Goal: Task Accomplishment & Management: Use online tool/utility

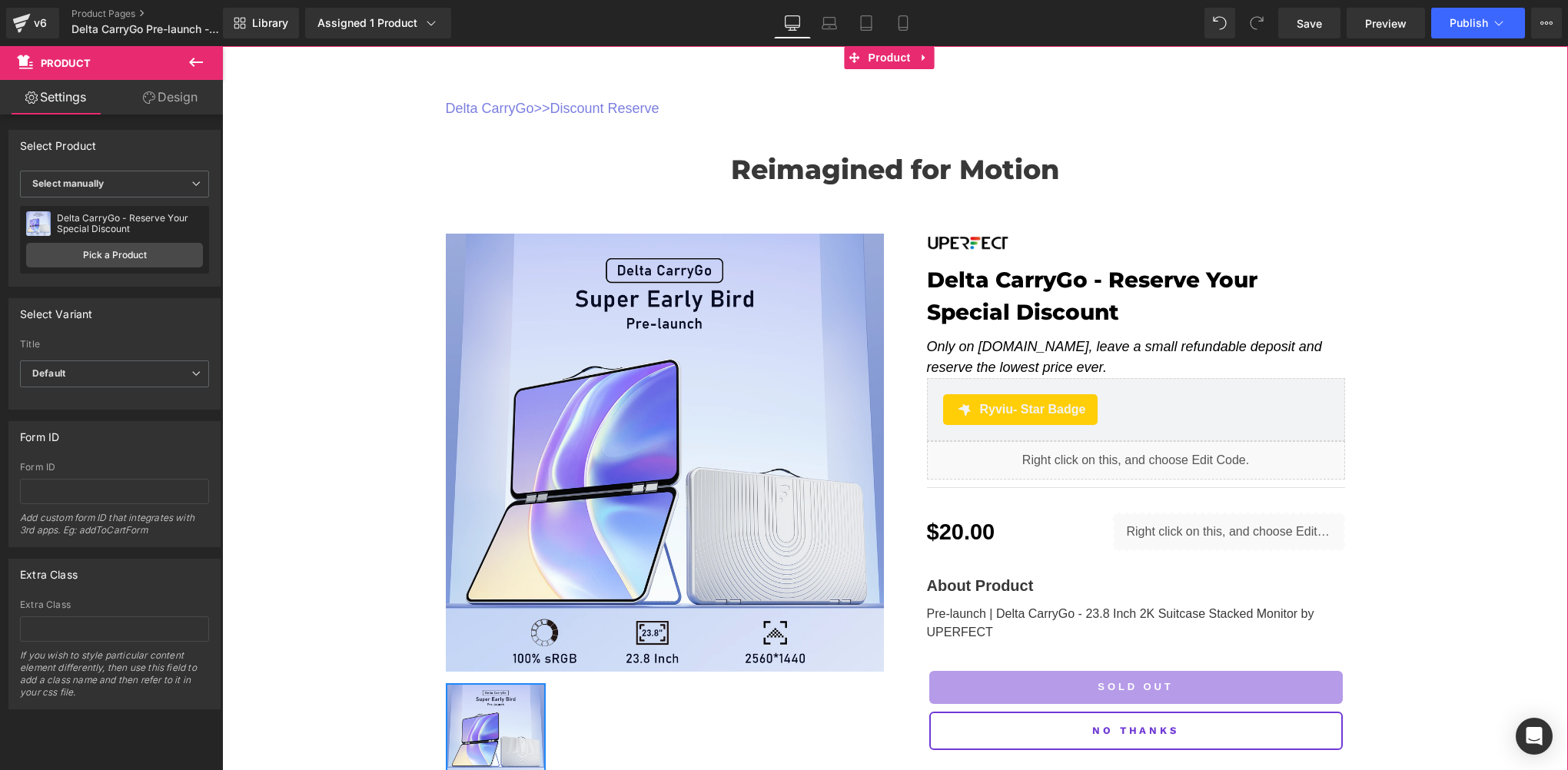
click at [1000, 616] on link "Pre-launch | Delta CarryGo - 23.8 Inch 2K Suitcase Stacked Monitor by UPERFECT" at bounding box center [1120, 623] width 388 height 32
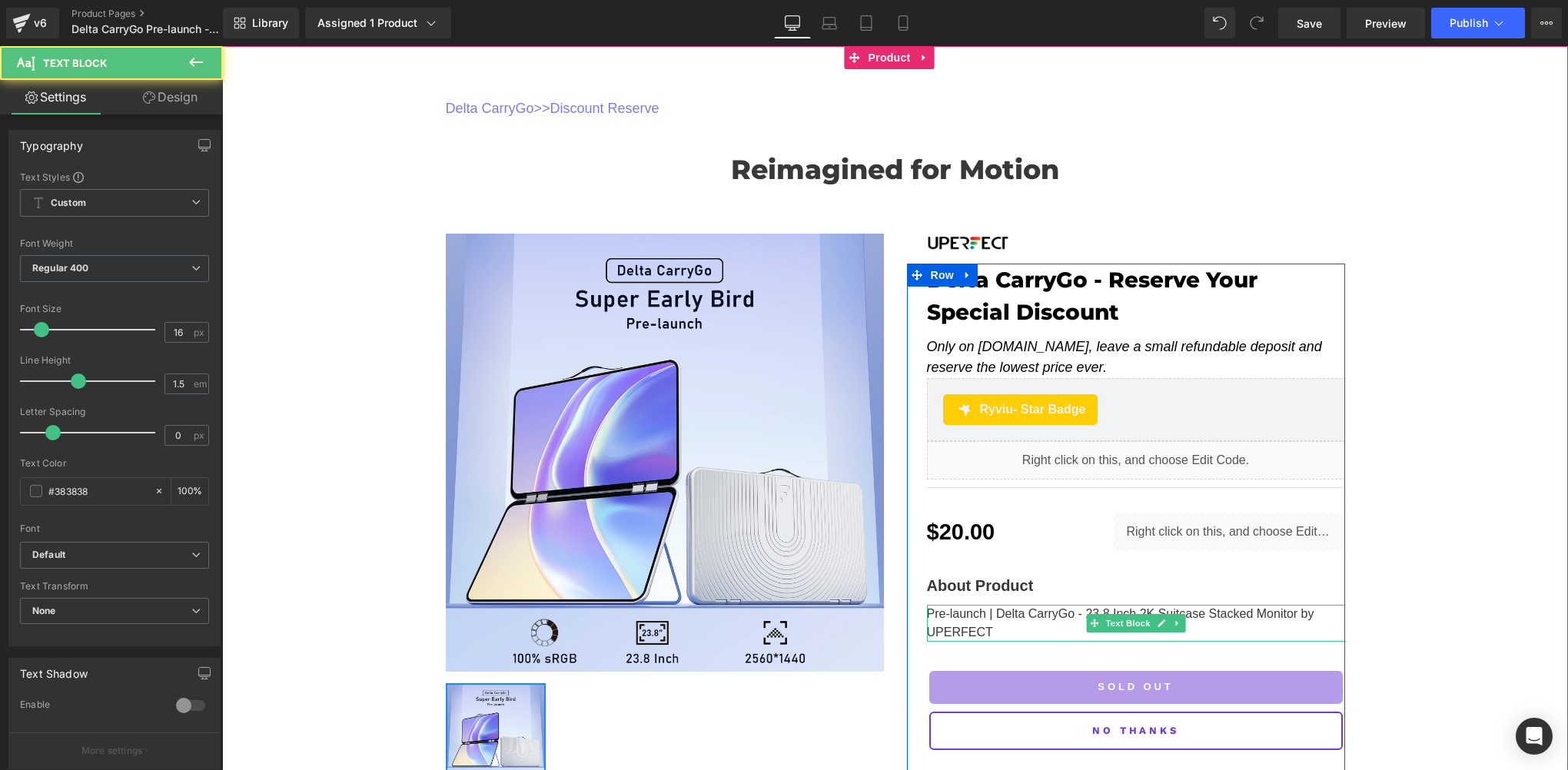
click at [982, 635] on p "Pre-launch | Delta CarryGo - 23.8 Inch 2K Suitcase Stacked Monitor by UPERFECT" at bounding box center [1136, 623] width 419 height 37
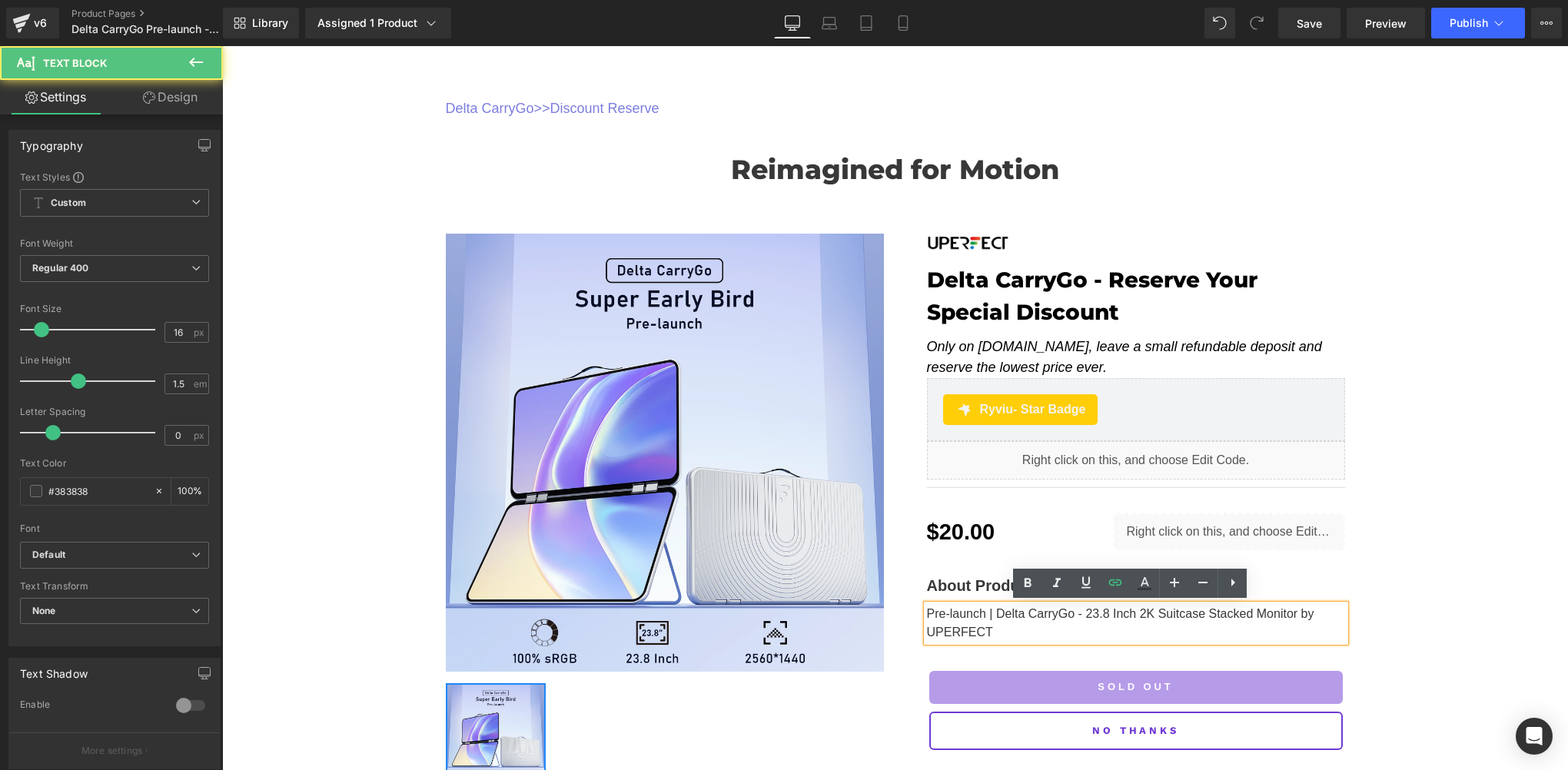
click at [985, 632] on p "Pre-launch | Delta CarryGo - 23.8 Inch 2K Suitcase Stacked Monitor by UPERFECT" at bounding box center [1136, 623] width 419 height 37
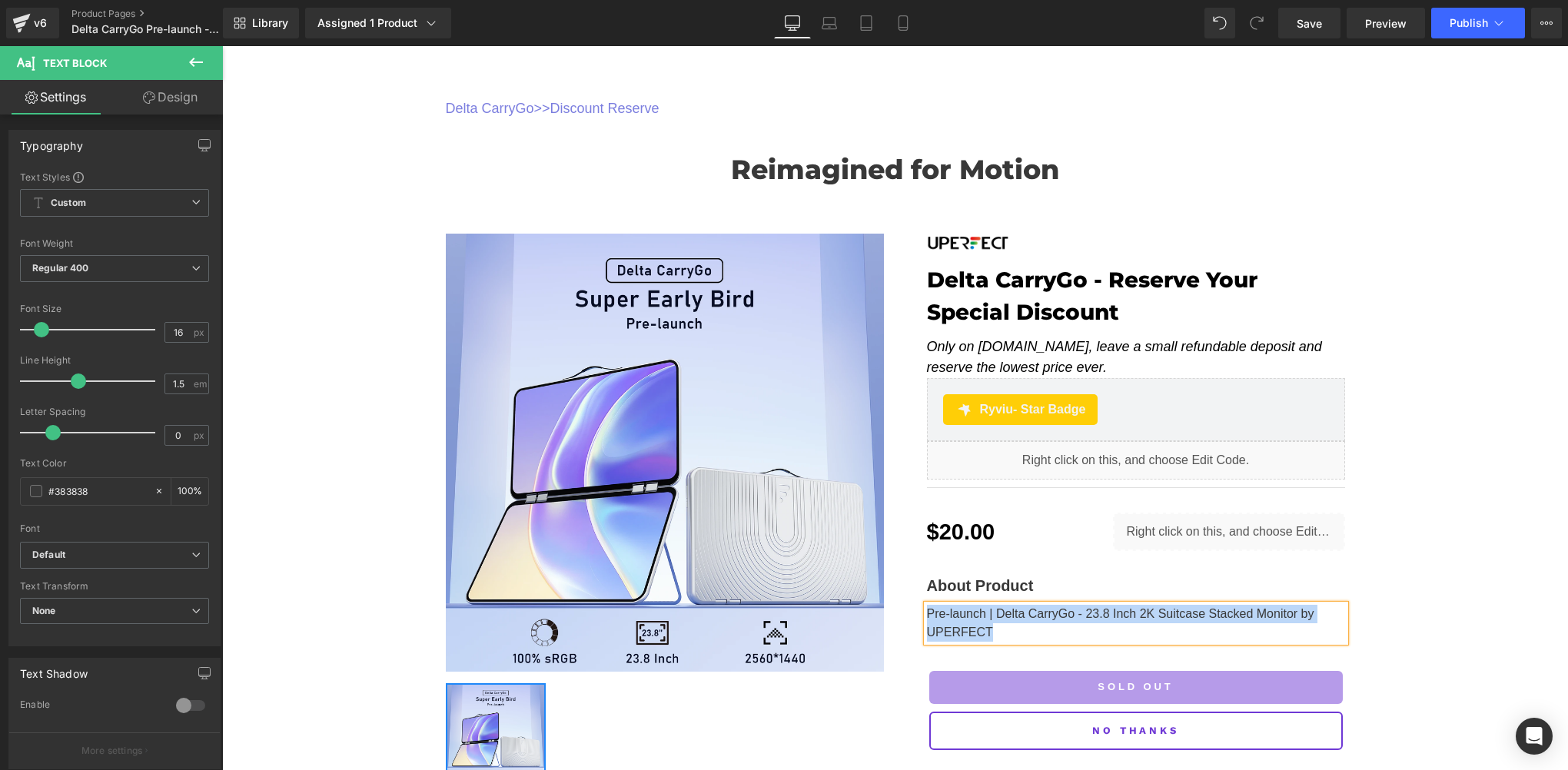
paste div
drag, startPoint x: 1070, startPoint y: 609, endPoint x: 923, endPoint y: 613, distance: 147.1
click at [927, 613] on p "Prepay $20, Get $40 Credit" at bounding box center [1136, 614] width 419 height 19
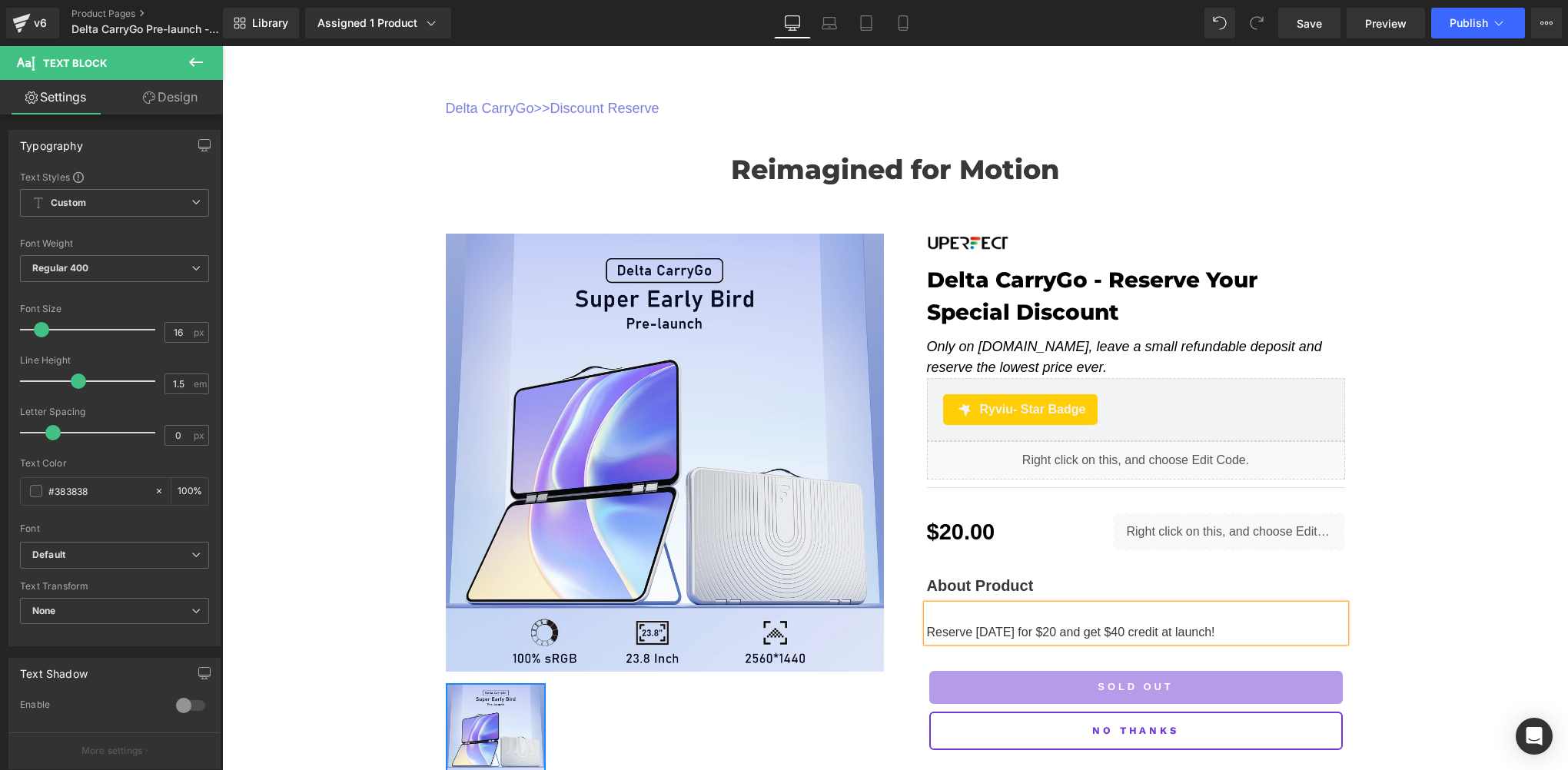
click at [977, 583] on p "About Product" at bounding box center [1136, 585] width 419 height 23
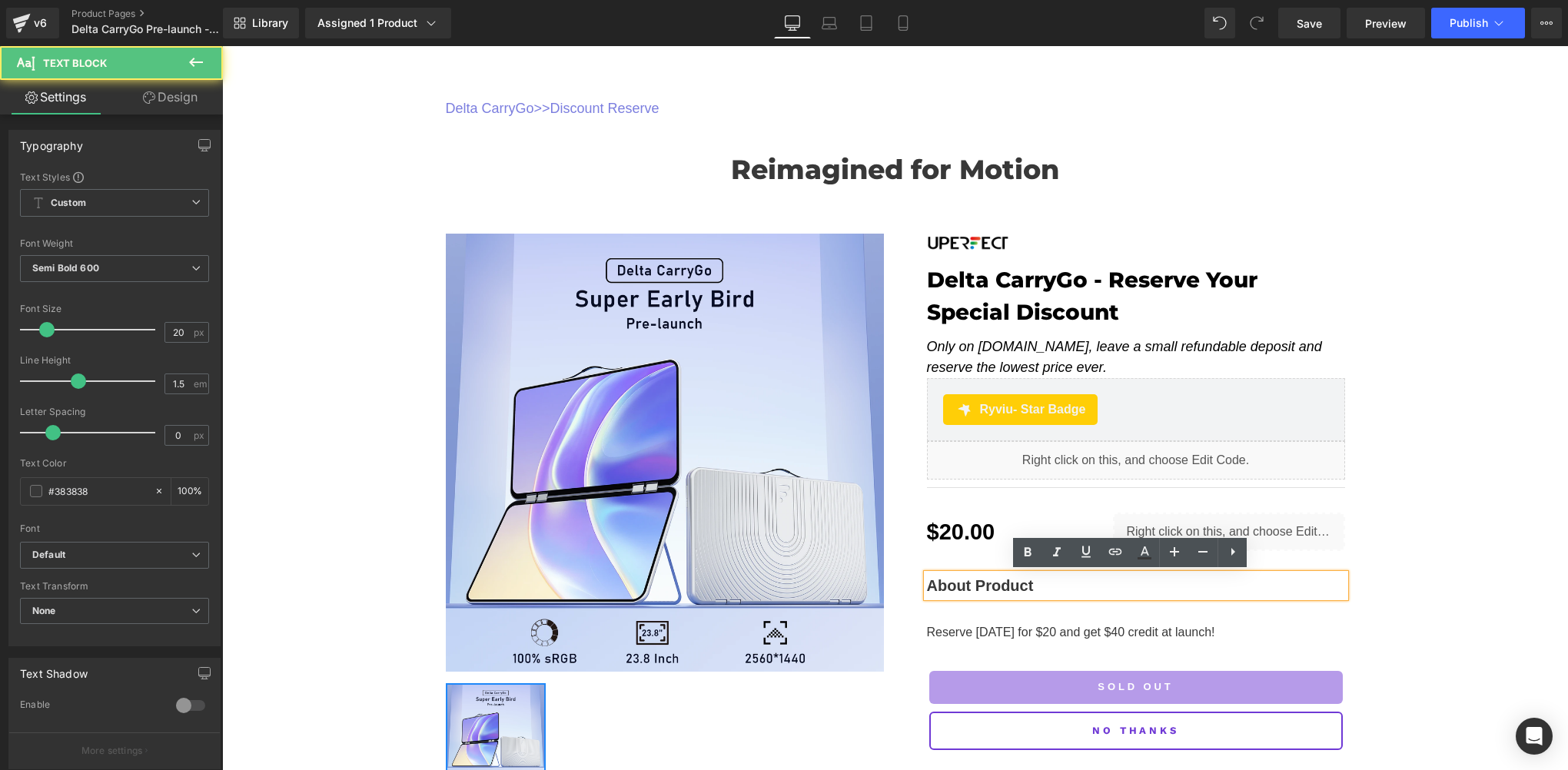
click at [998, 583] on p "About Product" at bounding box center [1136, 585] width 419 height 23
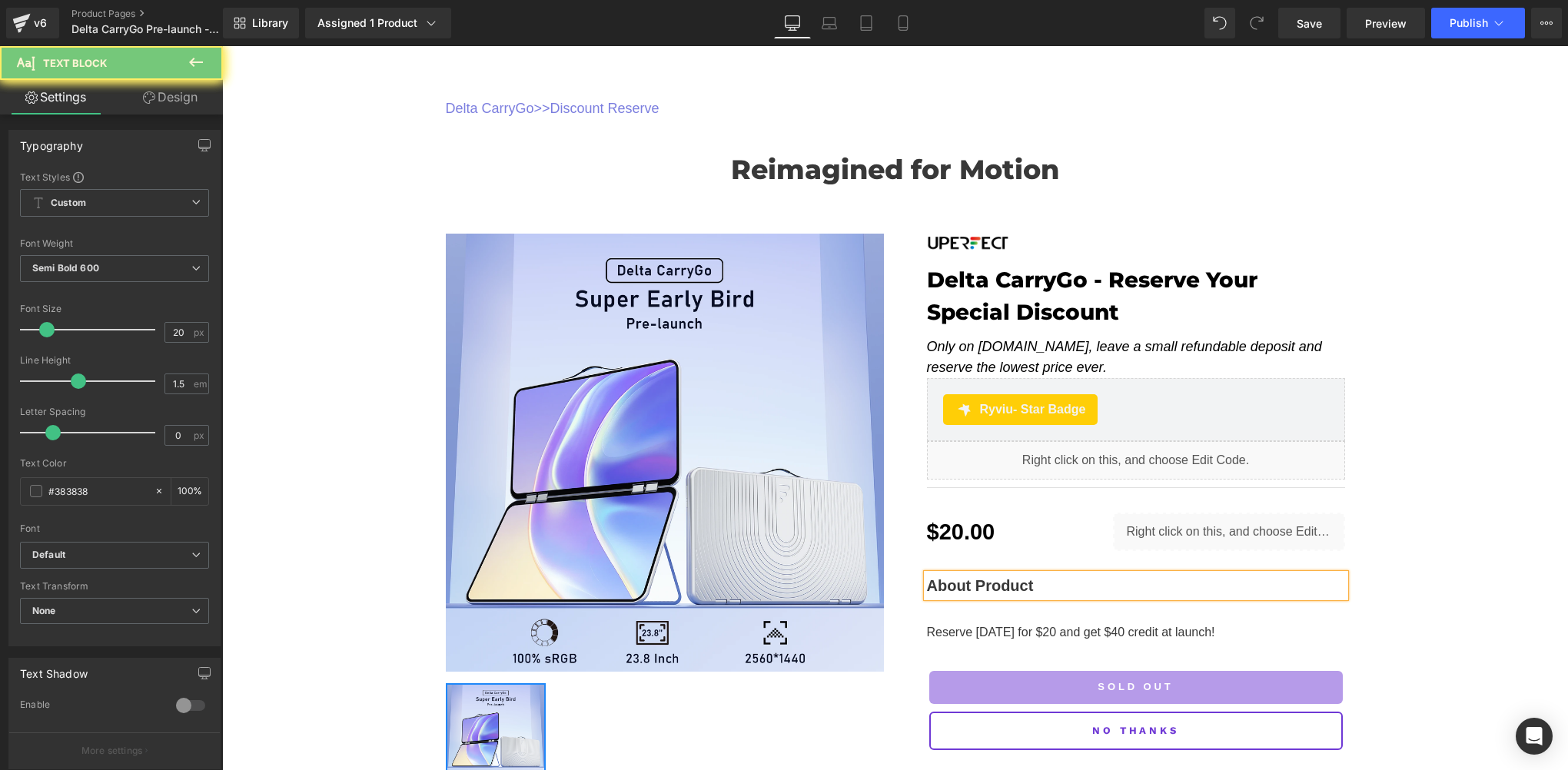
click at [1060, 585] on p "About Product" at bounding box center [1136, 585] width 419 height 23
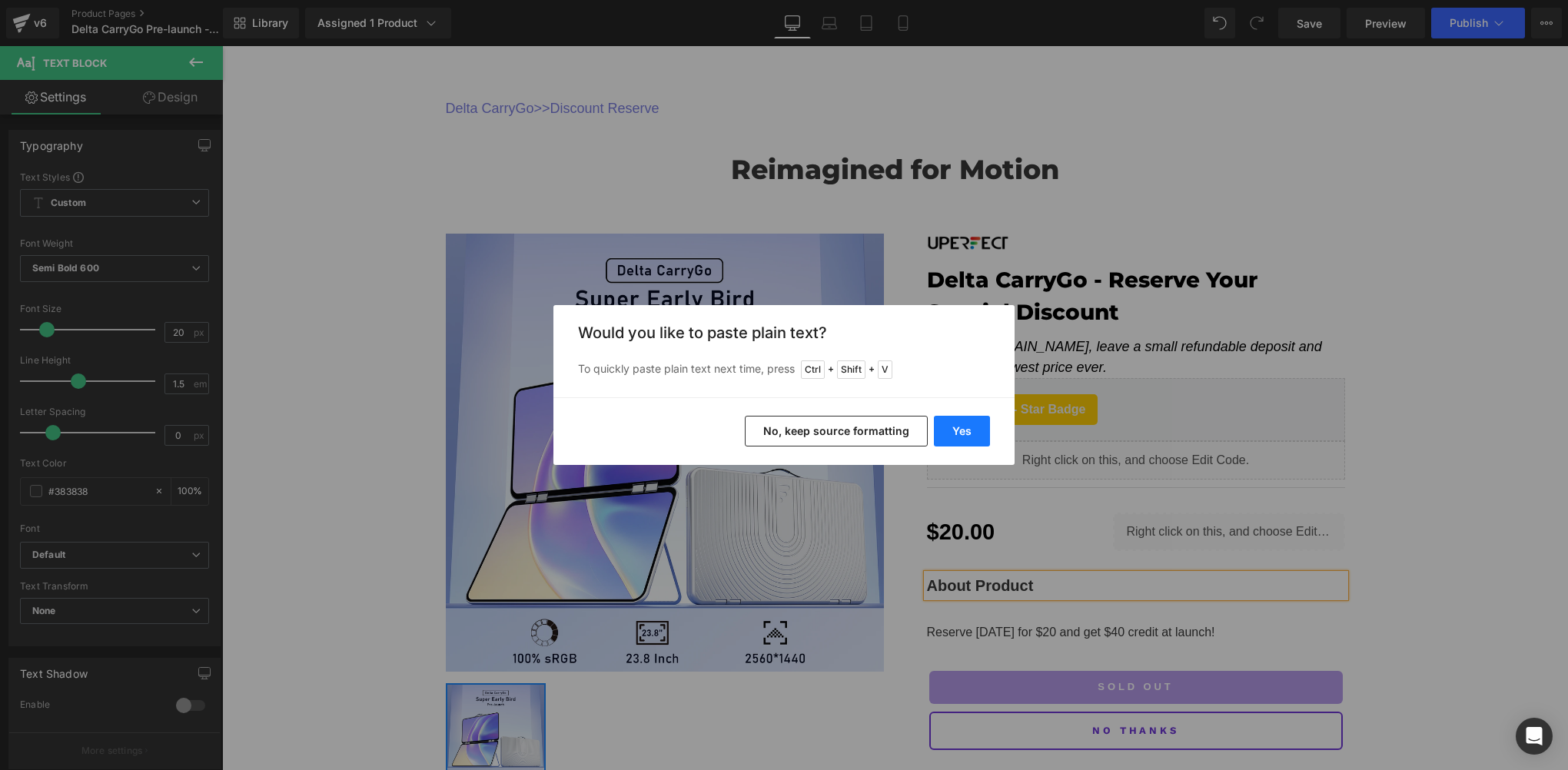
click at [967, 435] on button "Yes" at bounding box center [962, 431] width 56 height 31
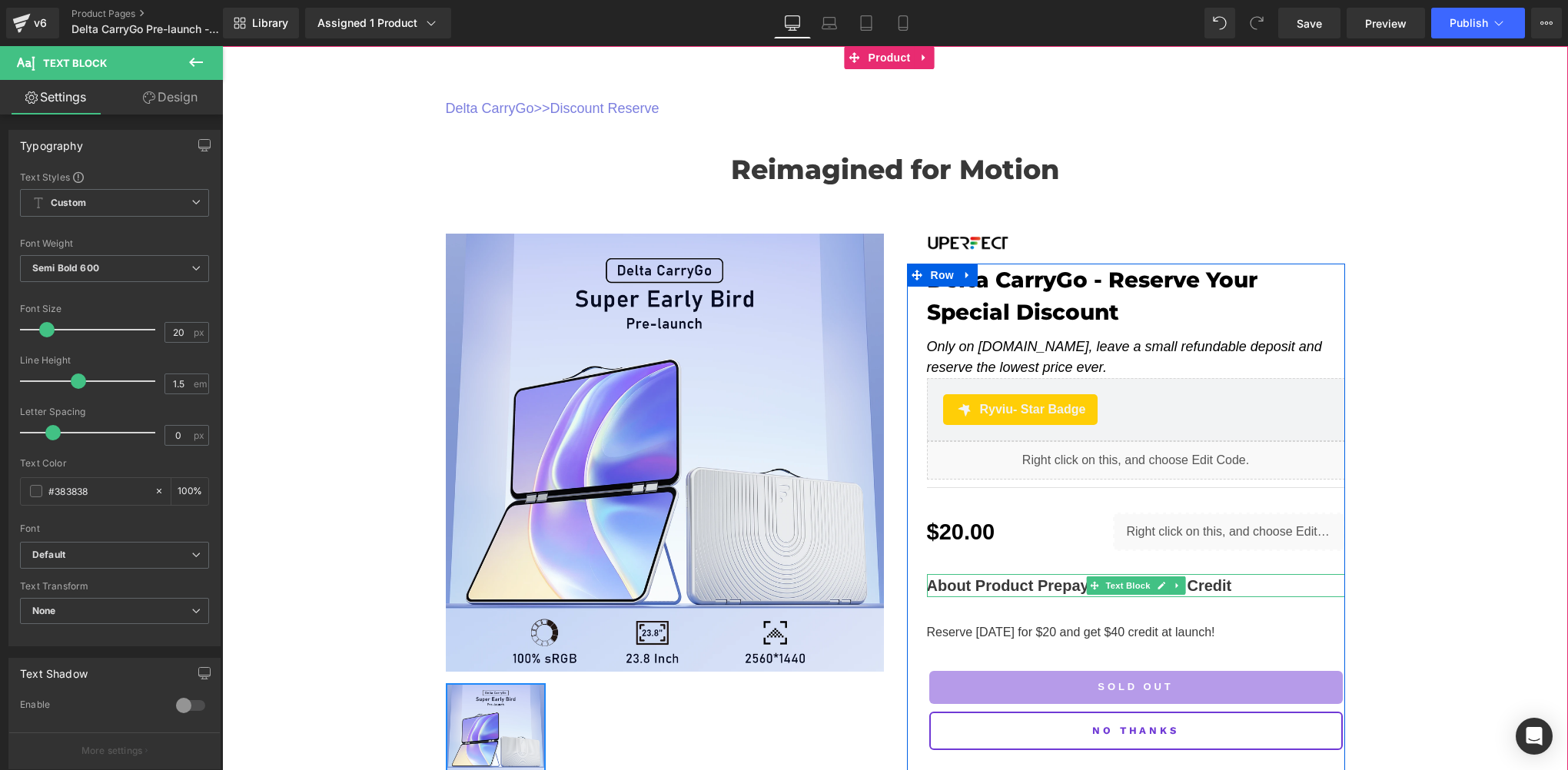
click at [1031, 585] on p "About Product Prepay $20, Get $40 Credit" at bounding box center [1136, 585] width 419 height 23
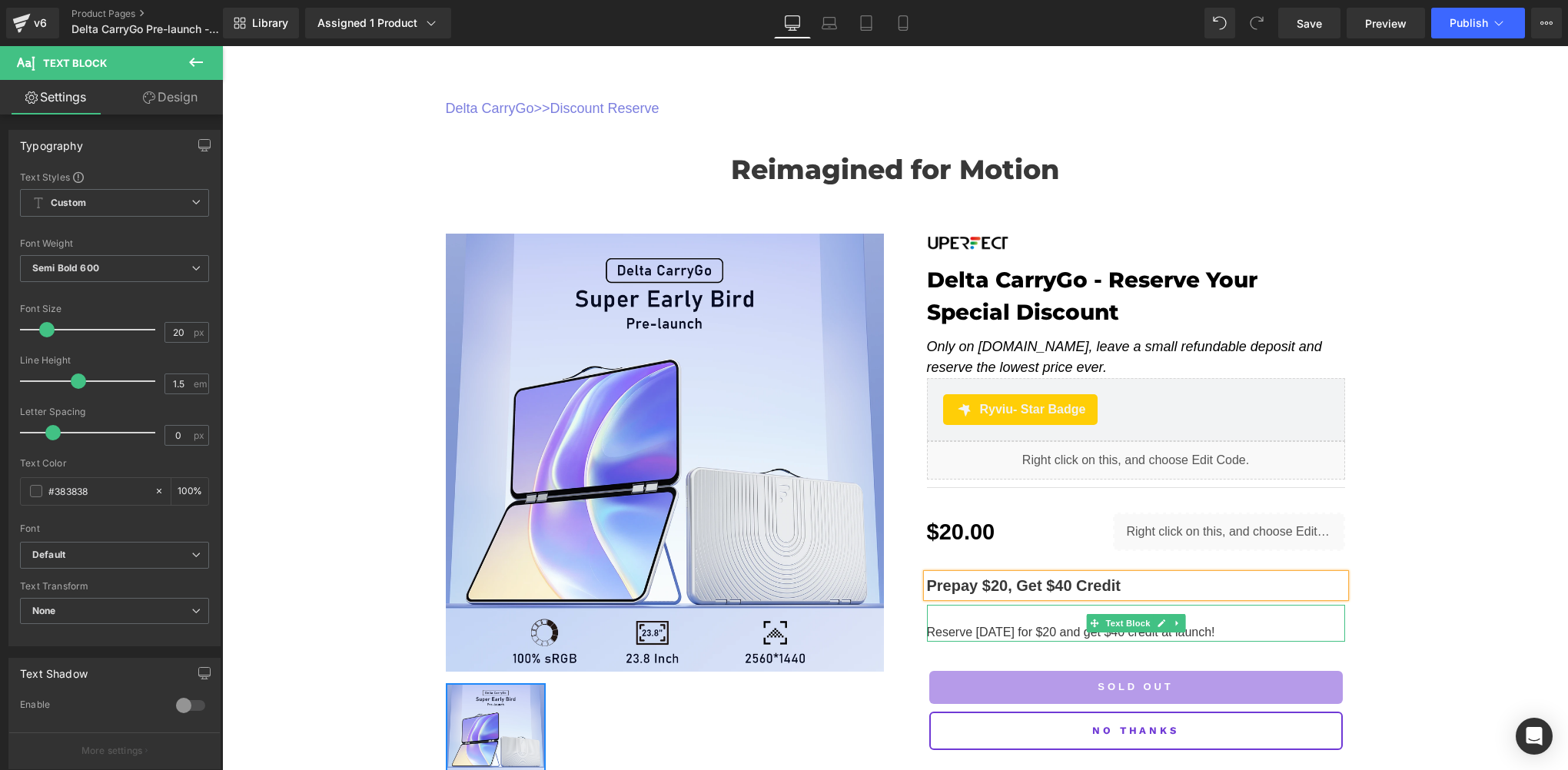
click at [935, 635] on p "Reserve [DATE] for $20 and get $40 credit at launch!" at bounding box center [1136, 632] width 419 height 19
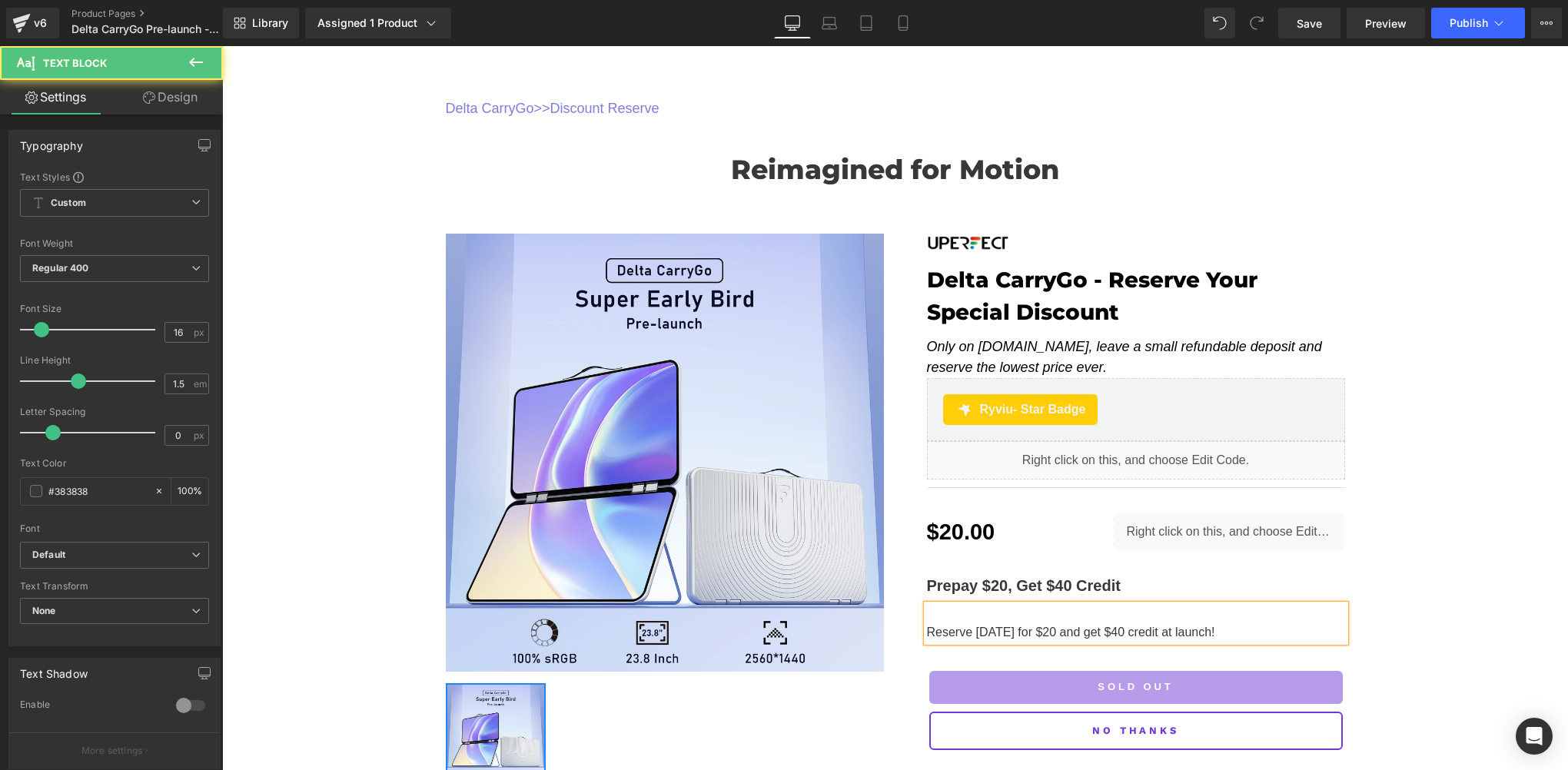
click at [927, 631] on p "Reserve [DATE] for $20 and get $40 credit at launch!" at bounding box center [1136, 632] width 419 height 19
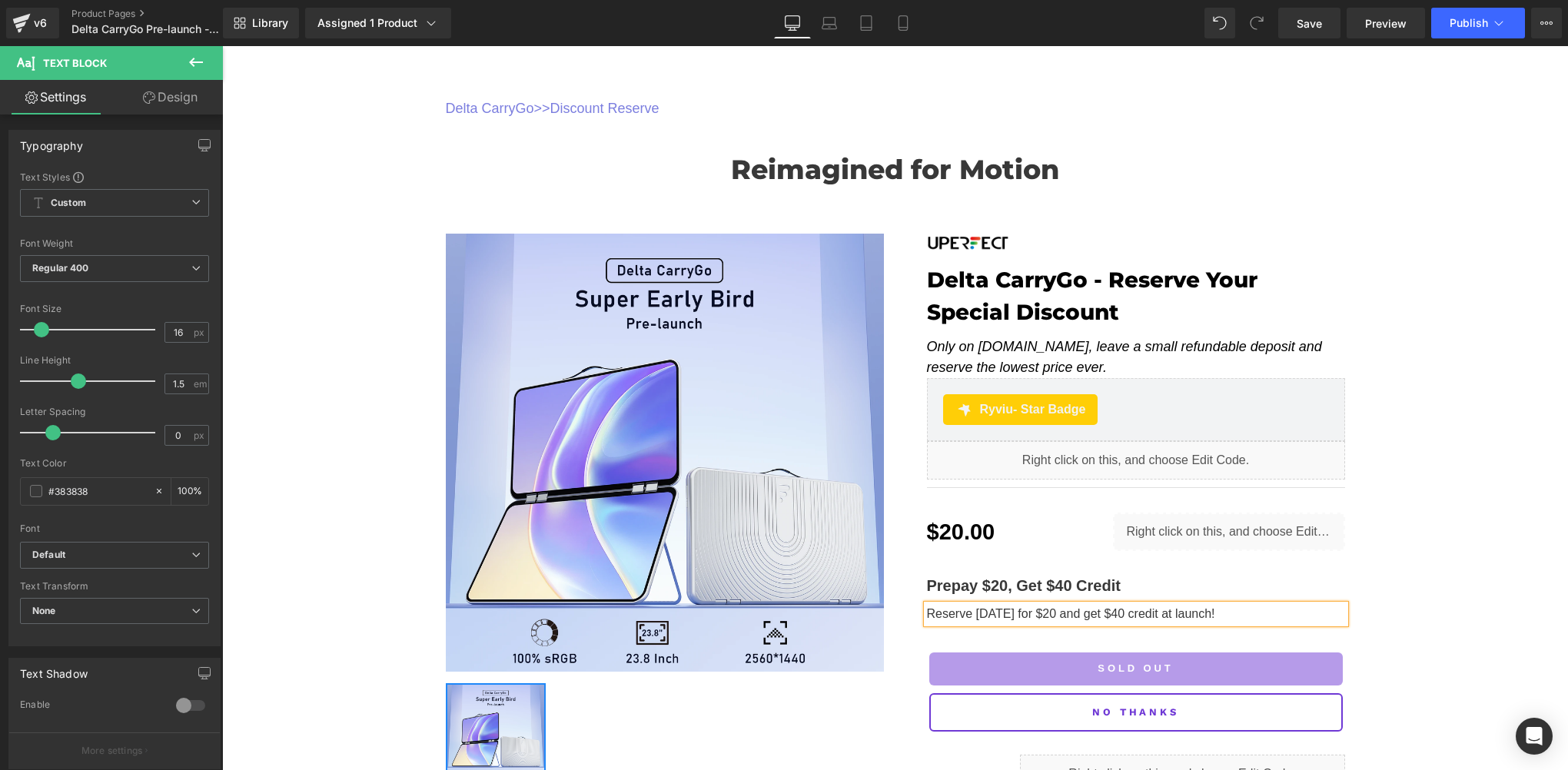
click at [1369, 619] on div "Delta CarryGo >> Discount Reserve Text Block Reimagined for Motion Heading Row …" at bounding box center [895, 431] width 1346 height 770
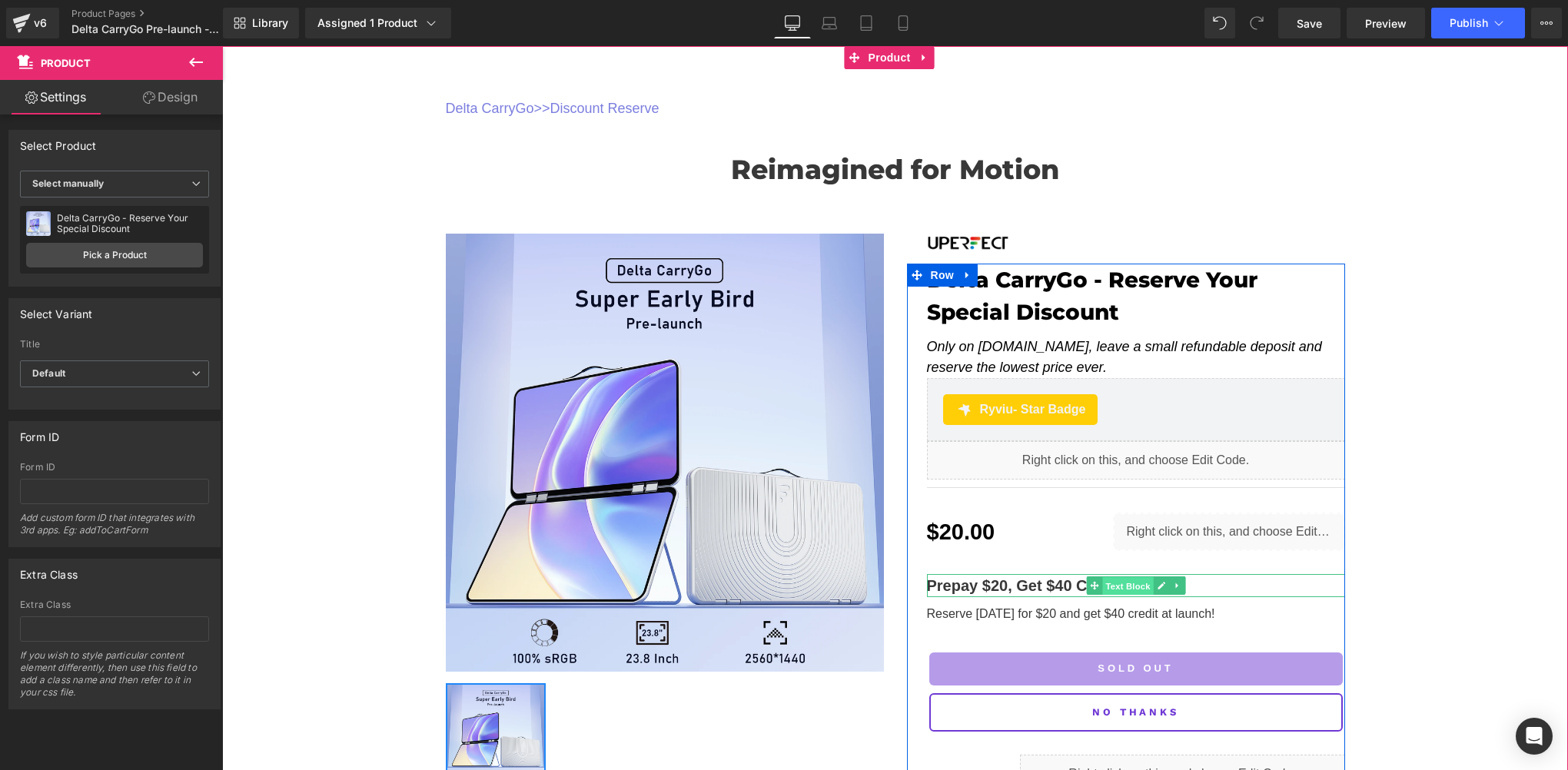
click at [1124, 589] on span "Text Block" at bounding box center [1127, 587] width 50 height 19
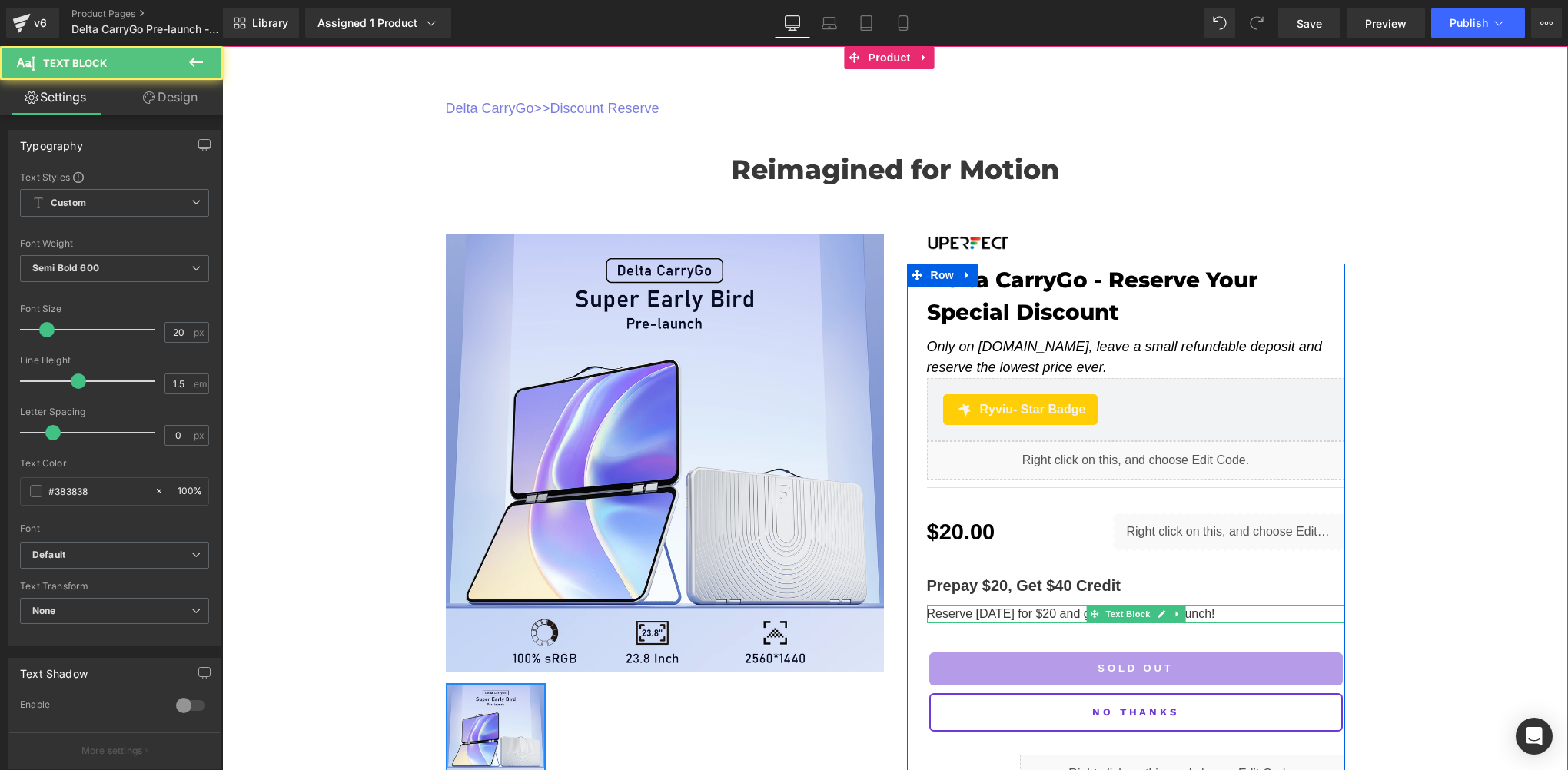
click at [1209, 613] on p "Reserve [DATE] for $20 and get $40 credit at launch!" at bounding box center [1136, 614] width 419 height 19
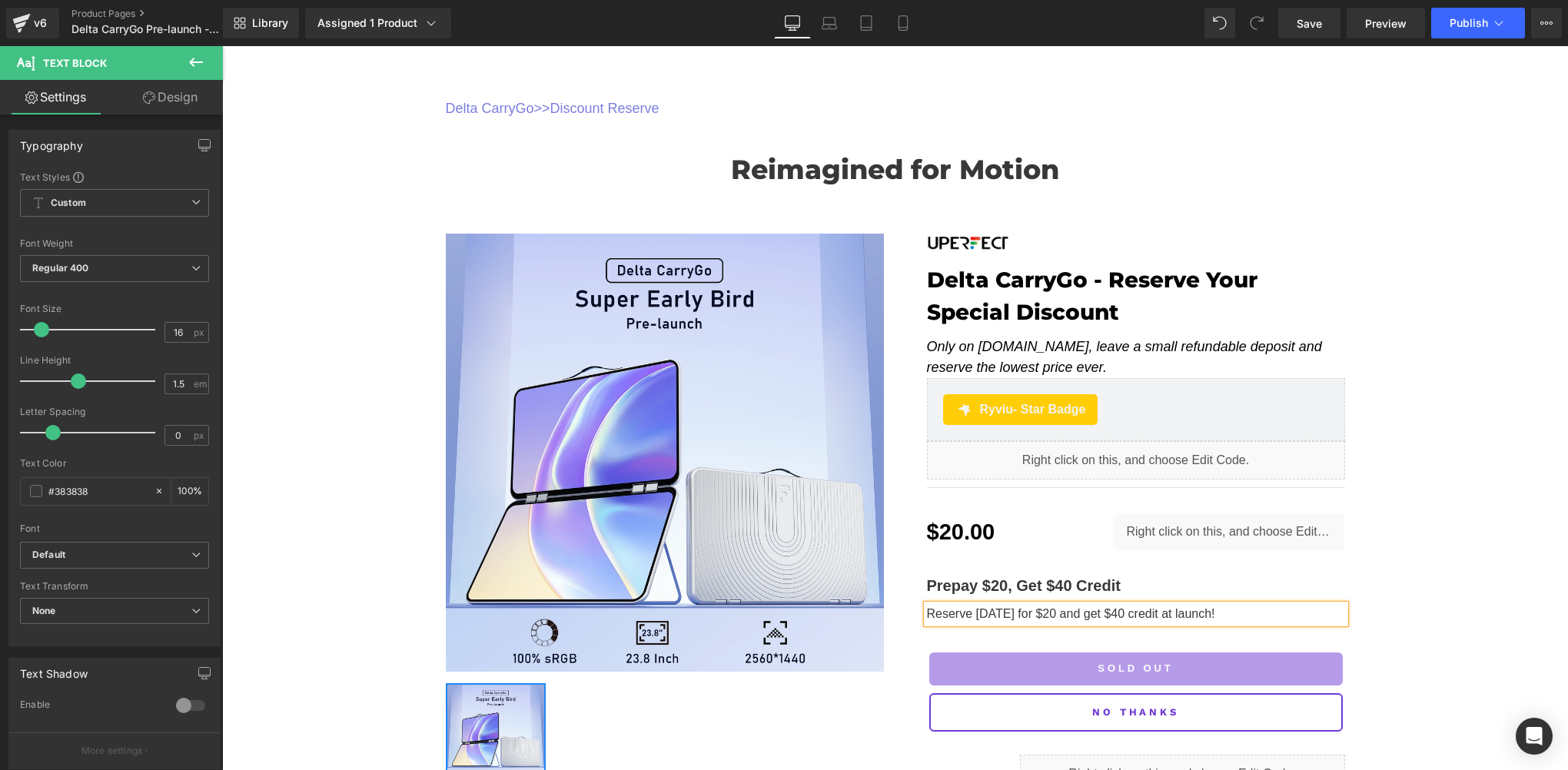
scroll to position [256, 0]
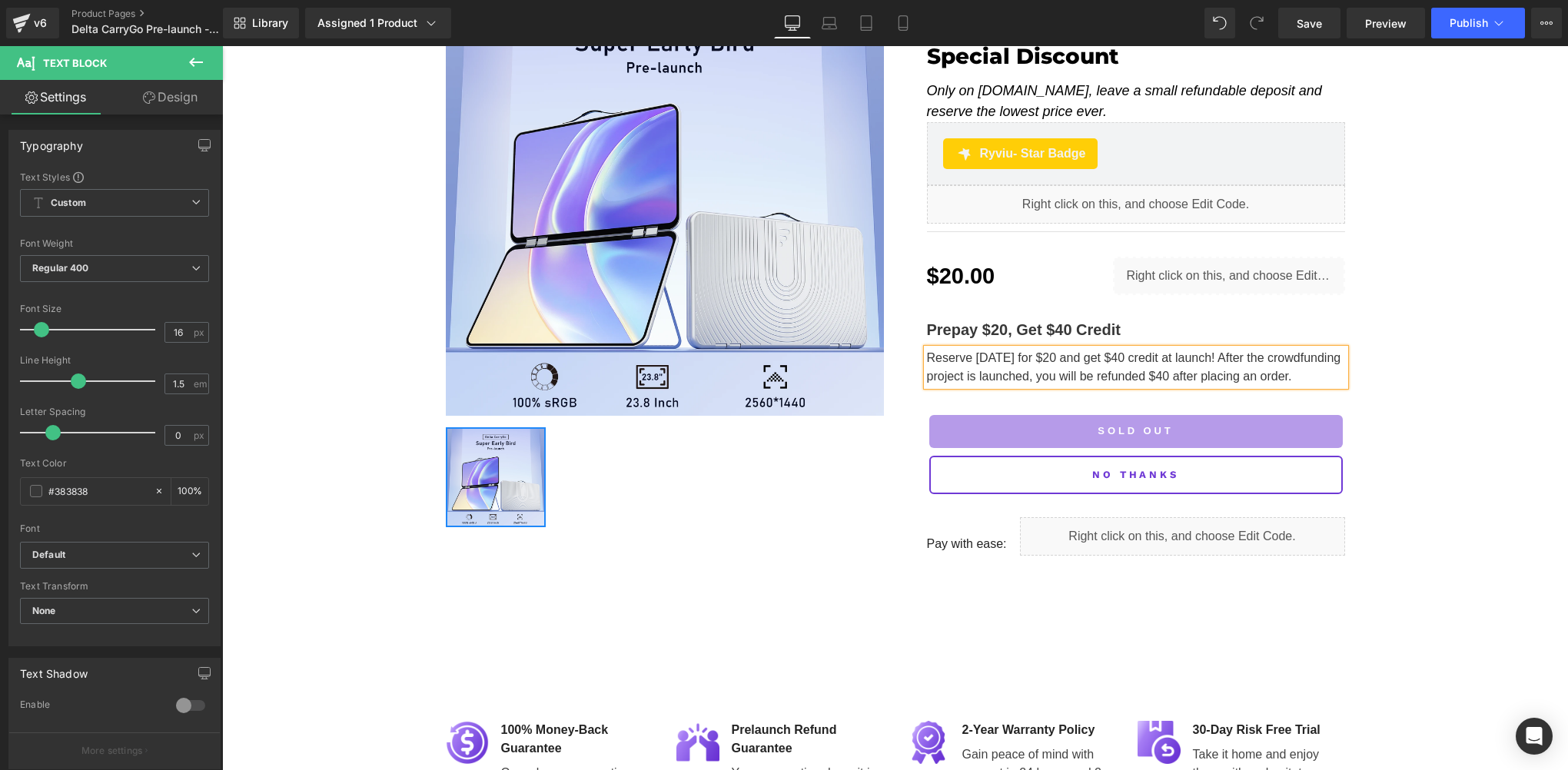
click at [1399, 506] on div "Delta CarryGo >> Discount Reserve Text Block Reimagined for Motion Heading Row …" at bounding box center [895, 185] width 1346 height 789
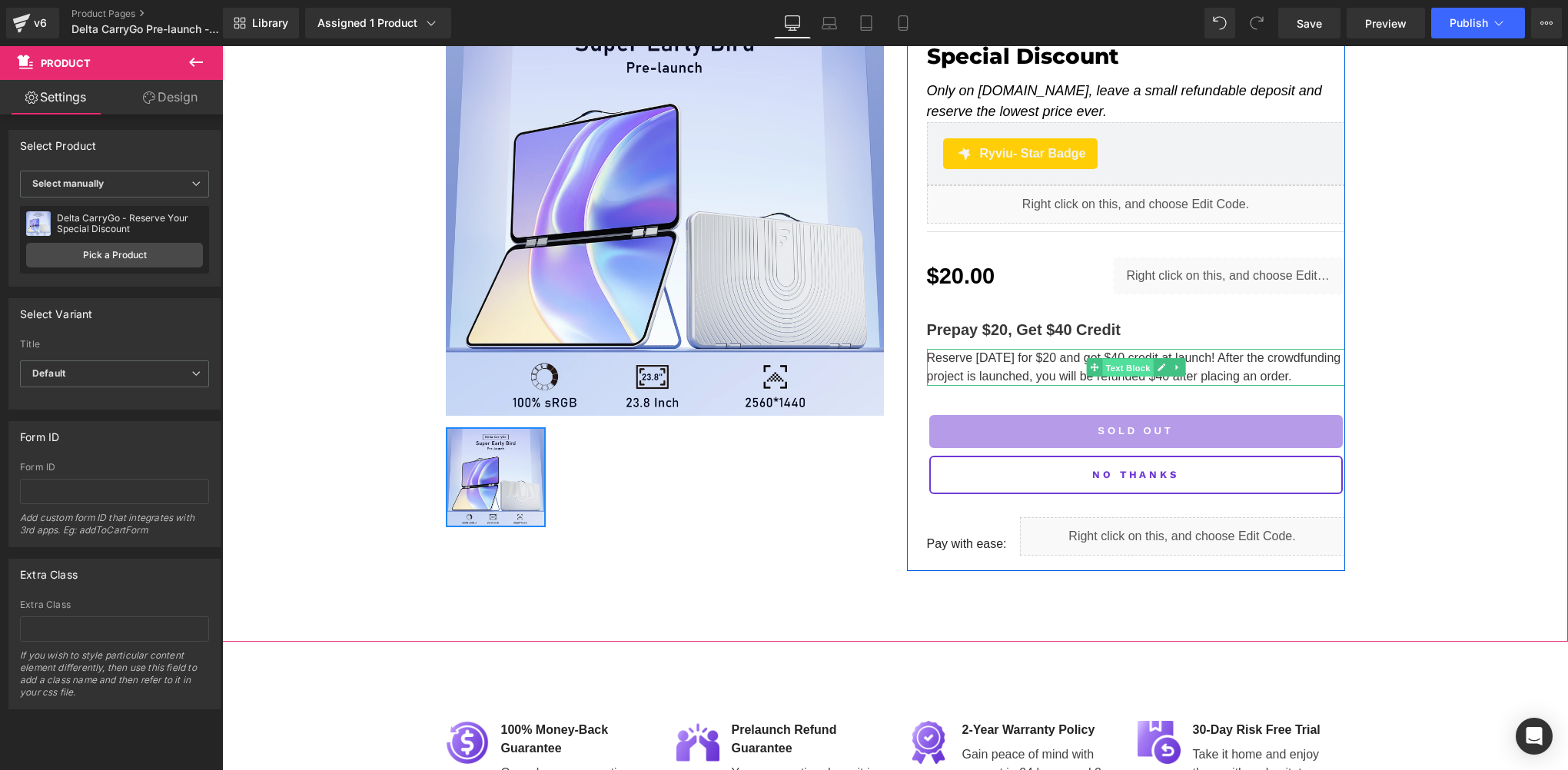
click at [1130, 358] on span "Text Block" at bounding box center [1127, 368] width 50 height 19
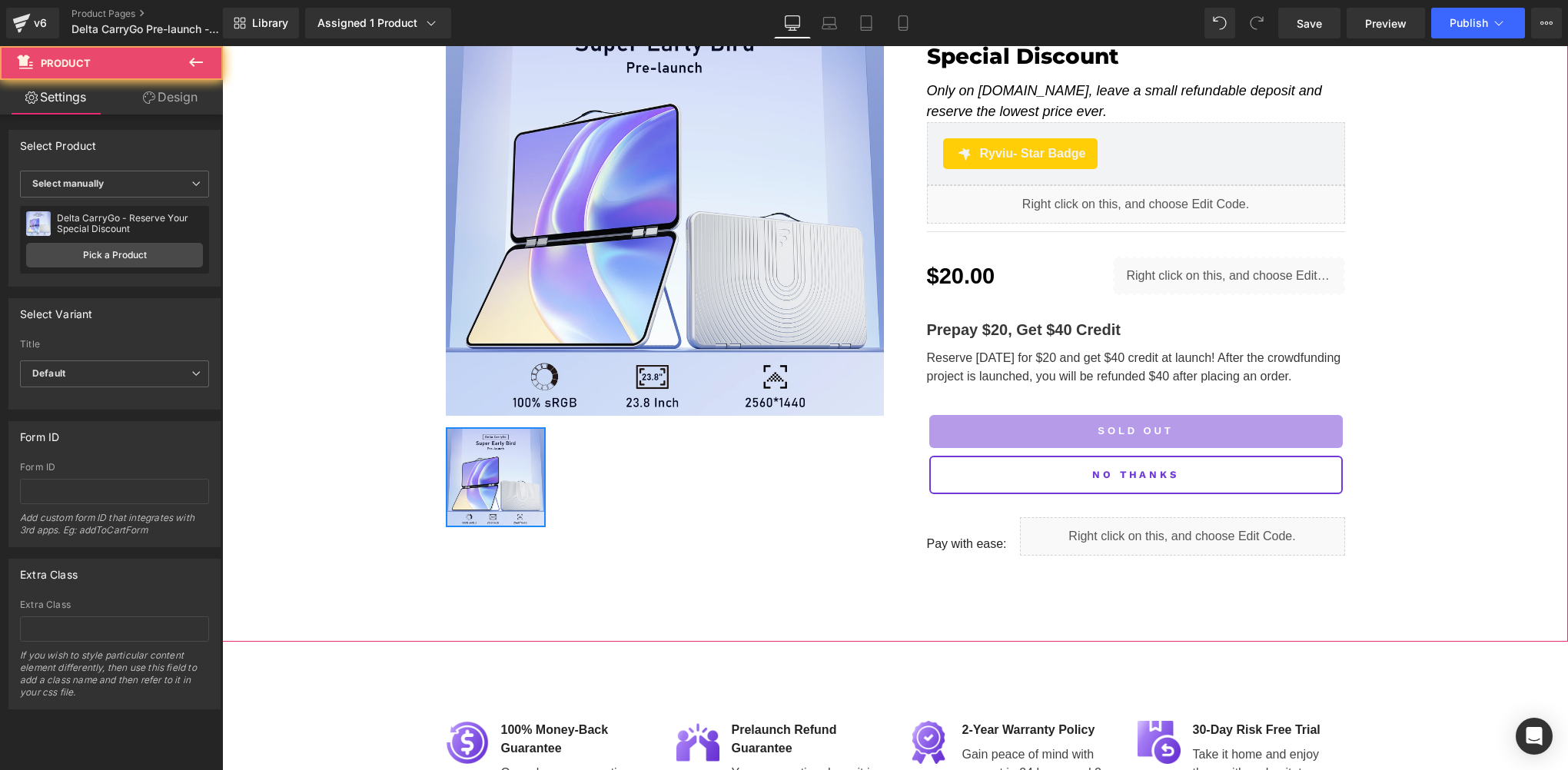
click at [1428, 382] on div "Delta CarryGo >> Discount Reserve Text Block Reimagined for Motion Heading Row …" at bounding box center [895, 185] width 1346 height 789
click at [1298, 24] on link "Save" at bounding box center [1310, 23] width 62 height 31
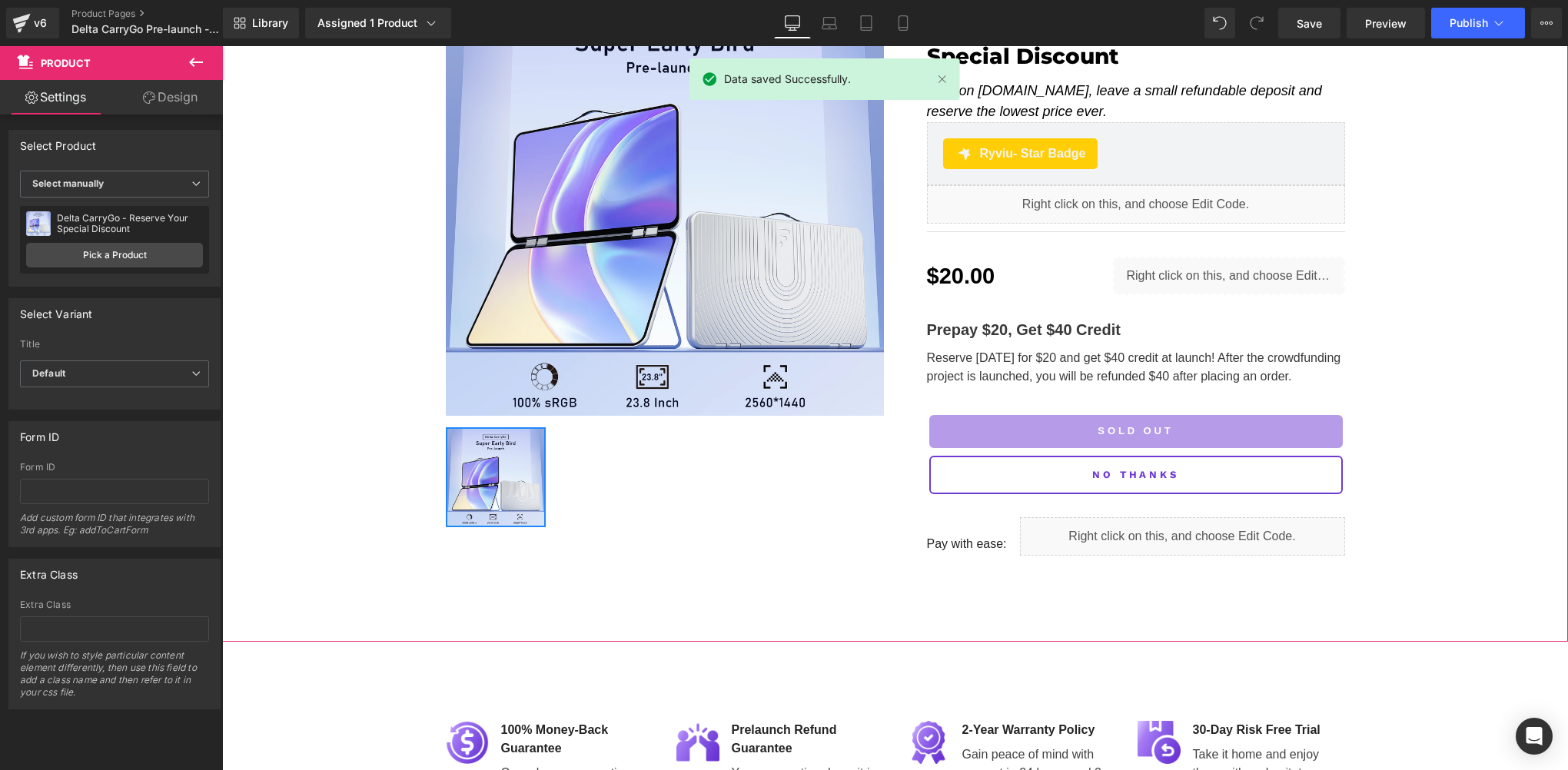
scroll to position [0, 0]
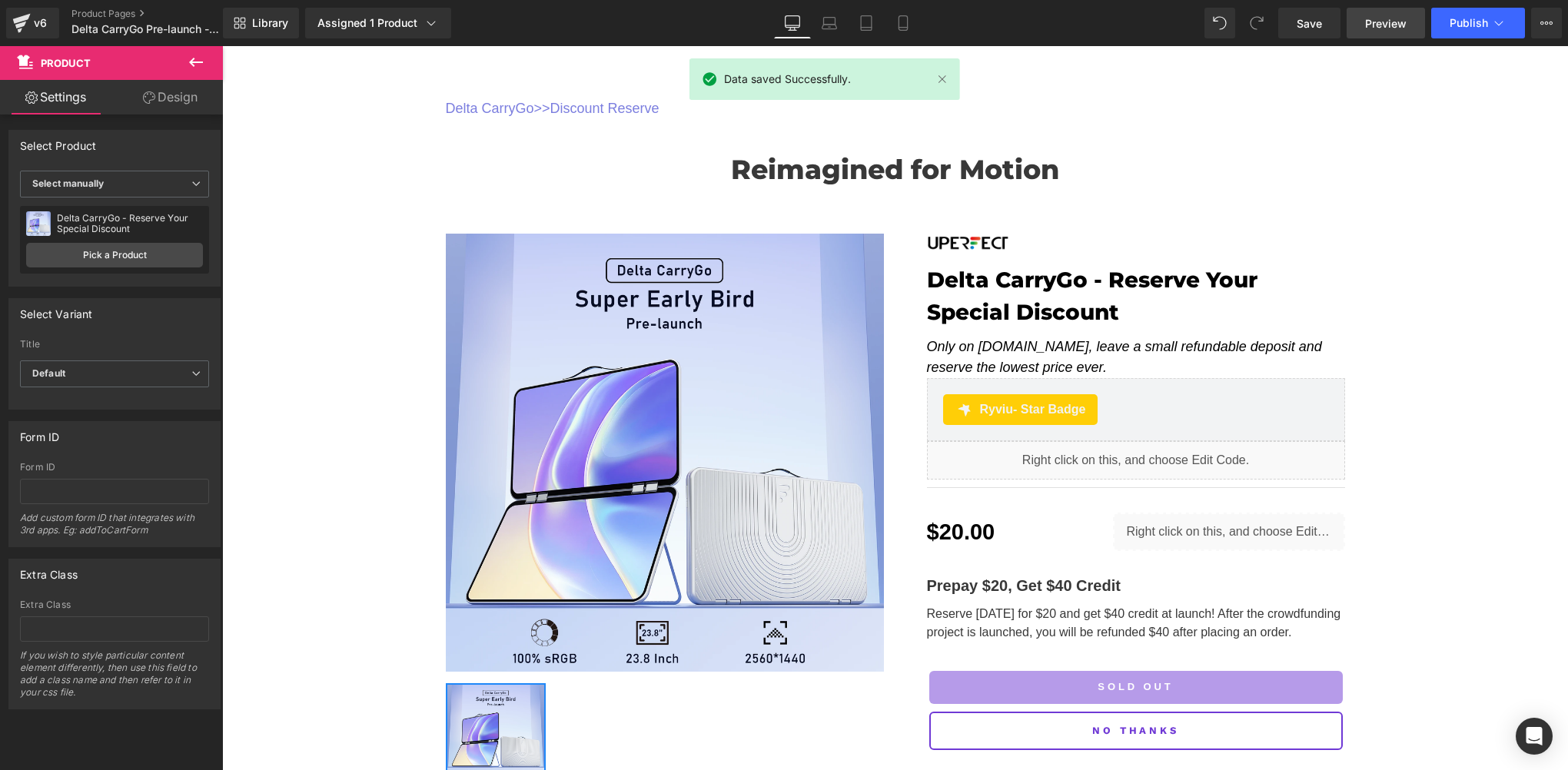
click at [1377, 15] on span "Preview" at bounding box center [1386, 23] width 42 height 16
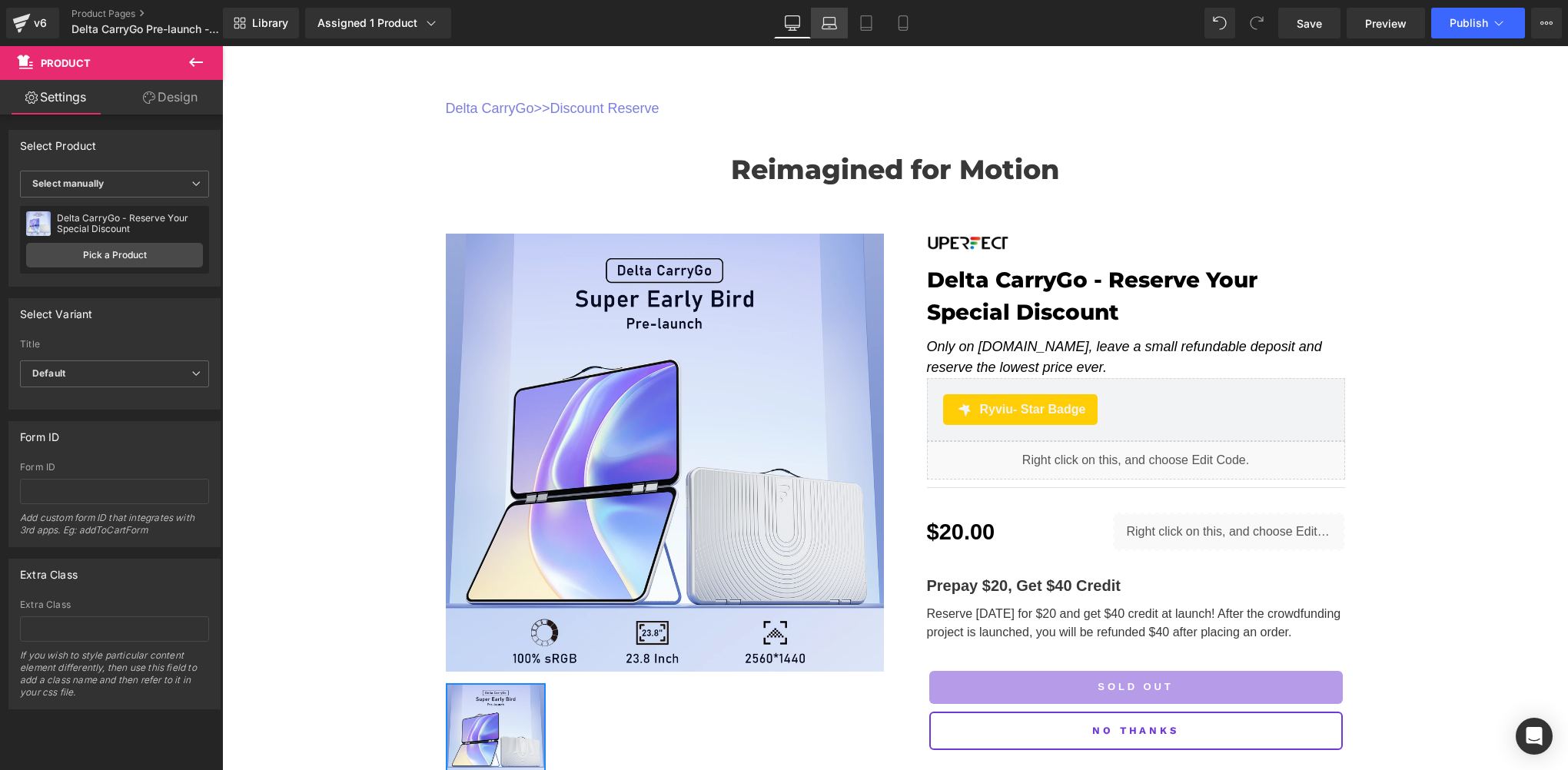
click at [828, 25] on icon at bounding box center [829, 27] width 15 height 4
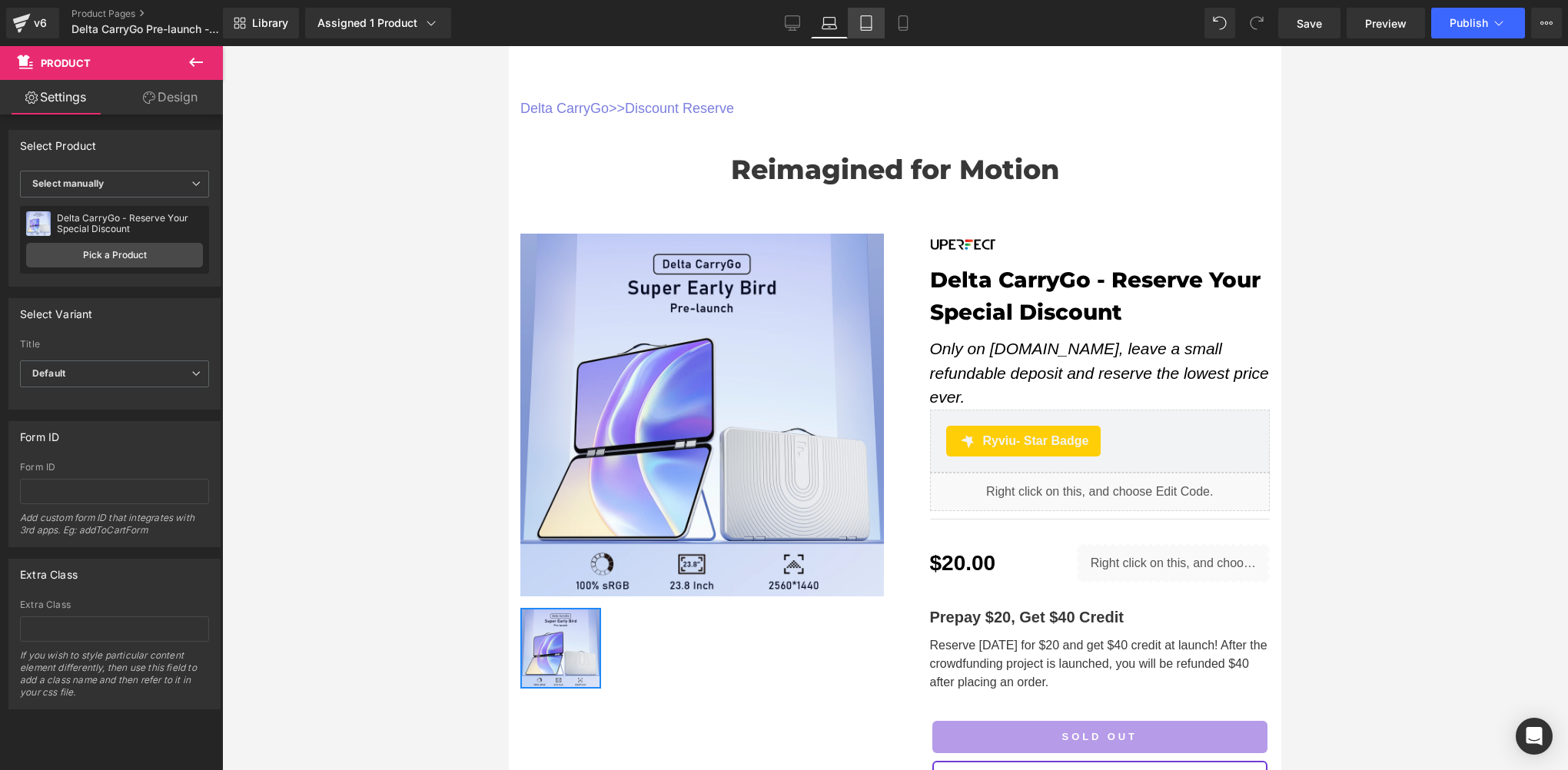
click at [870, 30] on icon at bounding box center [866, 23] width 11 height 15
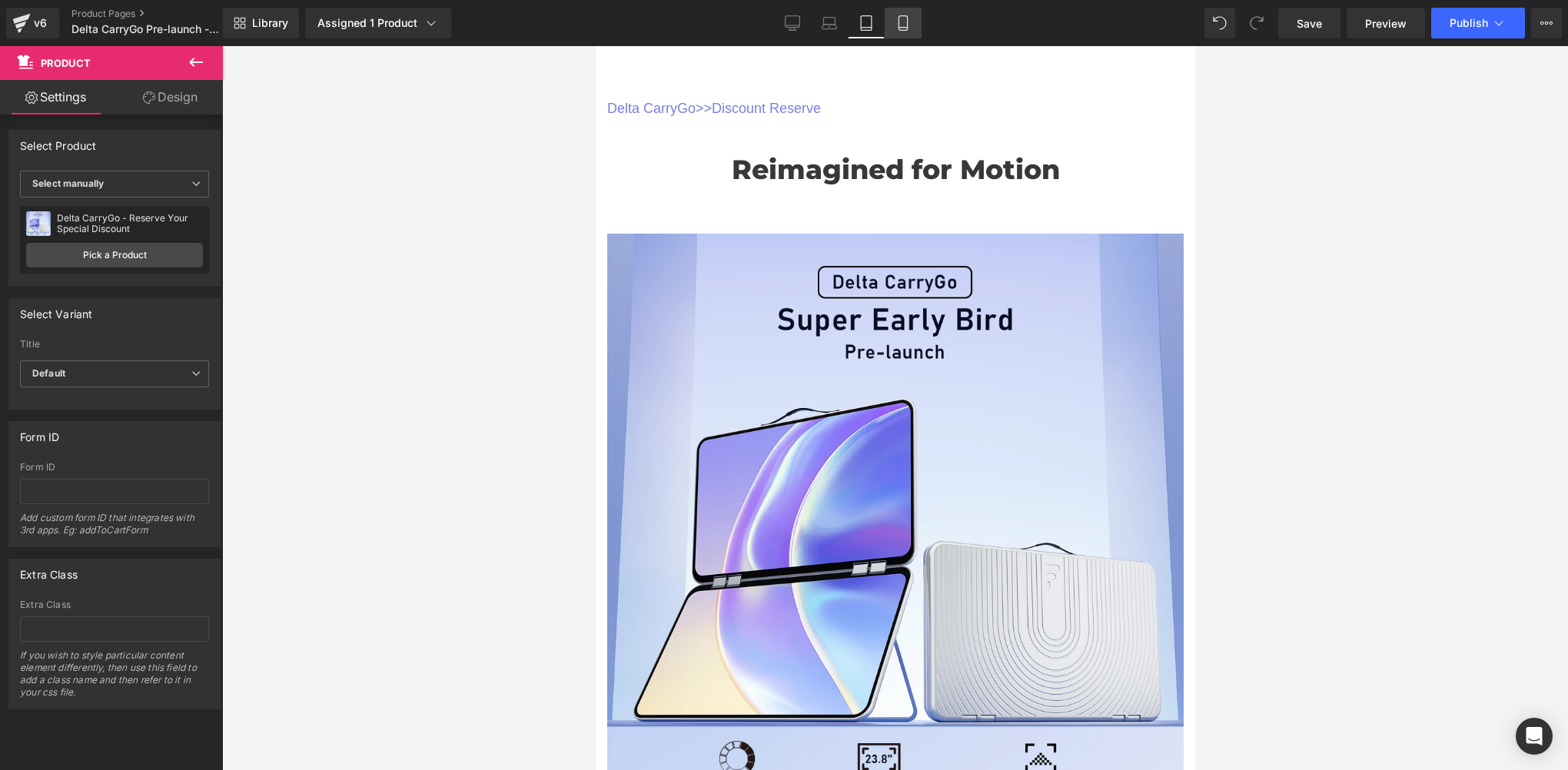
click at [895, 17] on icon at bounding box center [903, 23] width 15 height 15
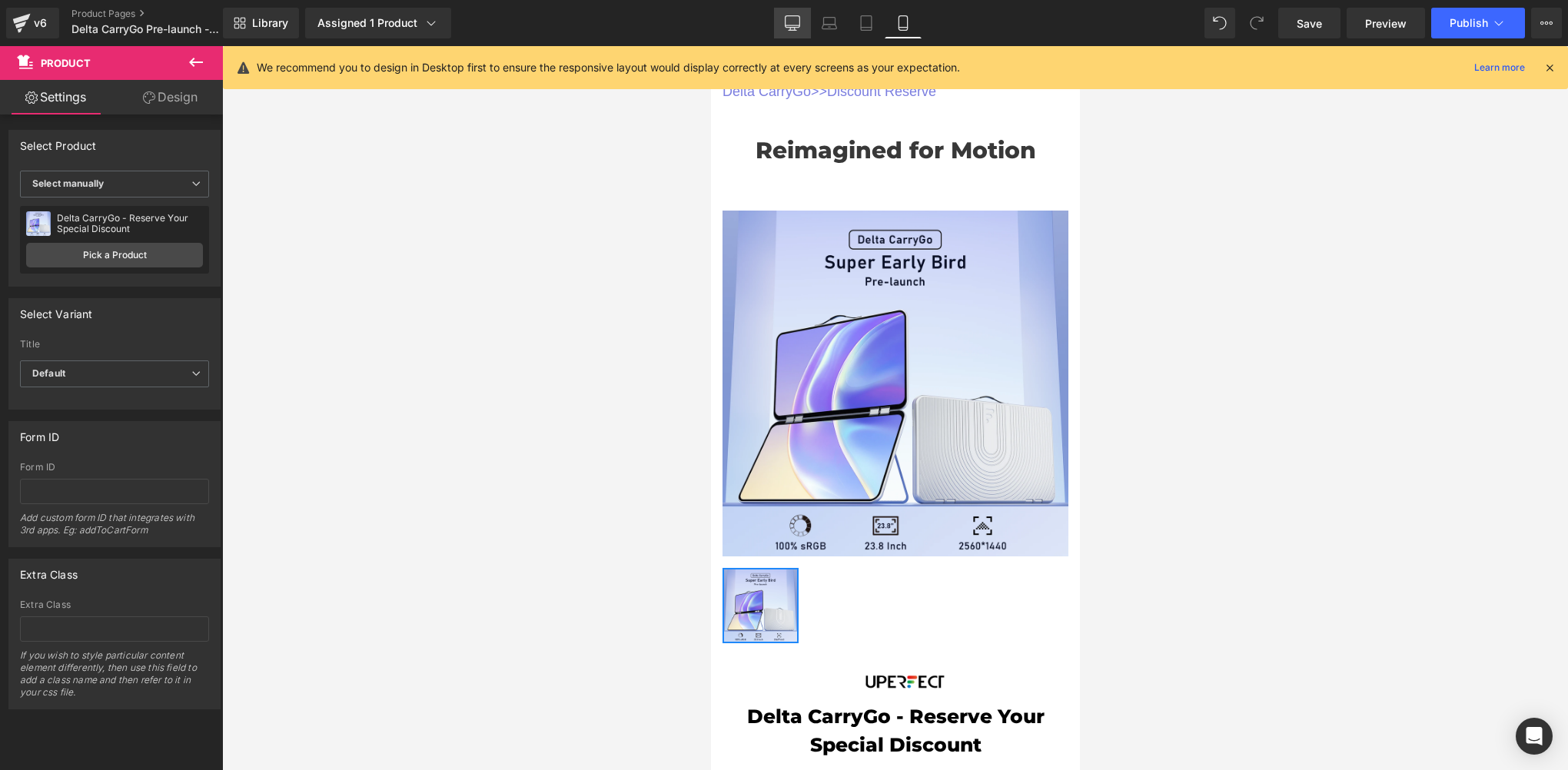
click at [793, 26] on icon at bounding box center [793, 26] width 15 height 0
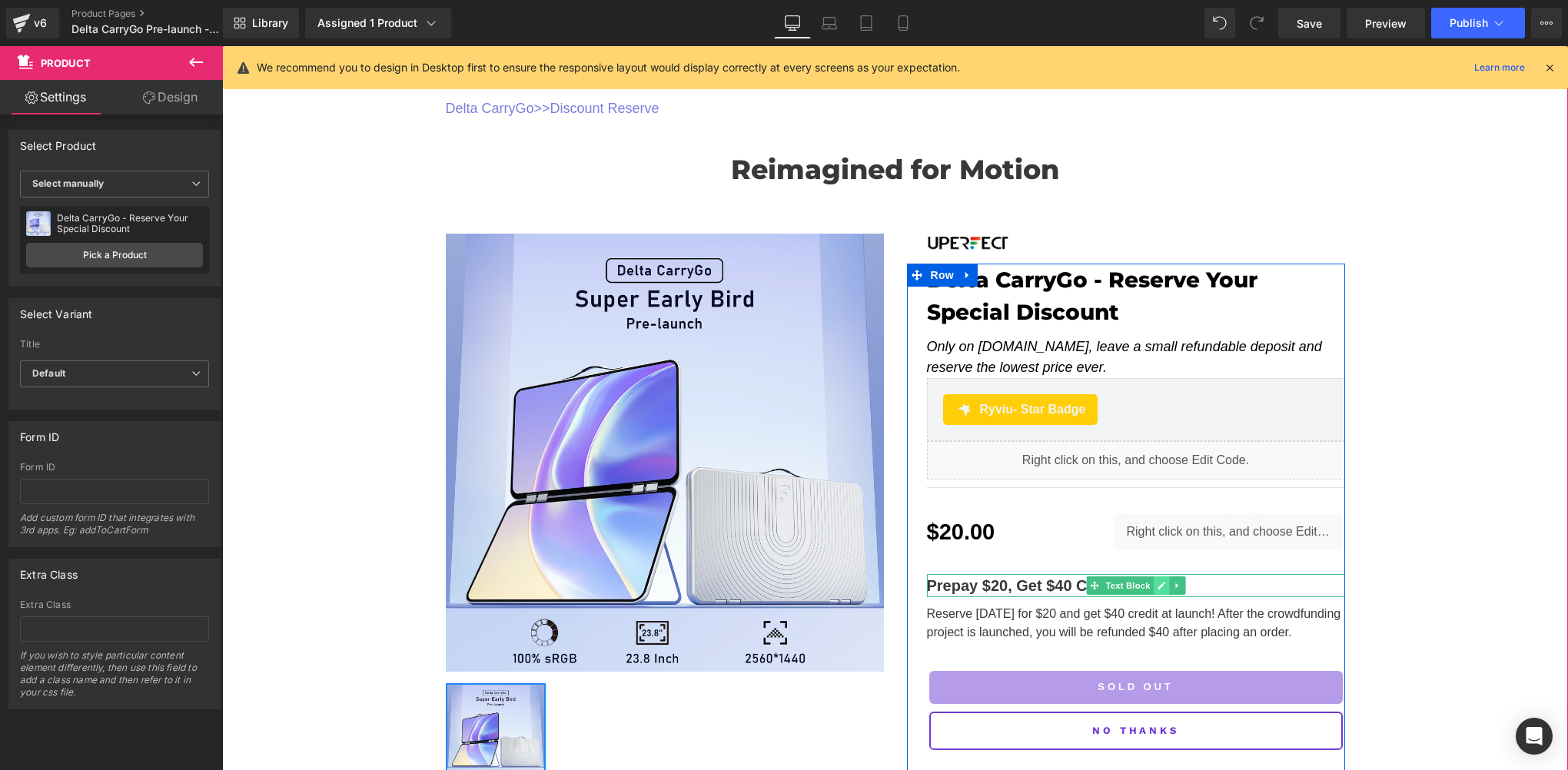
click at [1153, 590] on link at bounding box center [1161, 586] width 16 height 19
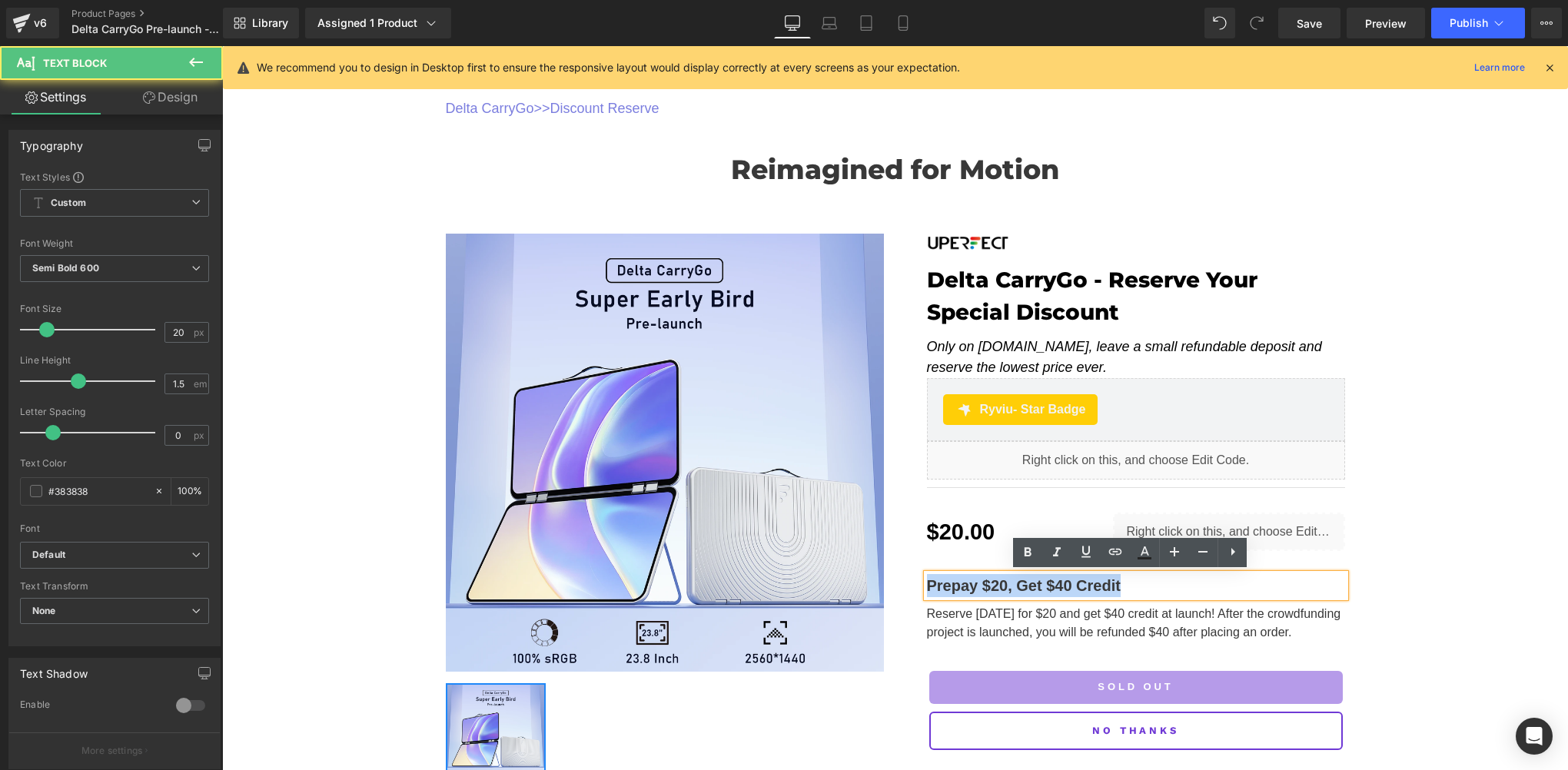
drag, startPoint x: 1122, startPoint y: 585, endPoint x: 922, endPoint y: 588, distance: 200.0
click at [927, 588] on p "Prepay $20, Get $40 Credit" at bounding box center [1136, 585] width 419 height 23
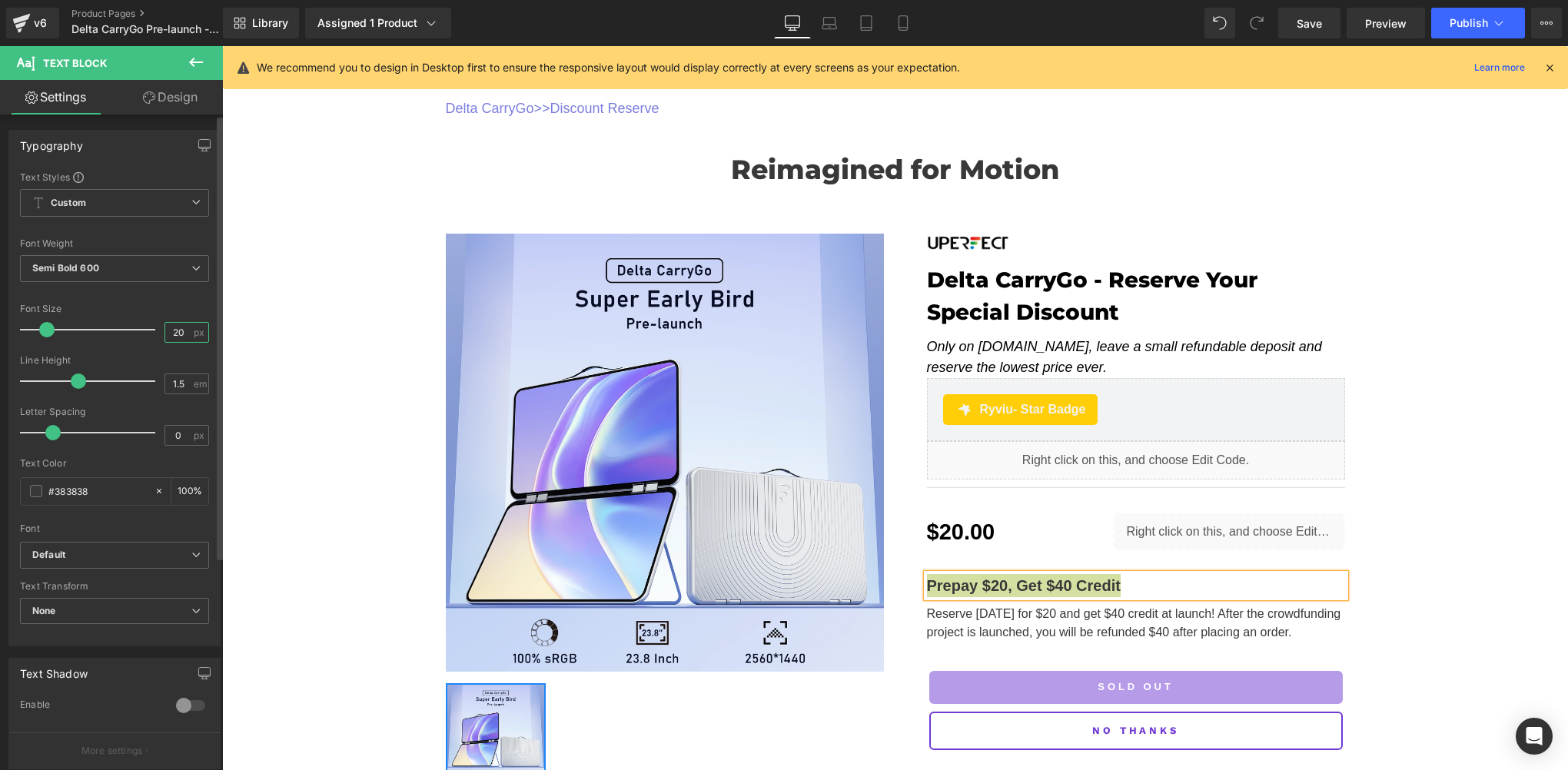
drag, startPoint x: 699, startPoint y: 542, endPoint x: 178, endPoint y: 329, distance: 562.9
click at [178, 329] on input "20" at bounding box center [178, 332] width 27 height 19
drag, startPoint x: 179, startPoint y: 329, endPoint x: 163, endPoint y: 329, distance: 16.0
click at [165, 329] on input "20" at bounding box center [178, 332] width 27 height 19
type input "18"
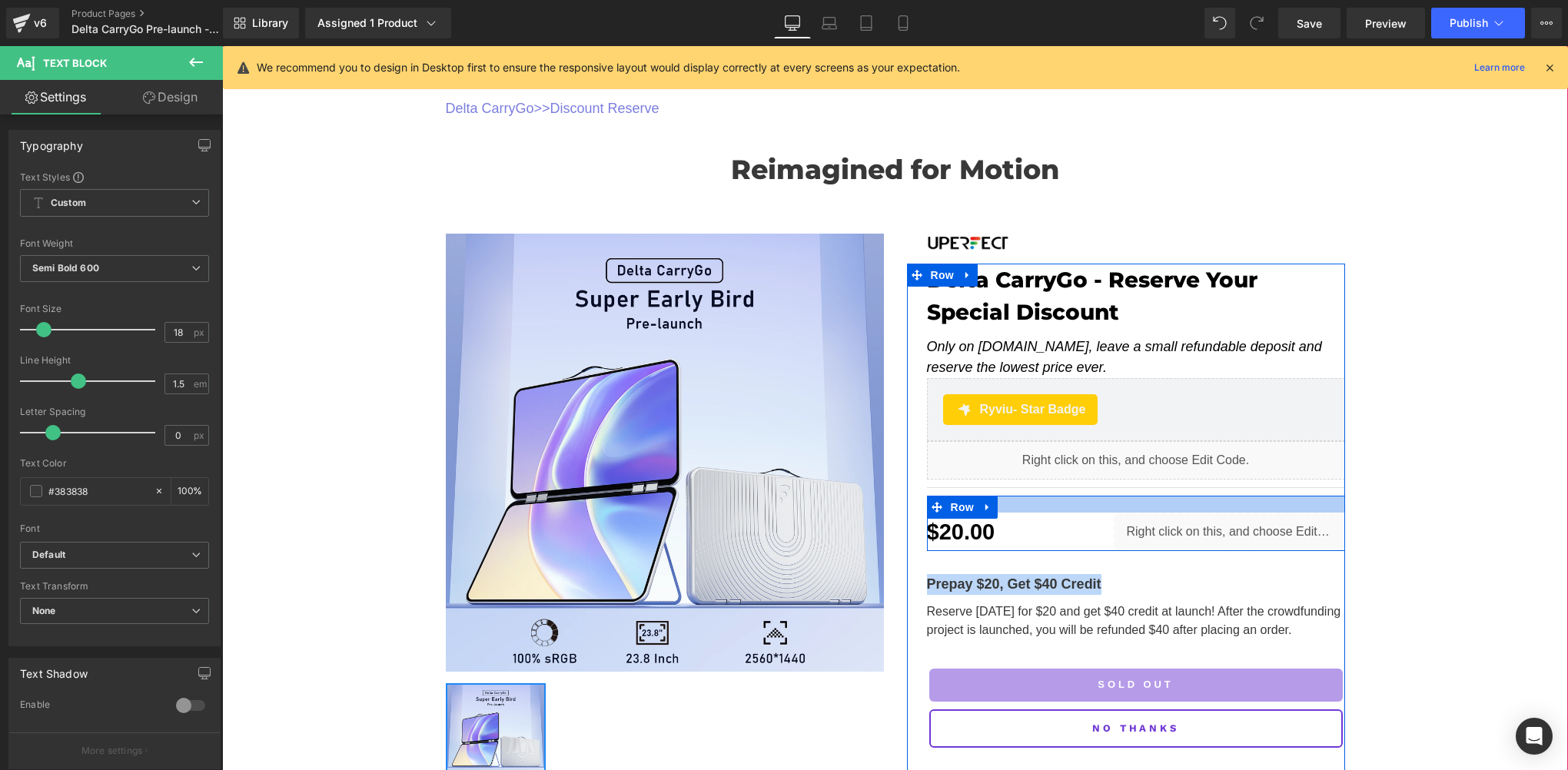
click at [1393, 586] on div "Delta CarryGo >> Discount Reserve Text Block Reimagined for Motion Heading Row …" at bounding box center [895, 439] width 1346 height 786
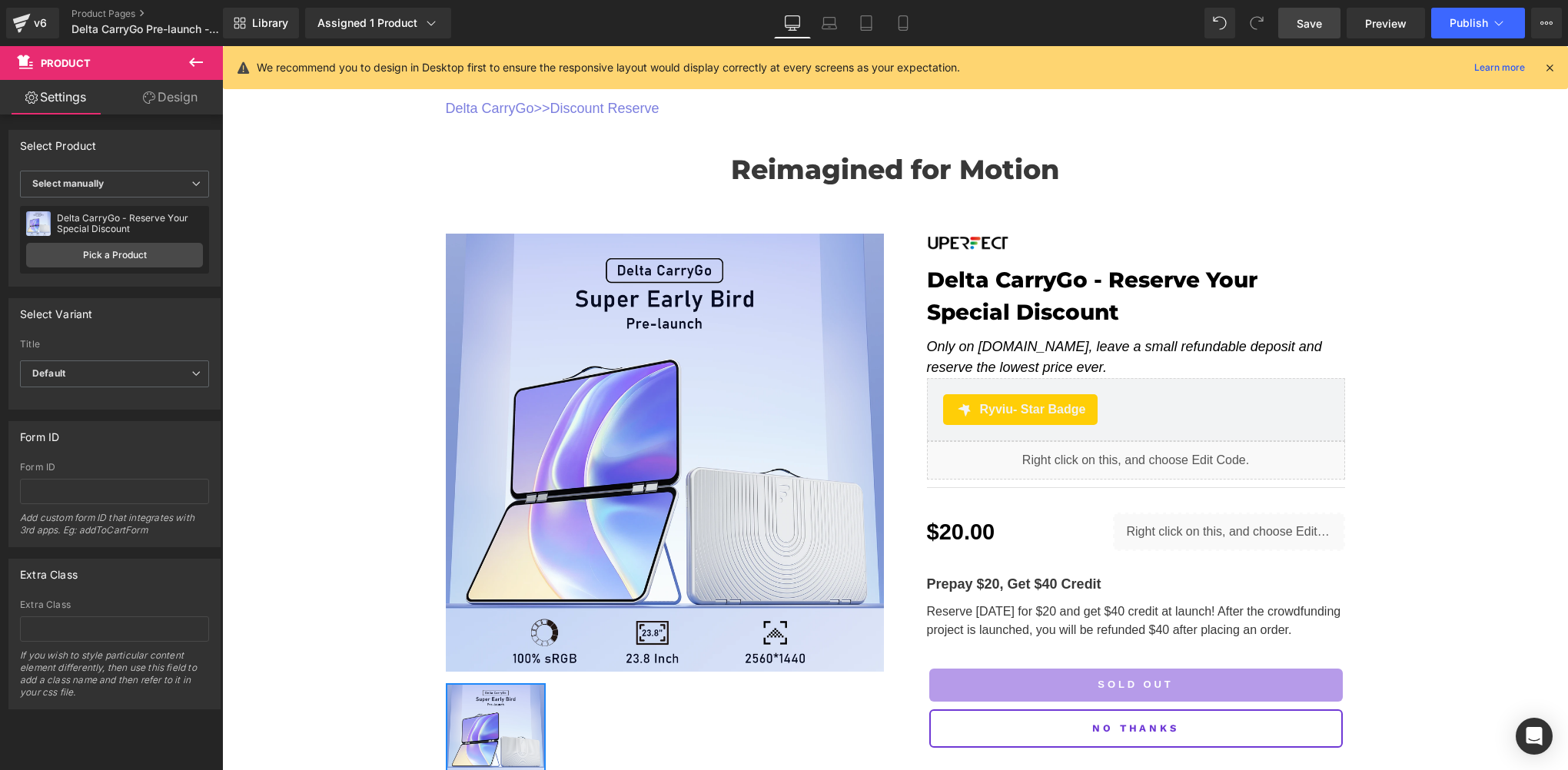
click at [1322, 32] on link "Save" at bounding box center [1310, 23] width 62 height 31
click at [1553, 71] on icon at bounding box center [1550, 68] width 14 height 14
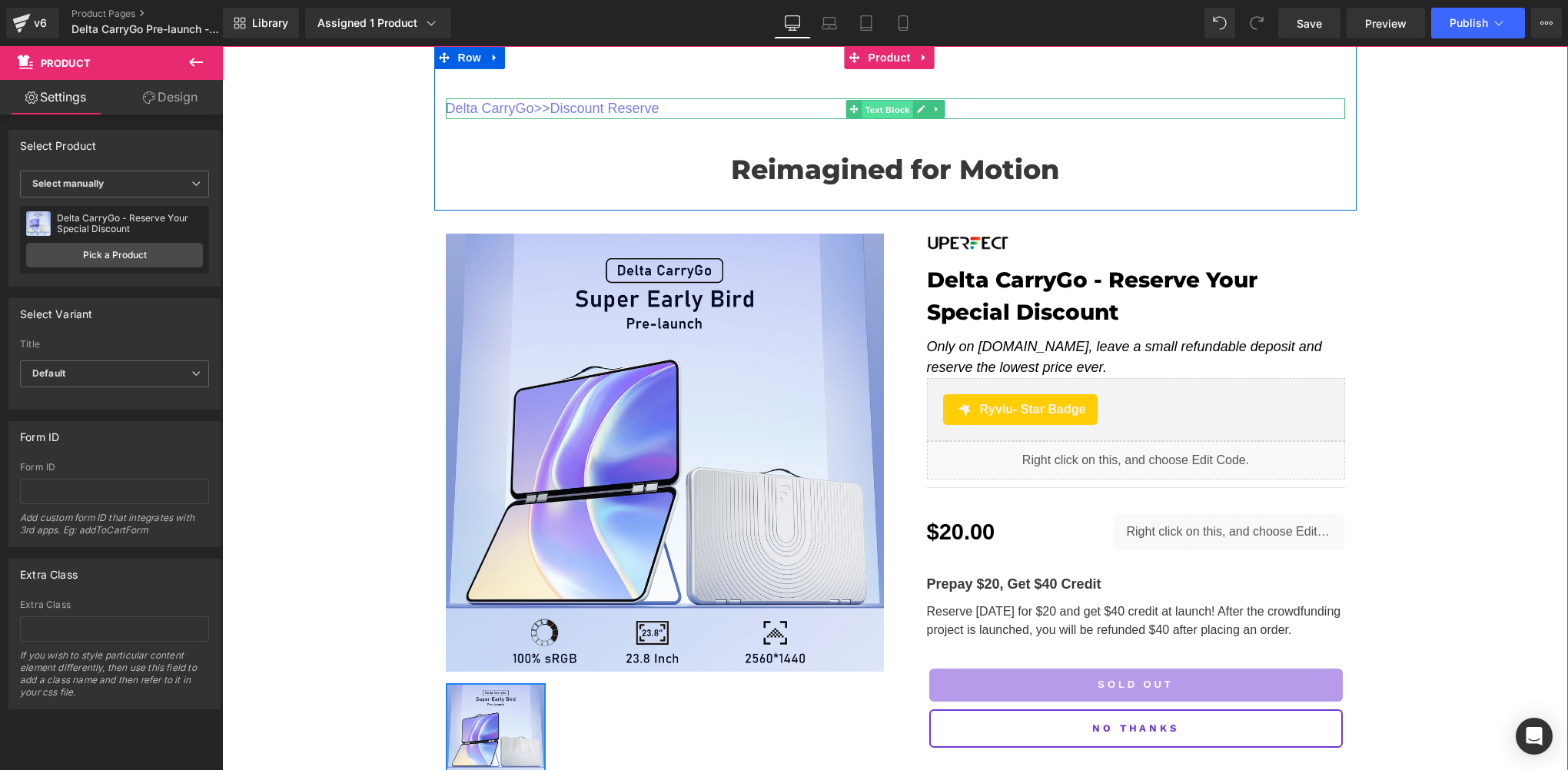
click at [876, 110] on span "Text Block" at bounding box center [887, 110] width 50 height 19
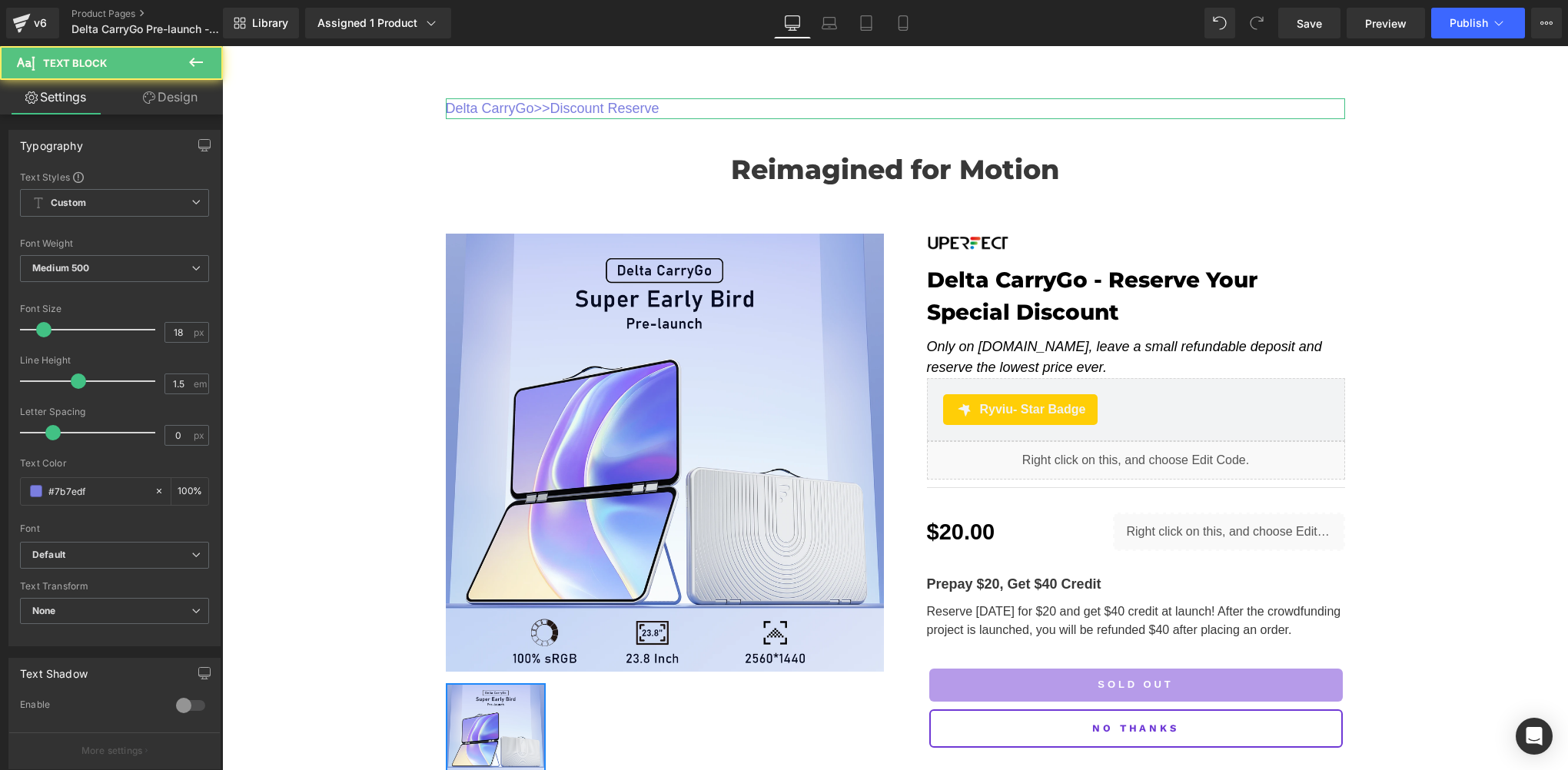
click at [157, 100] on link "Design" at bounding box center [170, 97] width 111 height 34
click at [0, 0] on div "Spacing" at bounding box center [0, 0] width 0 height 0
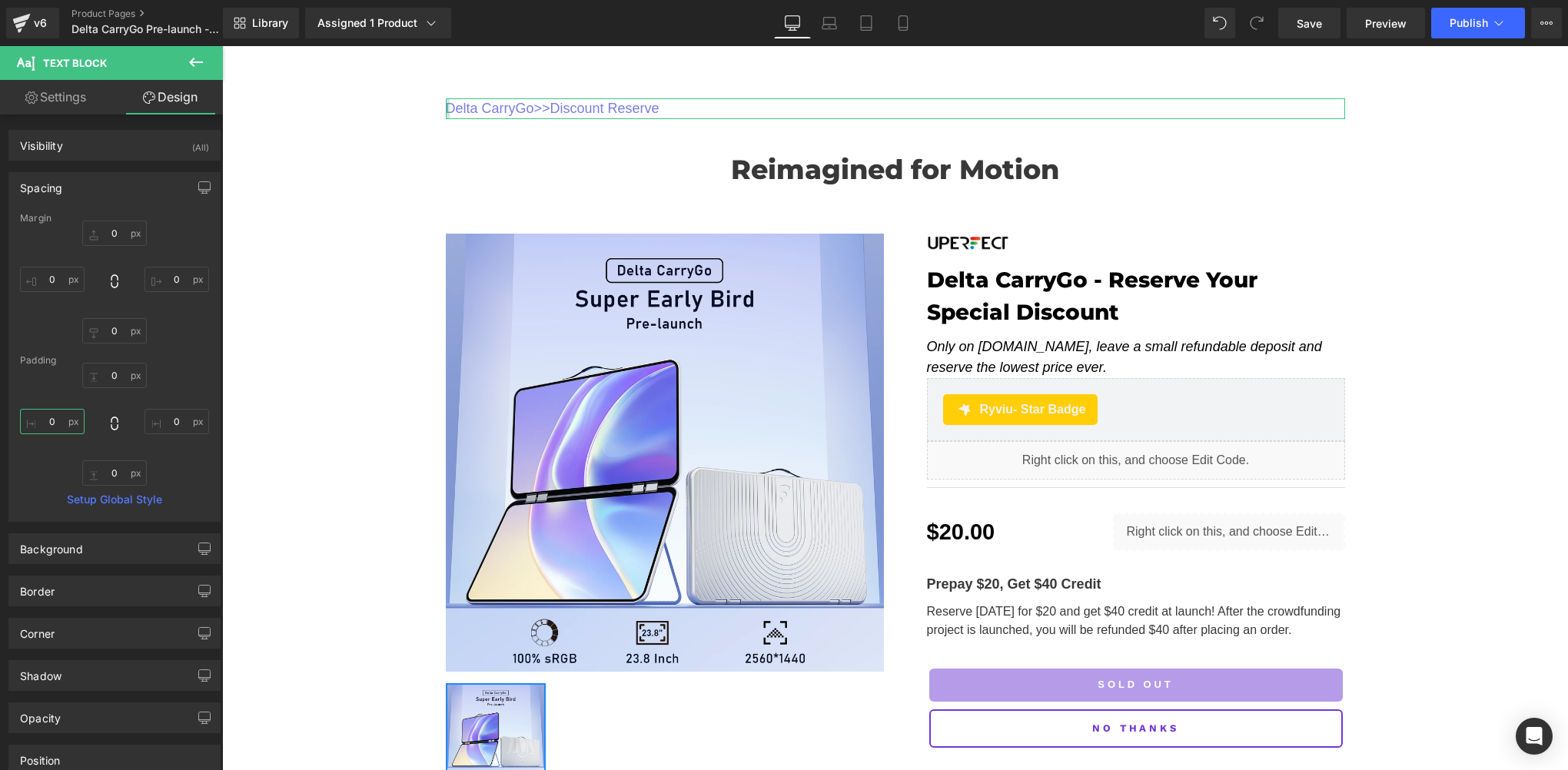
click at [56, 429] on input "0" at bounding box center [51, 422] width 64 height 26
click at [60, 283] on input "0" at bounding box center [51, 280] width 64 height 26
type input "2"
type input "1"
click at [1298, 19] on link "Save" at bounding box center [1310, 23] width 62 height 31
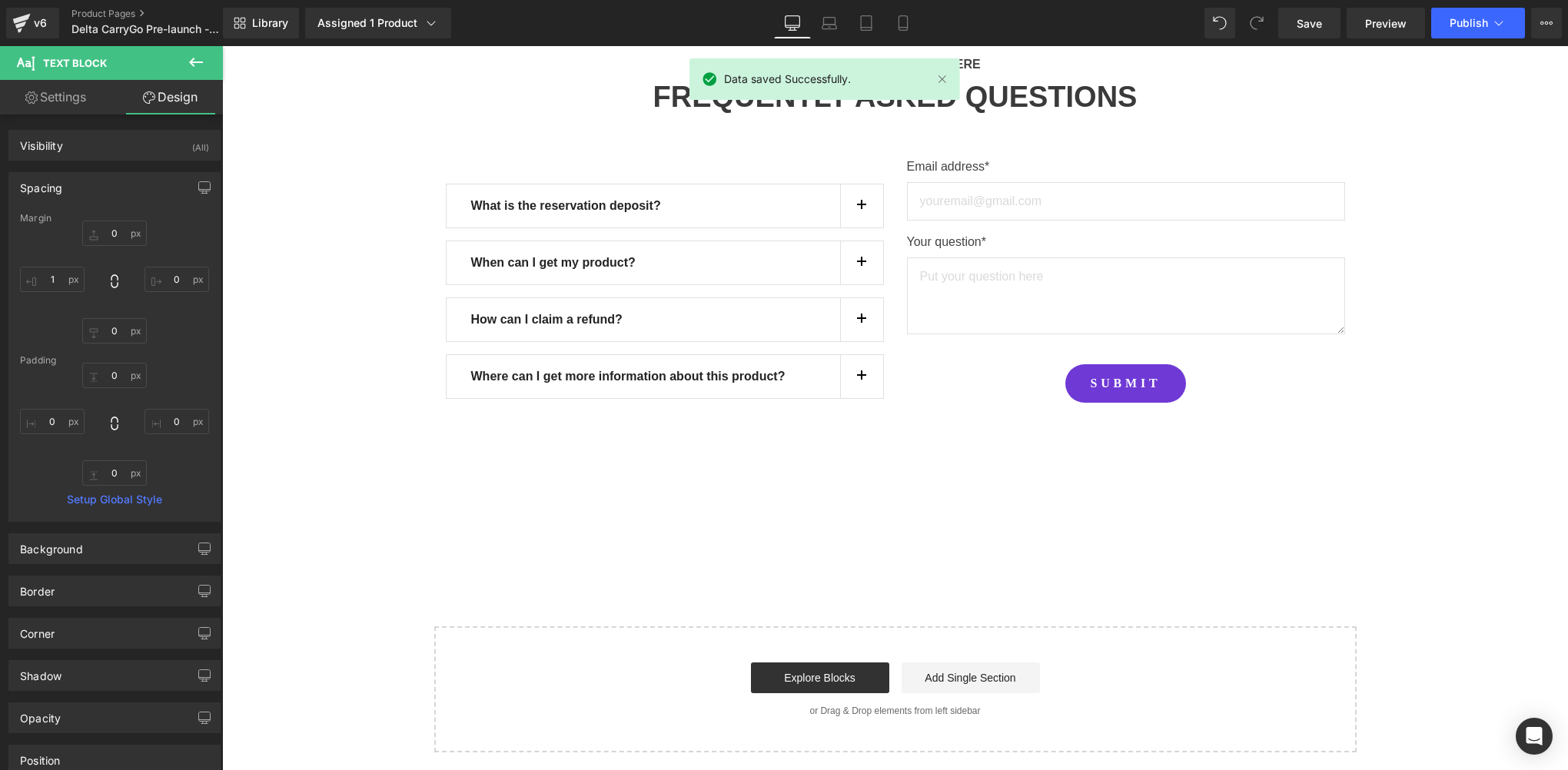
scroll to position [181, 0]
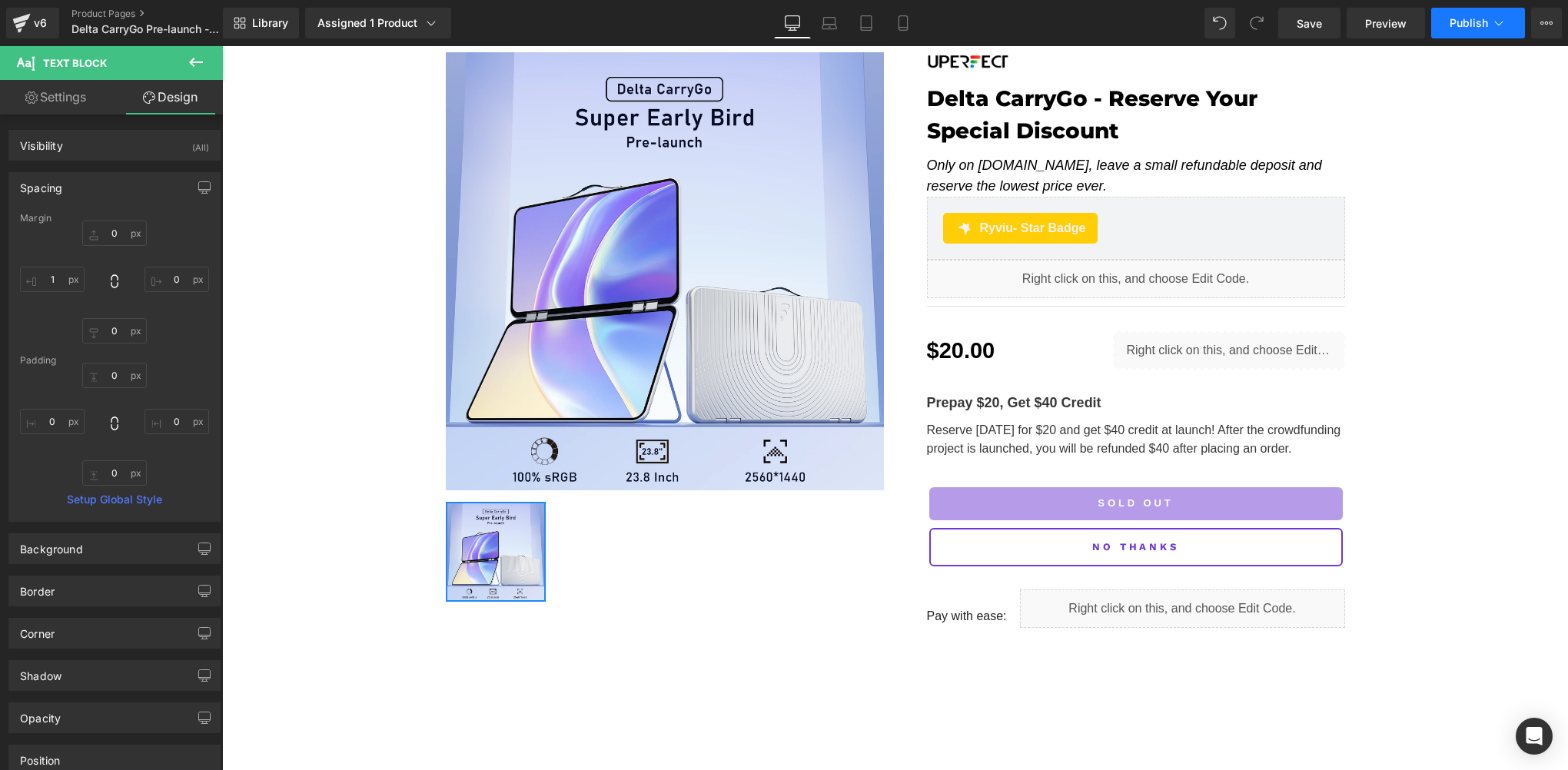
click at [1472, 19] on span "Publish" at bounding box center [1469, 23] width 39 height 12
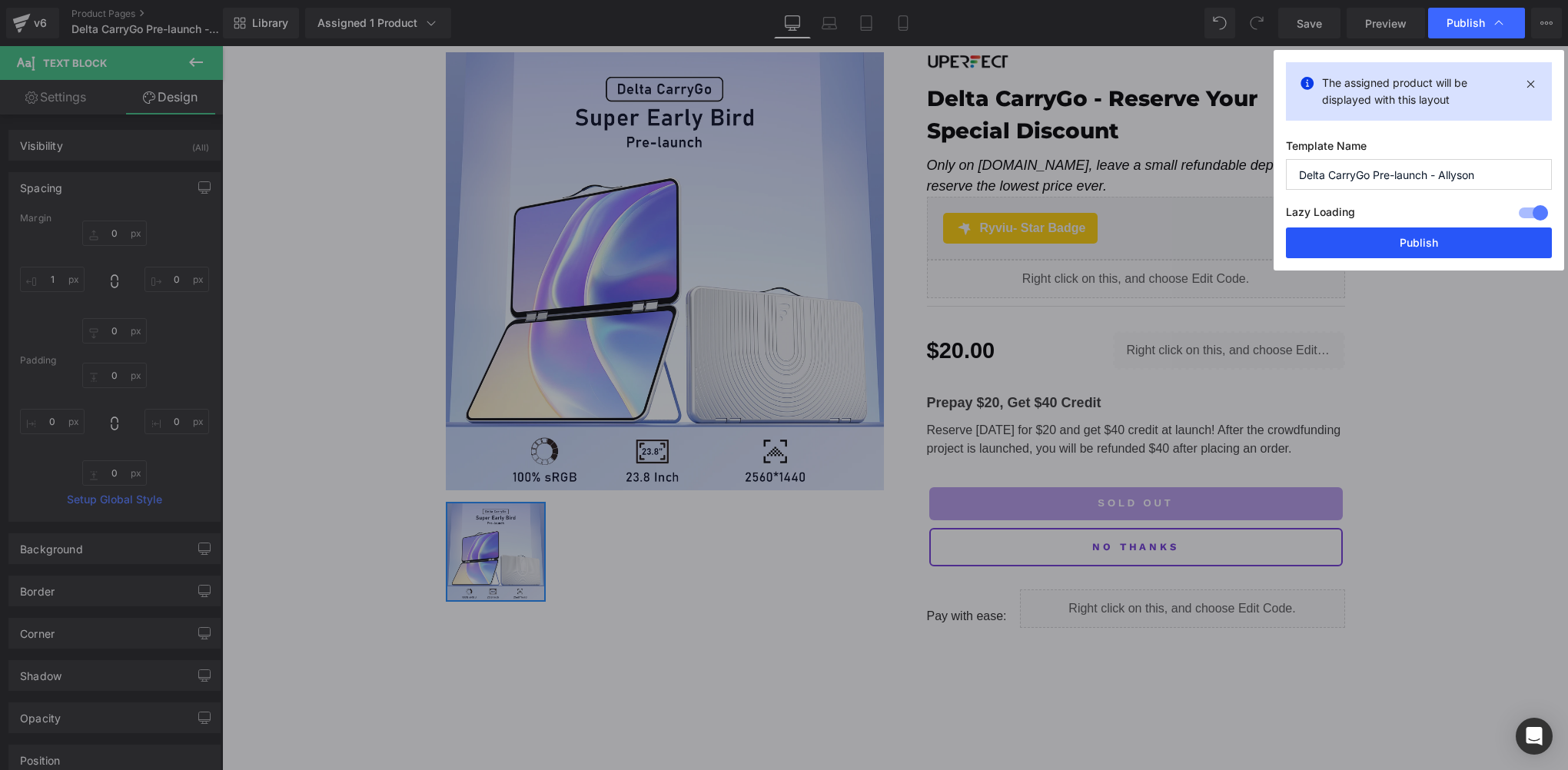
click at [1408, 250] on button "Publish" at bounding box center [1419, 243] width 266 height 31
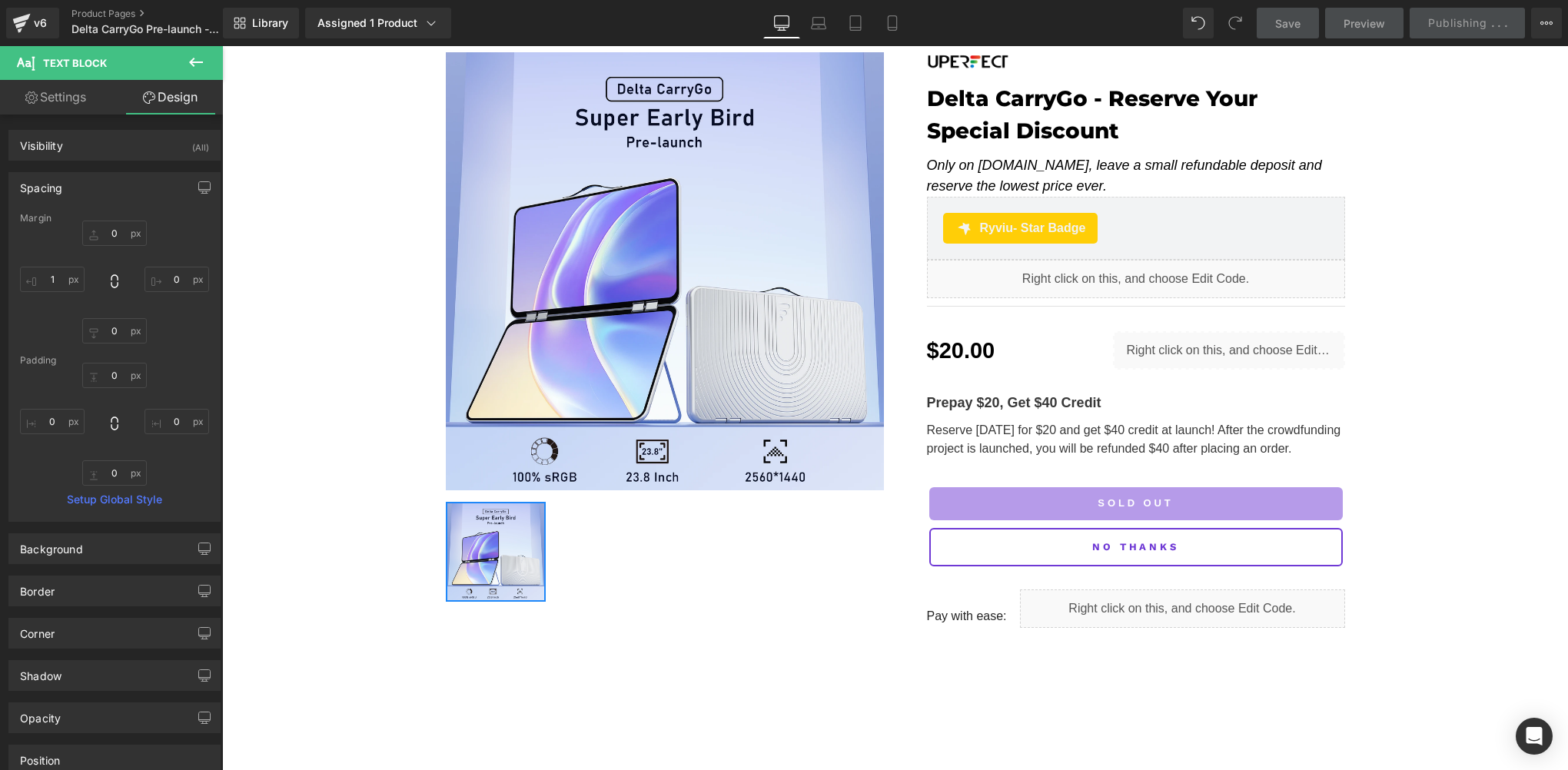
scroll to position [0, 0]
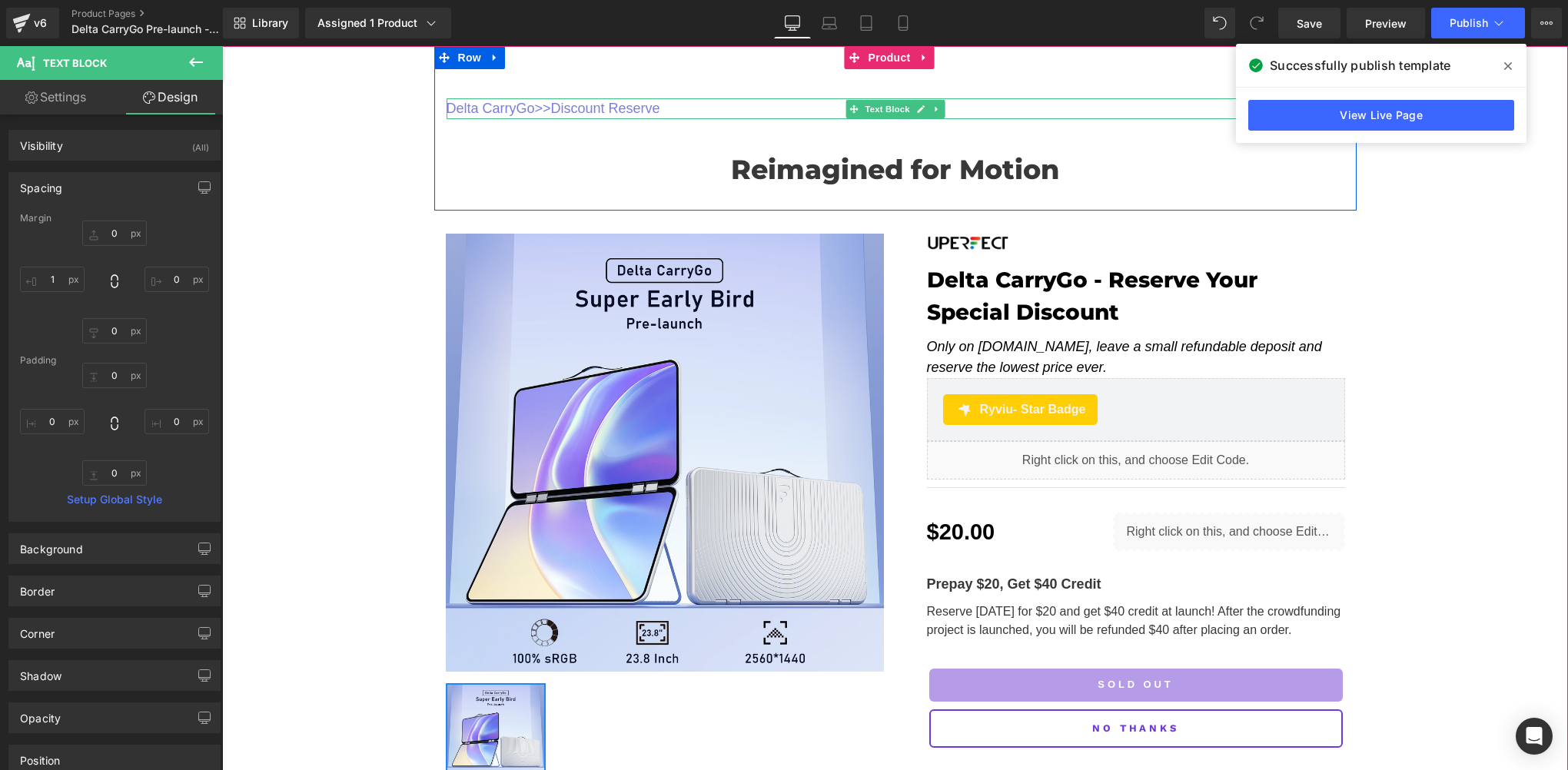
click at [670, 108] on p "Delta CarryGo >> Discount Reserve" at bounding box center [896, 109] width 899 height 21
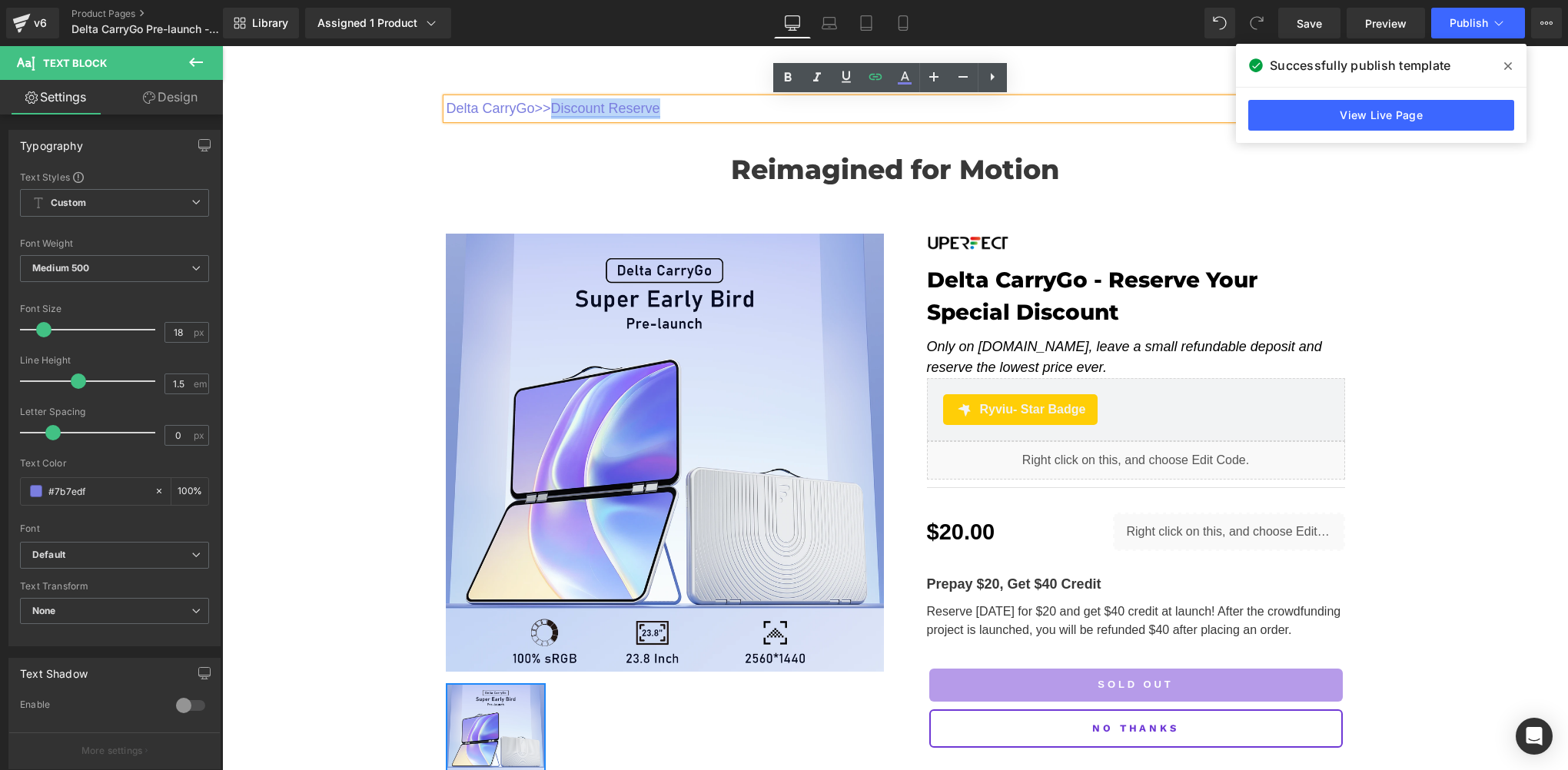
drag, startPoint x: 680, startPoint y: 104, endPoint x: 560, endPoint y: 106, distance: 120.0
click at [560, 106] on p "Delta CarryGo >> Discount Reserve" at bounding box center [896, 109] width 899 height 21
click at [847, 80] on icon at bounding box center [846, 77] width 19 height 19
click at [342, 195] on div "Delta CarryGo >> Discount Reserve Text Block Reimagined for Motion Heading Row …" at bounding box center [895, 439] width 1346 height 786
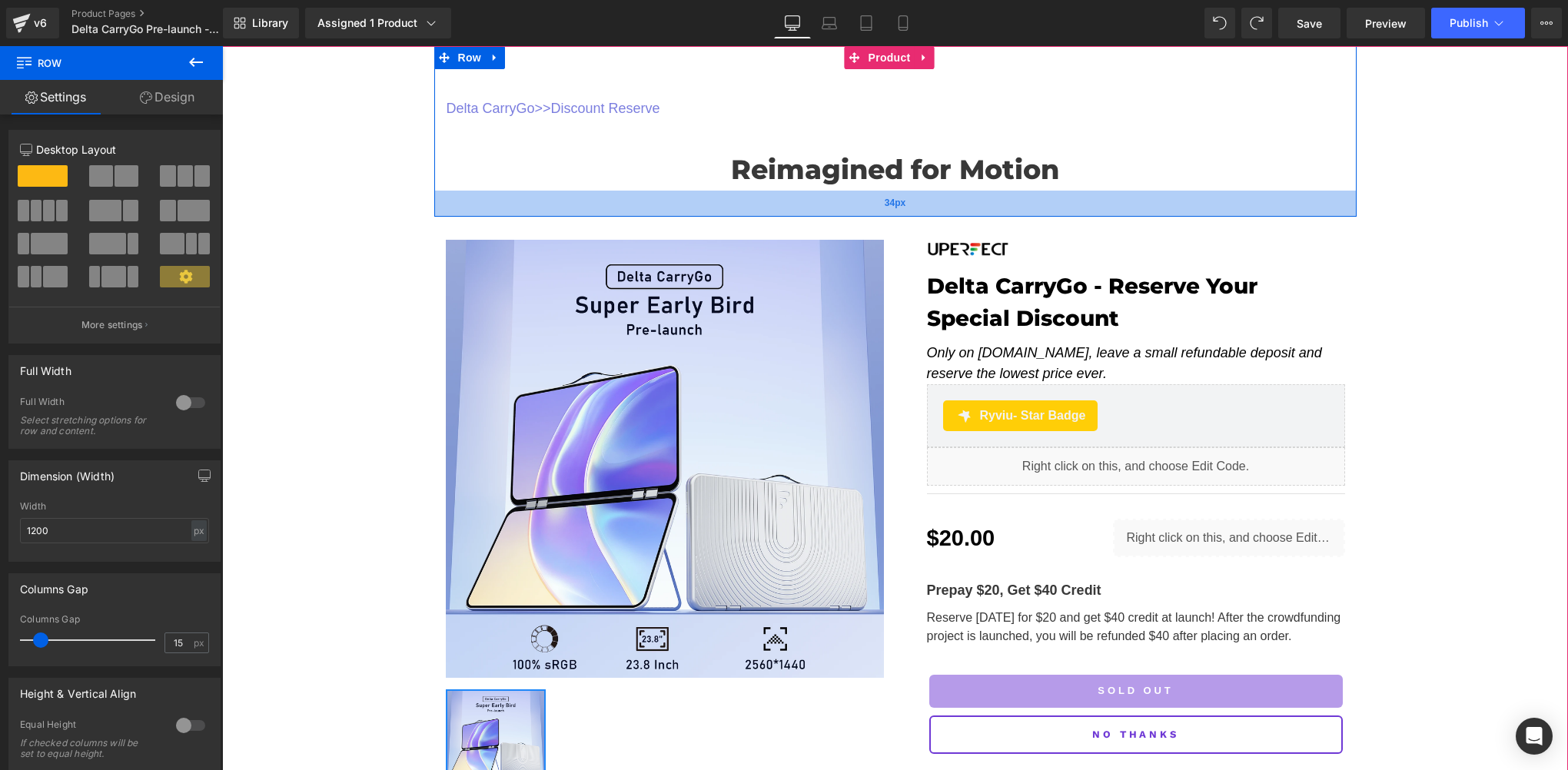
click at [842, 206] on div "34px" at bounding box center [896, 204] width 923 height 27
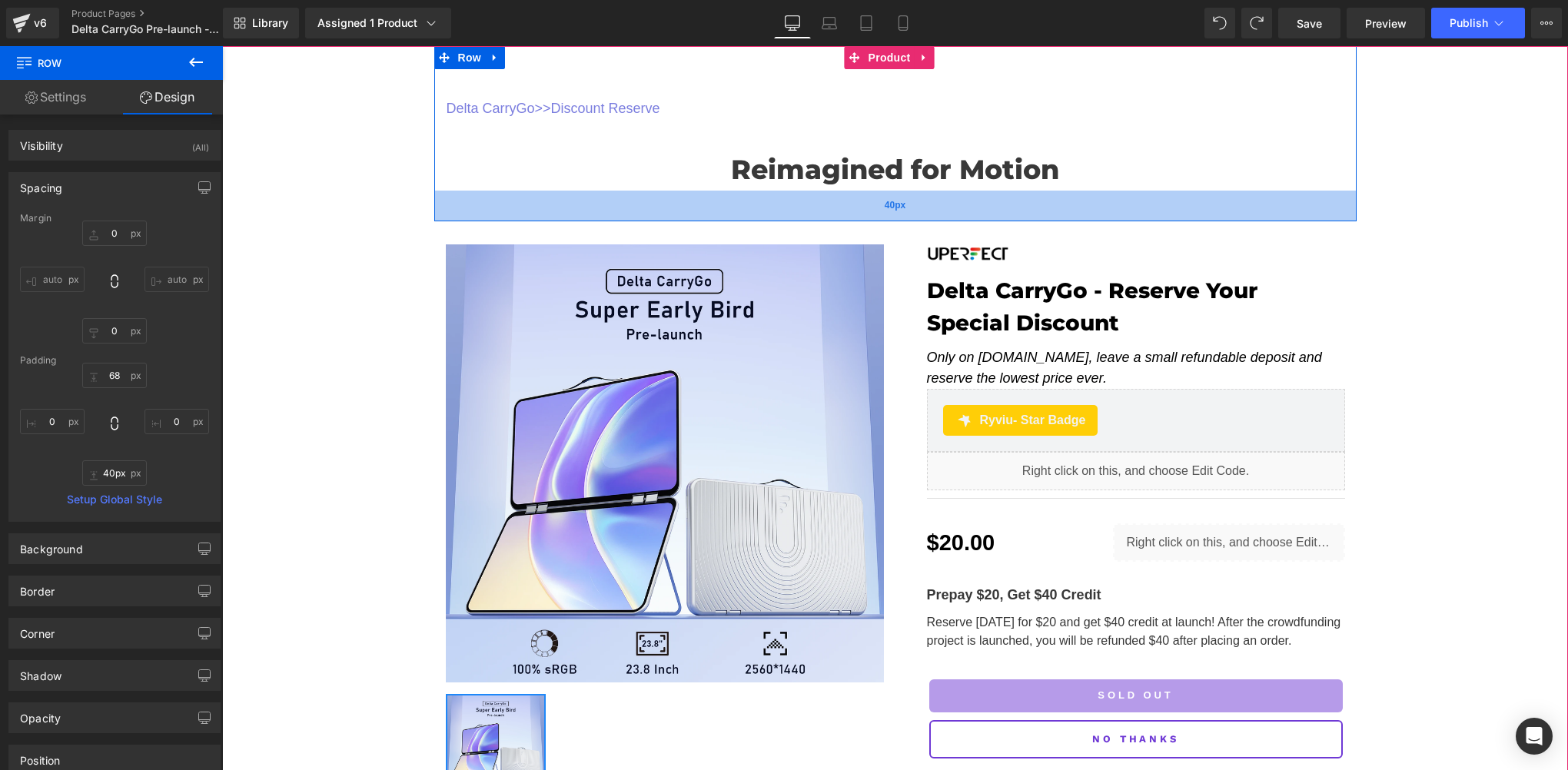
drag, startPoint x: 878, startPoint y: 198, endPoint x: 917, endPoint y: 203, distance: 39.3
click at [917, 203] on div "40px" at bounding box center [896, 206] width 923 height 31
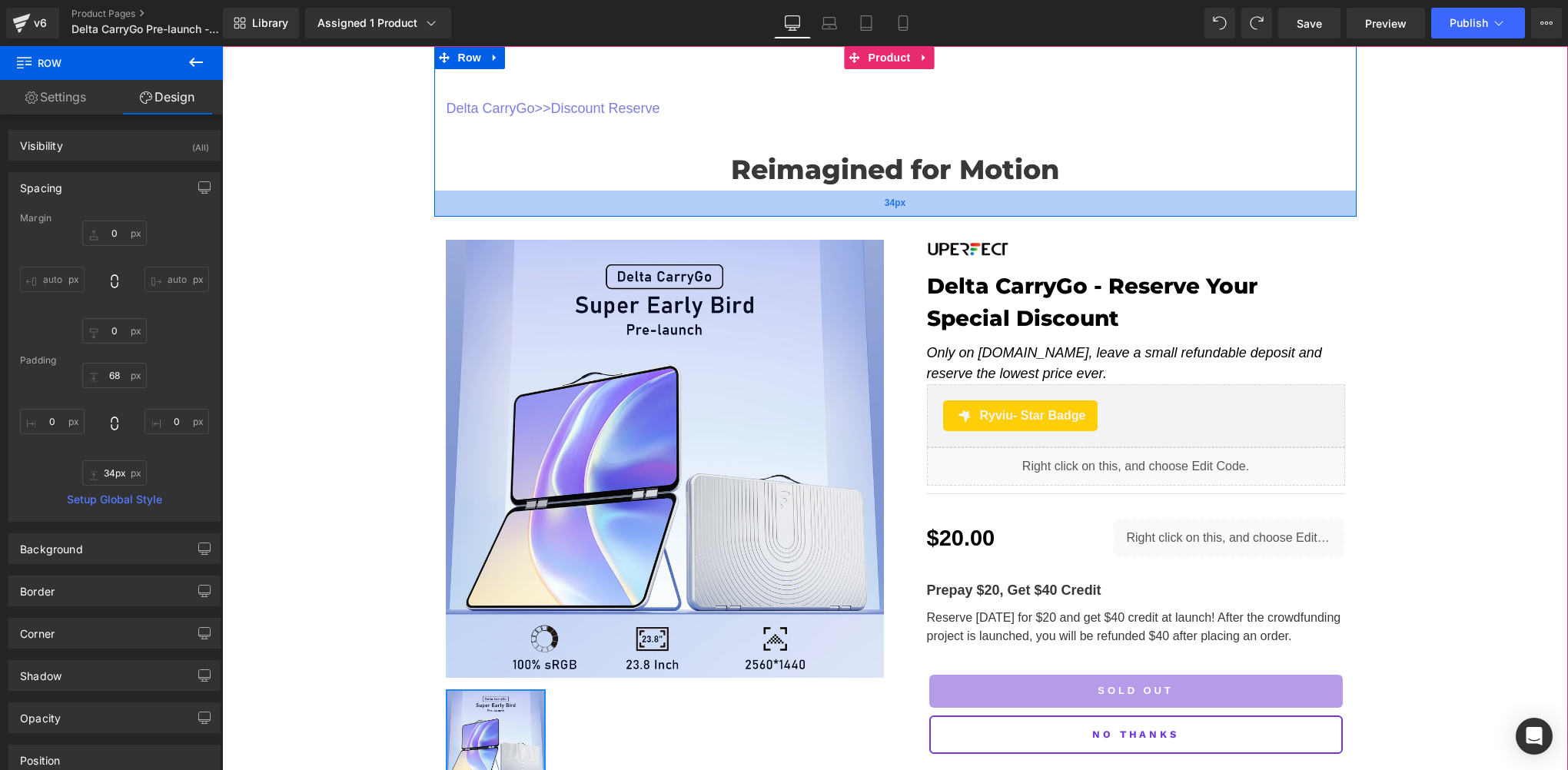
type input "35px"
click at [897, 203] on span "35px" at bounding box center [895, 204] width 21 height 14
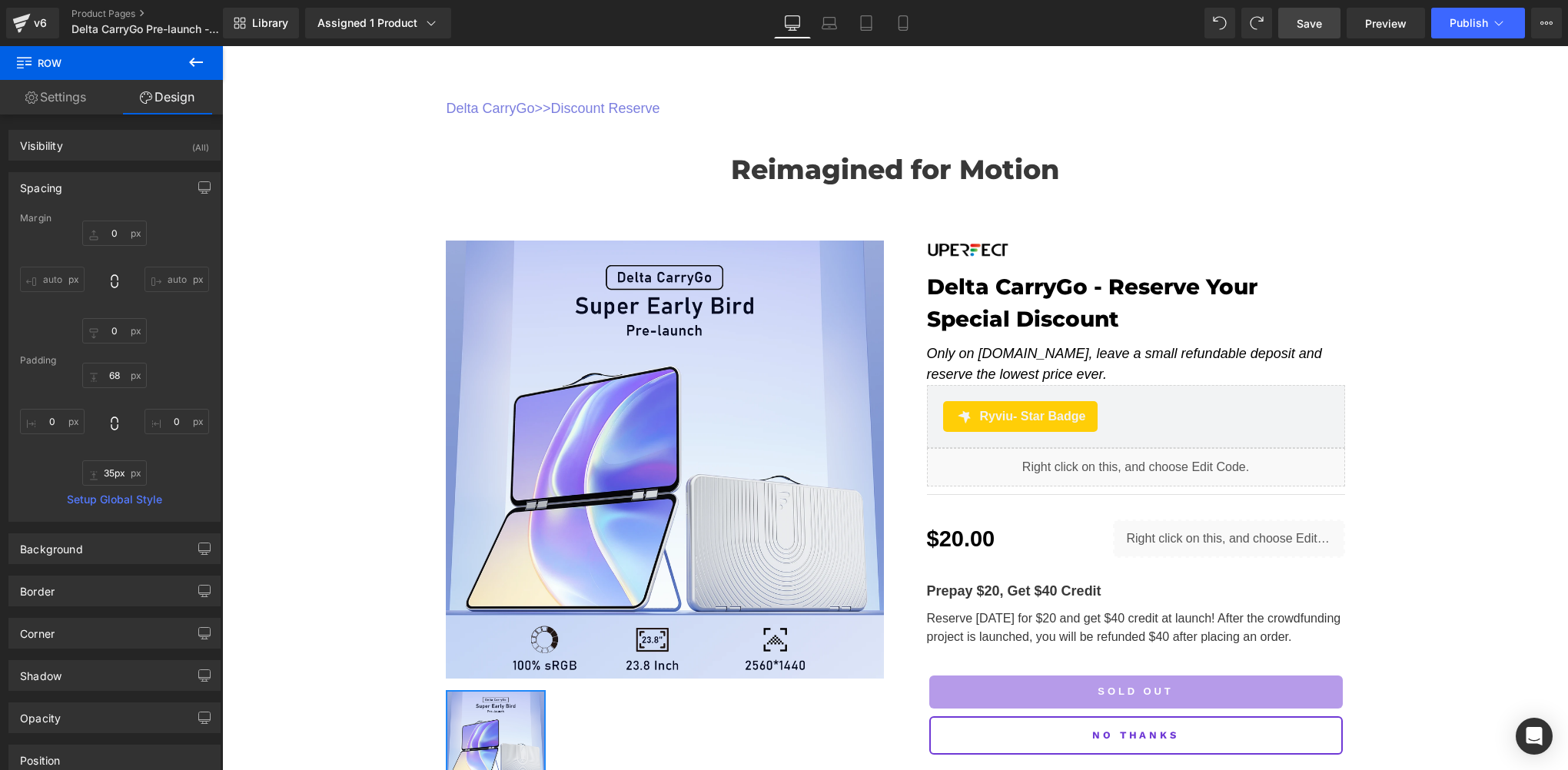
click at [1307, 23] on span "Save" at bounding box center [1310, 23] width 26 height 16
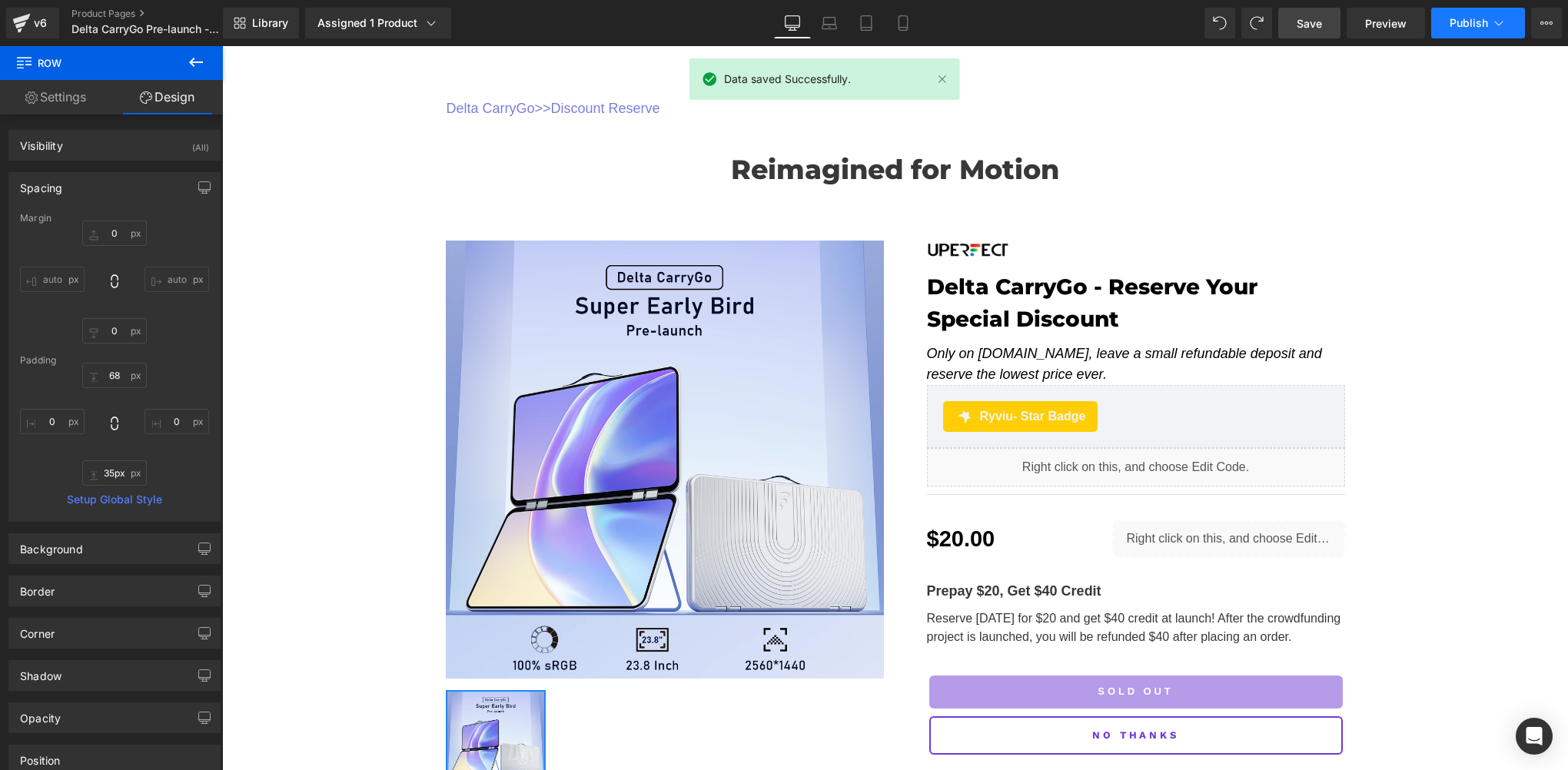
click at [1456, 20] on span "Publish" at bounding box center [1469, 23] width 39 height 12
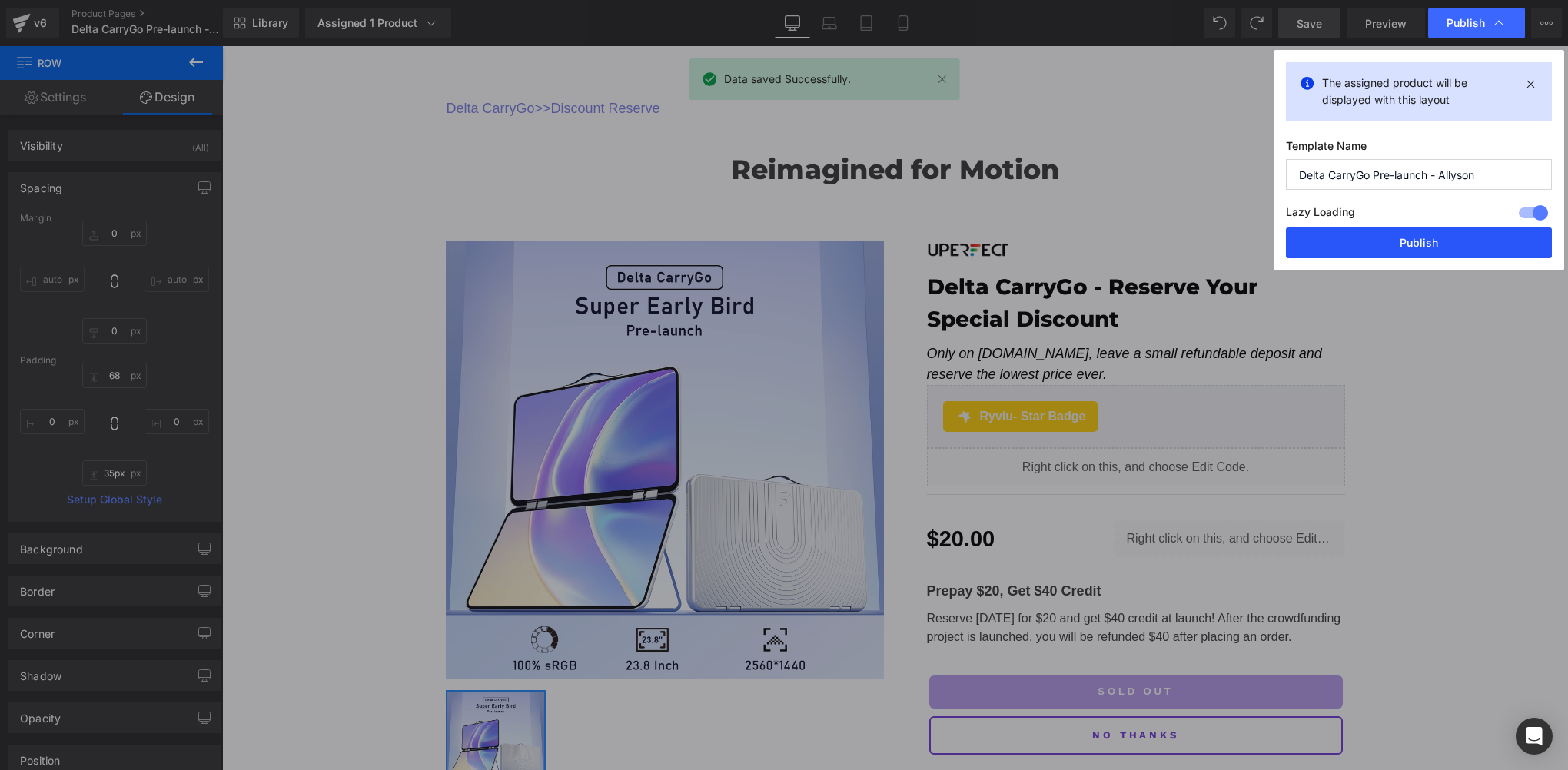
click at [1465, 246] on button "Publish" at bounding box center [1419, 243] width 266 height 31
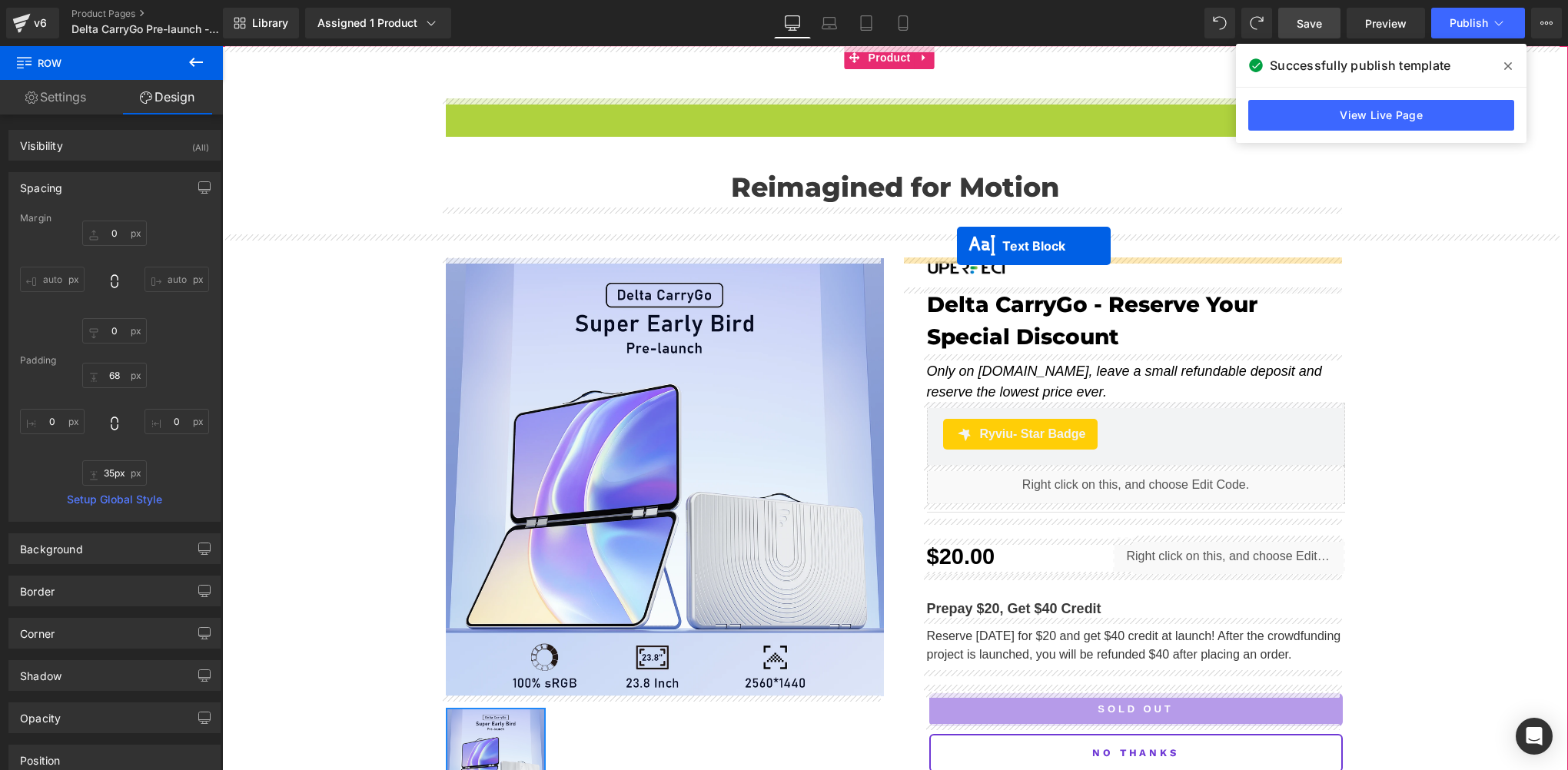
drag, startPoint x: 853, startPoint y: 110, endPoint x: 957, endPoint y: 246, distance: 171.2
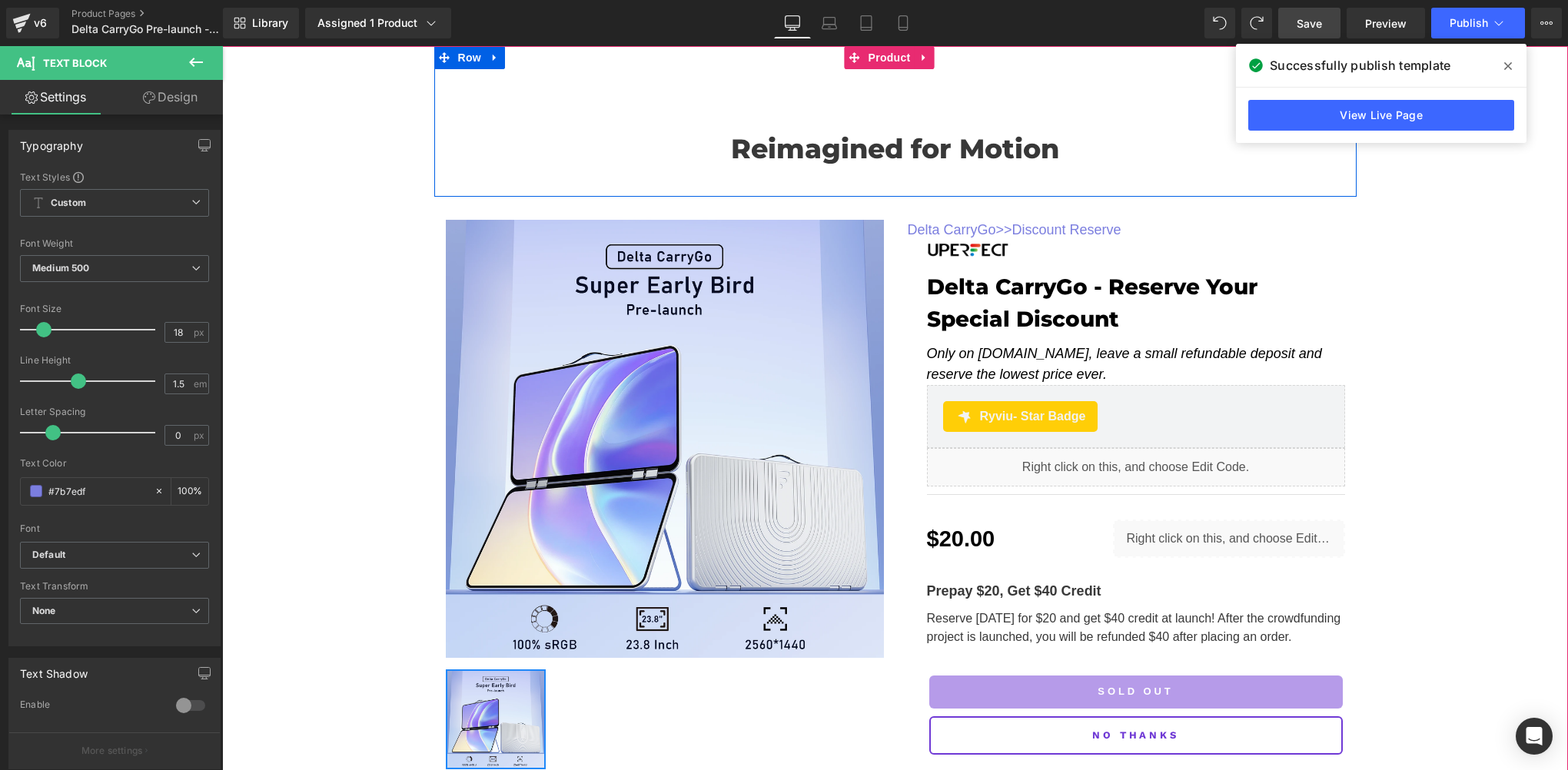
click at [780, 95] on div "Reimagined for Motion Heading Row 35px" at bounding box center [896, 121] width 923 height 151
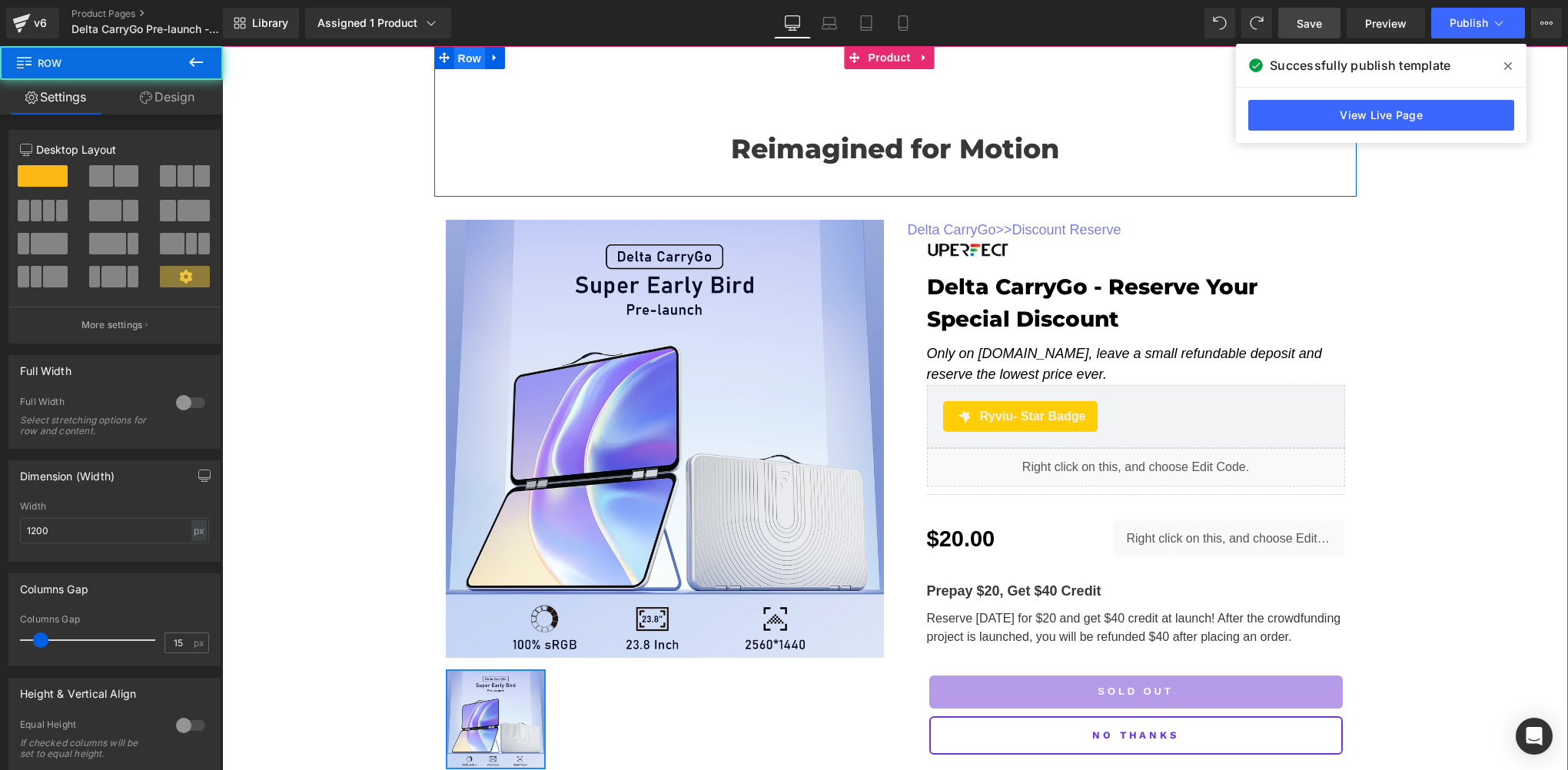
click at [459, 60] on span "Row" at bounding box center [470, 58] width 31 height 23
click at [167, 100] on link "Design" at bounding box center [167, 97] width 111 height 34
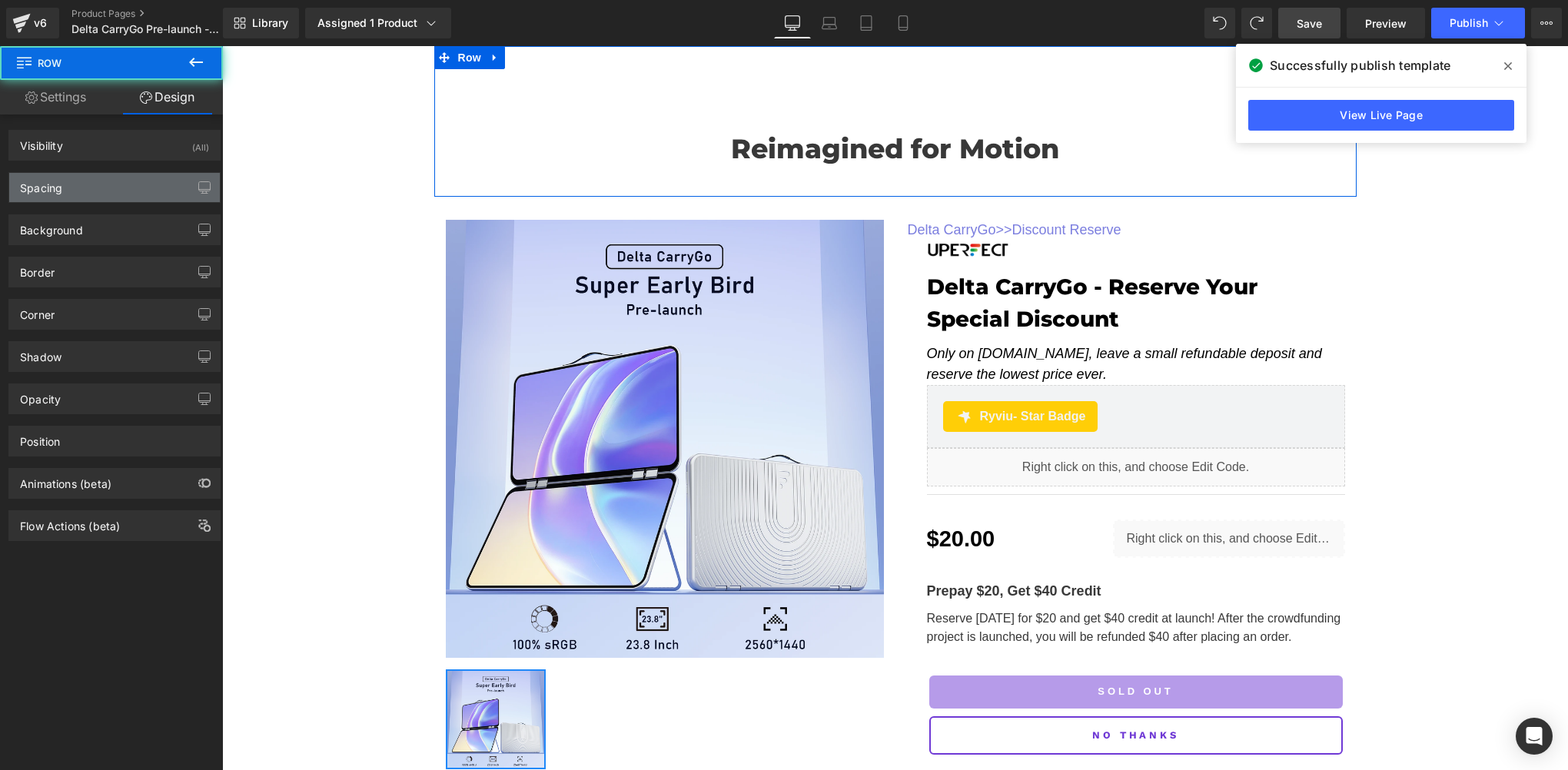
click at [64, 203] on div "Background Color & Image color transparent Color transparent 0 % Image Replace …" at bounding box center [115, 223] width 230 height 42
click at [98, 197] on div "Spacing" at bounding box center [115, 187] width 211 height 29
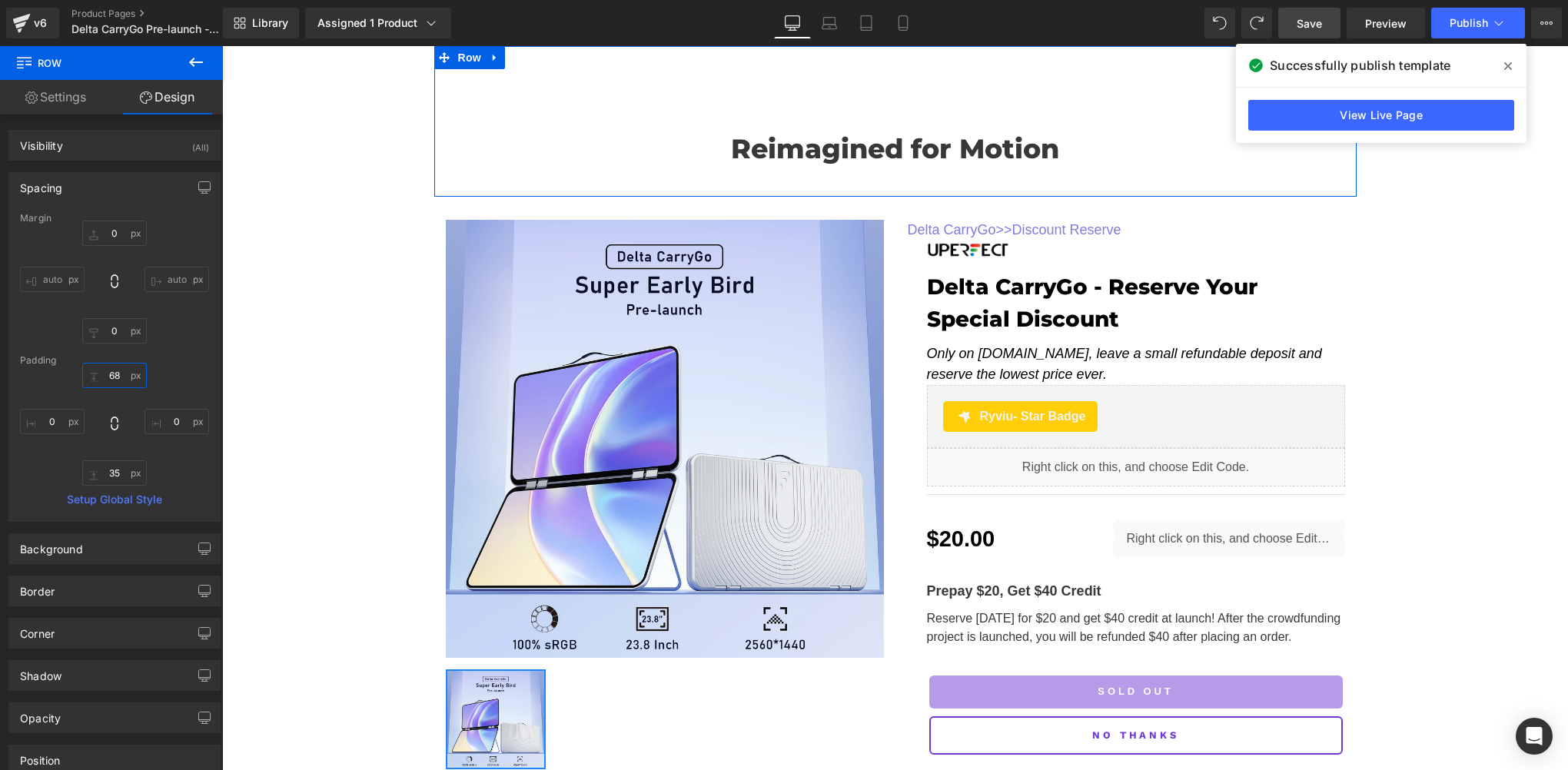
click at [120, 380] on input "68" at bounding box center [114, 376] width 64 height 26
drag, startPoint x: 876, startPoint y: 147, endPoint x: 409, endPoint y: 81, distance: 471.6
click at [876, 147] on span "Heading" at bounding box center [887, 149] width 42 height 19
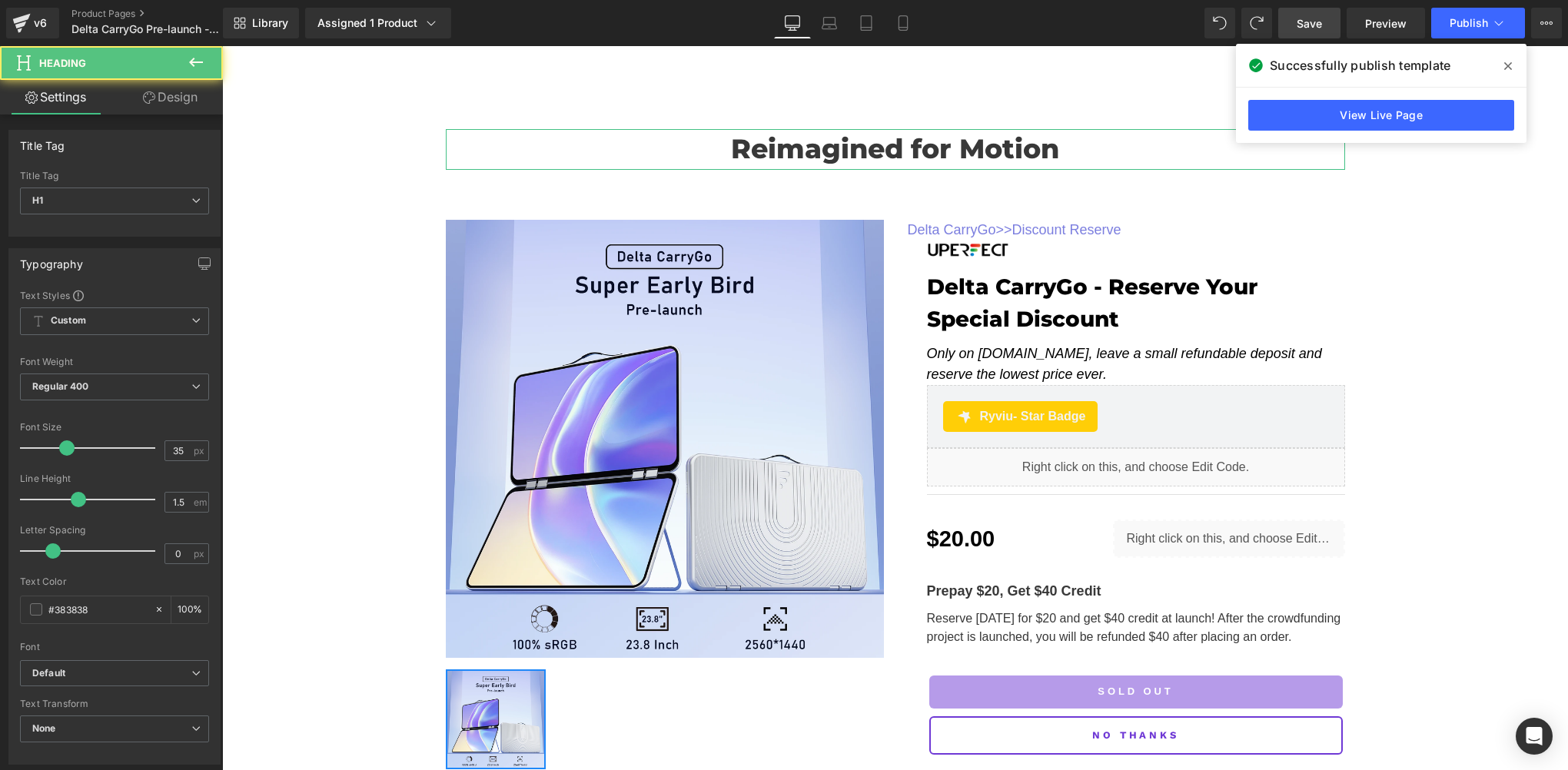
drag, startPoint x: 166, startPoint y: 86, endPoint x: 98, endPoint y: 186, distance: 120.9
click at [166, 86] on link "Design" at bounding box center [170, 97] width 111 height 34
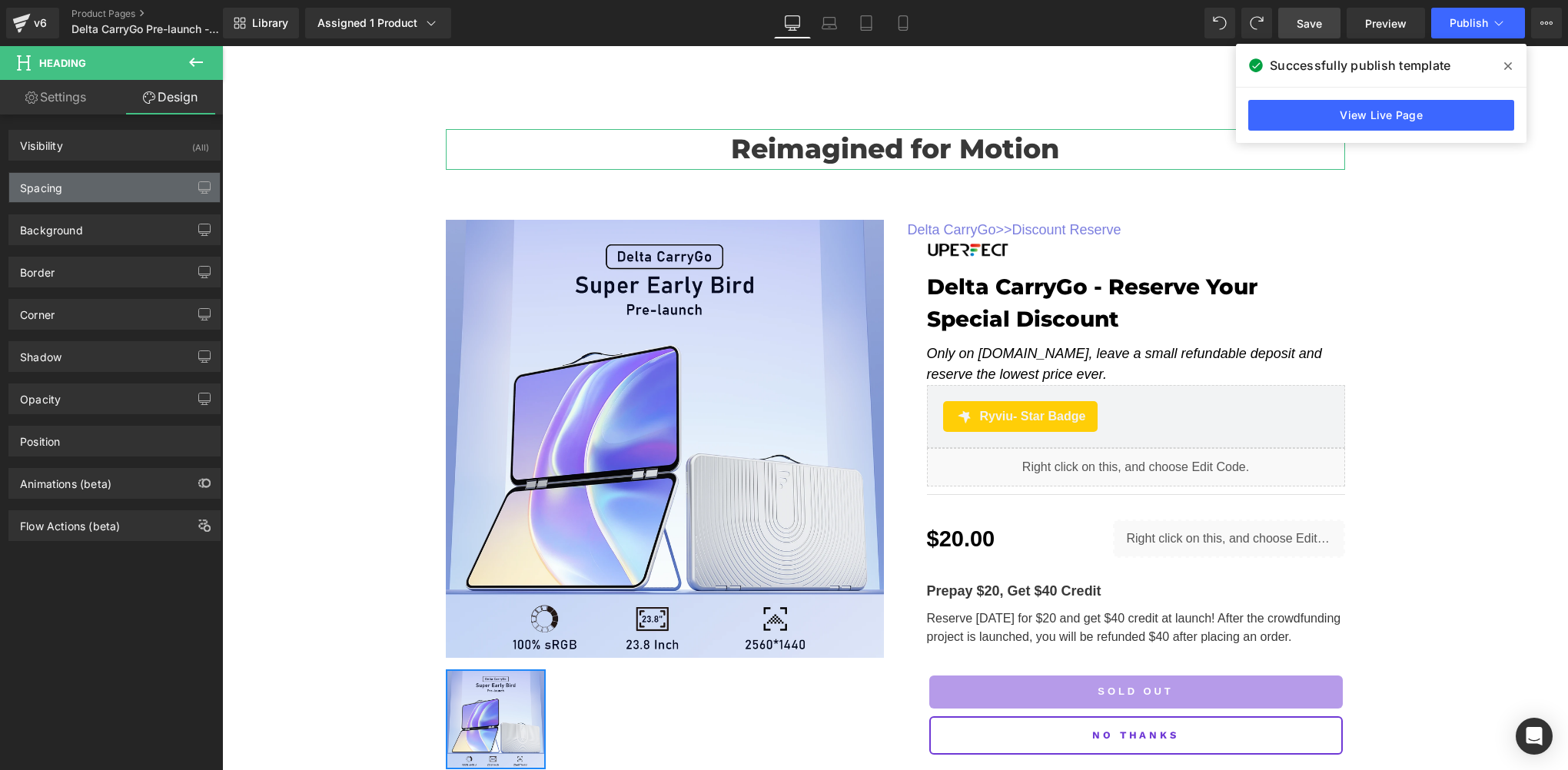
click at [98, 186] on div "Spacing" at bounding box center [115, 187] width 211 height 29
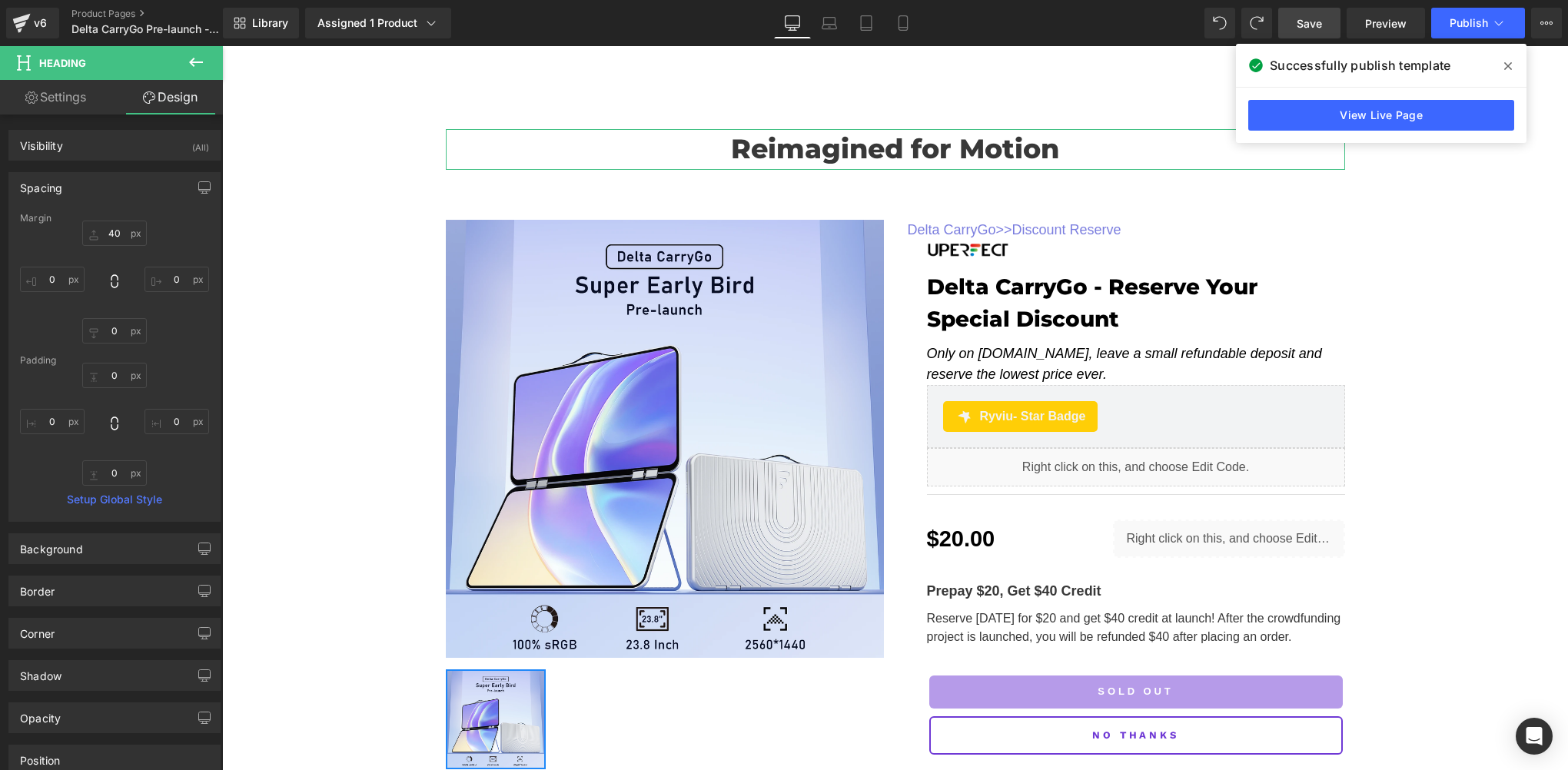
type input "40"
type input "0"
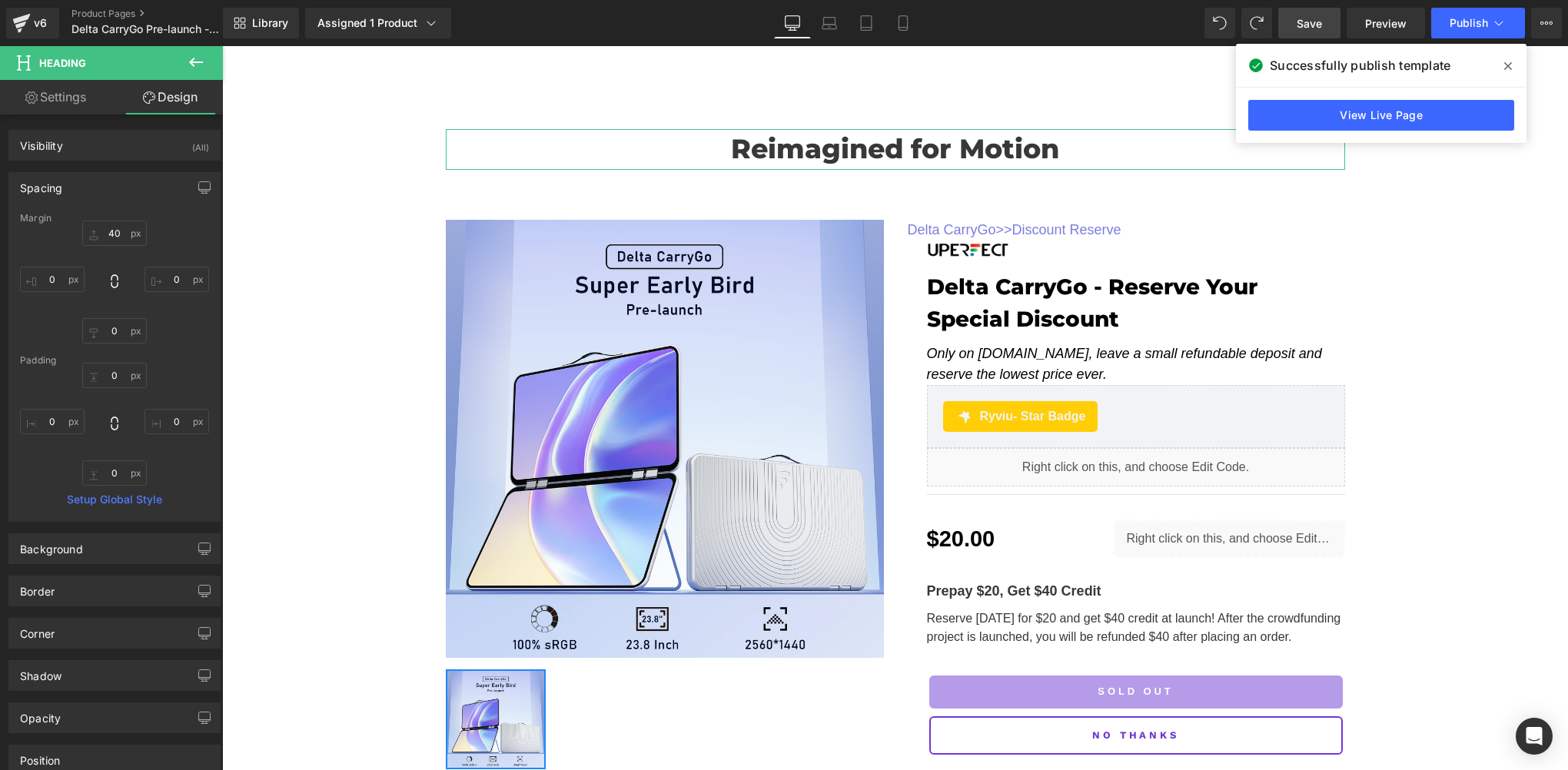
type input "0"
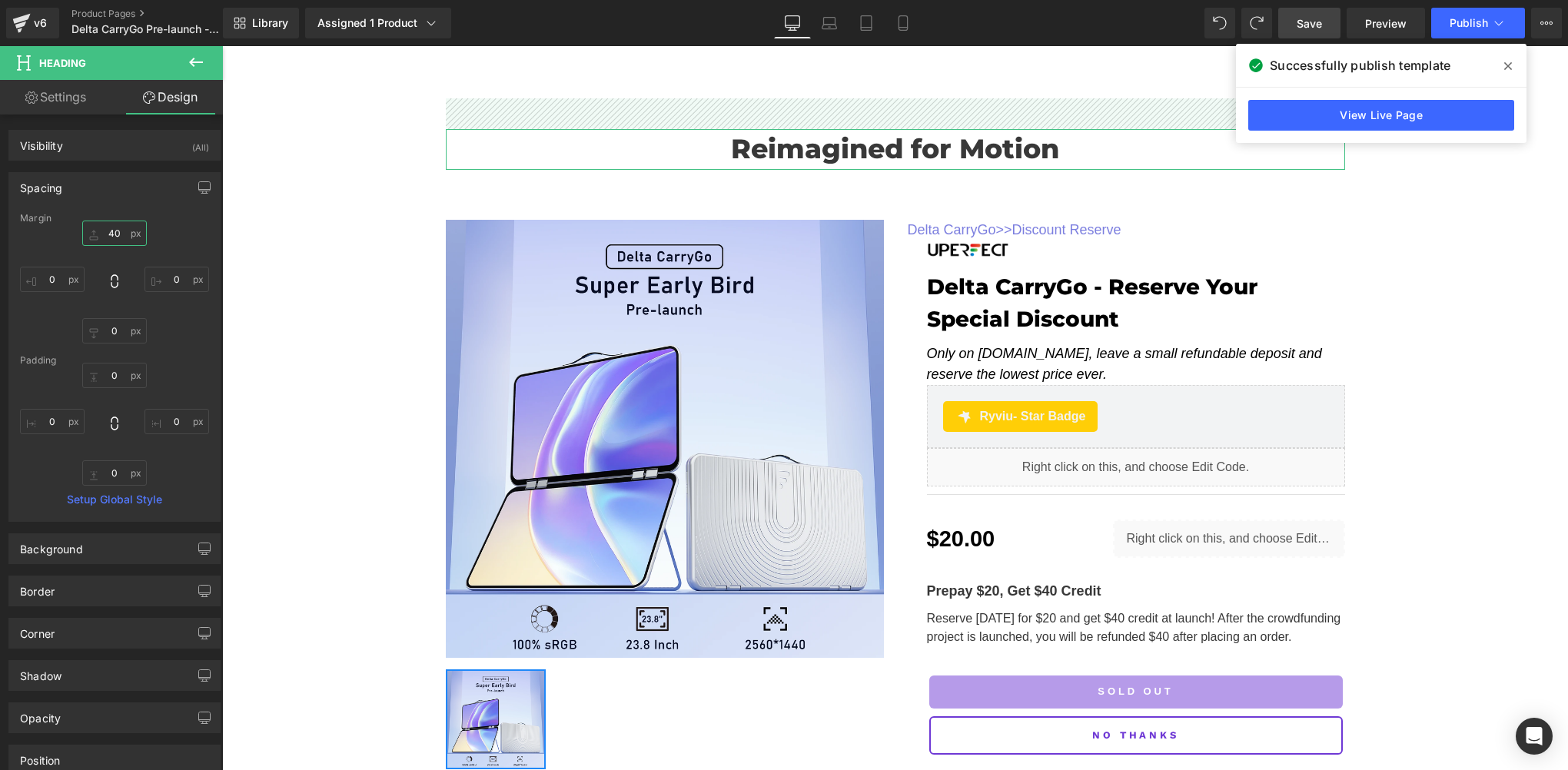
click at [117, 235] on input "40" at bounding box center [114, 234] width 64 height 26
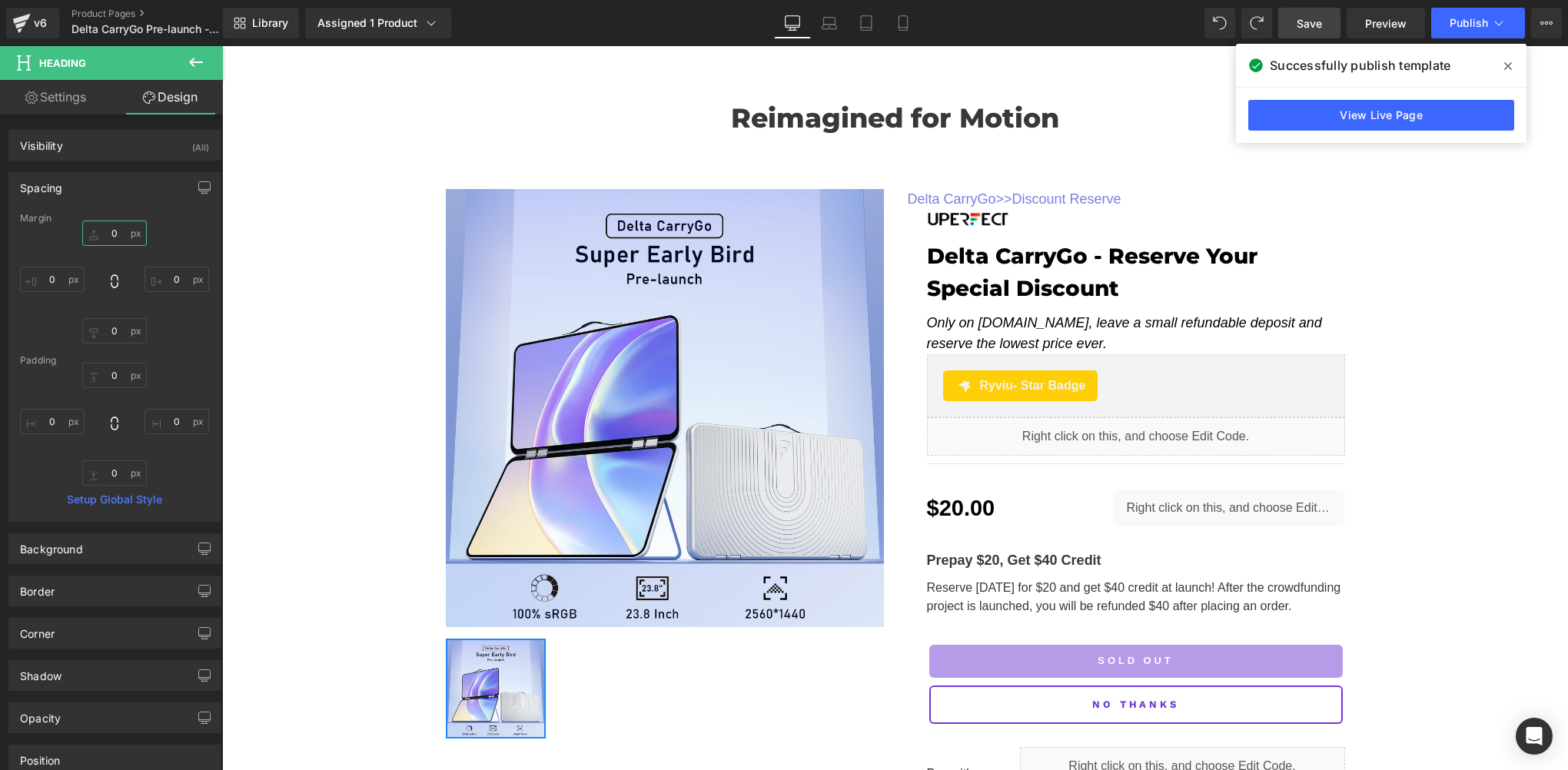
type input "0"
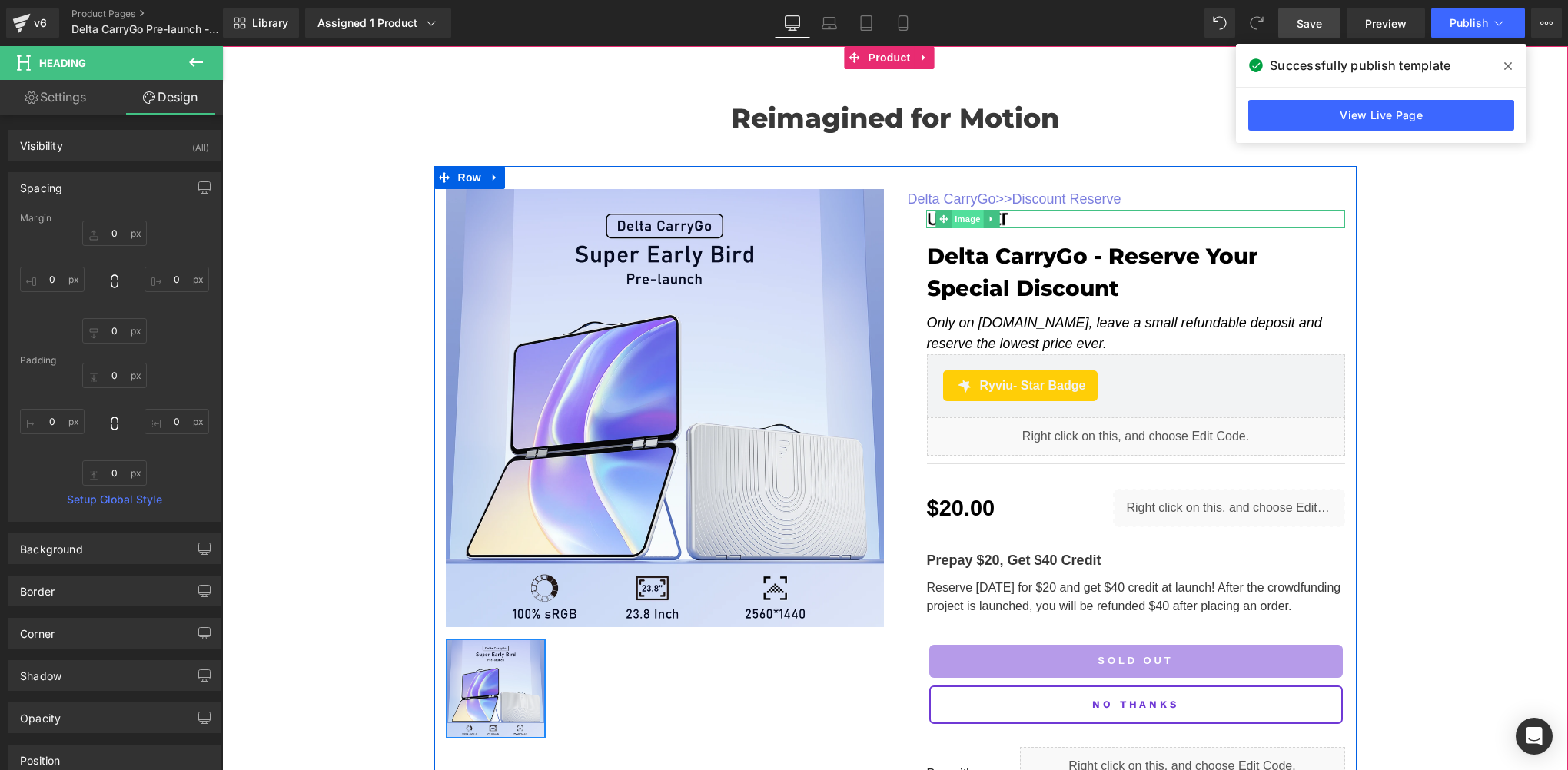
click at [952, 220] on span "Image" at bounding box center [968, 219] width 33 height 19
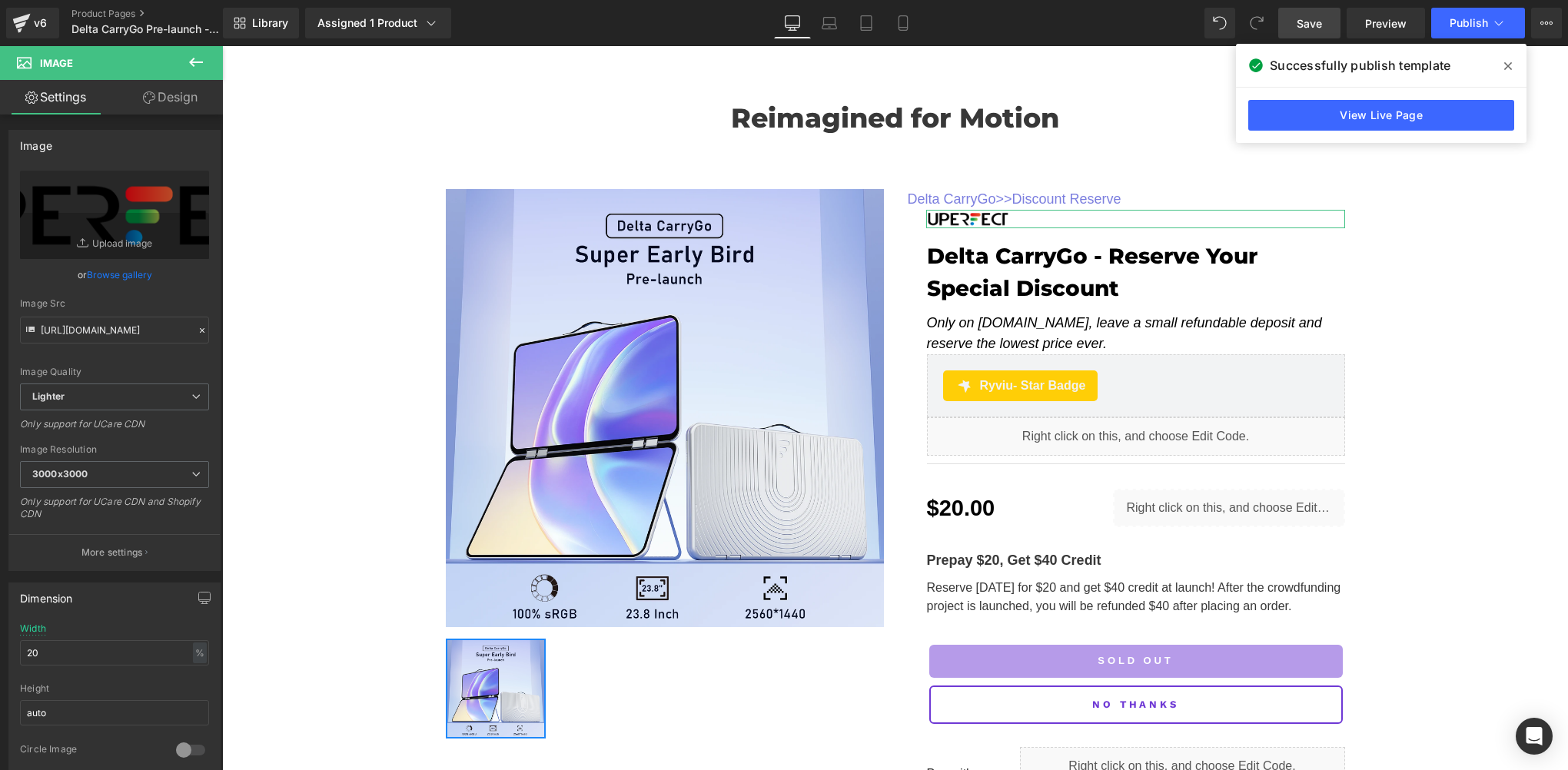
drag, startPoint x: 177, startPoint y: 112, endPoint x: 109, endPoint y: 155, distance: 80.5
click at [177, 112] on link "Design" at bounding box center [170, 97] width 111 height 34
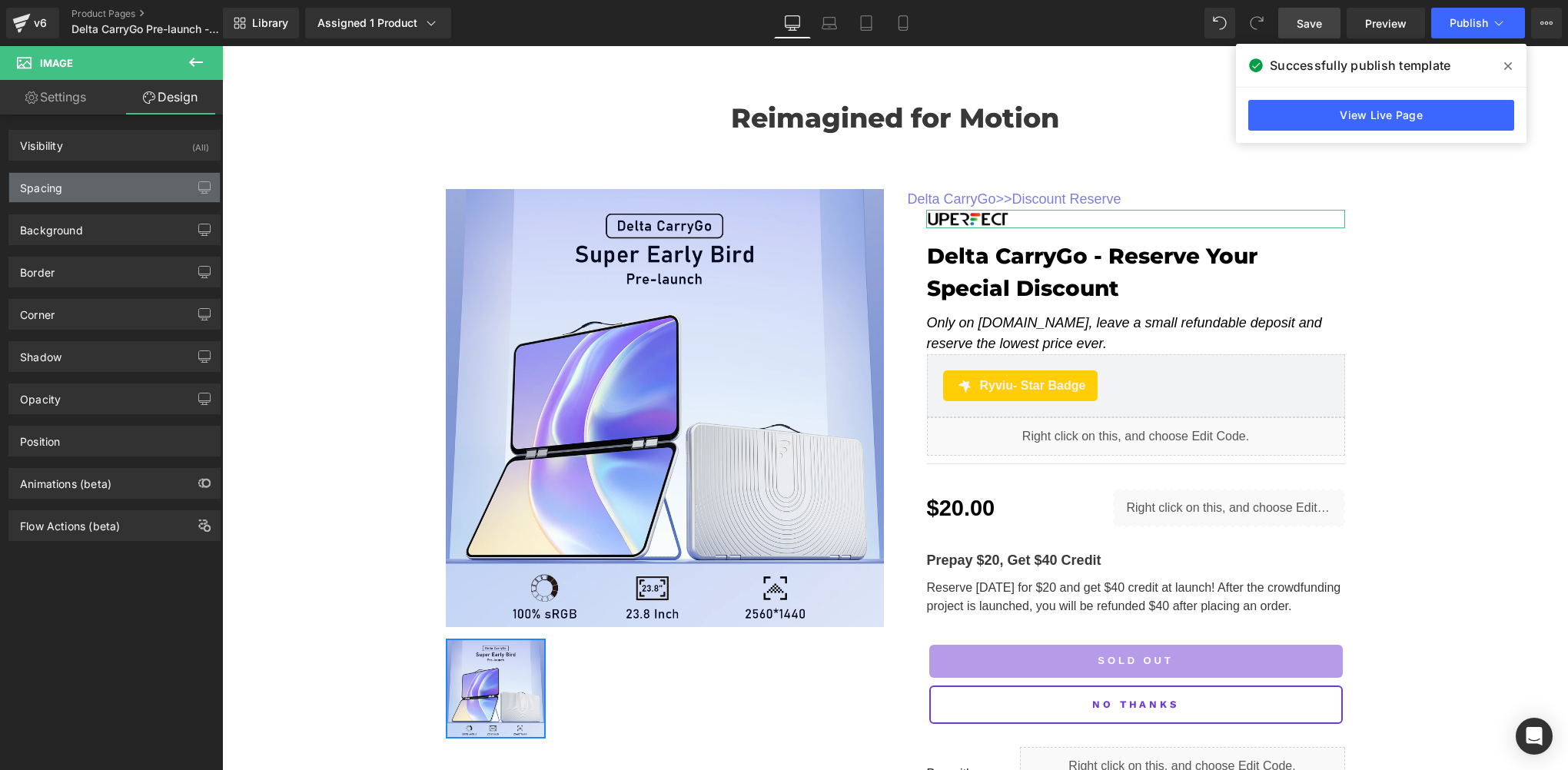
click at [95, 186] on div "Spacing" at bounding box center [115, 187] width 211 height 29
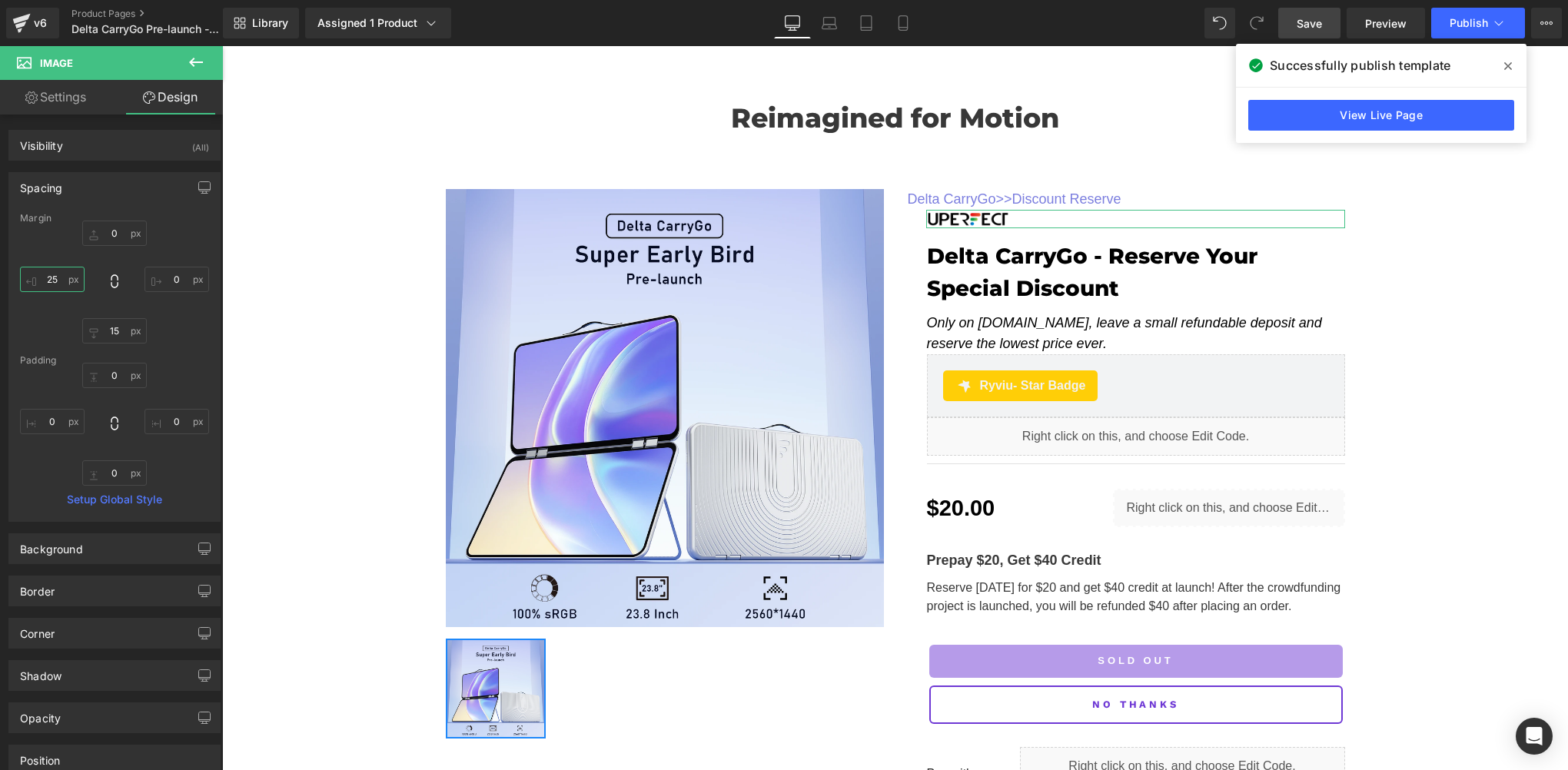
click at [60, 284] on input "25" at bounding box center [51, 280] width 64 height 26
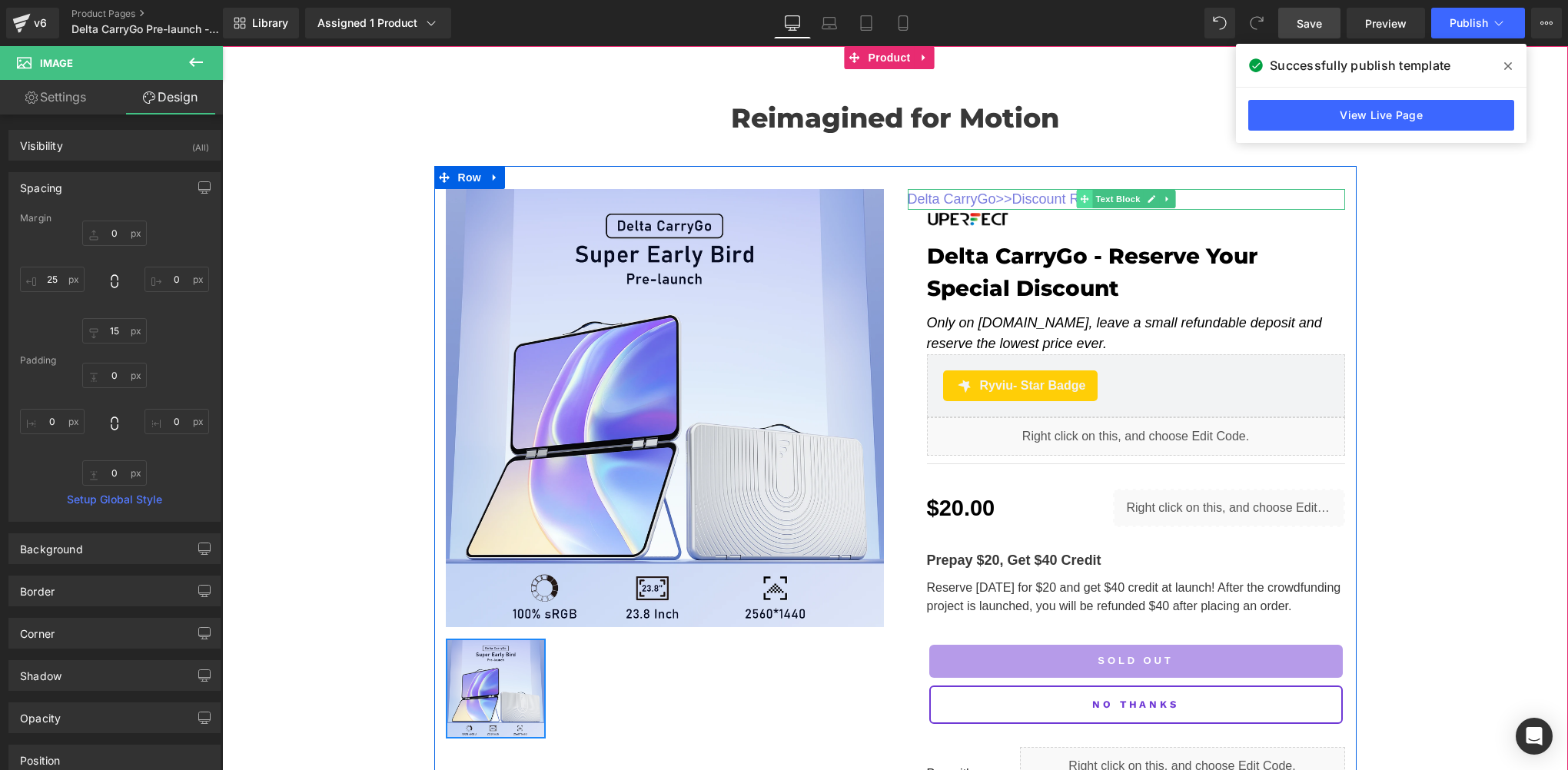
click at [1110, 205] on span "Text Block" at bounding box center [1117, 199] width 50 height 19
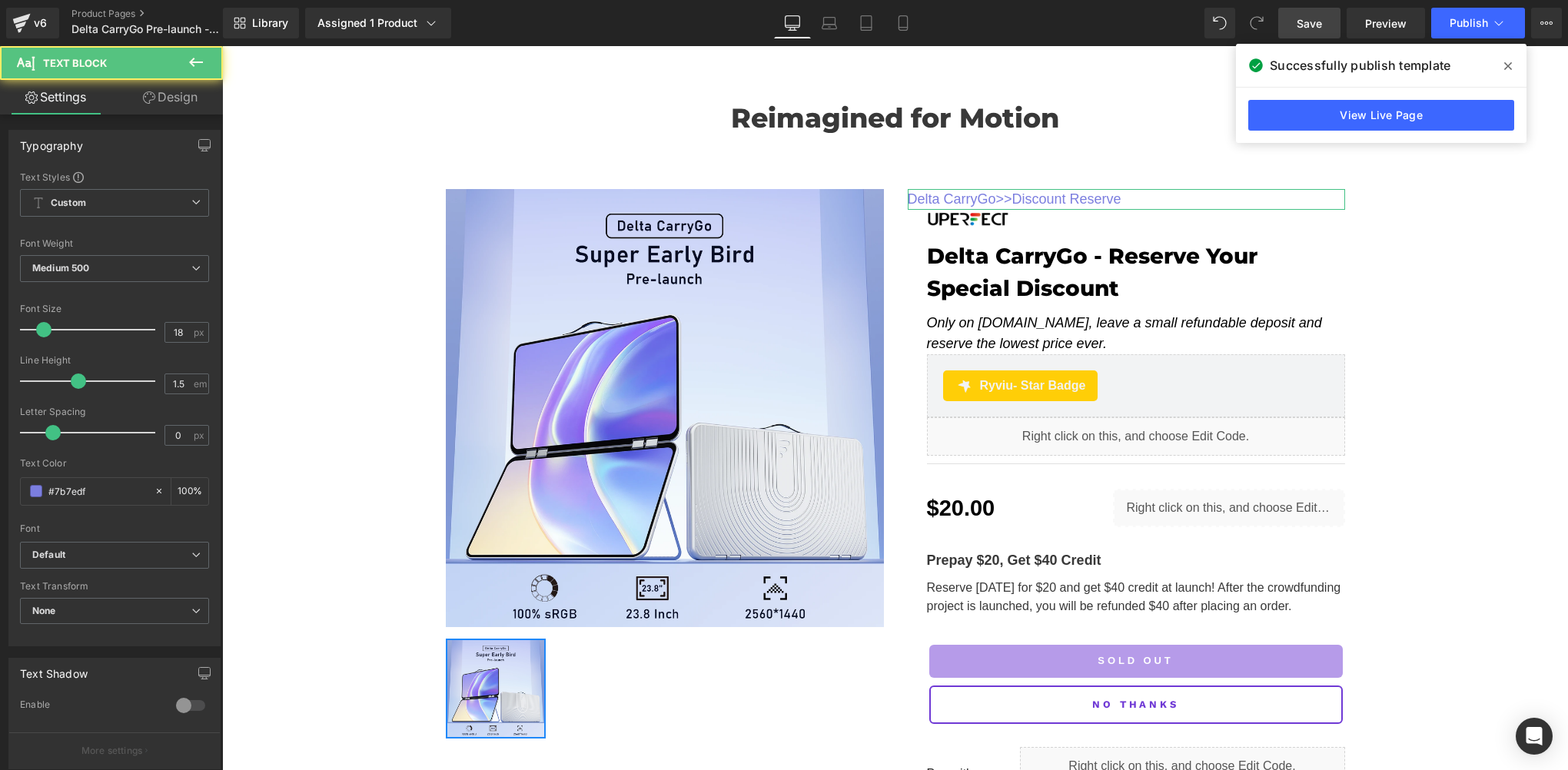
click at [177, 92] on link "Design" at bounding box center [170, 97] width 111 height 34
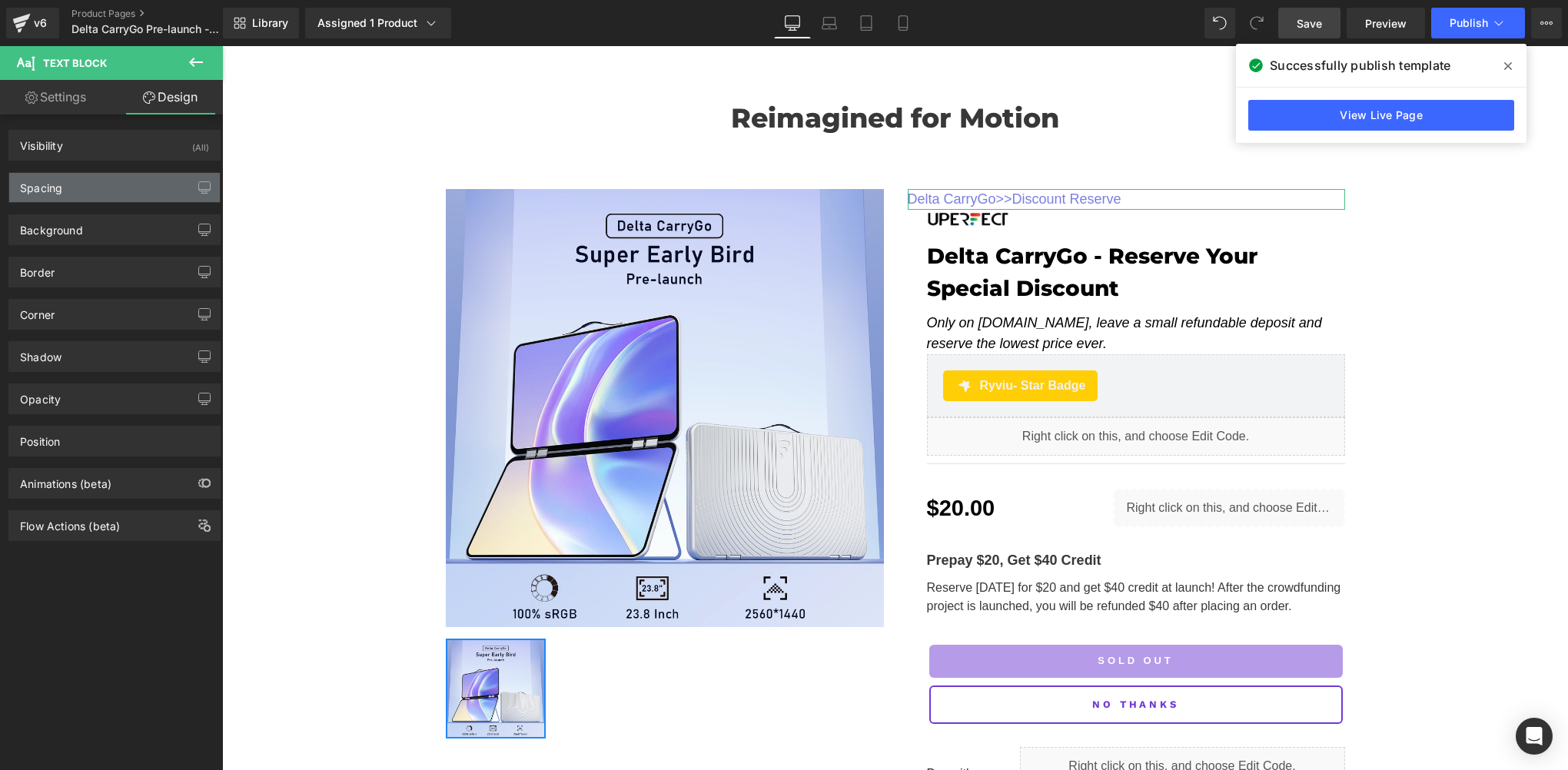
type input "0"
type input "1"
type input "0"
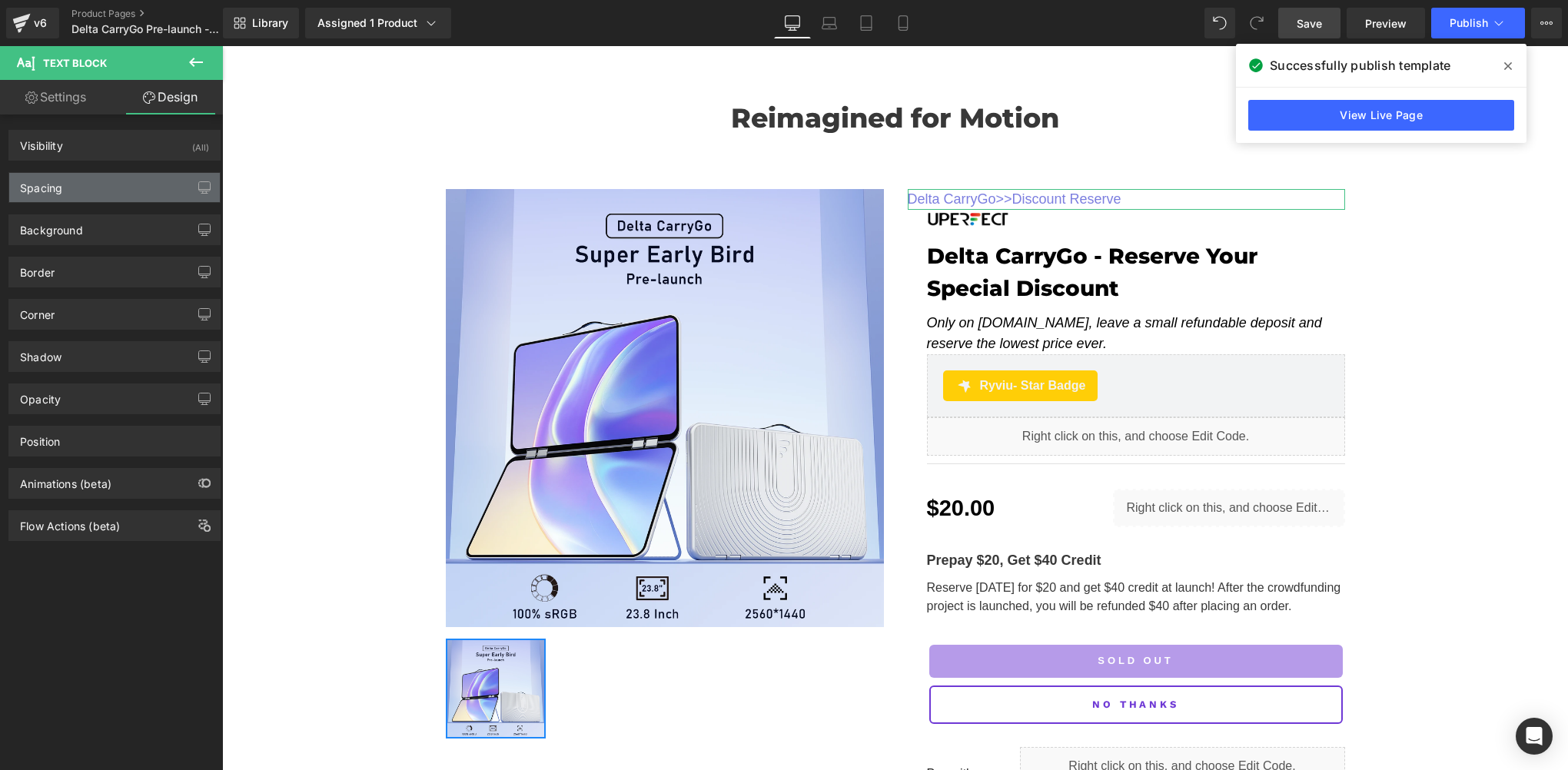
type input "0"
click at [87, 186] on div "Spacing" at bounding box center [115, 187] width 211 height 29
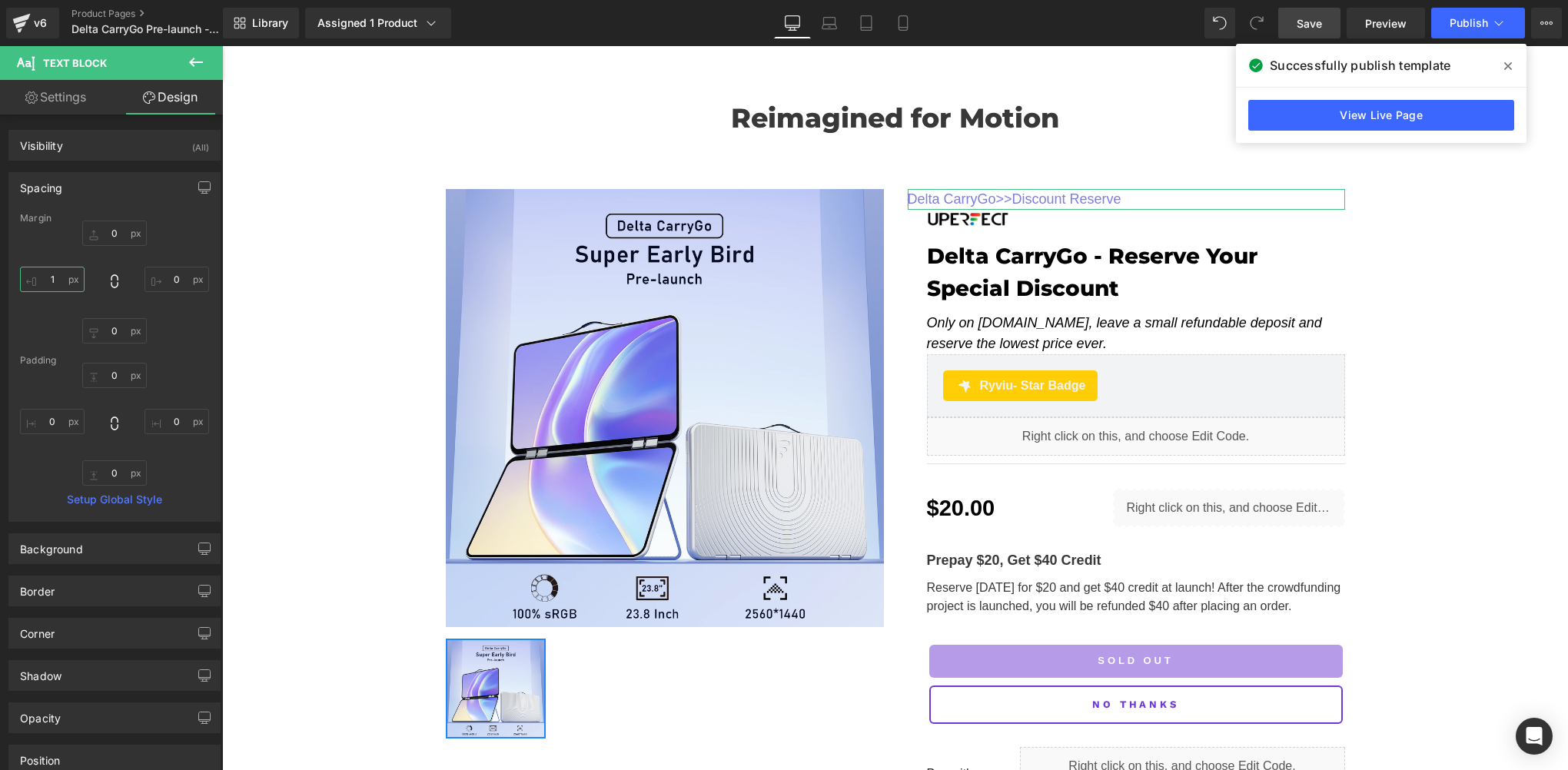
click at [60, 278] on input "1" at bounding box center [51, 280] width 64 height 26
paste input "25"
type input "25"
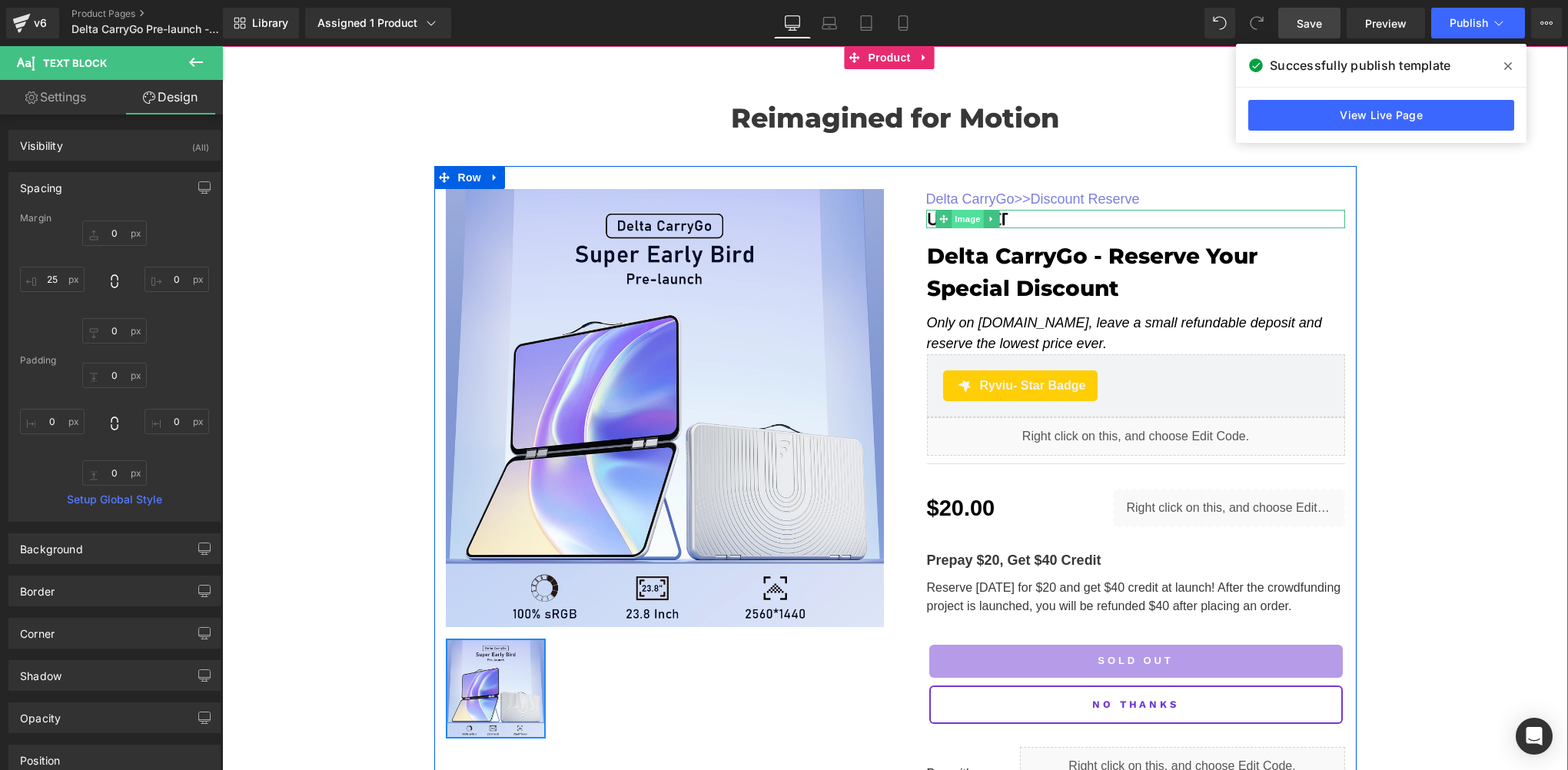
click at [956, 218] on span "Image" at bounding box center [968, 219] width 33 height 19
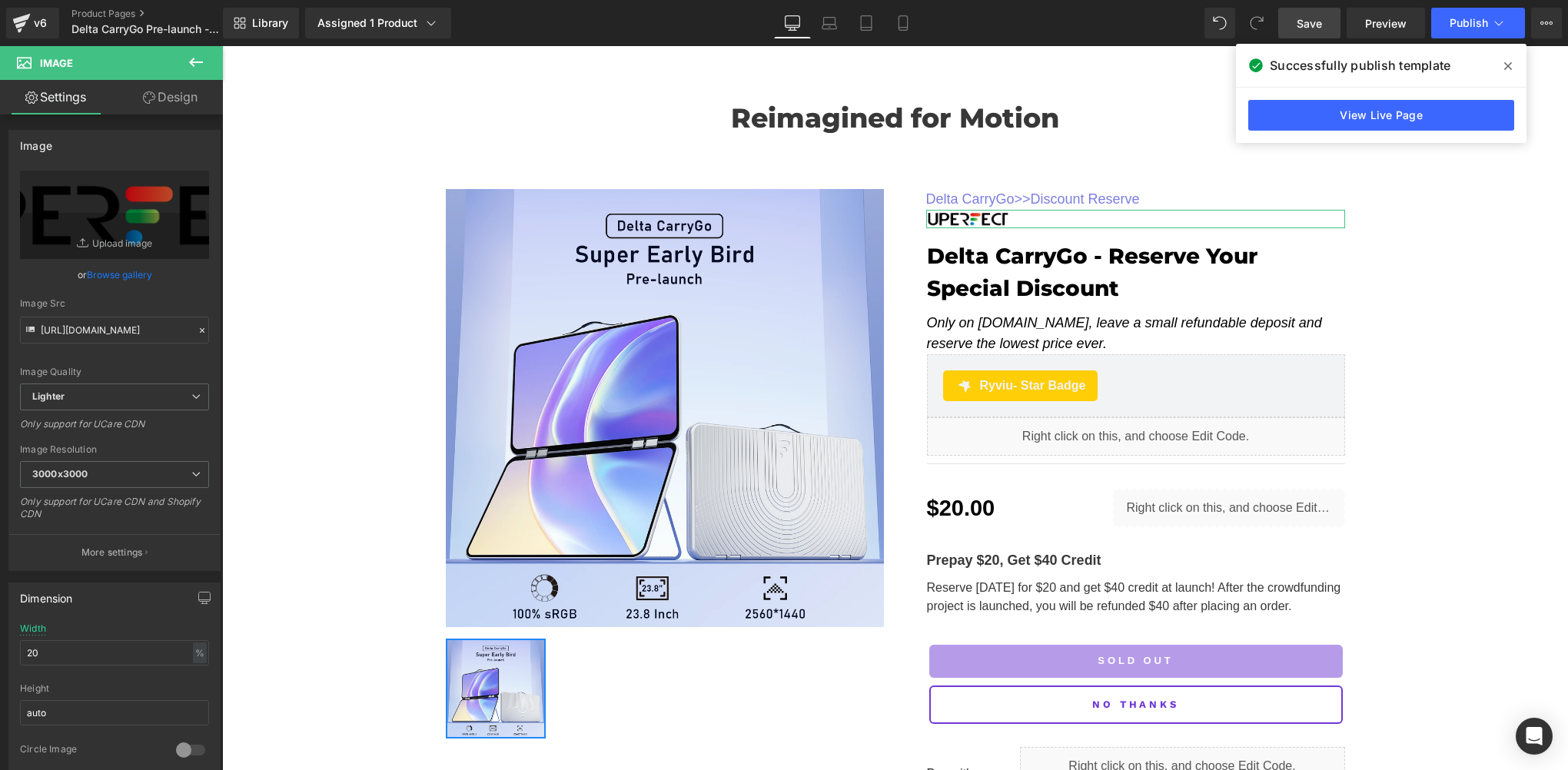
drag, startPoint x: 145, startPoint y: 87, endPoint x: 63, endPoint y: 196, distance: 136.4
click at [145, 87] on link "Design" at bounding box center [170, 97] width 111 height 34
click at [0, 0] on div "Spacing" at bounding box center [0, 0] width 0 height 0
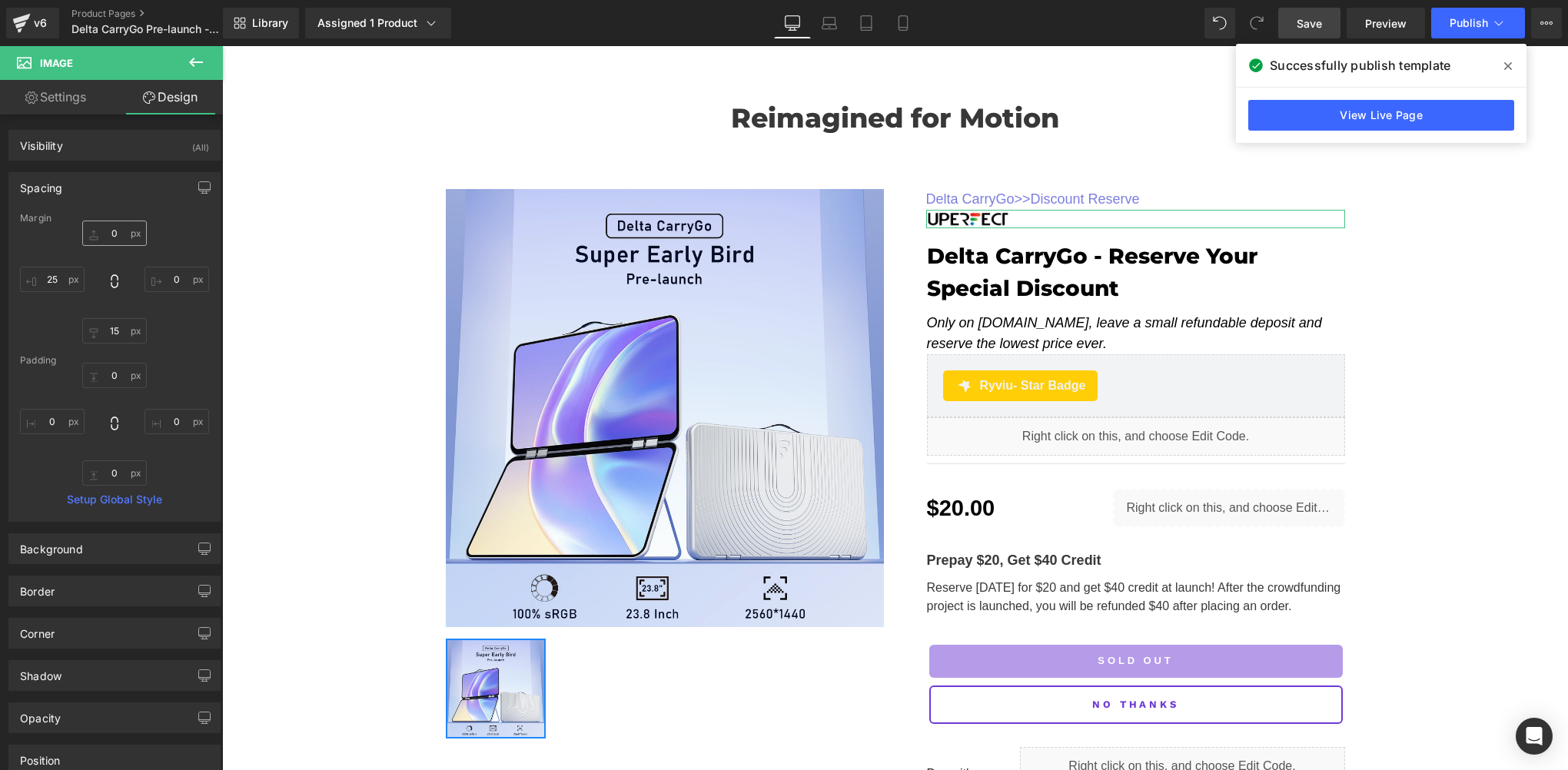
type input "0"
type input "15"
type input "25"
type input "0"
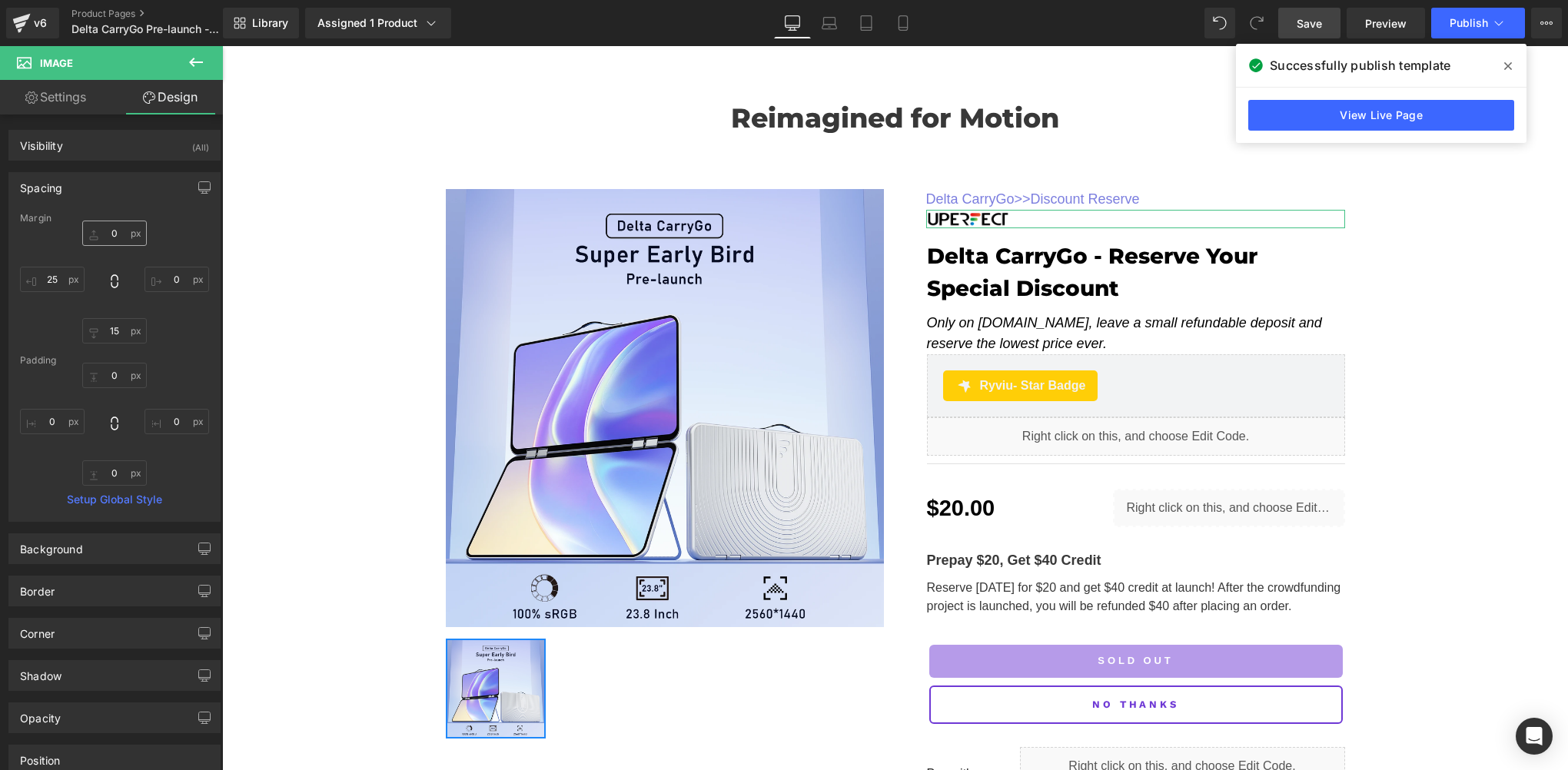
type input "0"
click at [119, 248] on div "0px 0 0px 0 15px 15 25px 25" at bounding box center [114, 282] width 189 height 123
click at [120, 234] on input "0" at bounding box center [114, 234] width 64 height 26
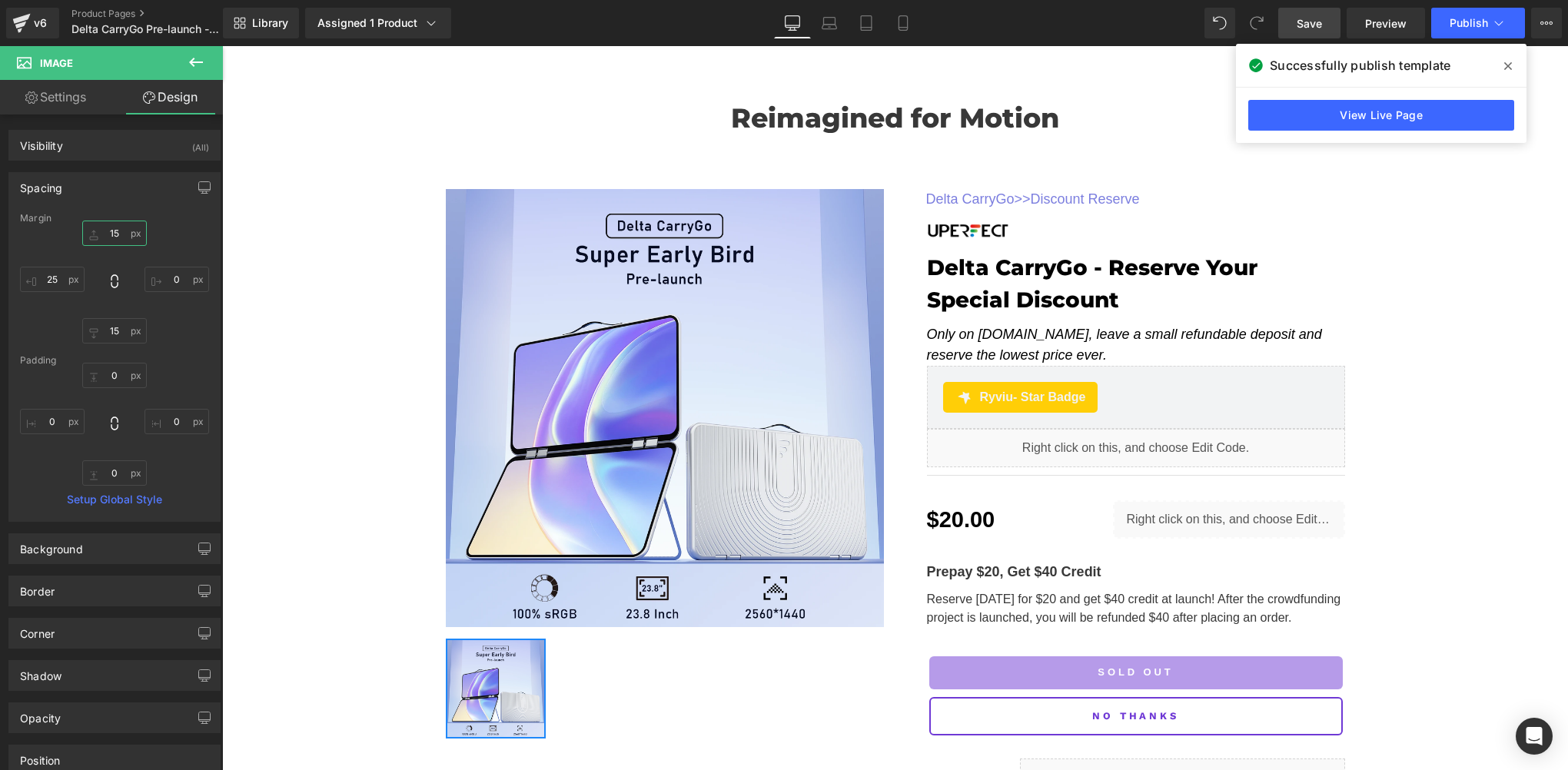
type input "15"
click at [1513, 74] on span at bounding box center [1508, 66] width 25 height 25
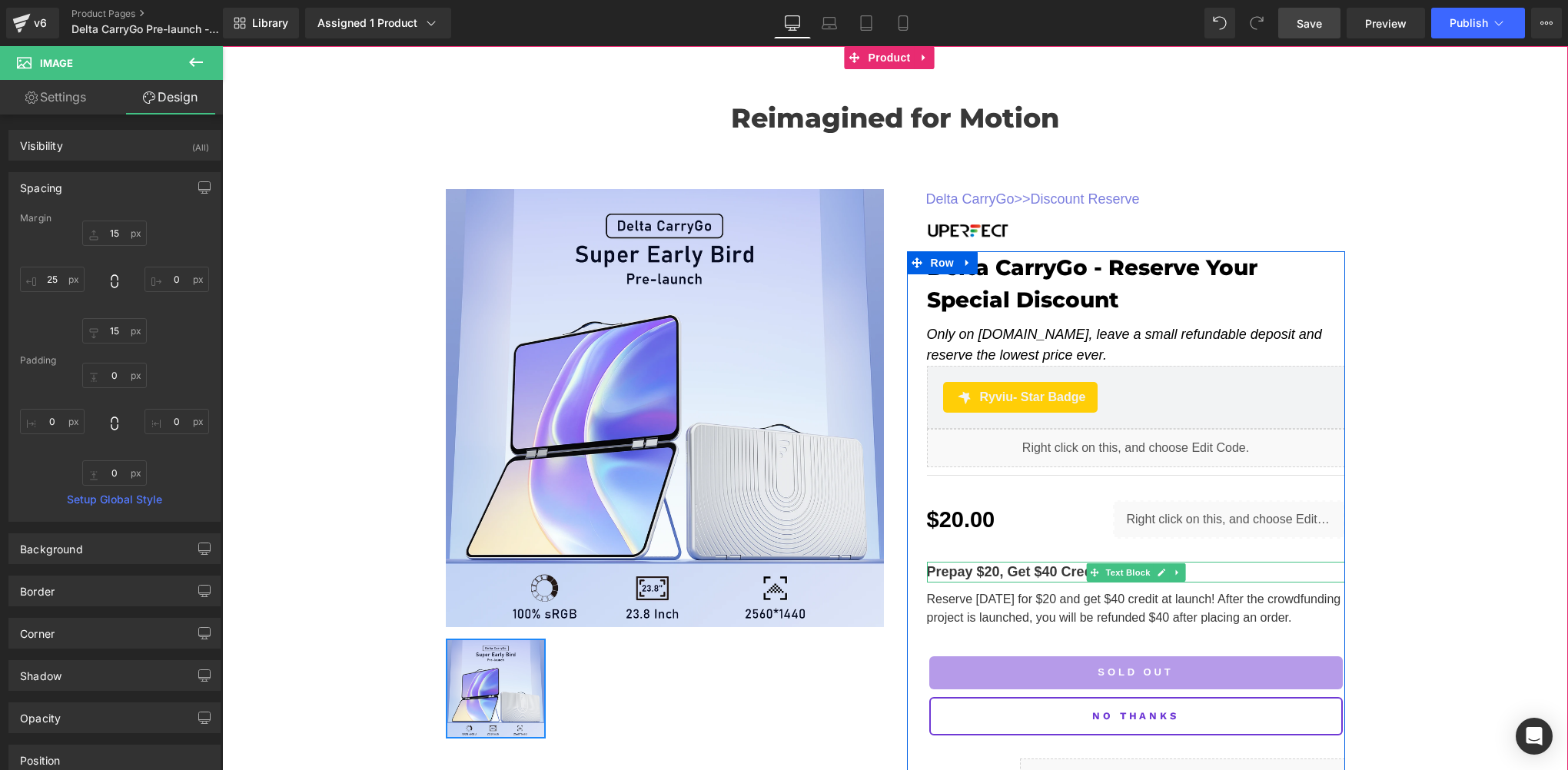
drag, startPoint x: 1027, startPoint y: 571, endPoint x: 1046, endPoint y: 571, distance: 19.0
click at [1027, 571] on p "Prepay $20, Get $40 Credit" at bounding box center [1136, 572] width 419 height 21
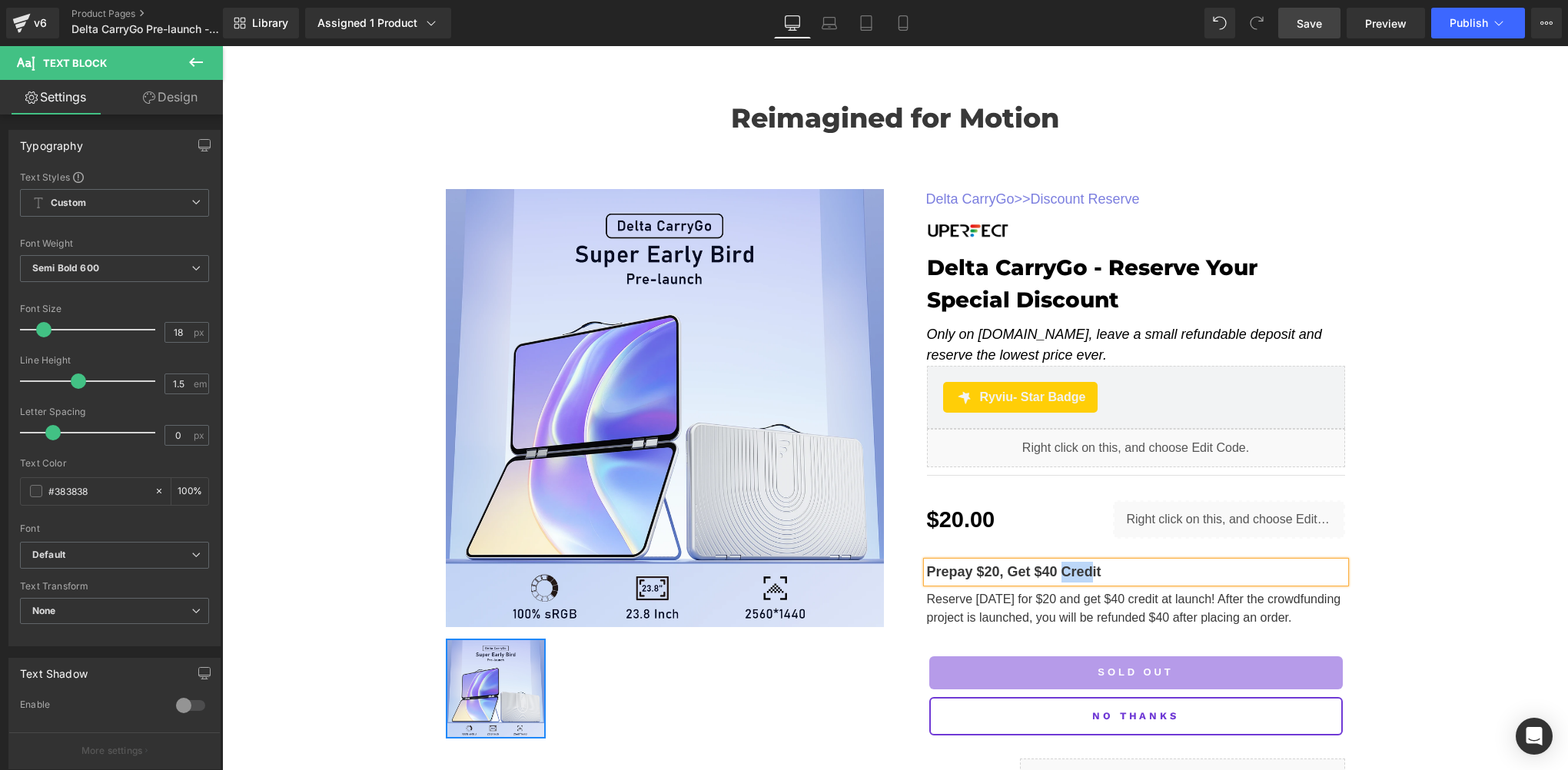
drag, startPoint x: 1053, startPoint y: 571, endPoint x: 1082, endPoint y: 571, distance: 29.0
click at [1082, 571] on p "Prepay $20, Get $40 Credit" at bounding box center [1136, 572] width 419 height 21
drag, startPoint x: 1044, startPoint y: 569, endPoint x: 1064, endPoint y: 571, distance: 20.1
click at [1064, 571] on p "Prepay $20, Get $40 it" at bounding box center [1136, 572] width 419 height 21
click at [1108, 607] on span "Text Block" at bounding box center [1127, 610] width 50 height 19
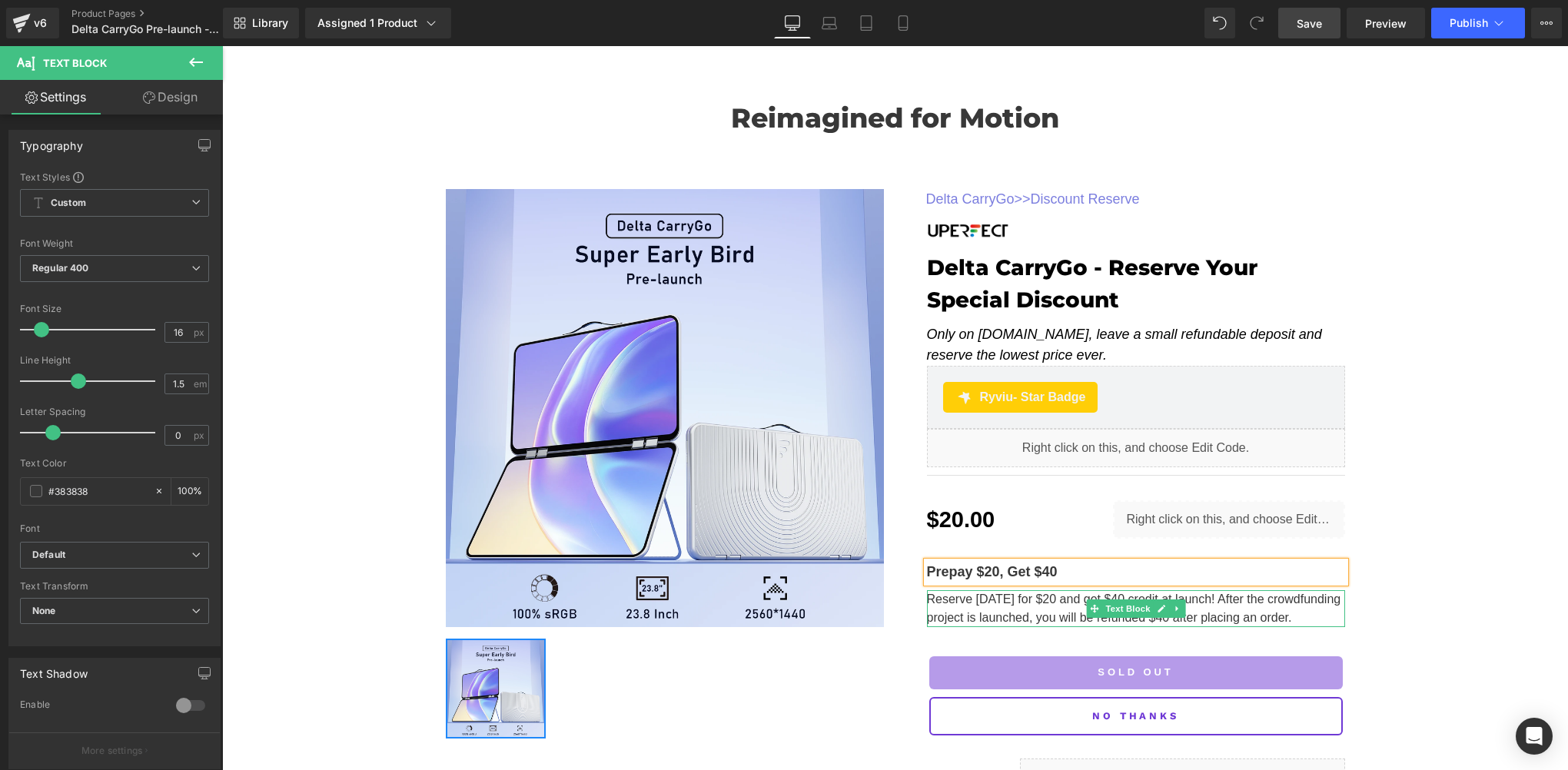
click at [1158, 610] on icon at bounding box center [1161, 609] width 8 height 8
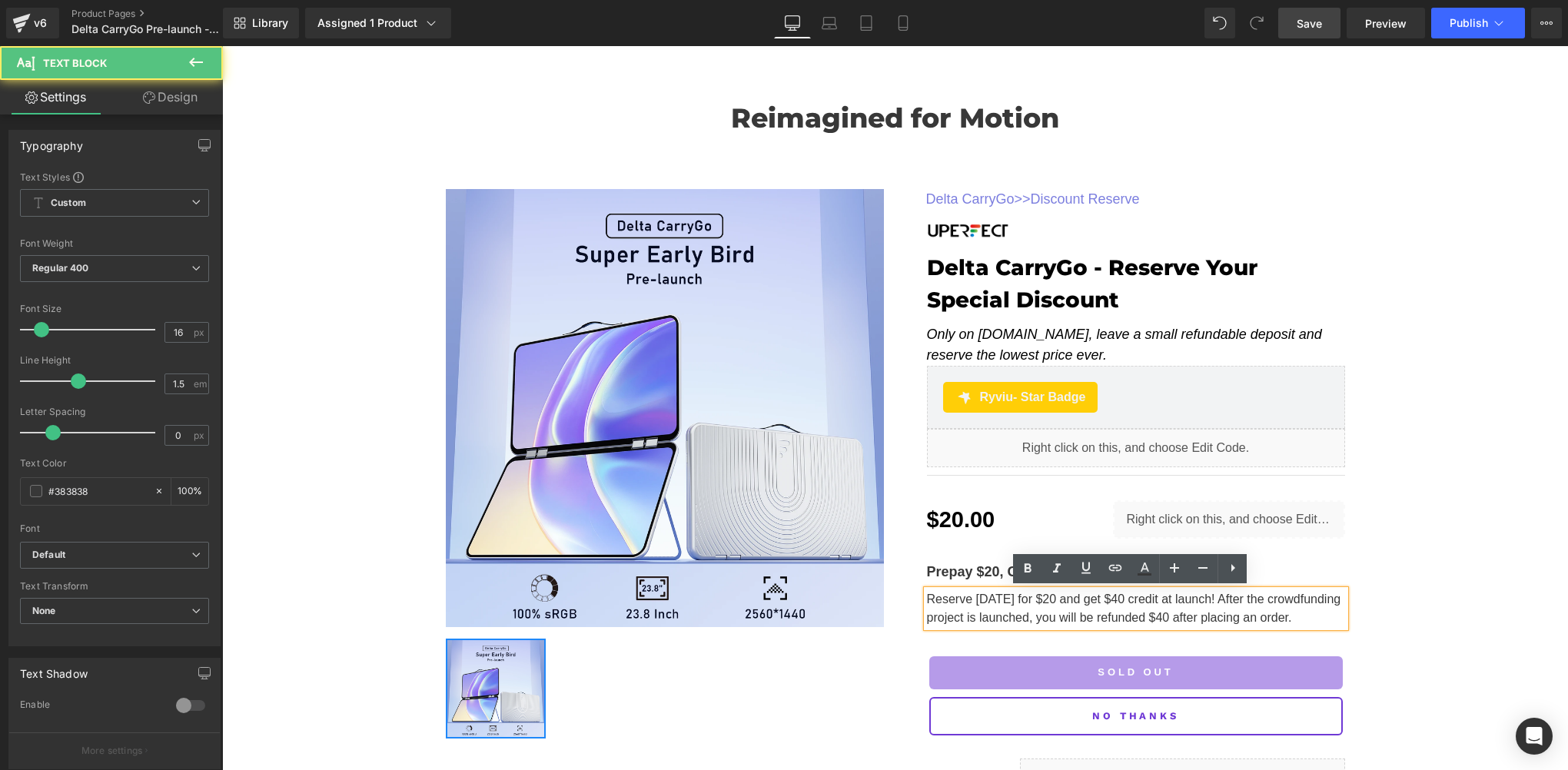
click at [1139, 601] on span "Reserve today for $20 and get $40 credit at launch! After the crowdfunding proj…" at bounding box center [1134, 608] width 414 height 32
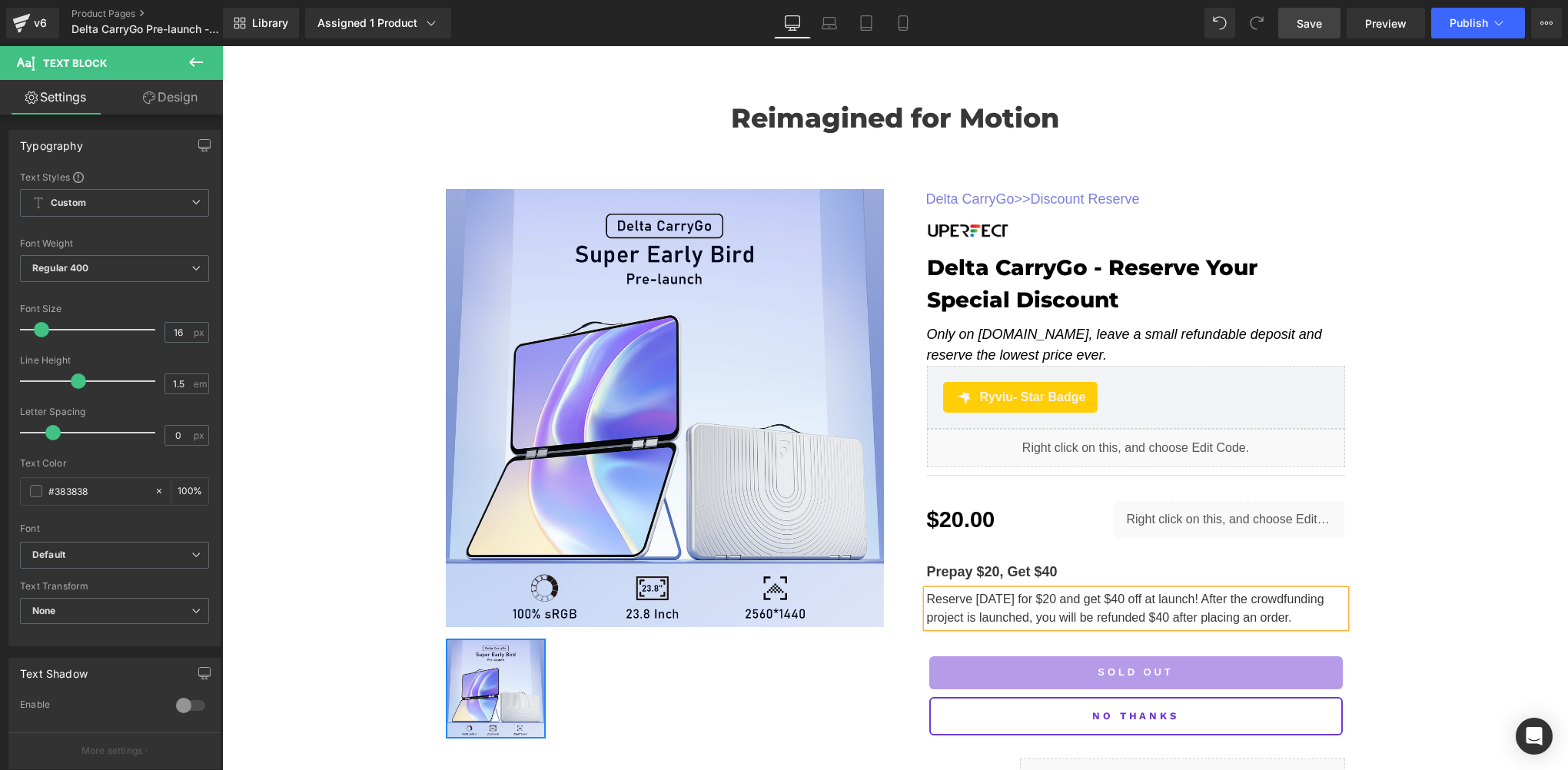
click at [1393, 536] on div "Reimagined for Motion Heading Row 35px Sale Off (P) Image ‹ › (P) Image List De…" at bounding box center [895, 433] width 1346 height 774
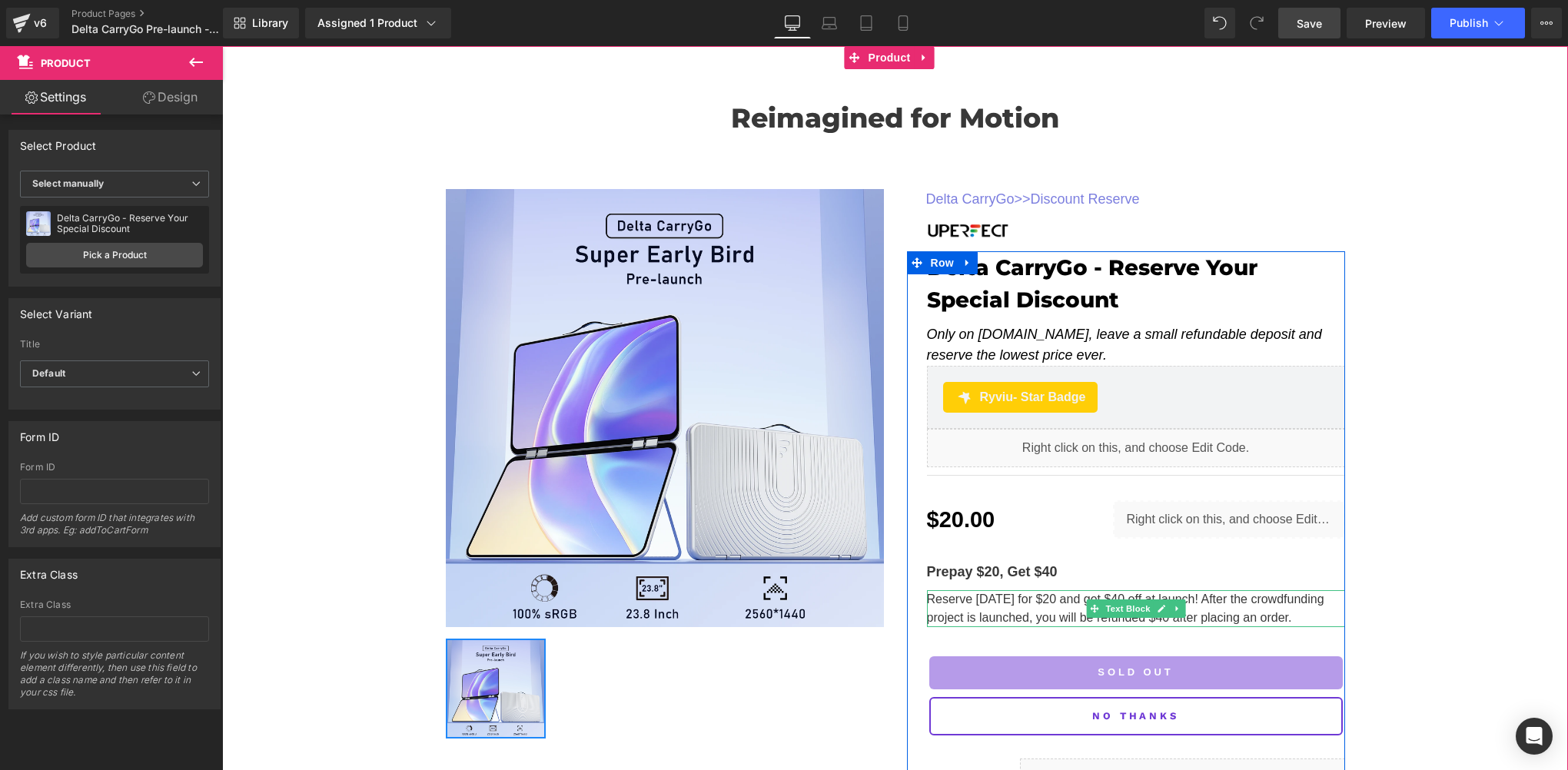
drag, startPoint x: 1106, startPoint y: 607, endPoint x: 1323, endPoint y: 548, distance: 224.9
click at [1106, 607] on span "Text Block" at bounding box center [1127, 609] width 50 height 19
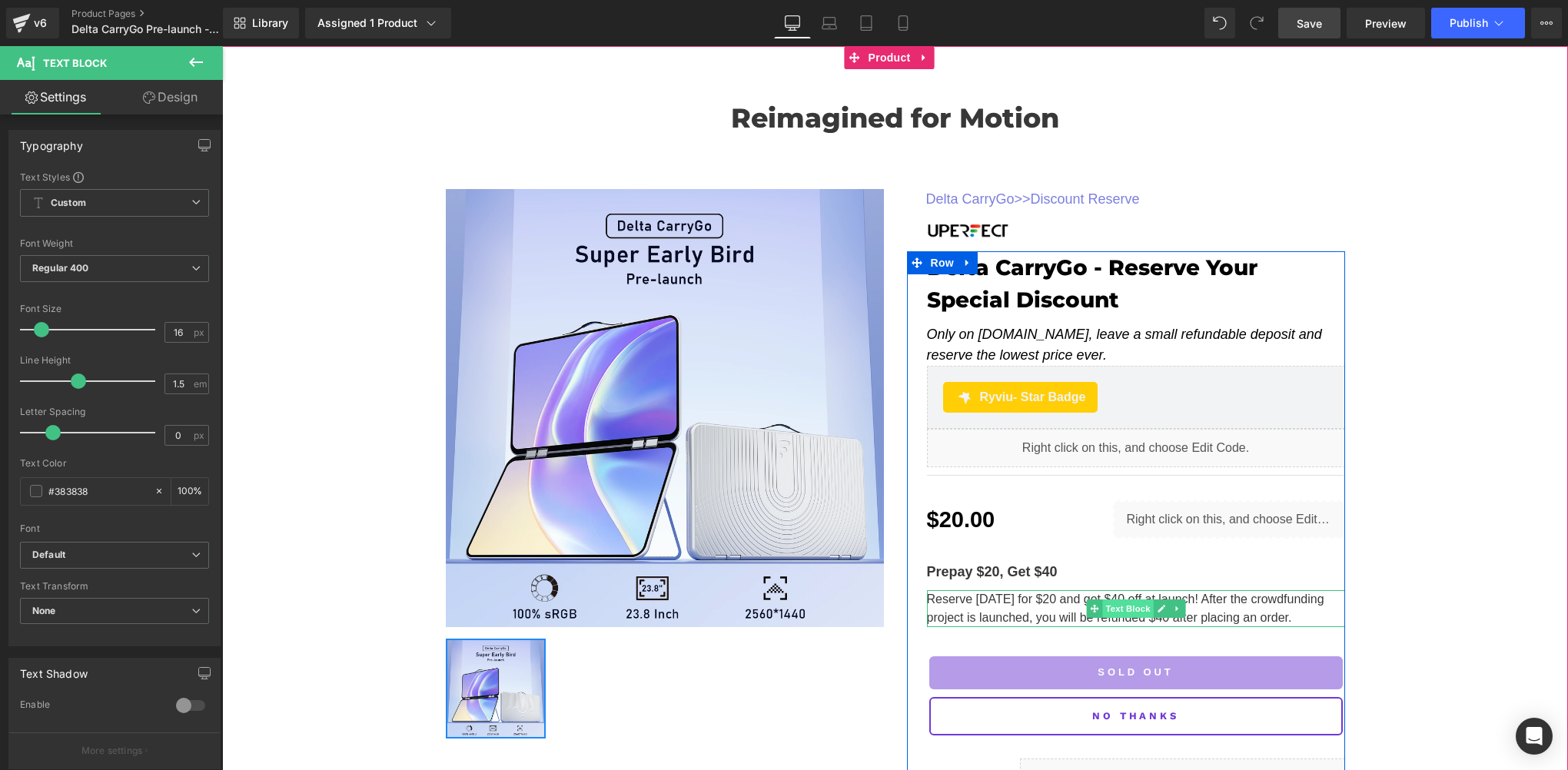
click at [1110, 604] on span "Text Block" at bounding box center [1127, 609] width 50 height 19
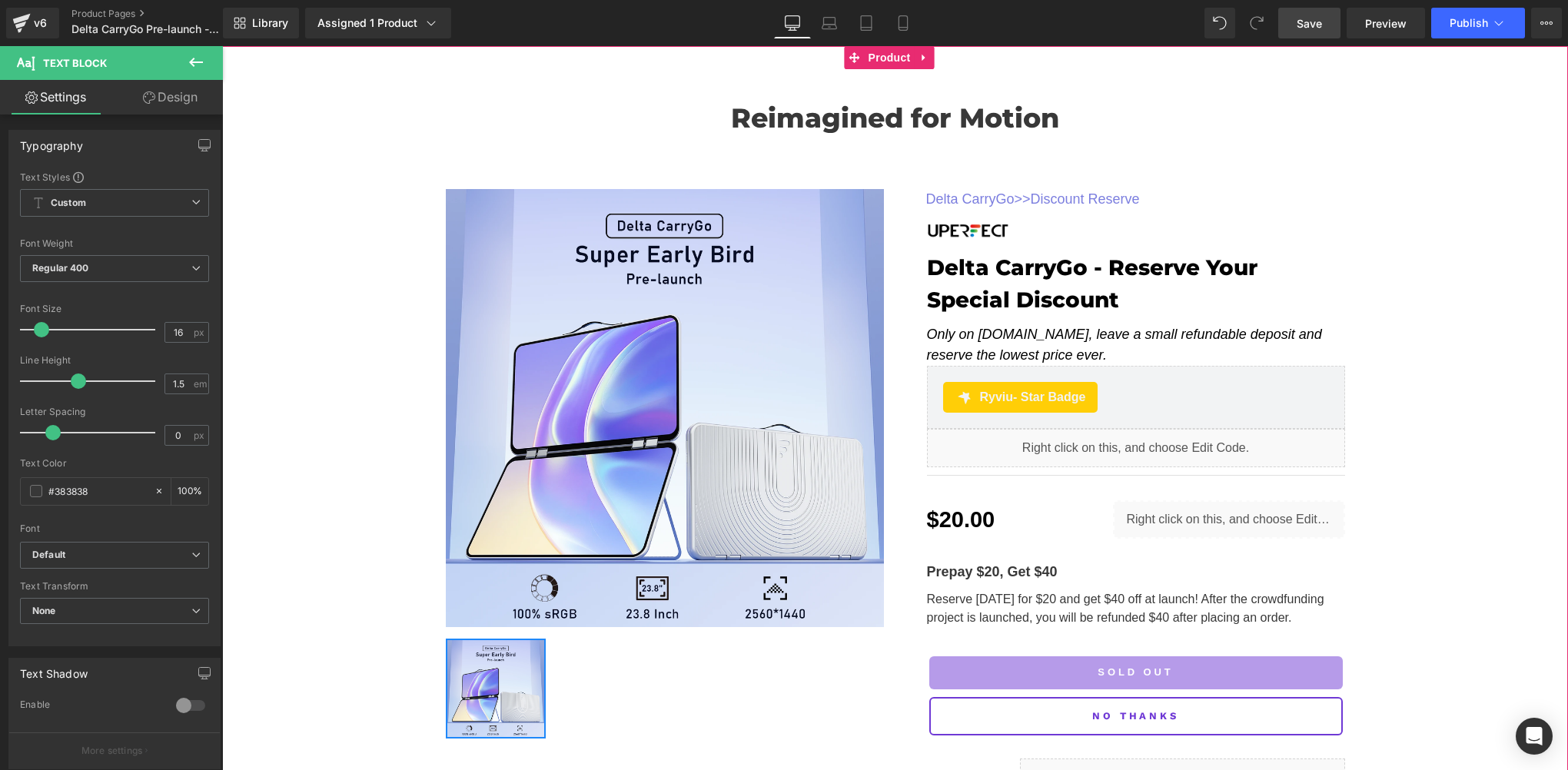
click at [1436, 571] on div "Reimagined for Motion Heading Row 35px Sale Off (P) Image ‹ › (P) Image List De…" at bounding box center [895, 433] width 1346 height 774
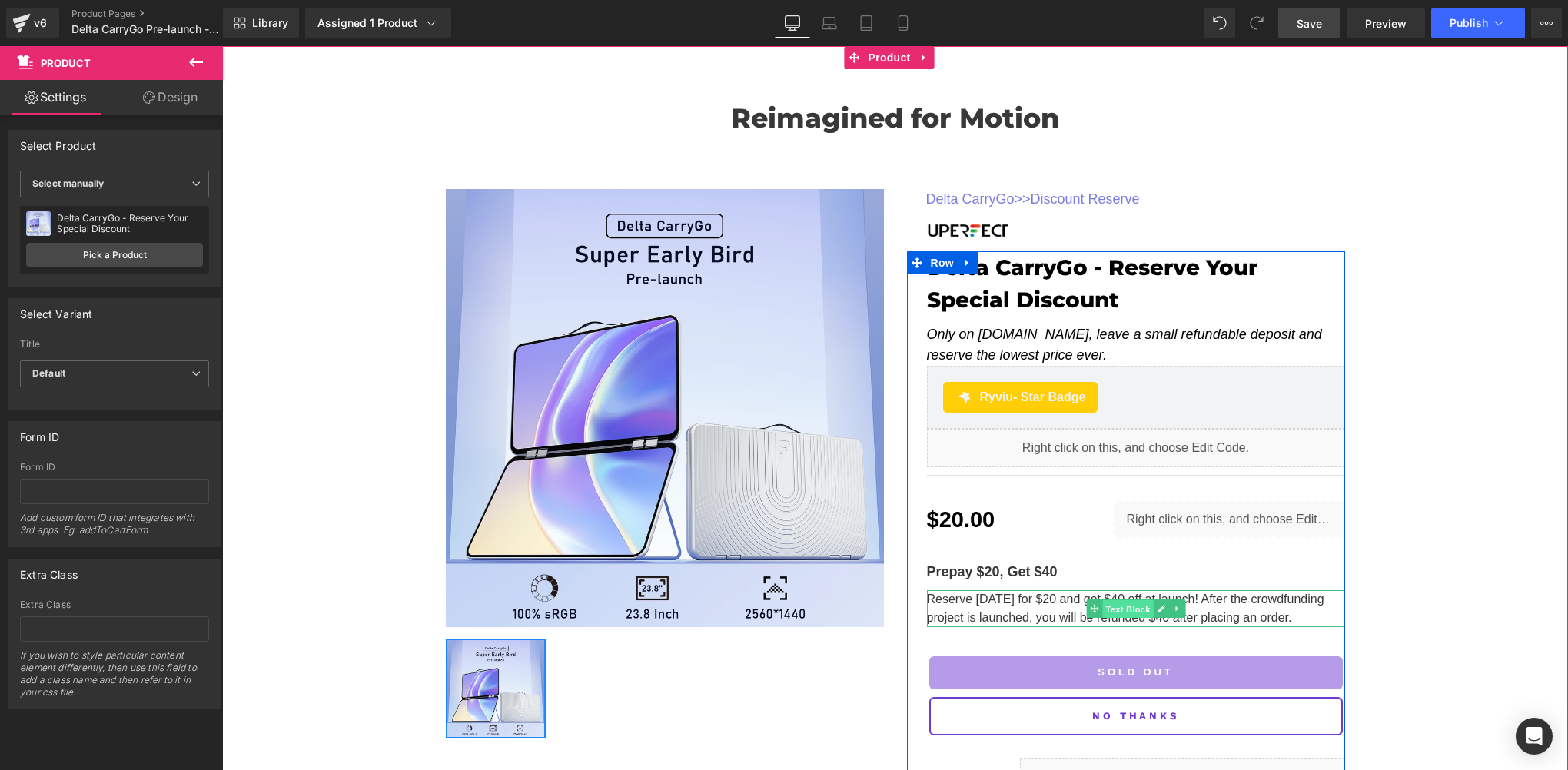
click at [1122, 611] on span "Text Block" at bounding box center [1127, 610] width 50 height 19
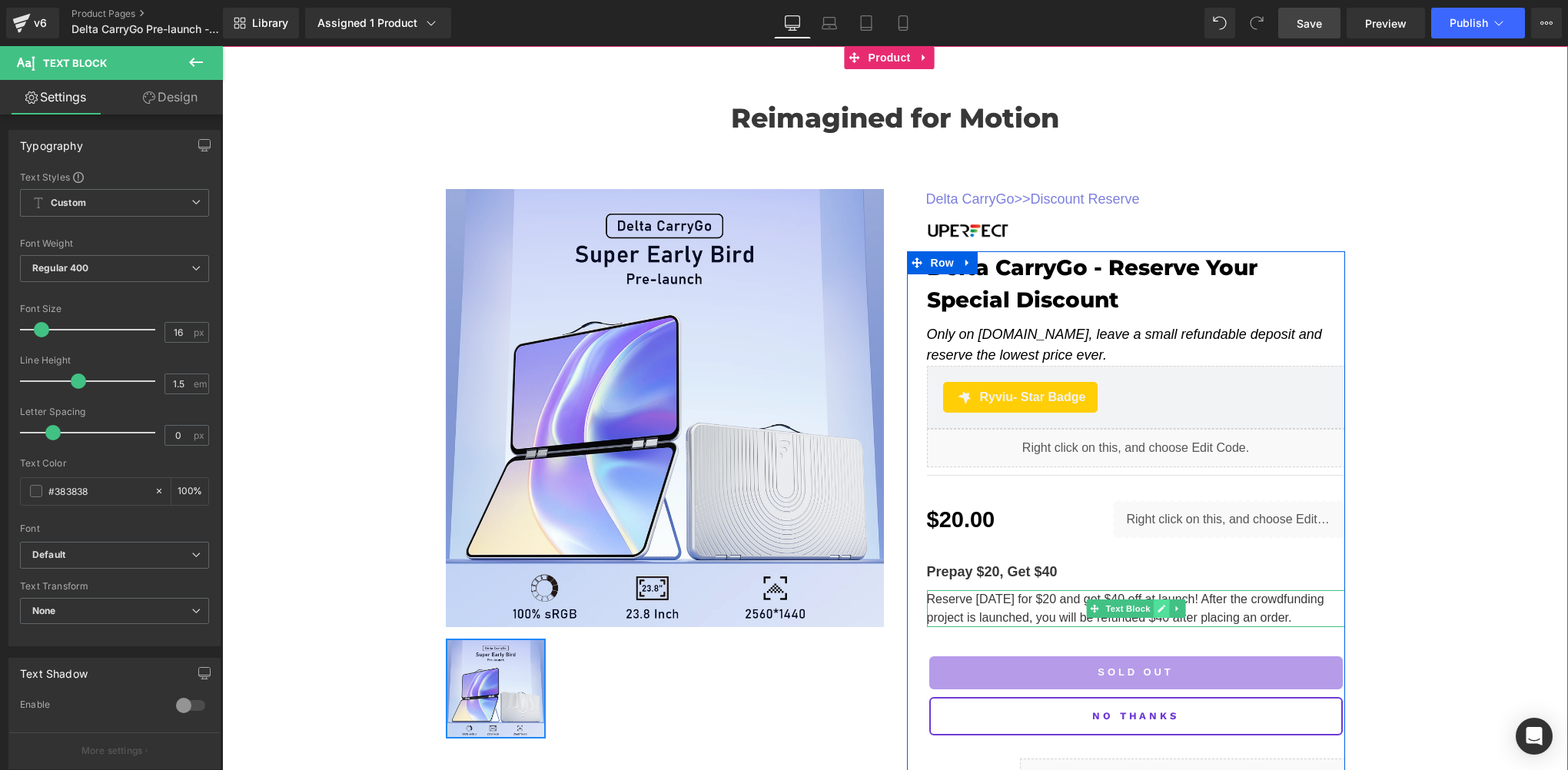
click at [1158, 608] on icon at bounding box center [1161, 609] width 8 height 8
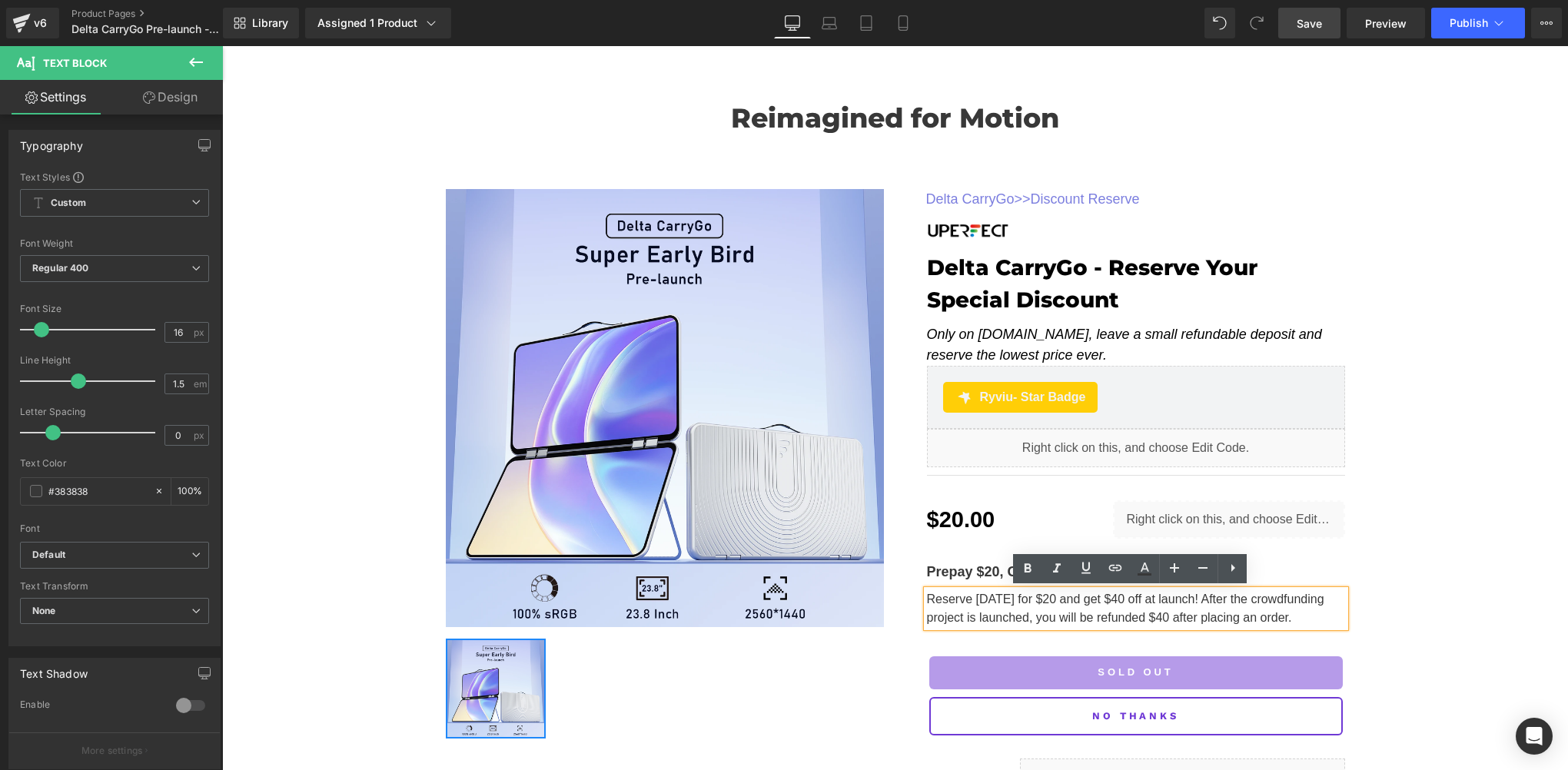
click at [1224, 601] on span "Reserve today for $20 and get $40 off at launch! After the crowdfunding project…" at bounding box center [1126, 608] width 397 height 32
click at [1213, 601] on span "Reserve today for $20 and get $40 off at launch! After the crowdfunding project…" at bounding box center [1126, 608] width 397 height 32
click at [1369, 569] on div "Reimagined for Motion Heading Row 35px Sale Off (P) Image ‹ › (P) Image List De…" at bounding box center [895, 433] width 1346 height 774
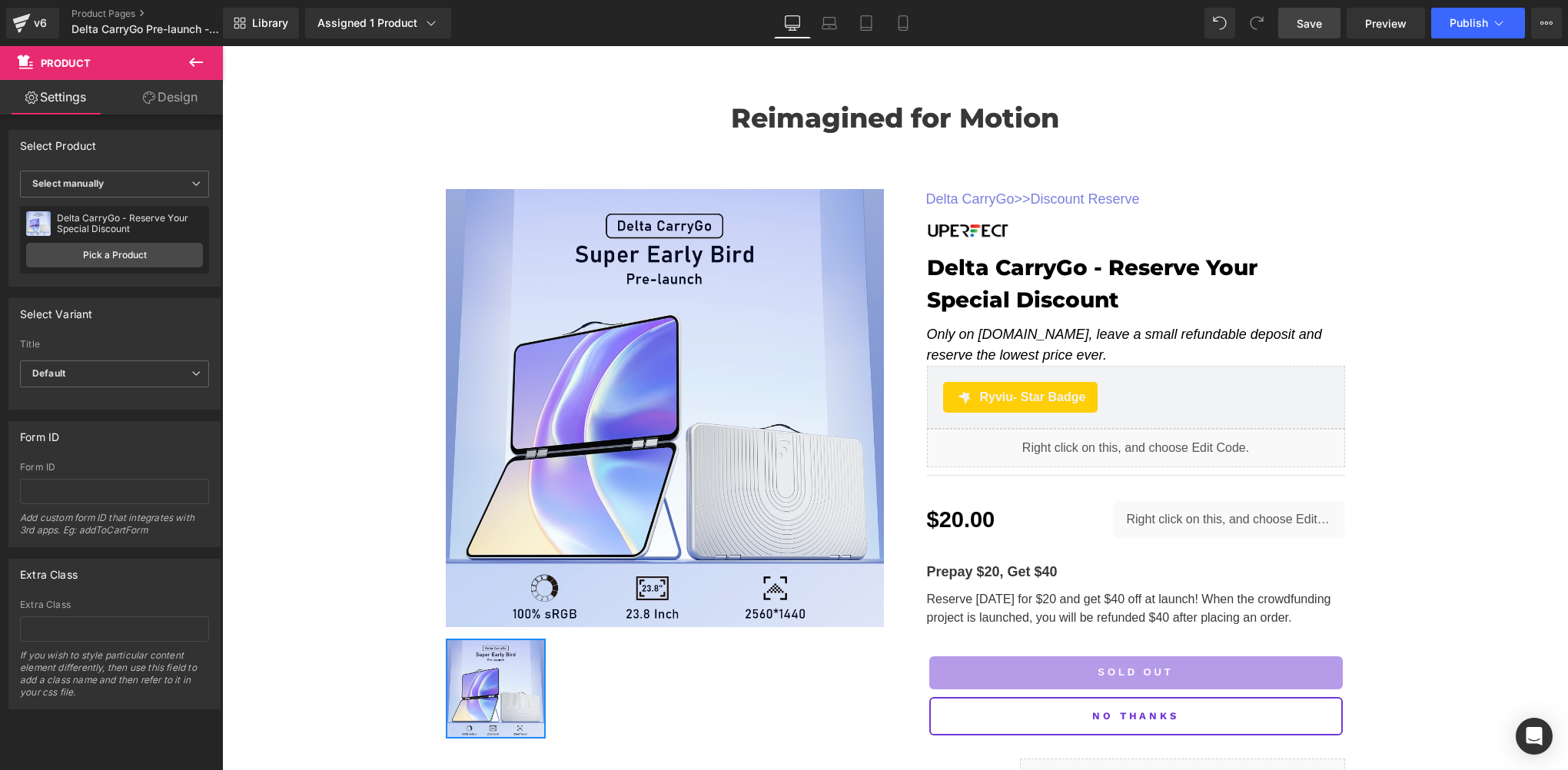
click at [1307, 27] on span "Save" at bounding box center [1310, 23] width 26 height 16
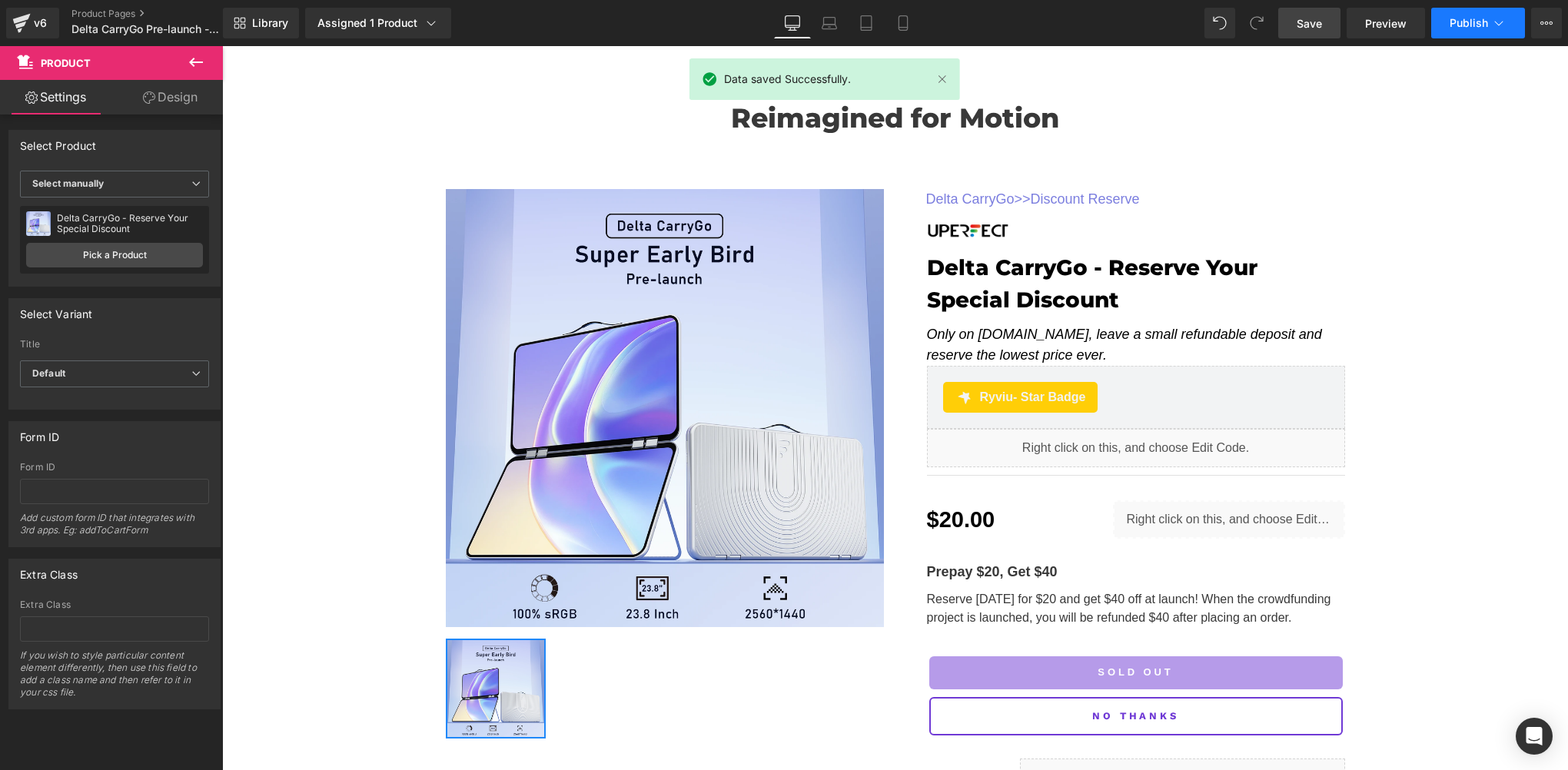
click at [1474, 30] on button "Publish" at bounding box center [1479, 23] width 94 height 31
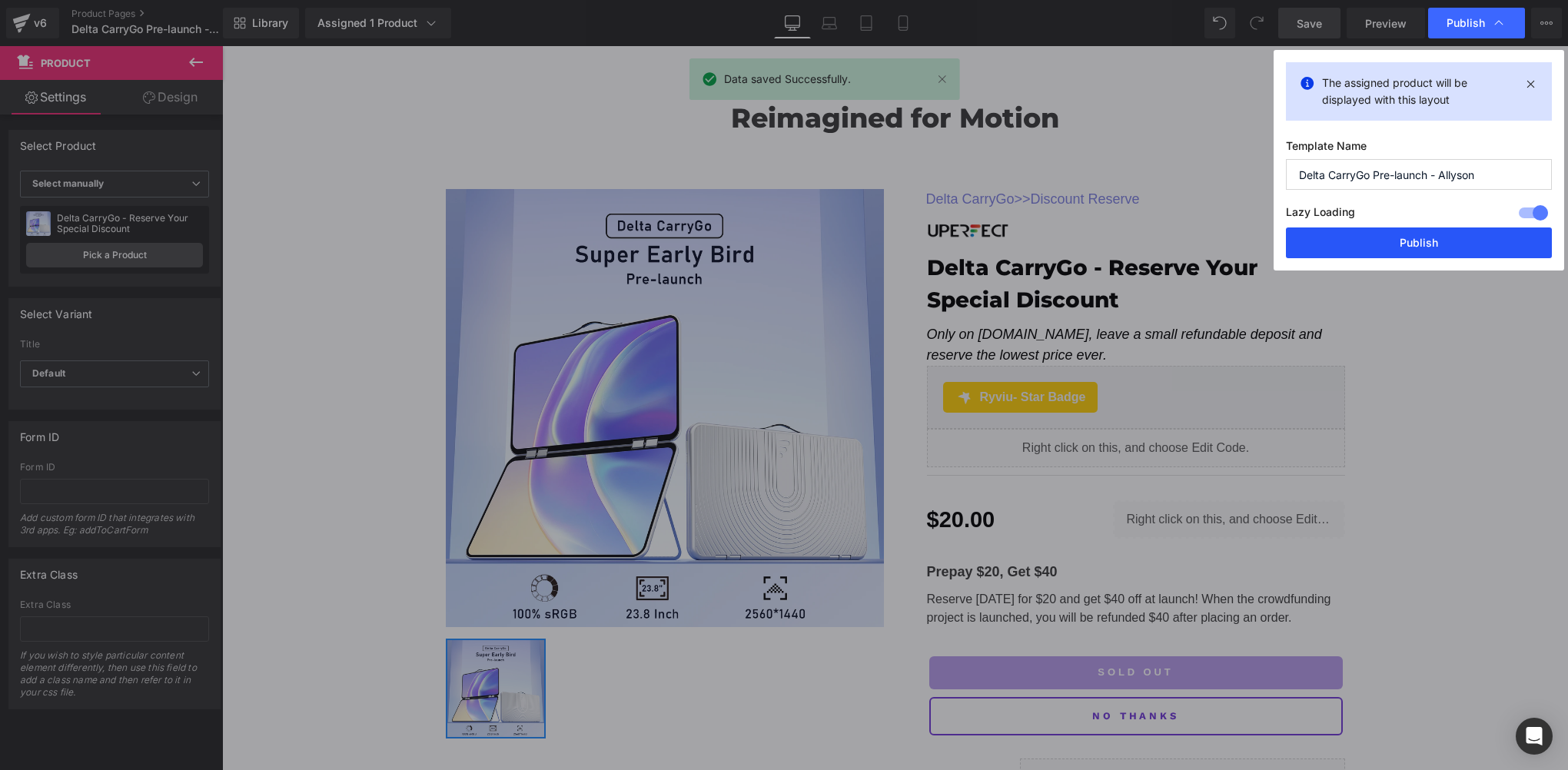
click at [1434, 250] on button "Publish" at bounding box center [1419, 243] width 266 height 31
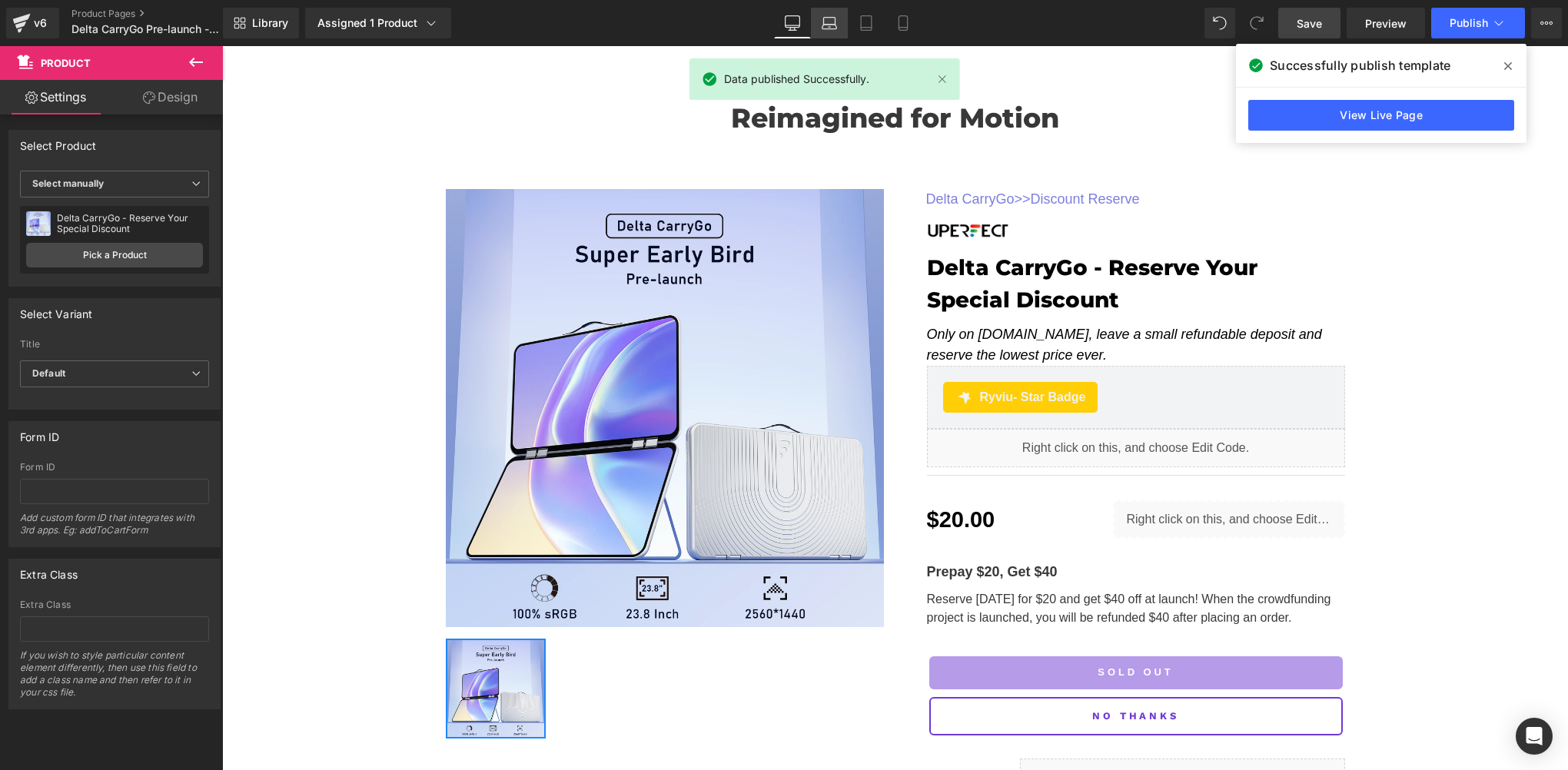
click at [820, 24] on link "Laptop" at bounding box center [829, 23] width 37 height 31
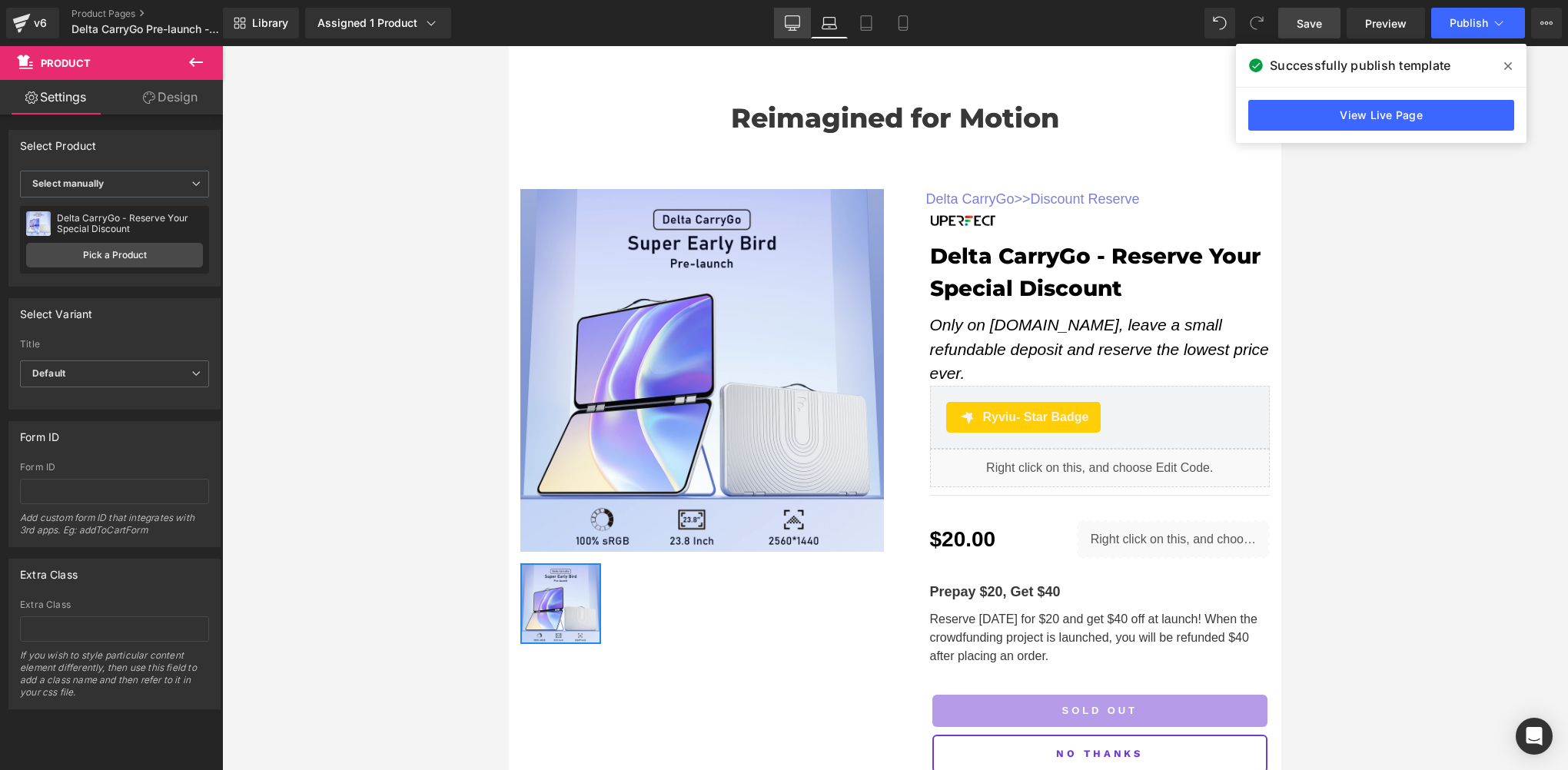
click at [797, 19] on icon at bounding box center [793, 23] width 15 height 15
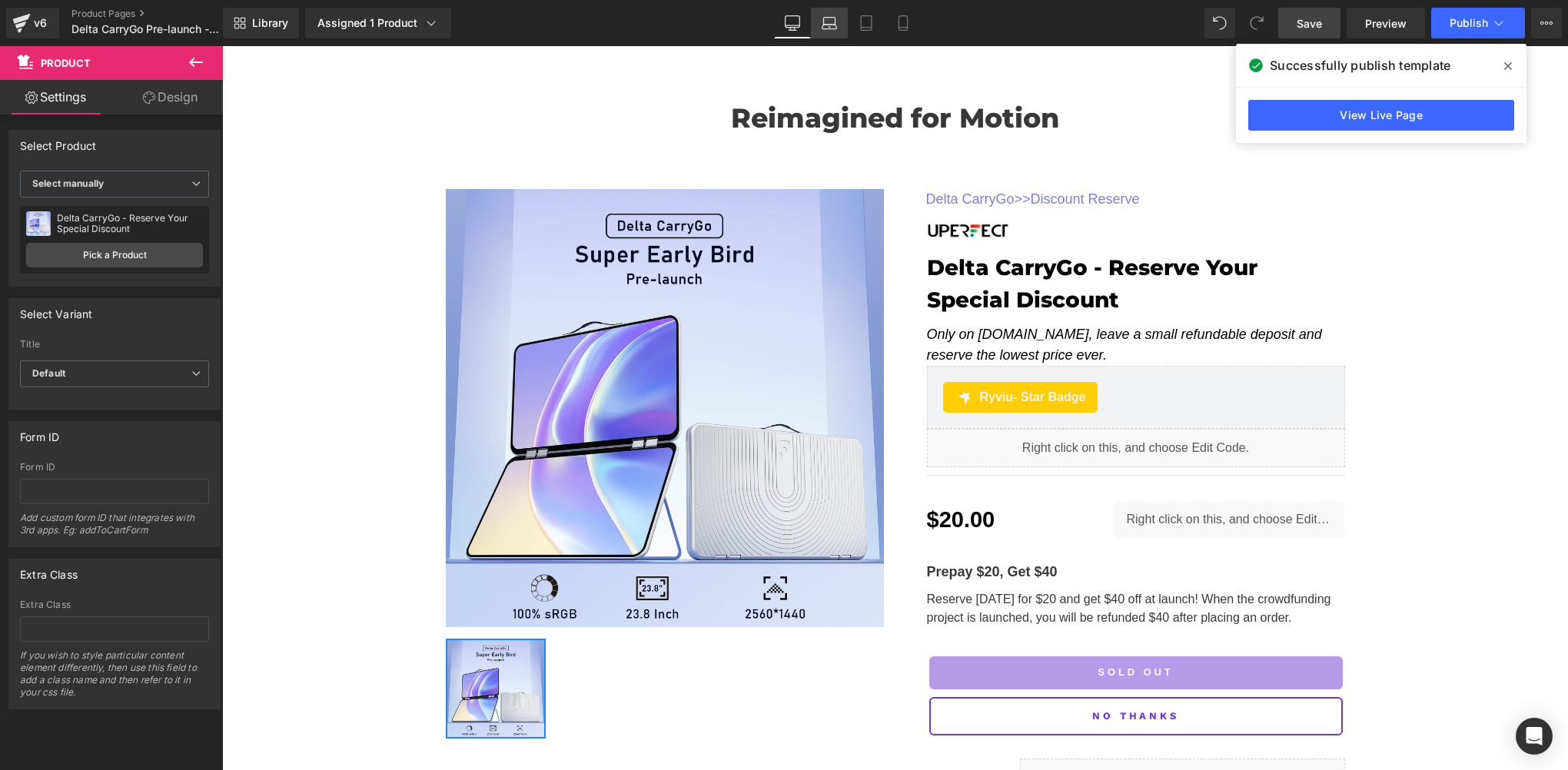
click at [835, 21] on icon at bounding box center [829, 23] width 15 height 15
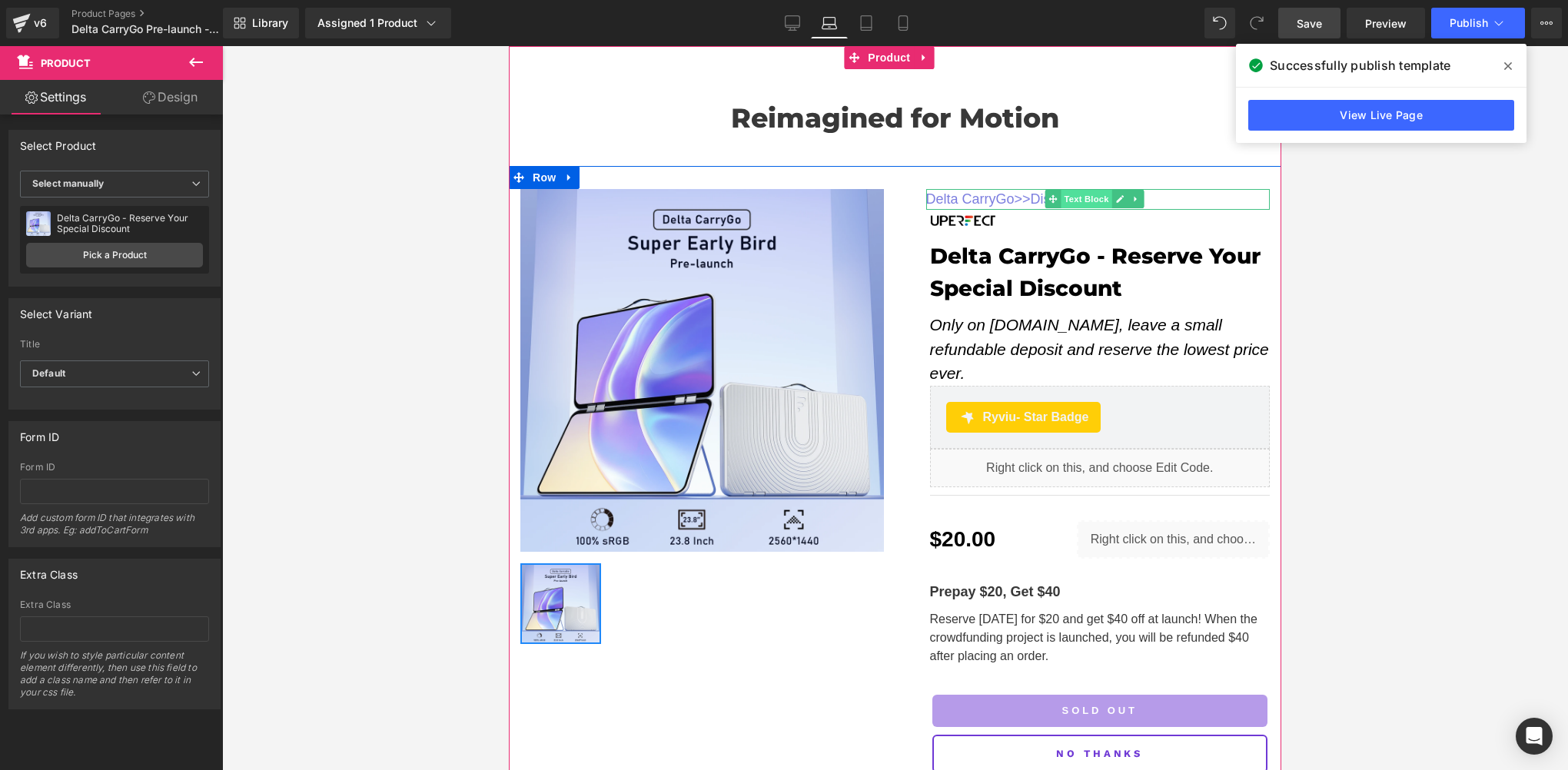
click at [1061, 201] on span "Text Block" at bounding box center [1086, 199] width 50 height 19
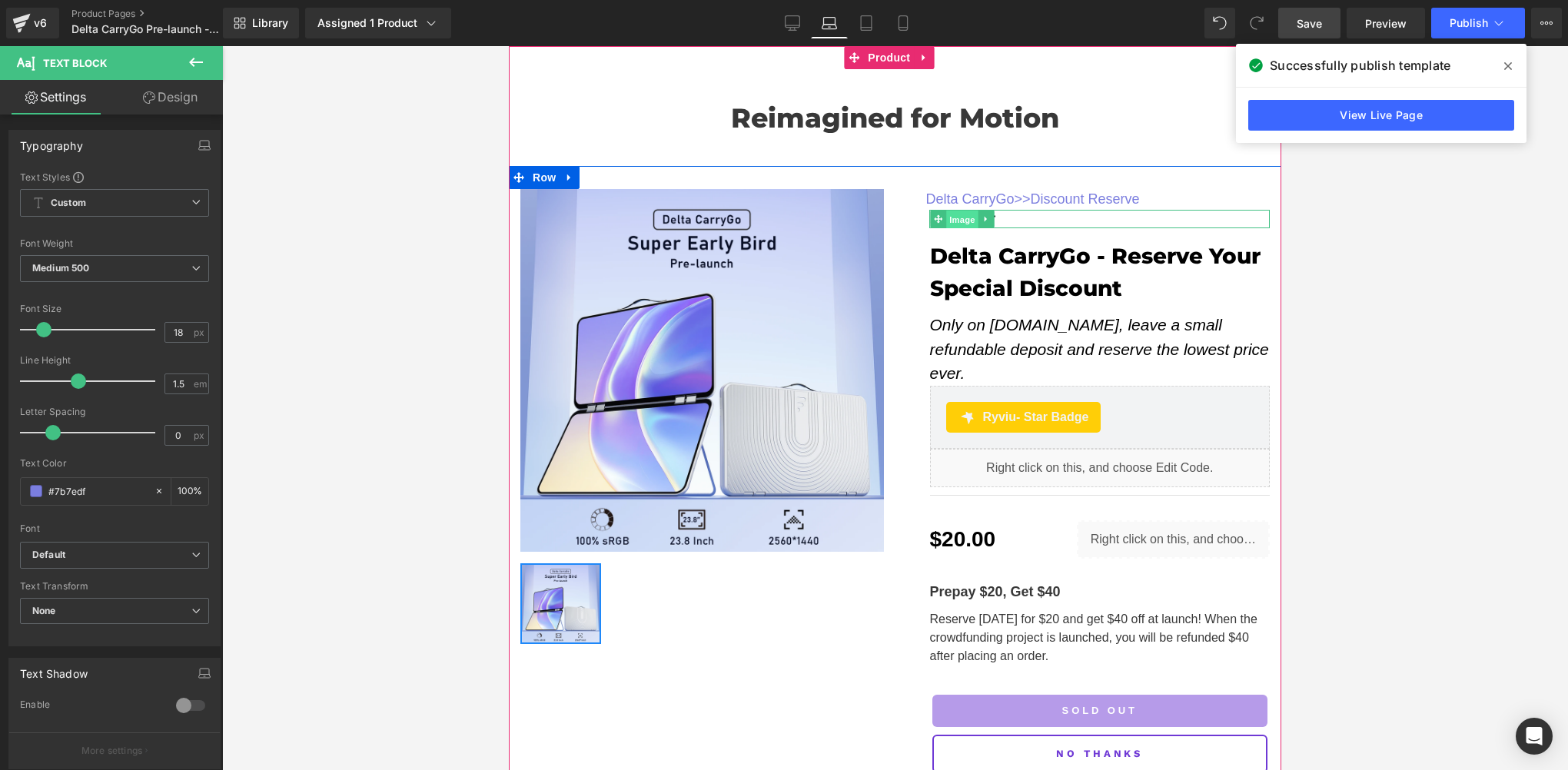
click at [955, 221] on span "Image" at bounding box center [963, 219] width 33 height 19
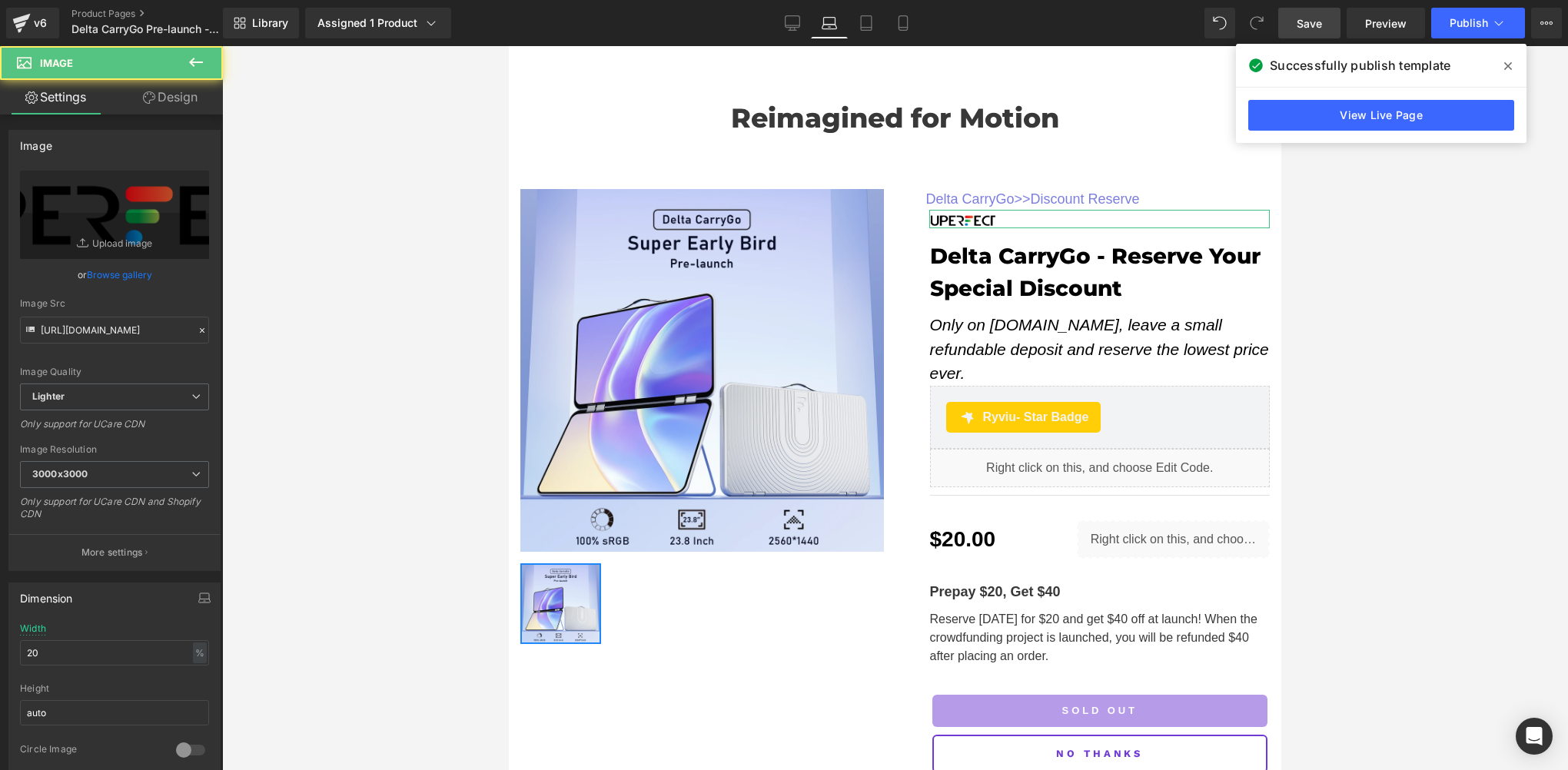
click at [181, 94] on link "Design" at bounding box center [170, 97] width 111 height 34
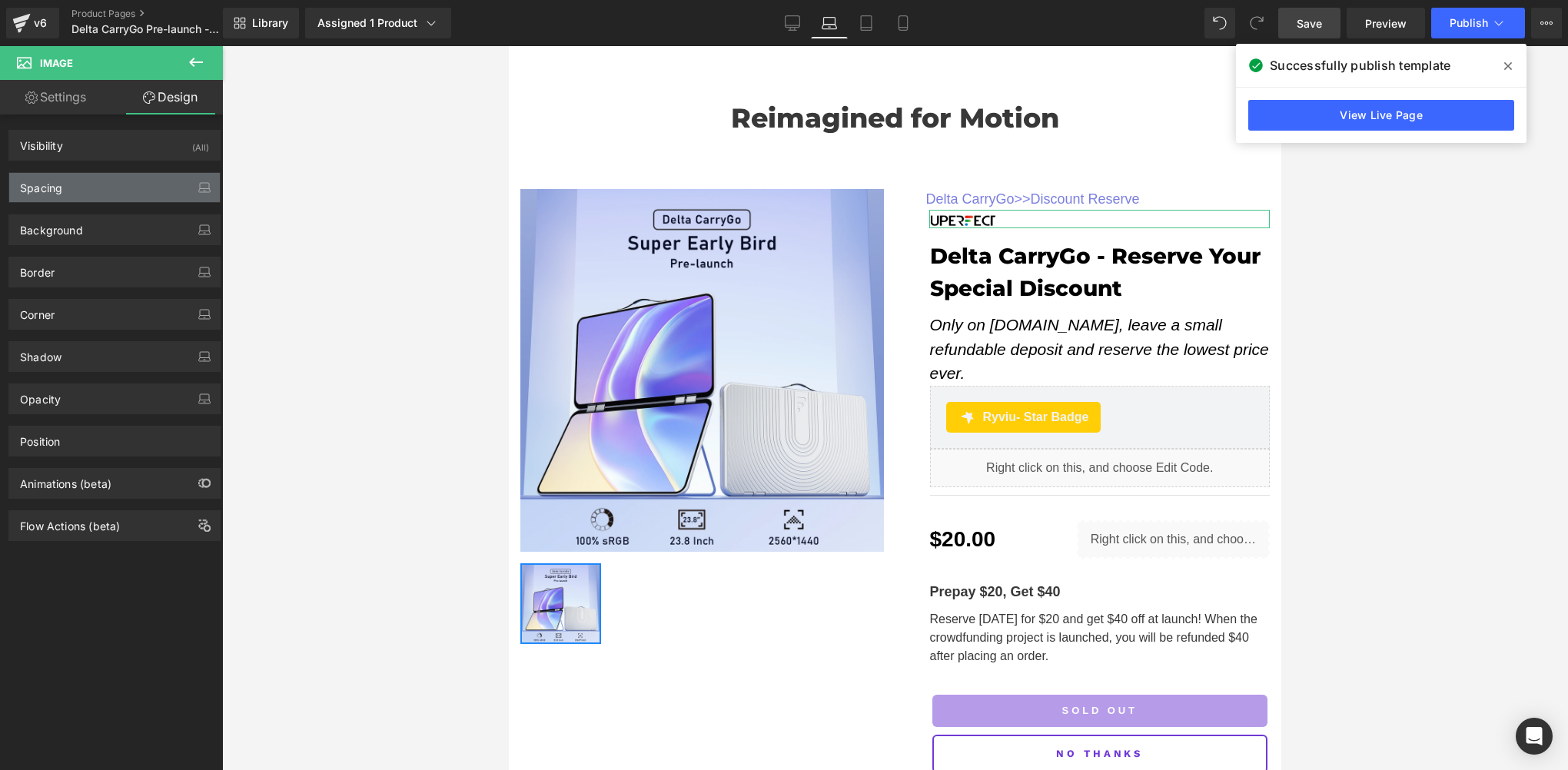
type input "0"
type input "15"
type input "29"
type input "0"
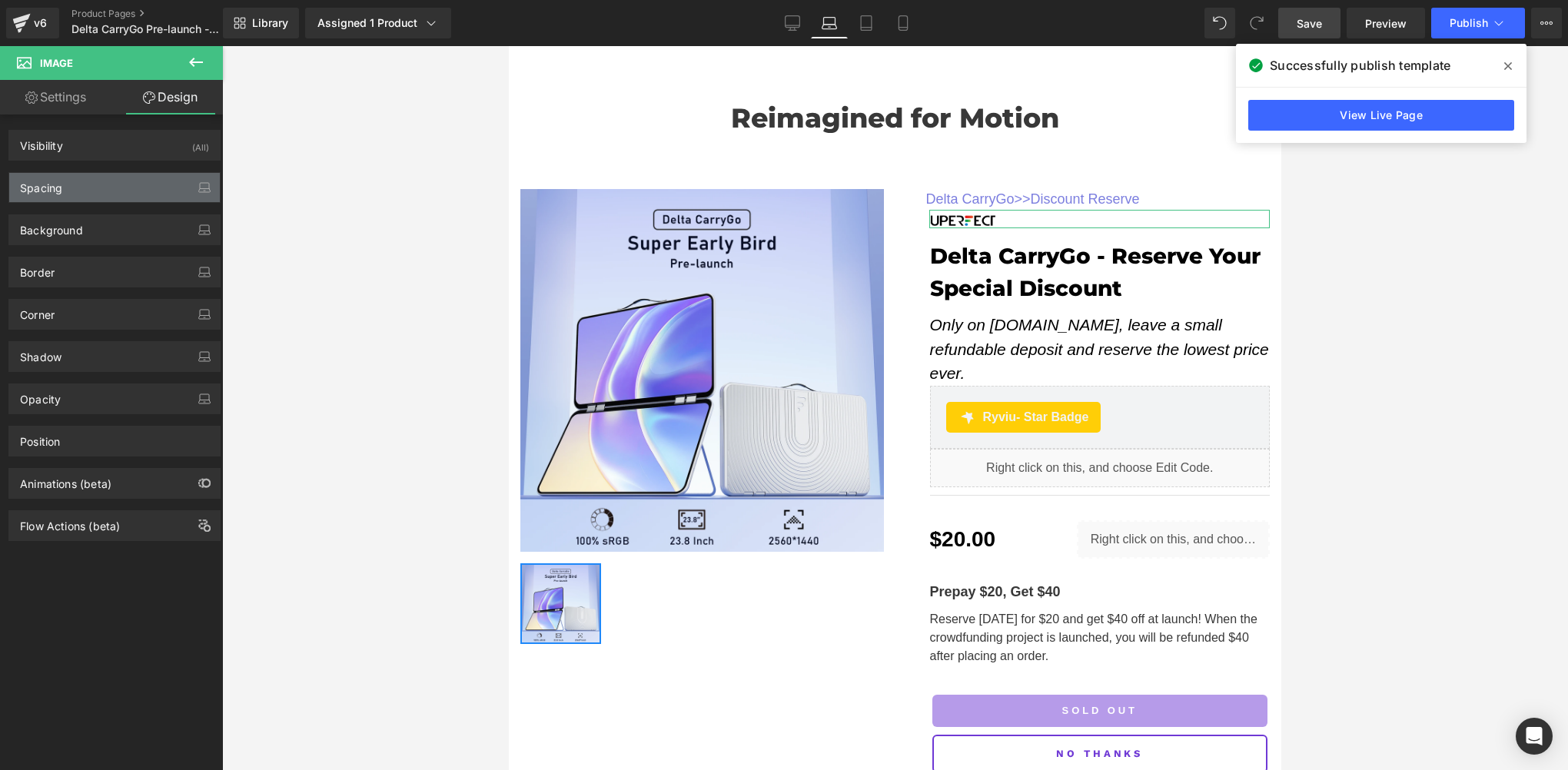
type input "0"
click at [89, 190] on div "Spacing" at bounding box center [115, 187] width 211 height 29
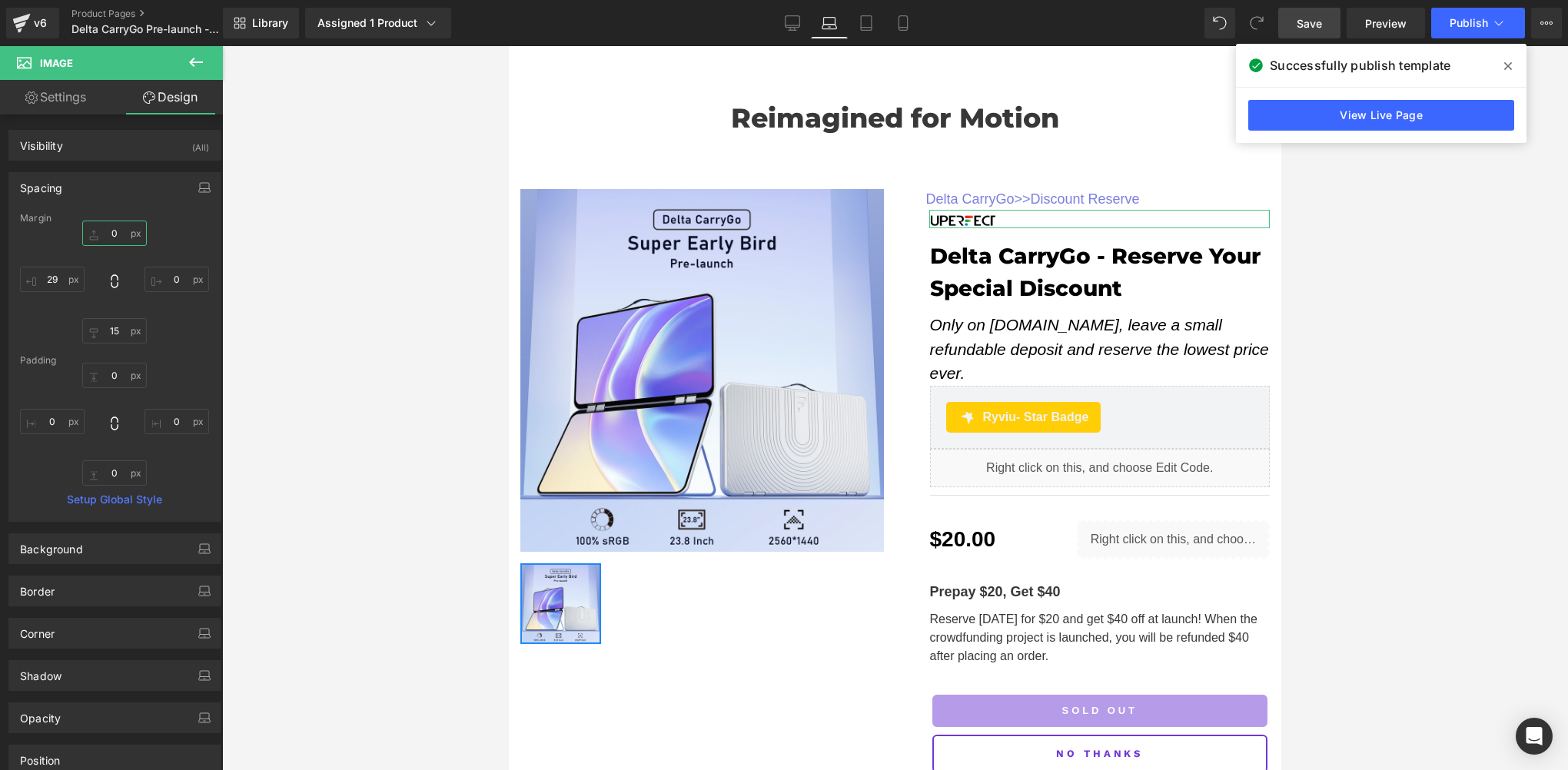
click at [110, 235] on input "0" at bounding box center [114, 234] width 64 height 26
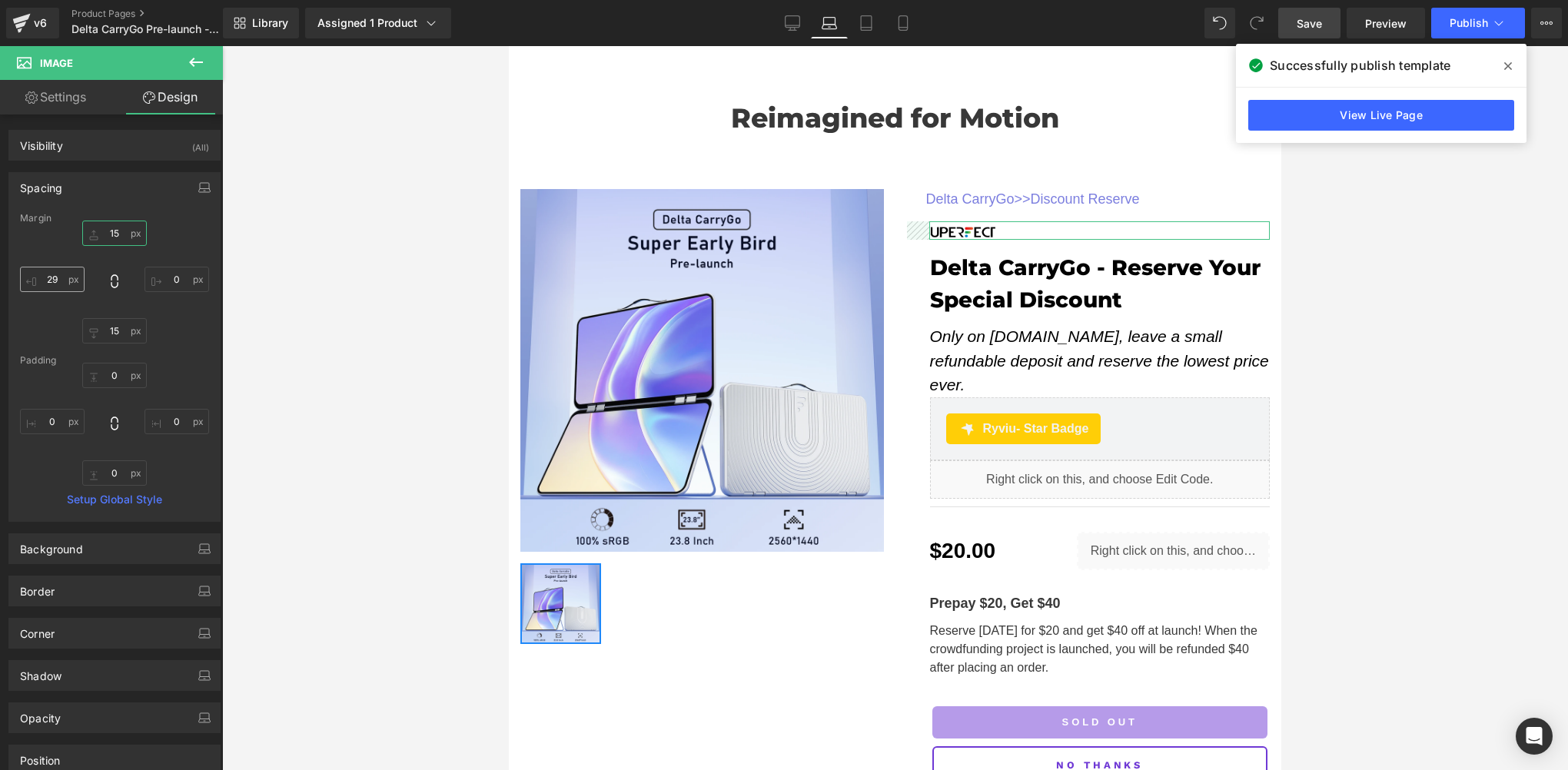
type input "15"
click at [63, 274] on input "29" at bounding box center [51, 280] width 64 height 26
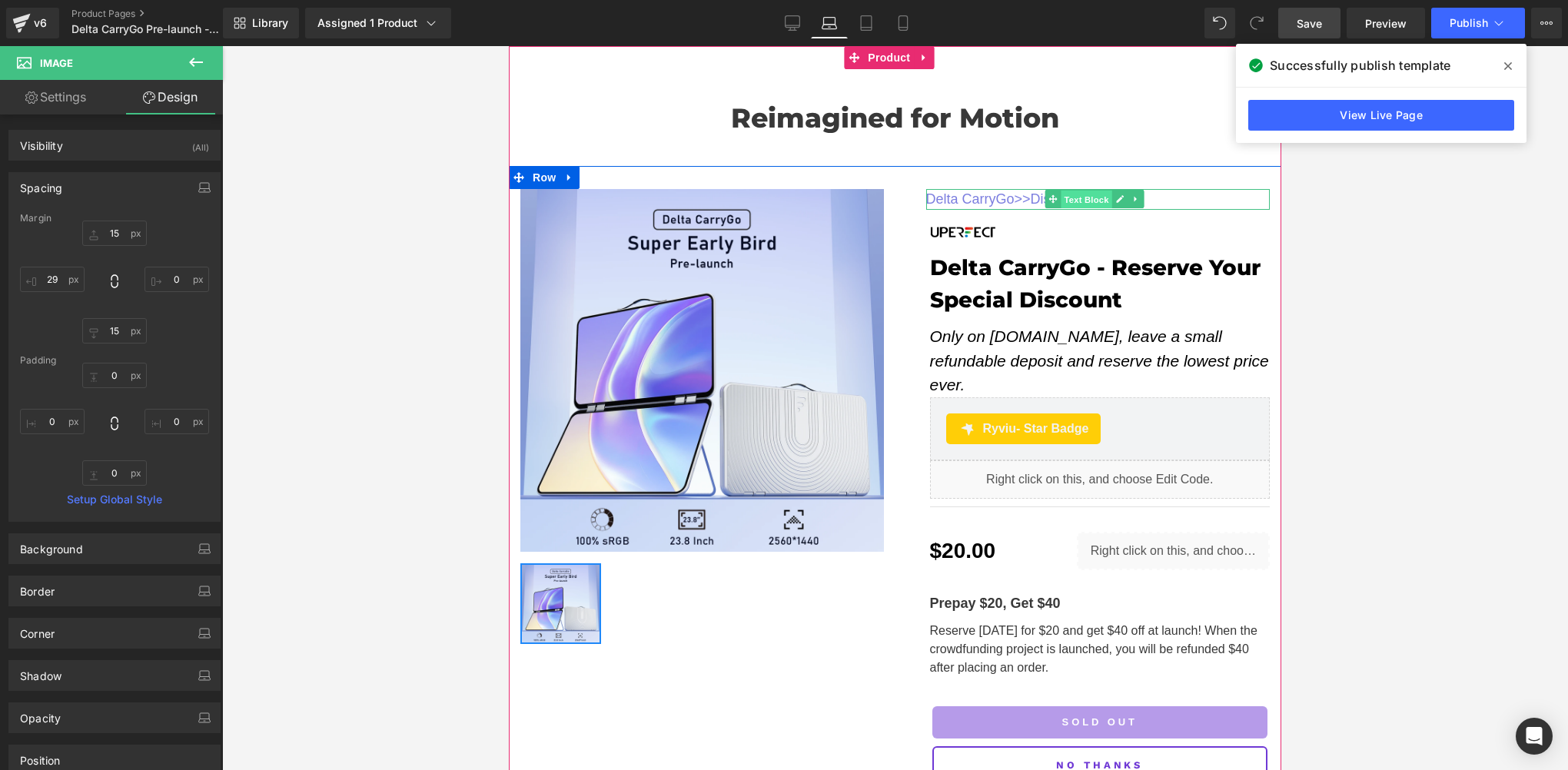
click at [1070, 201] on span "Text Block" at bounding box center [1086, 200] width 50 height 19
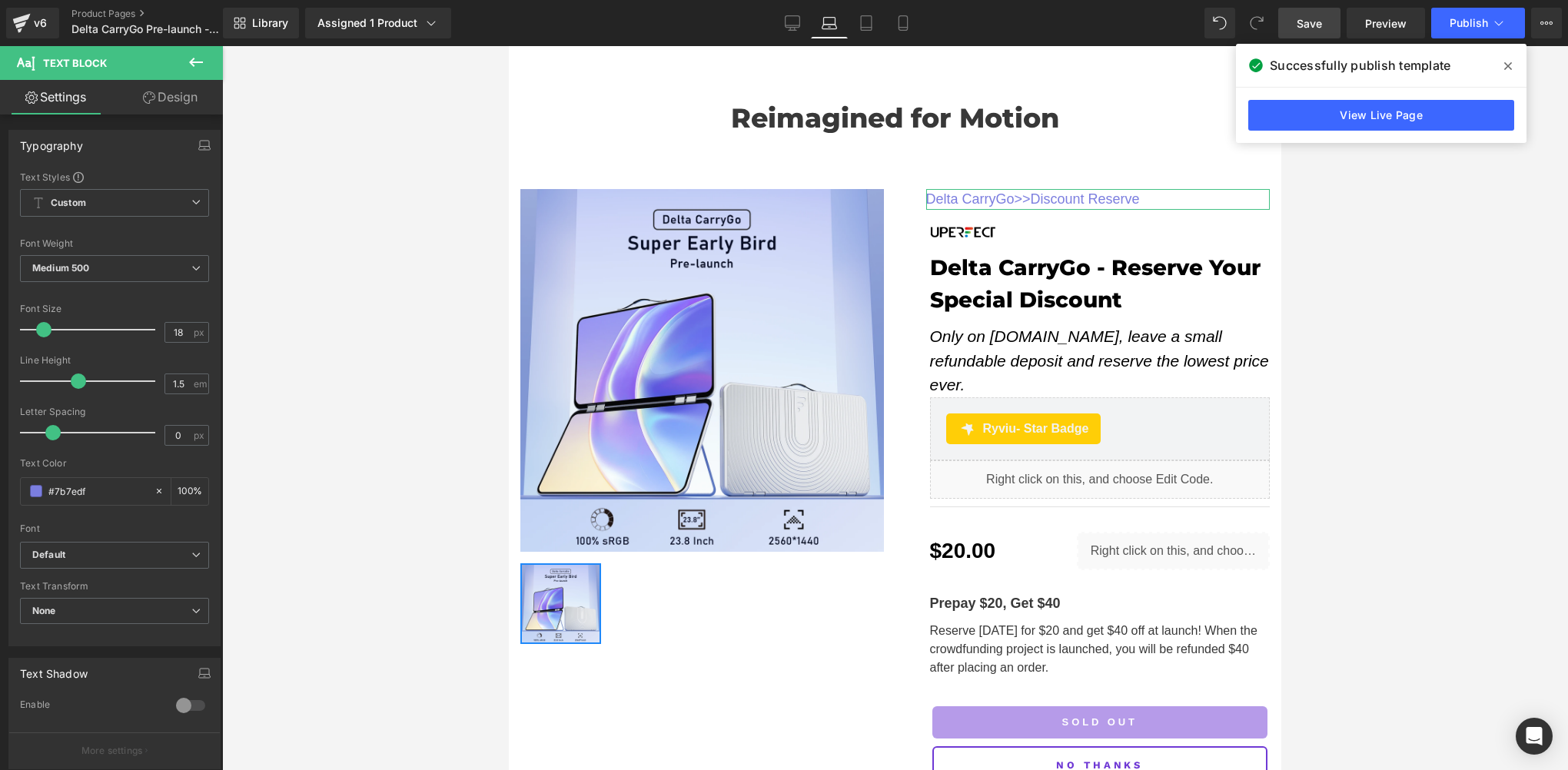
click at [179, 95] on link "Design" at bounding box center [170, 97] width 111 height 34
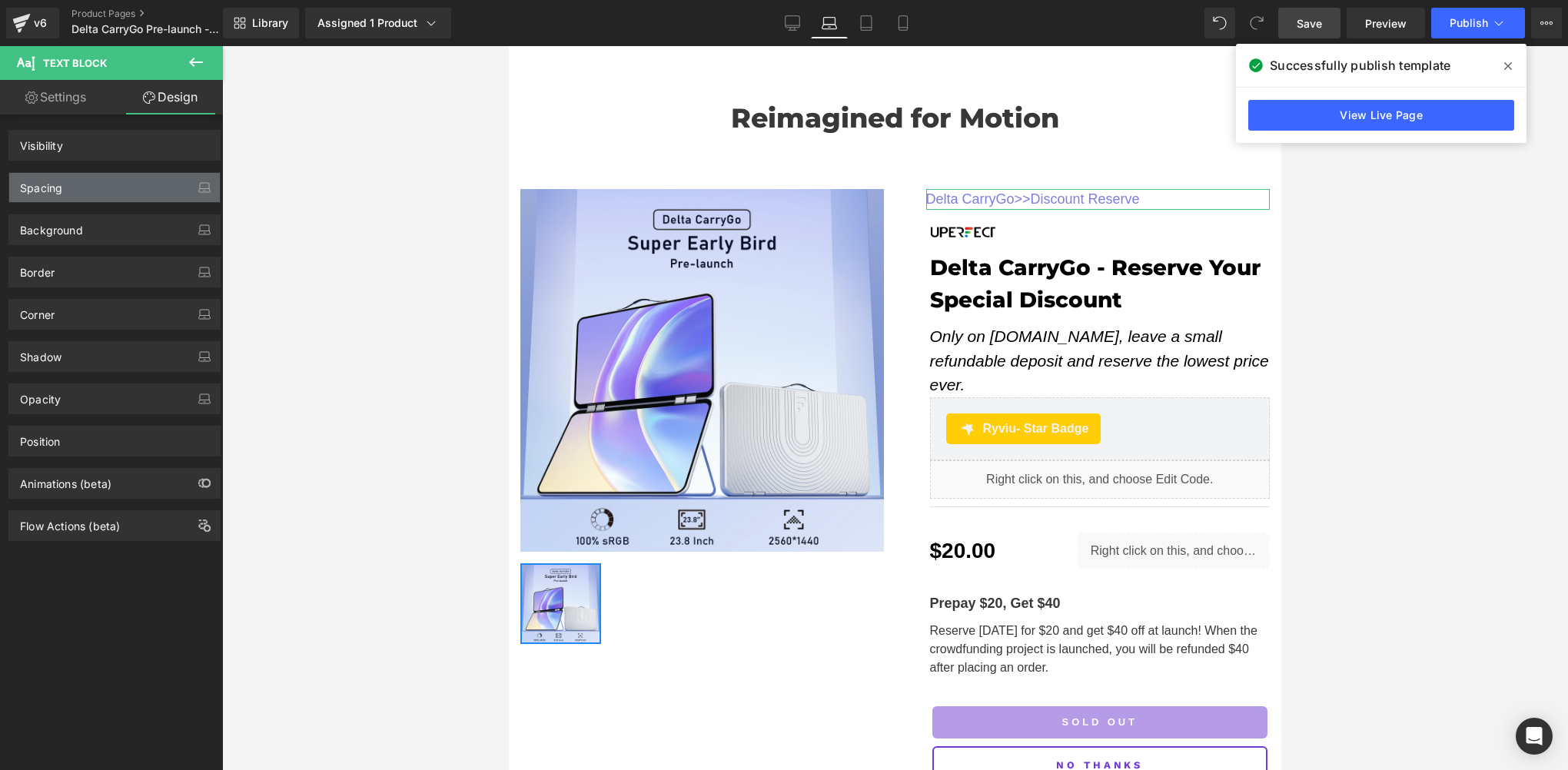
click at [66, 181] on div "Spacing" at bounding box center [115, 187] width 211 height 29
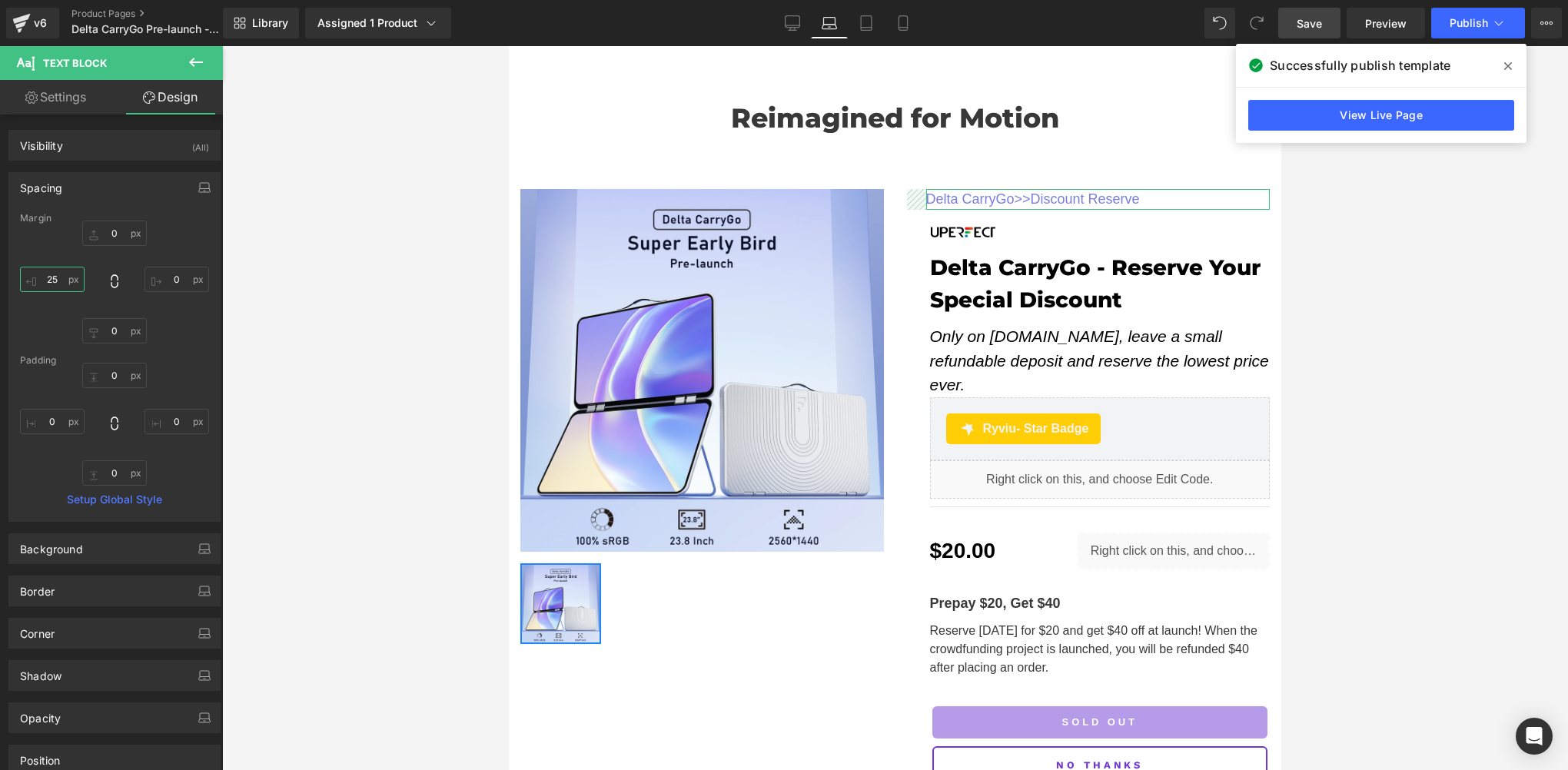
click at [56, 275] on input "25" at bounding box center [51, 280] width 64 height 26
type input "29"
click at [866, 20] on icon at bounding box center [866, 23] width 15 height 15
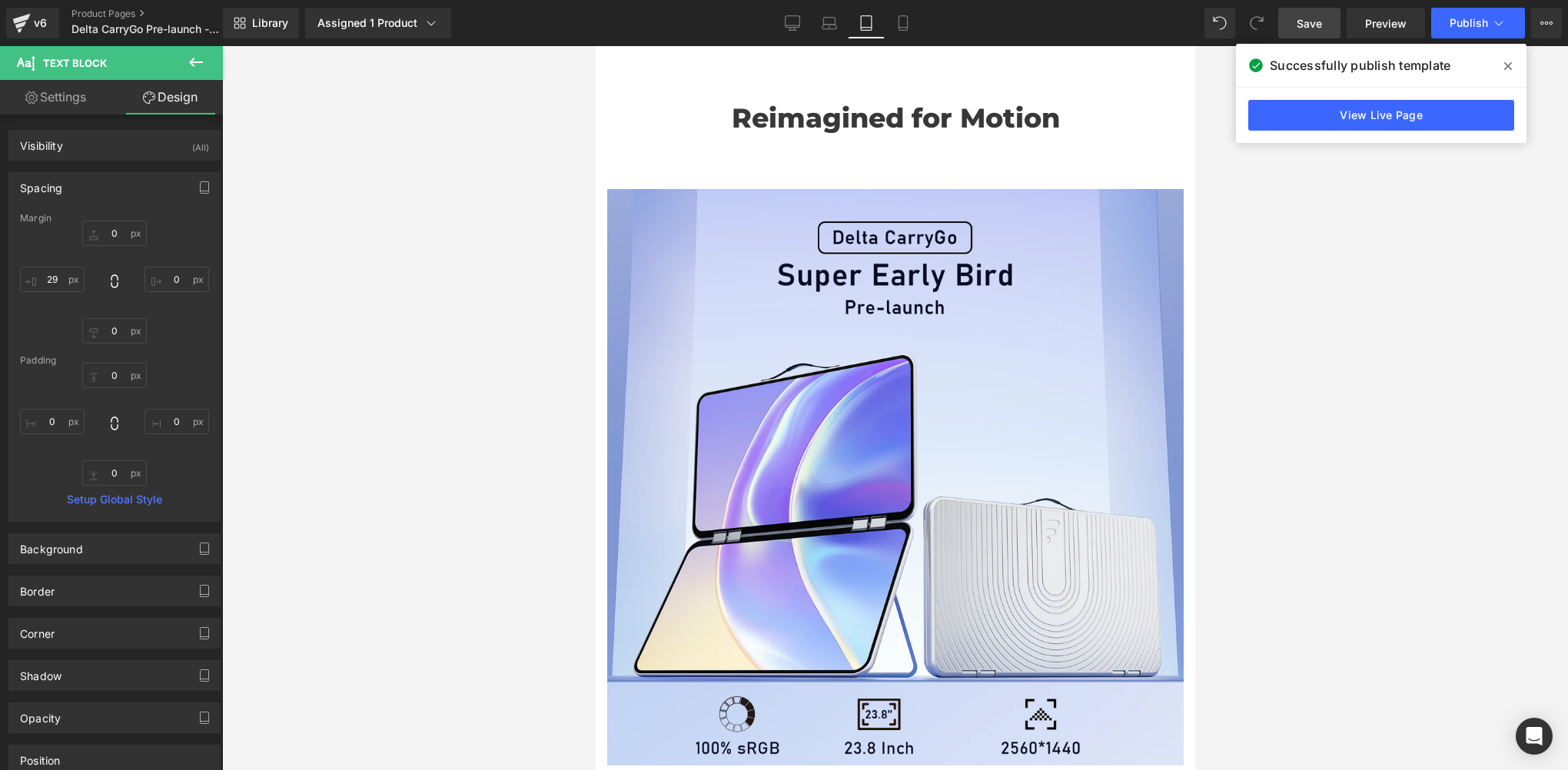
type input "0"
type input "25"
type input "0"
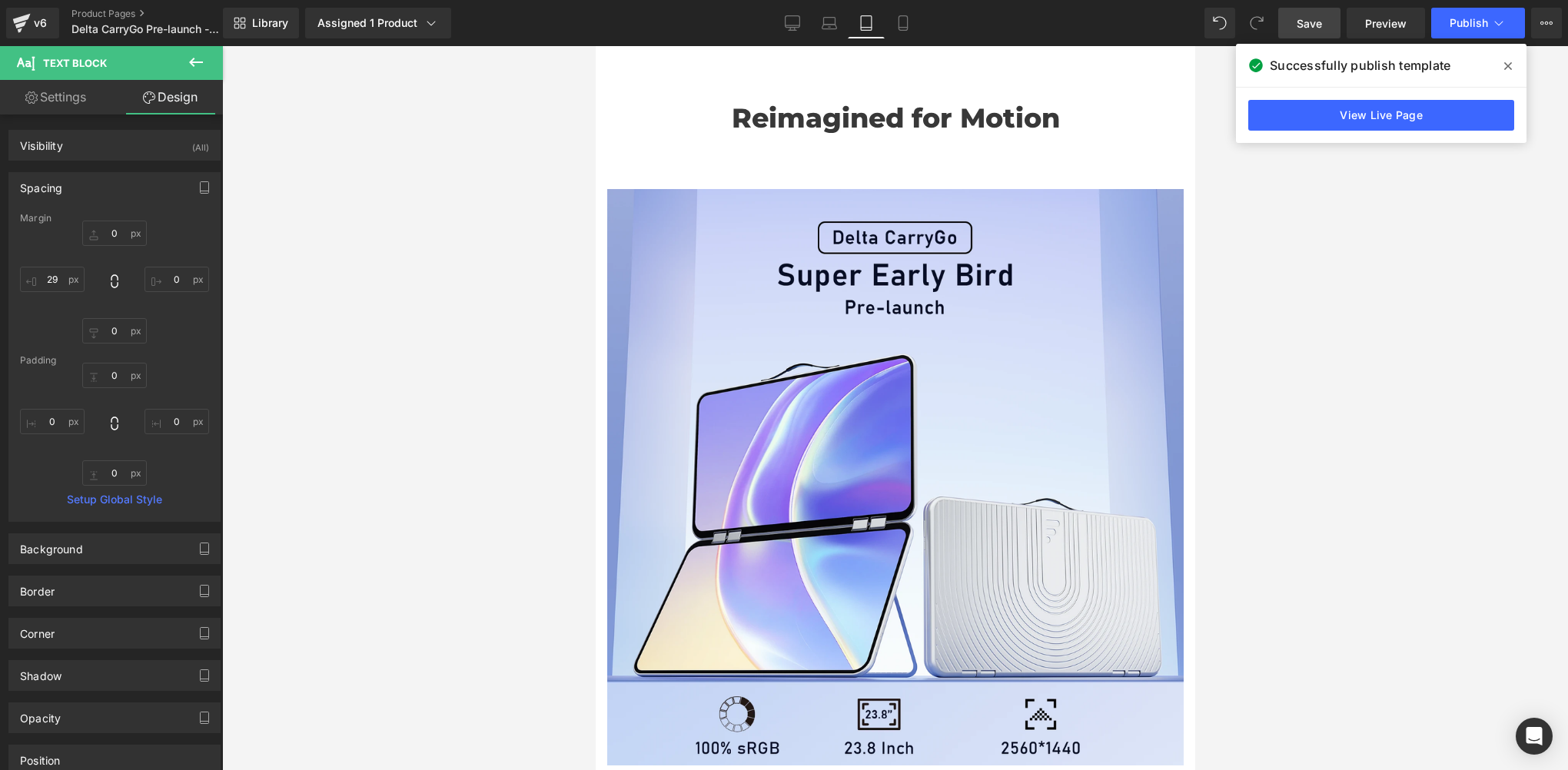
type input "0"
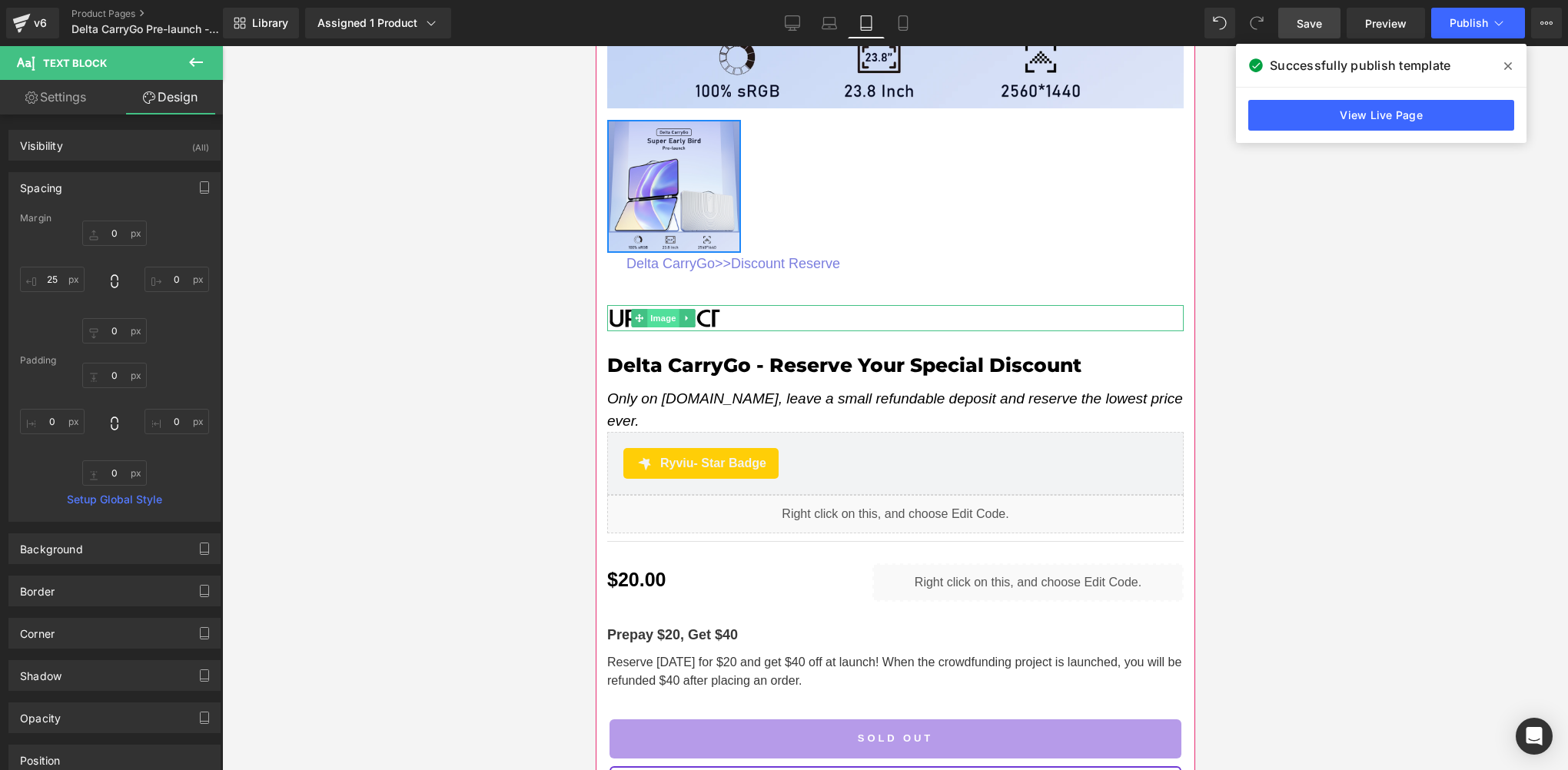
click at [654, 309] on span "Image" at bounding box center [663, 318] width 33 height 19
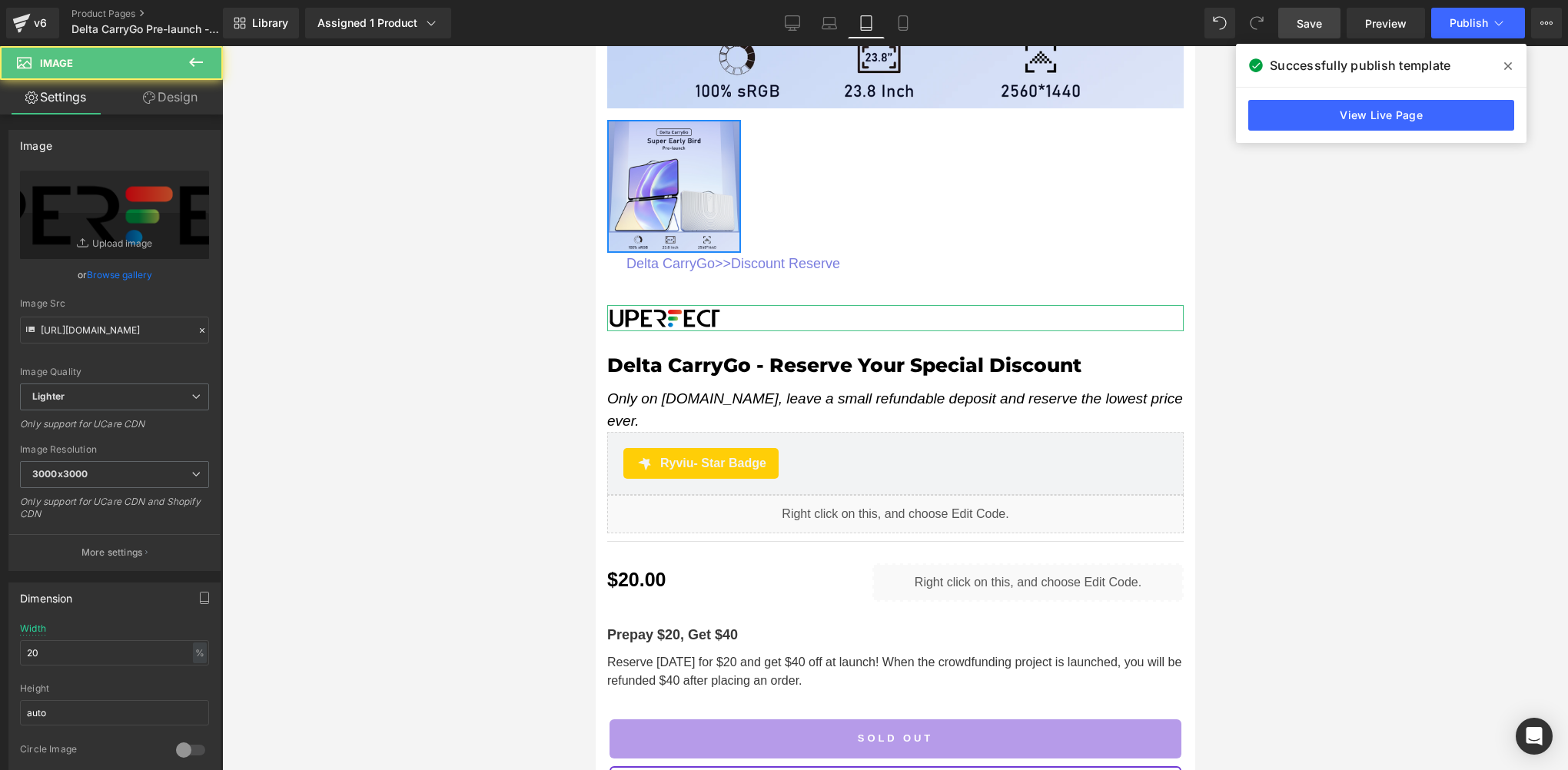
click at [182, 100] on link "Design" at bounding box center [170, 97] width 111 height 34
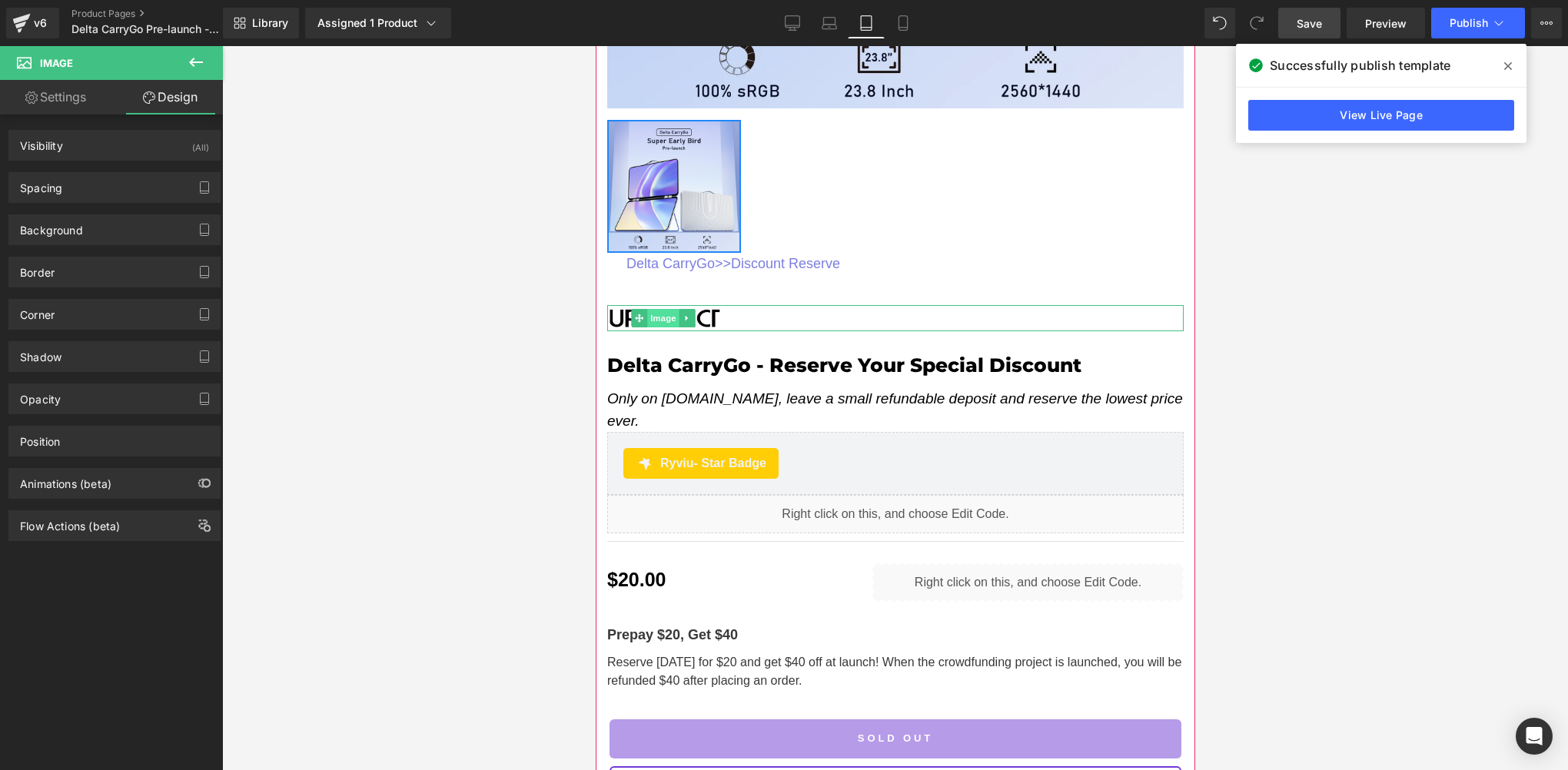
click at [671, 311] on span "Image" at bounding box center [663, 318] width 33 height 19
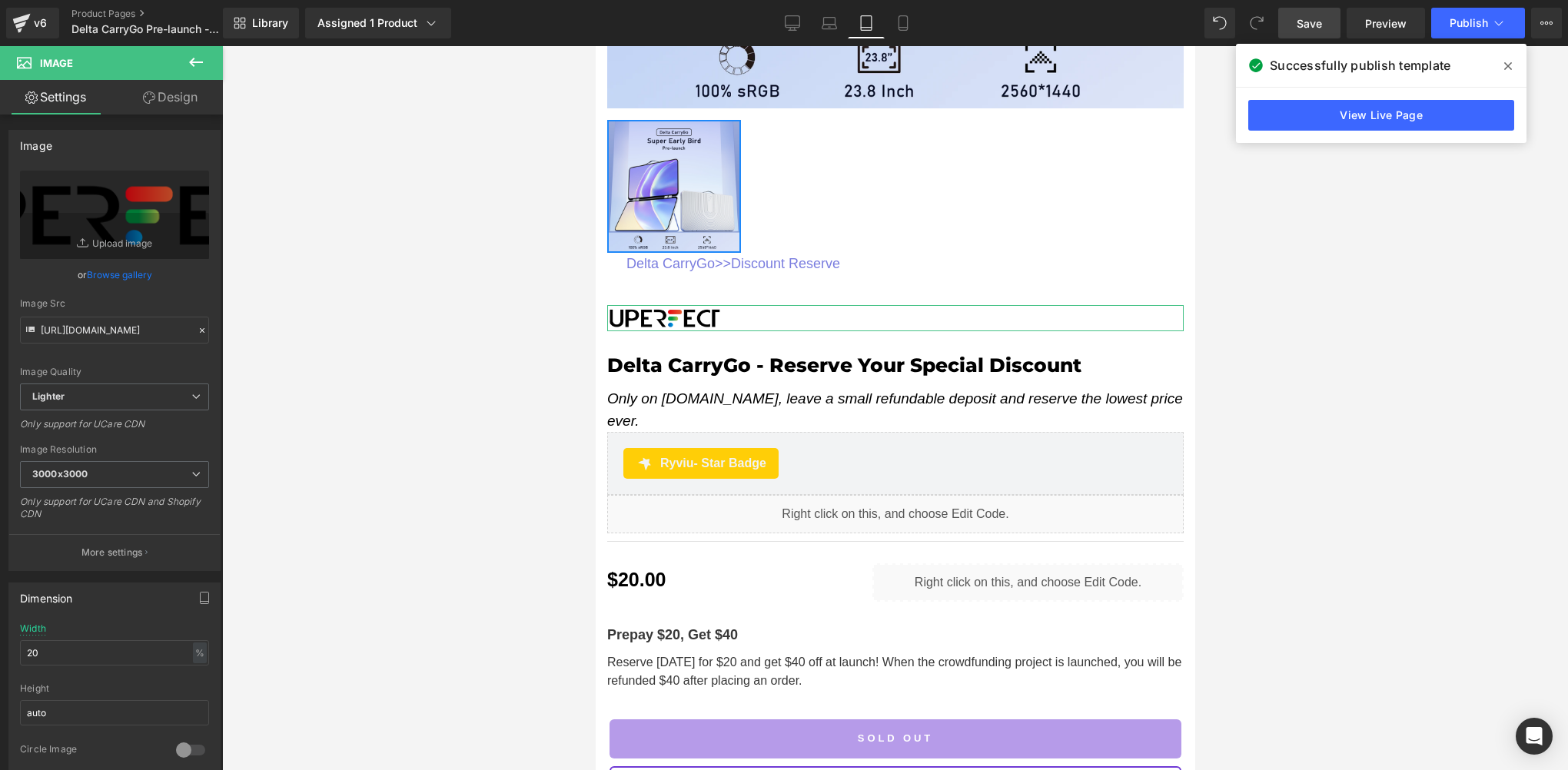
click at [173, 99] on link "Design" at bounding box center [170, 97] width 111 height 34
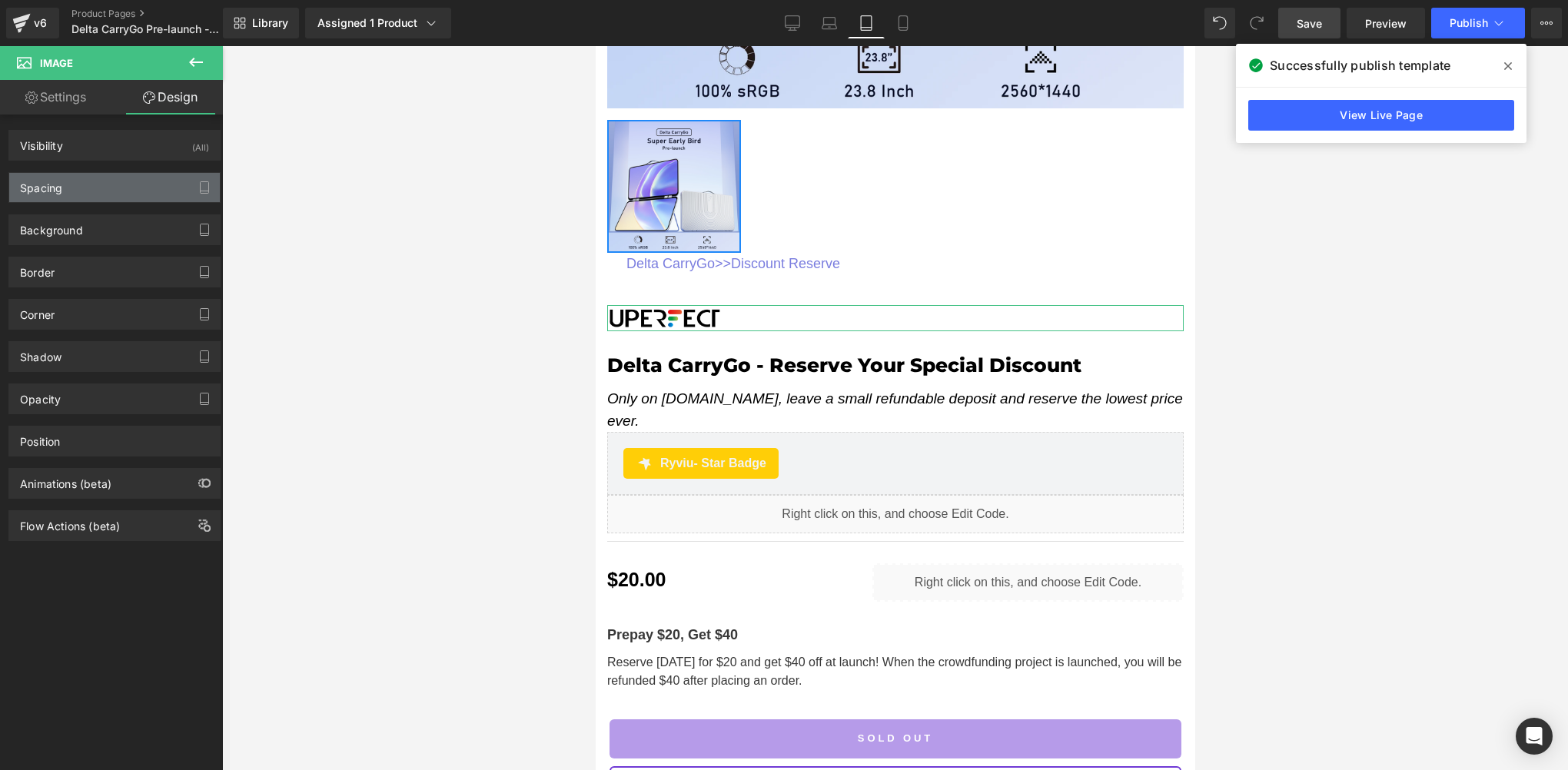
type input "40"
type input "0"
type input "15"
type input "0"
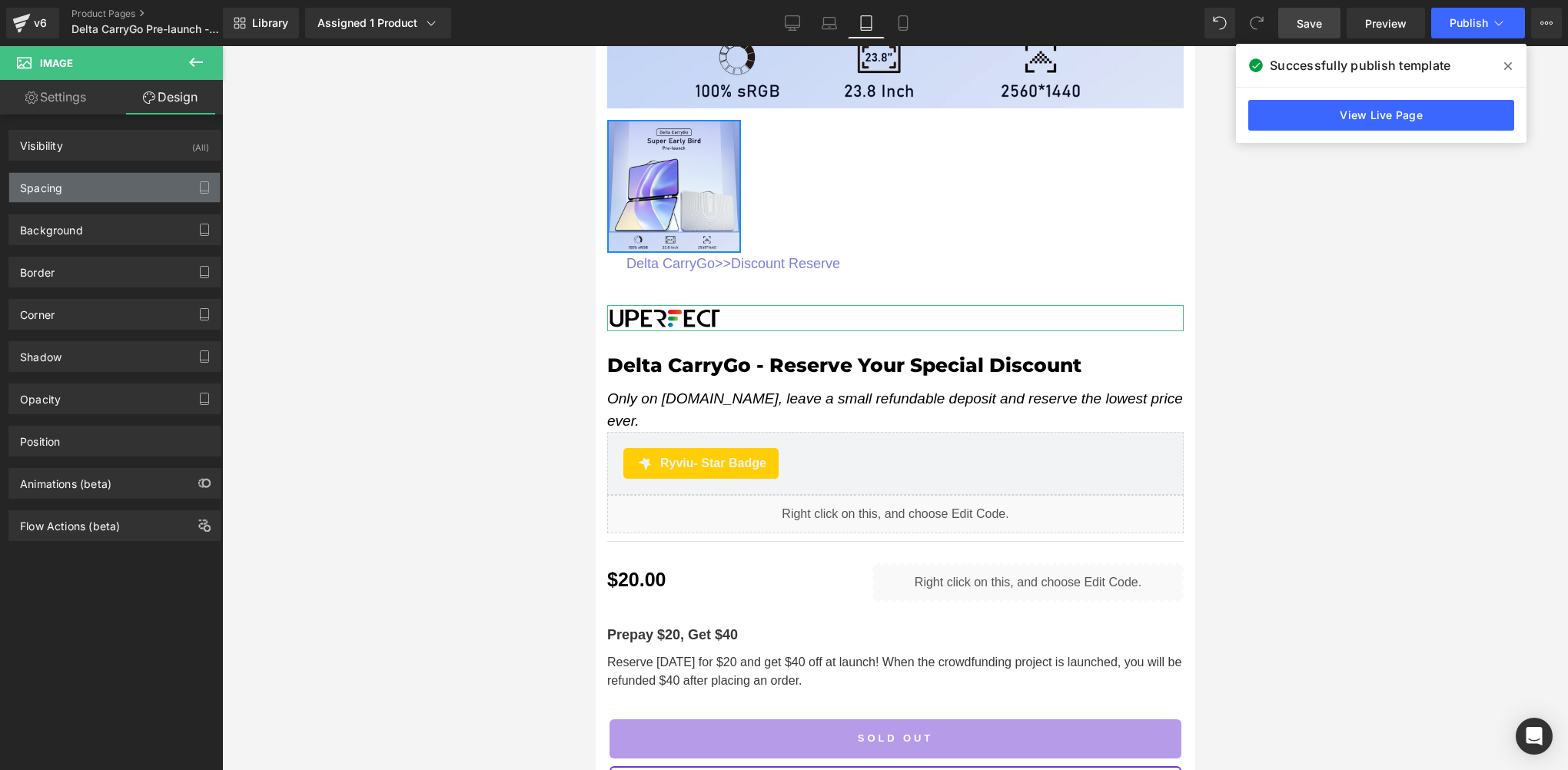
type input "0"
click at [73, 195] on div "Spacing" at bounding box center [115, 187] width 211 height 29
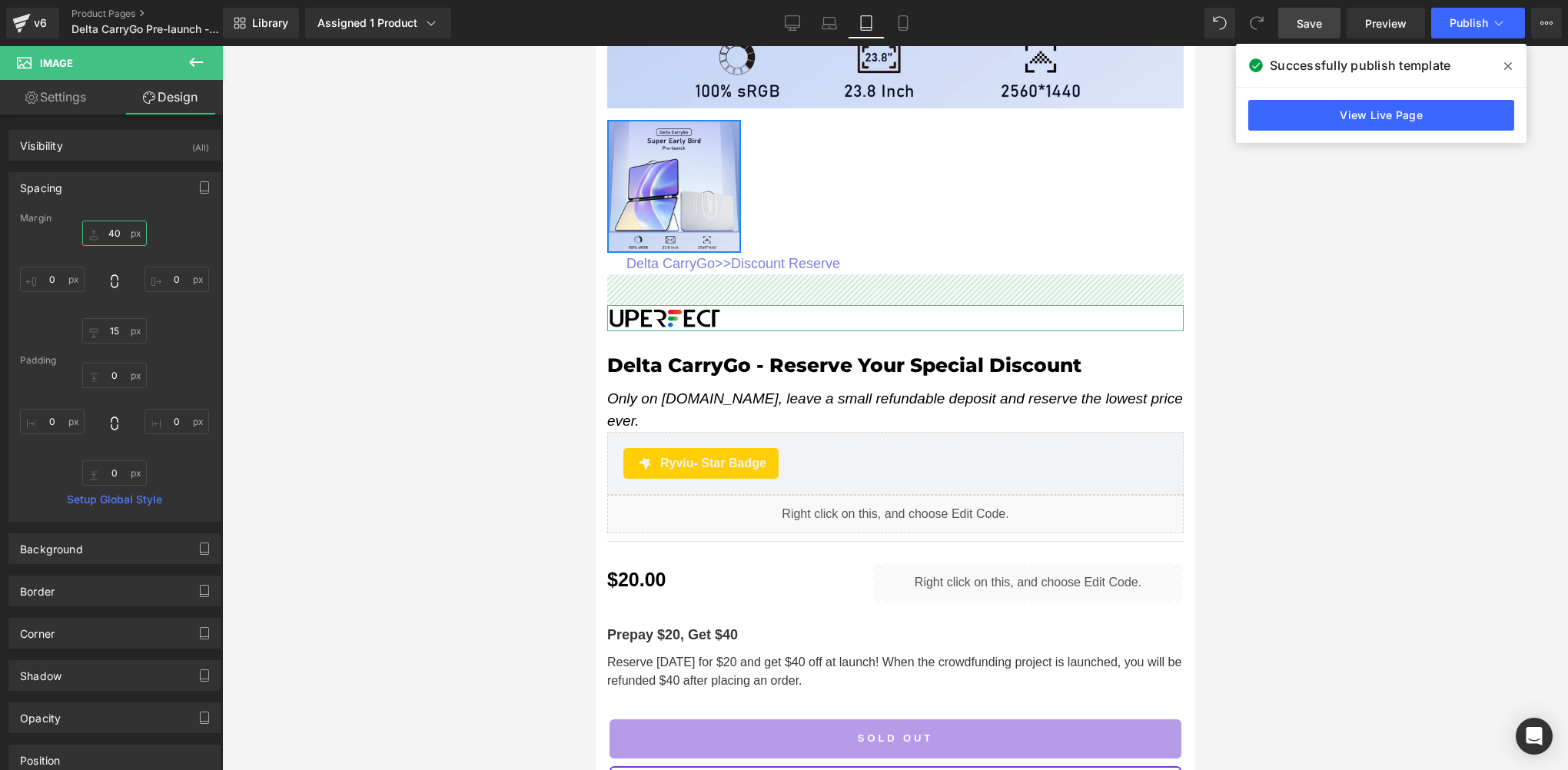
click at [116, 238] on input "40" at bounding box center [114, 234] width 64 height 26
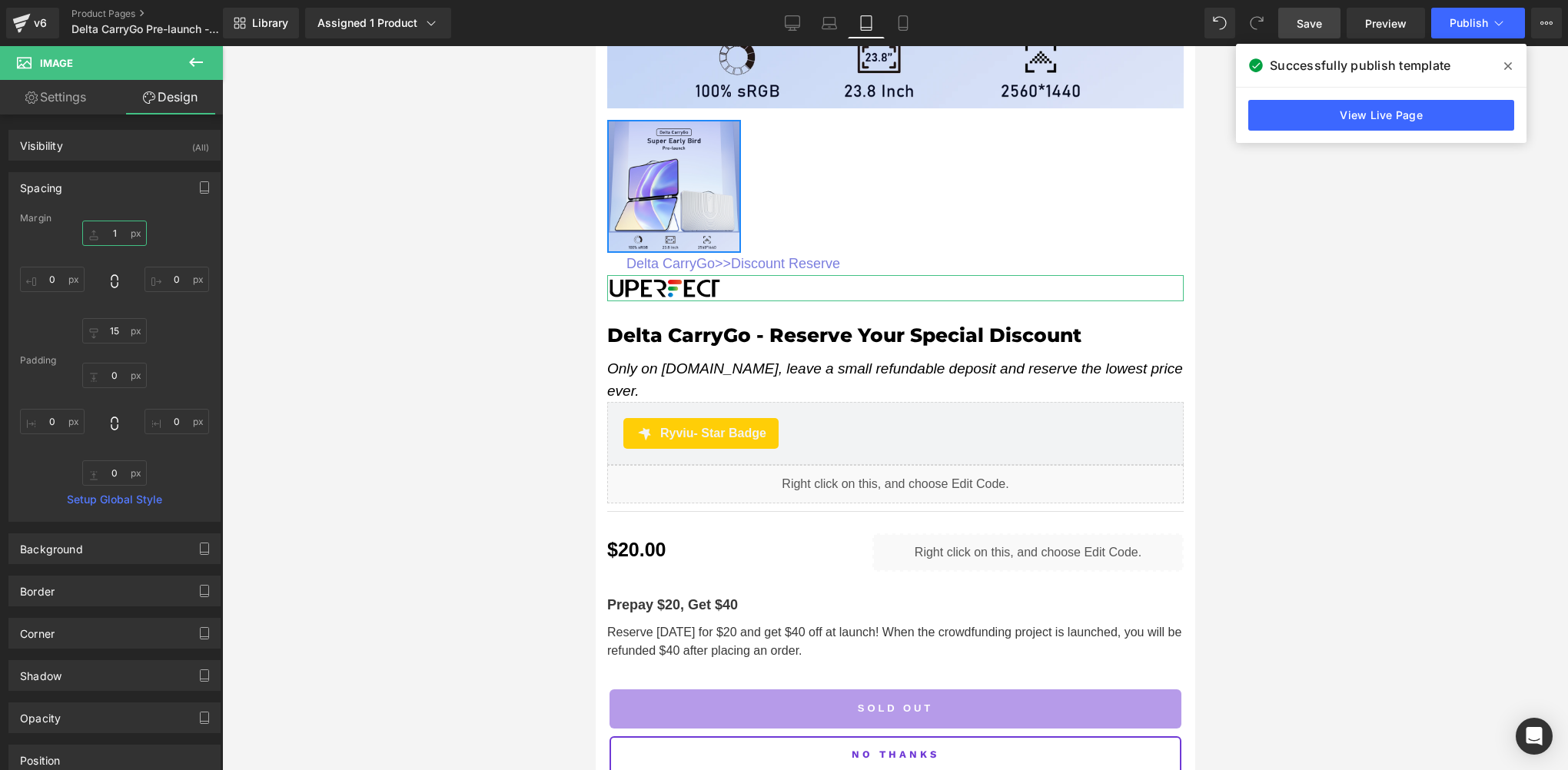
type input "15"
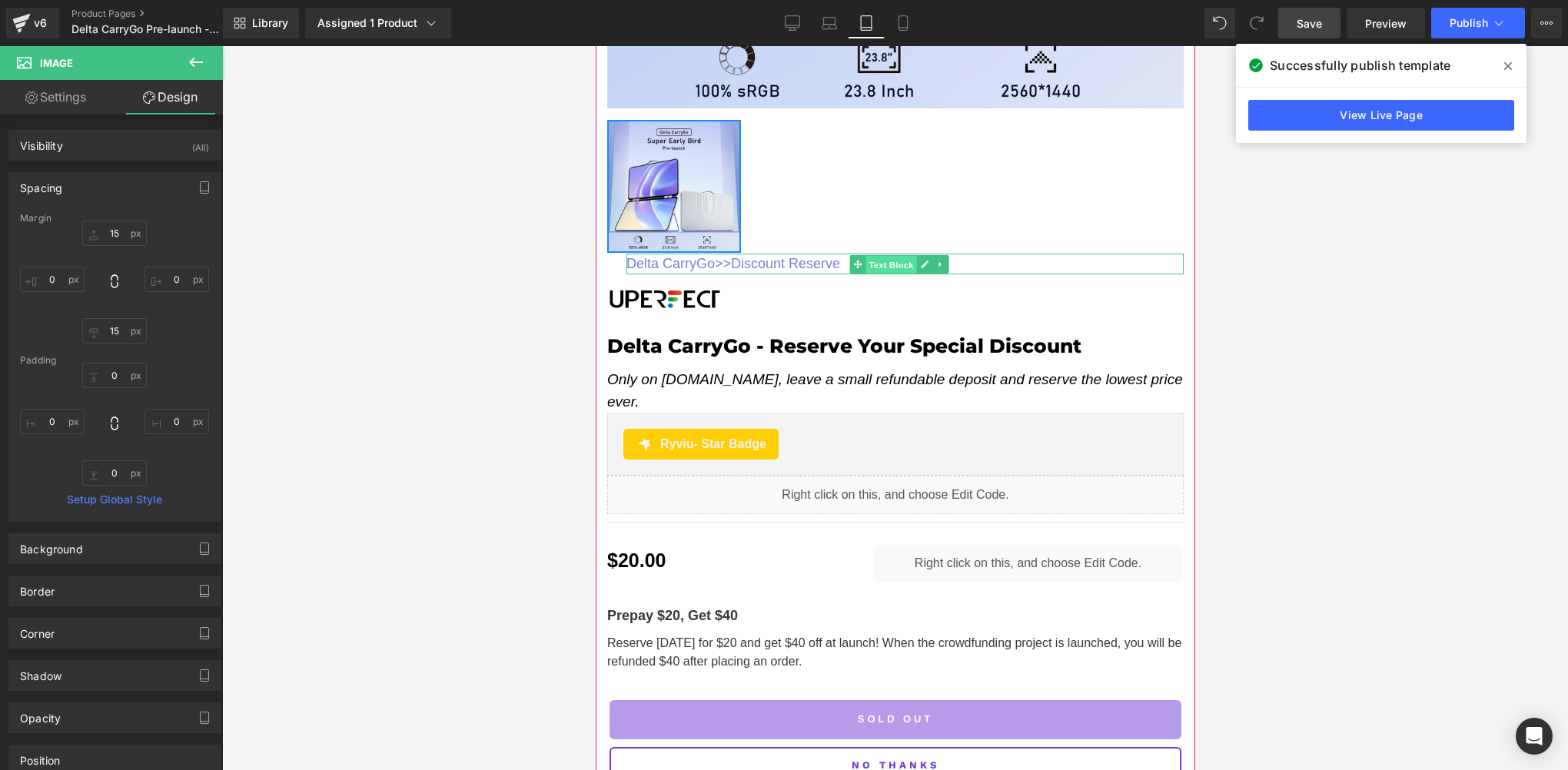
click at [892, 257] on span "Text Block" at bounding box center [890, 264] width 50 height 19
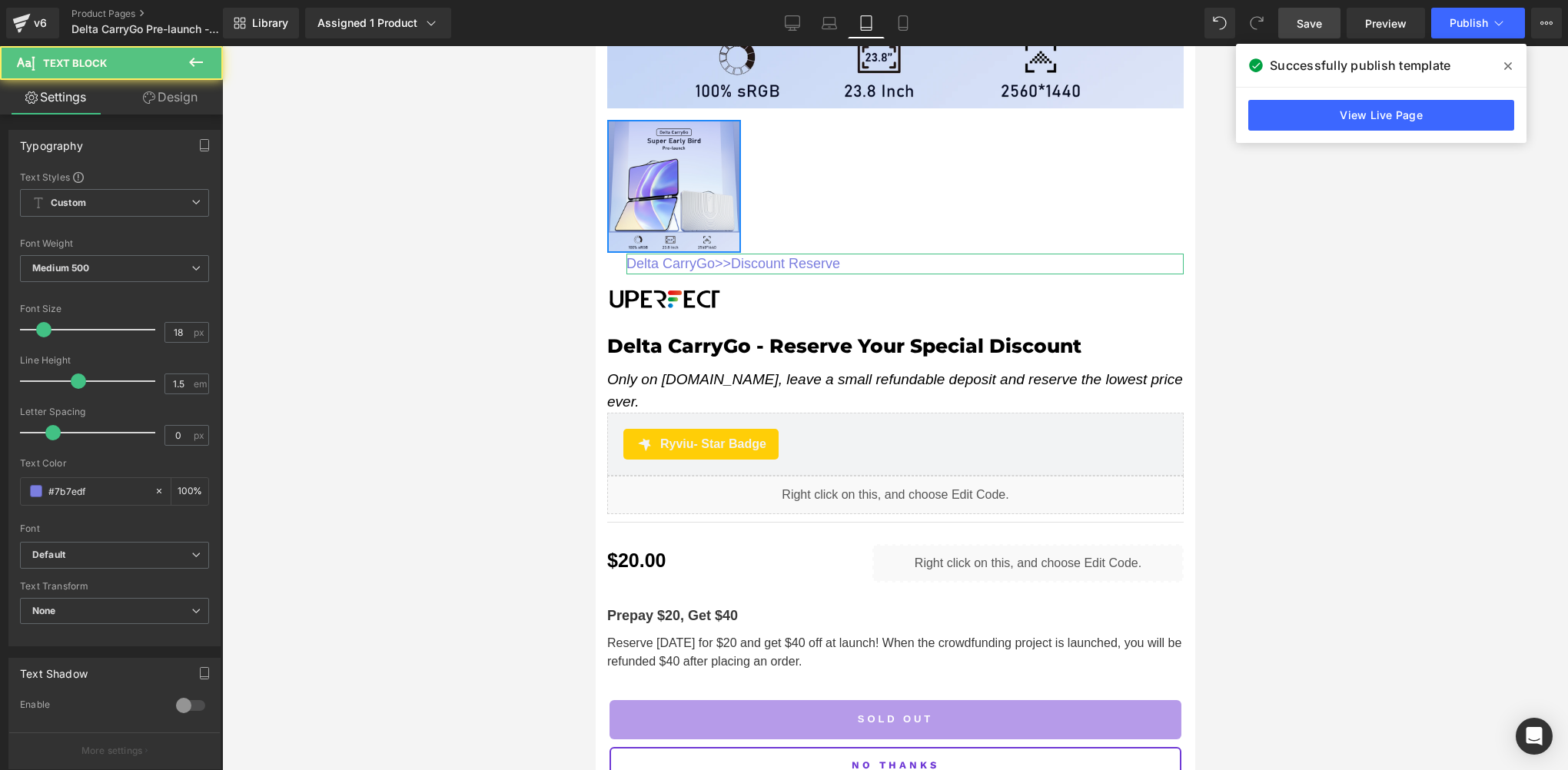
click at [171, 104] on link "Design" at bounding box center [170, 97] width 111 height 34
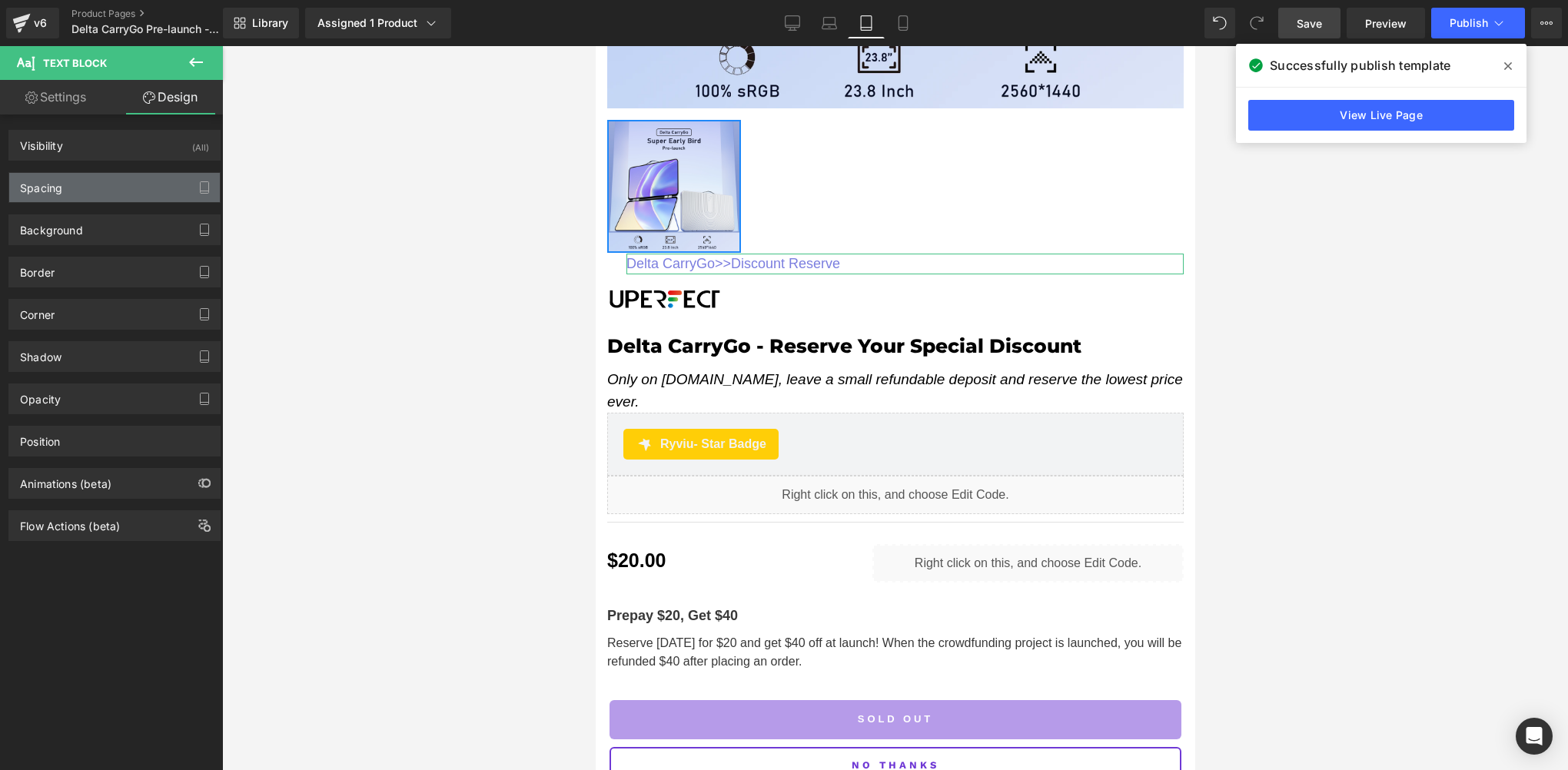
click at [62, 189] on div "Spacing" at bounding box center [115, 187] width 211 height 29
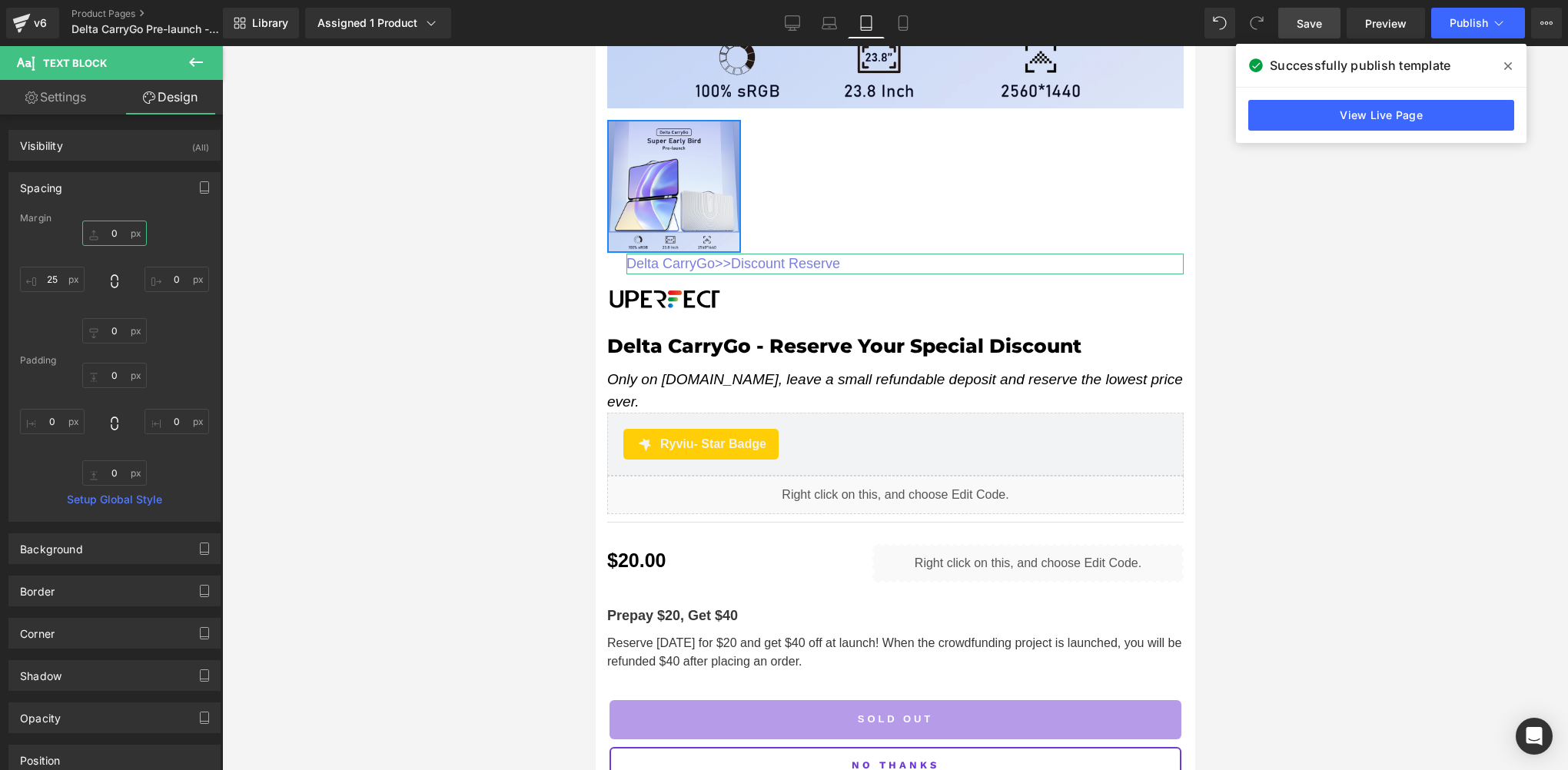
click at [107, 230] on input "0" at bounding box center [114, 234] width 64 height 26
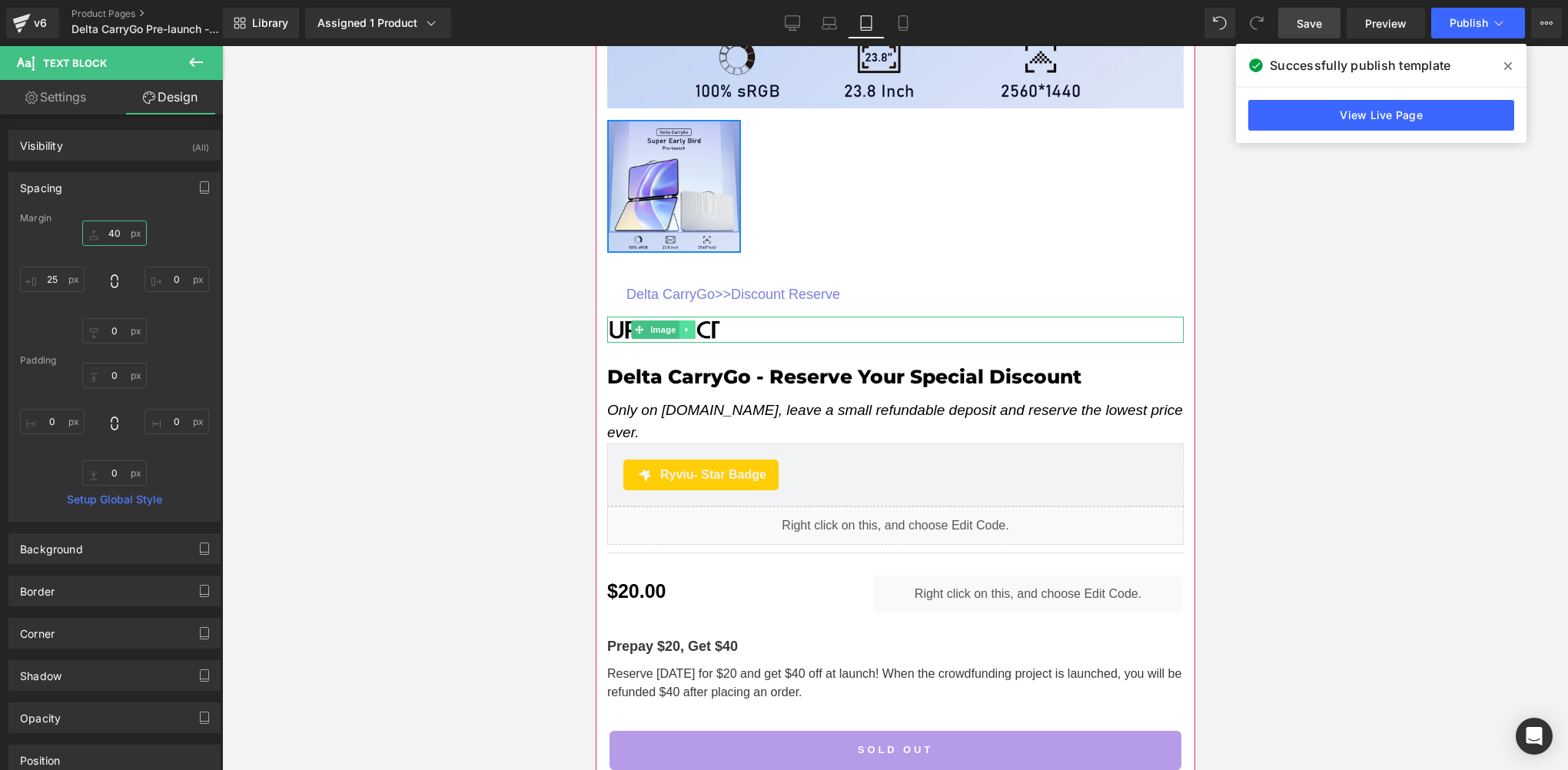
type input "40"
click at [689, 325] on icon at bounding box center [687, 329] width 9 height 9
drag, startPoint x: 634, startPoint y: 321, endPoint x: 653, endPoint y: 321, distance: 19.0
click at [634, 321] on link "Image" at bounding box center [632, 330] width 48 height 19
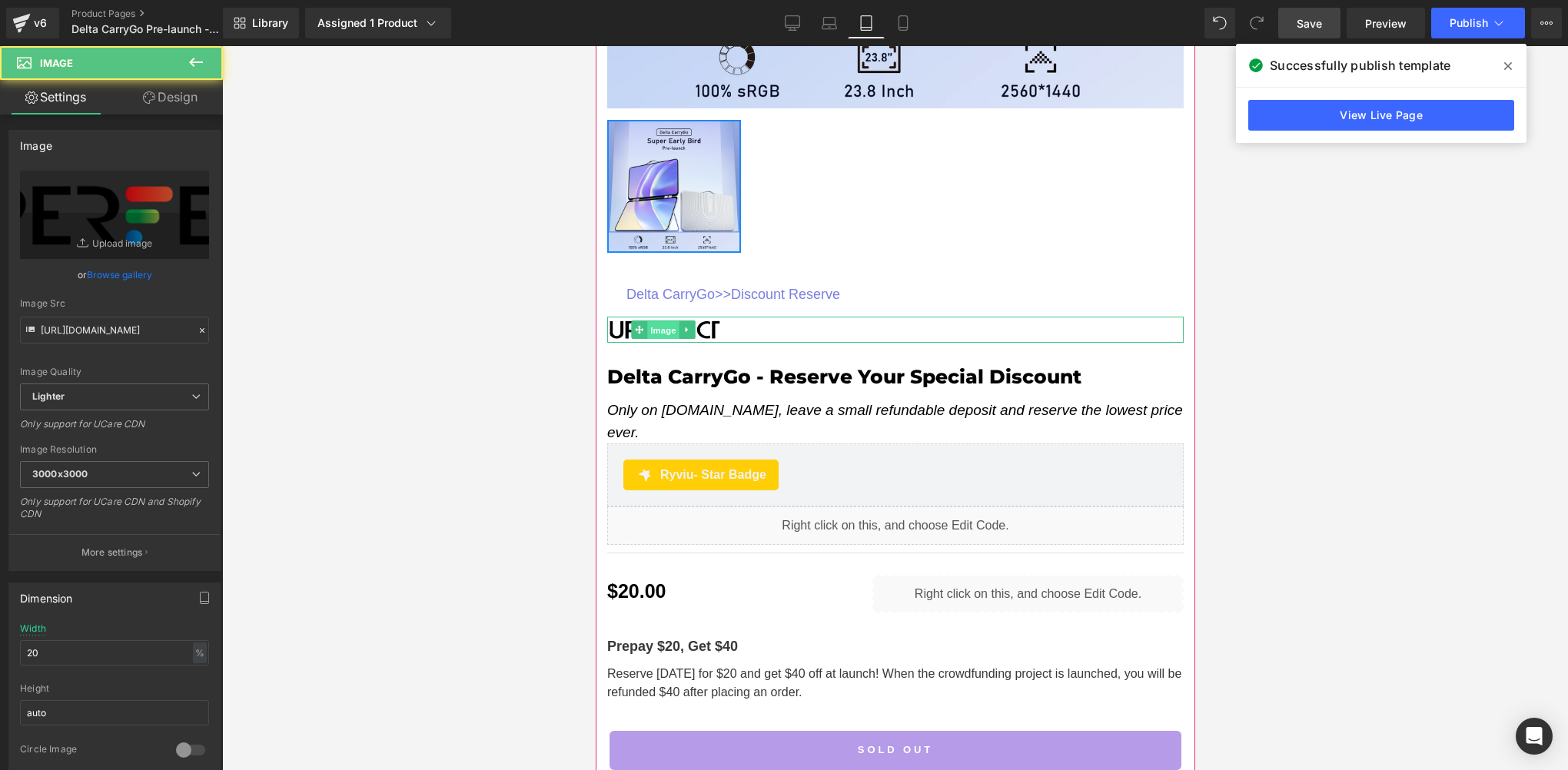
click at [663, 321] on span "Image" at bounding box center [663, 330] width 33 height 19
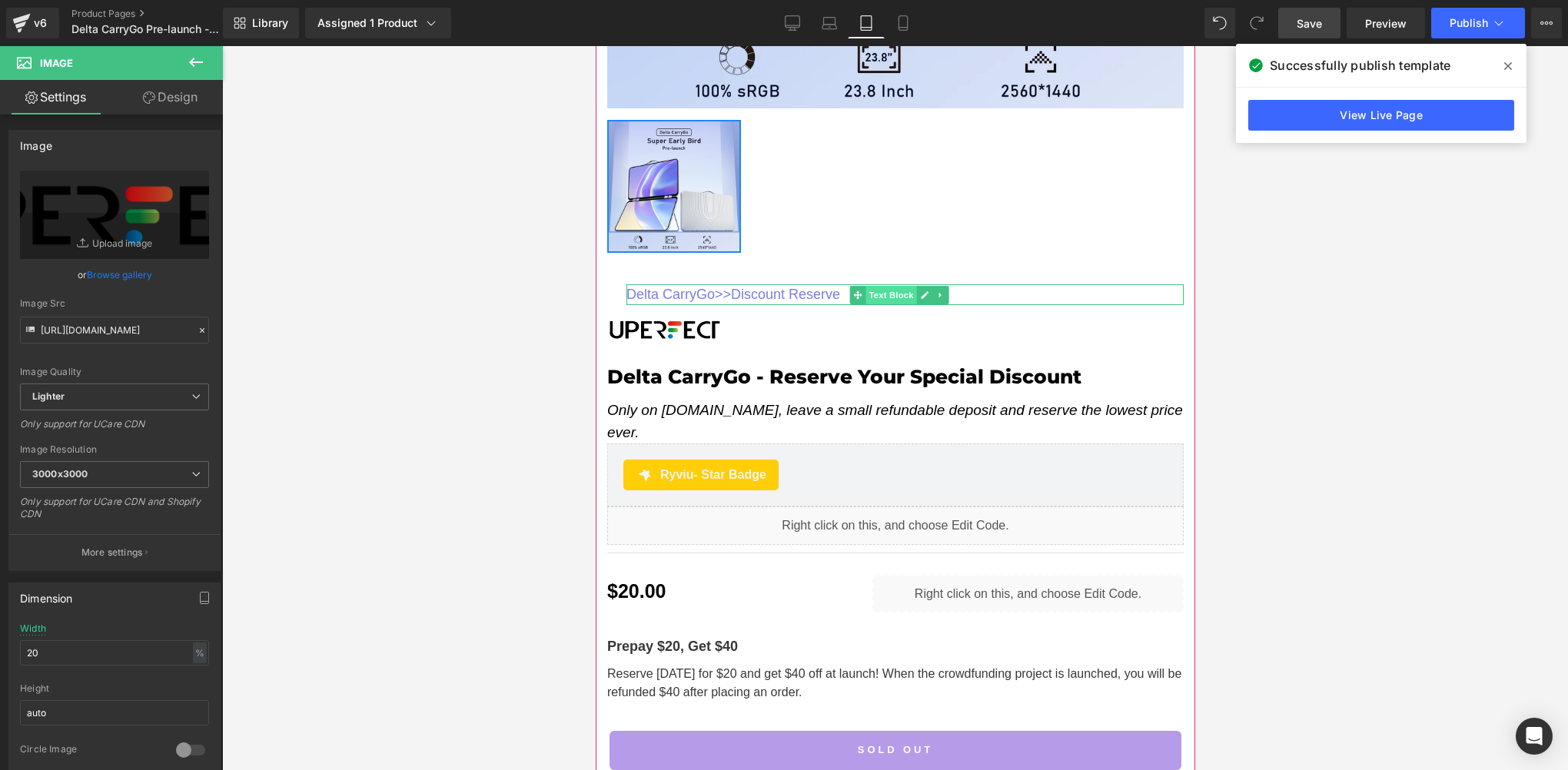
click at [887, 286] on span "Text Block" at bounding box center [890, 295] width 50 height 19
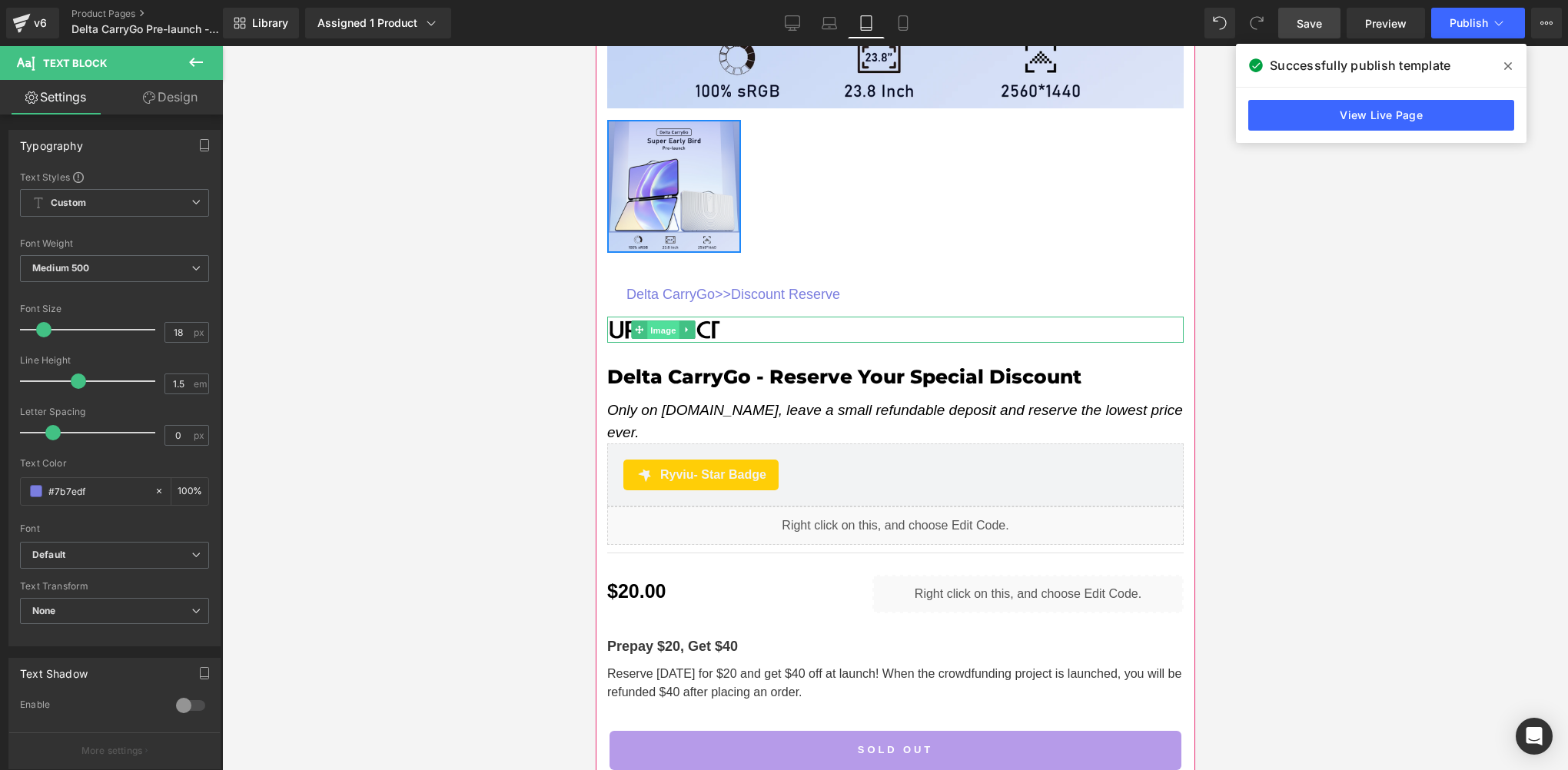
click at [672, 321] on span "Image" at bounding box center [663, 330] width 33 height 19
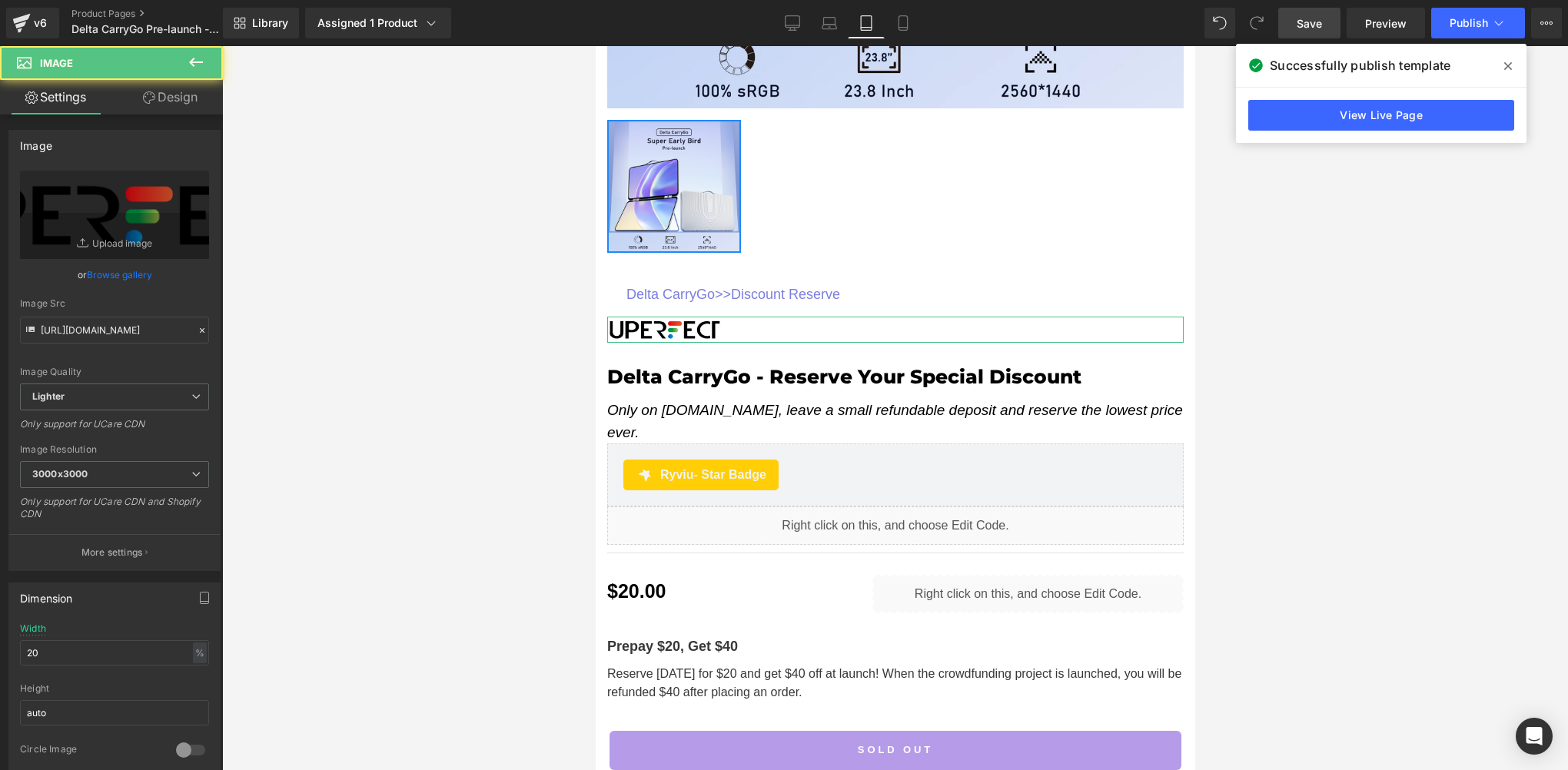
click at [183, 108] on link "Design" at bounding box center [170, 97] width 111 height 34
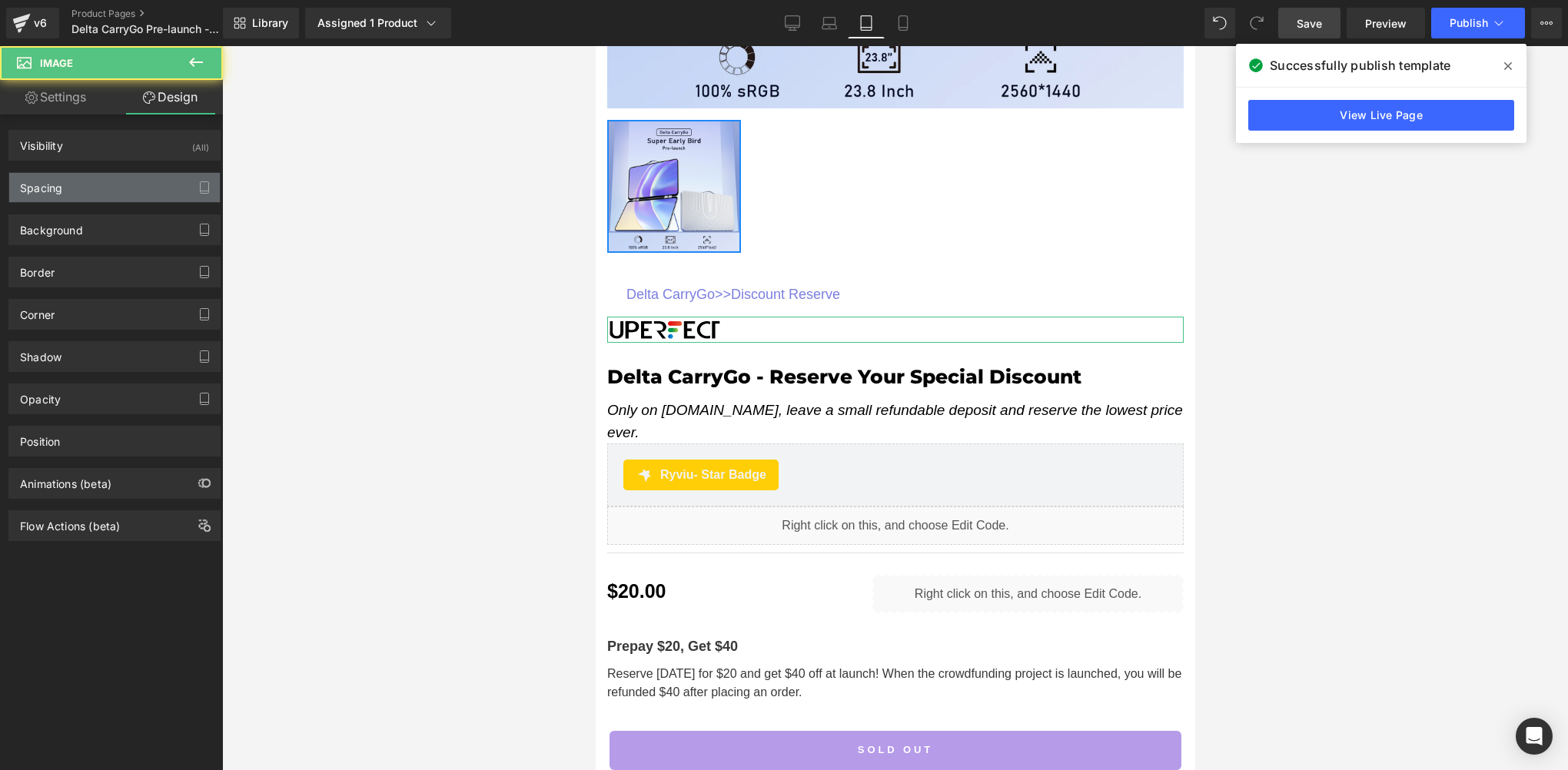
click at [53, 188] on div "Spacing" at bounding box center [40, 183] width 42 height 21
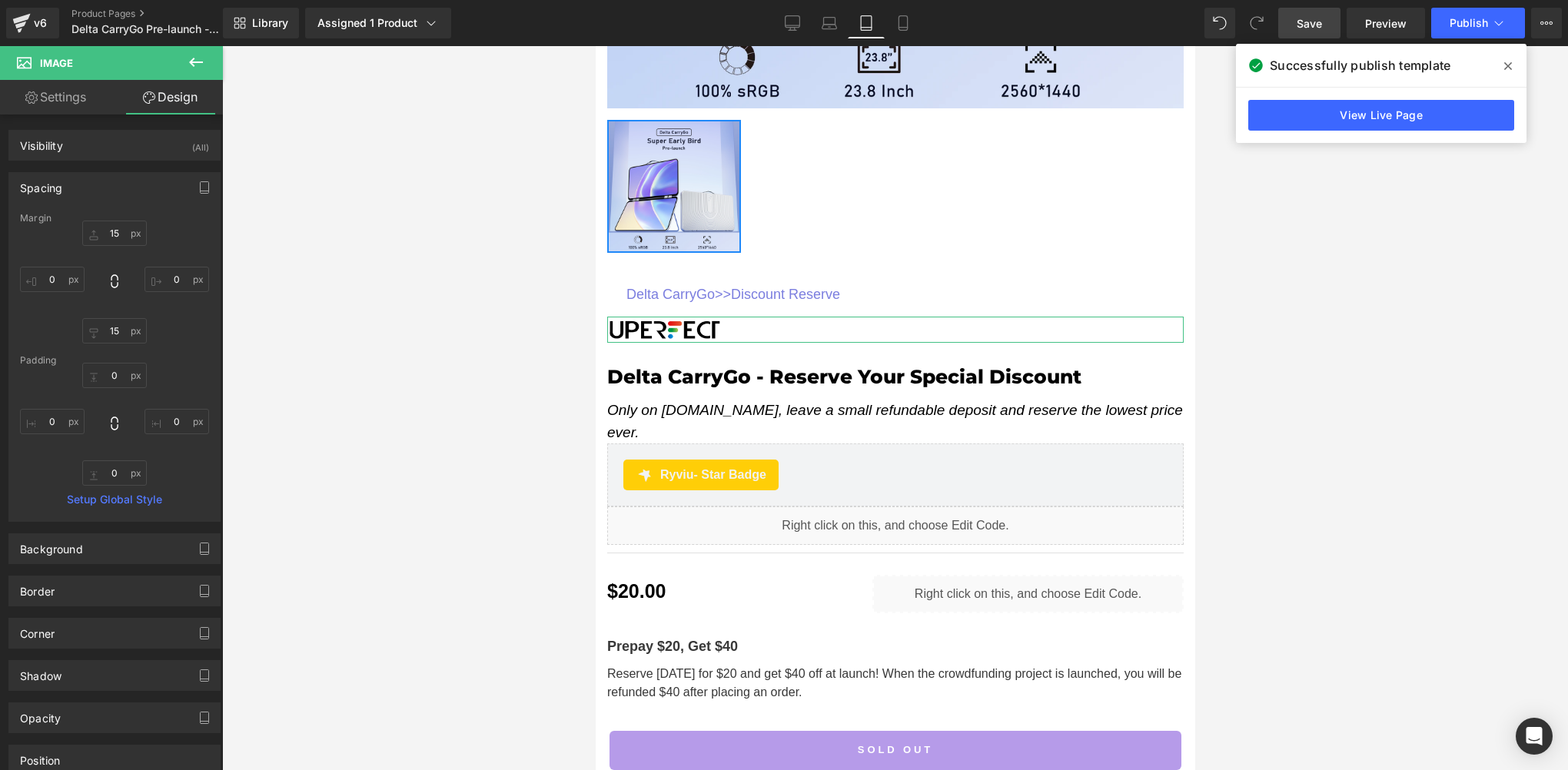
type input "15"
type input "0"
type input "15"
type input "0"
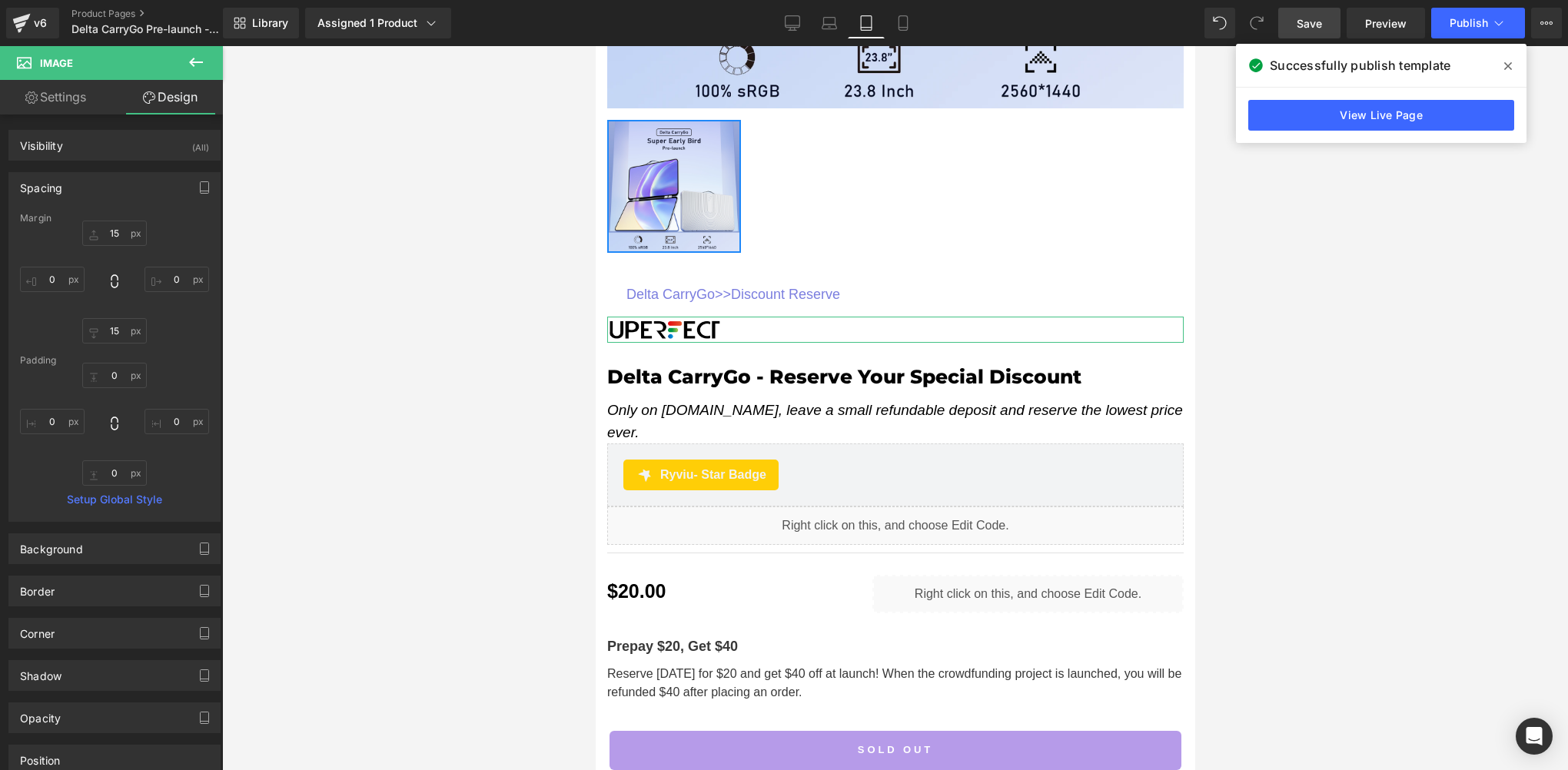
type input "0"
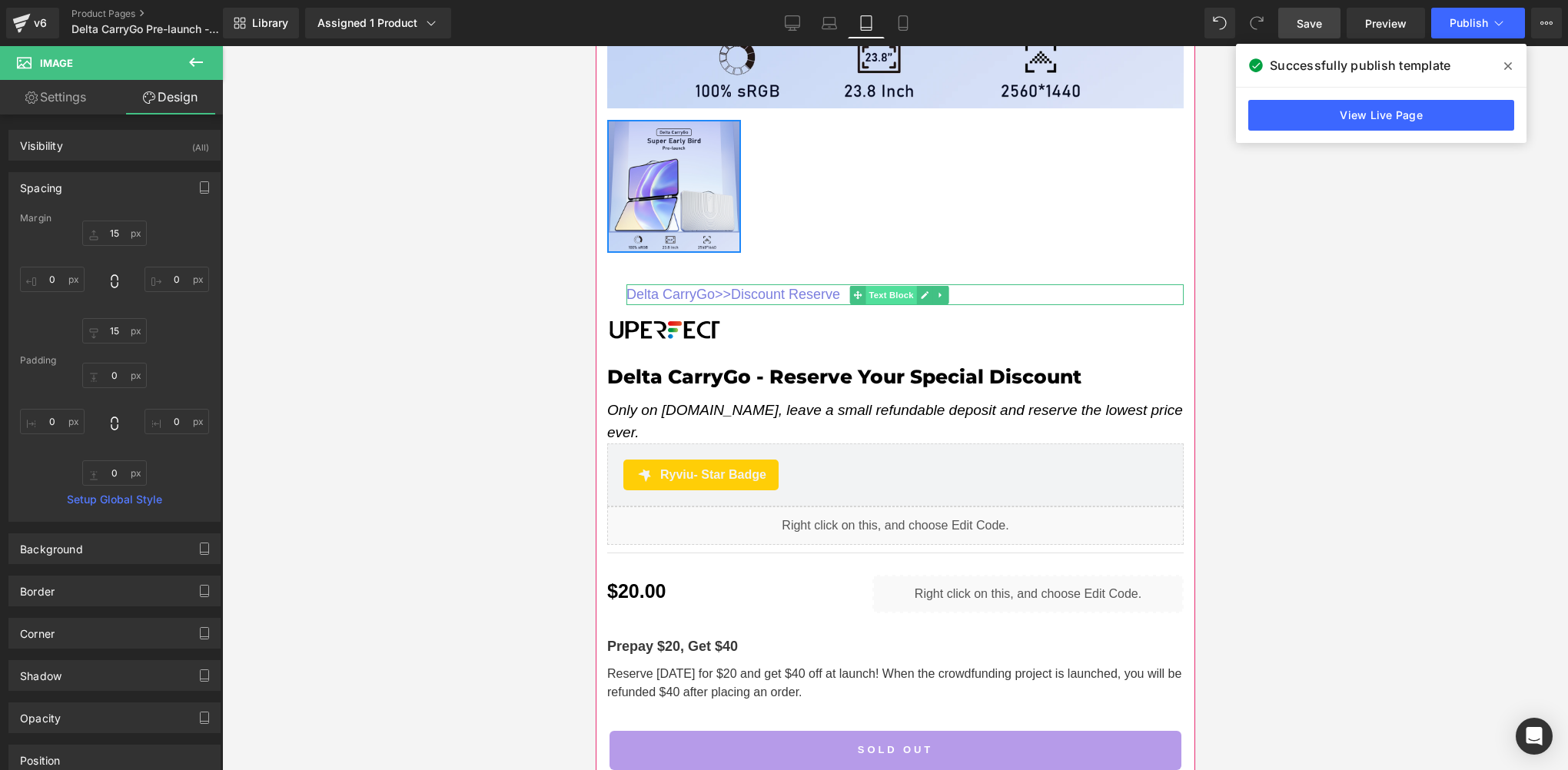
click at [893, 290] on span "Text Block" at bounding box center [890, 295] width 50 height 19
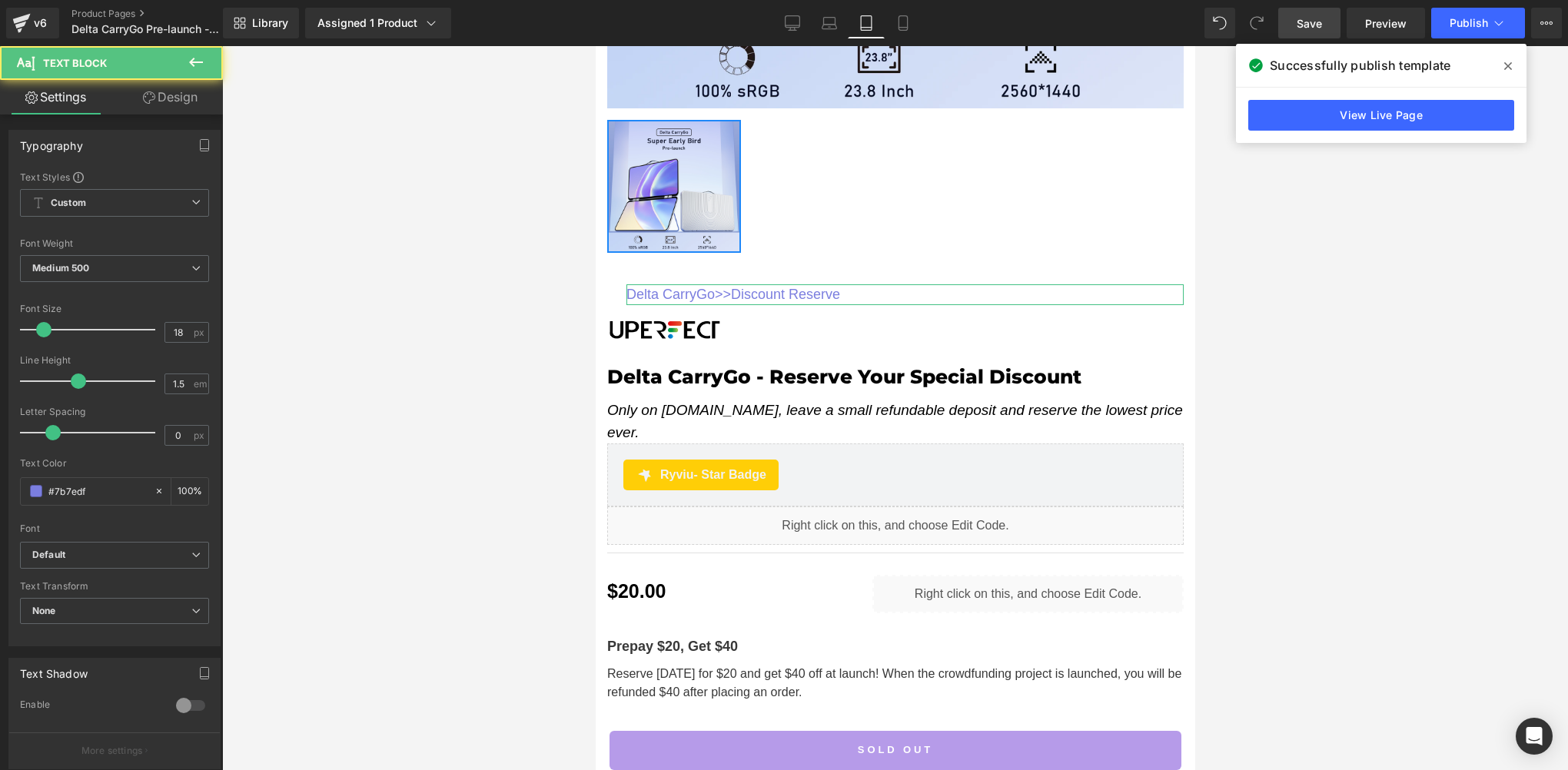
click at [187, 108] on link "Design" at bounding box center [170, 97] width 111 height 34
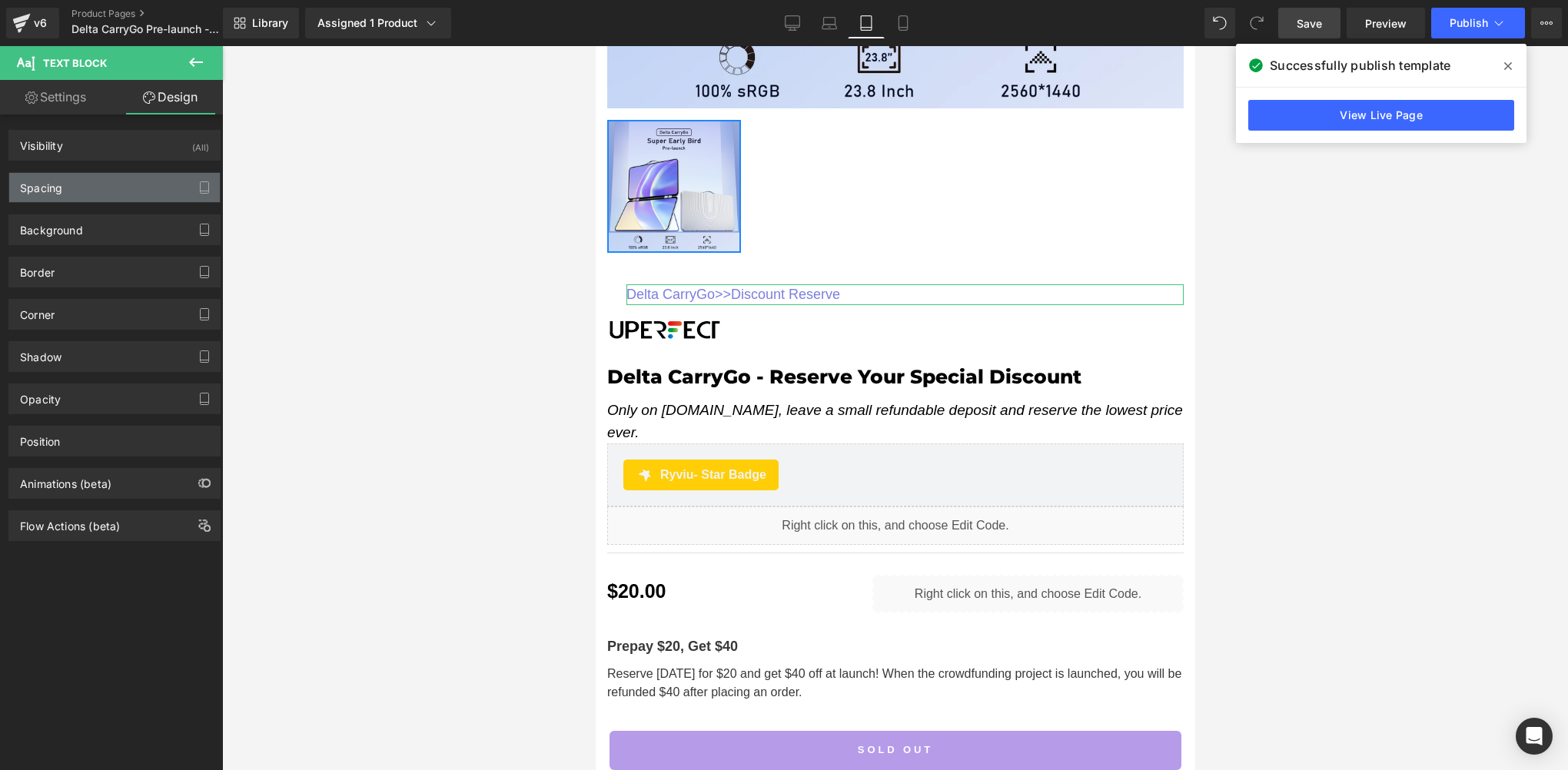
type input "40"
type input "0"
type input "25"
type input "0"
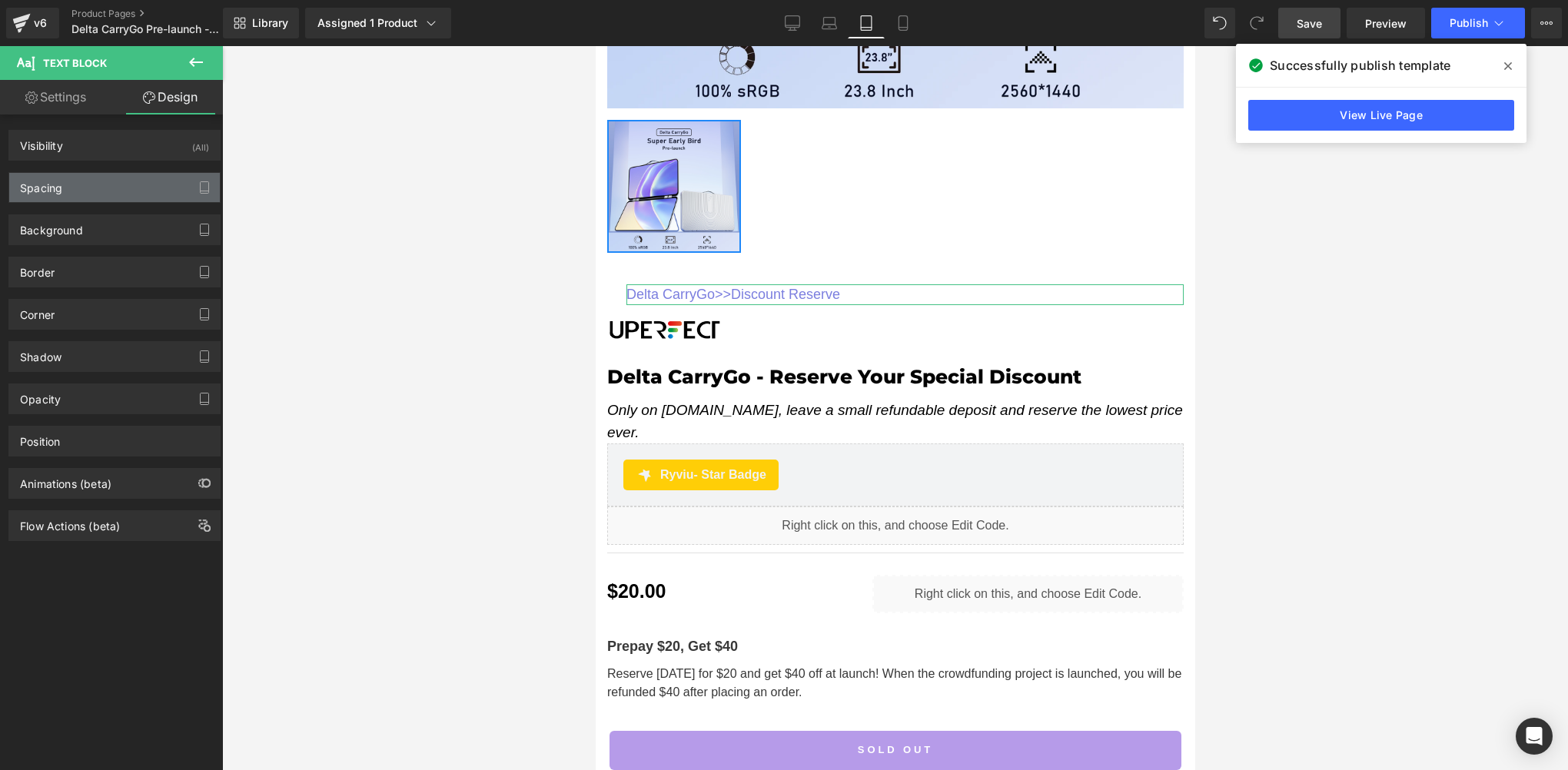
type input "0"
click at [48, 188] on div "Spacing" at bounding box center [40, 183] width 42 height 21
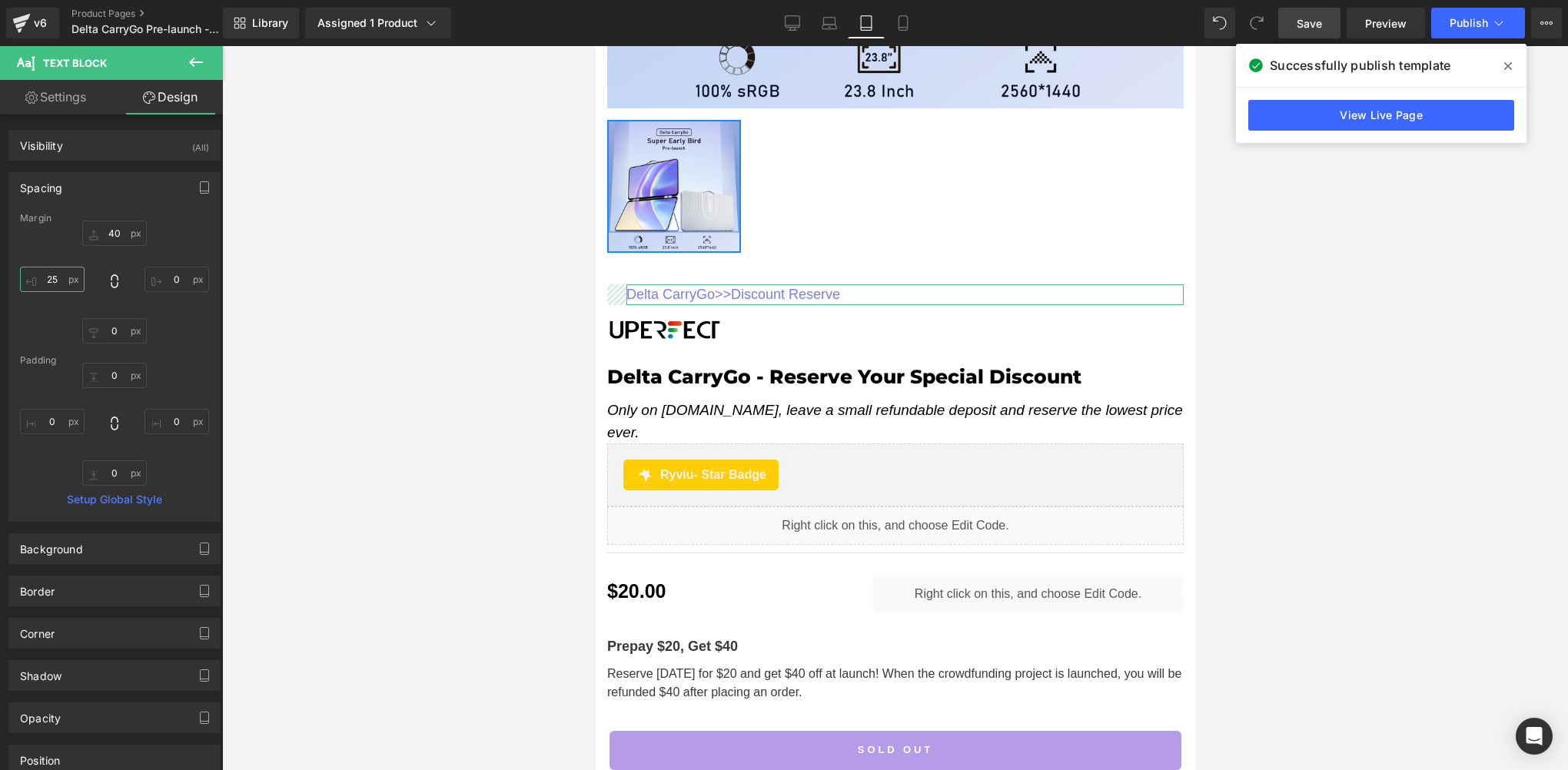
click at [58, 272] on input "25" at bounding box center [51, 280] width 64 height 26
type input "0"
click at [913, 17] on link "Mobile" at bounding box center [903, 23] width 37 height 31
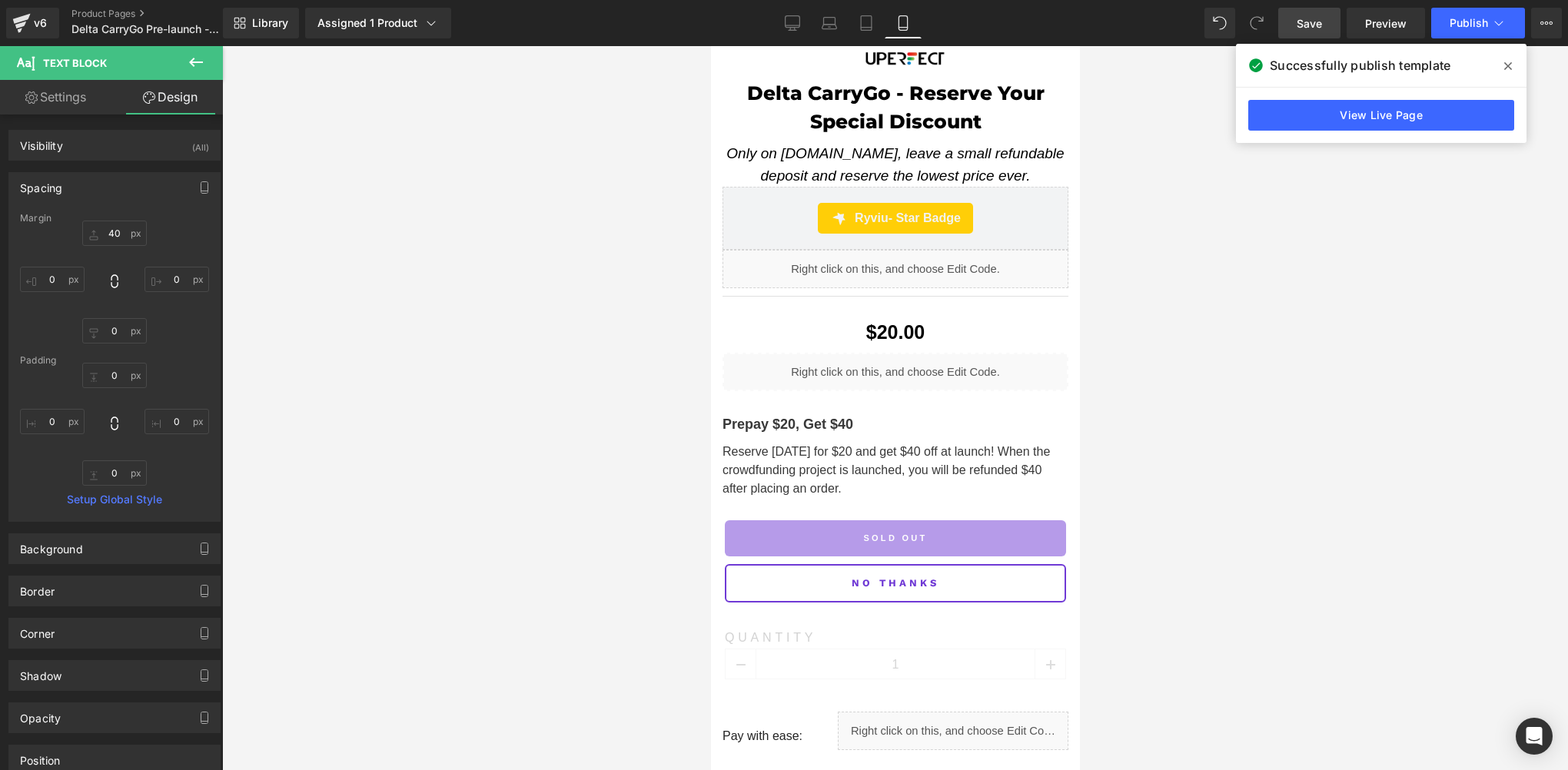
type input "0"
type input "25"
type input "0"
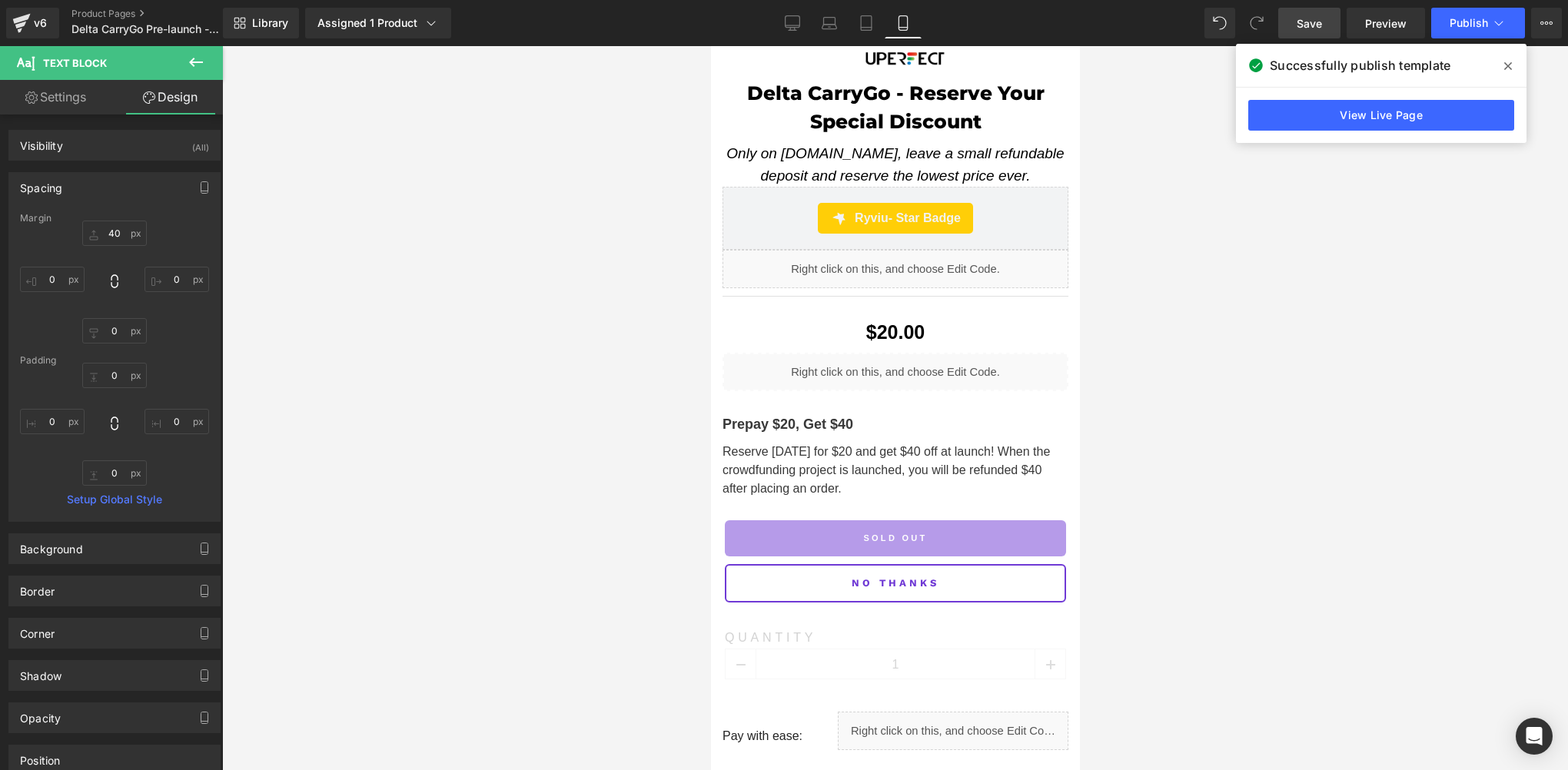
type input "0"
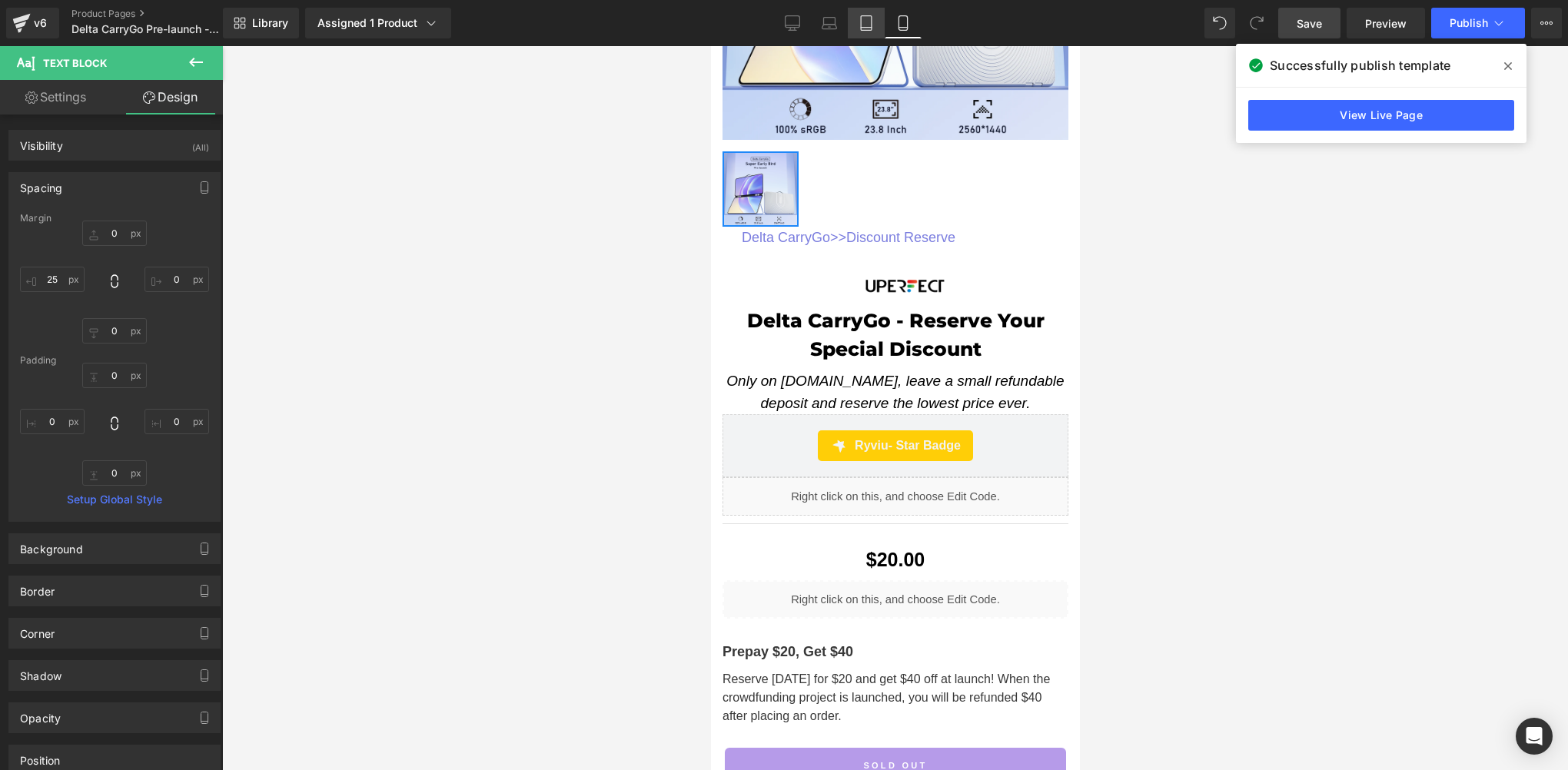
click at [863, 16] on icon at bounding box center [866, 23] width 11 height 15
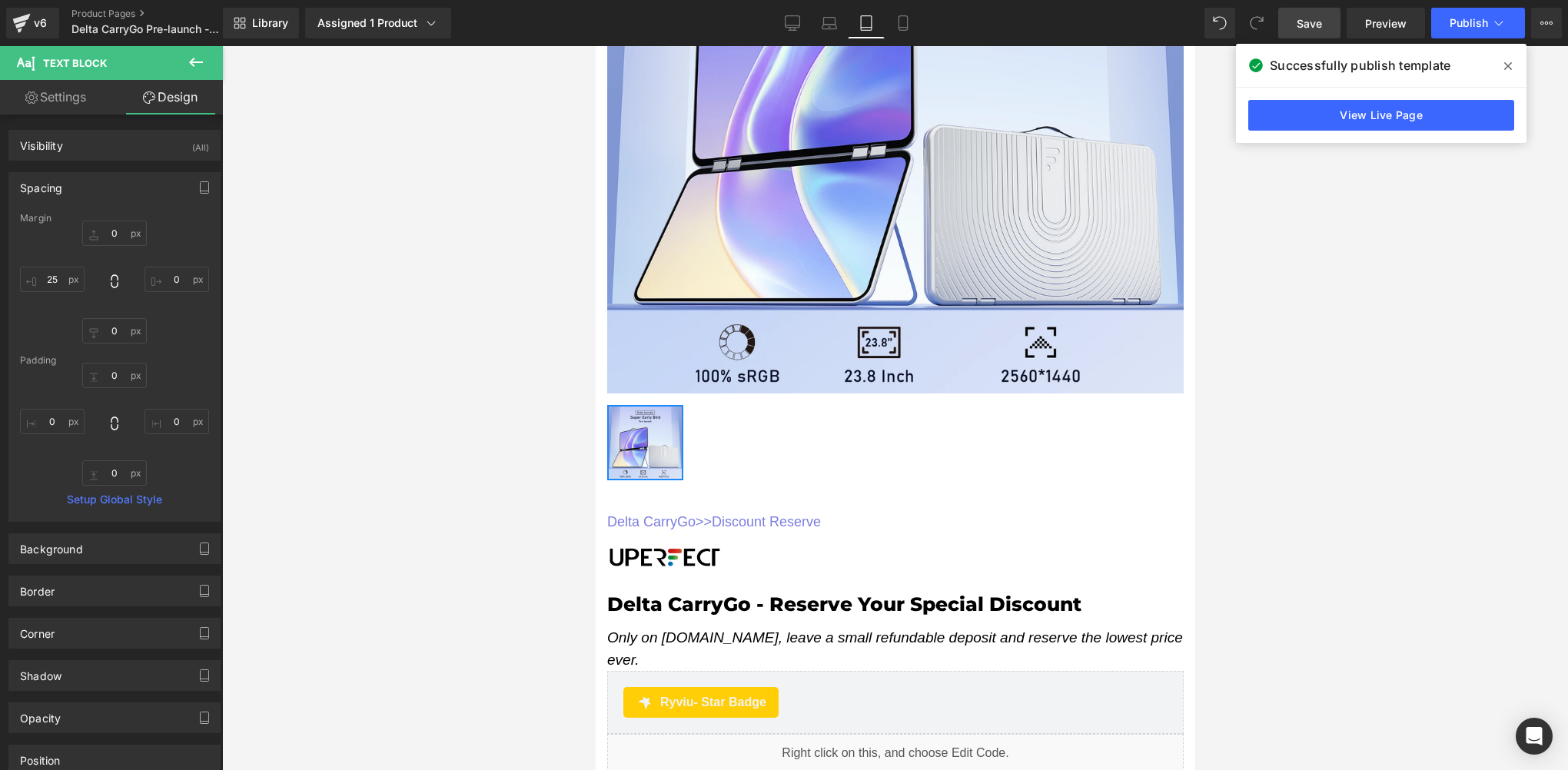
type input "40"
type input "0"
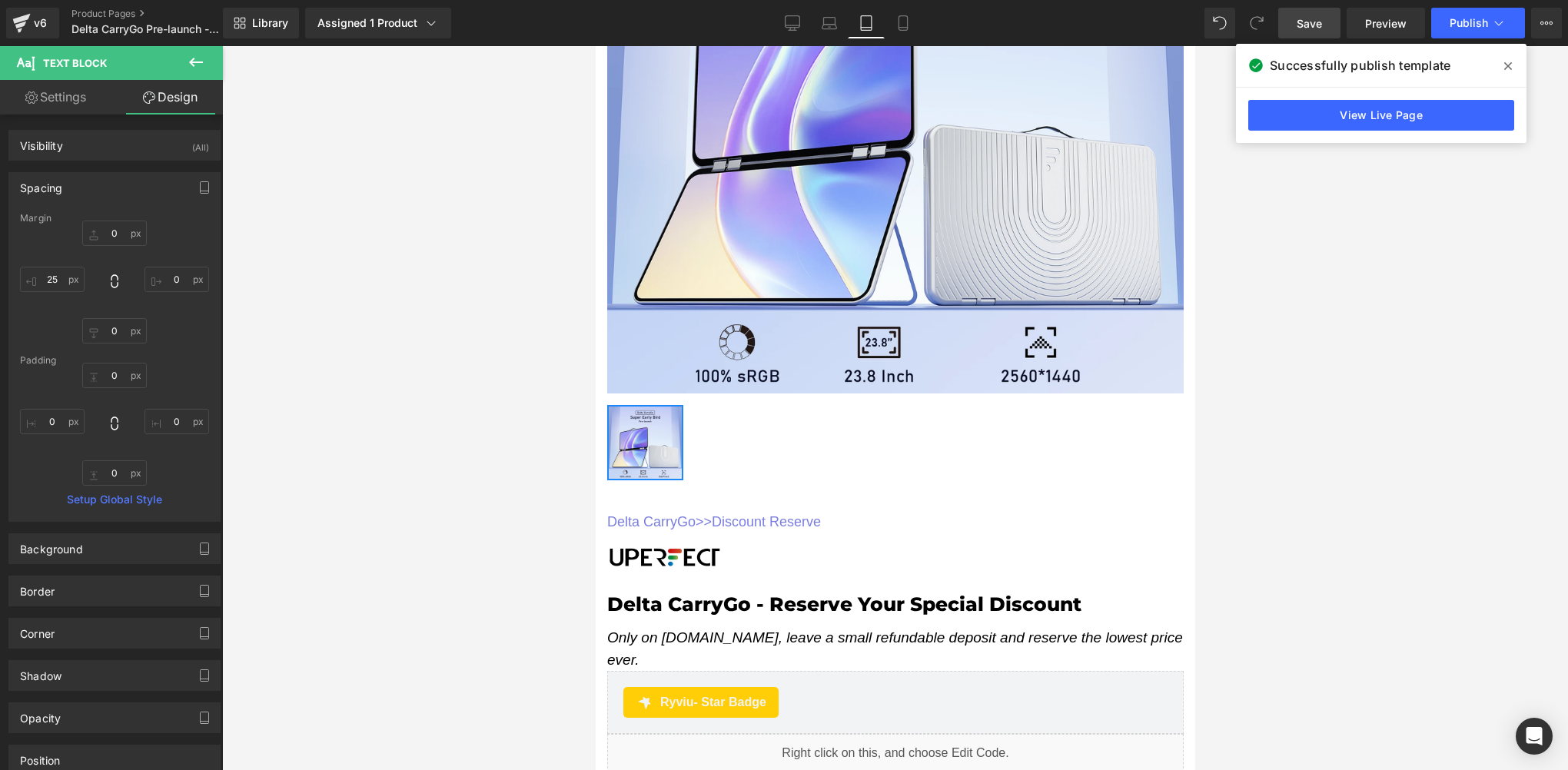
type input "0"
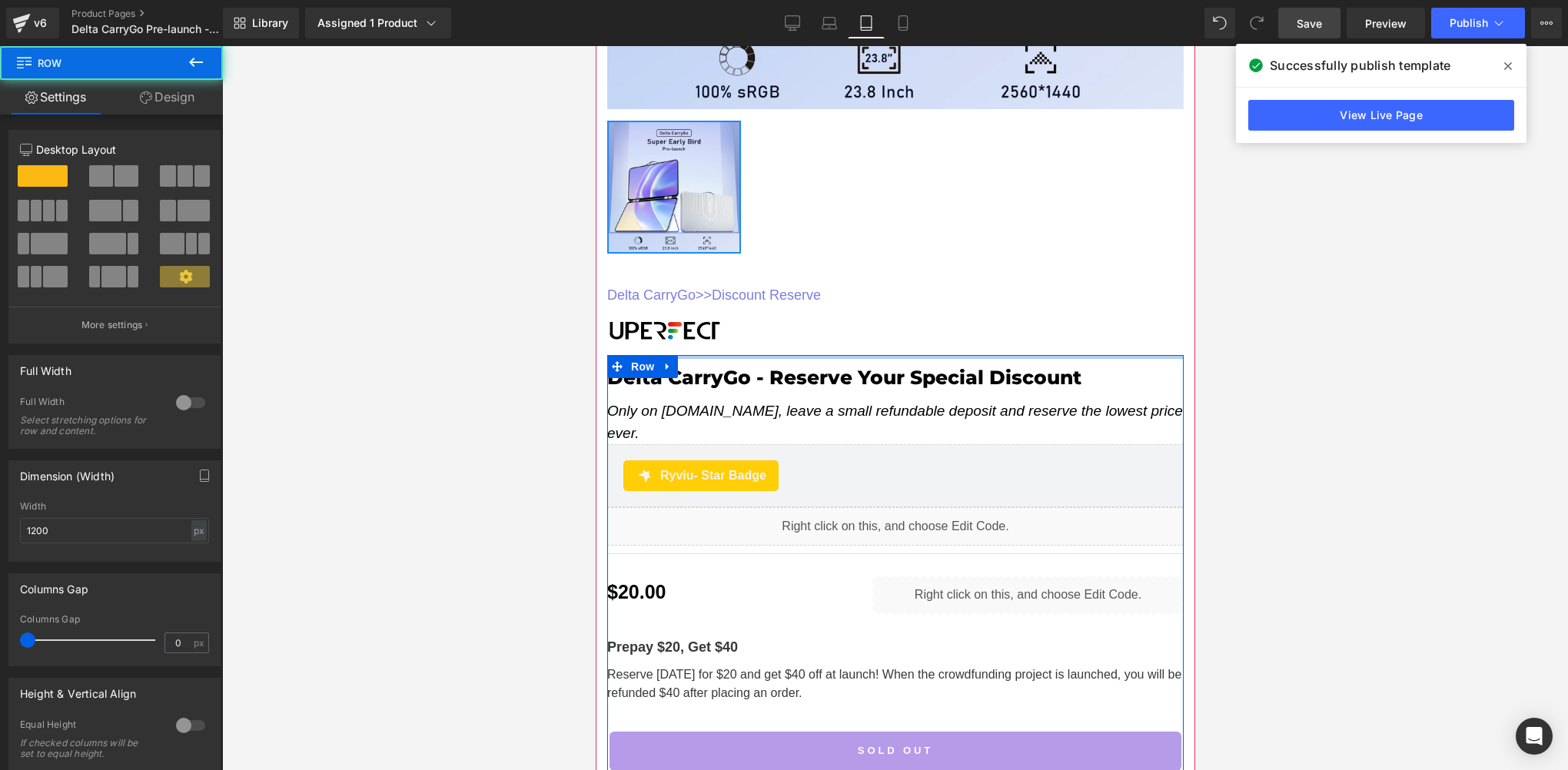
drag, startPoint x: 745, startPoint y: 343, endPoint x: 748, endPoint y: 335, distance: 8.5
click at [748, 335] on div "Delta CarryGo >> Discount Reserve Text Block Image Delta CarryGo - Reserve Your…" at bounding box center [894, 573] width 600 height 638
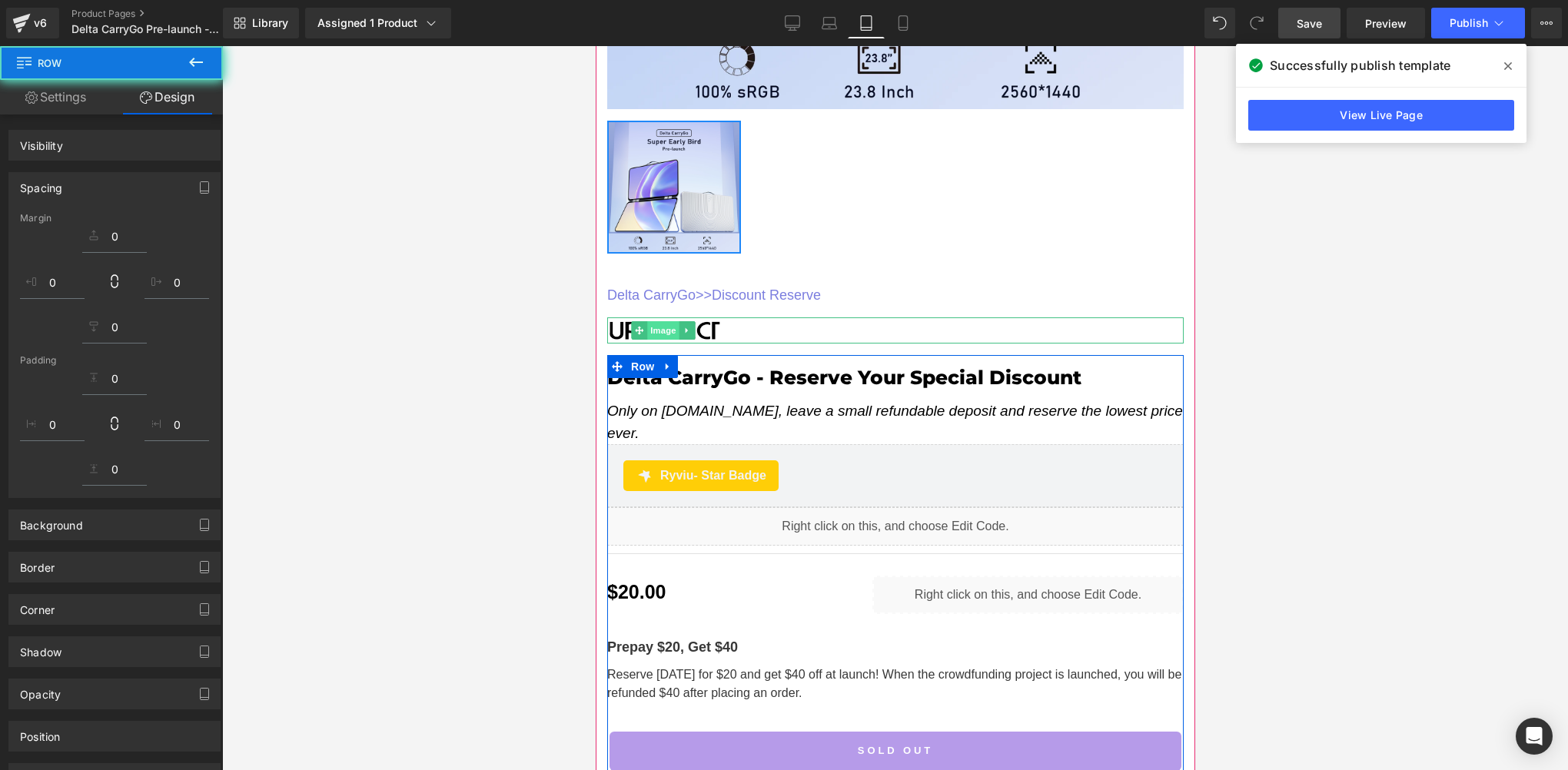
click at [657, 317] on div "Image" at bounding box center [895, 330] width 577 height 27
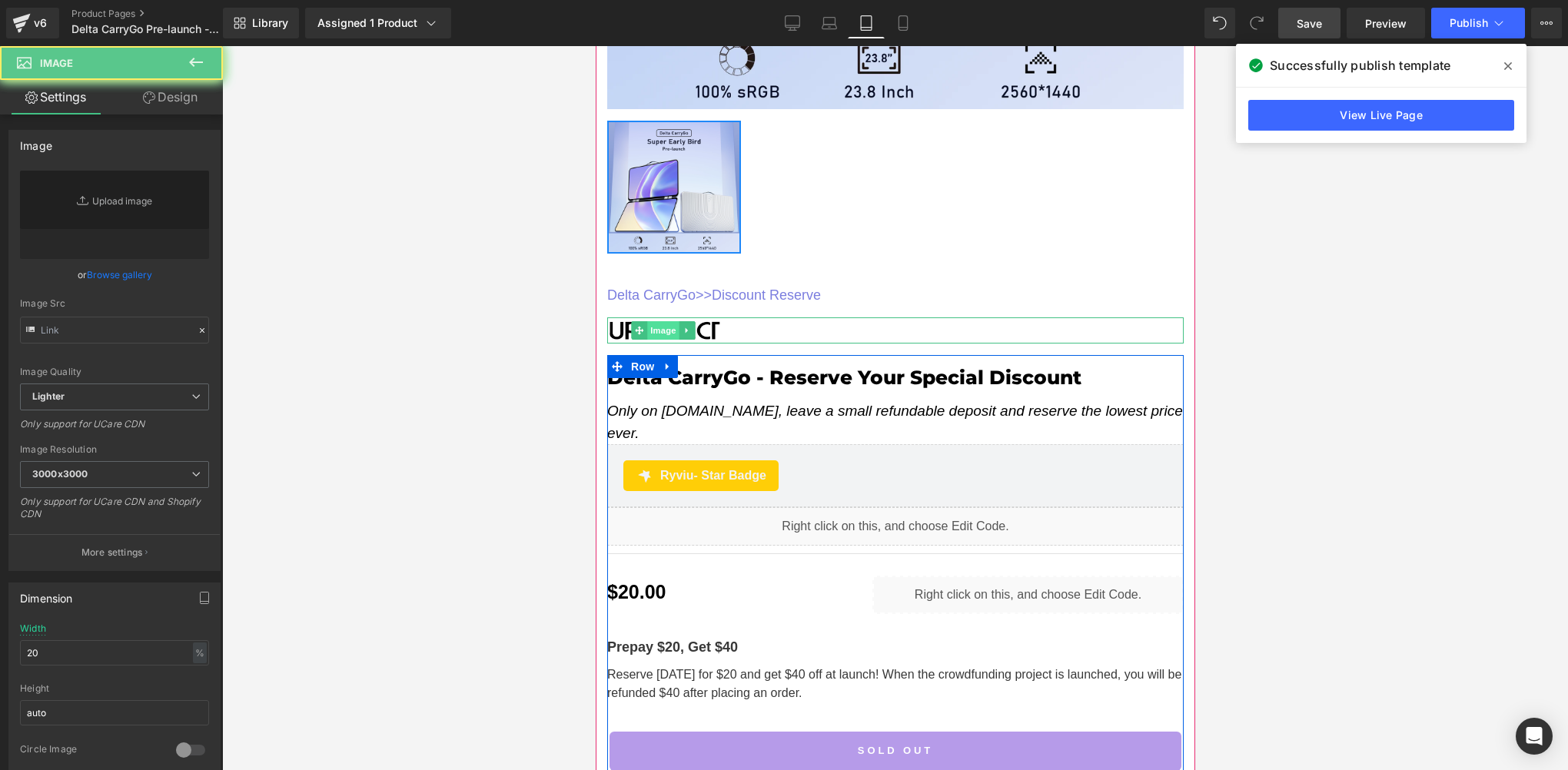
type input "https://ucarecdn.com/45d85f8a-136b-4cc6-bfd5-771158dc76fa/-/format/auto/-/previ…"
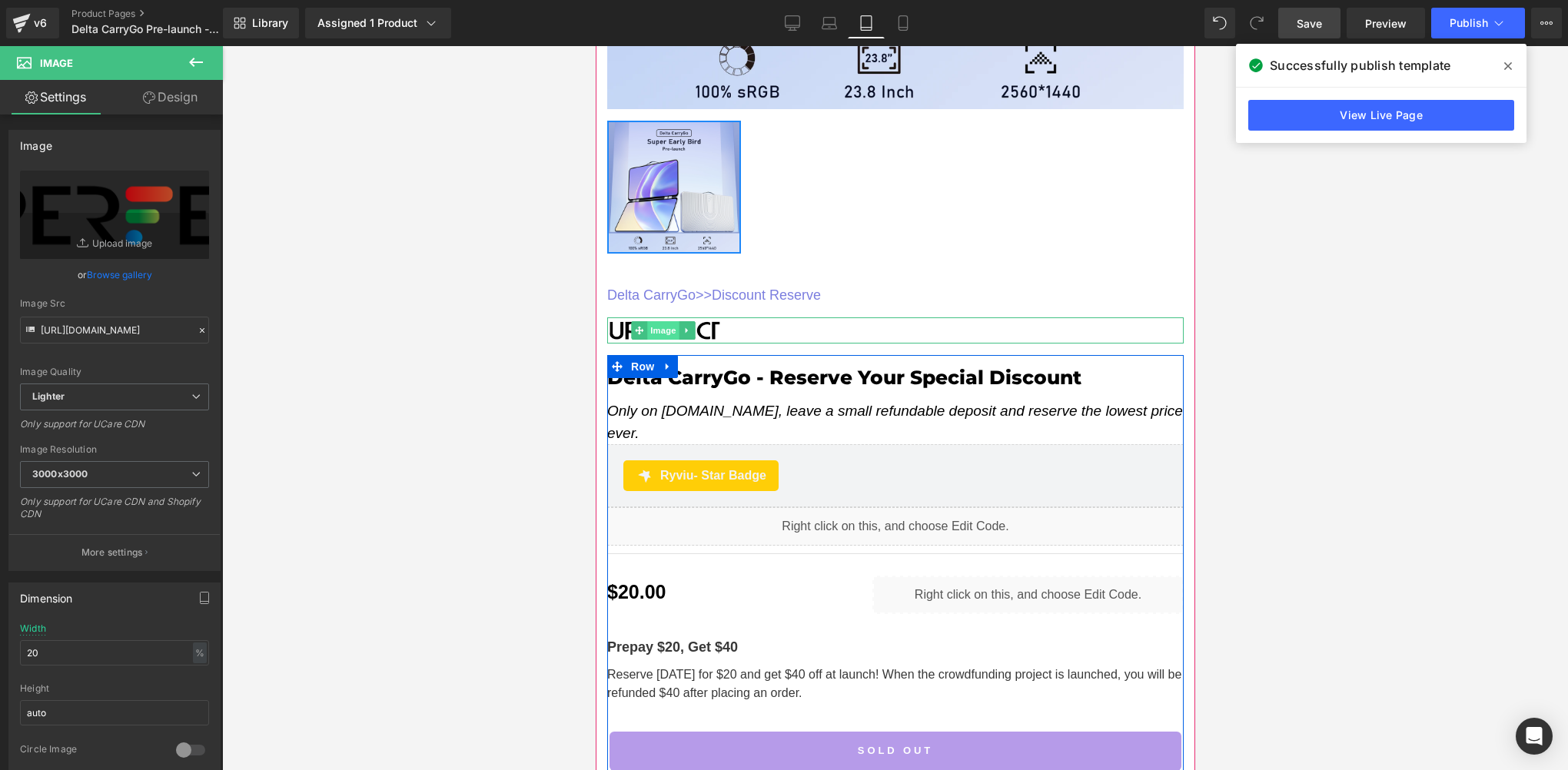
click at [664, 321] on span "Image" at bounding box center [663, 330] width 33 height 19
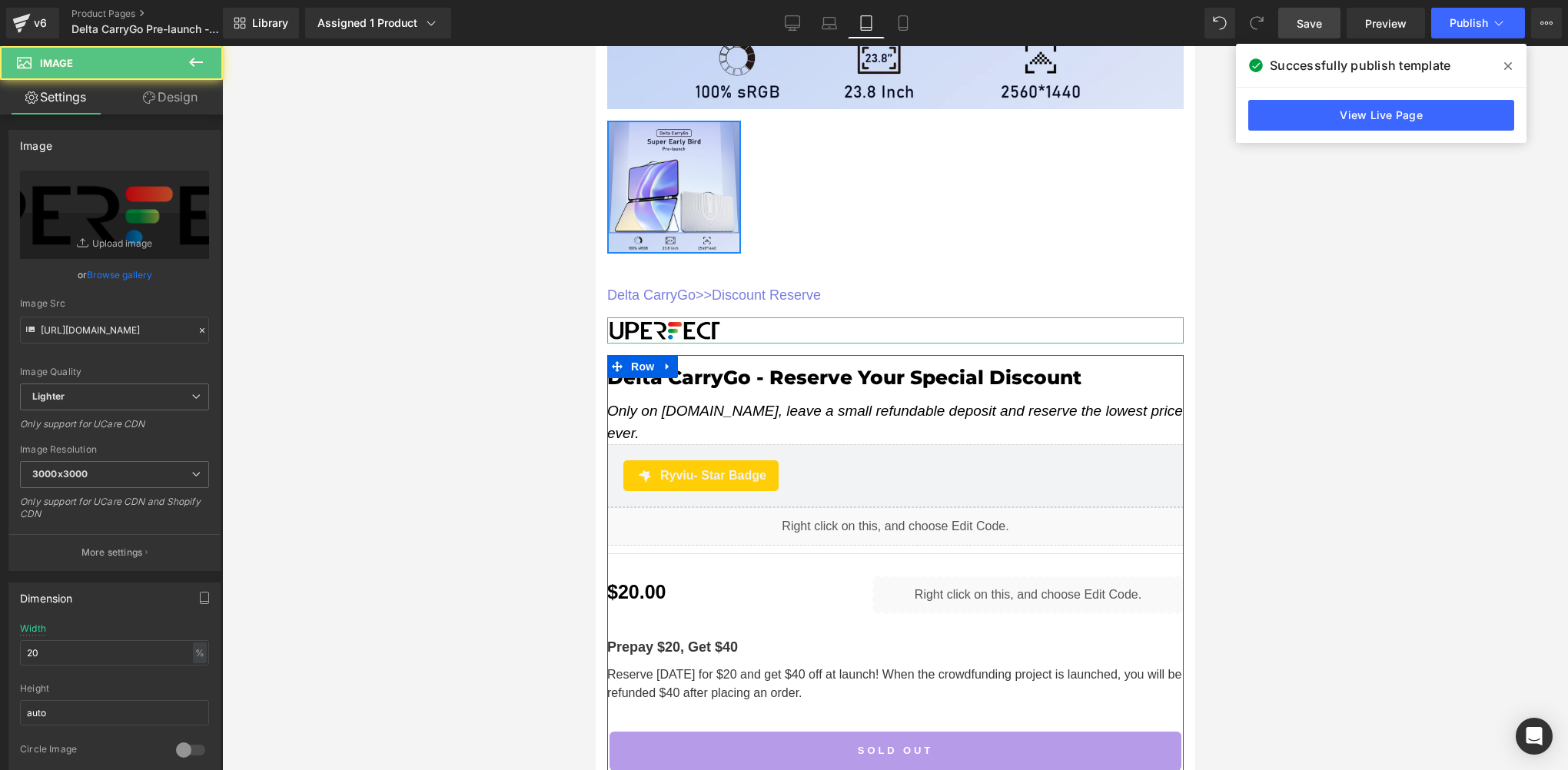
click at [185, 102] on link "Design" at bounding box center [170, 97] width 111 height 34
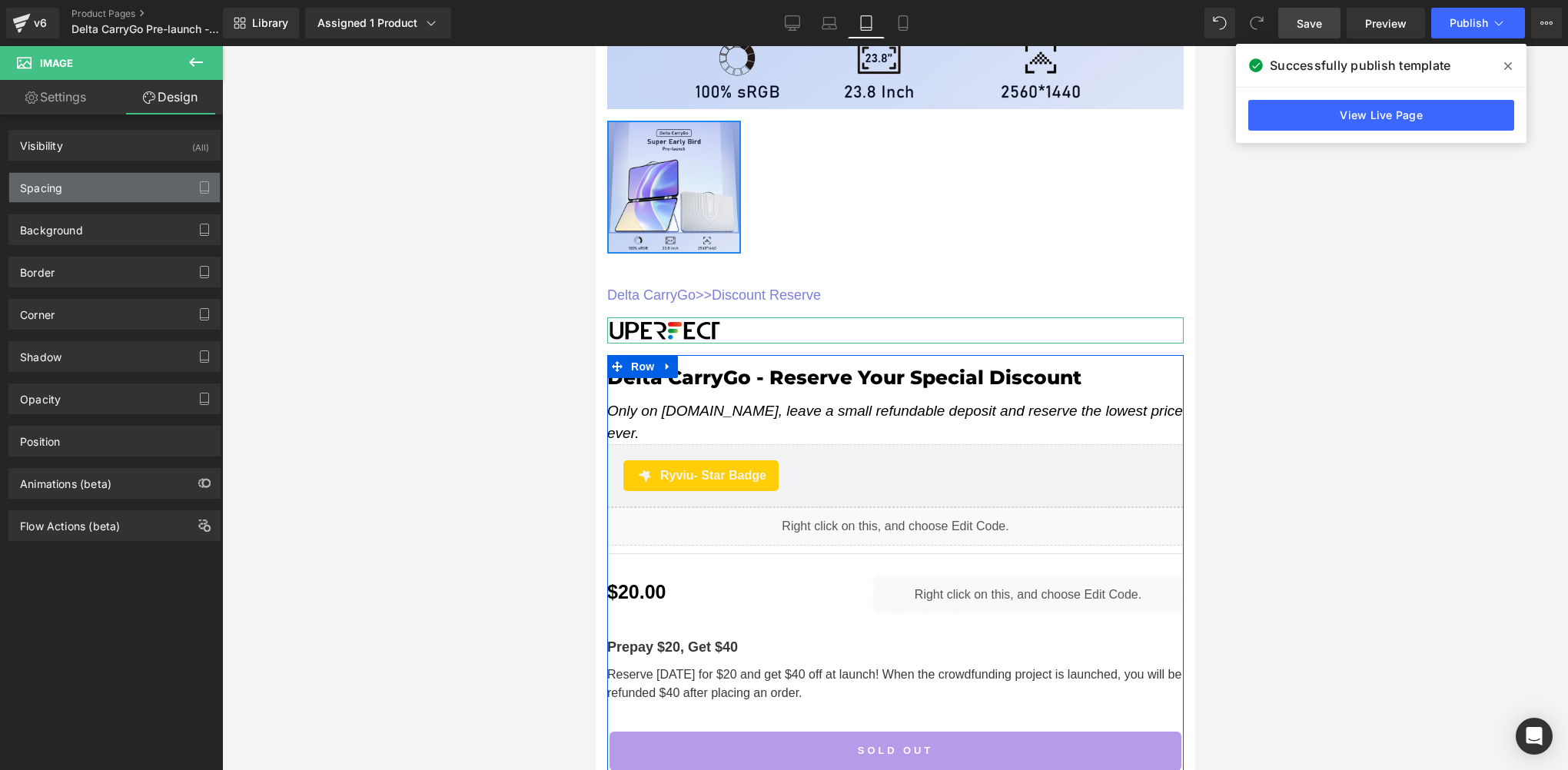
click at [52, 190] on div "Spacing" at bounding box center [40, 183] width 42 height 21
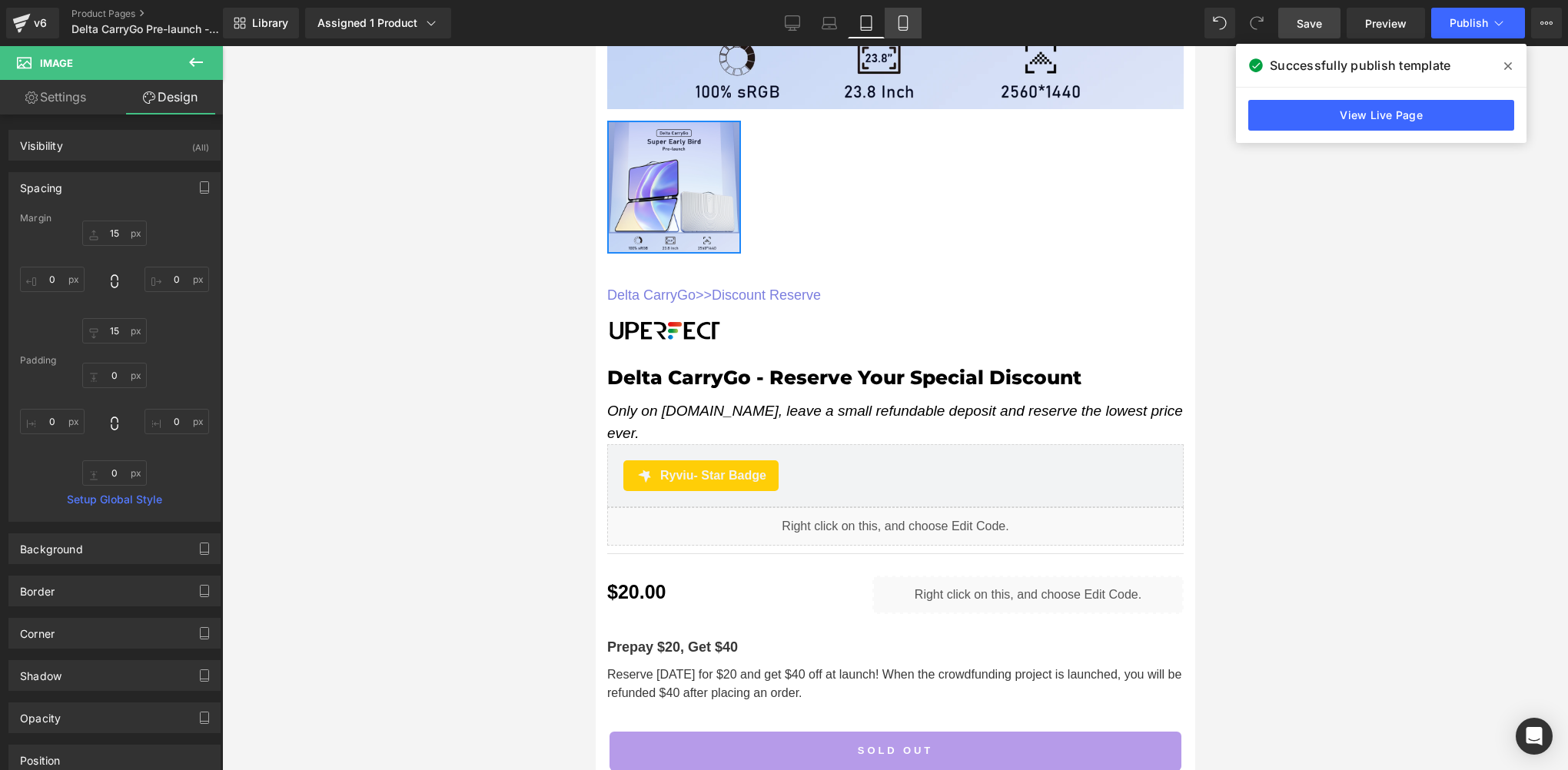
click at [908, 26] on icon at bounding box center [903, 23] width 15 height 15
type input "37"
type input "0"
type input "15"
type input "25"
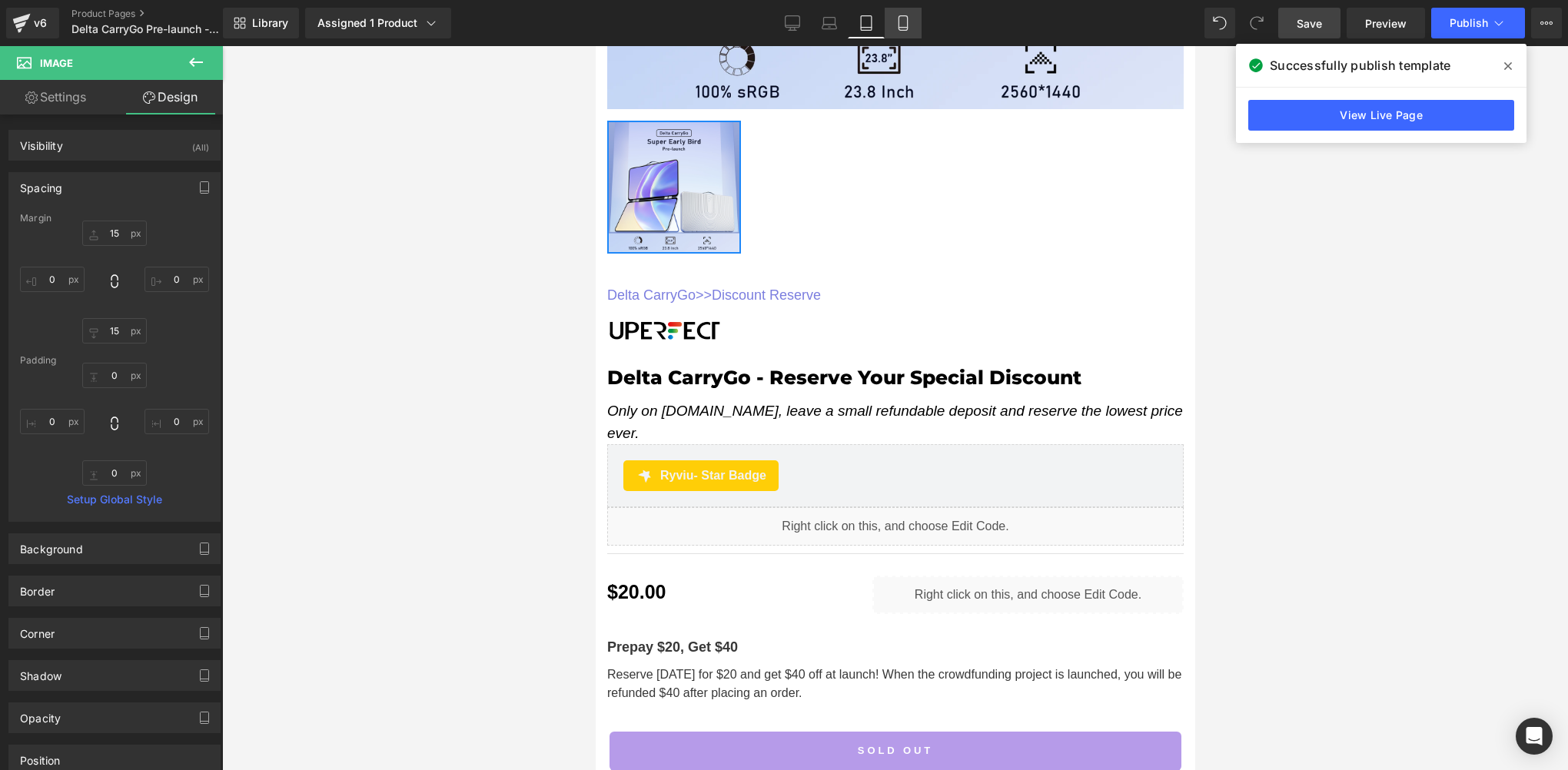
type input "0"
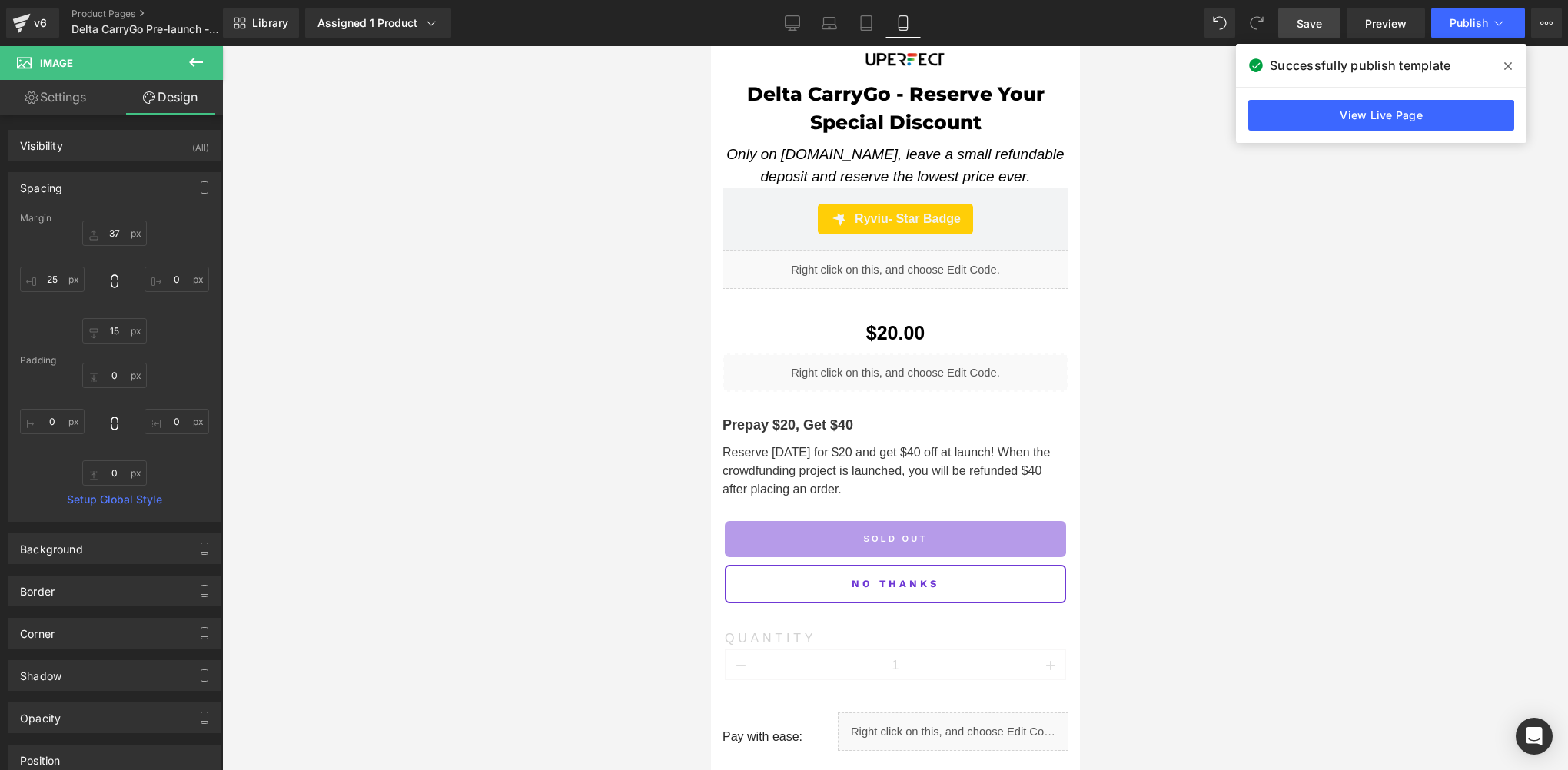
scroll to position [389, 0]
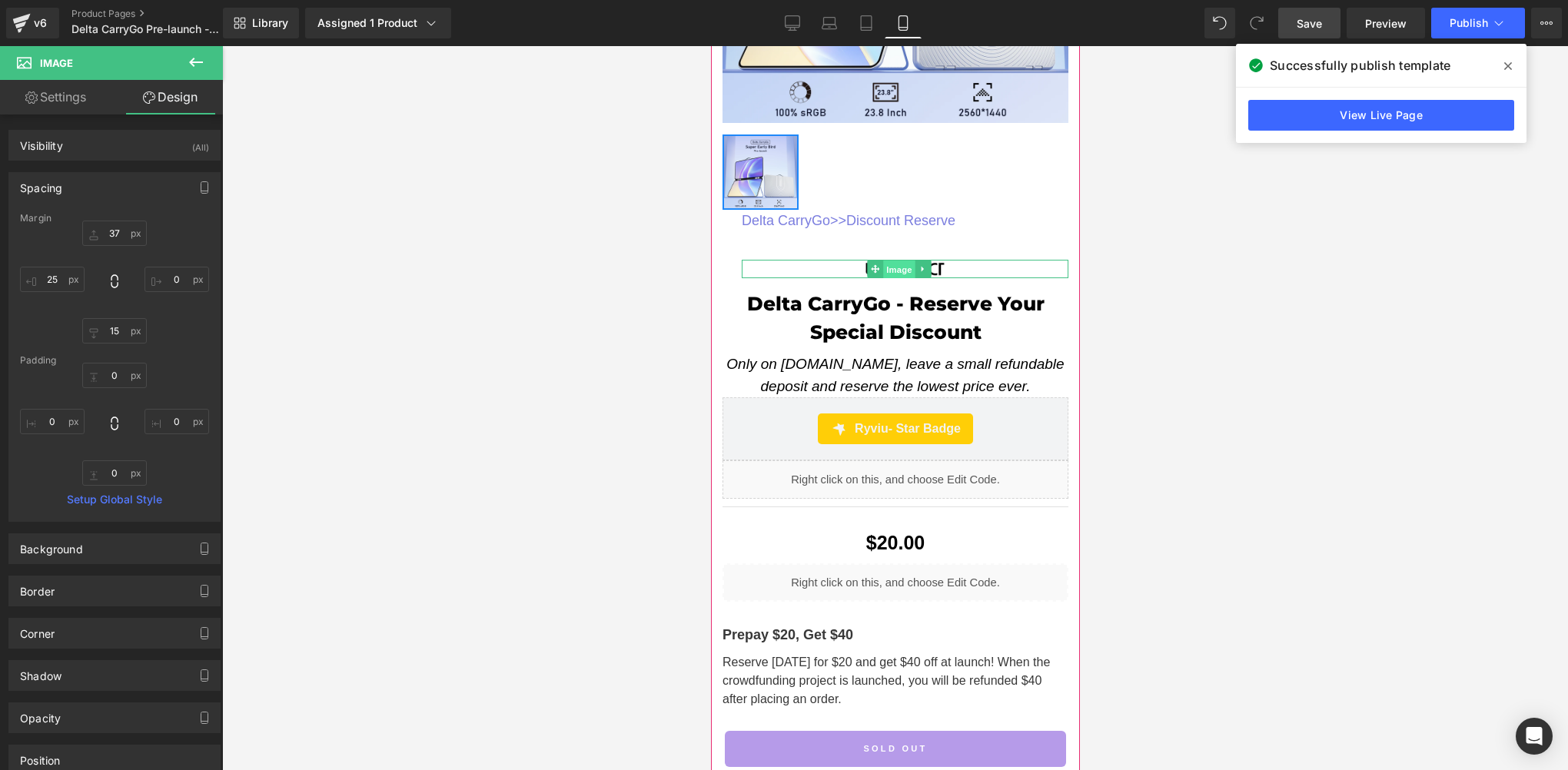
click at [884, 261] on span "Image" at bounding box center [899, 270] width 33 height 19
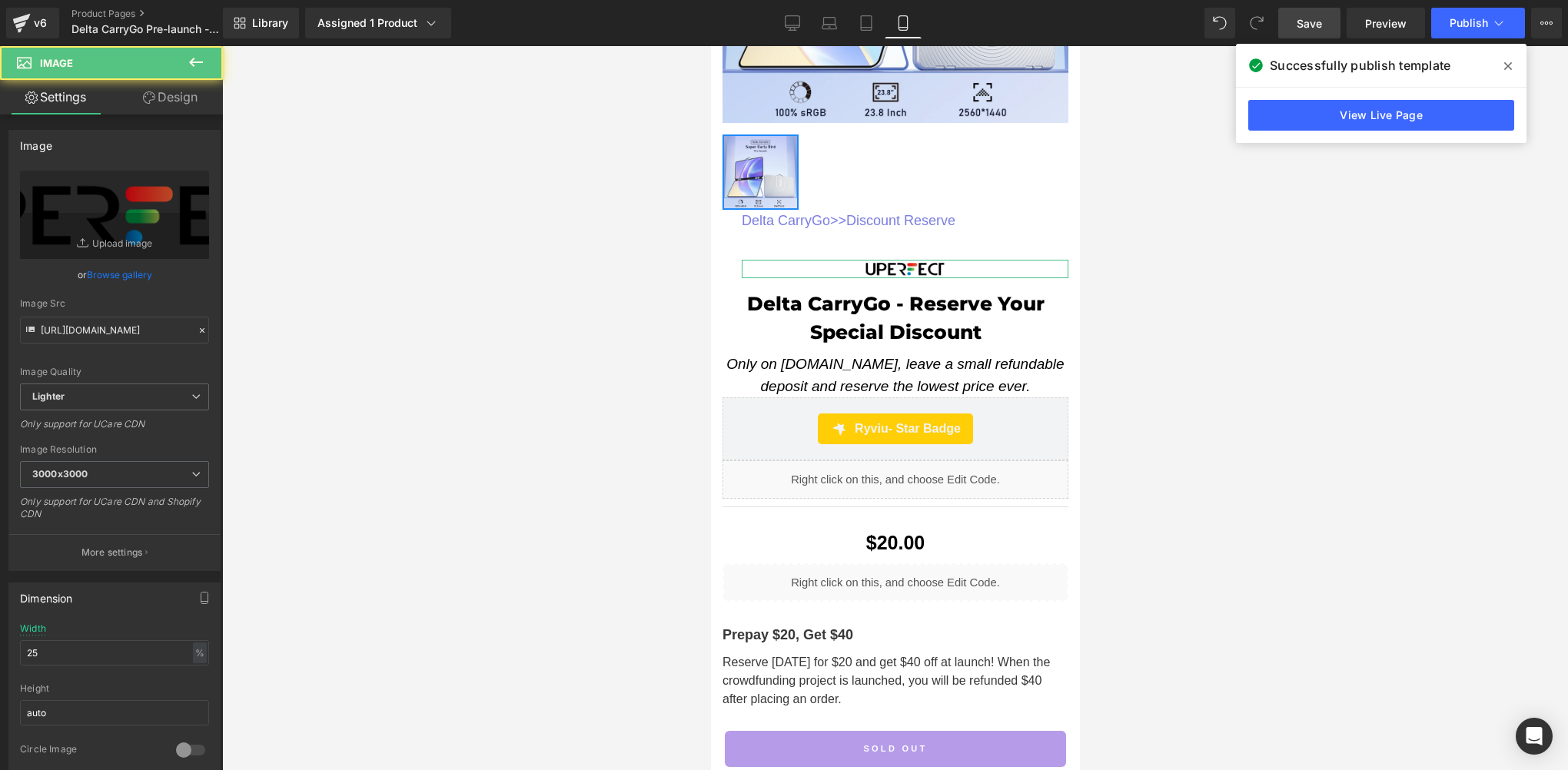
click at [191, 92] on link "Design" at bounding box center [170, 97] width 111 height 34
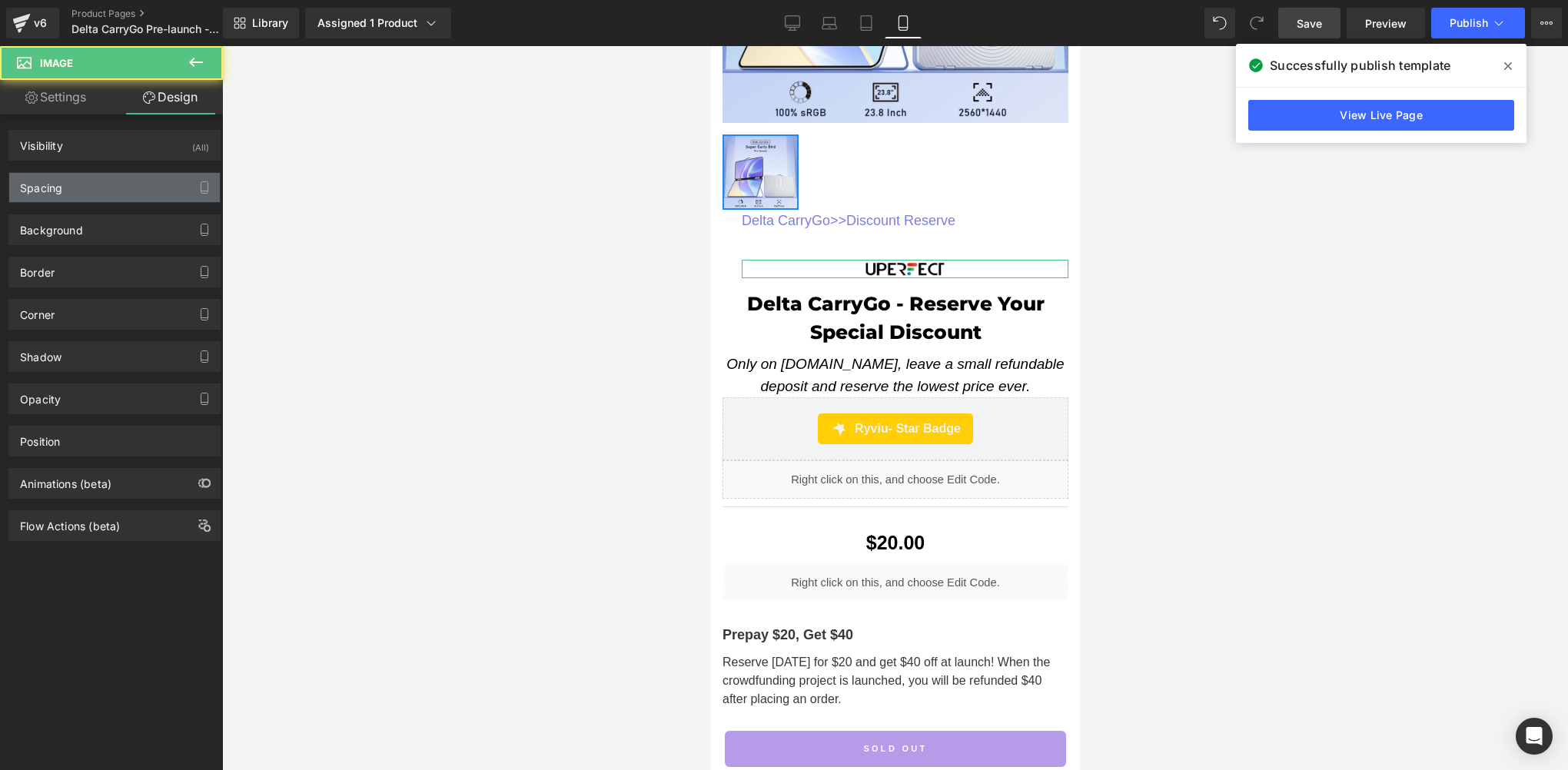
click at [88, 181] on div "Spacing" at bounding box center [115, 187] width 211 height 29
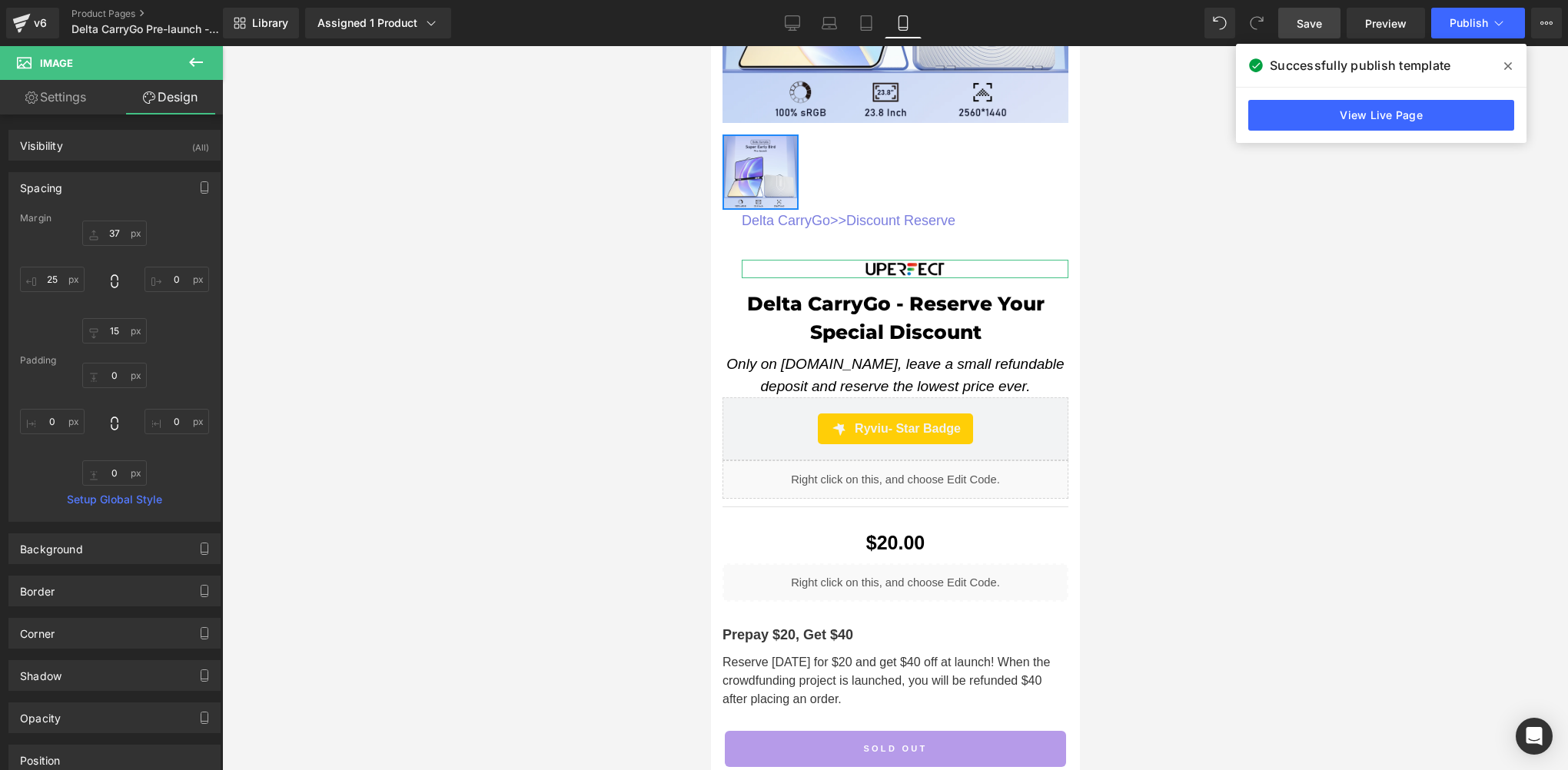
type input "37"
type input "0"
type input "15"
type input "25"
type input "0"
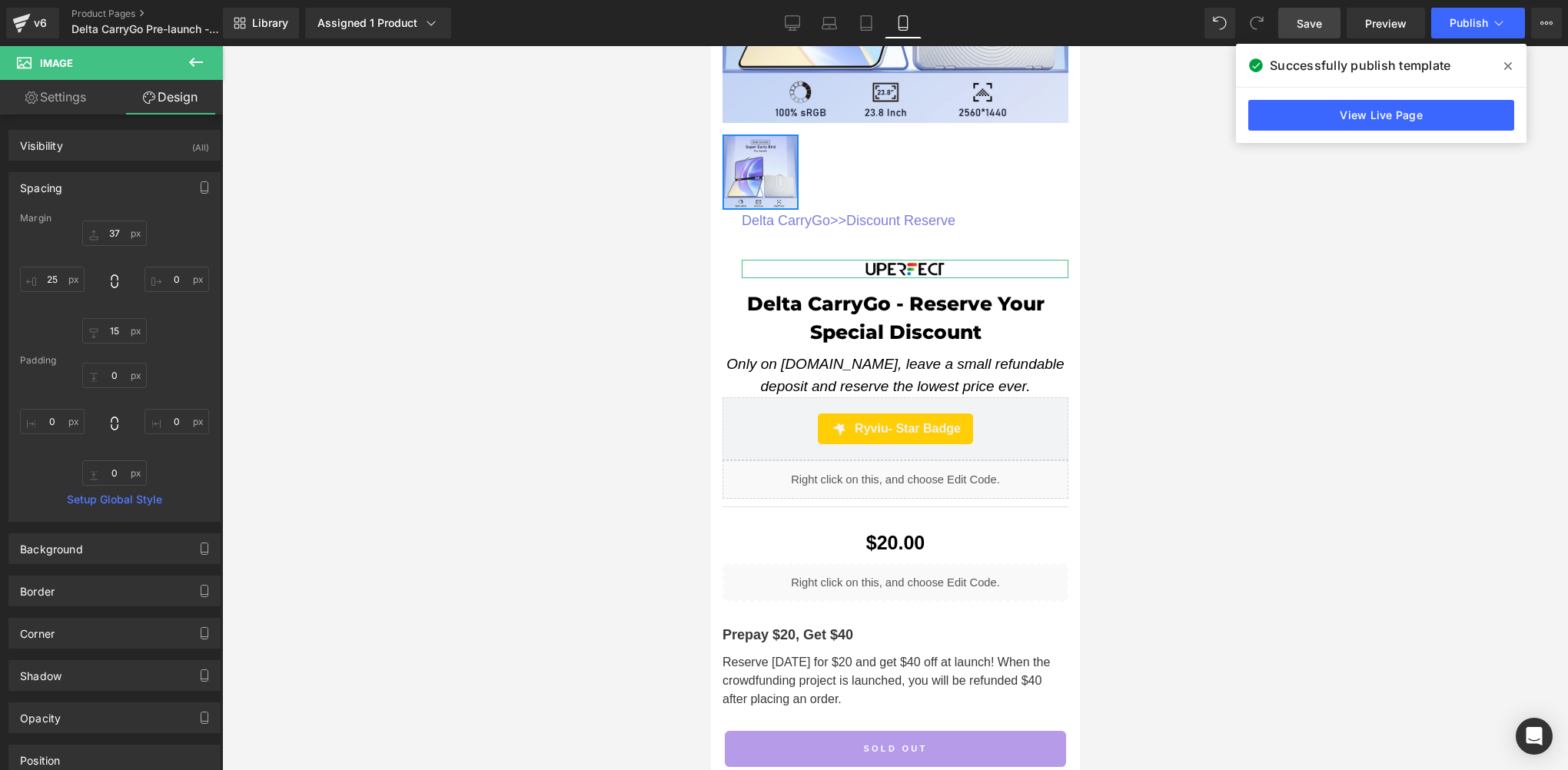
type input "0"
click at [113, 233] on input "37" at bounding box center [114, 234] width 64 height 26
type input "15"
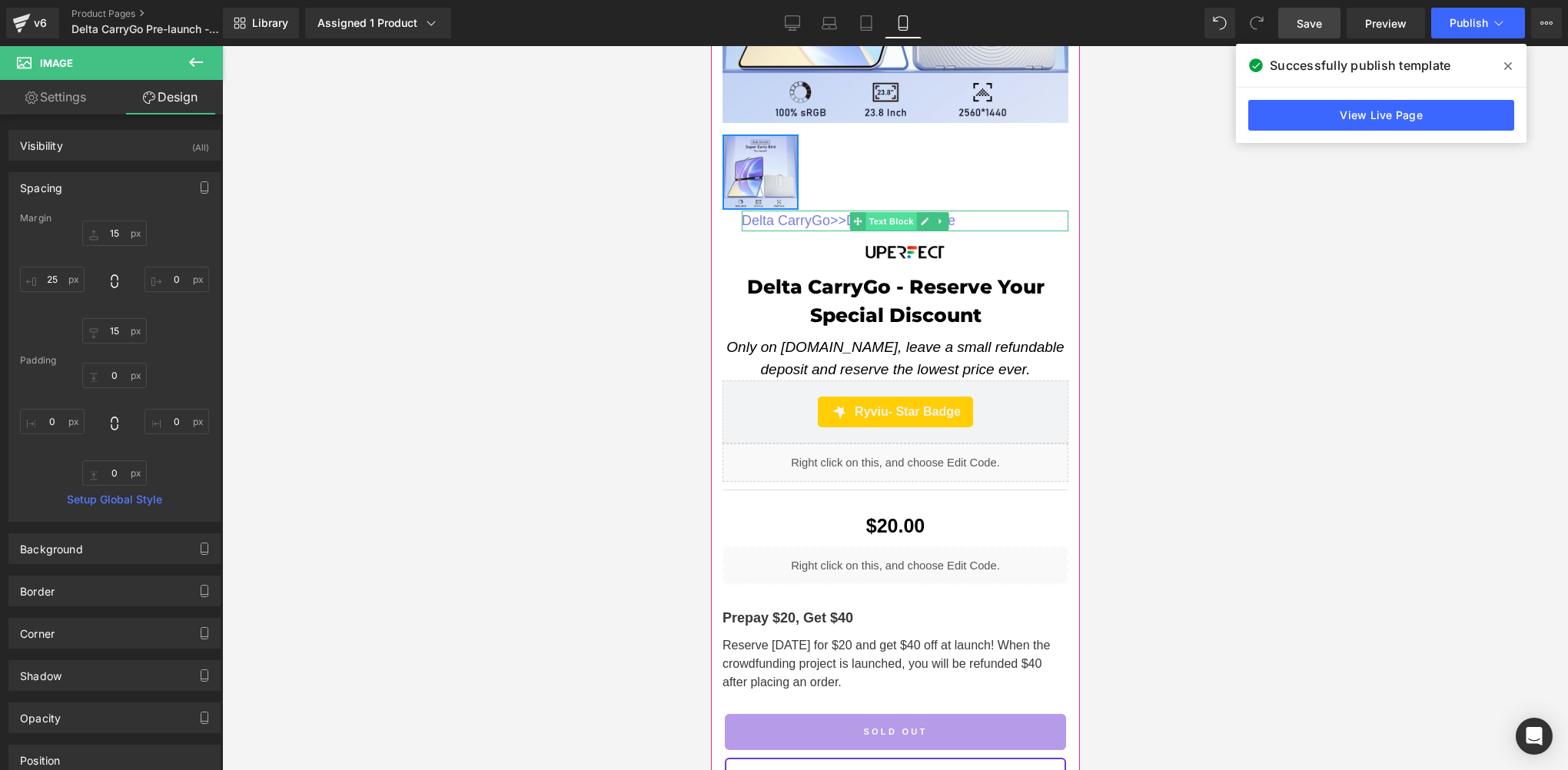
click at [882, 214] on span "Text Block" at bounding box center [890, 222] width 50 height 19
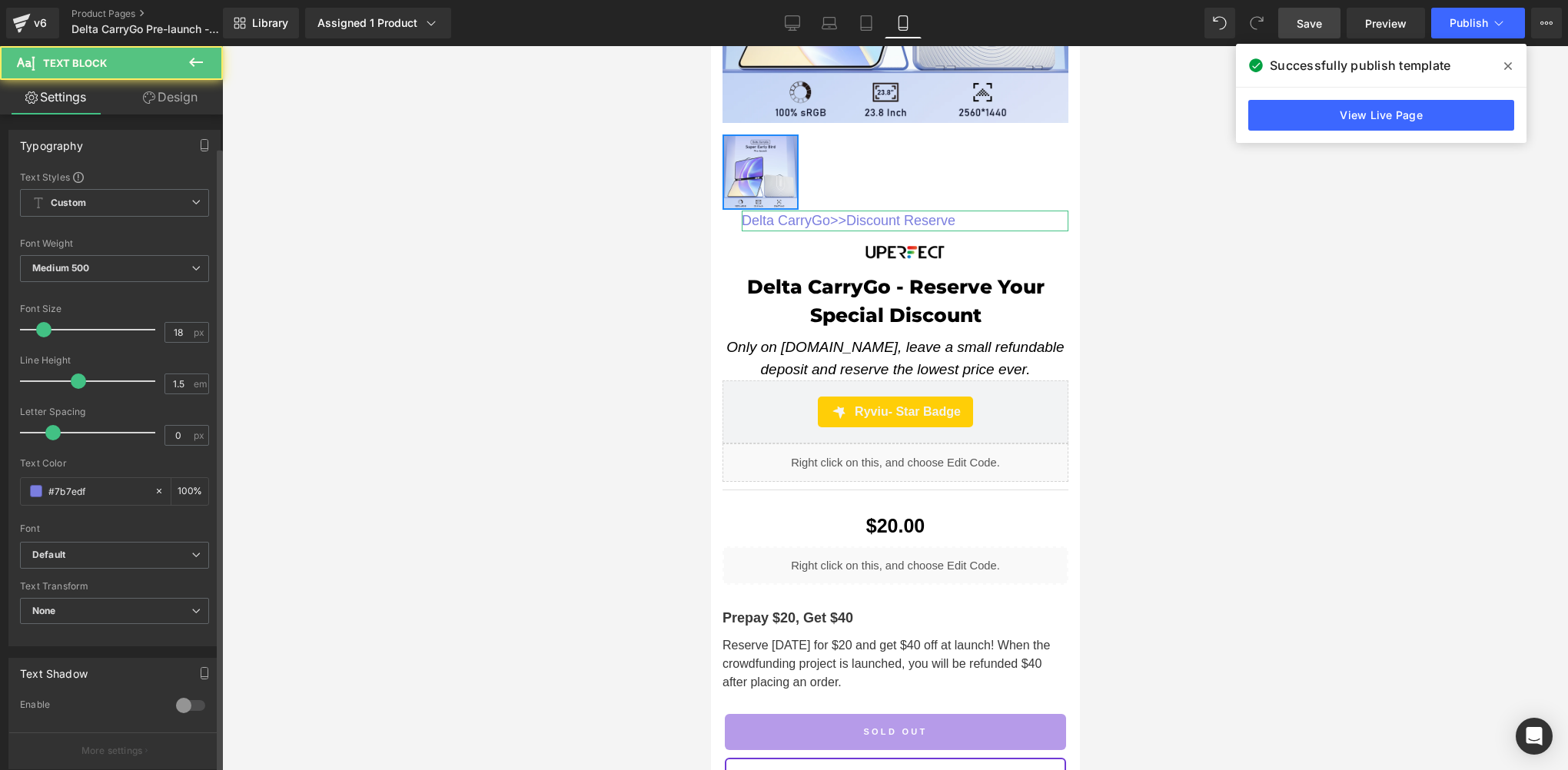
scroll to position [313, 0]
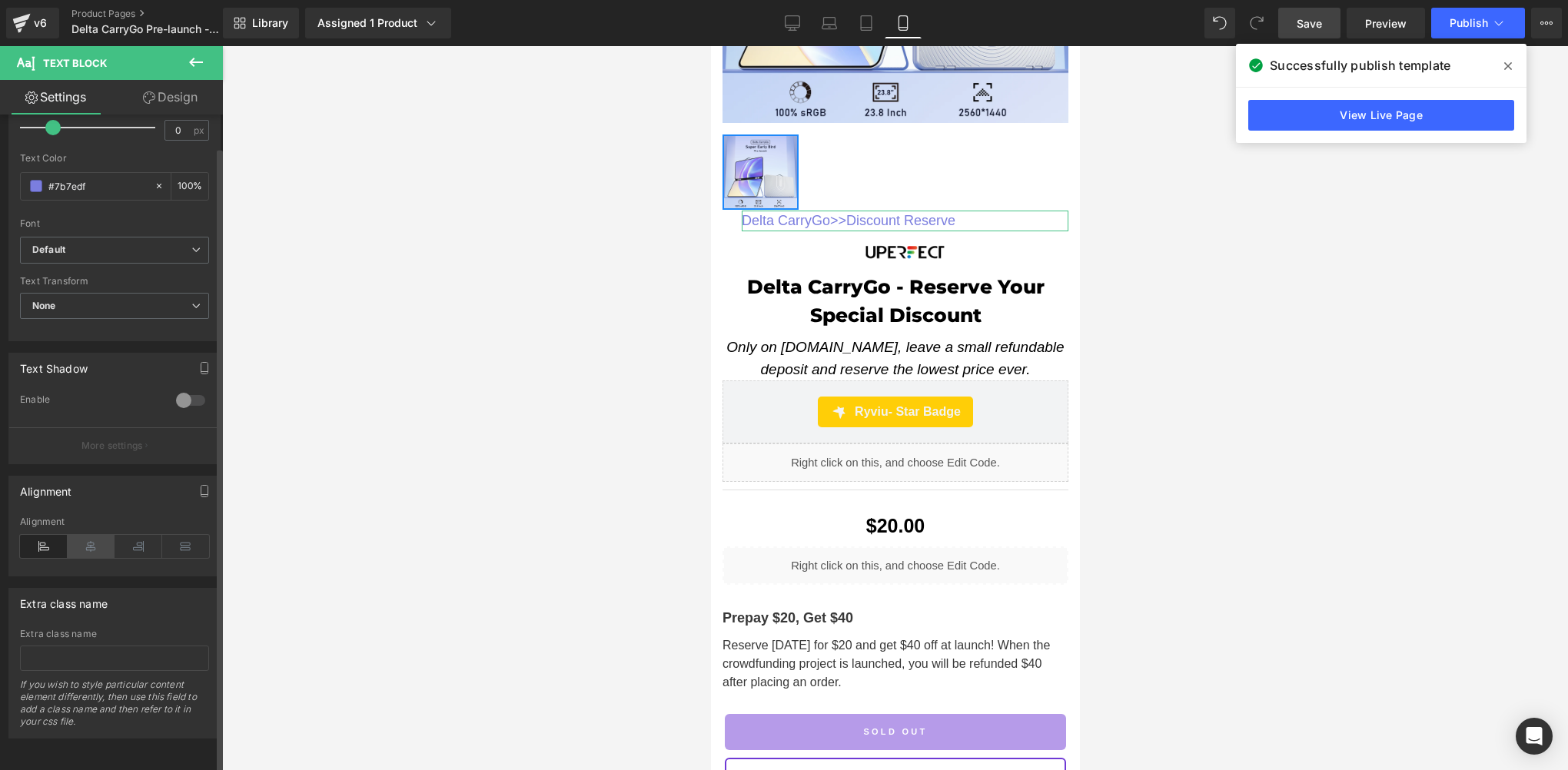
click at [101, 539] on icon at bounding box center [92, 546] width 48 height 23
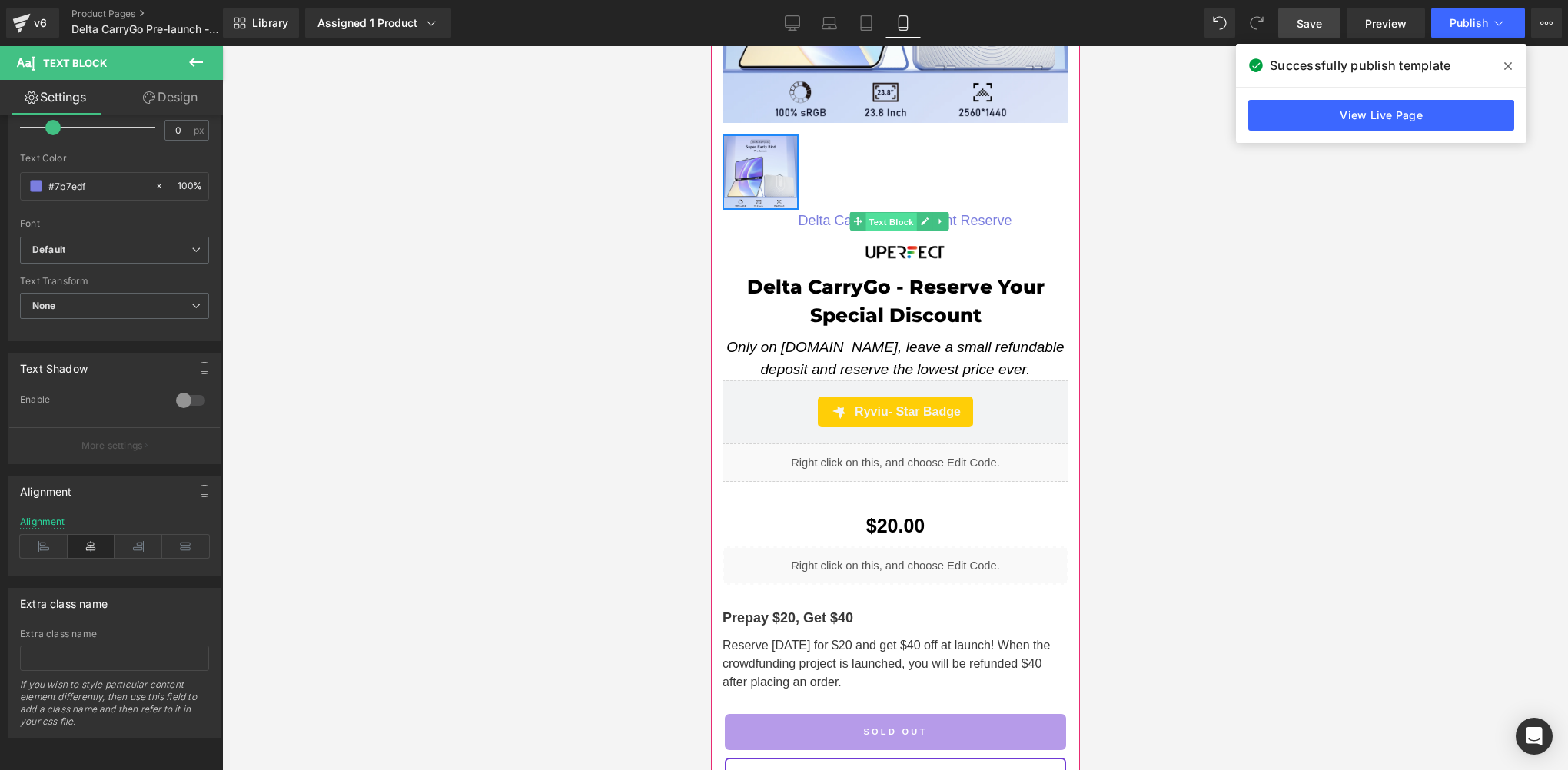
click at [877, 212] on span "Text Block" at bounding box center [890, 222] width 50 height 19
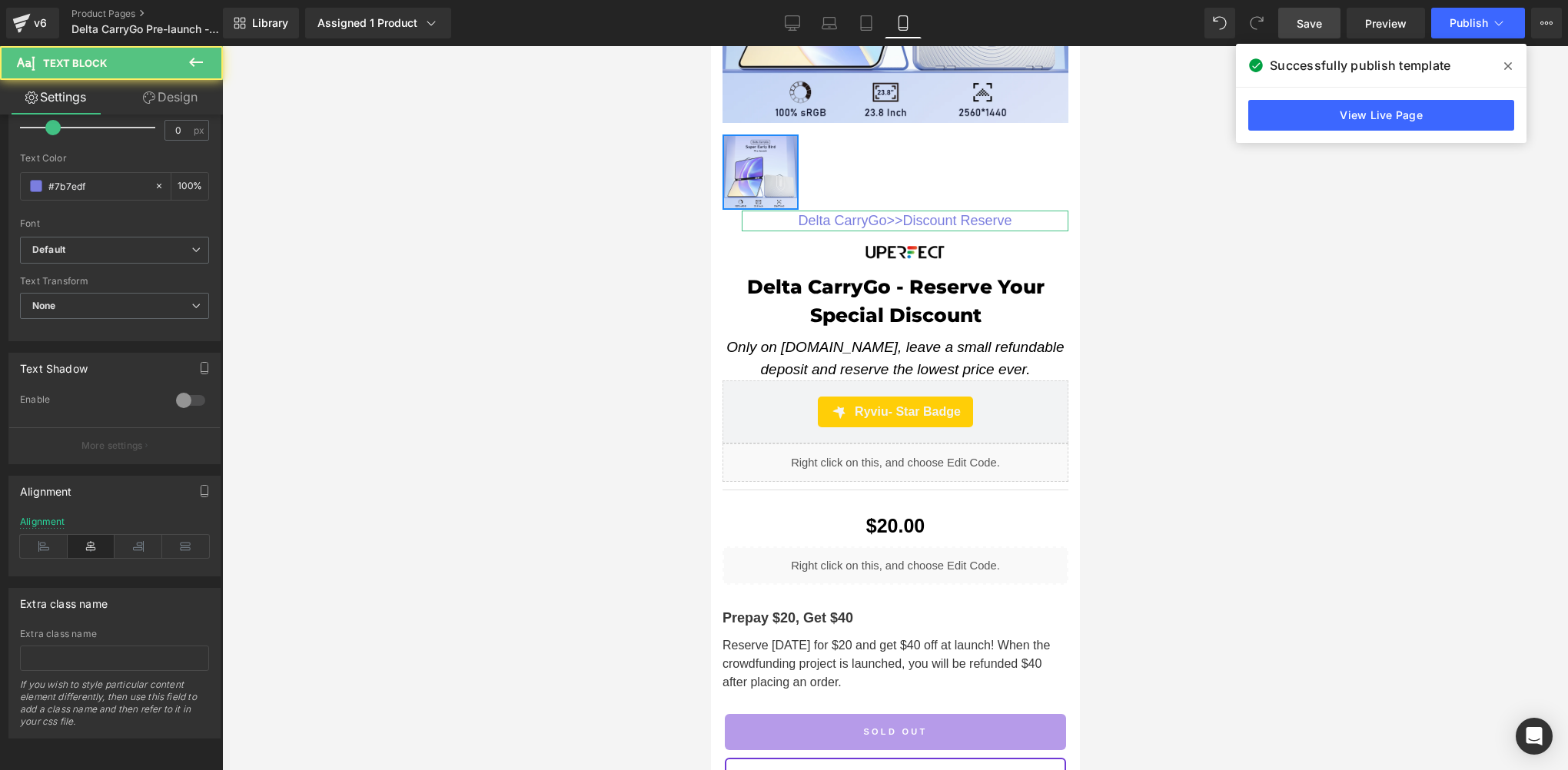
click at [175, 98] on link "Design" at bounding box center [170, 97] width 111 height 34
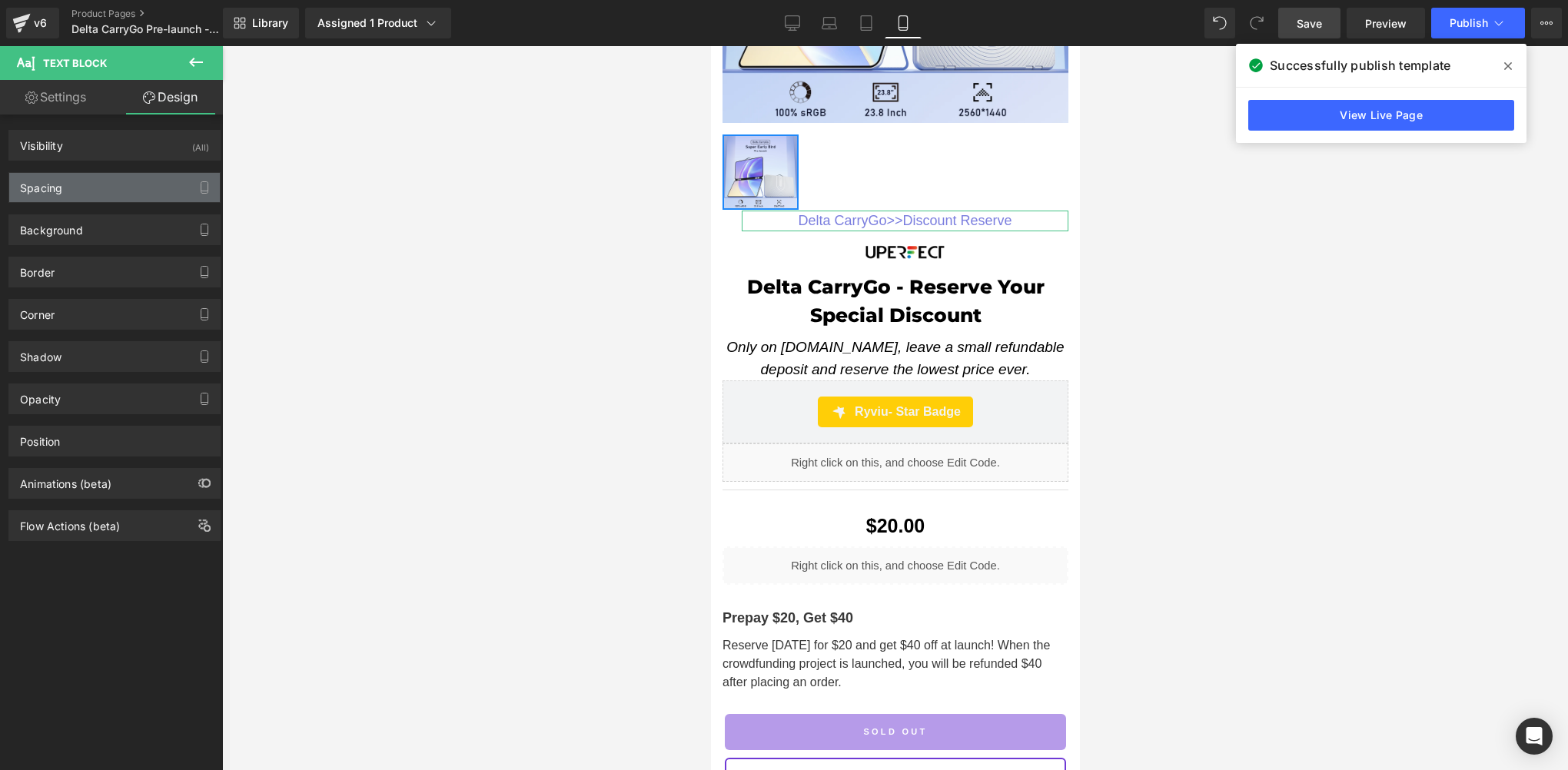
click at [46, 180] on div "Spacing" at bounding box center [40, 183] width 42 height 21
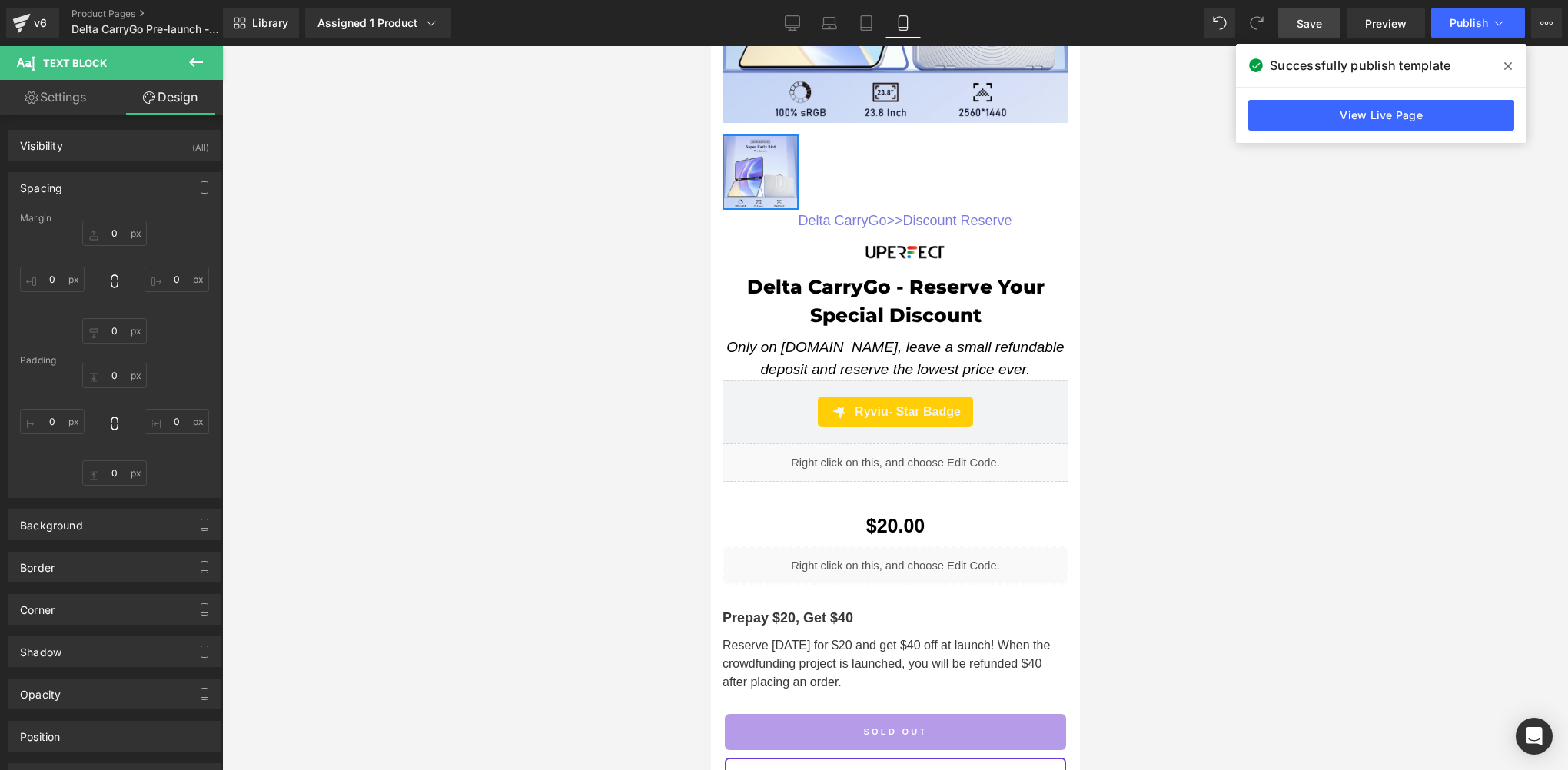
type input "0"
type input "25"
type input "0"
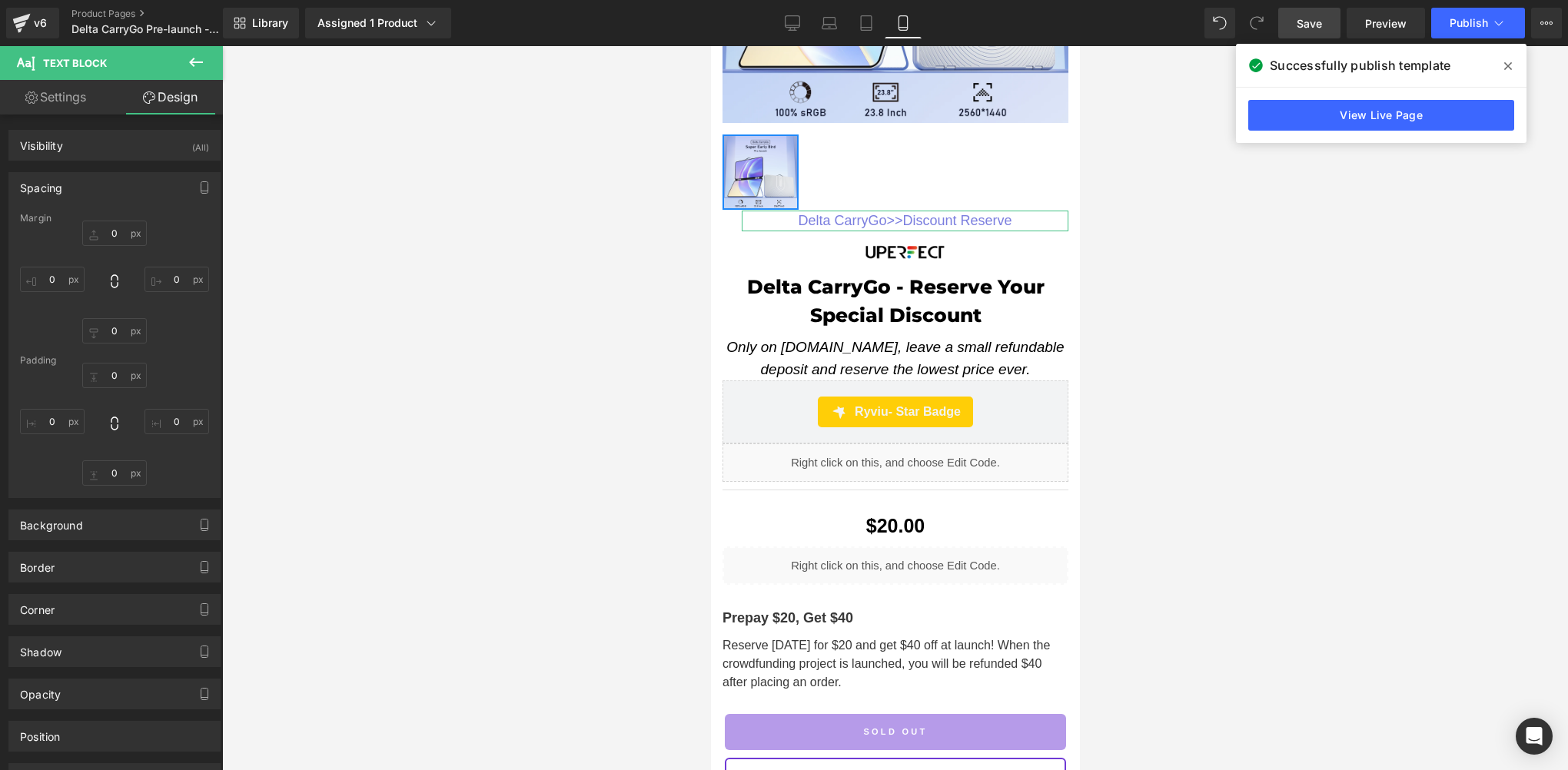
type input "0"
click at [54, 278] on input "25" at bounding box center [51, 280] width 64 height 26
type input "0"
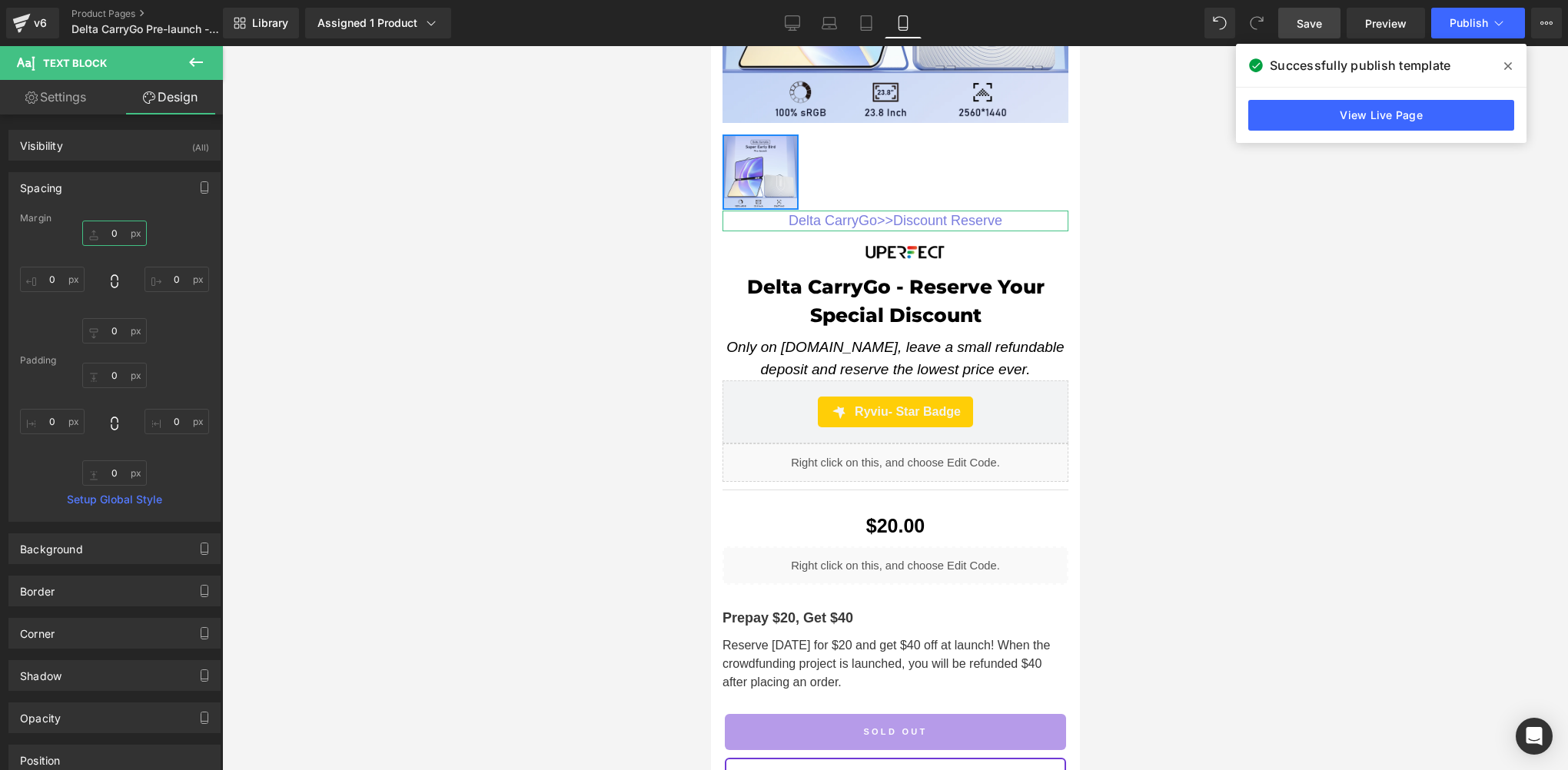
click at [117, 233] on input "0" at bounding box center [114, 234] width 64 height 26
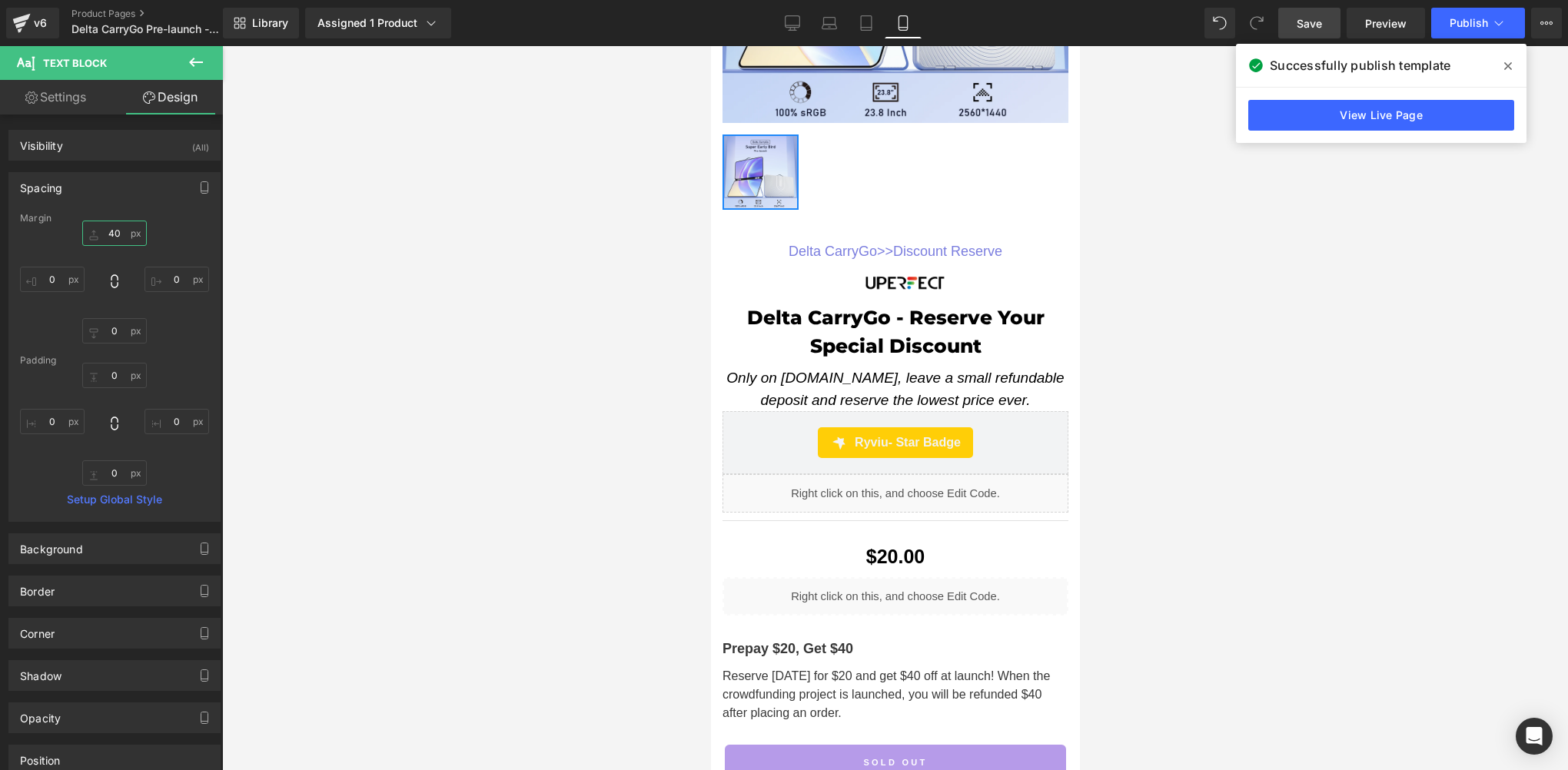
type input "40"
click at [1308, 23] on span "Save" at bounding box center [1310, 23] width 26 height 16
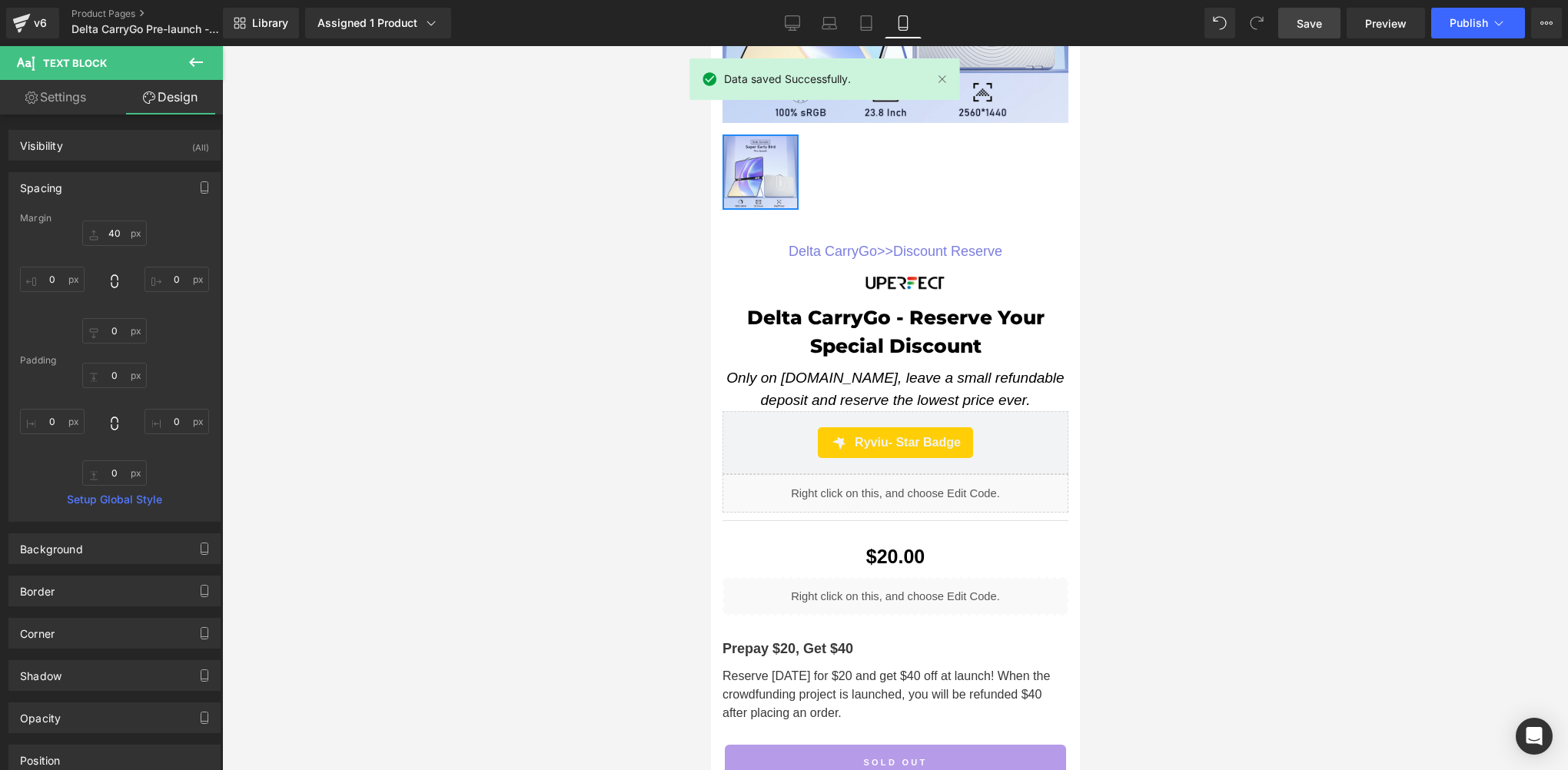
scroll to position [646, 0]
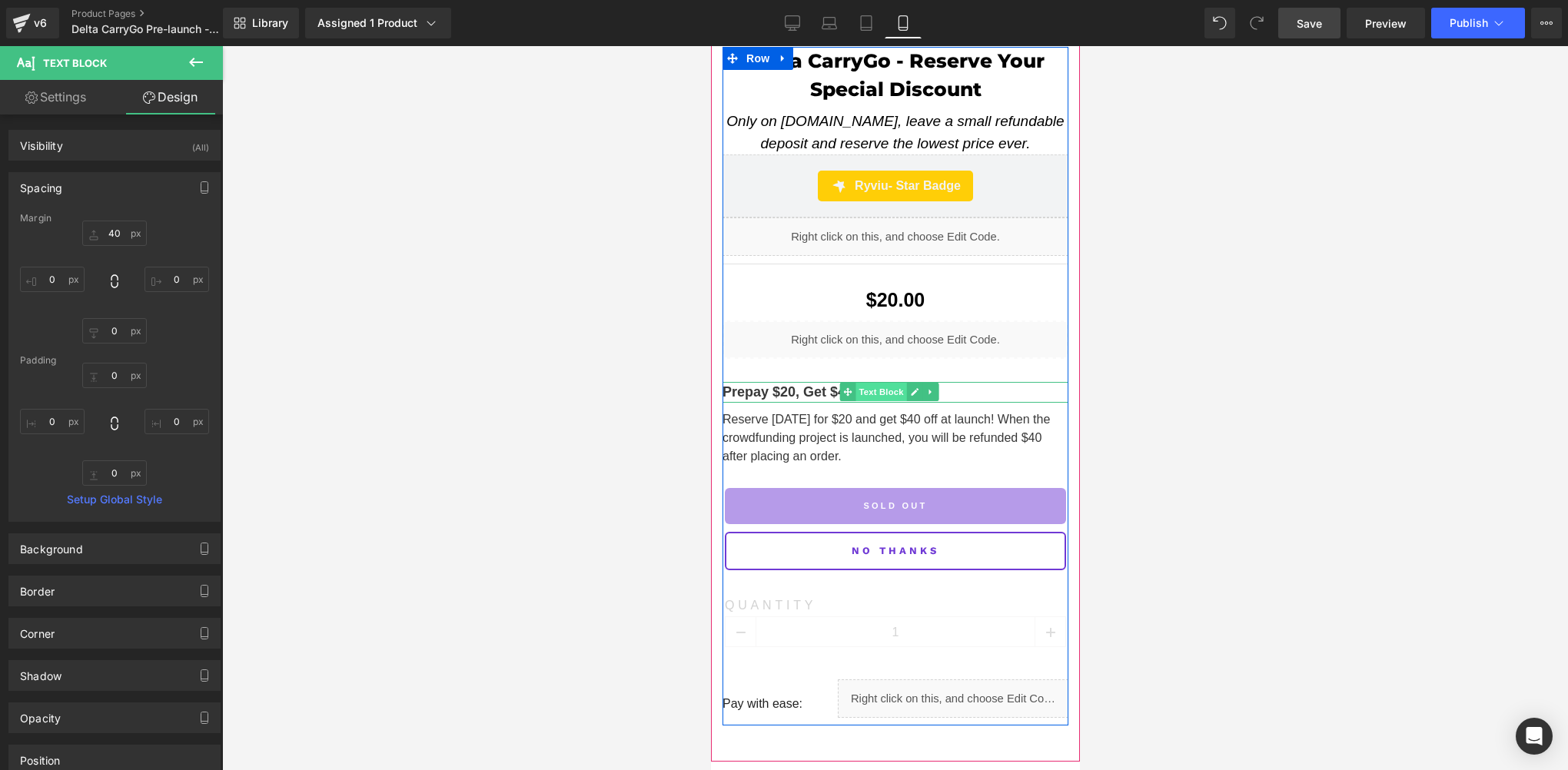
click at [891, 382] on span "Text Block" at bounding box center [881, 392] width 50 height 19
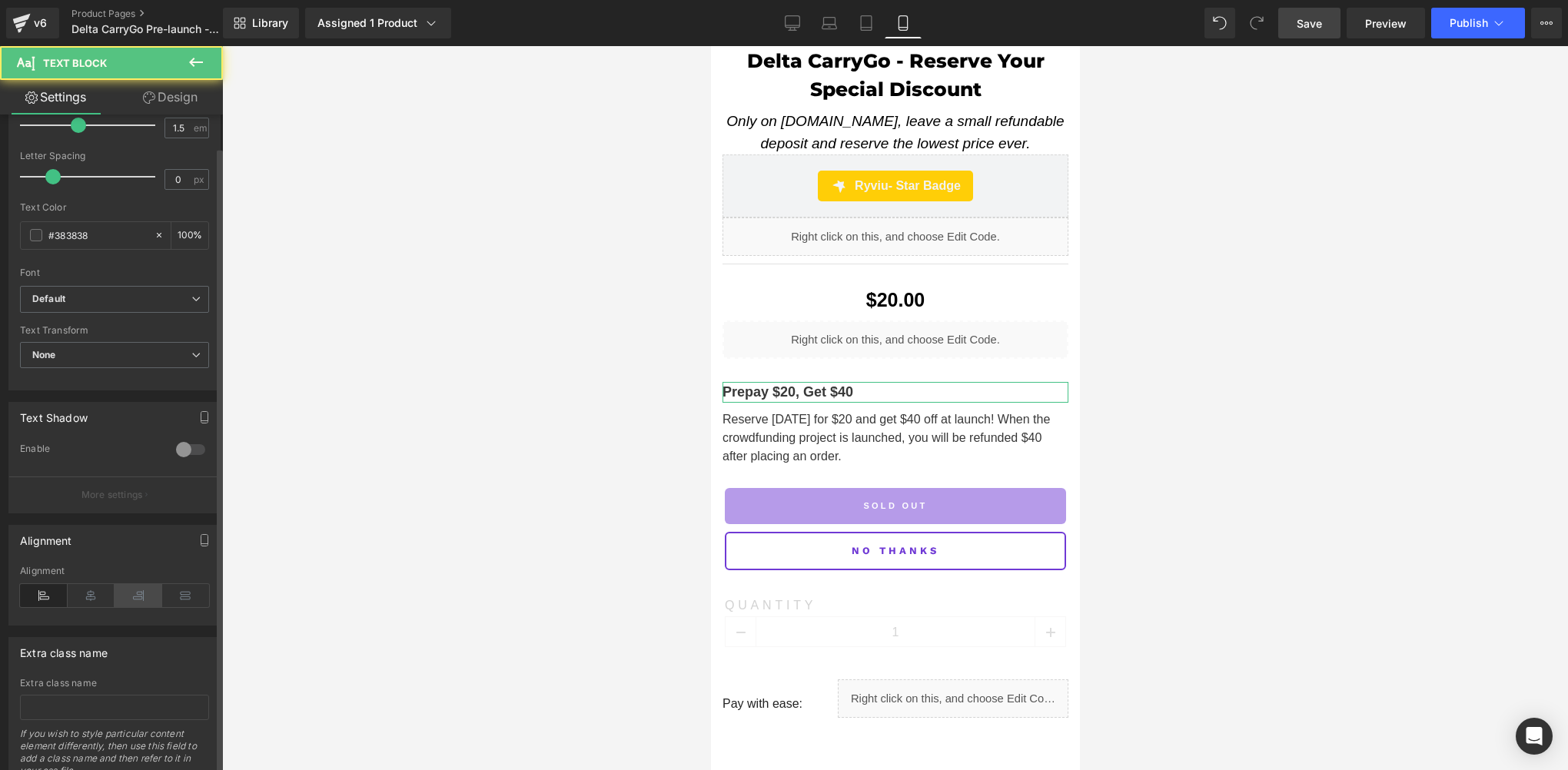
scroll to position [313, 0]
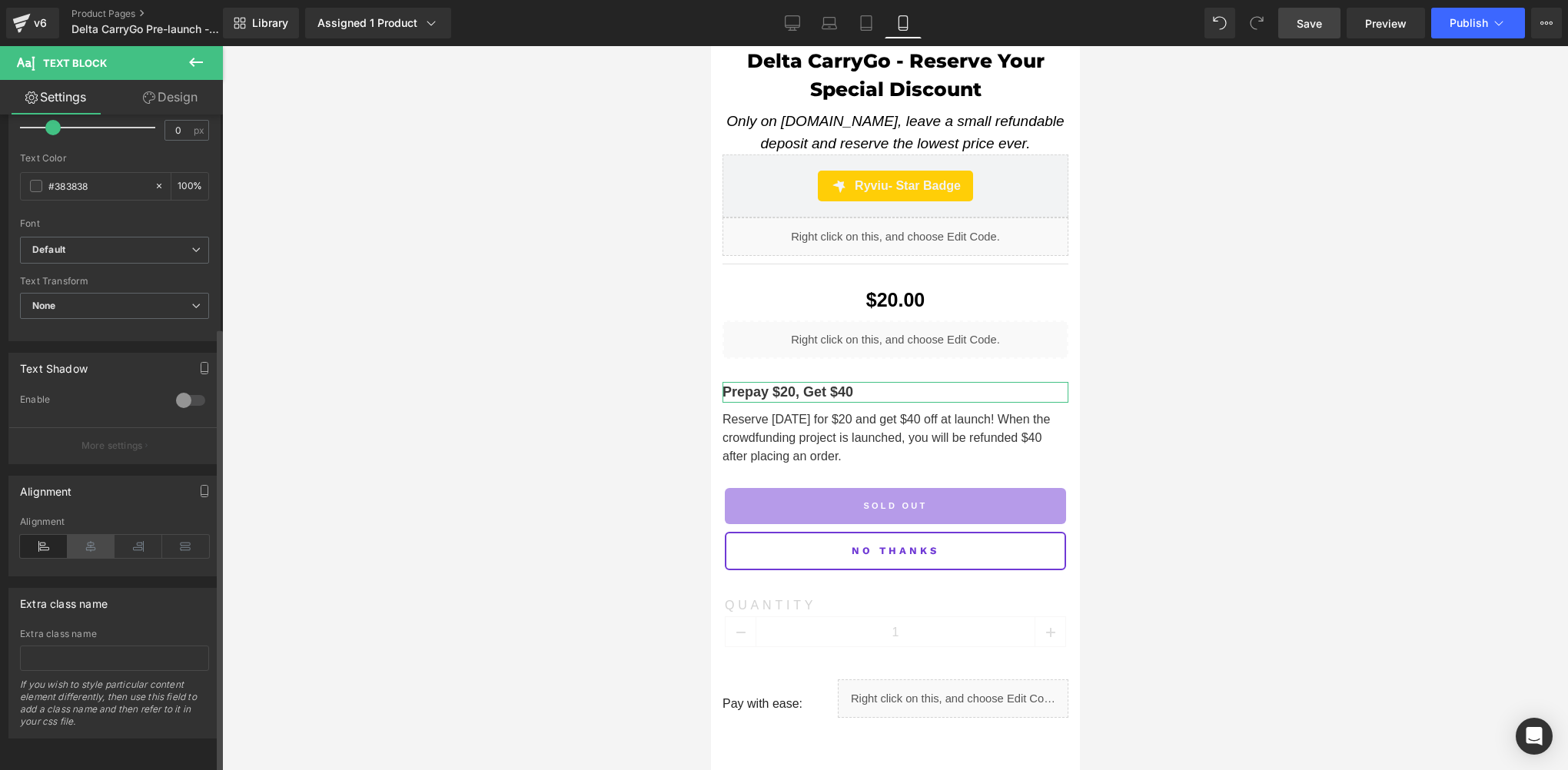
click at [91, 536] on icon at bounding box center [92, 546] width 48 height 23
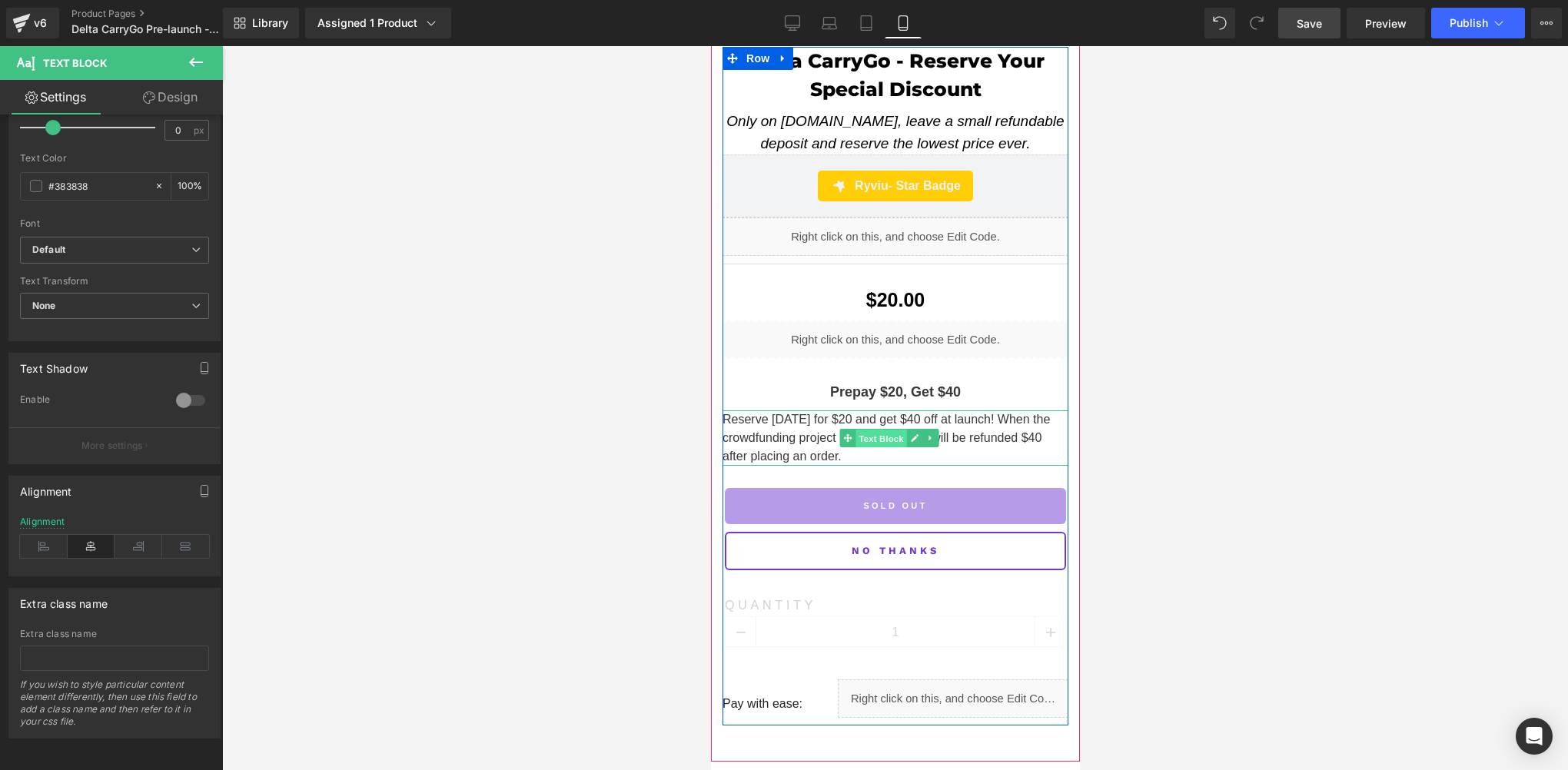
click at [884, 429] on span "Text Block" at bounding box center [881, 438] width 50 height 19
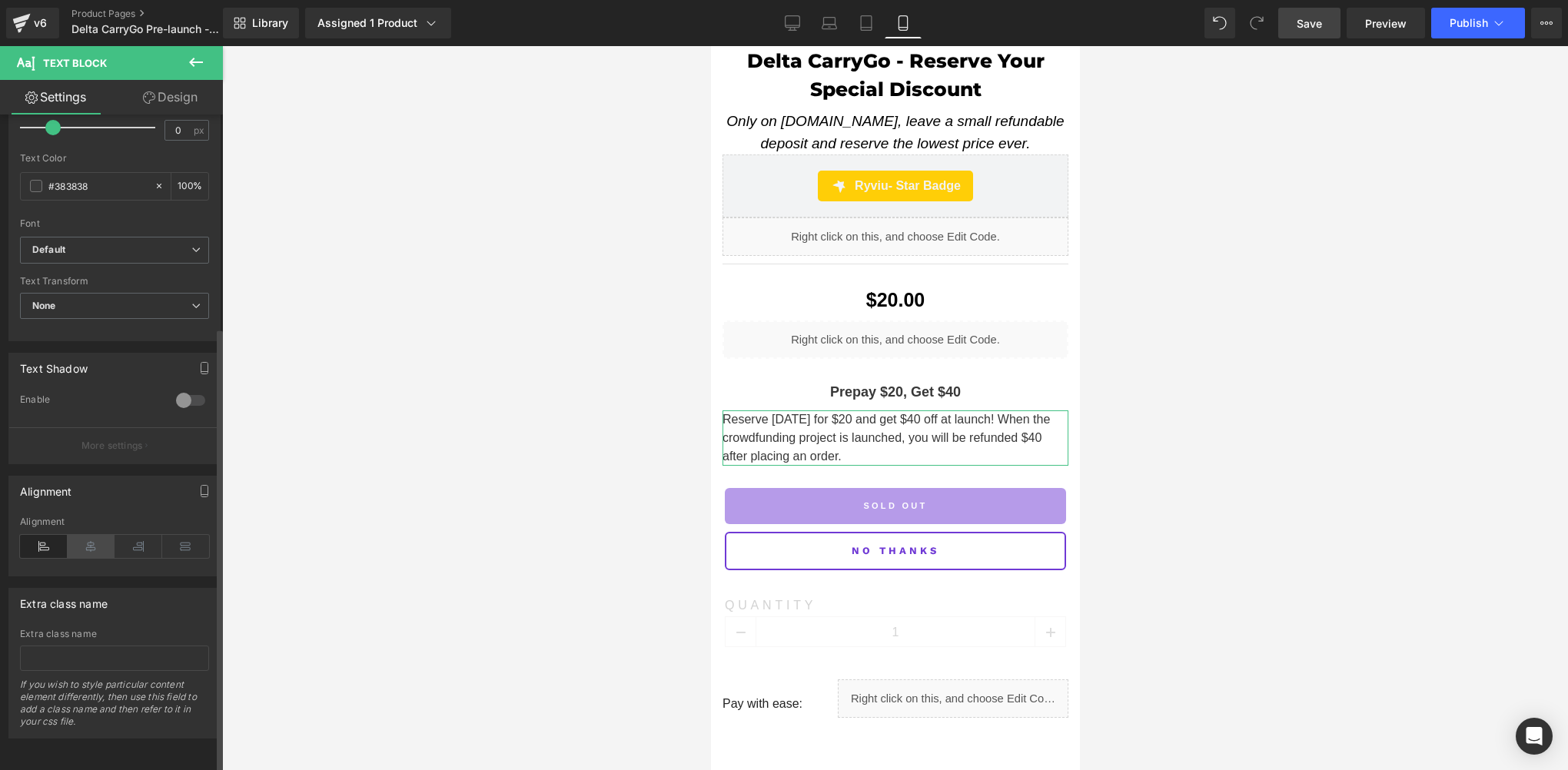
click at [93, 535] on icon at bounding box center [92, 546] width 48 height 23
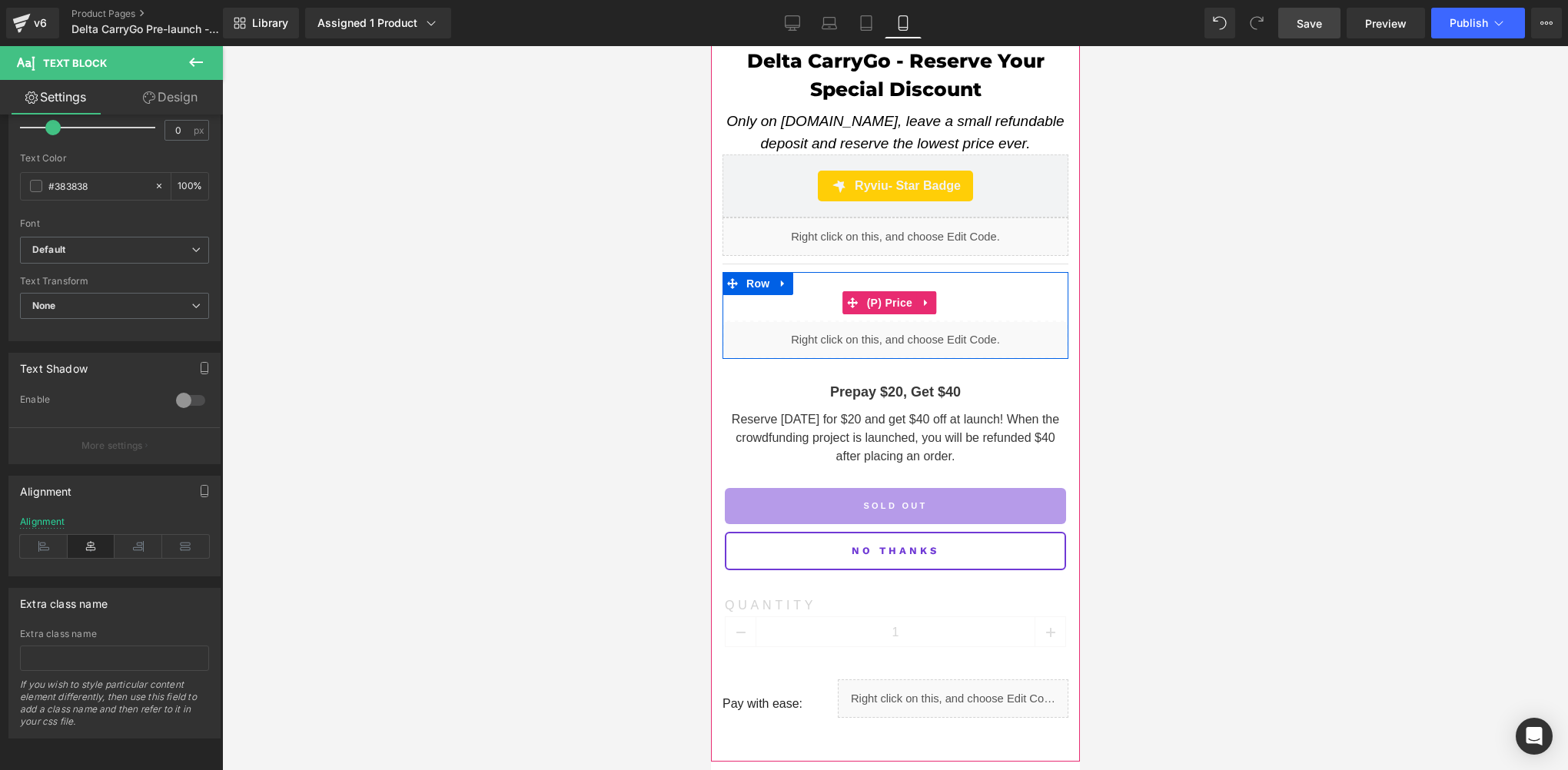
scroll to position [389, 0]
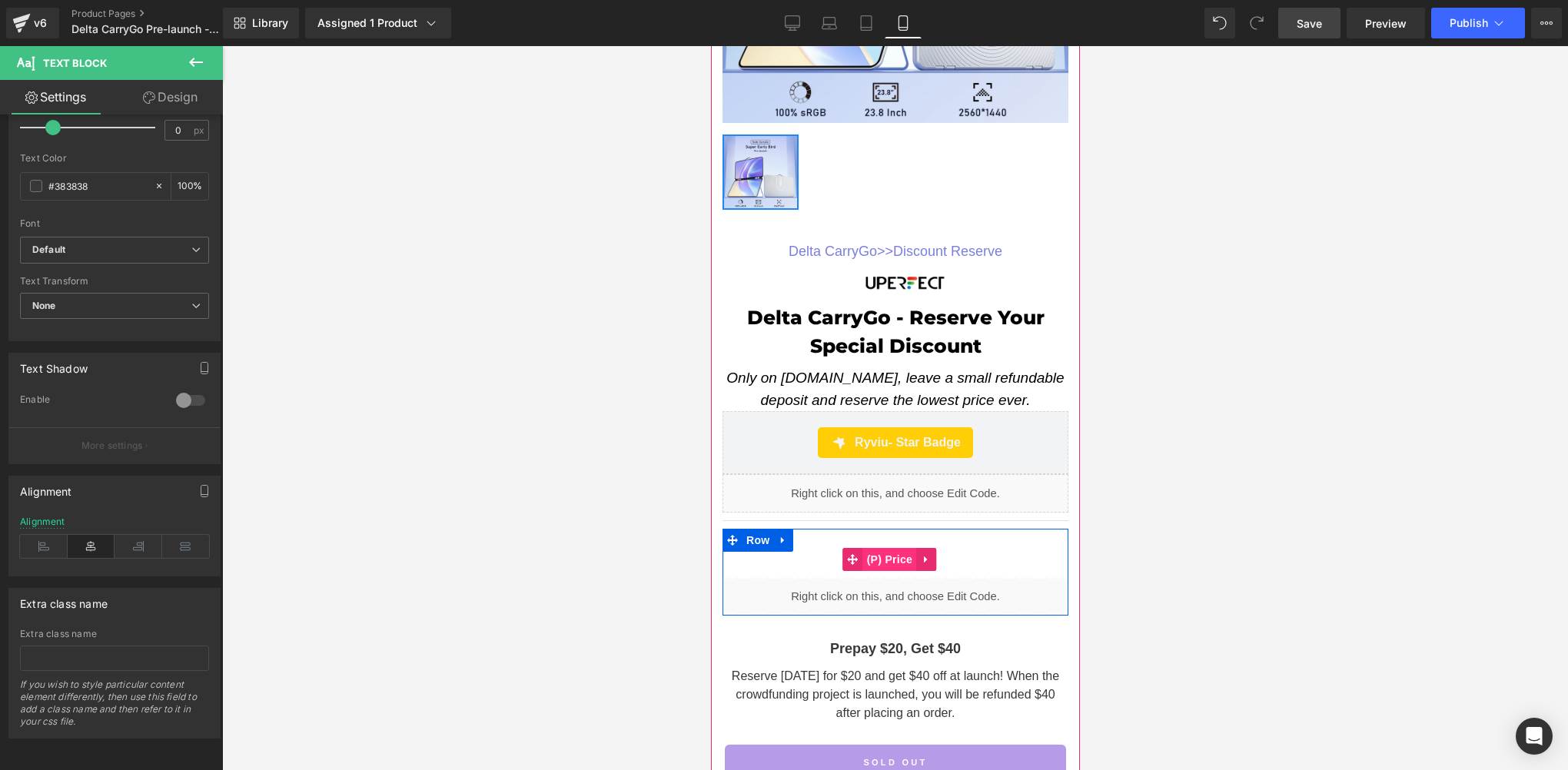
click at [877, 548] on span "(P) Price" at bounding box center [889, 559] width 54 height 23
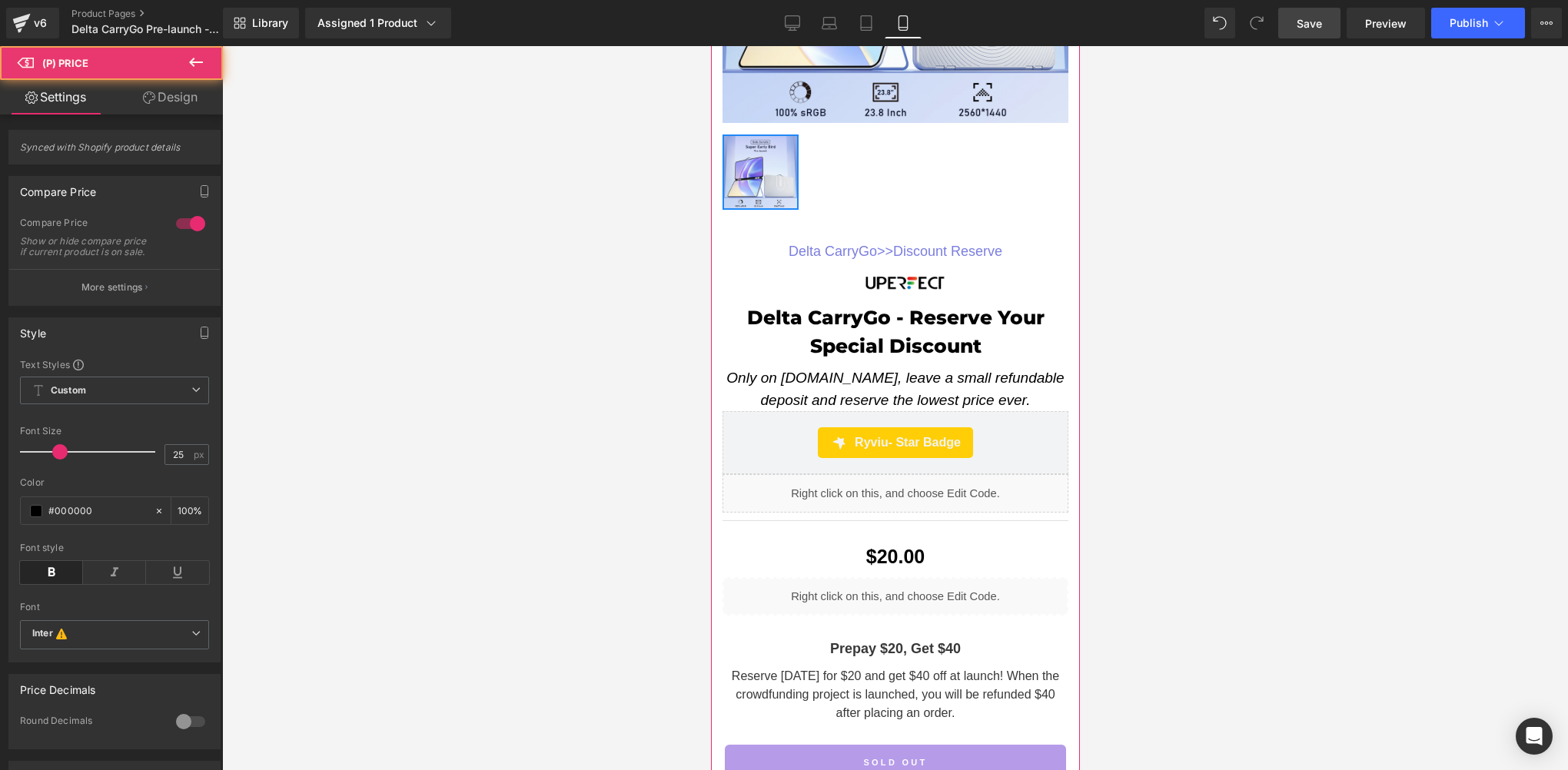
scroll to position [646, 0]
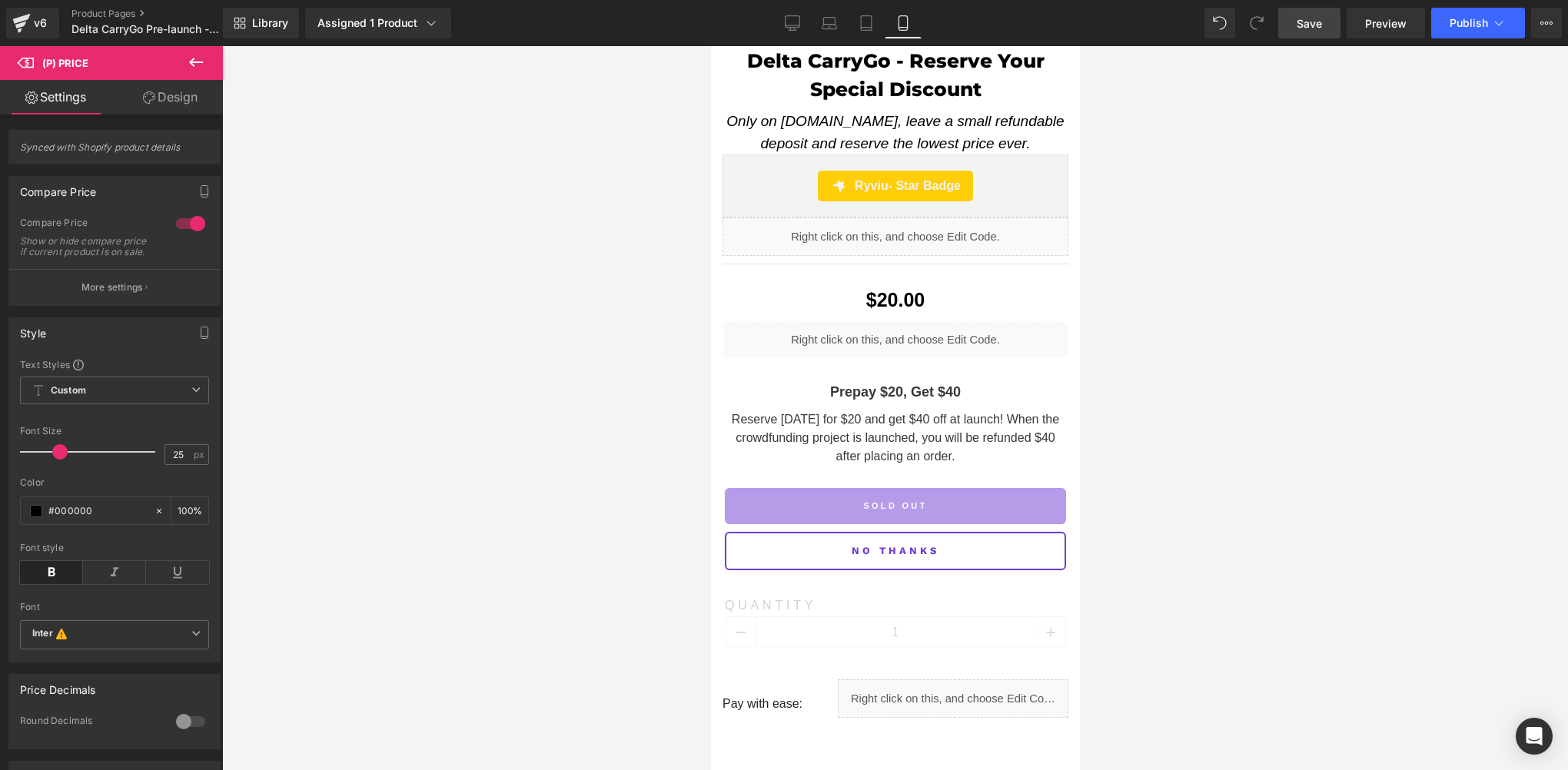
click at [1295, 33] on link "Save" at bounding box center [1310, 23] width 62 height 31
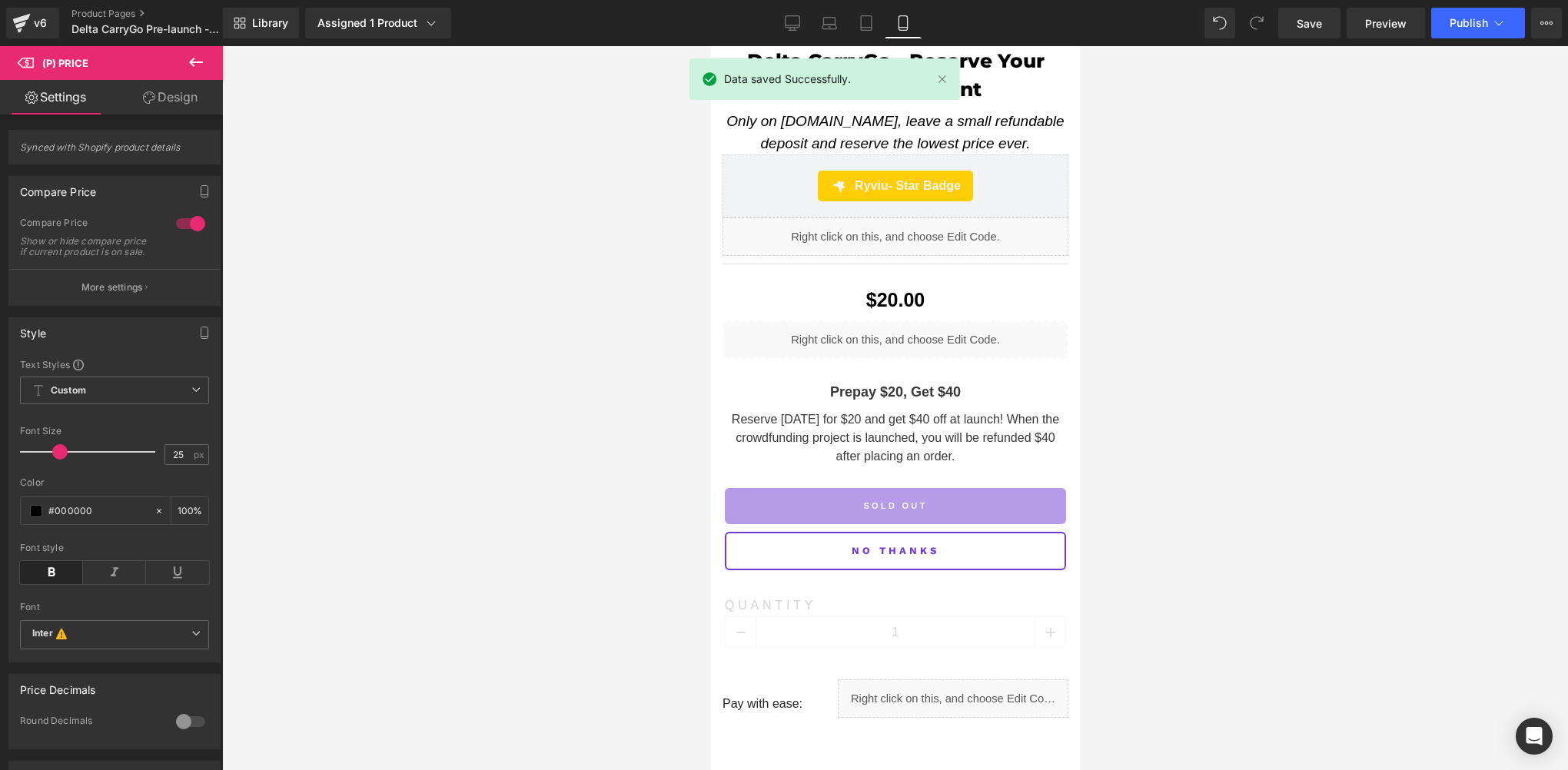
scroll to position [901, 0]
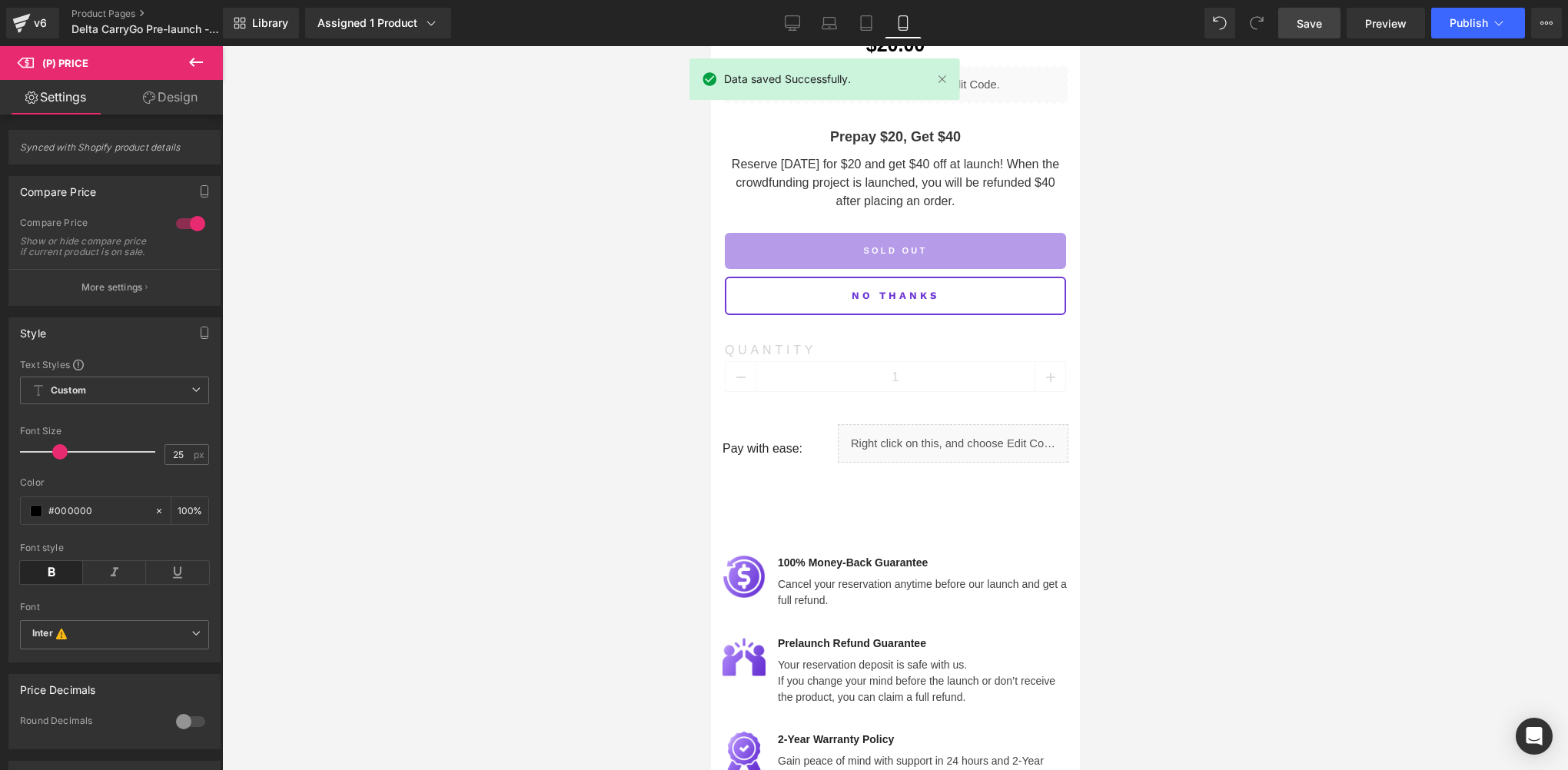
click at [1326, 24] on link "Save" at bounding box center [1310, 23] width 62 height 31
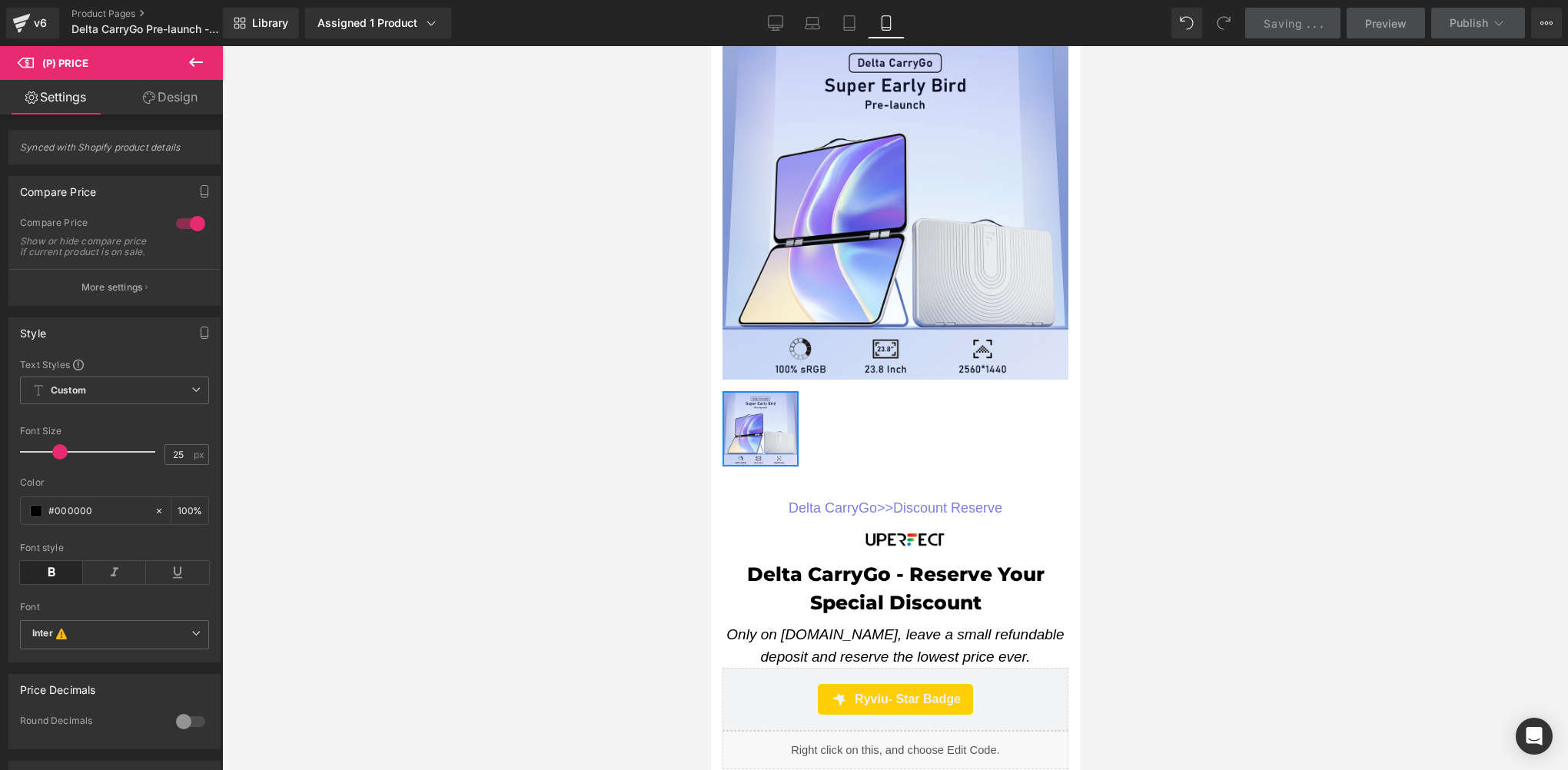
scroll to position [0, 0]
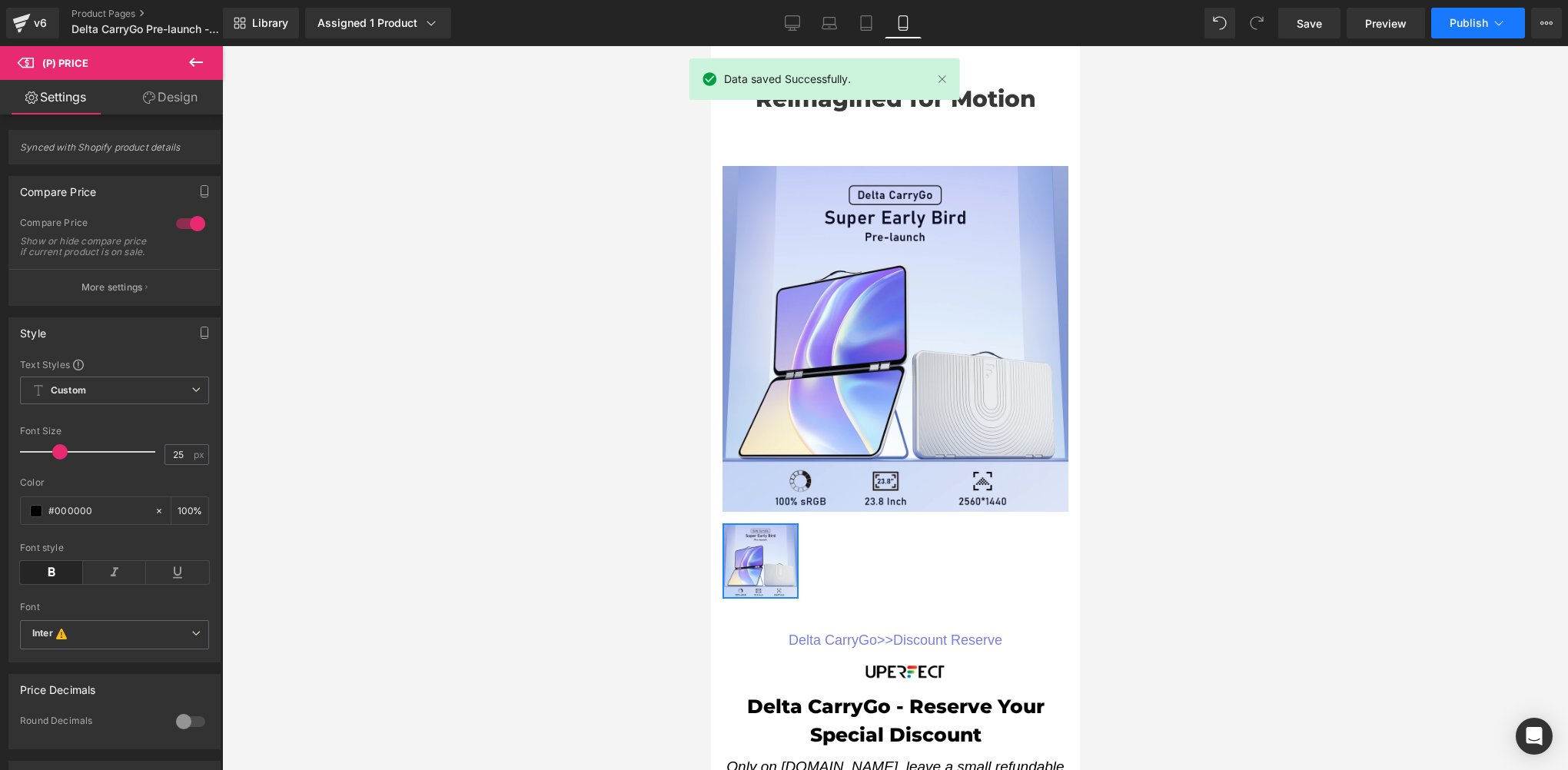
click at [1446, 23] on button "Publish" at bounding box center [1479, 23] width 94 height 31
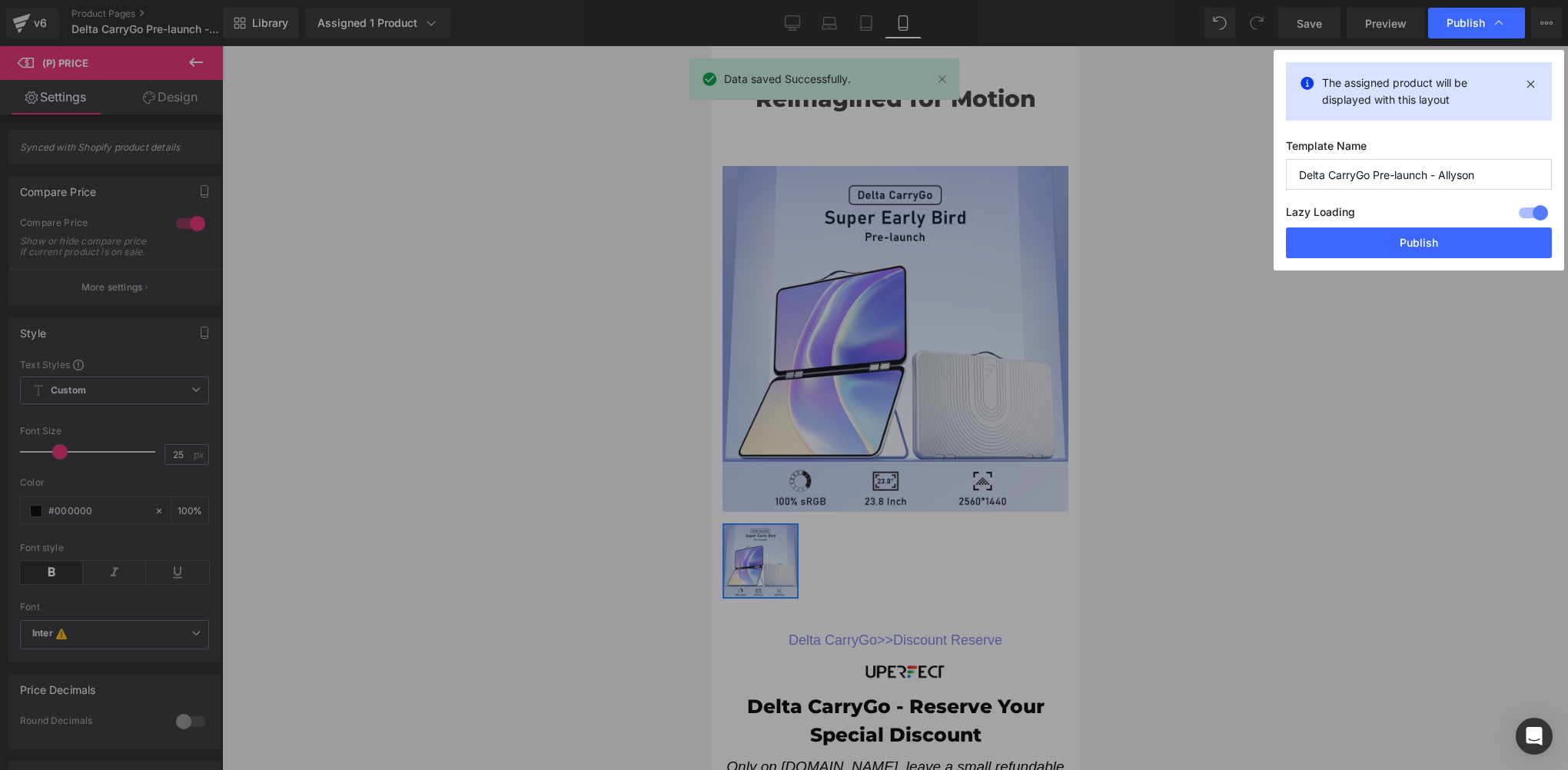
click at [1377, 253] on button "Publish" at bounding box center [1419, 243] width 266 height 31
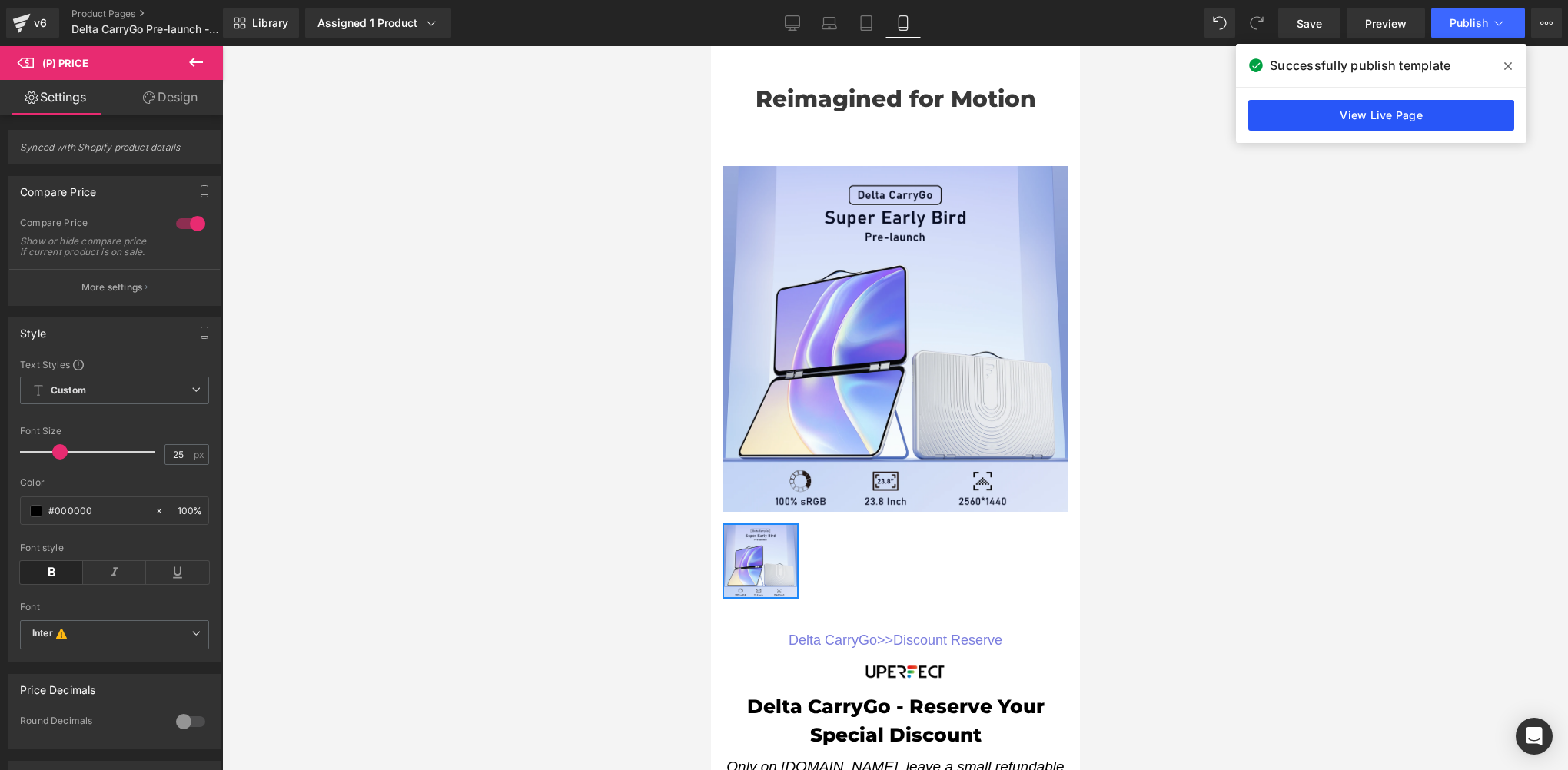
click at [1400, 117] on link "View Live Page" at bounding box center [1381, 116] width 266 height 31
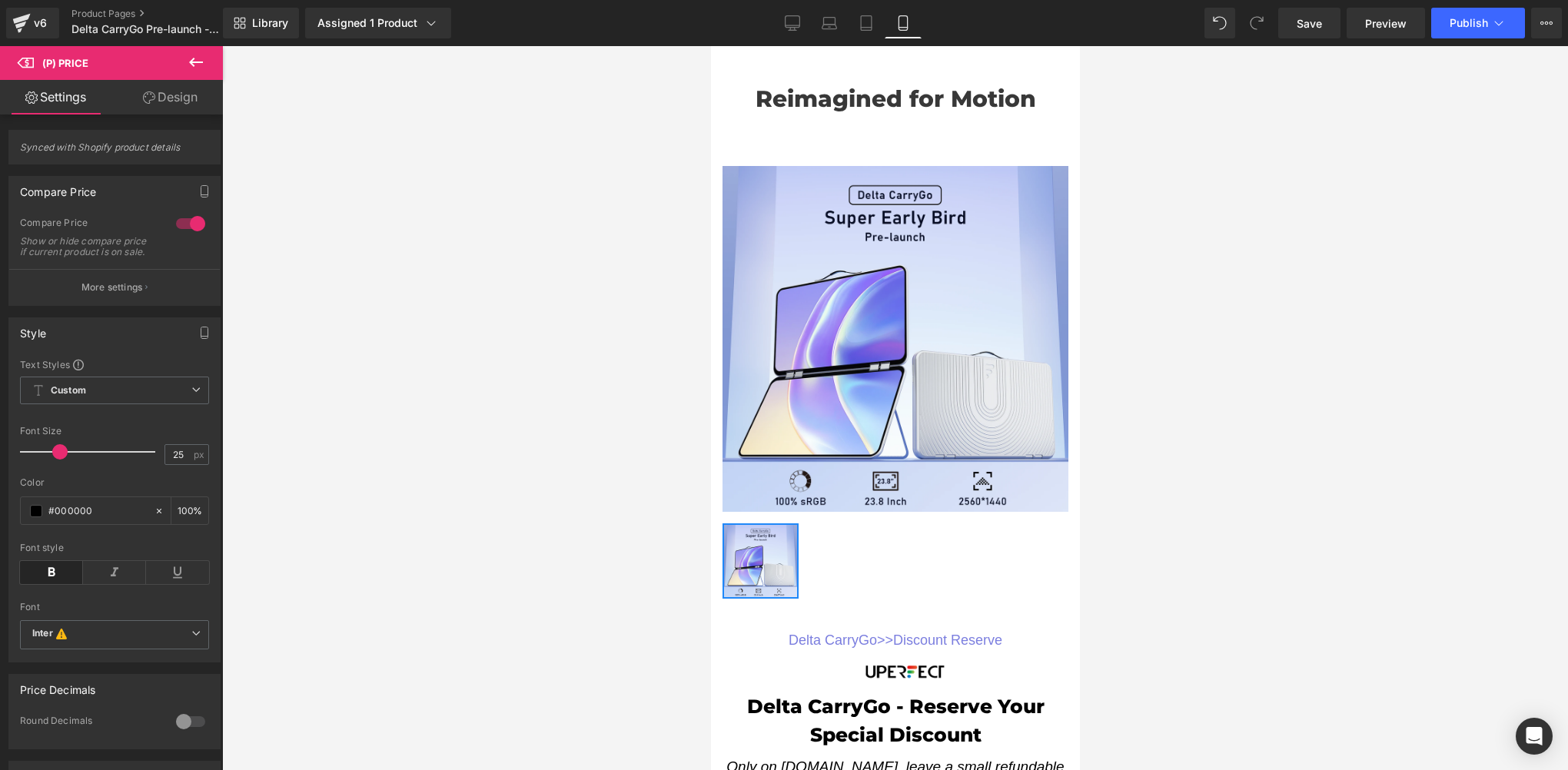
click at [323, 278] on div at bounding box center [895, 408] width 1346 height 724
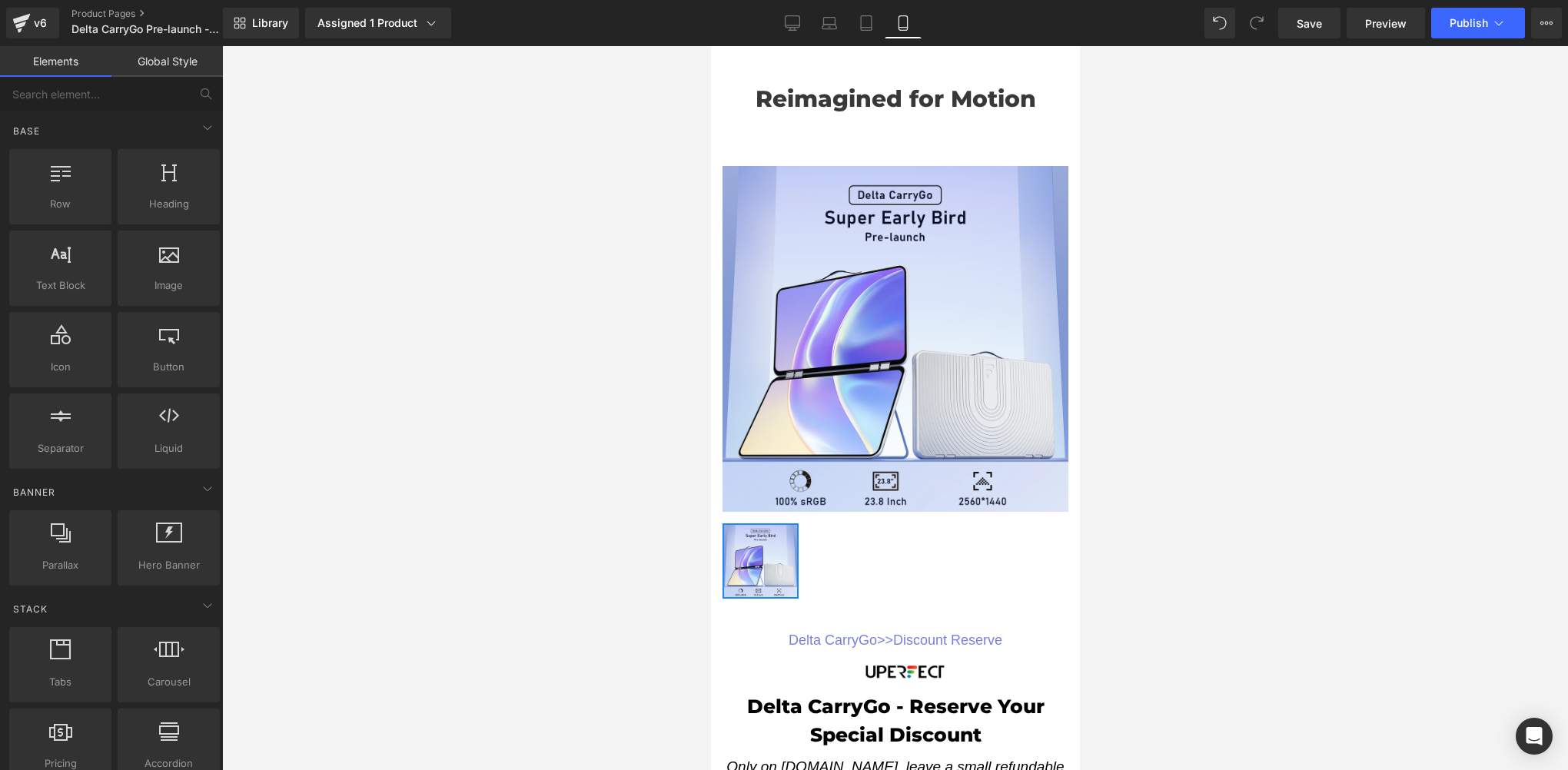
drag, startPoint x: 797, startPoint y: 24, endPoint x: 830, endPoint y: 3, distance: 39.1
click at [797, 24] on icon at bounding box center [793, 23] width 15 height 15
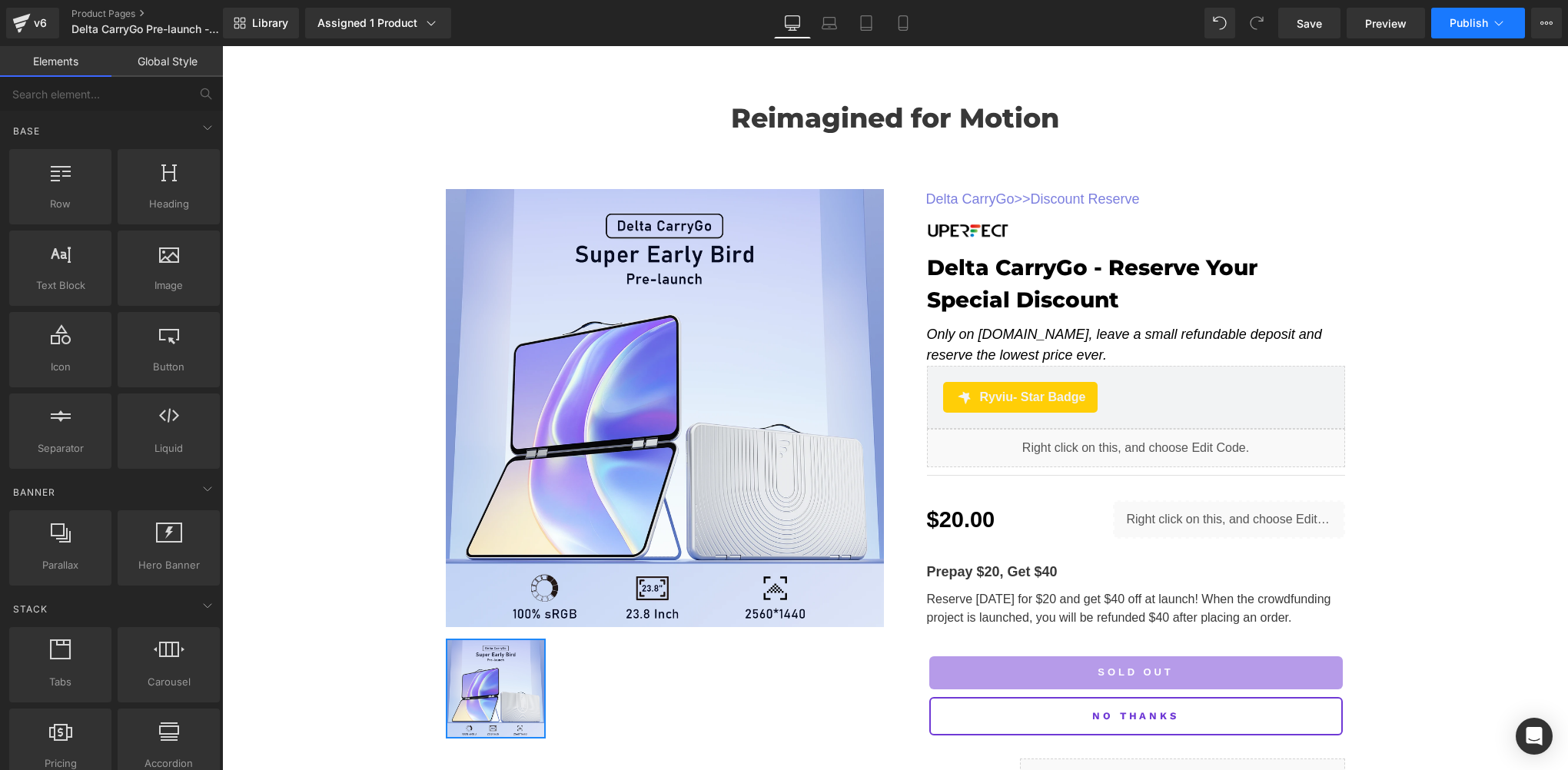
click at [1457, 30] on button "Publish" at bounding box center [1479, 23] width 94 height 31
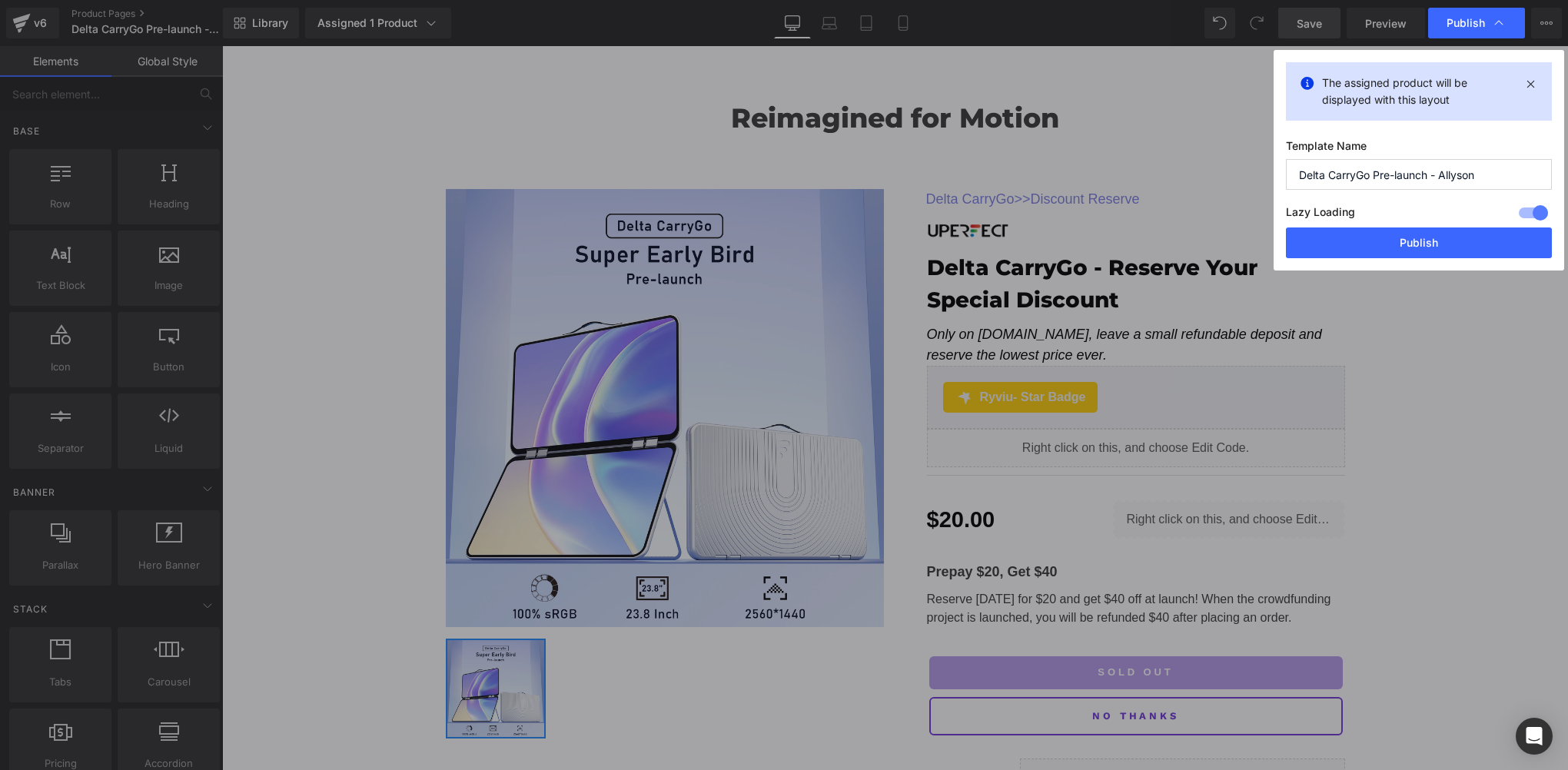
drag, startPoint x: 1309, startPoint y: 27, endPoint x: 1322, endPoint y: 27, distance: 13.0
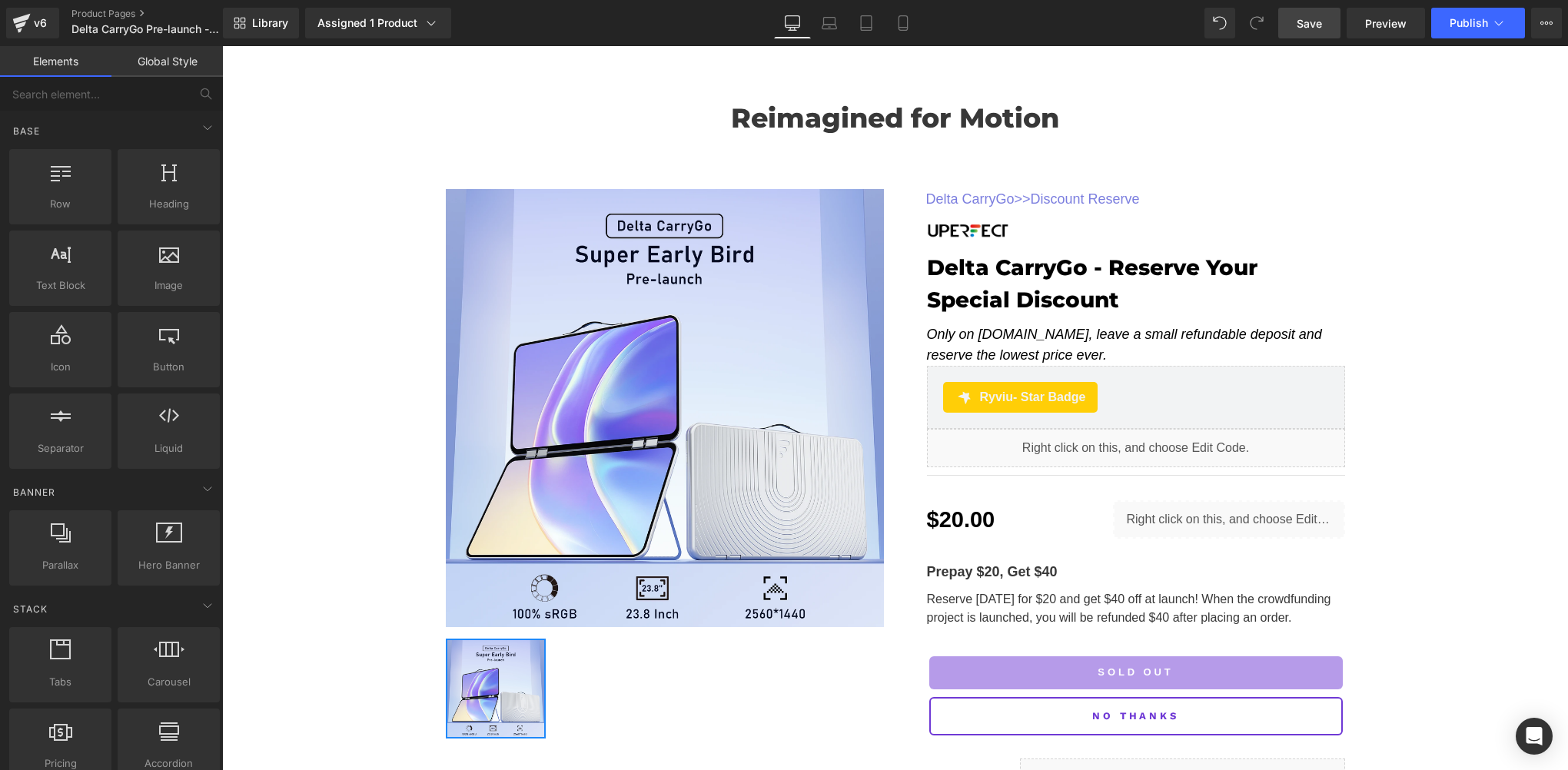
click at [1322, 26] on span "Save" at bounding box center [1310, 23] width 26 height 16
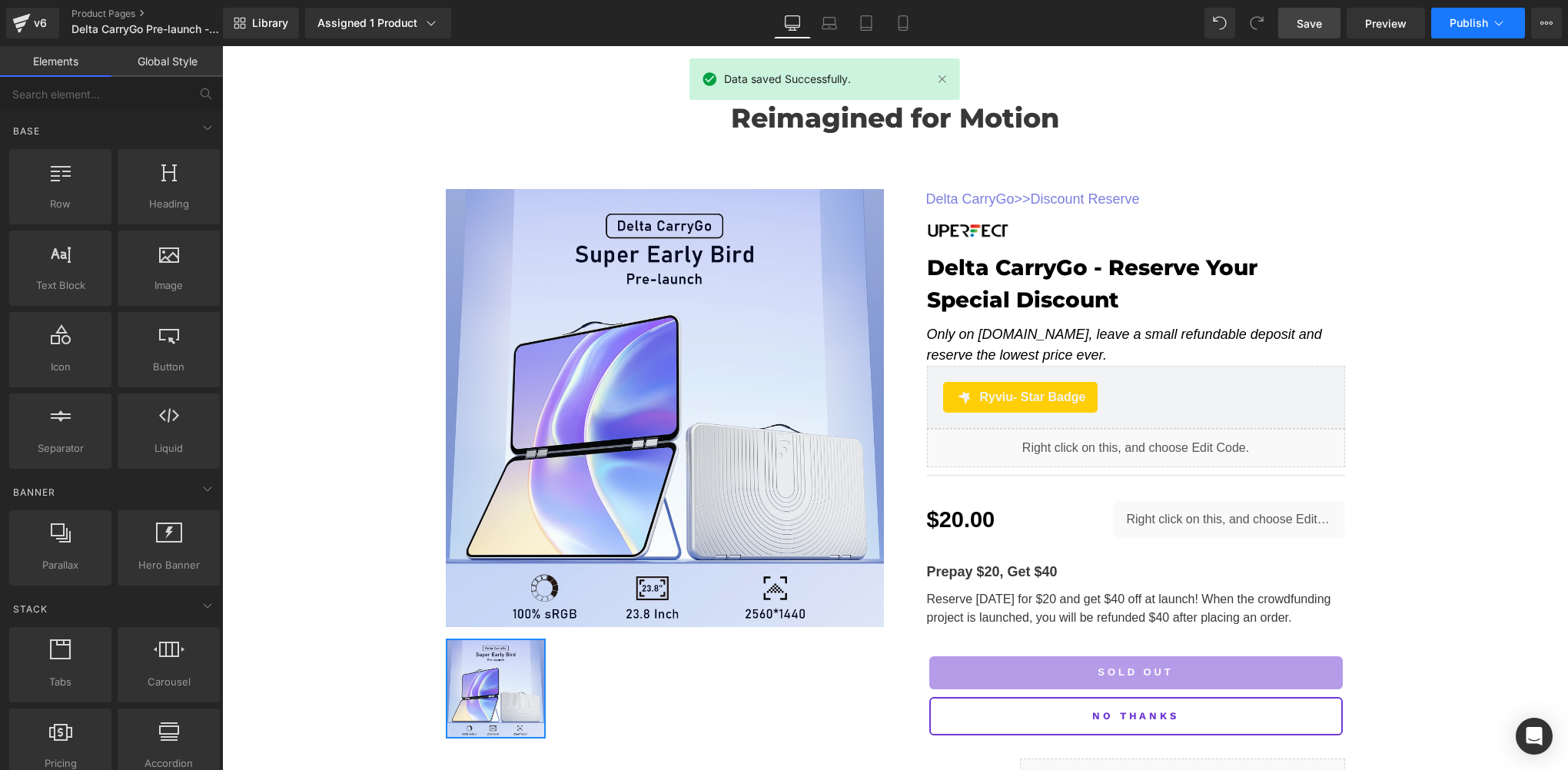
click at [1456, 26] on span "Publish" at bounding box center [1469, 23] width 39 height 12
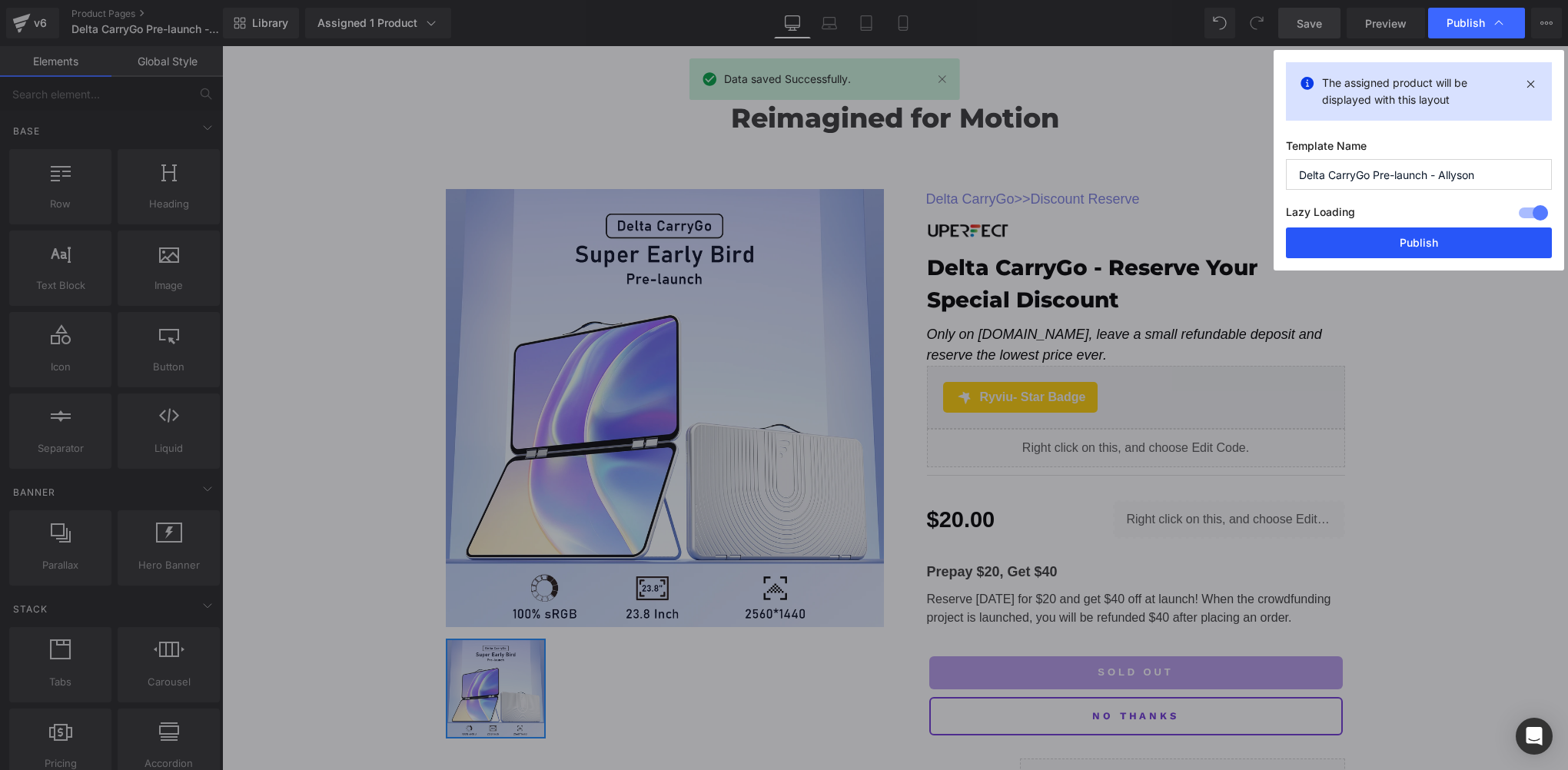
click at [1433, 236] on button "Publish" at bounding box center [1419, 243] width 266 height 31
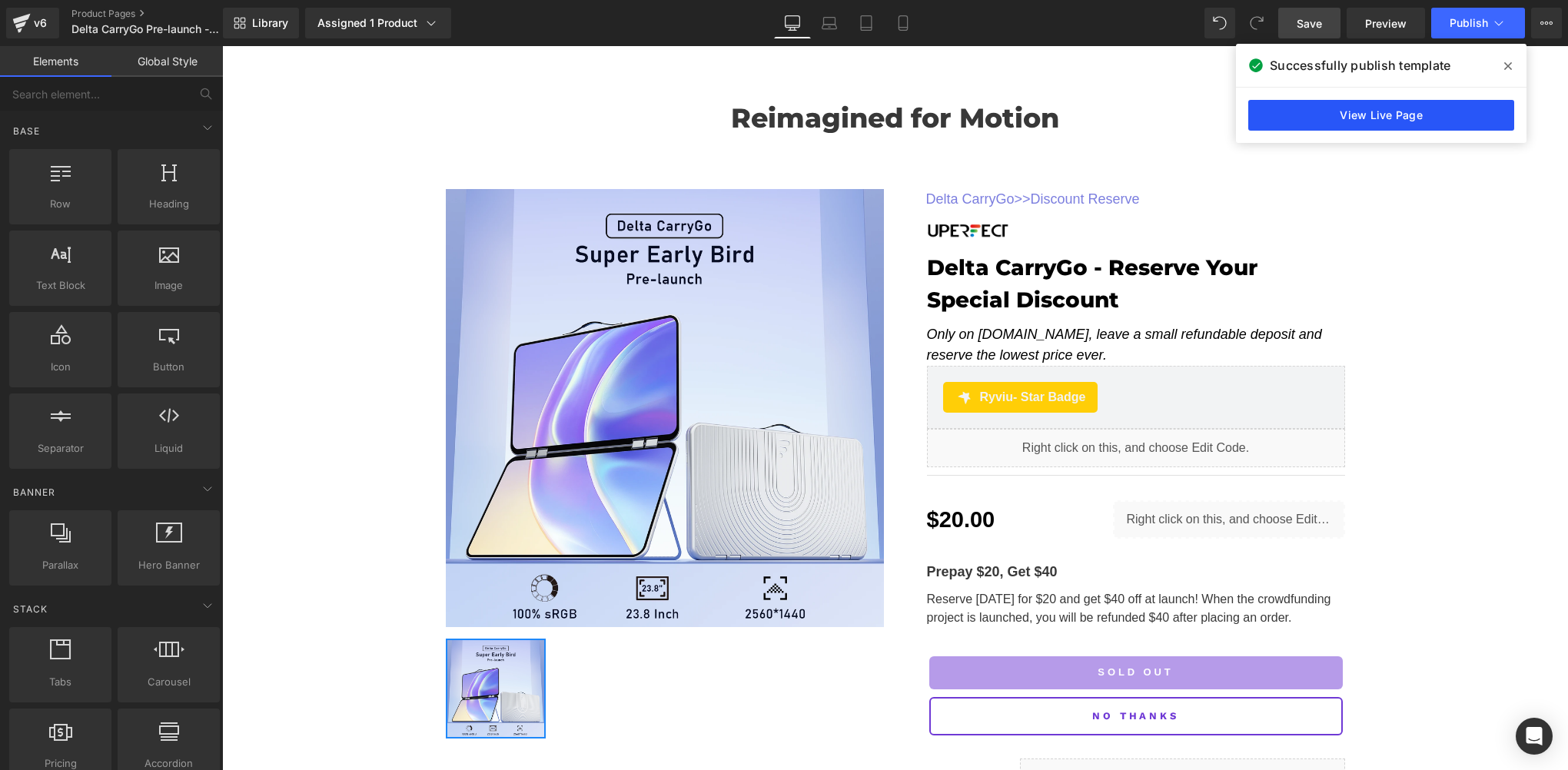
click at [1357, 108] on link "View Live Page" at bounding box center [1381, 116] width 266 height 31
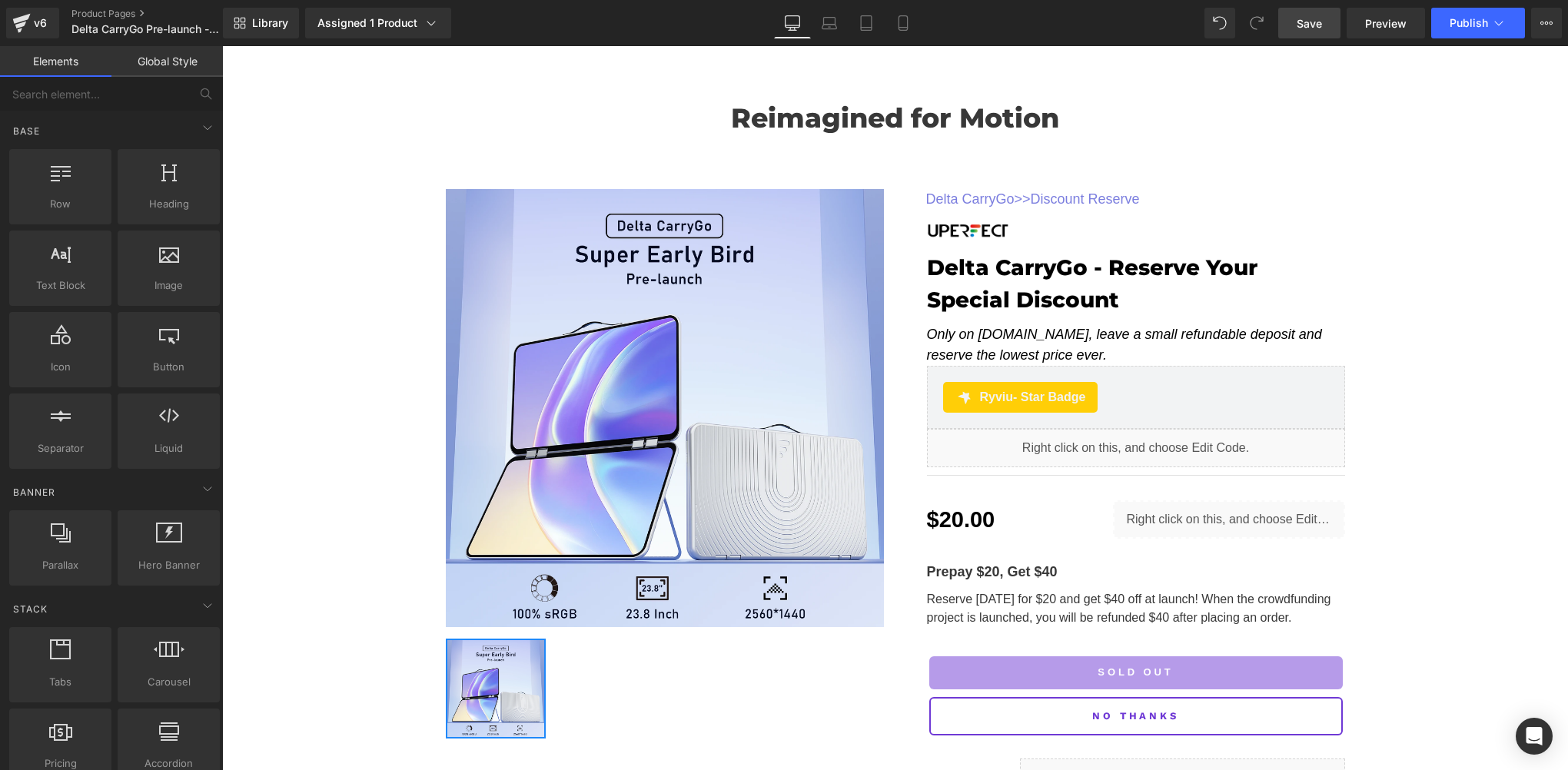
click at [1322, 28] on span "Save" at bounding box center [1310, 23] width 26 height 16
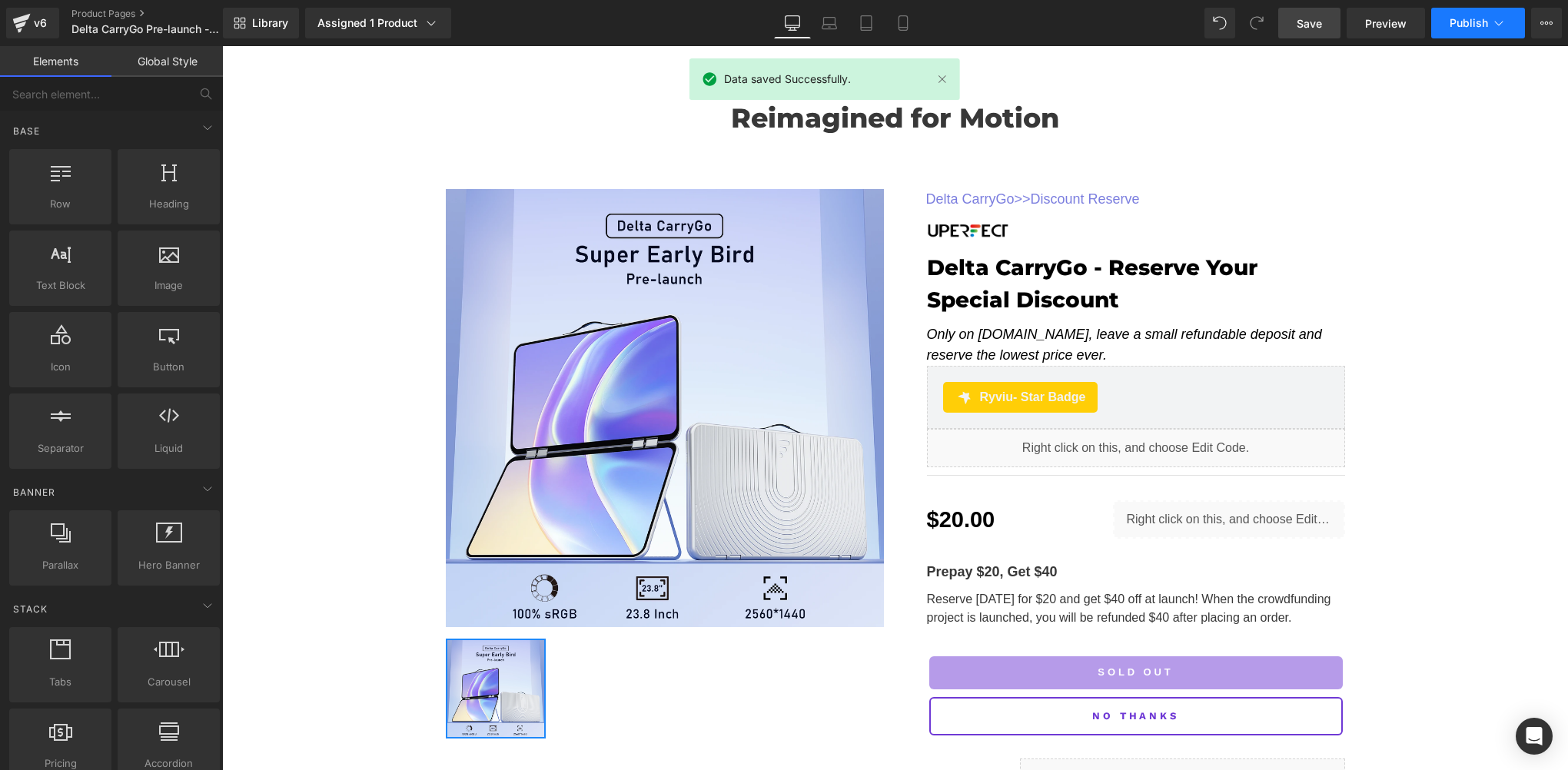
click at [1453, 20] on span "Publish" at bounding box center [1469, 23] width 39 height 12
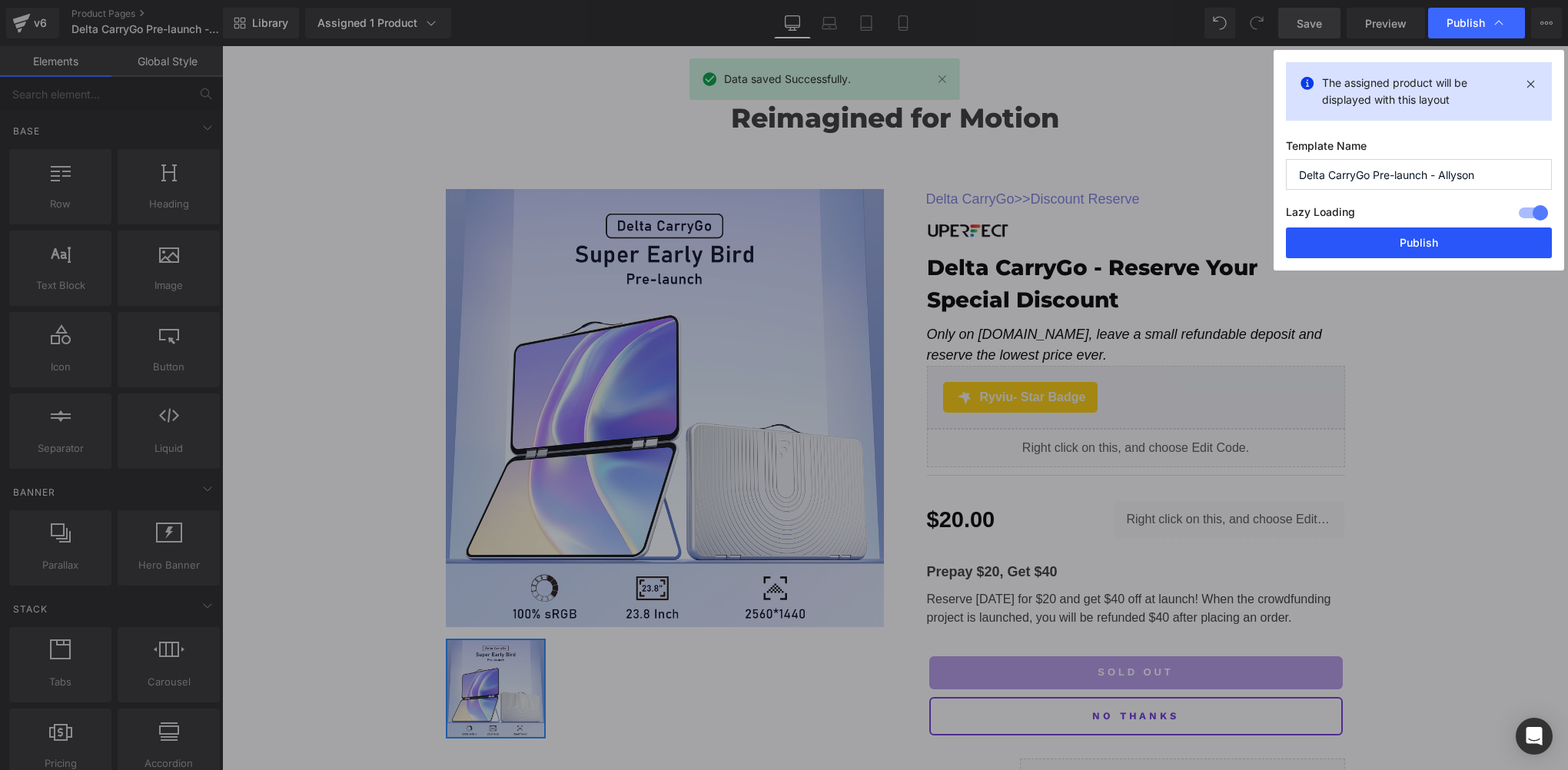
click at [1435, 239] on button "Publish" at bounding box center [1419, 243] width 266 height 31
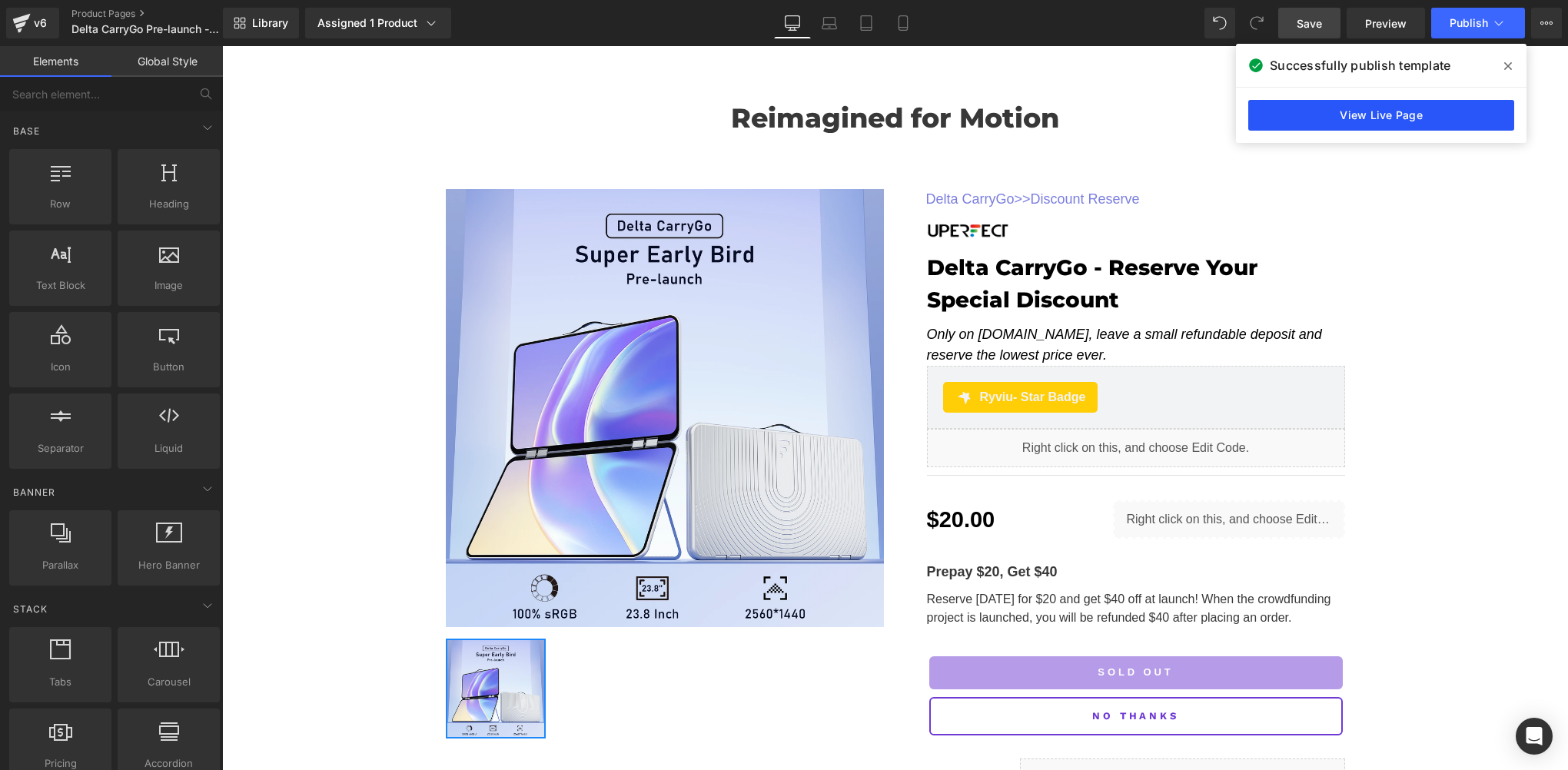
click at [1396, 120] on link "View Live Page" at bounding box center [1381, 116] width 266 height 31
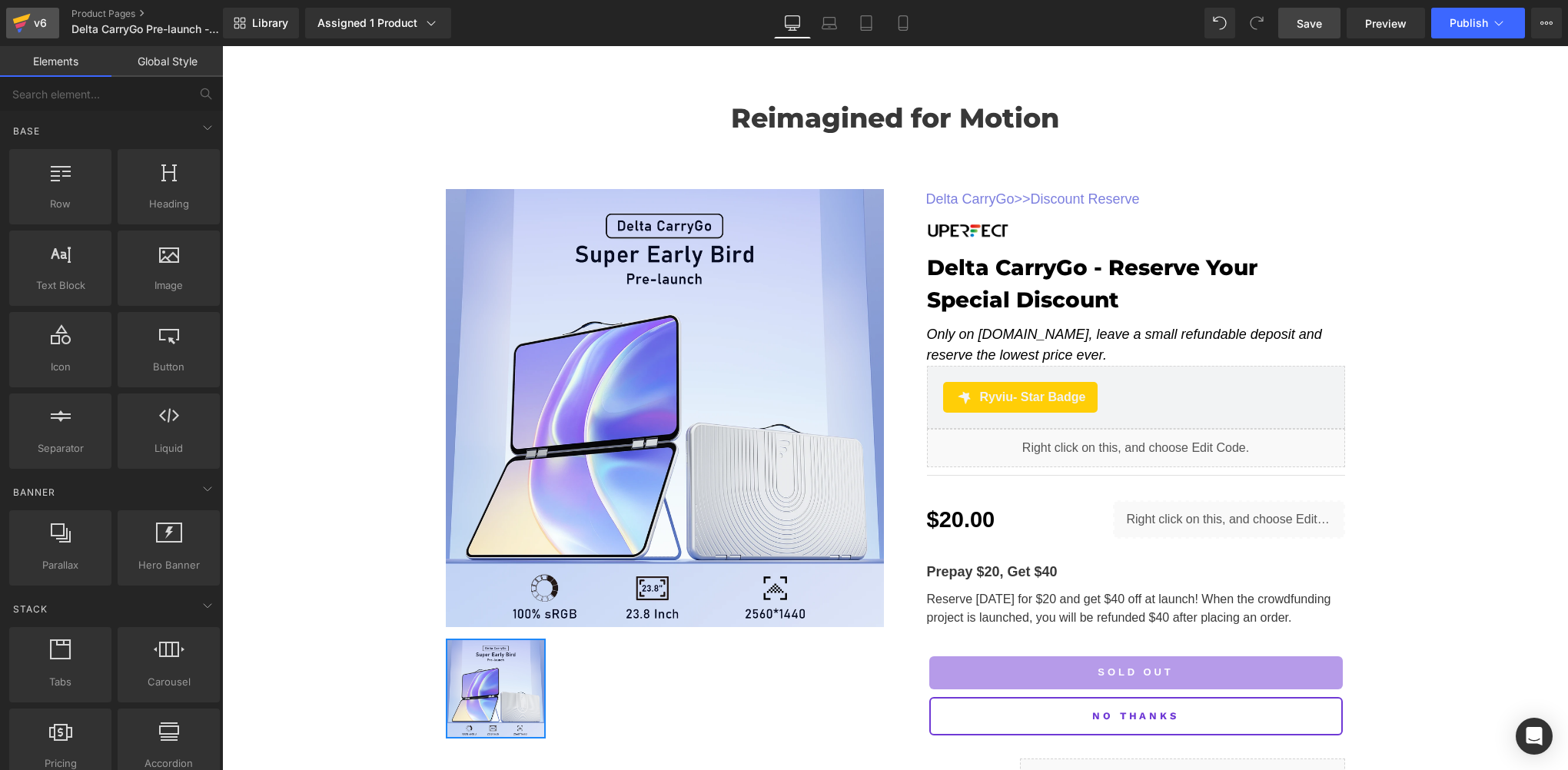
drag, startPoint x: 31, startPoint y: 19, endPoint x: 42, endPoint y: 29, distance: 14.9
click at [31, 19] on div "v6" at bounding box center [40, 22] width 19 height 20
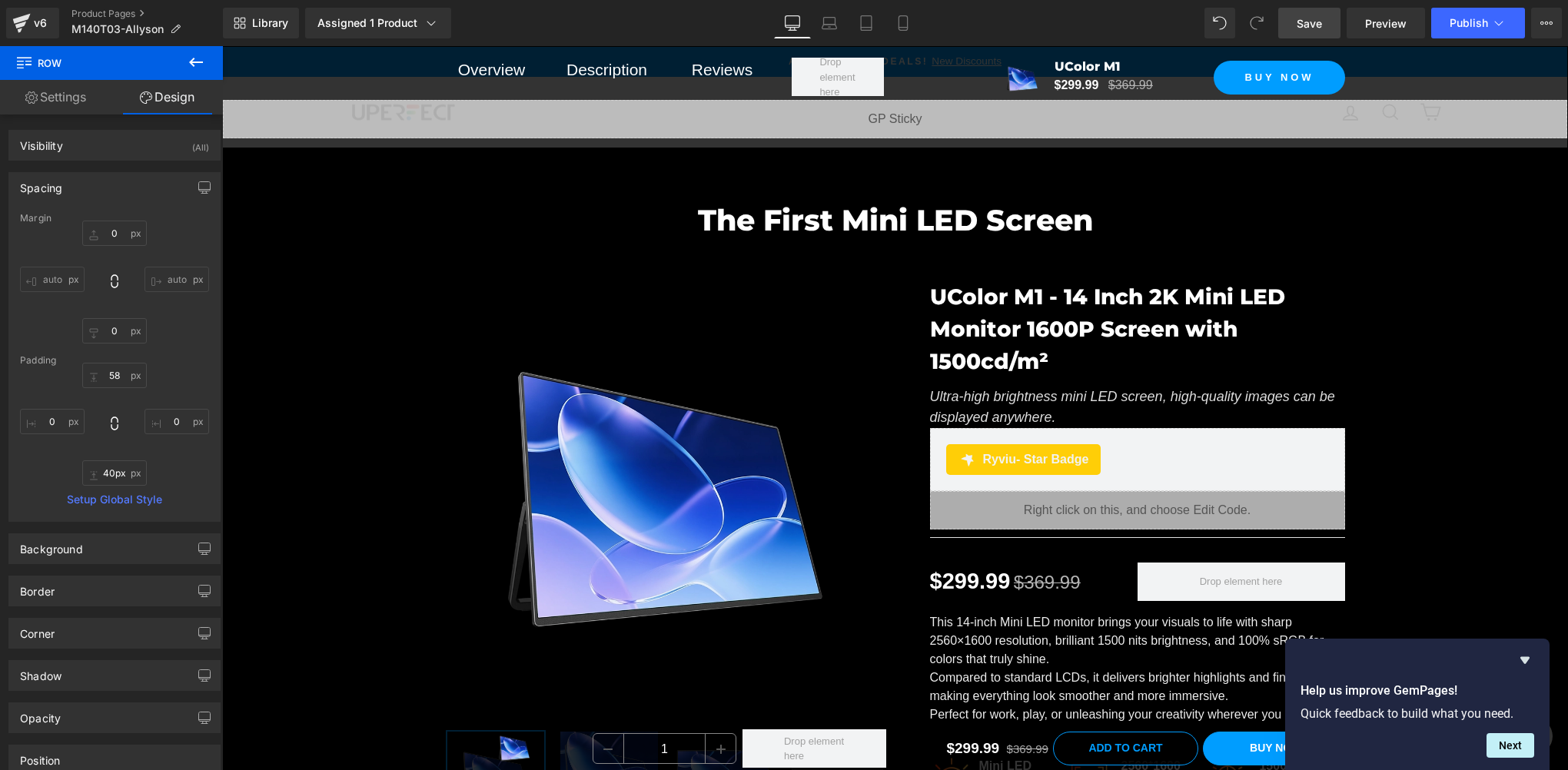
click at [1338, 20] on link "Save" at bounding box center [1310, 23] width 62 height 31
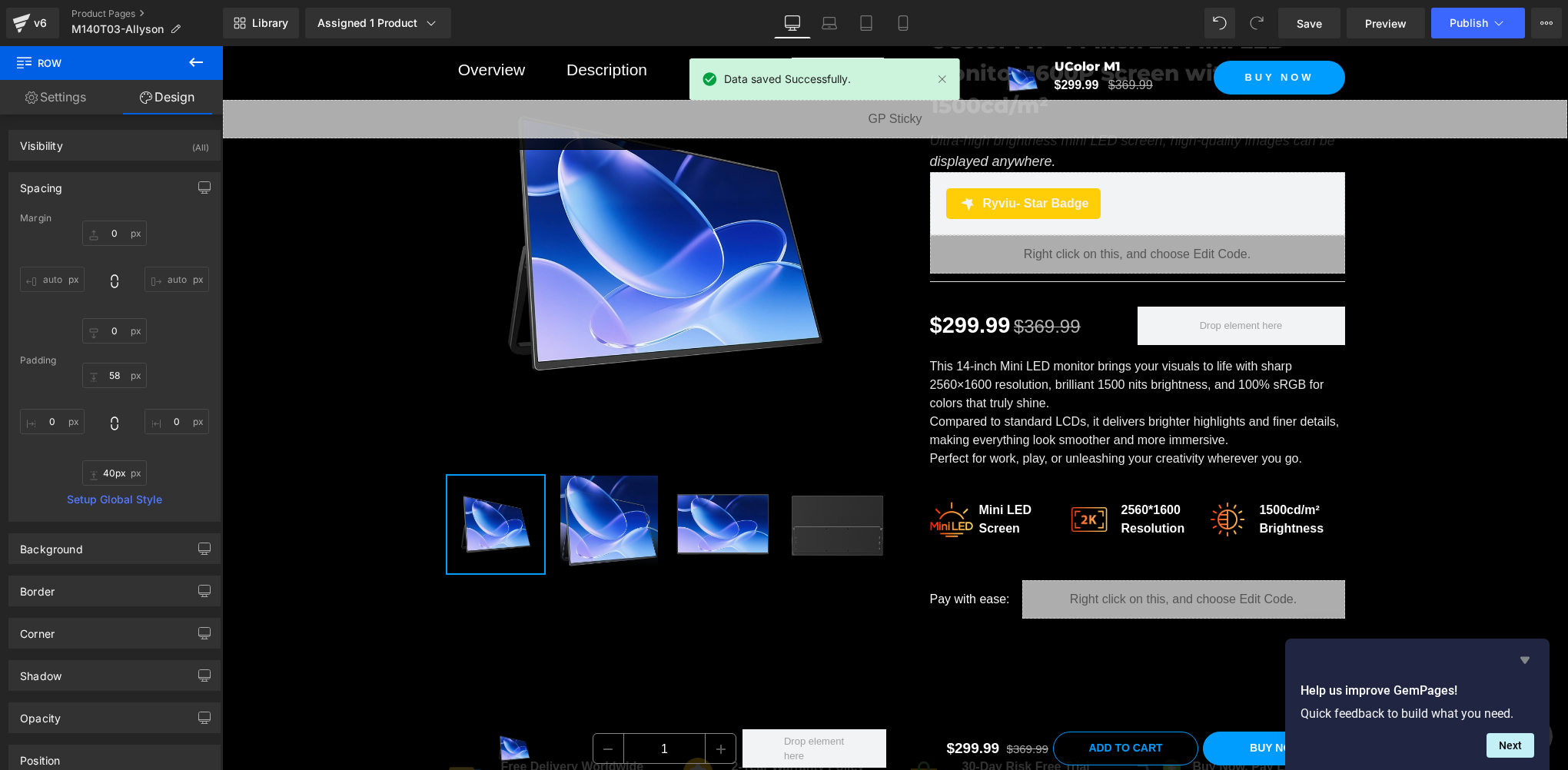
click at [1523, 661] on icon "Hide survey" at bounding box center [1525, 660] width 9 height 7
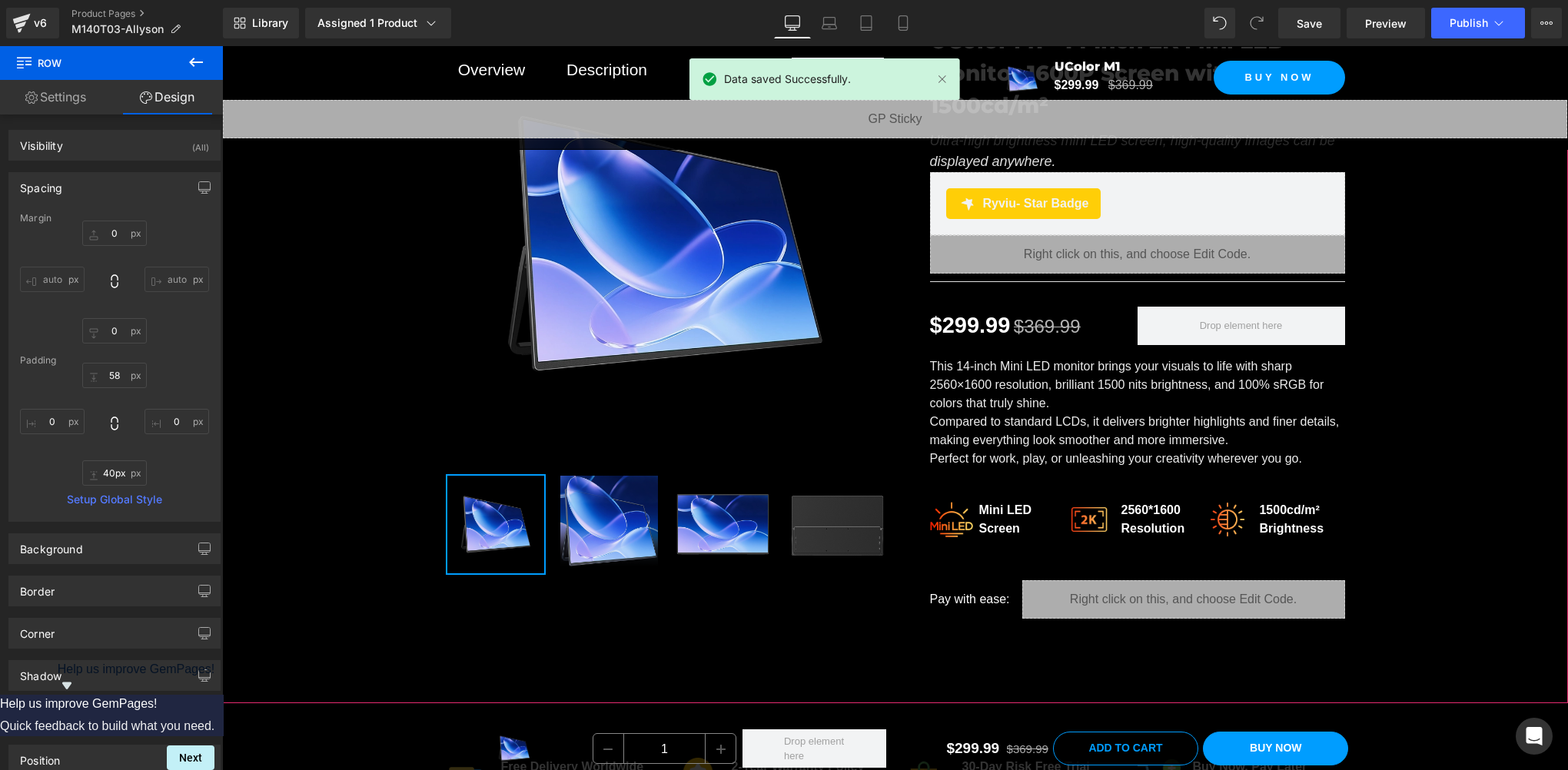
scroll to position [0, 0]
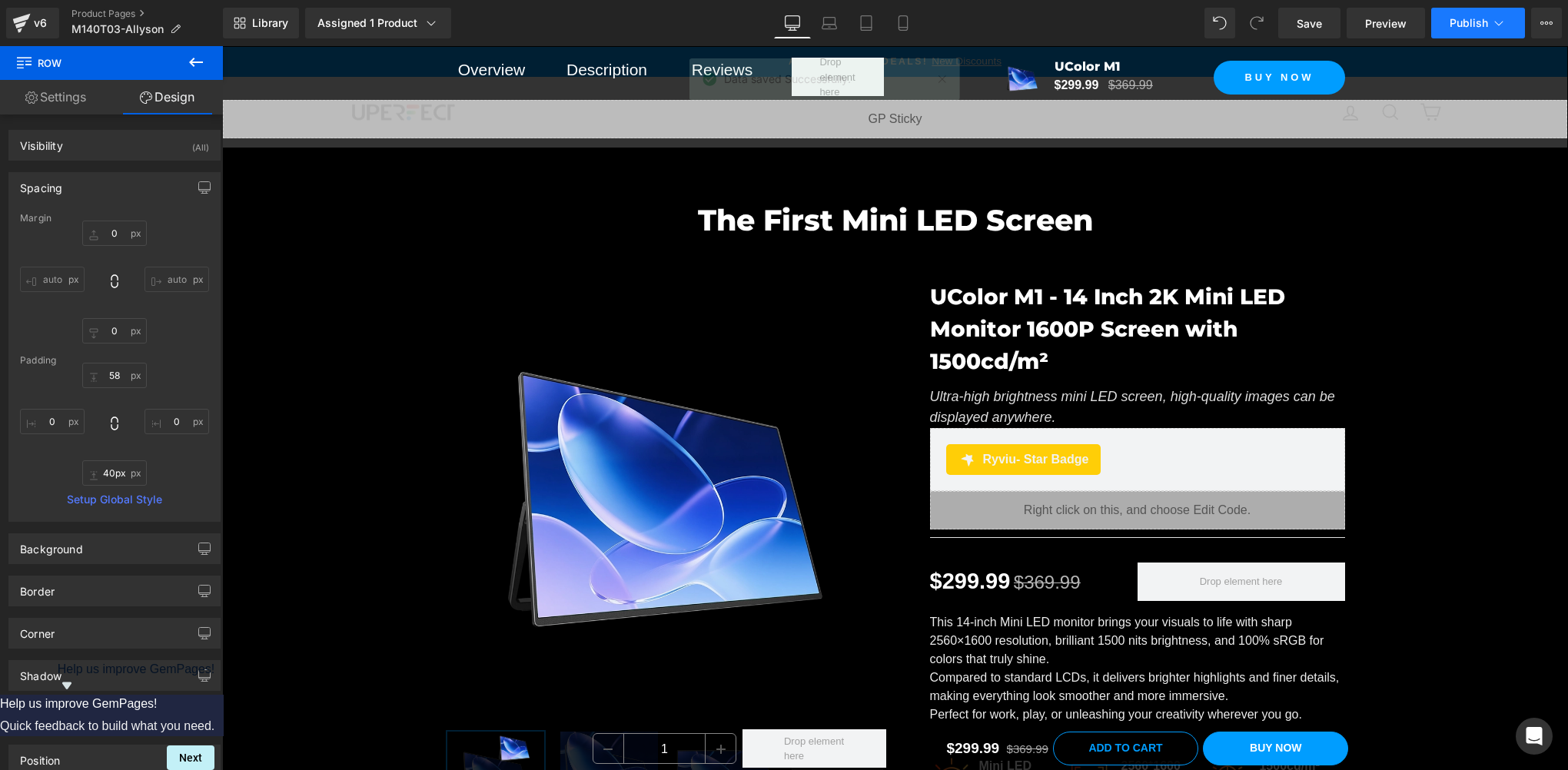
click at [1464, 24] on span "Publish" at bounding box center [1469, 23] width 39 height 12
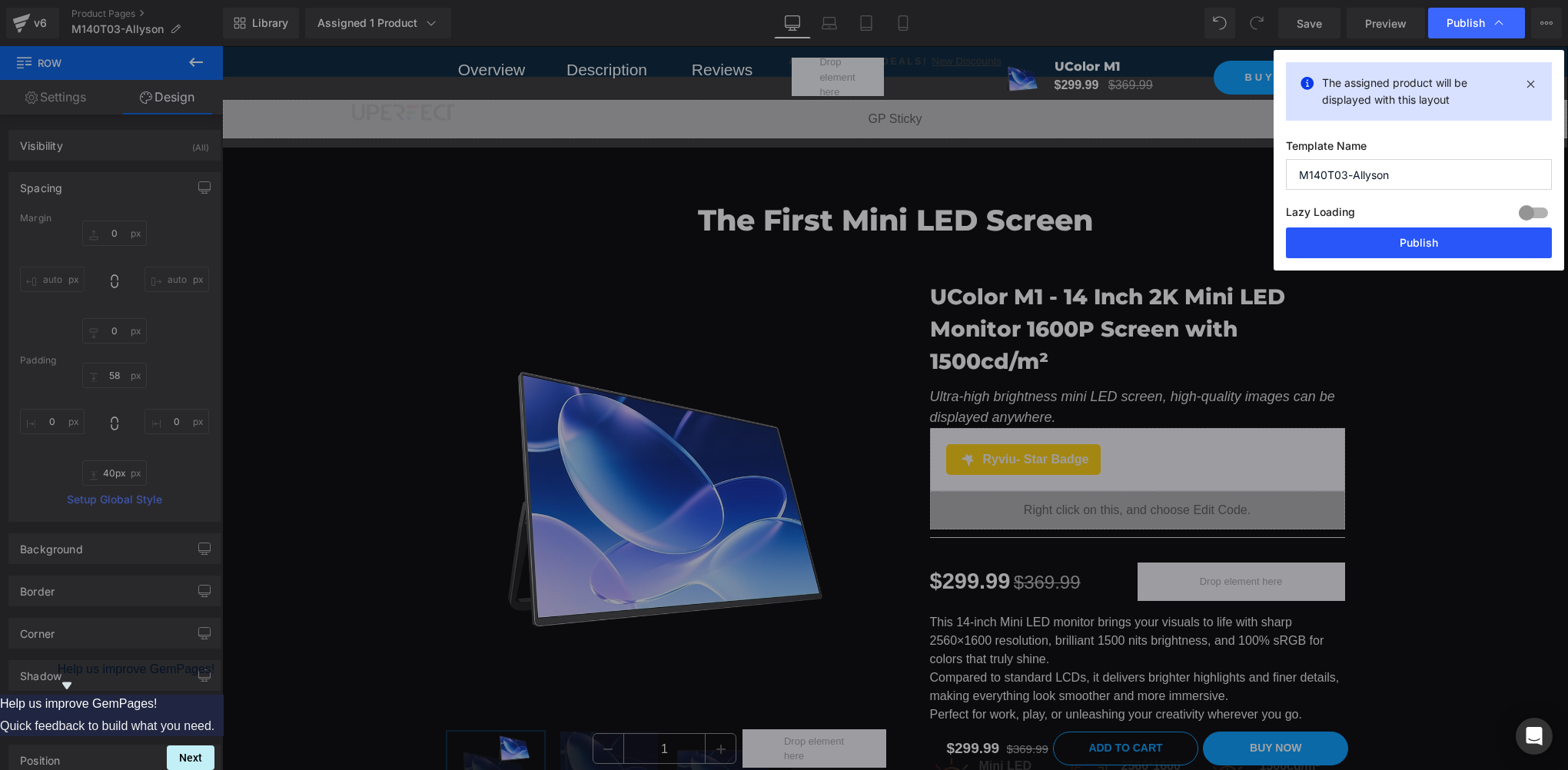
drag, startPoint x: 1399, startPoint y: 250, endPoint x: 673, endPoint y: 717, distance: 863.2
click at [1399, 250] on button "Publish" at bounding box center [1419, 243] width 266 height 31
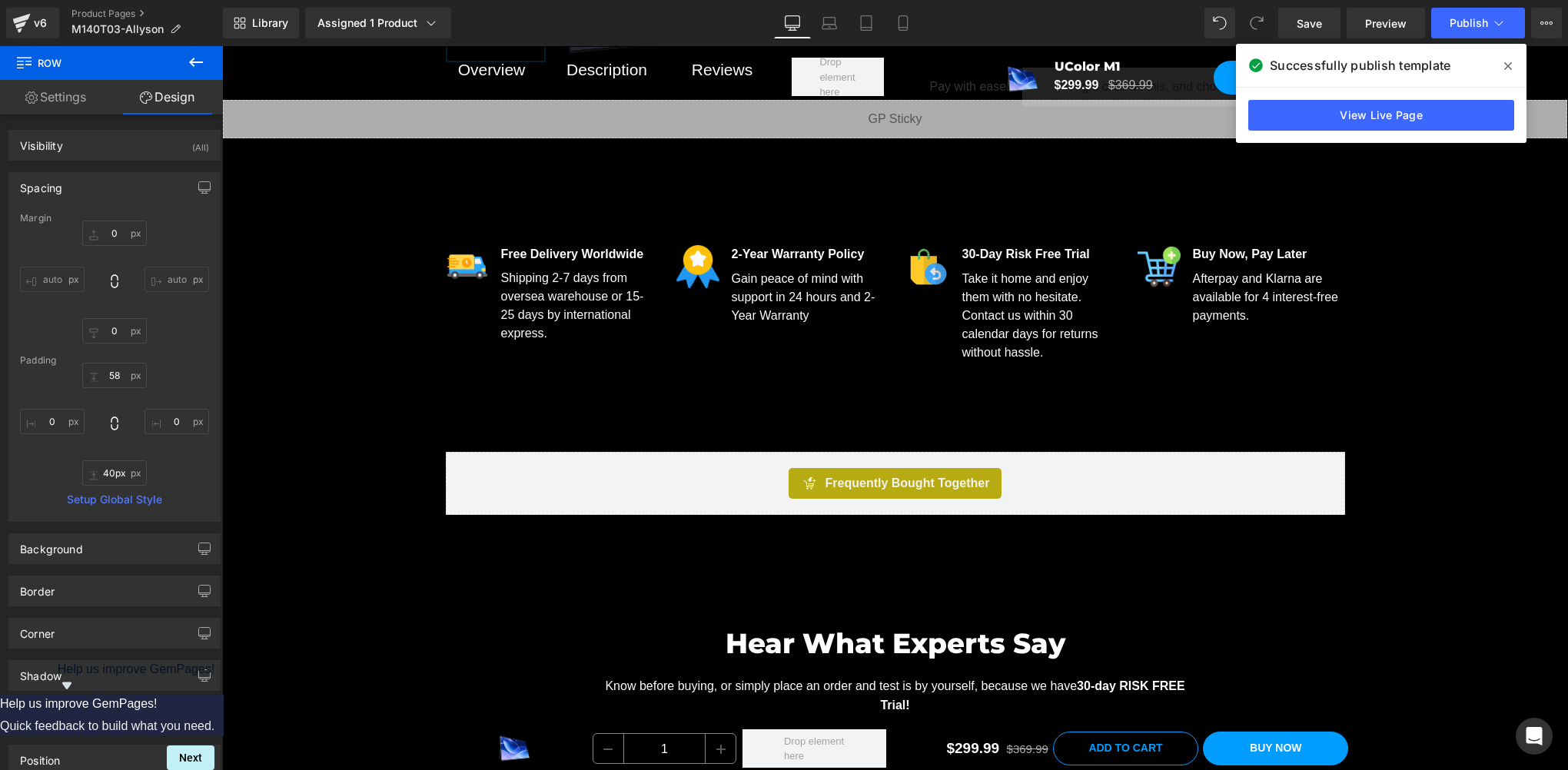
scroll to position [512, 0]
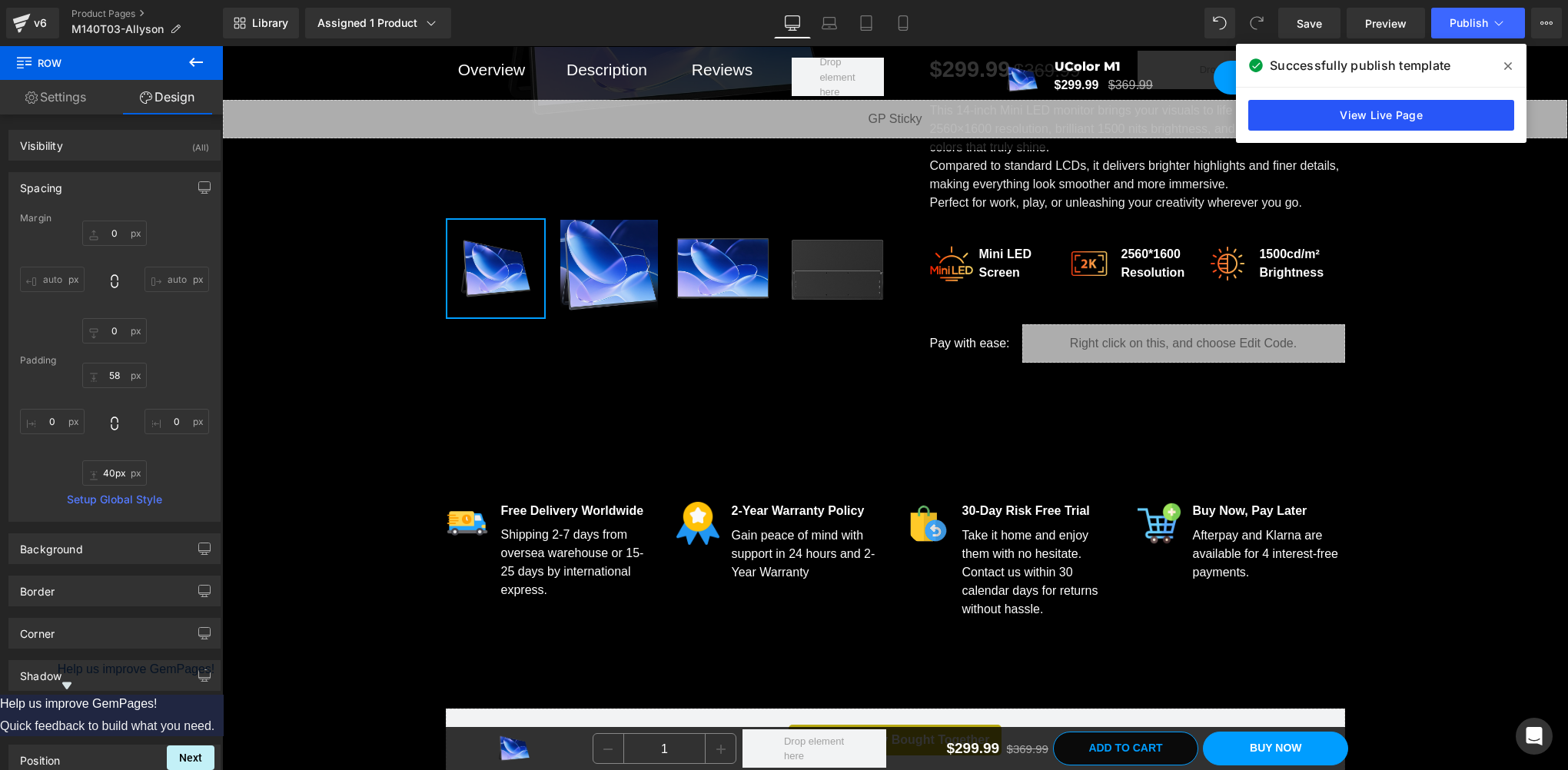
click at [1411, 116] on link "View Live Page" at bounding box center [1381, 116] width 266 height 31
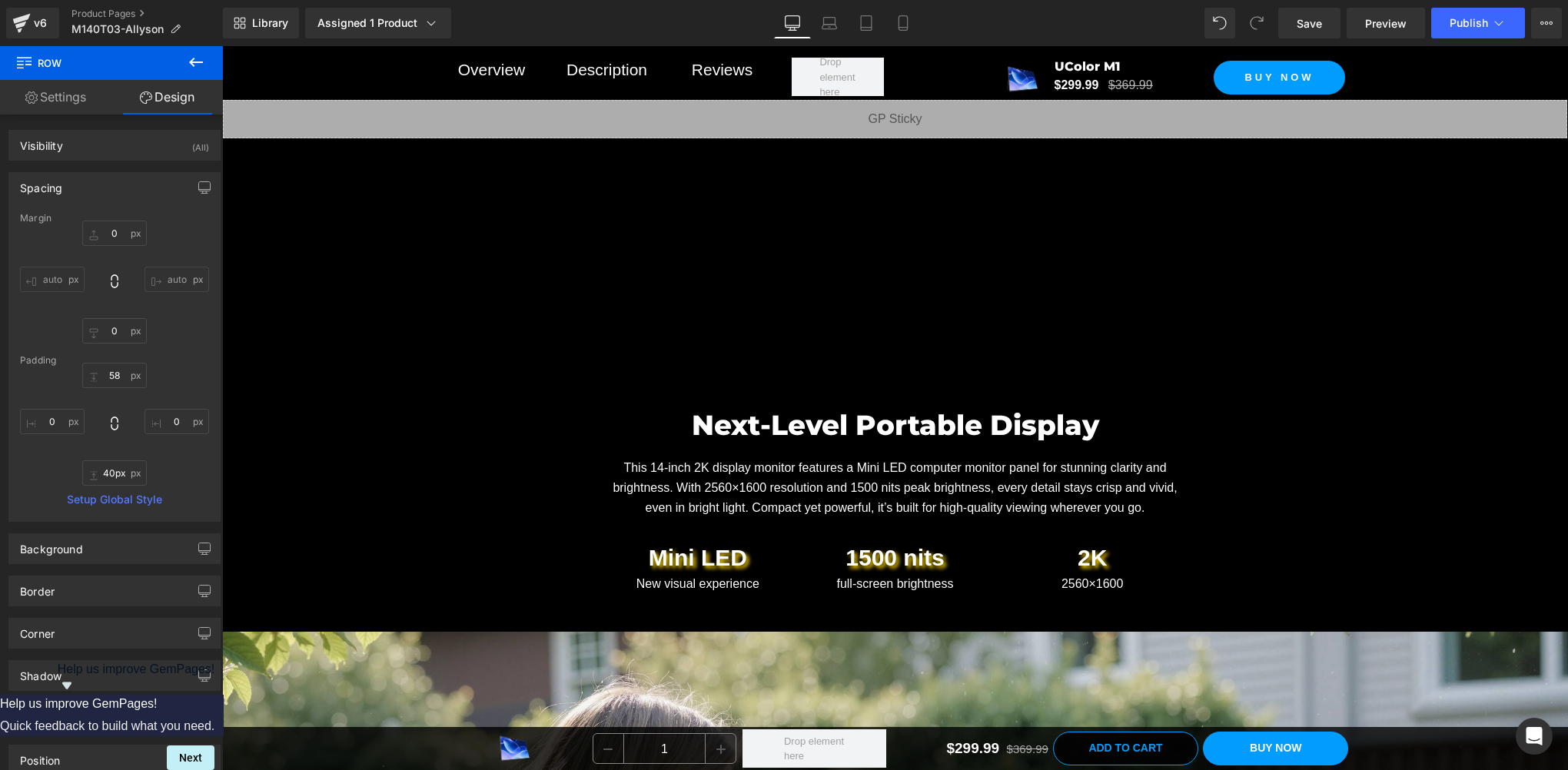
scroll to position [1280, 0]
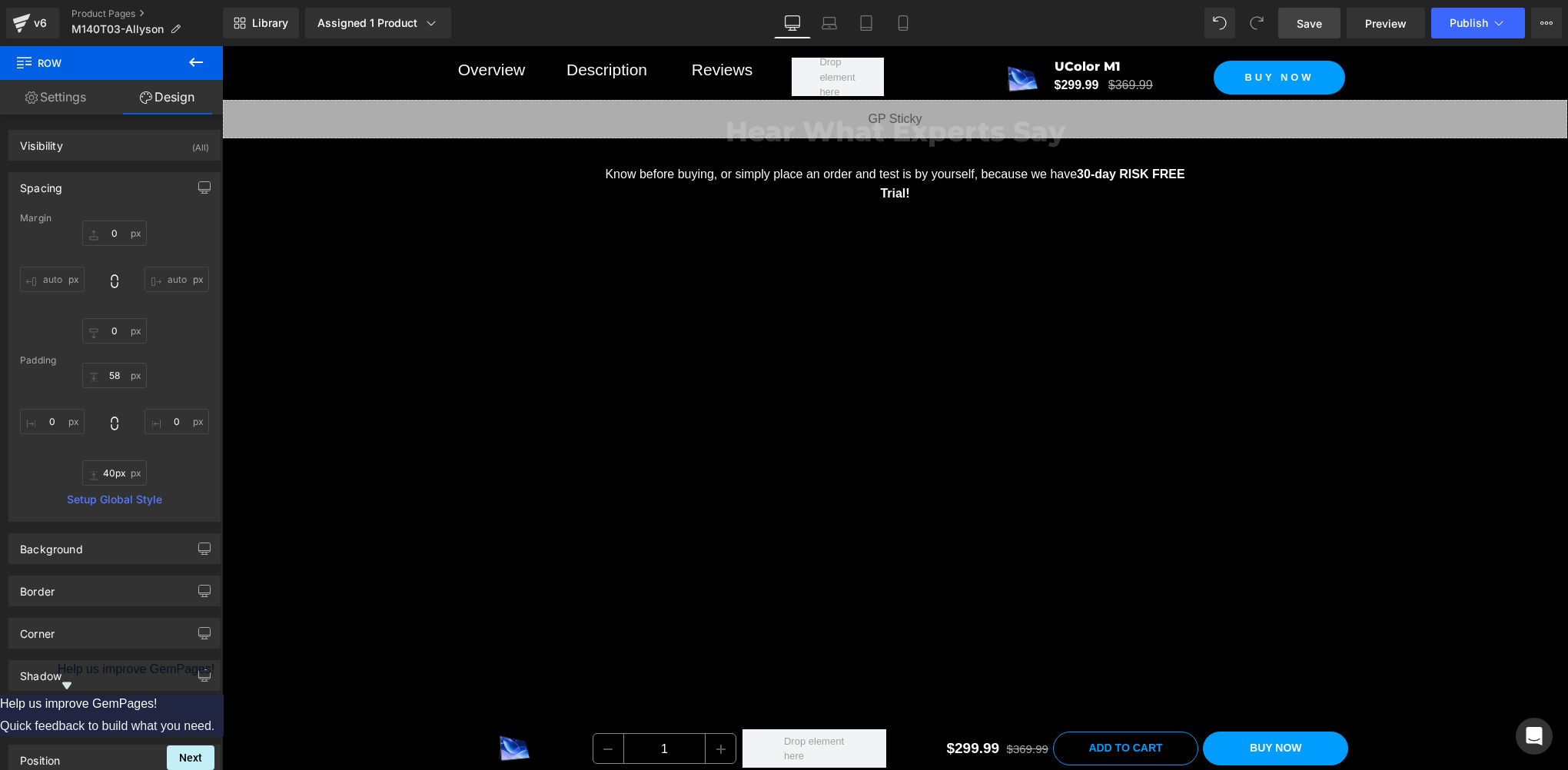
click at [1322, 29] on span "Save" at bounding box center [1310, 23] width 26 height 16
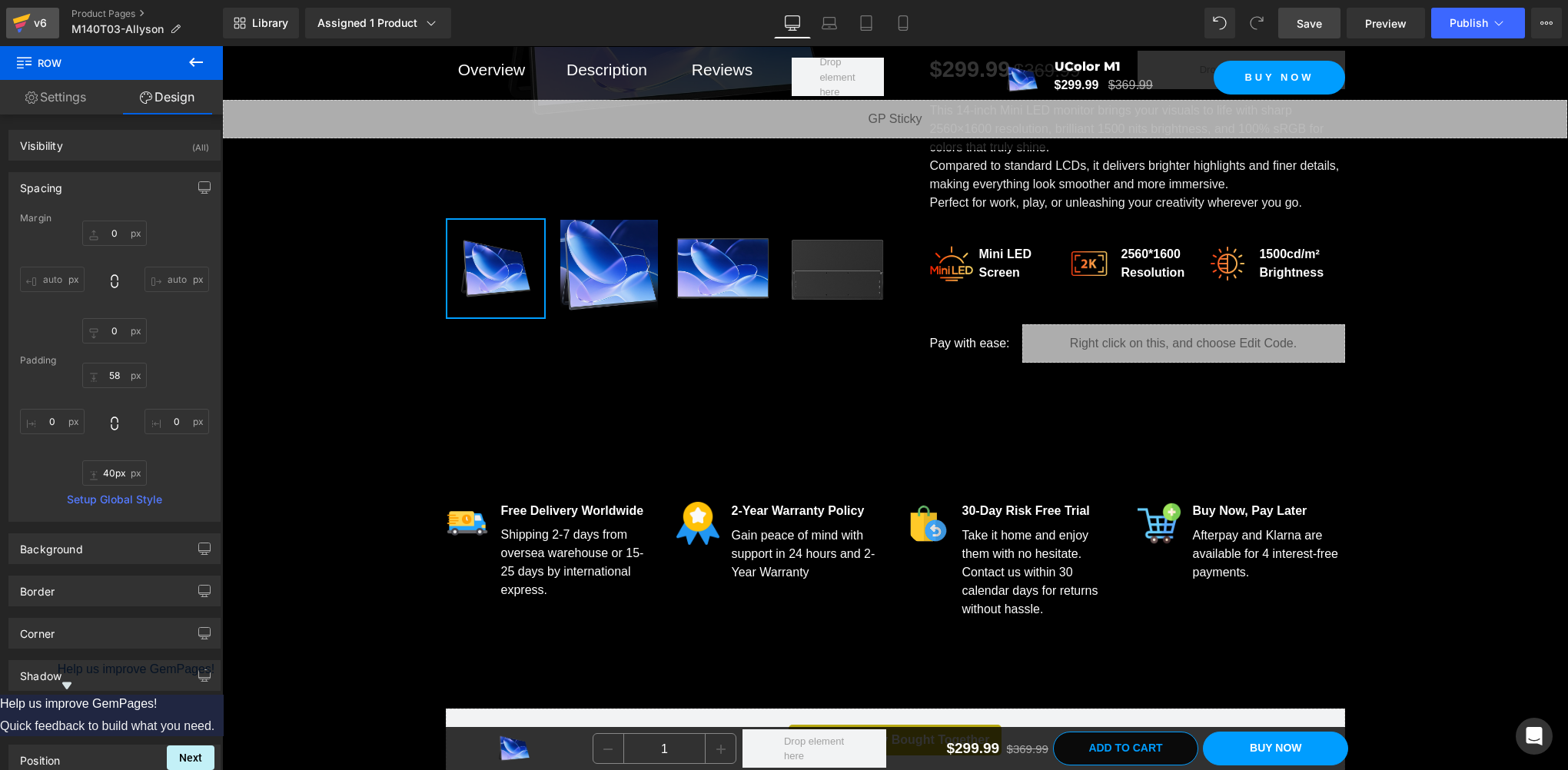
click at [29, 23] on icon at bounding box center [21, 22] width 19 height 38
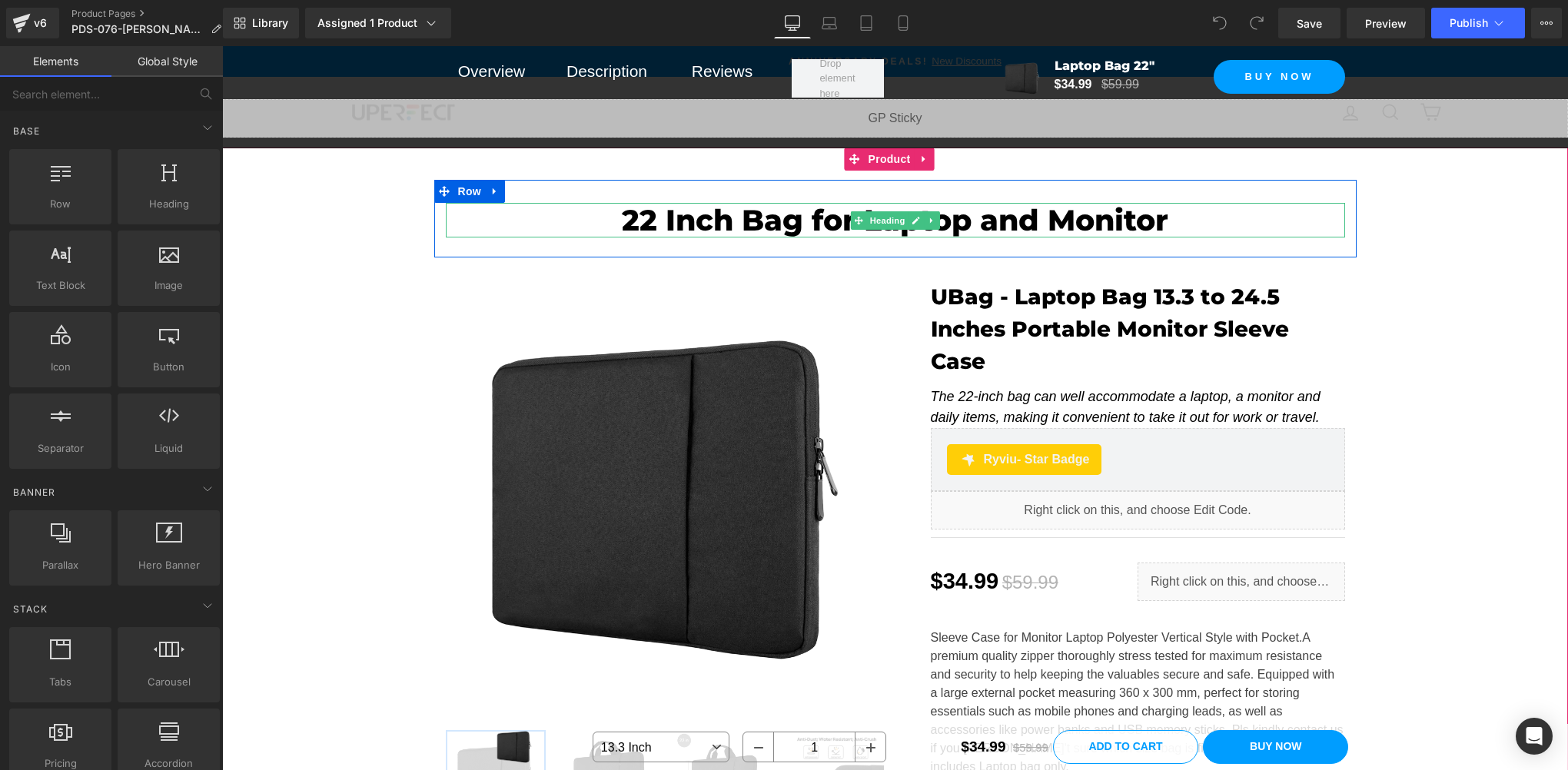
click at [648, 230] on h2 "22 Inch Bag for Laptop and Monitor" at bounding box center [895, 220] width 900 height 35
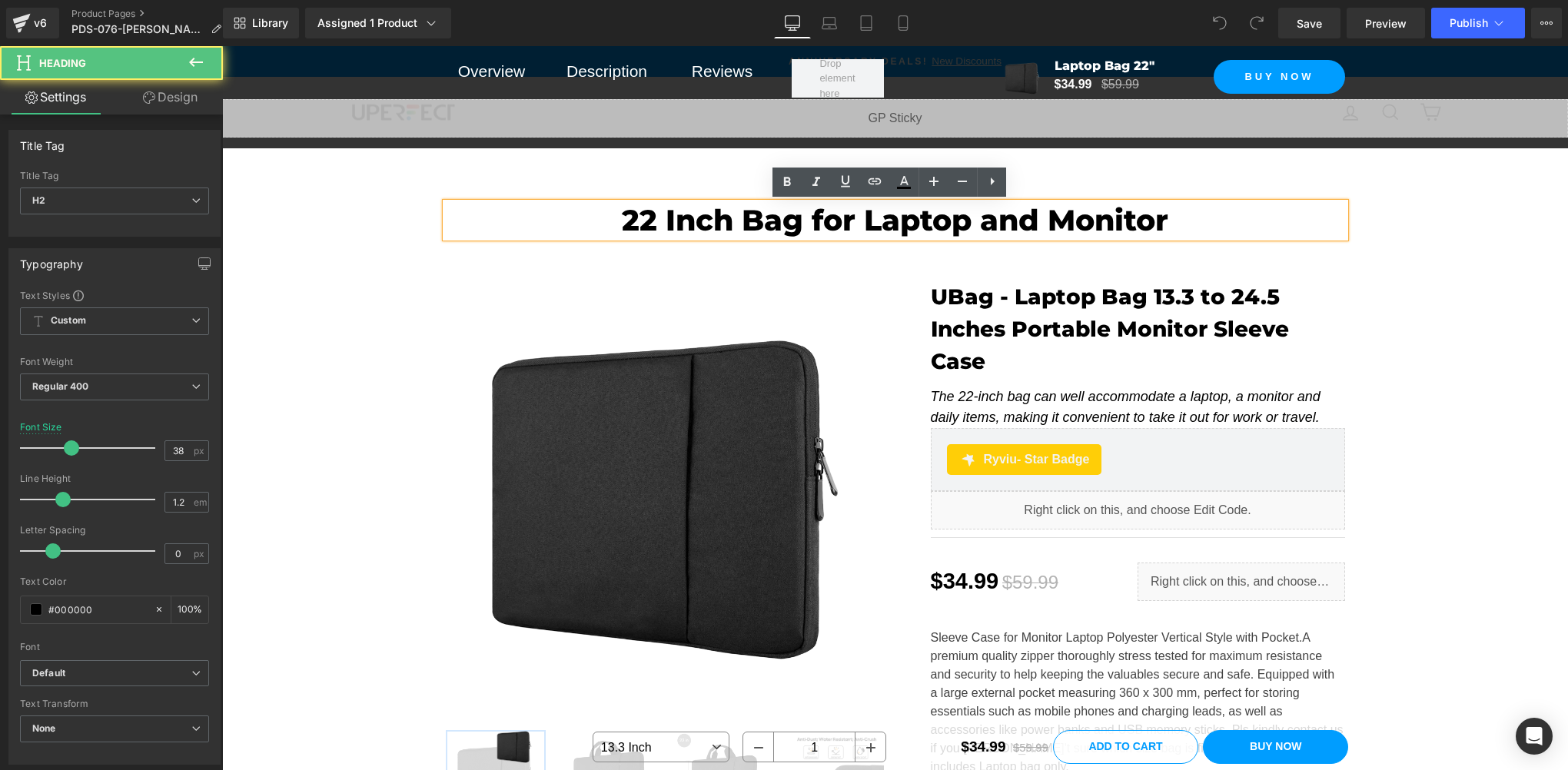
click at [654, 222] on h2 "22 Inch Bag for Laptop and Monitor" at bounding box center [895, 220] width 900 height 35
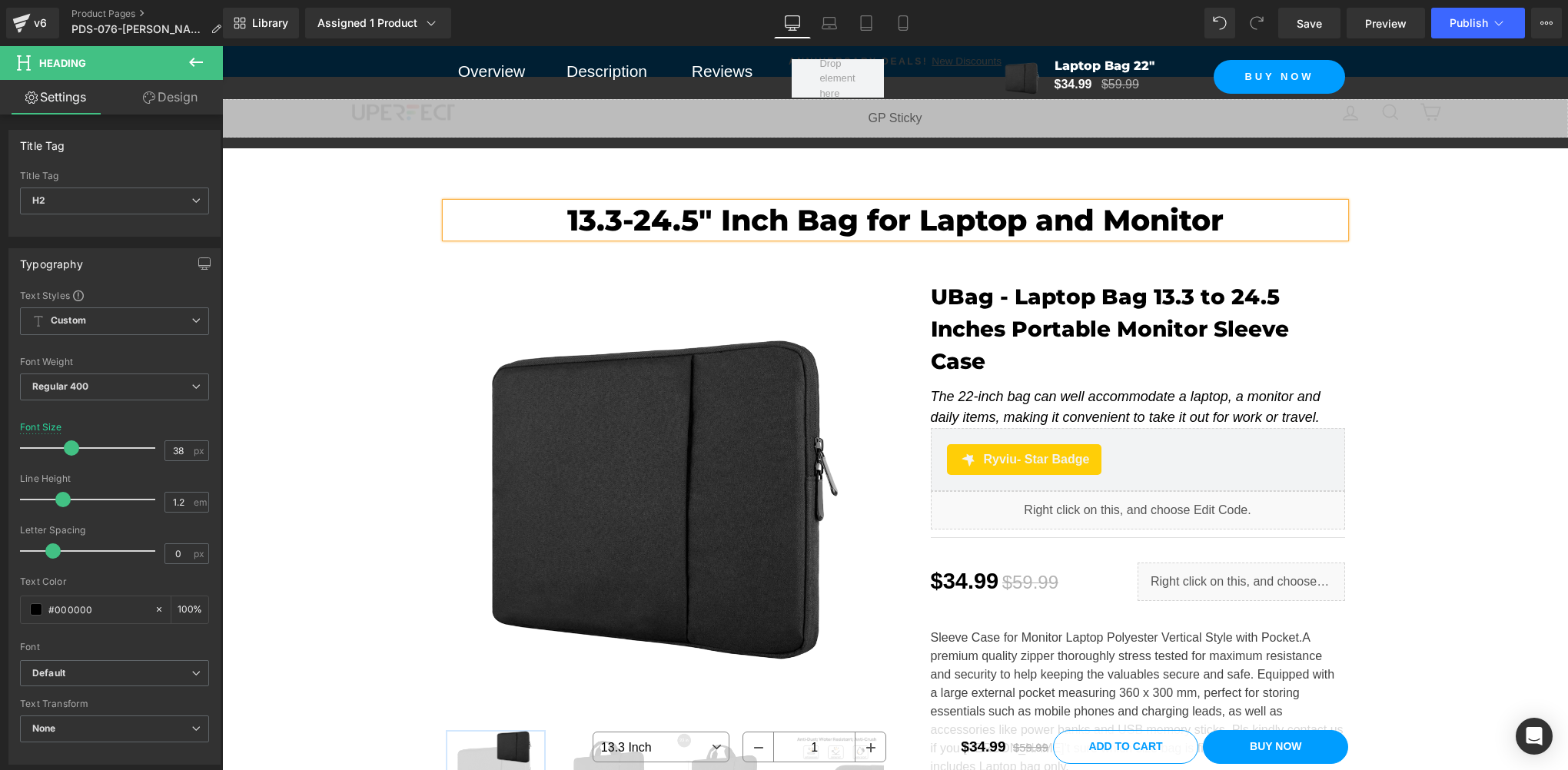
click at [621, 216] on h2 "13.3-24.5" Inch Bag for Laptop and Monitor" at bounding box center [895, 220] width 900 height 35
click at [1390, 450] on div "13.3"-24.5" Inch Bag for Laptop and Monitor Heading Row Sale Off (P) Image" at bounding box center [895, 585] width 1346 height 812
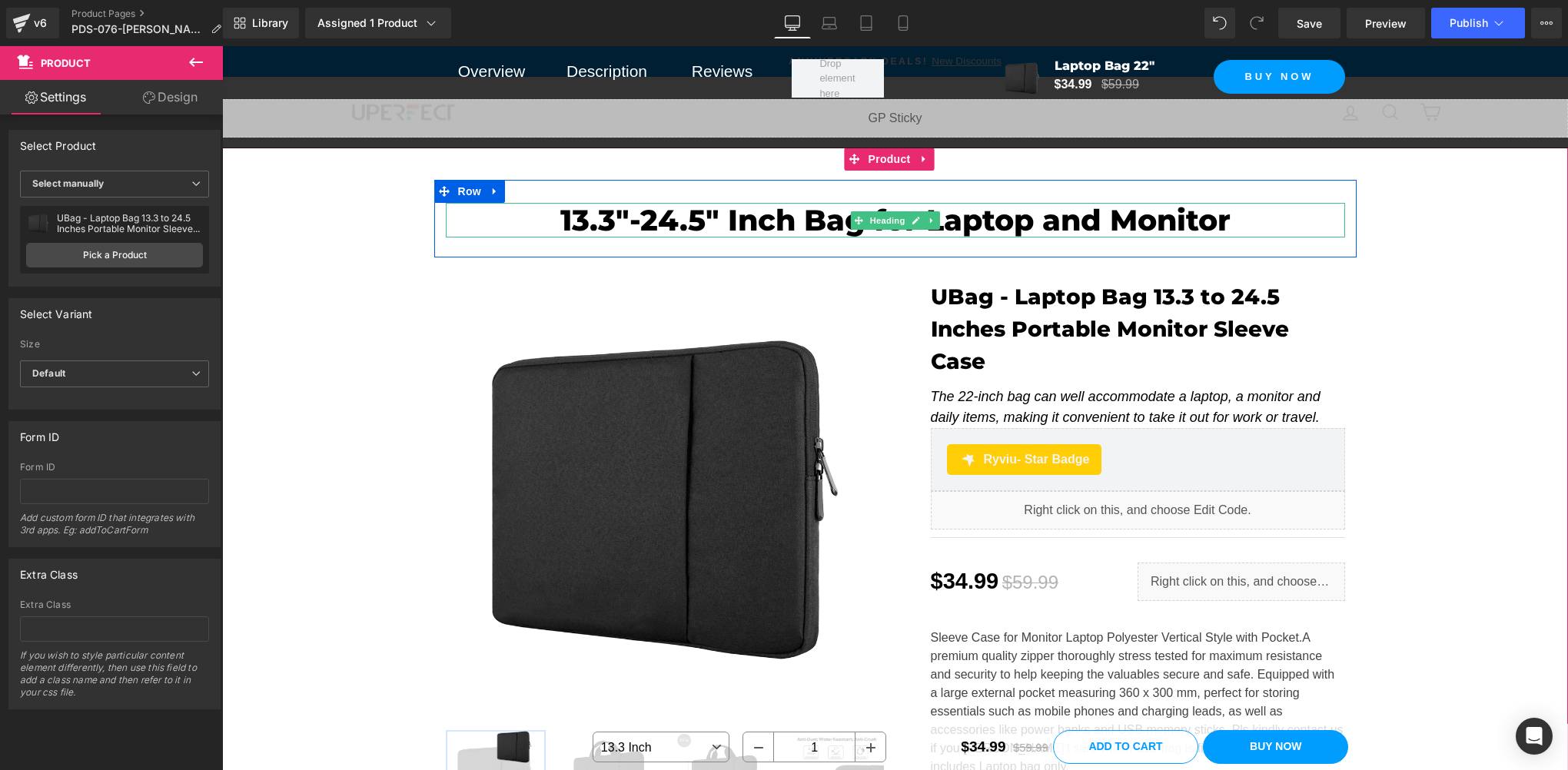
drag, startPoint x: 692, startPoint y: 228, endPoint x: 700, endPoint y: 218, distance: 12.8
click at [692, 228] on h2 "13.3"-24.5" Inch Bag for Laptop and Monitor" at bounding box center [895, 220] width 900 height 35
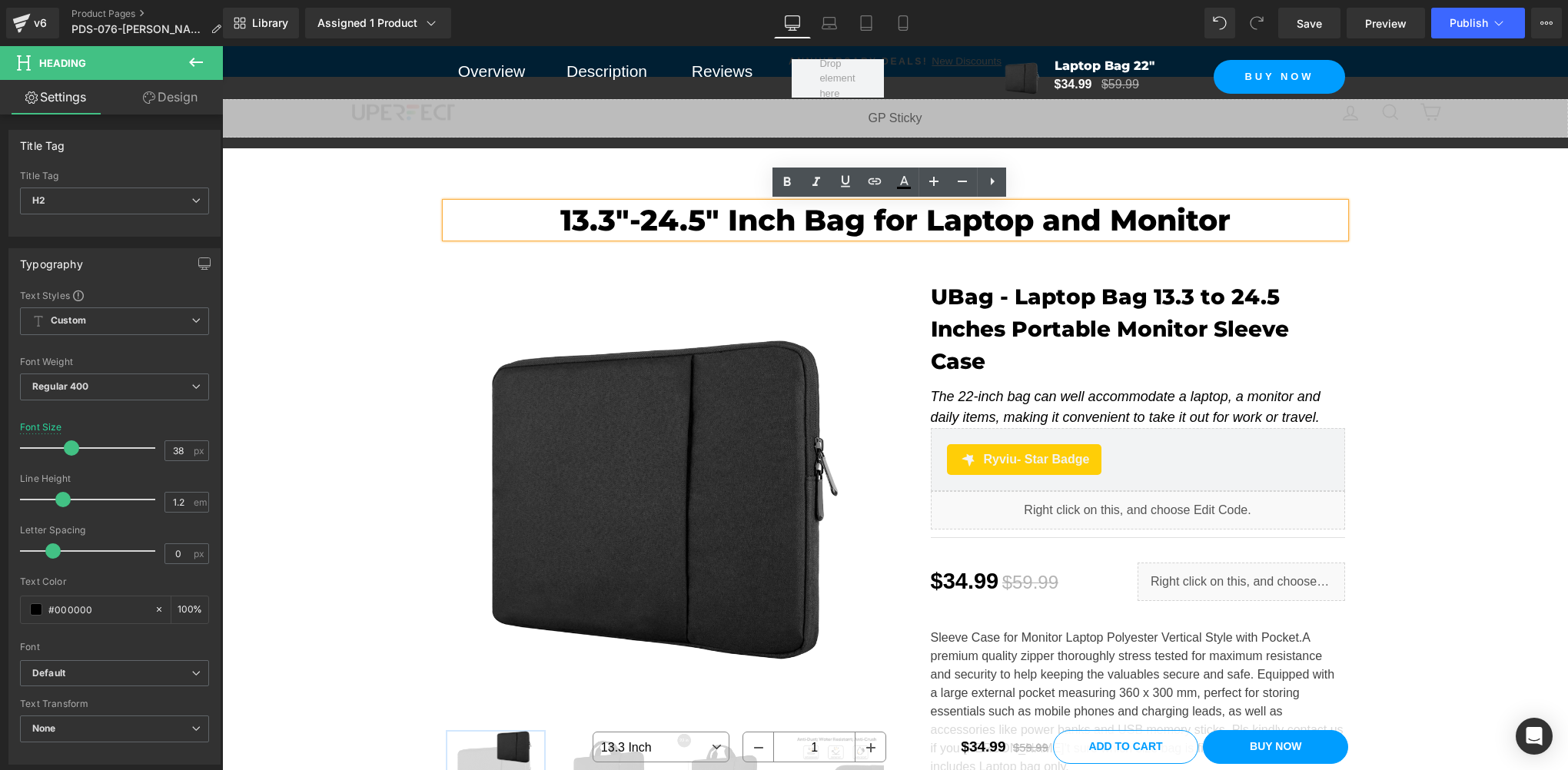
click at [722, 213] on h2 "13.3"-24.5" Inch Bag for Laptop and Monitor" at bounding box center [895, 220] width 900 height 35
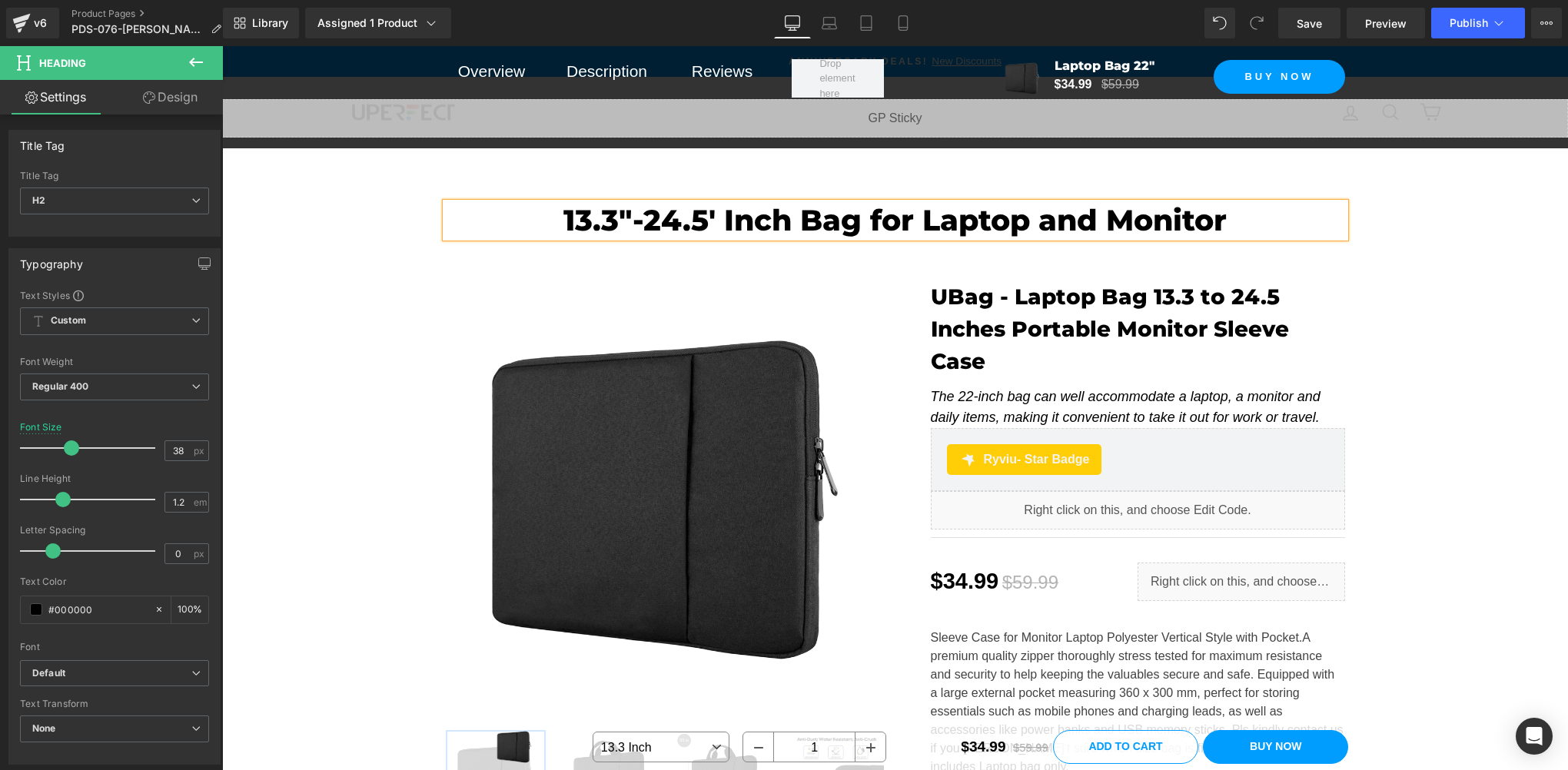
click at [637, 213] on h2 "13.3"-24.5' Inch Bag for Laptop and Monitor" at bounding box center [895, 220] width 900 height 35
click at [729, 213] on h2 "13.3"-24.5' Inch Bag for Laptop and Monitor" at bounding box center [895, 220] width 900 height 35
click at [723, 213] on h2 "13.3"-24.5' Inch Bag for Laptop and Monitor" at bounding box center [895, 220] width 900 height 35
click at [959, 389] on icon "The 22-inch bag can well accommodate a laptop, a monitor and daily items, makin…" at bounding box center [1126, 407] width 389 height 36
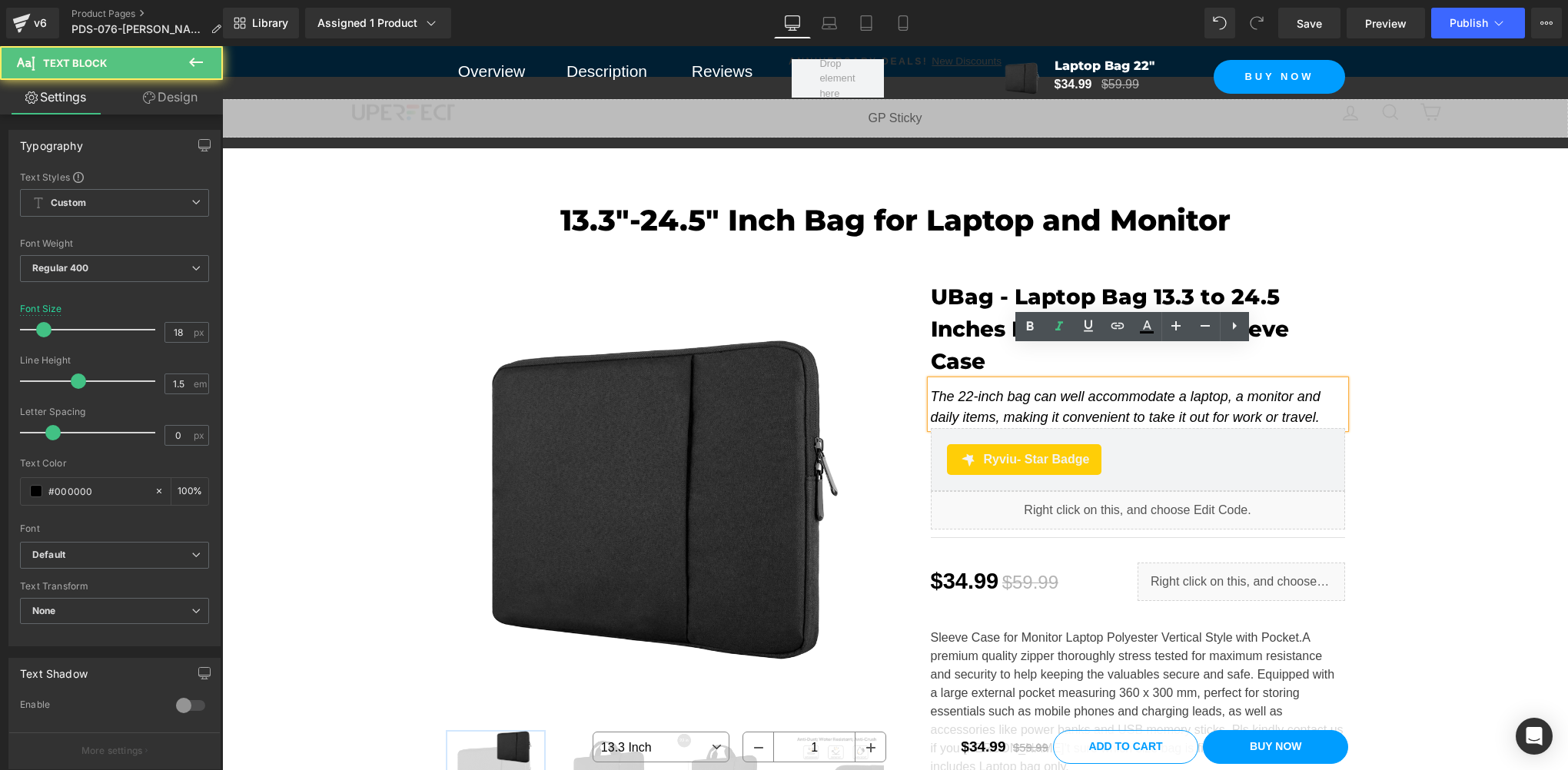
click at [995, 389] on icon "The 22-inch bag can well accommodate a laptop, a monitor and daily items, makin…" at bounding box center [1126, 407] width 389 height 36
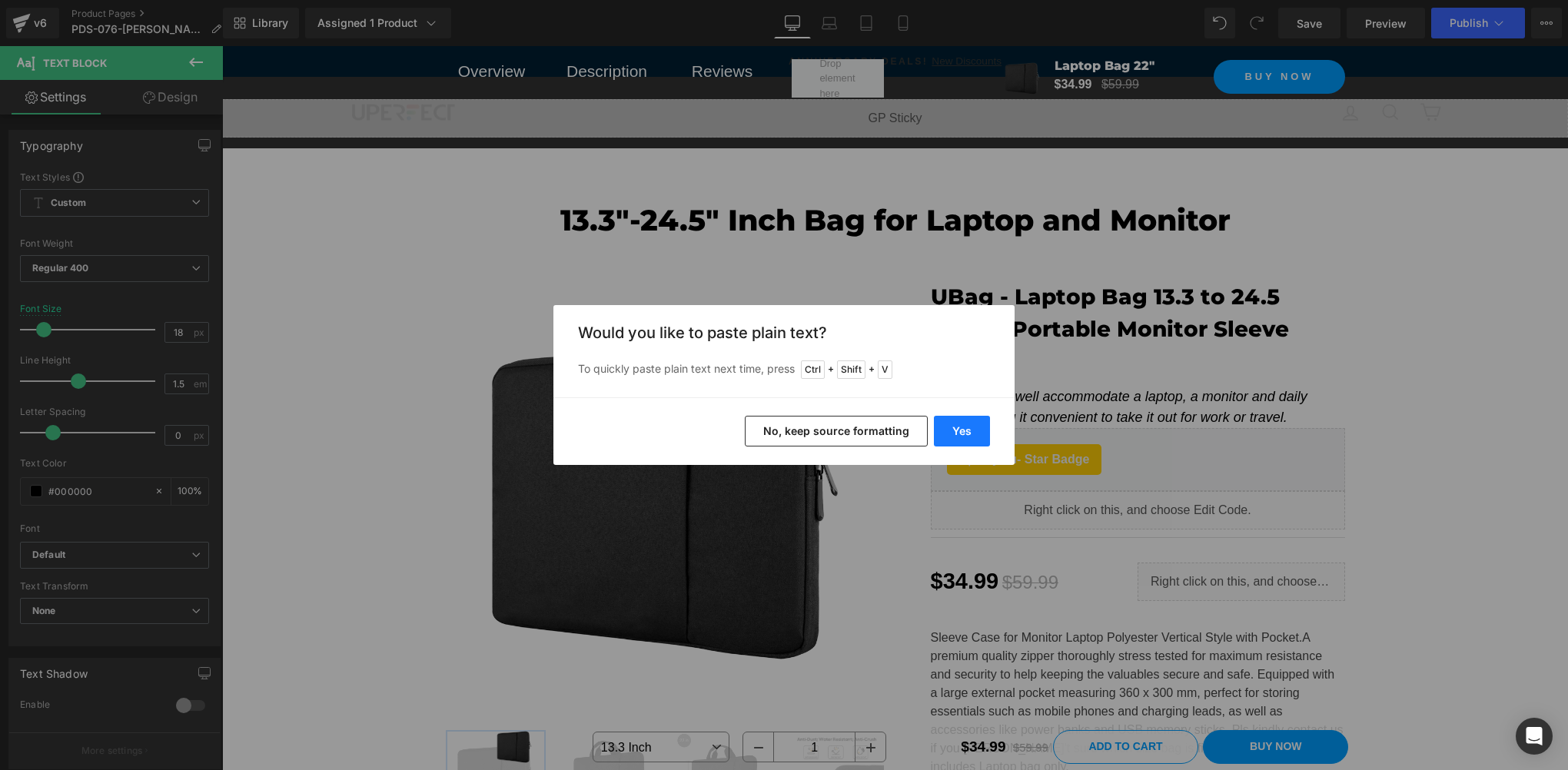
click at [957, 435] on button "Yes" at bounding box center [962, 431] width 56 height 31
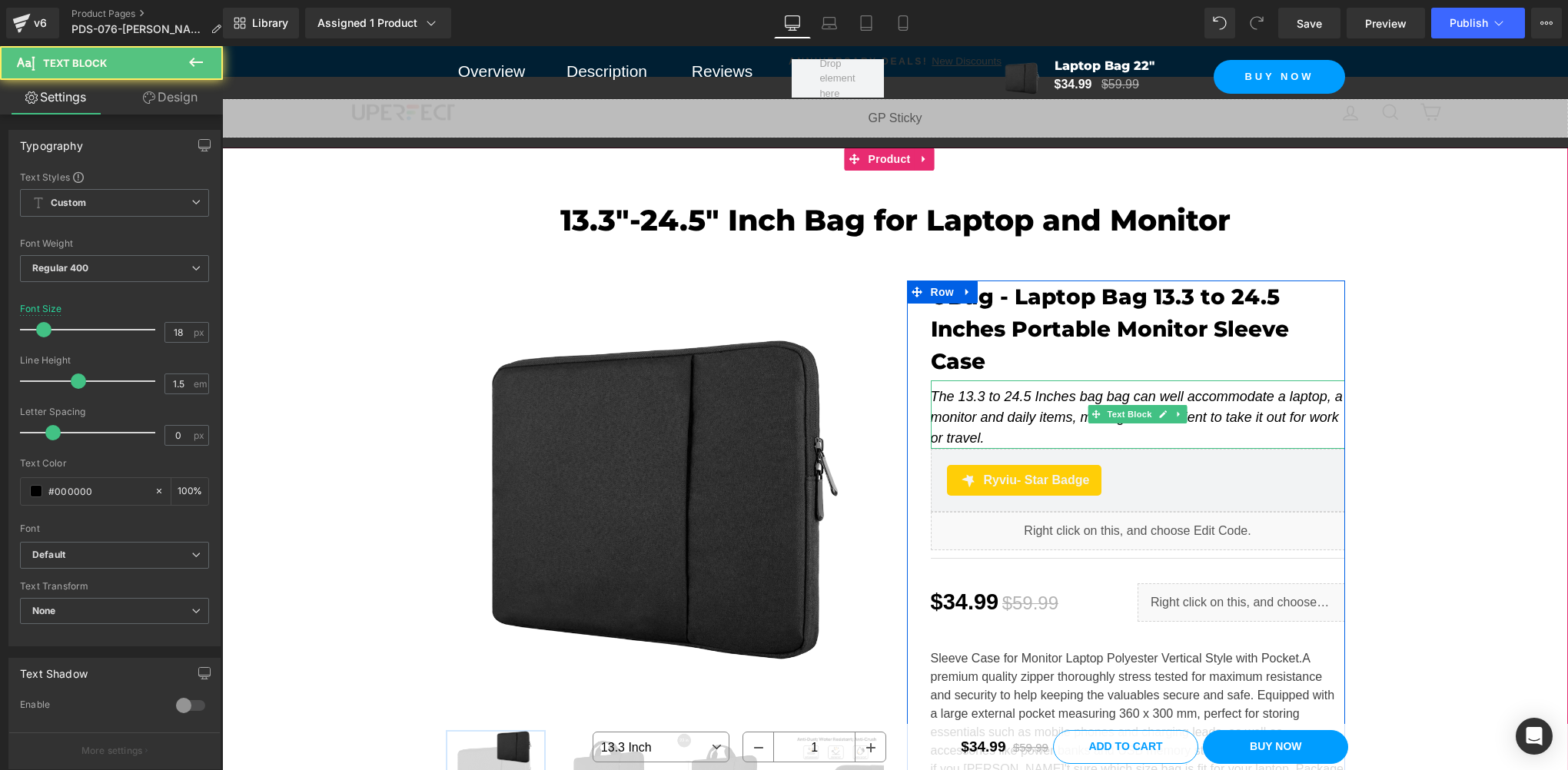
click at [1024, 389] on icon "The 13.3 to 24.5 Inches bag bag can well accommodate a laptop, a monitor and da…" at bounding box center [1137, 418] width 412 height 56
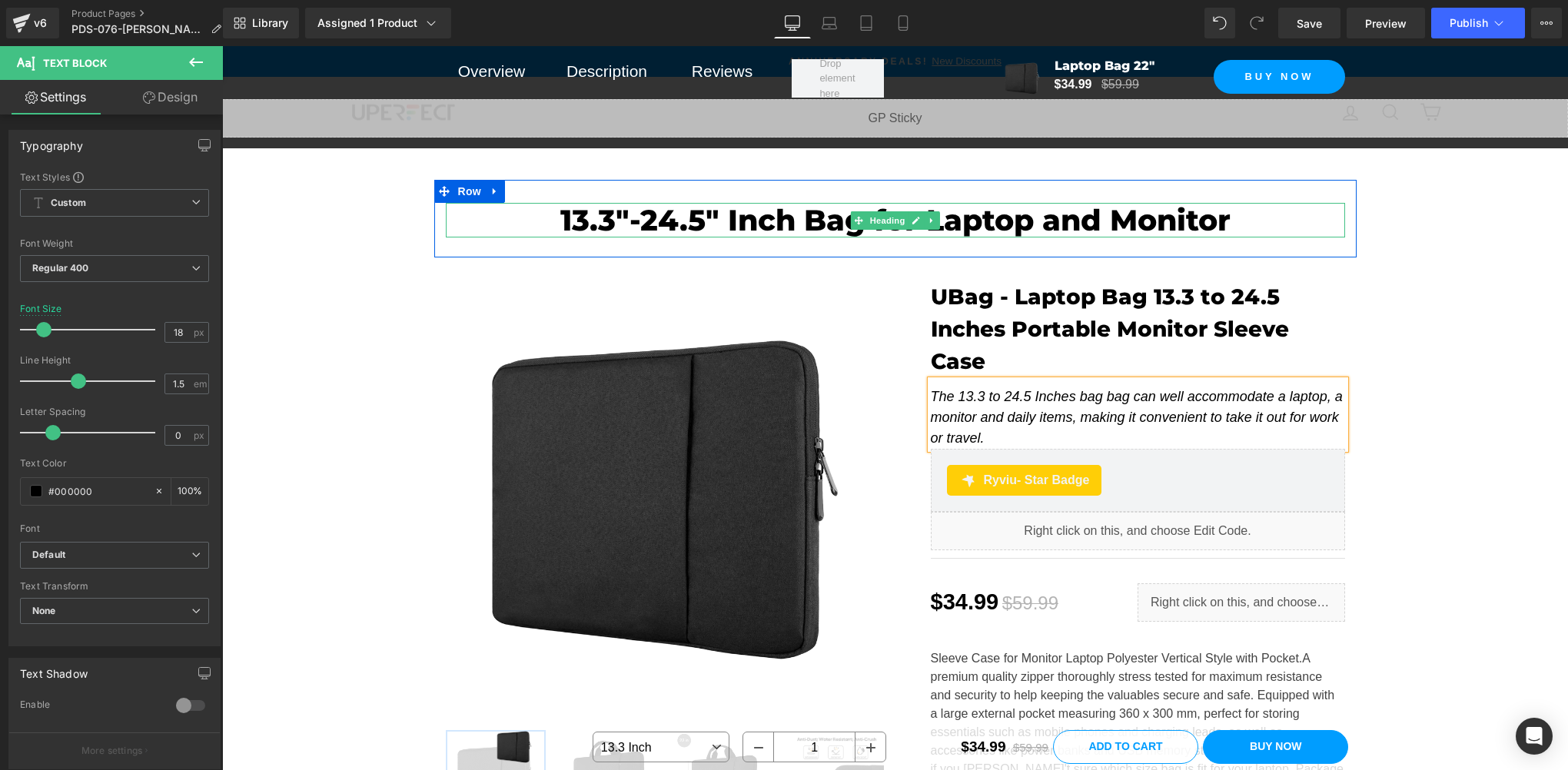
click at [795, 218] on h2 "13.3"-24.5" Inch Bag for Laptop and Monitor" at bounding box center [895, 220] width 900 height 35
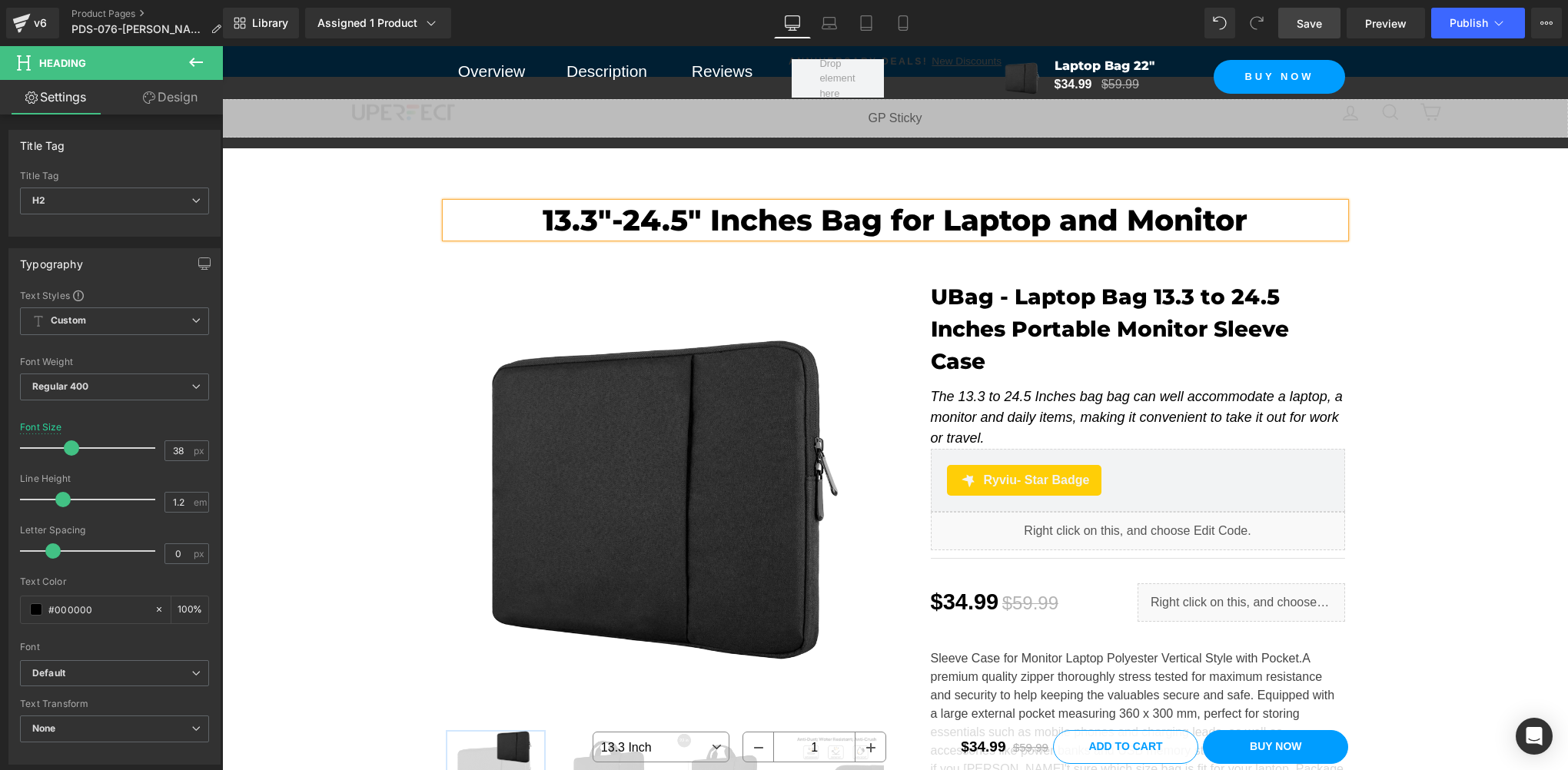
click at [1326, 15] on link "Save" at bounding box center [1310, 23] width 62 height 31
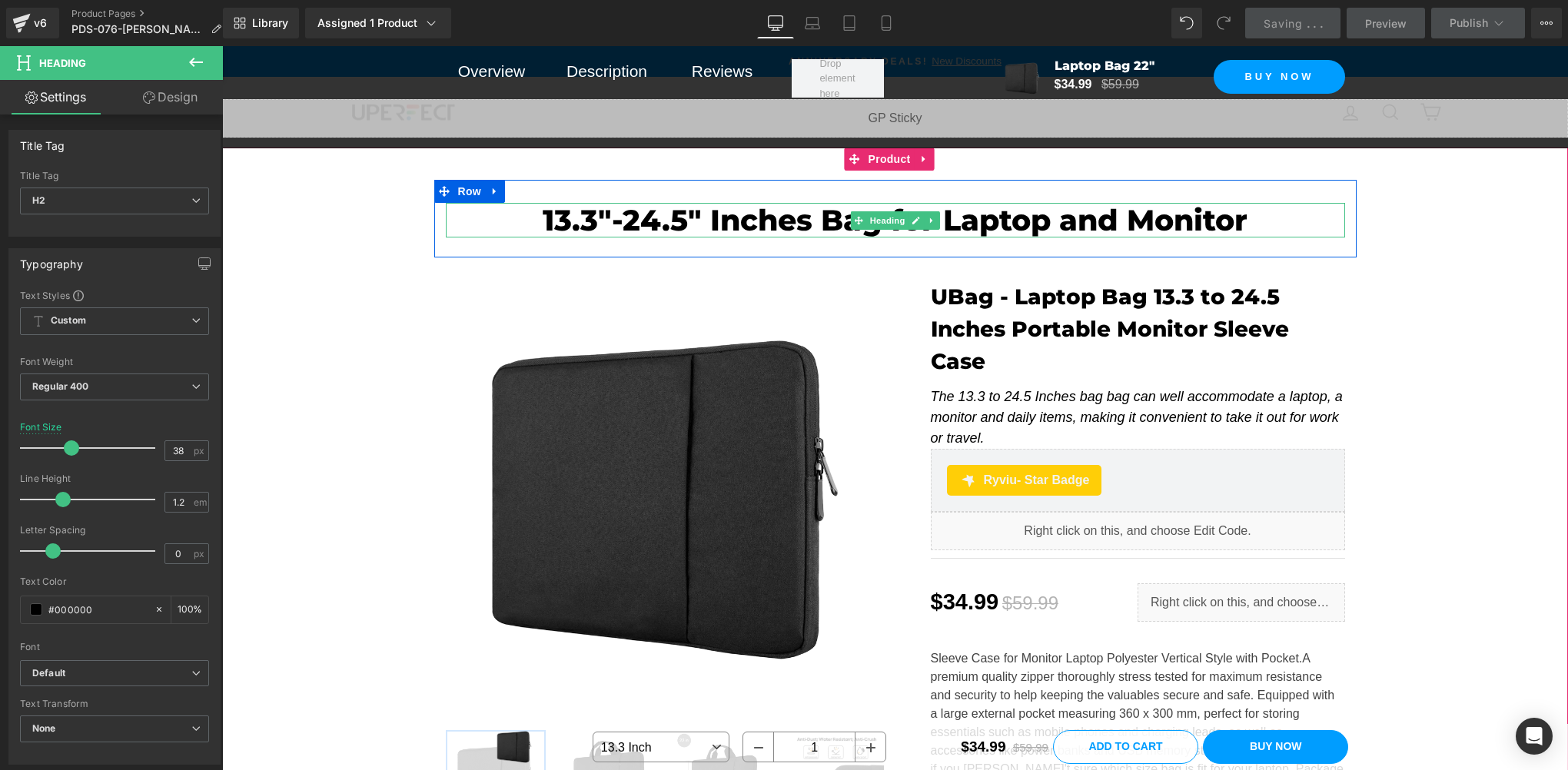
click at [796, 226] on h2 "13.3"-24.5" Inches Bag for Laptop and Monitor" at bounding box center [895, 220] width 900 height 35
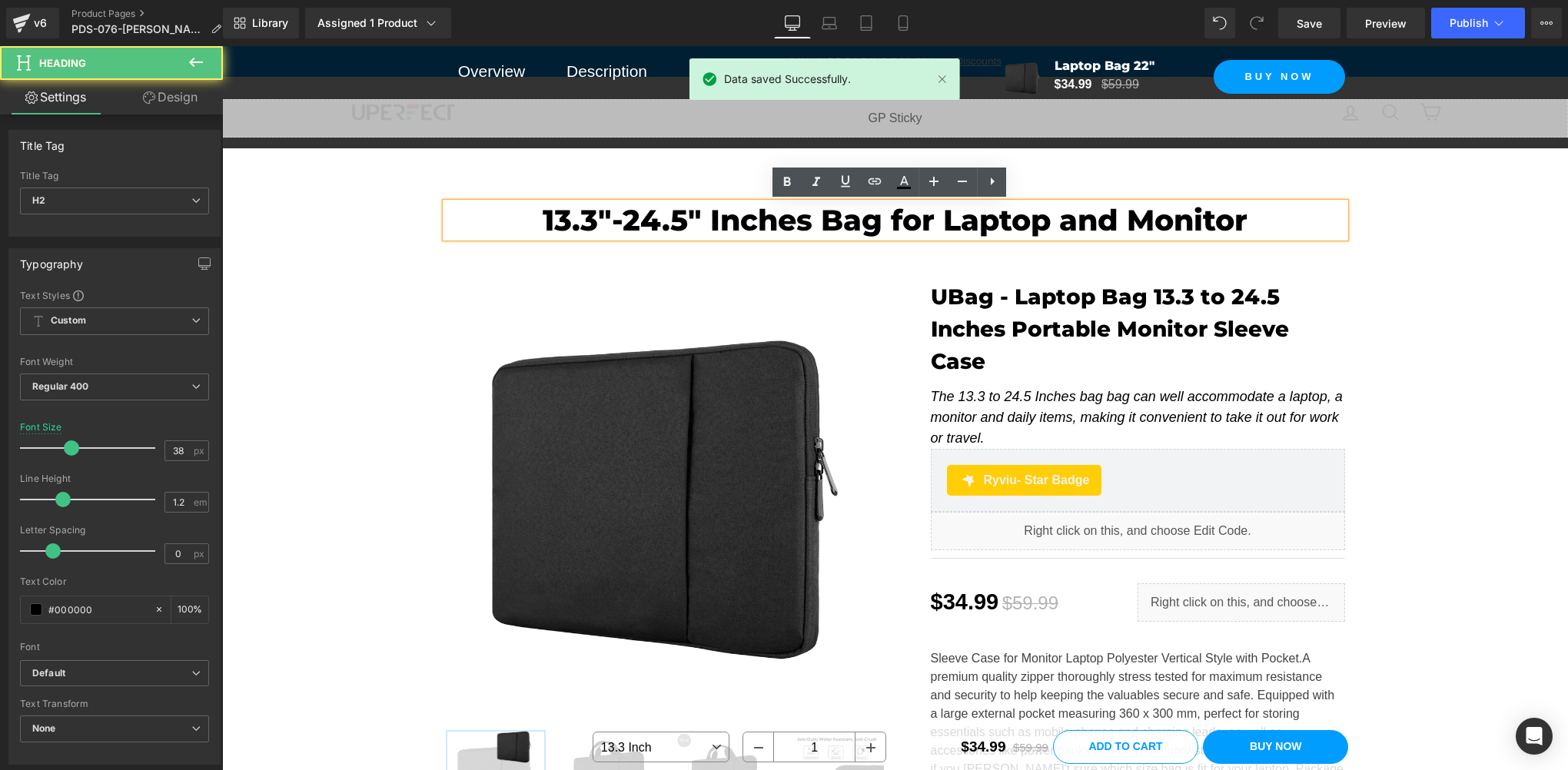
click at [809, 222] on h2 "13.3"-24.5" Inches Bag for Laptop and Monitor" at bounding box center [895, 220] width 900 height 35
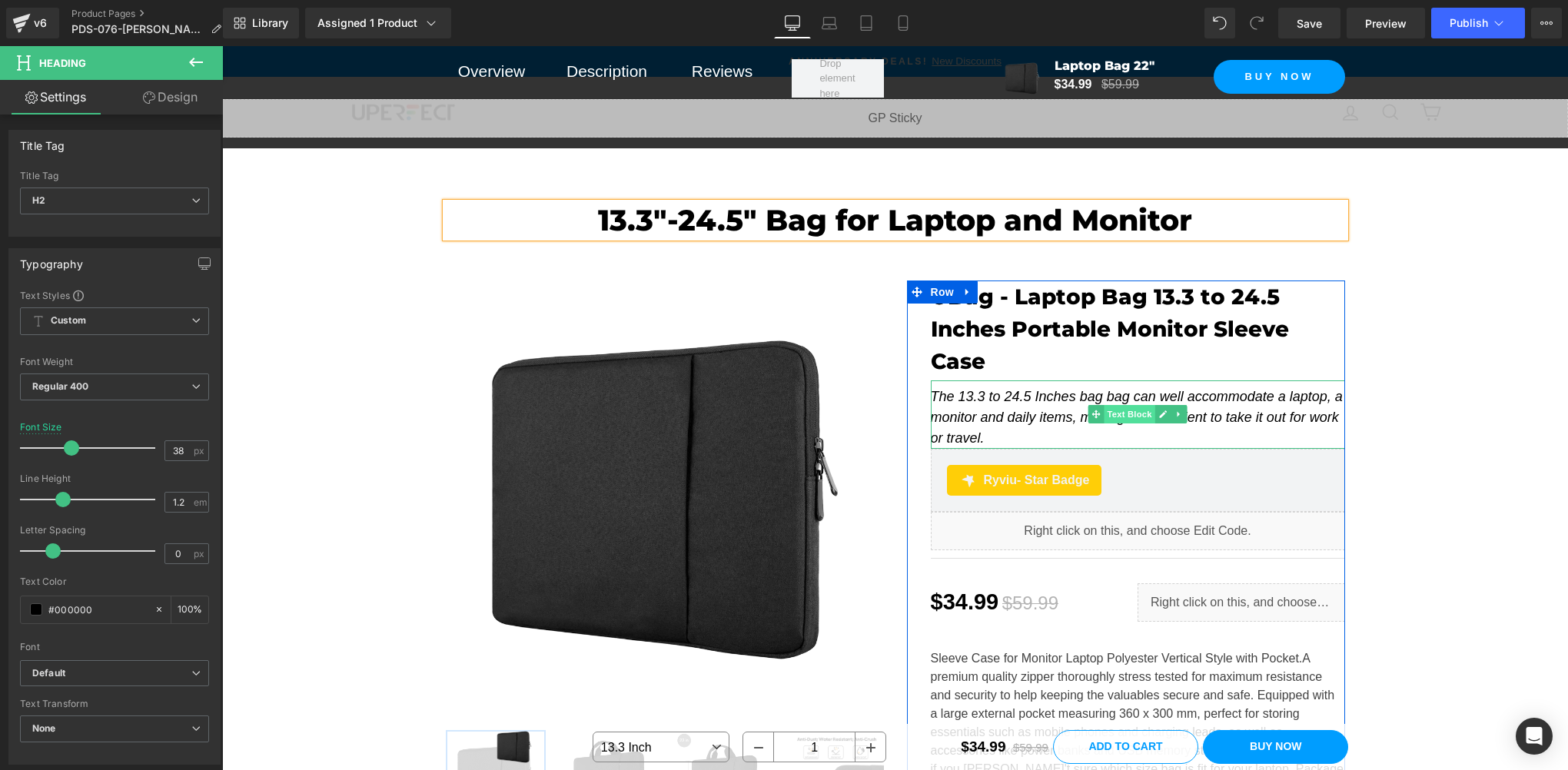
click at [1123, 405] on span "Text Block" at bounding box center [1129, 414] width 50 height 19
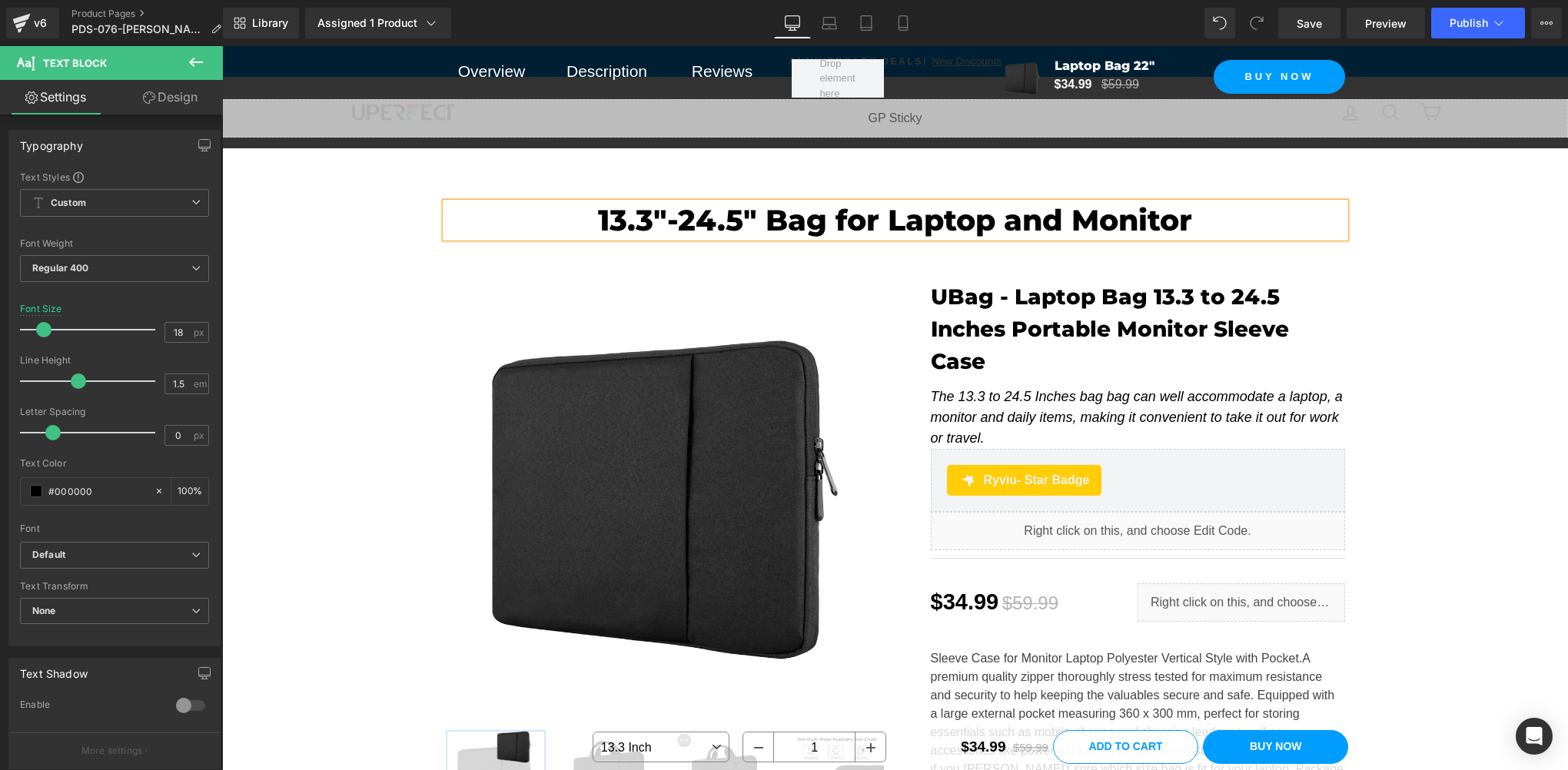
click at [686, 223] on h2 "13.3"-24.5" Bag for Laptop and Monitor" at bounding box center [895, 220] width 900 height 35
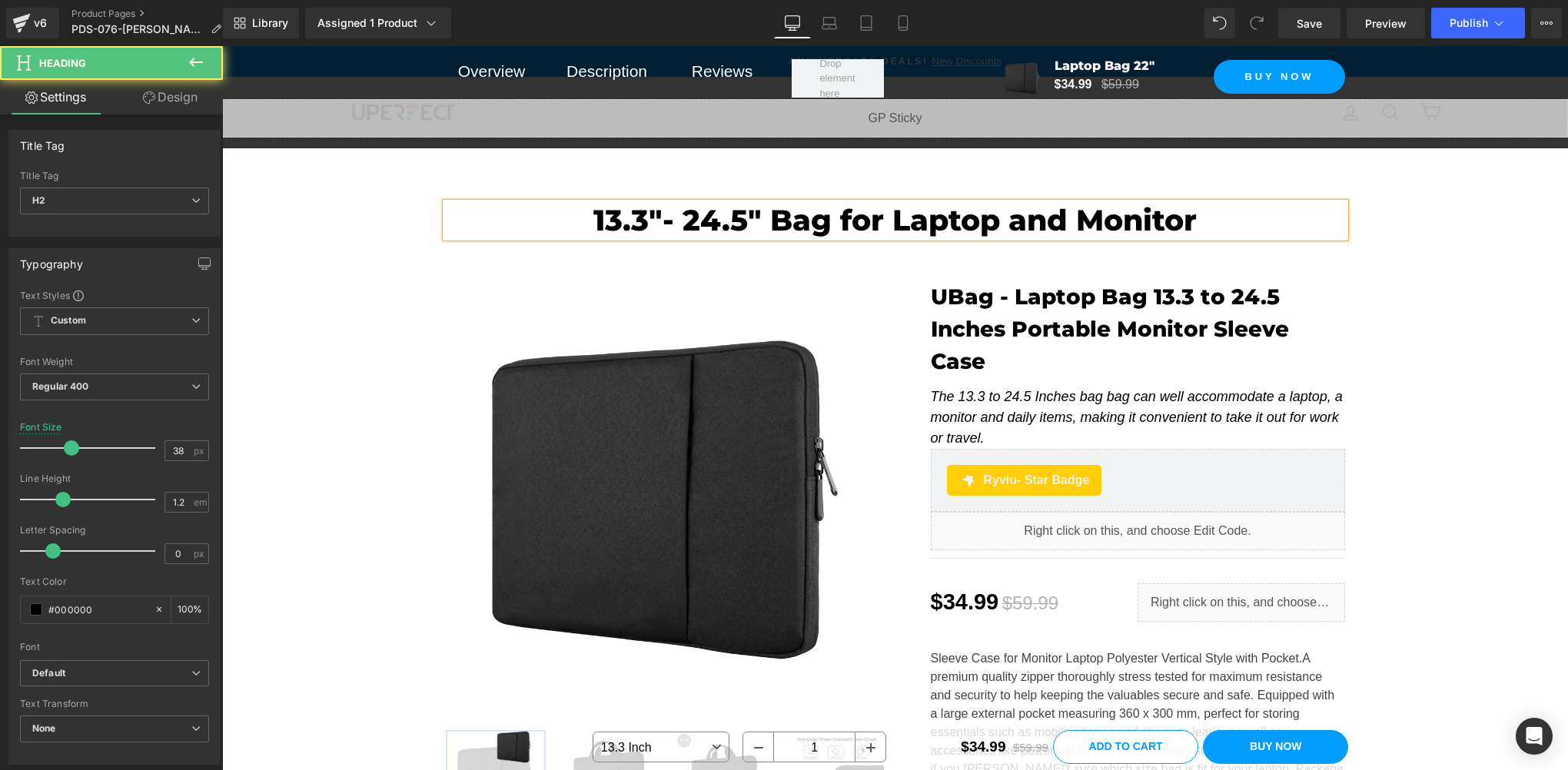
click at [662, 216] on h2 "13.3"- 24.5" Bag for Laptop and Monitor" at bounding box center [895, 220] width 900 height 35
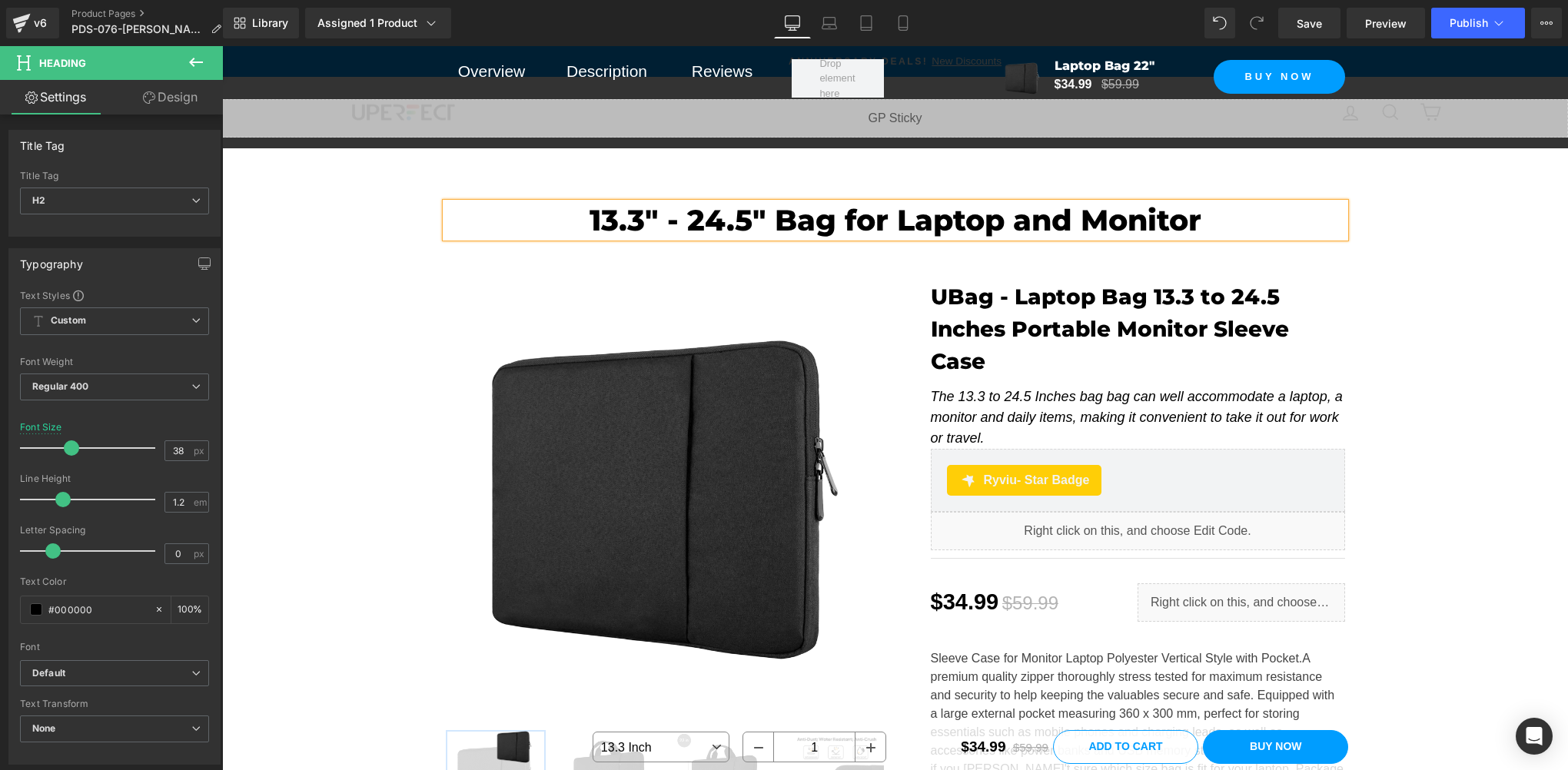
click at [693, 221] on h2 "13.3" - 24.5" Bag for Laptop and Monitor" at bounding box center [895, 220] width 900 height 35
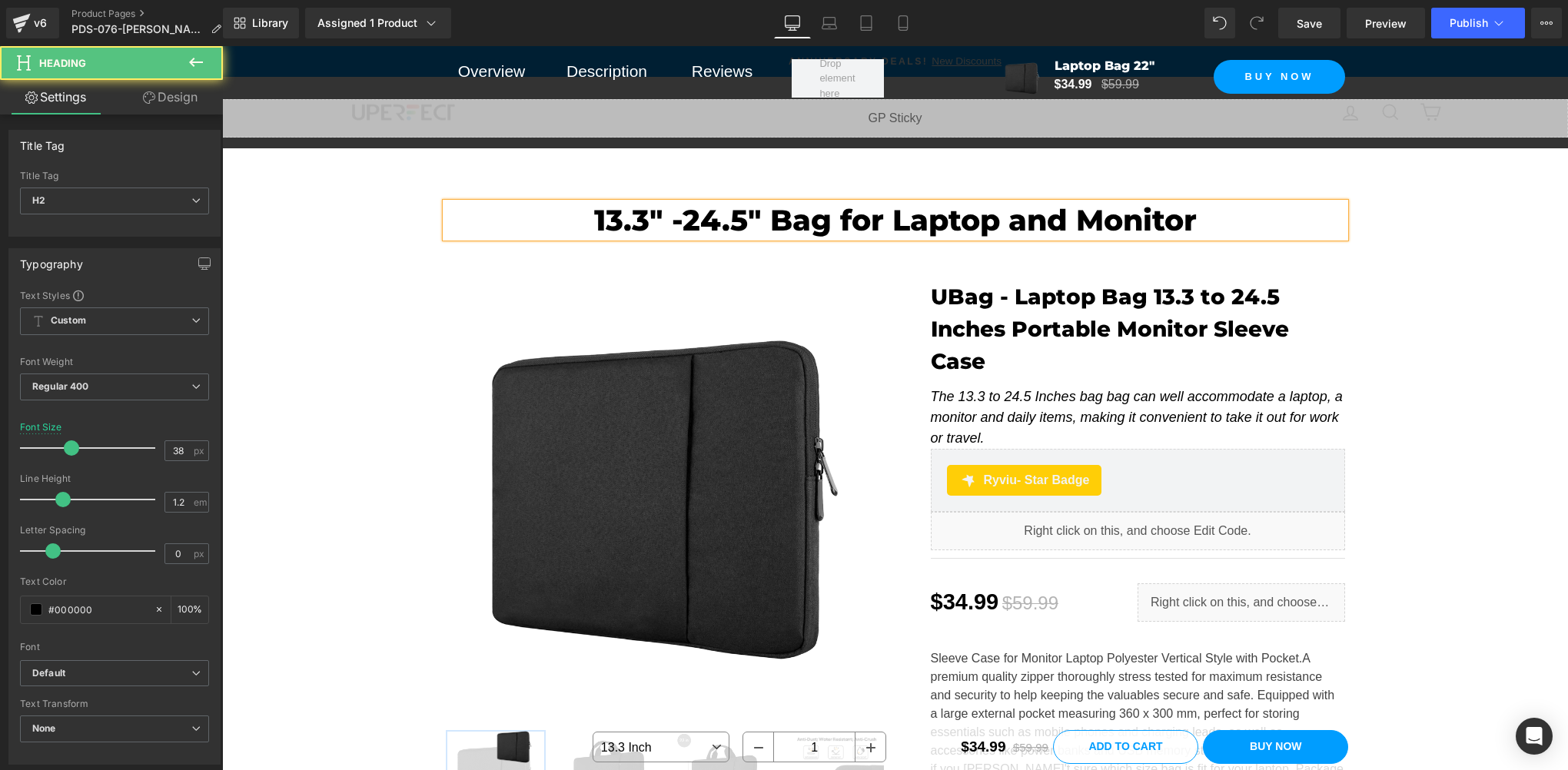
click at [671, 216] on h2 "13.3" -24.5" Bag for Laptop and Monitor" at bounding box center [895, 220] width 900 height 35
click at [675, 208] on h2 "13.3" -24.5" Bag for Laptop and Monitor" at bounding box center [895, 220] width 900 height 35
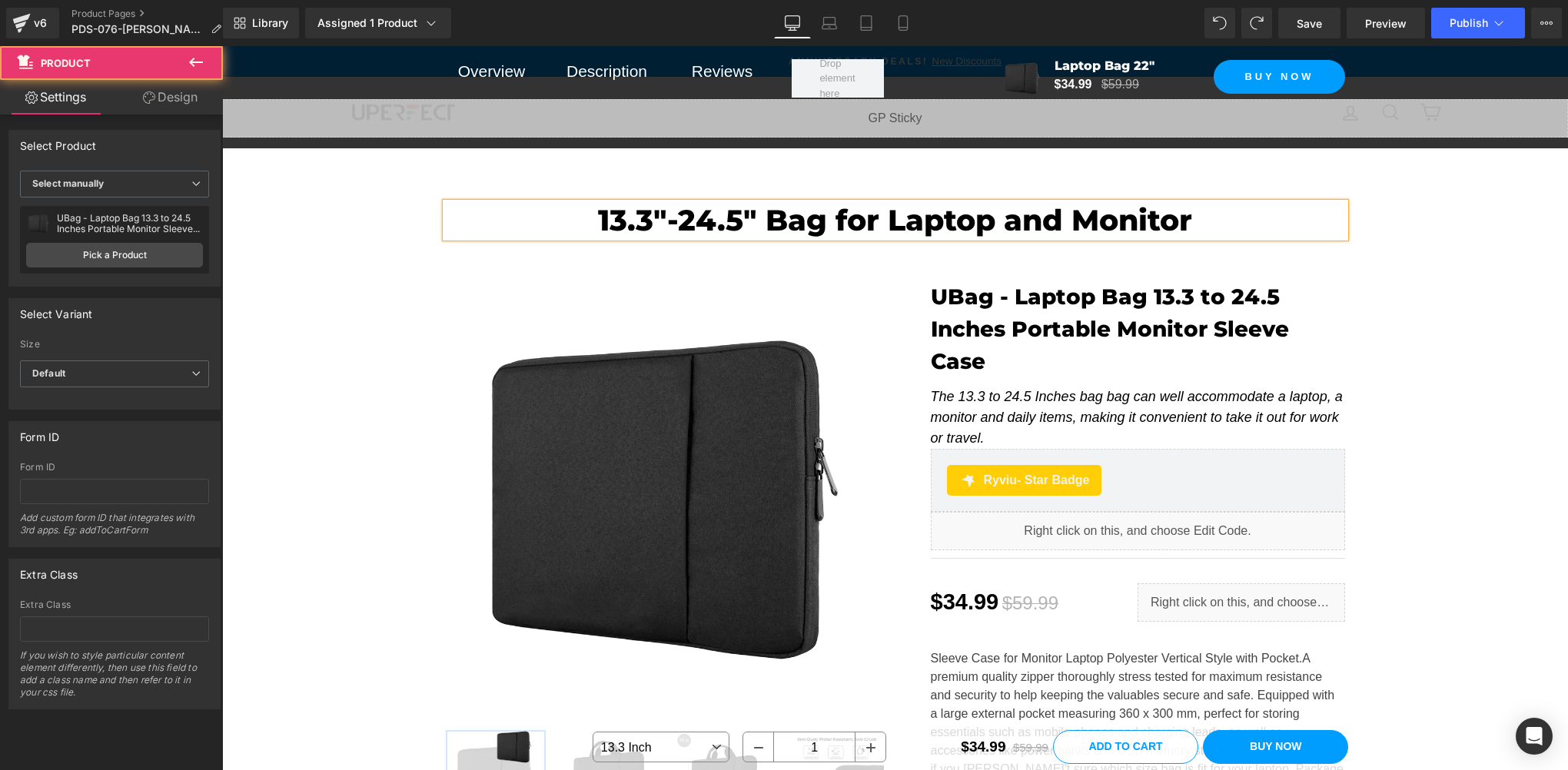
click at [1468, 502] on div "13.3"-24.5" Bag for Laptop and Monitor Heading Row Sale Off (P) Image" at bounding box center [895, 595] width 1346 height 832
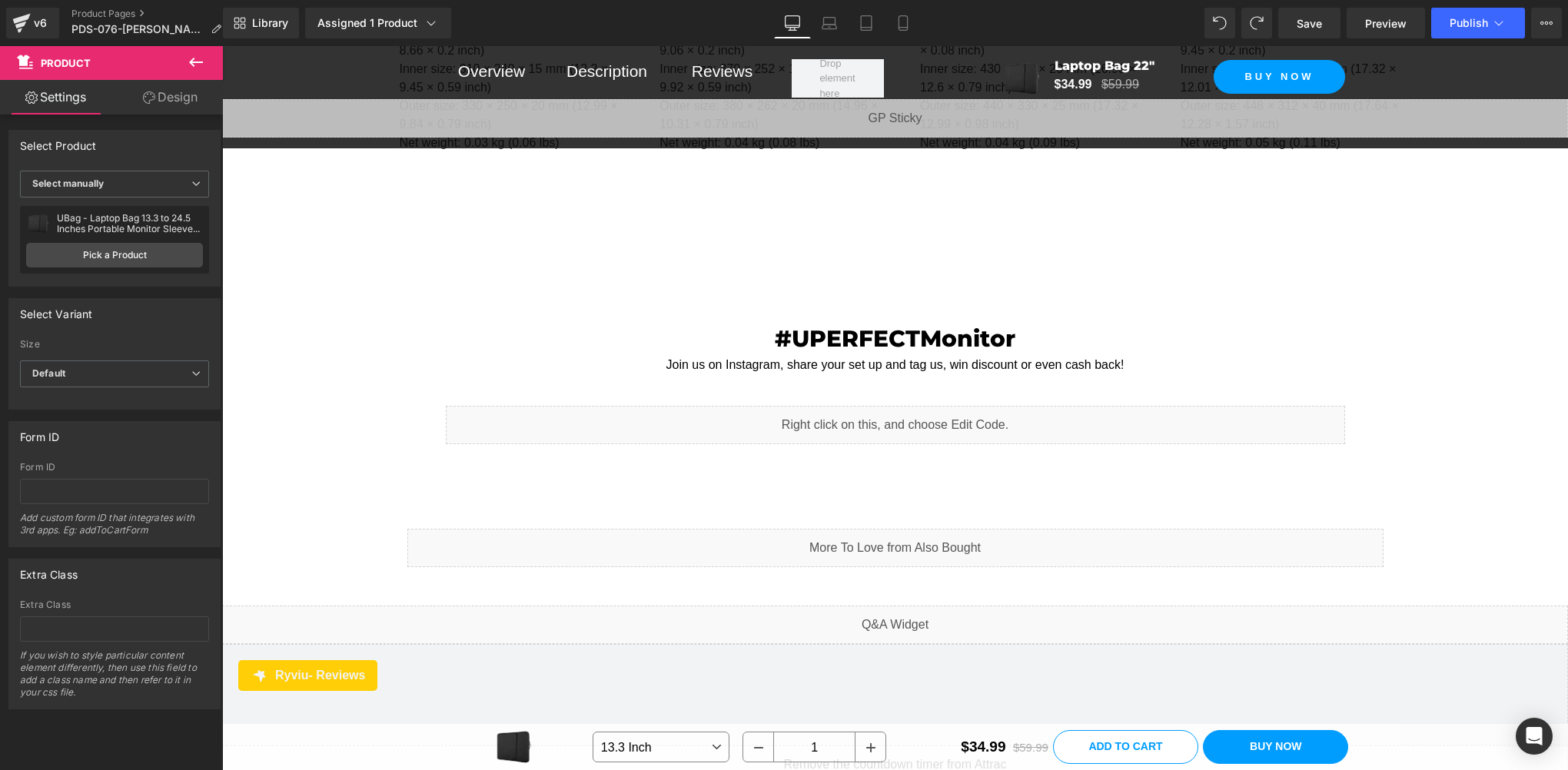
scroll to position [5636, 0]
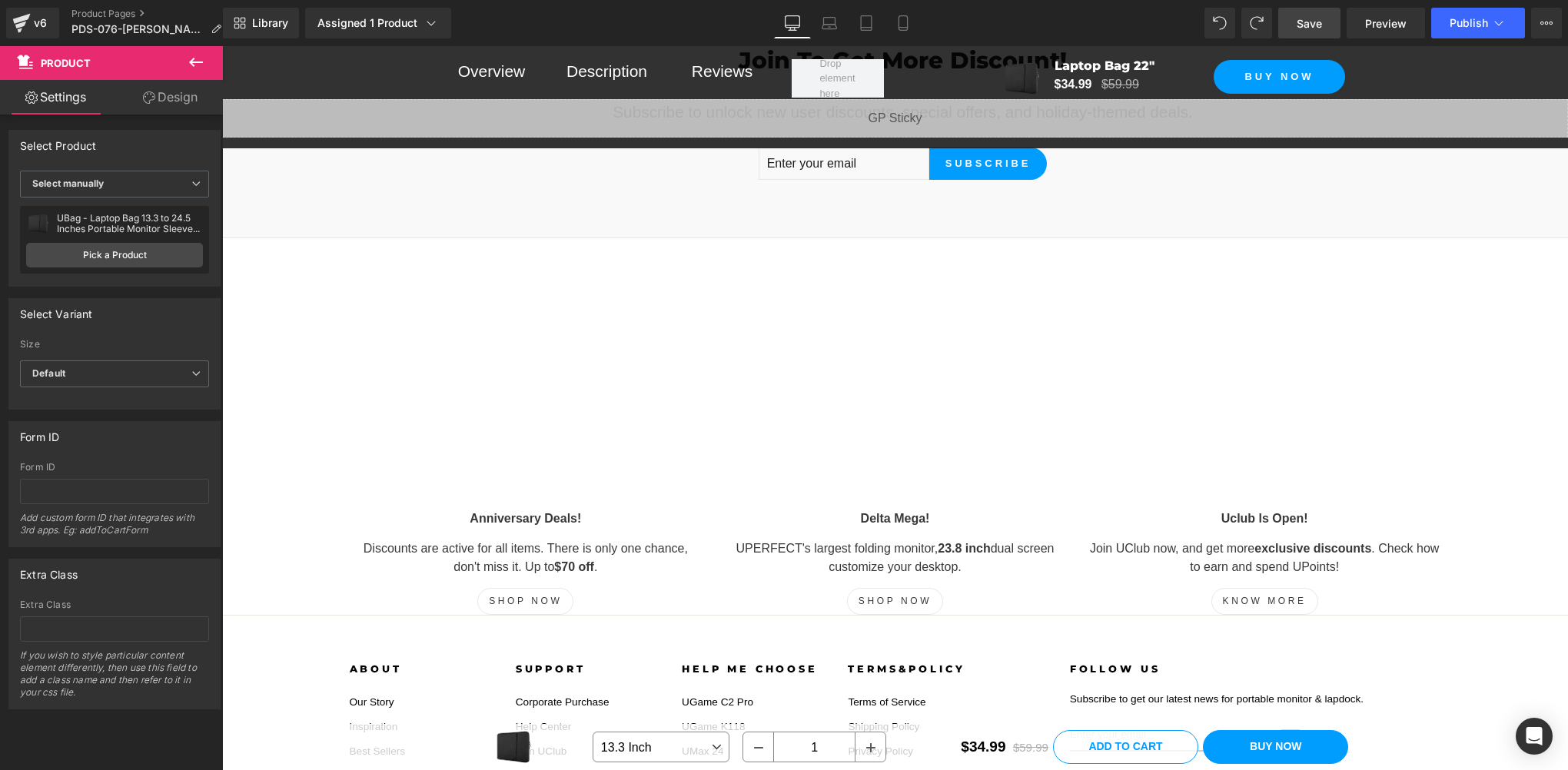
drag, startPoint x: 1289, startPoint y: 21, endPoint x: 885, endPoint y: 723, distance: 810.0
click at [1289, 21] on link "Save" at bounding box center [1310, 23] width 62 height 31
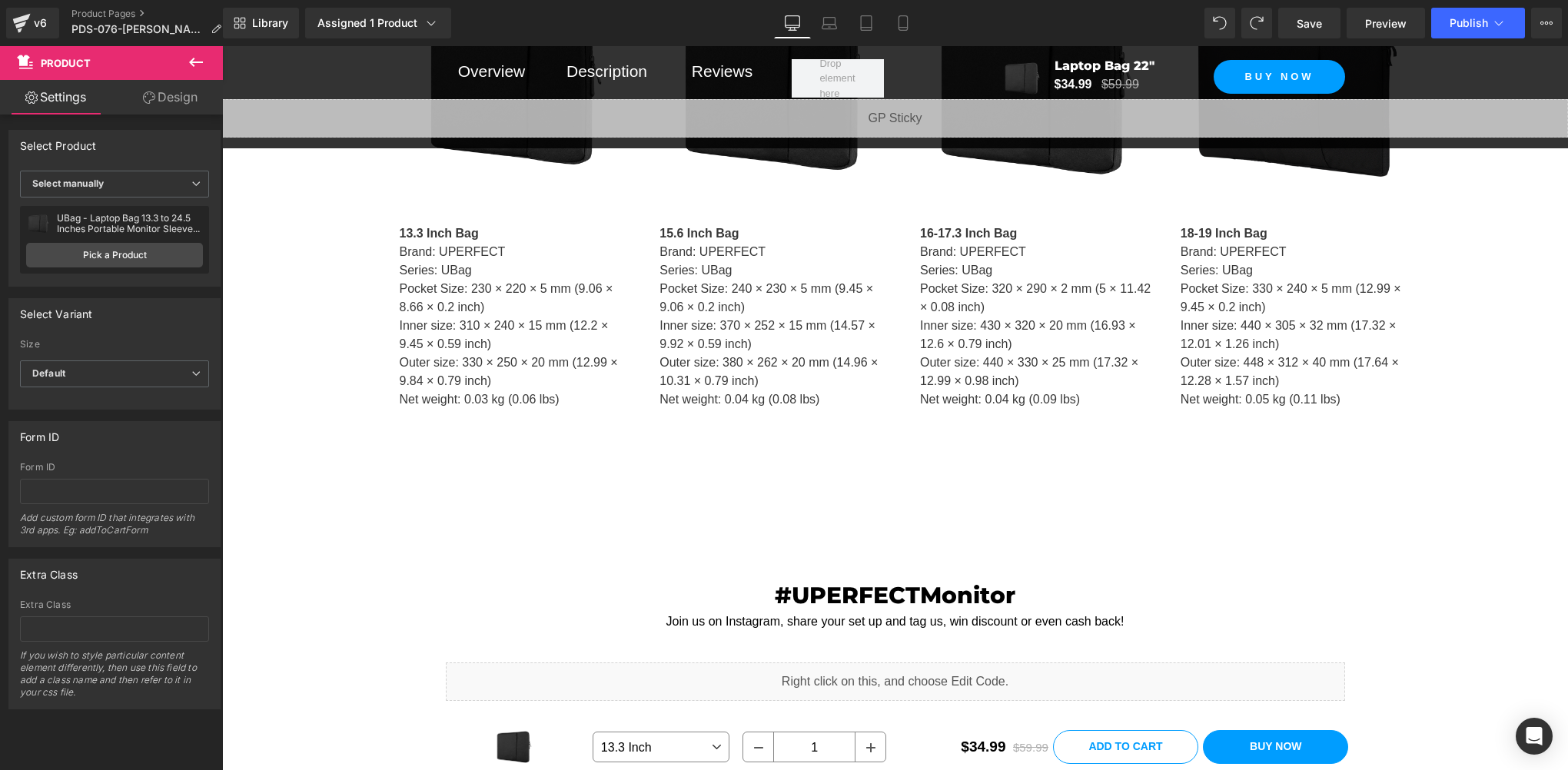
scroll to position [4098, 0]
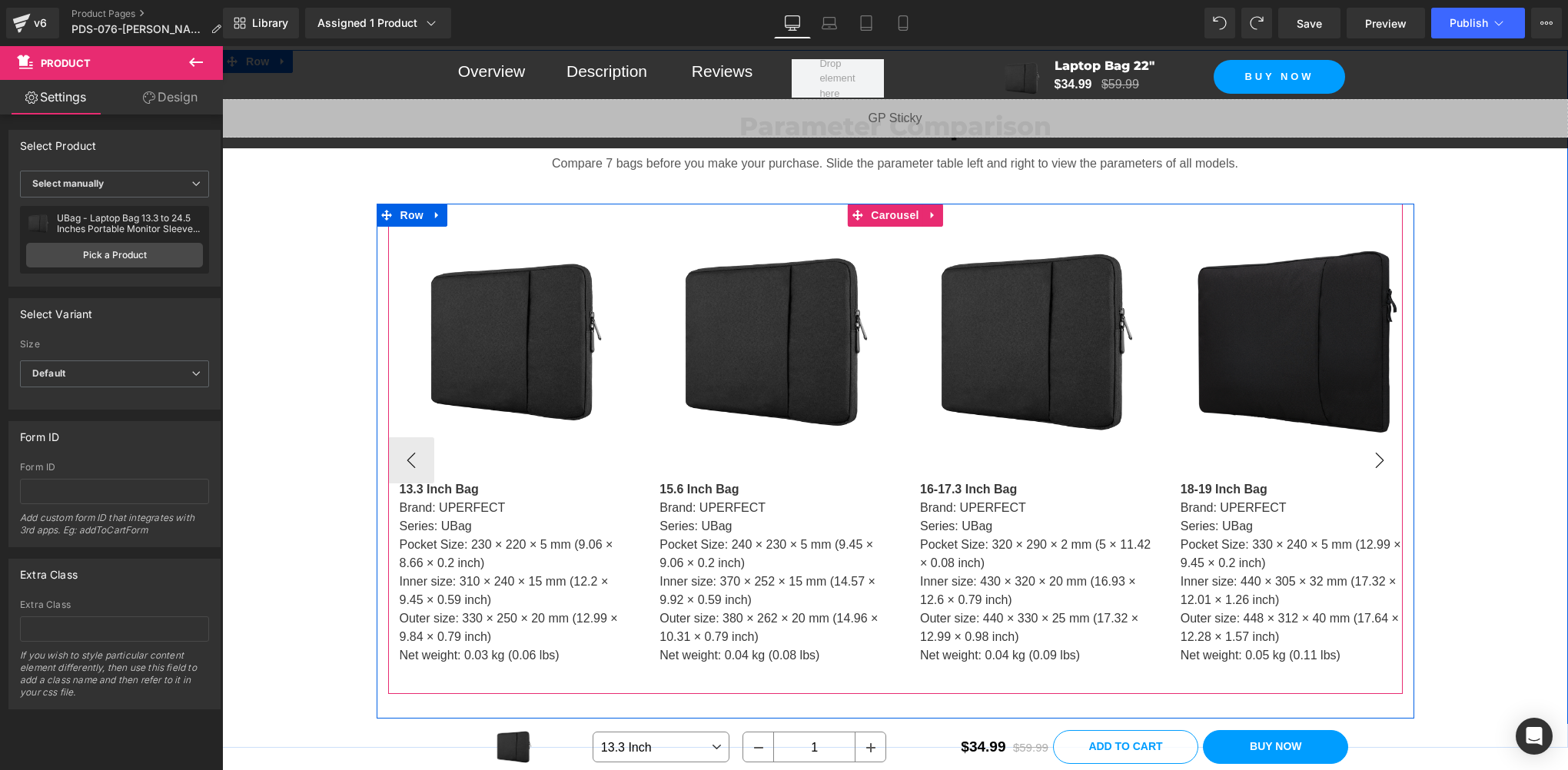
click at [1381, 437] on button "›" at bounding box center [1380, 460] width 46 height 46
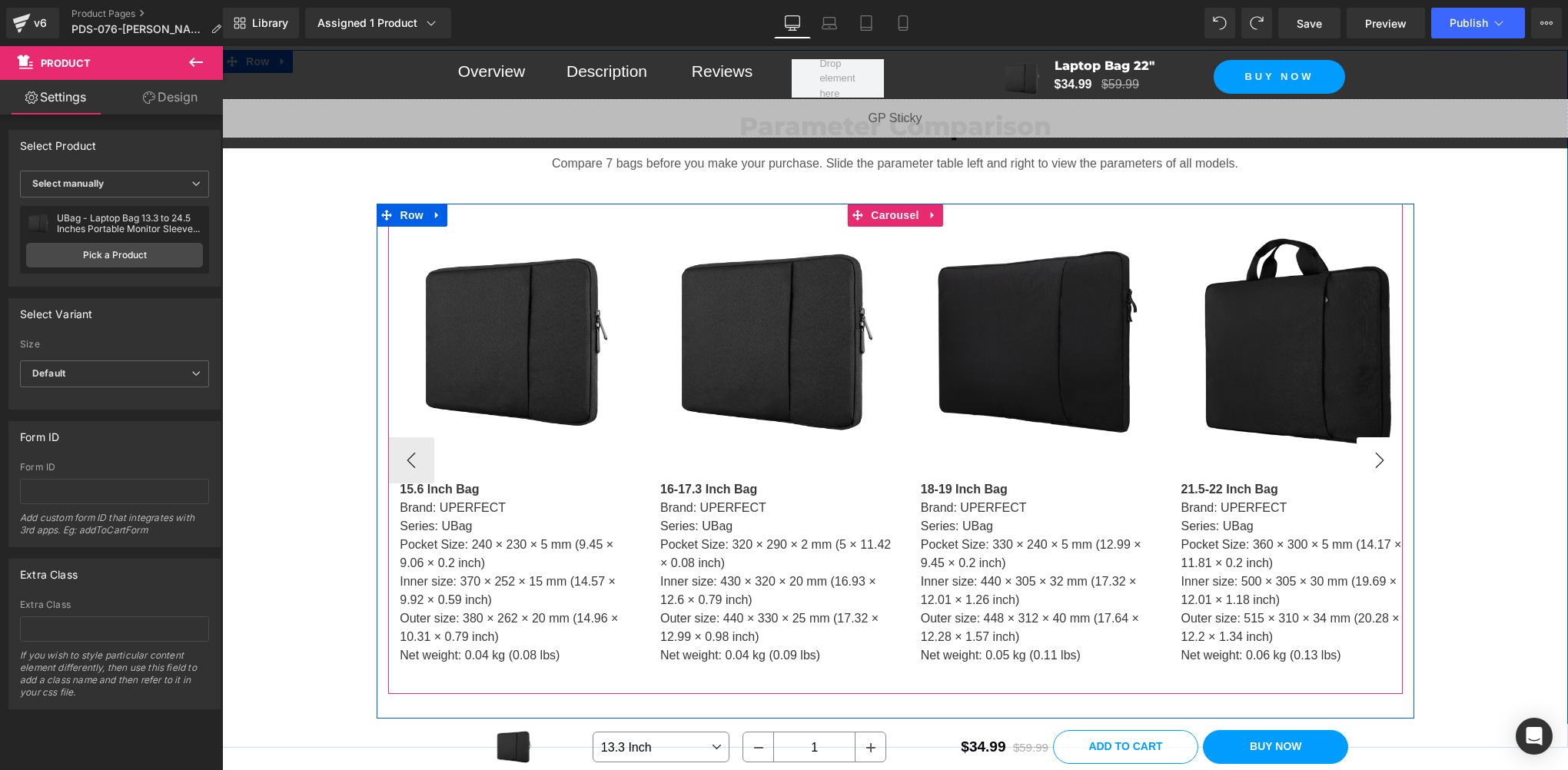
click at [1381, 437] on button "›" at bounding box center [1380, 460] width 46 height 46
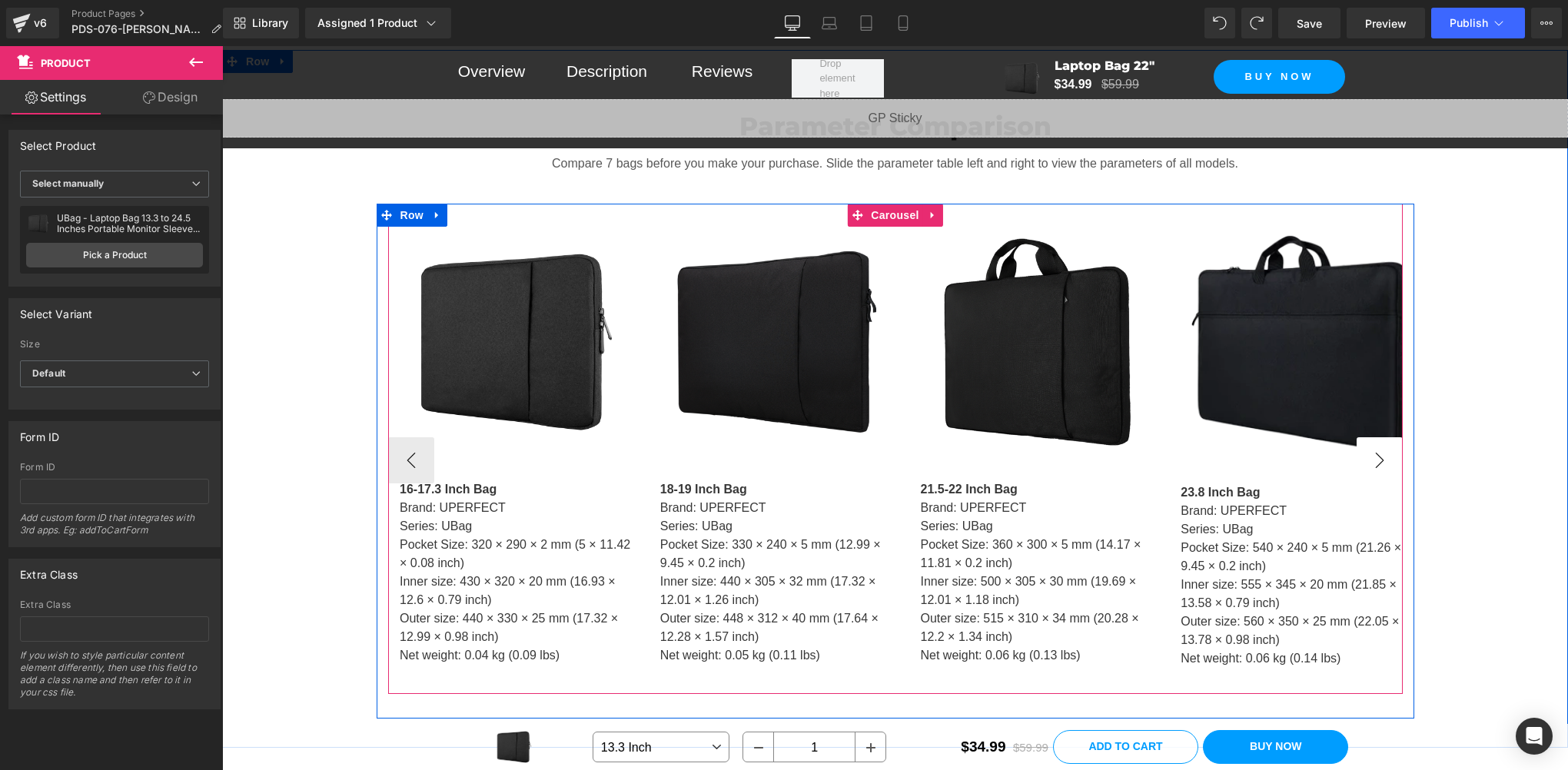
click at [1381, 437] on button "›" at bounding box center [1380, 460] width 46 height 46
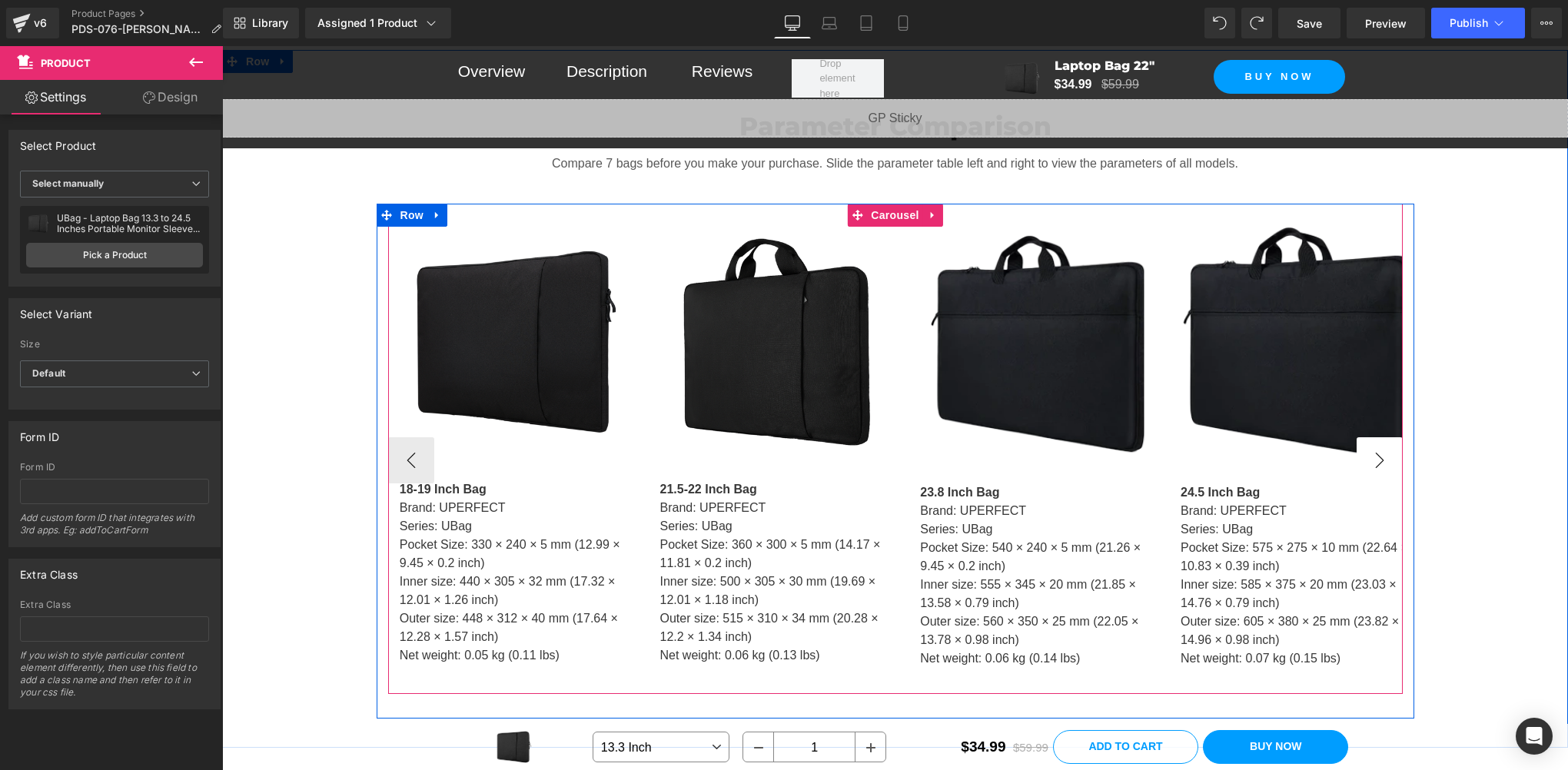
click at [1381, 437] on button "›" at bounding box center [1380, 460] width 46 height 46
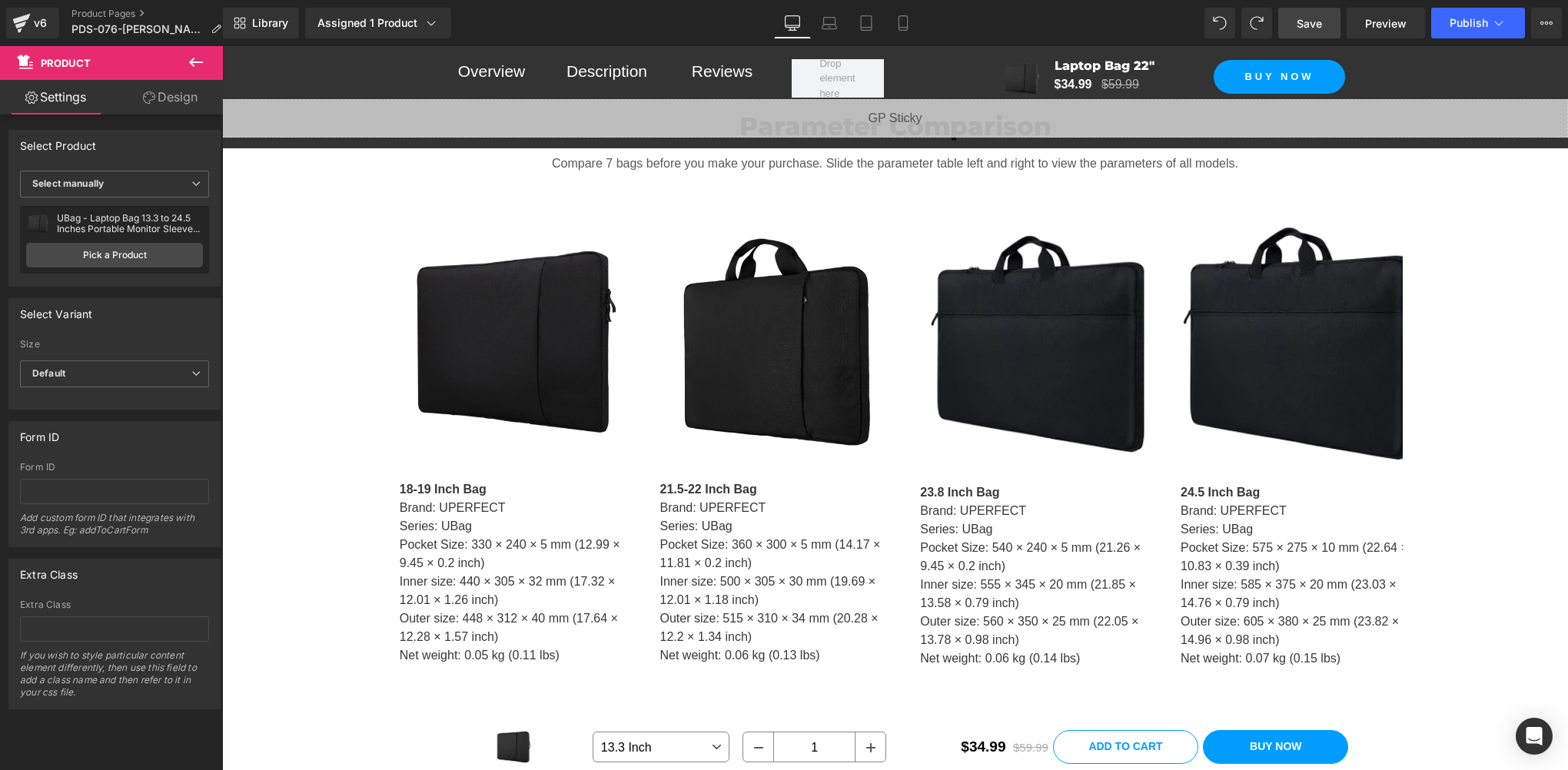
click at [1307, 17] on span "Save" at bounding box center [1310, 23] width 26 height 16
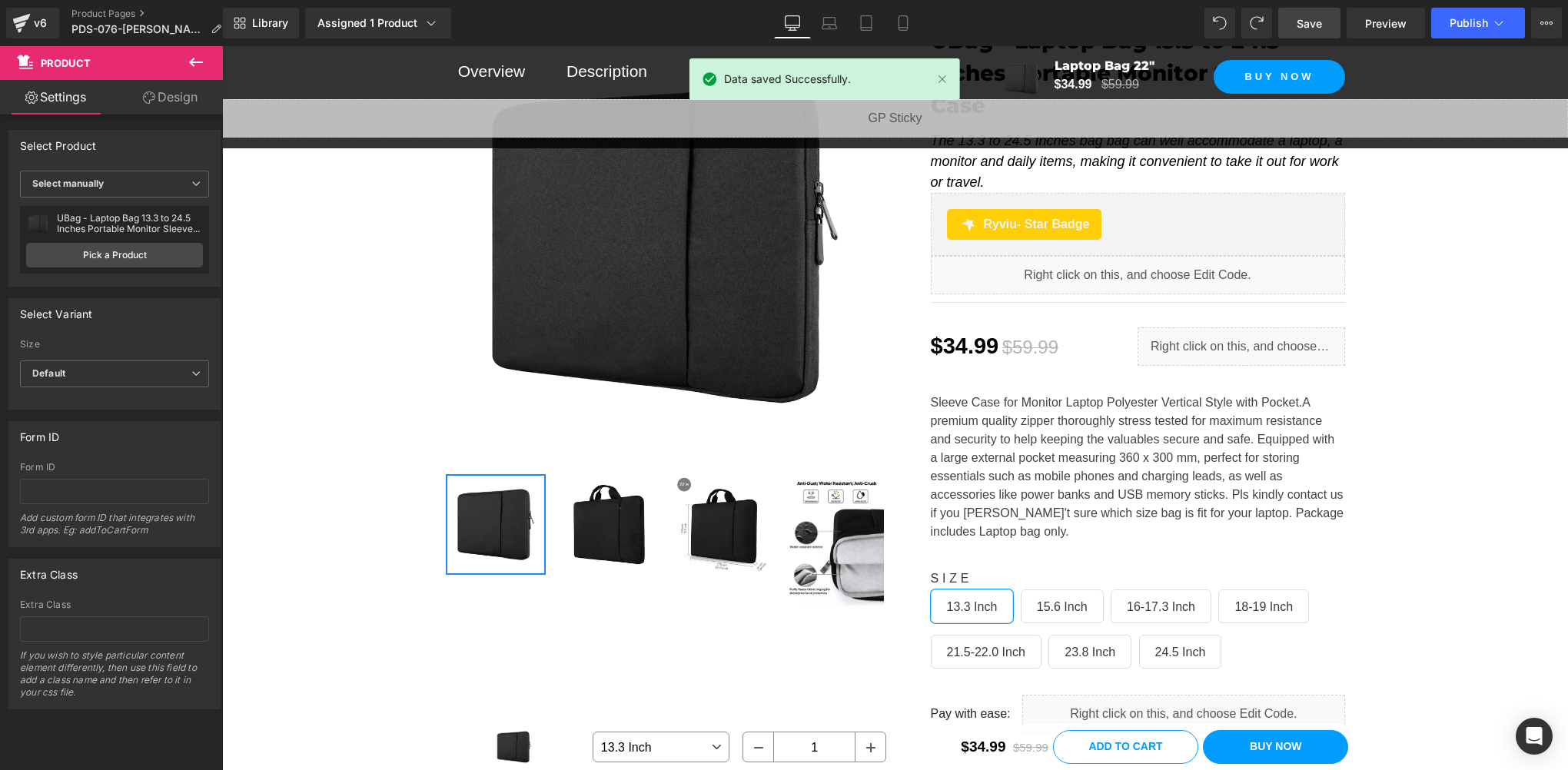
scroll to position [0, 0]
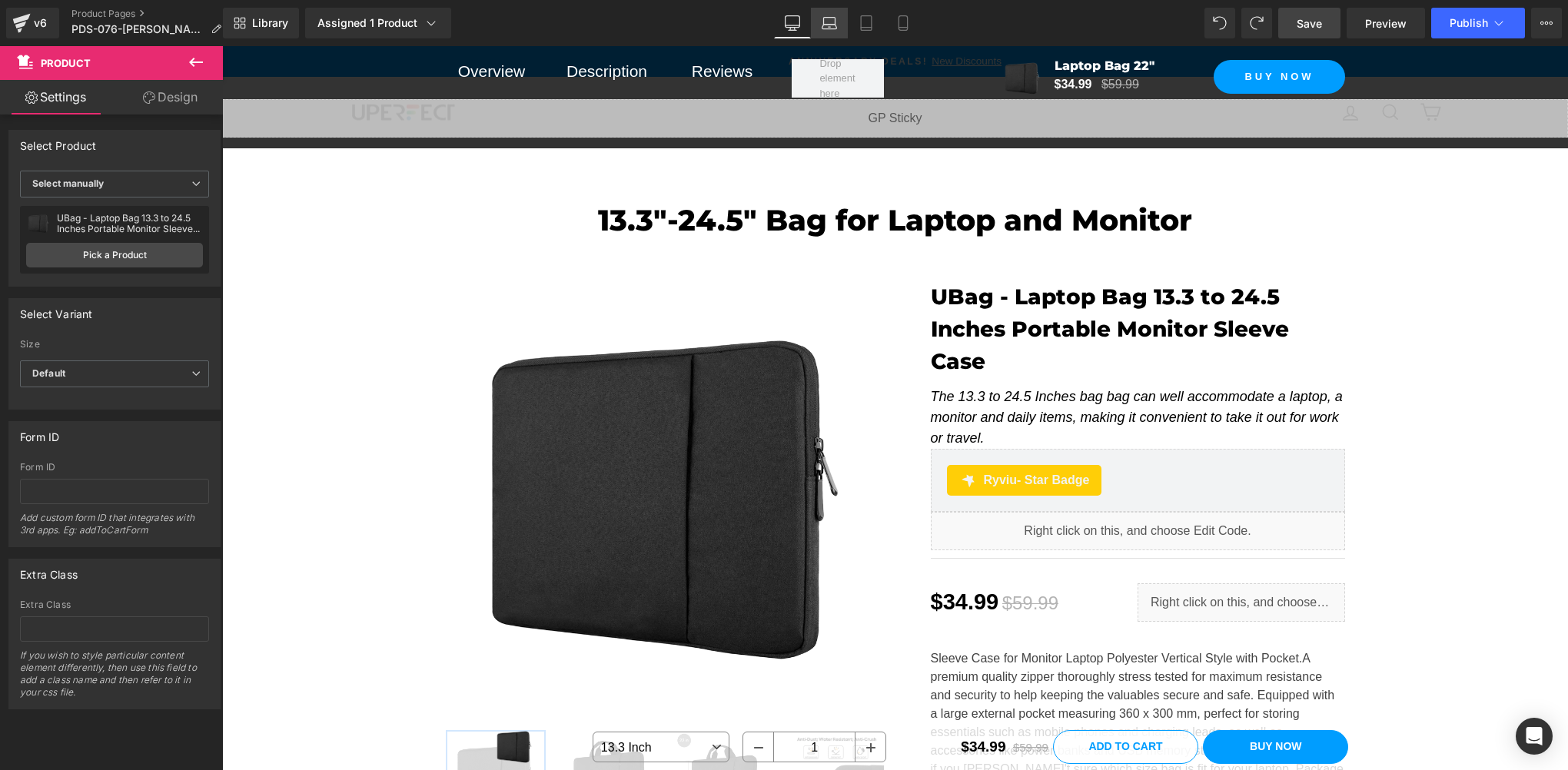
click at [834, 26] on icon at bounding box center [829, 23] width 15 height 15
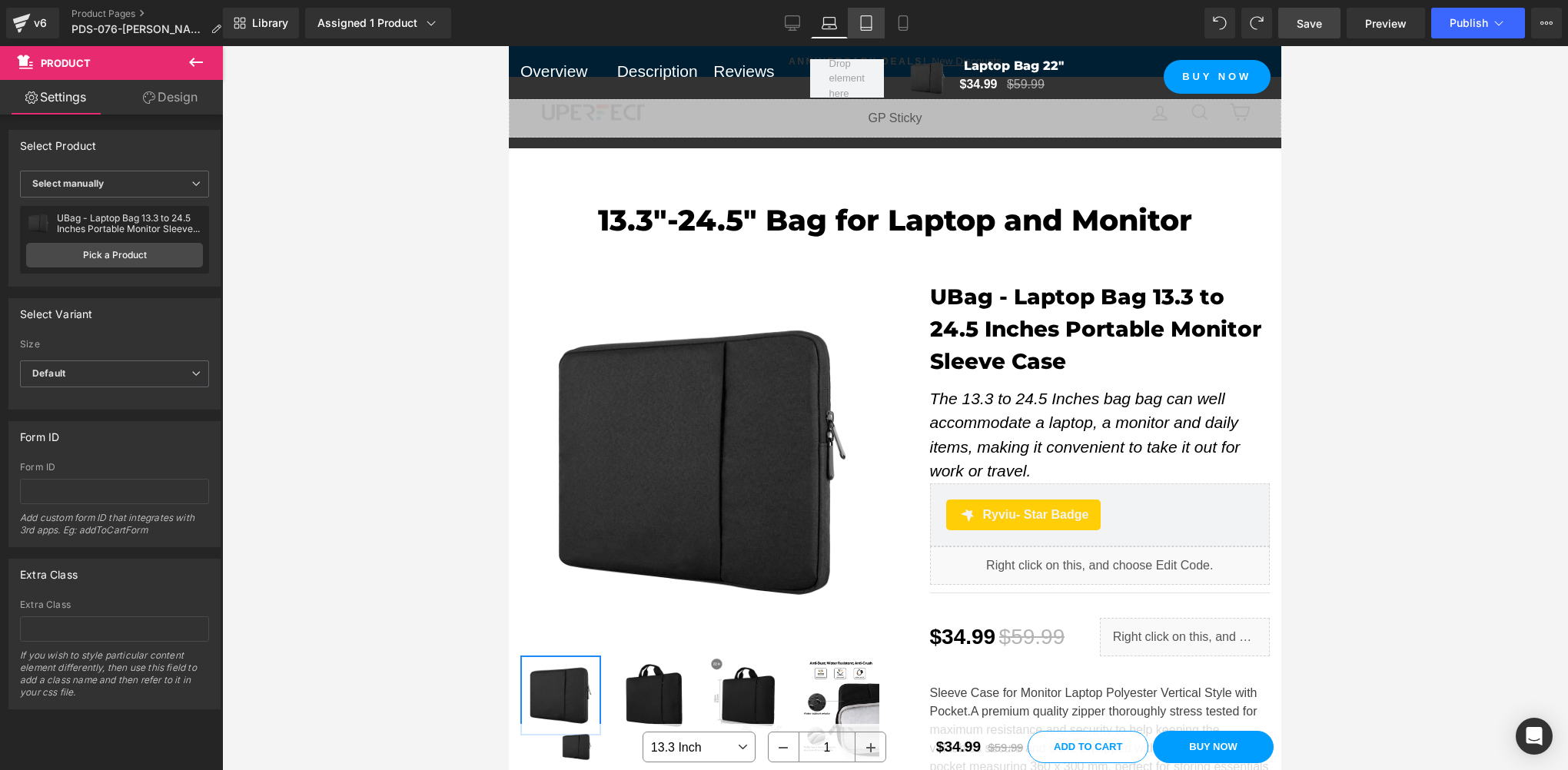
click at [871, 27] on icon at bounding box center [866, 27] width 11 height 0
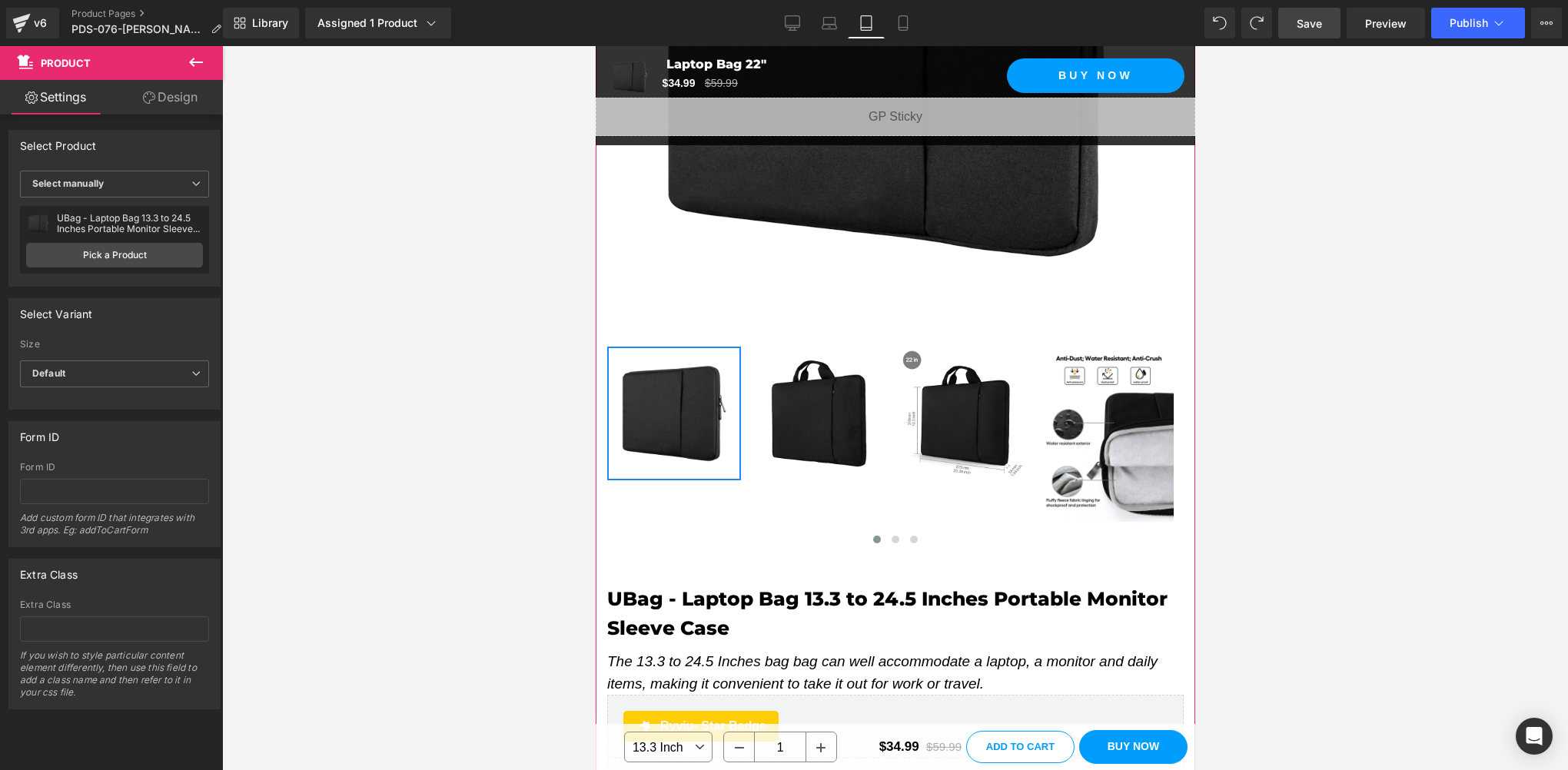
scroll to position [768, 0]
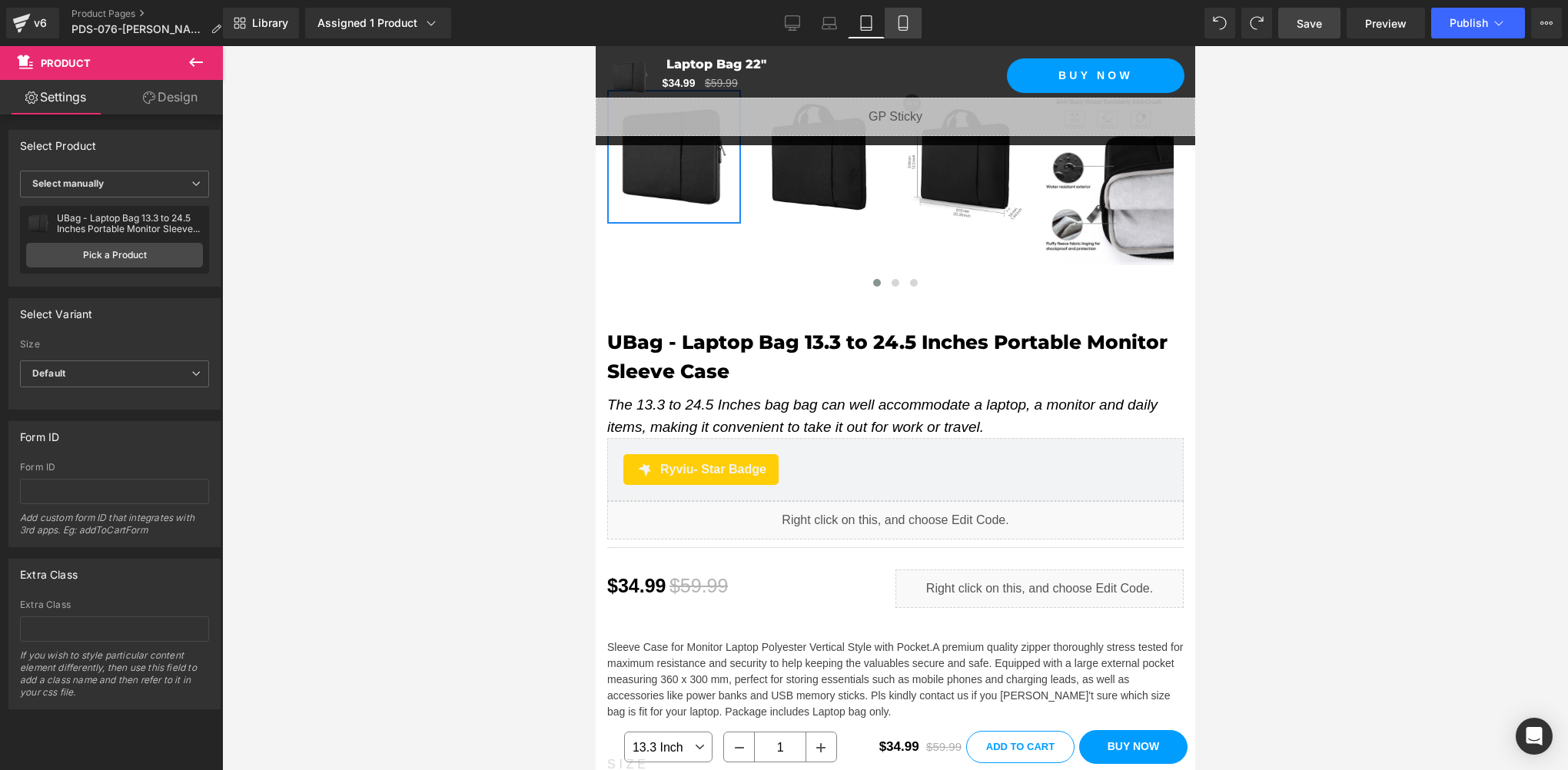
click at [907, 19] on icon at bounding box center [903, 23] width 9 height 15
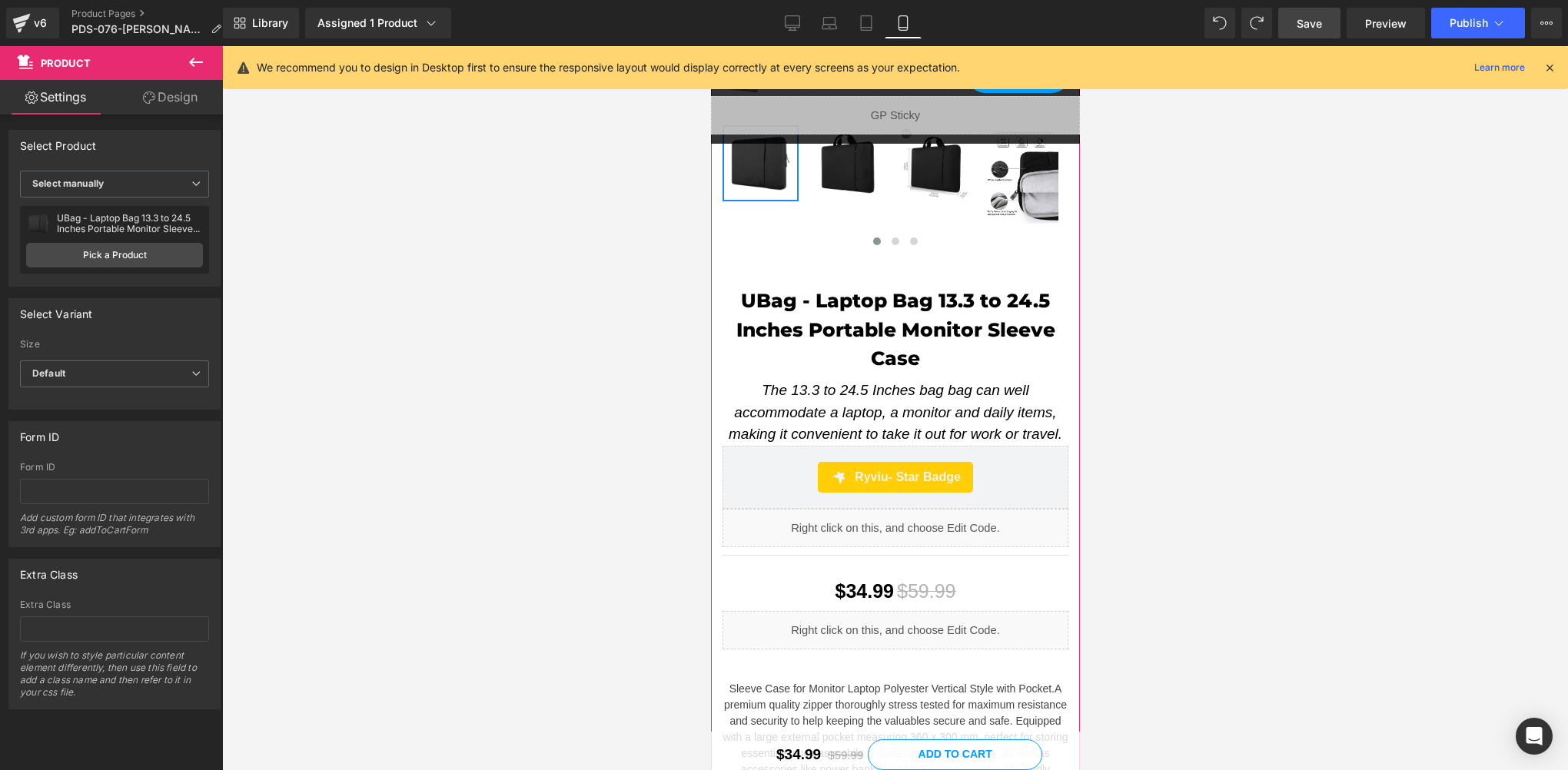
scroll to position [0, 0]
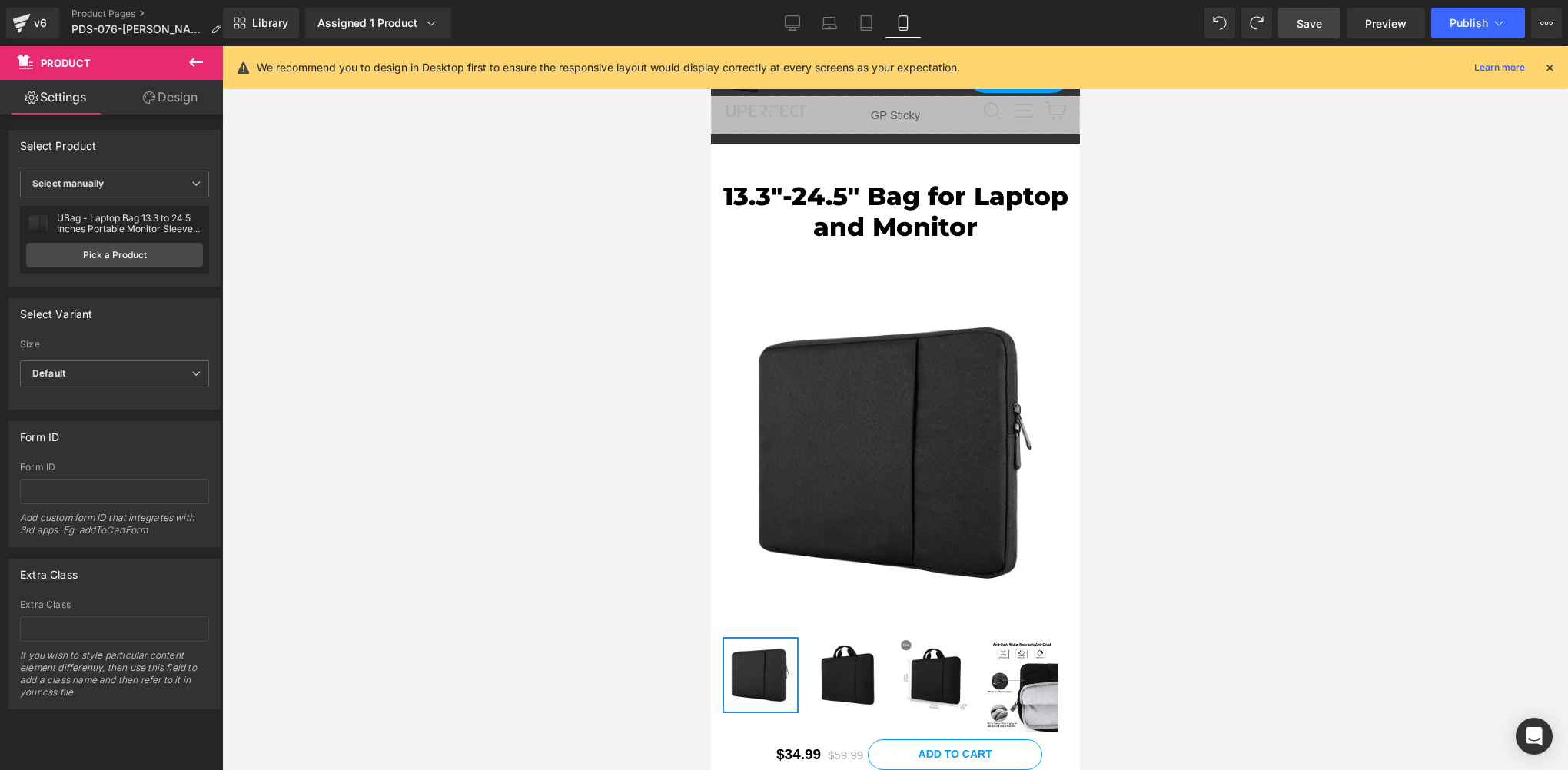
click at [1292, 19] on link "Save" at bounding box center [1310, 23] width 62 height 31
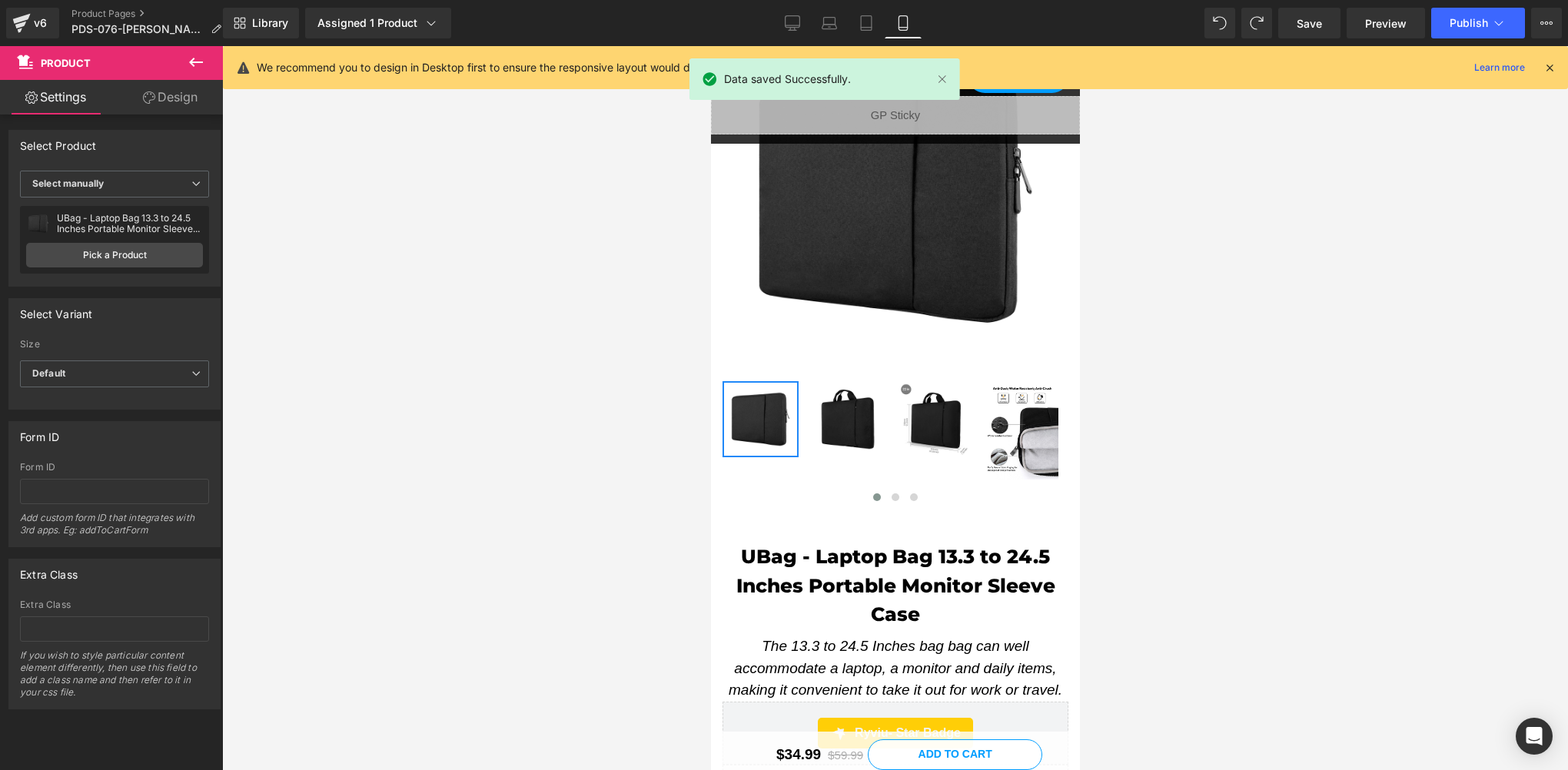
click at [1554, 69] on icon at bounding box center [1550, 68] width 14 height 14
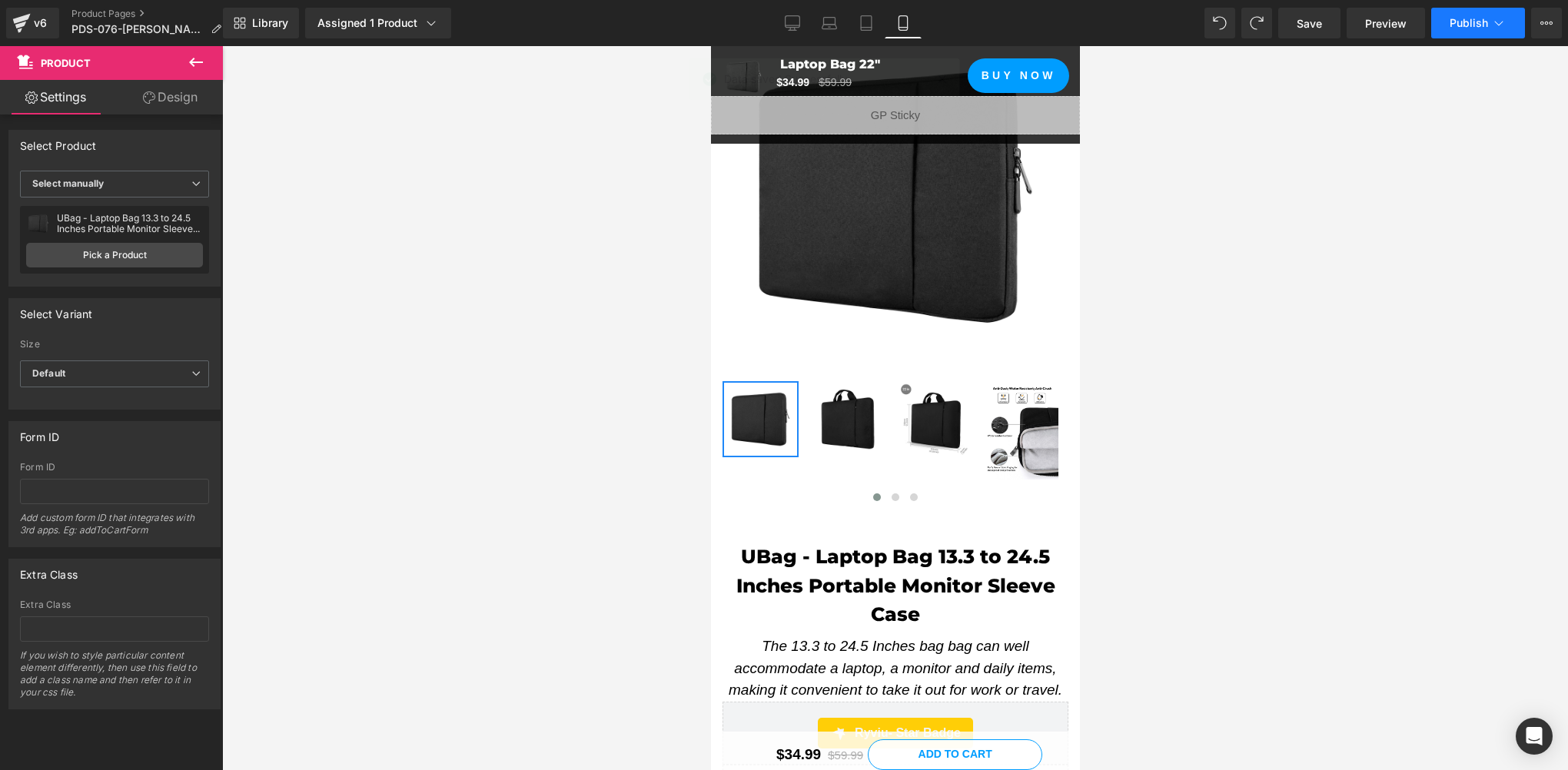
click at [1469, 28] on span "Publish" at bounding box center [1469, 23] width 39 height 12
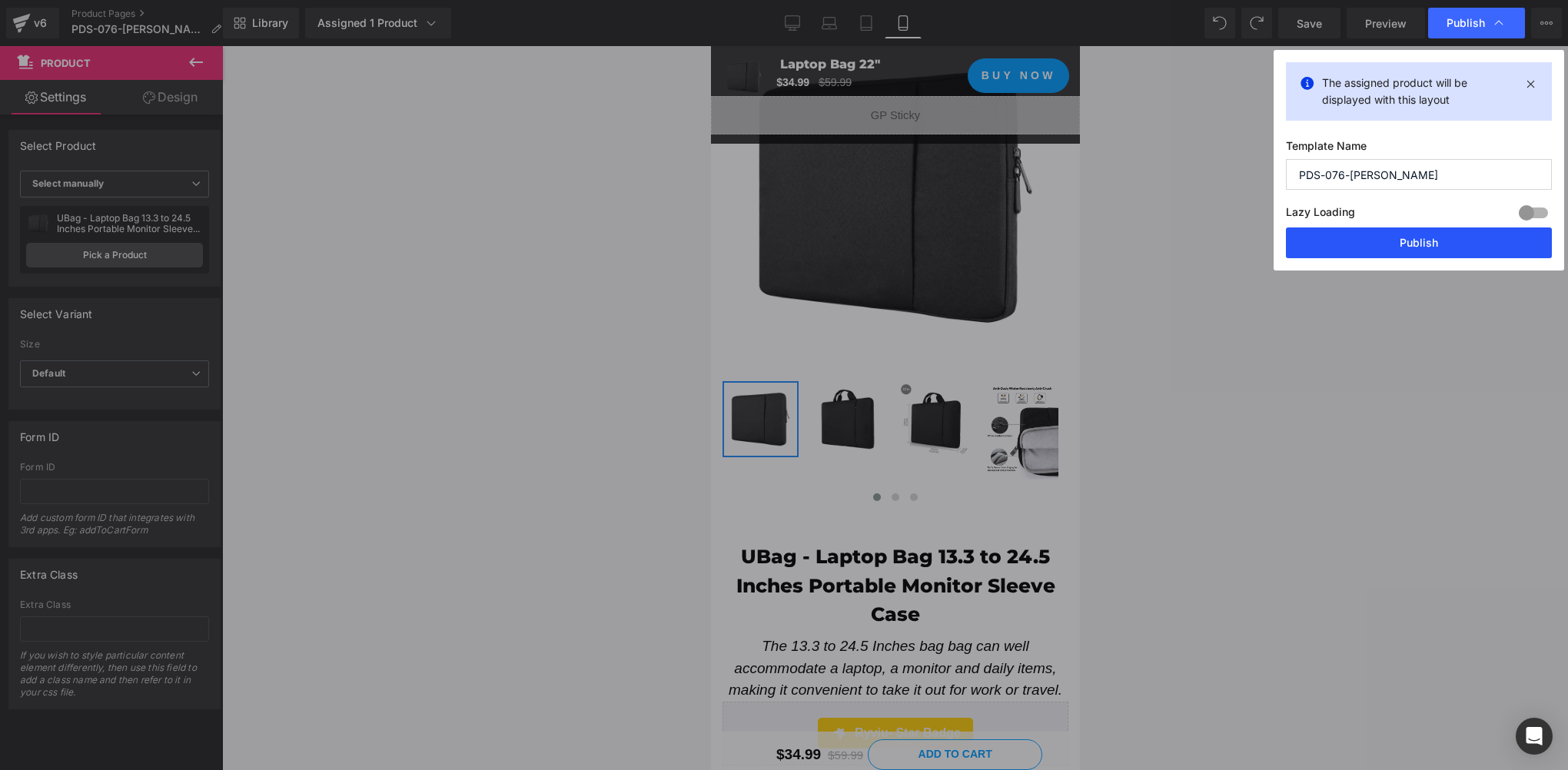
drag, startPoint x: 1396, startPoint y: 248, endPoint x: 367, endPoint y: 721, distance: 1132.5
click at [1396, 248] on button "Publish" at bounding box center [1419, 243] width 266 height 31
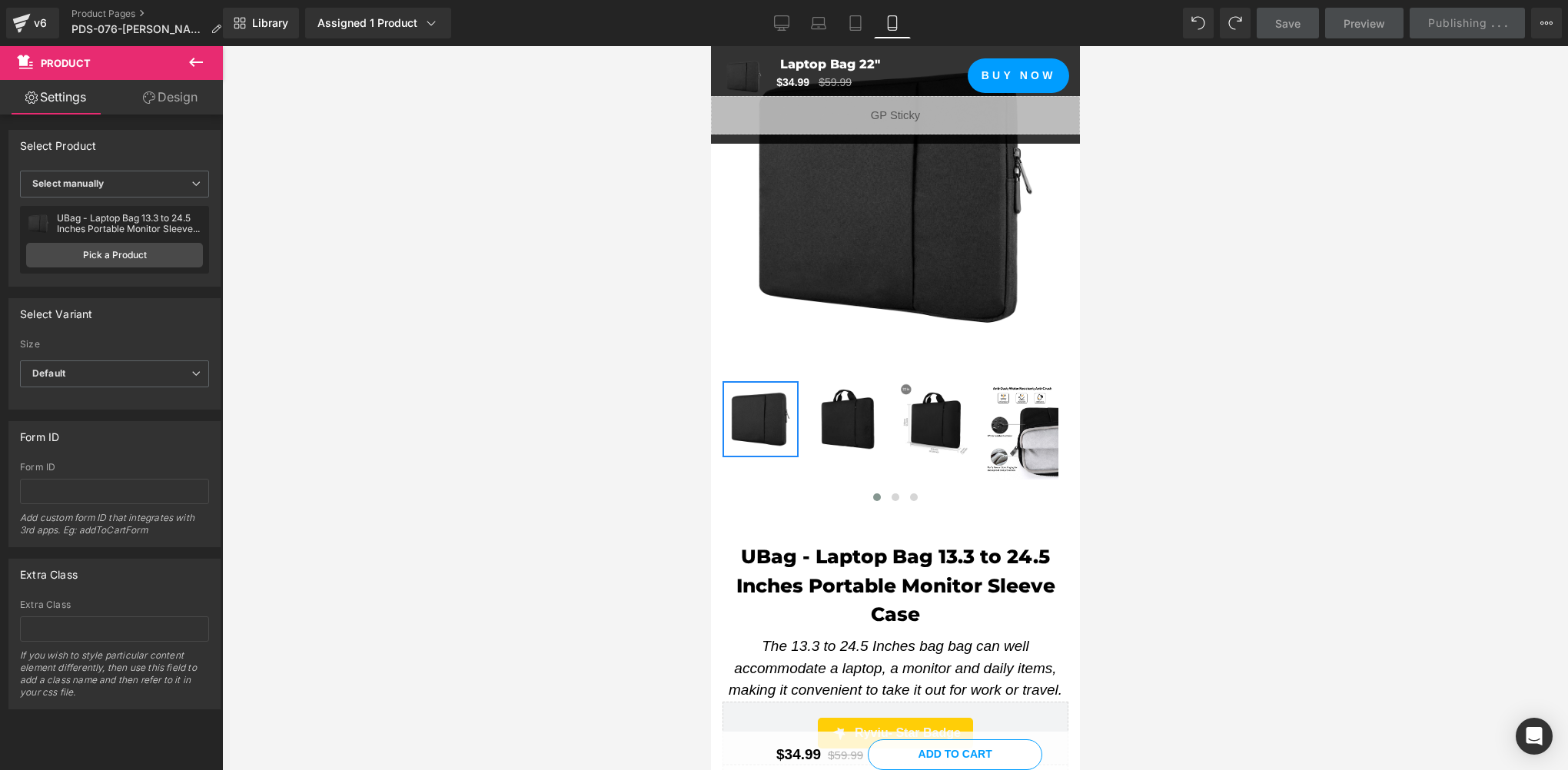
scroll to position [0, 0]
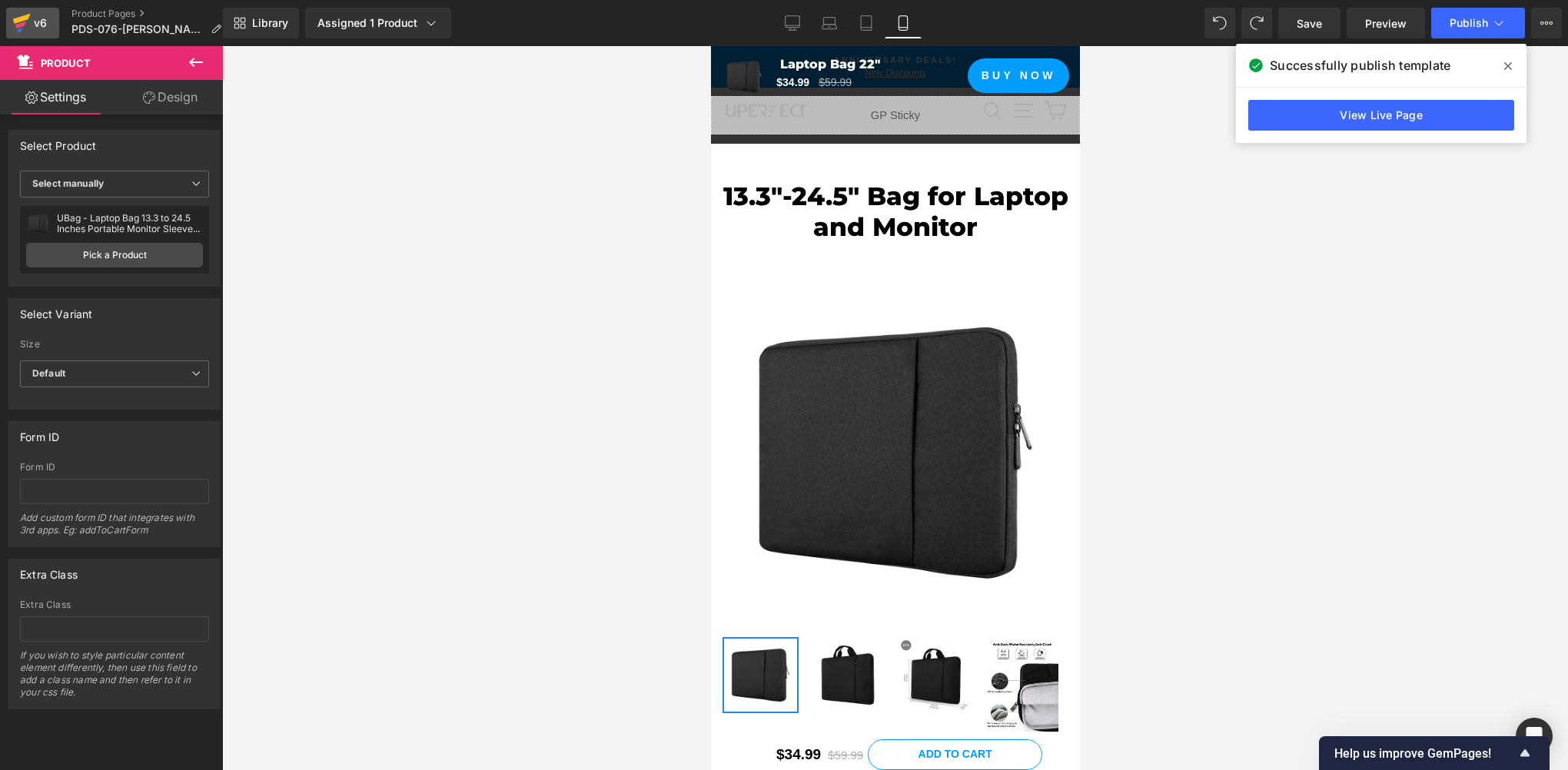
click at [31, 27] on div "v6" at bounding box center [40, 22] width 19 height 20
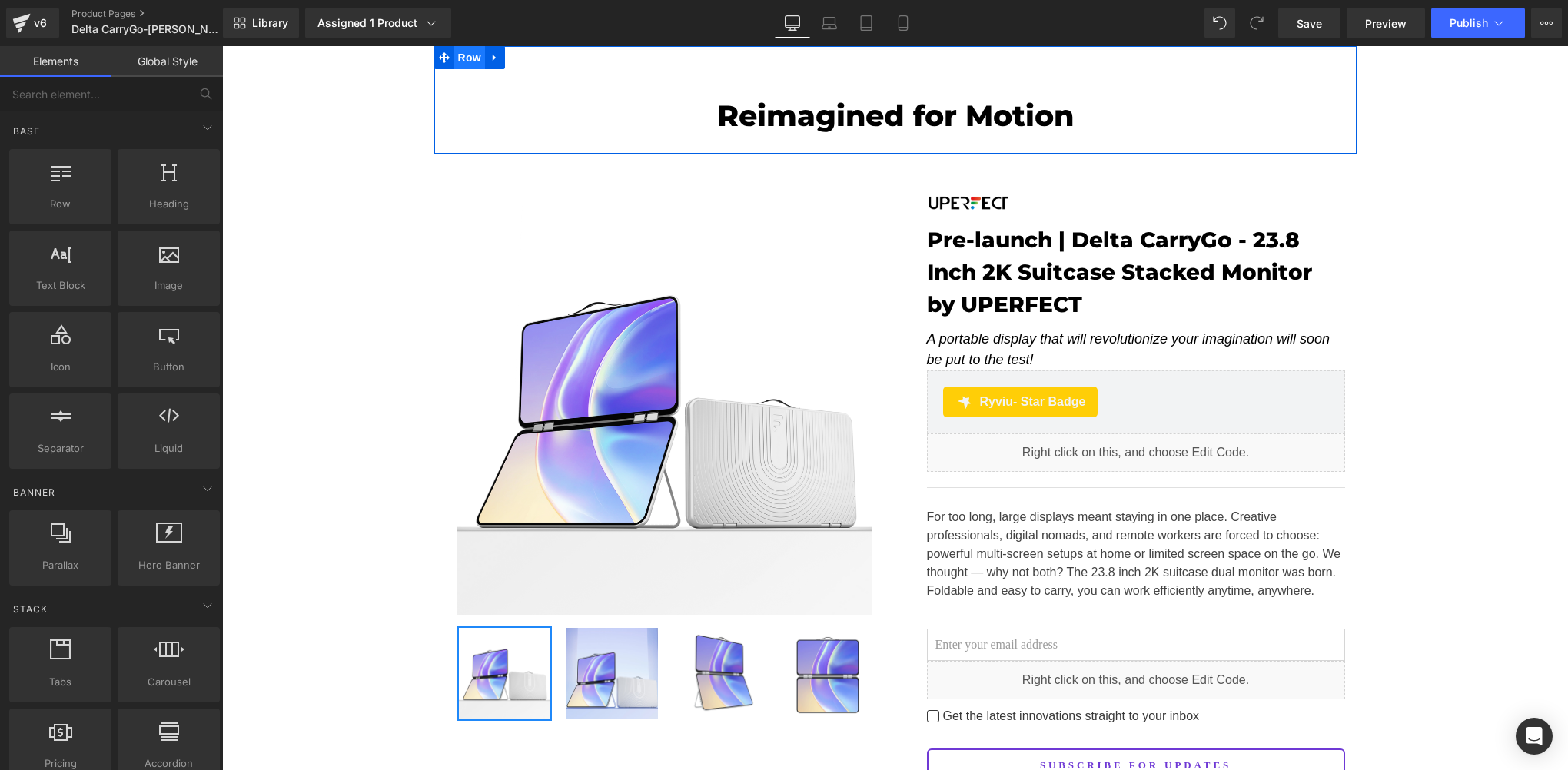
click at [467, 62] on span "Row" at bounding box center [470, 57] width 31 height 23
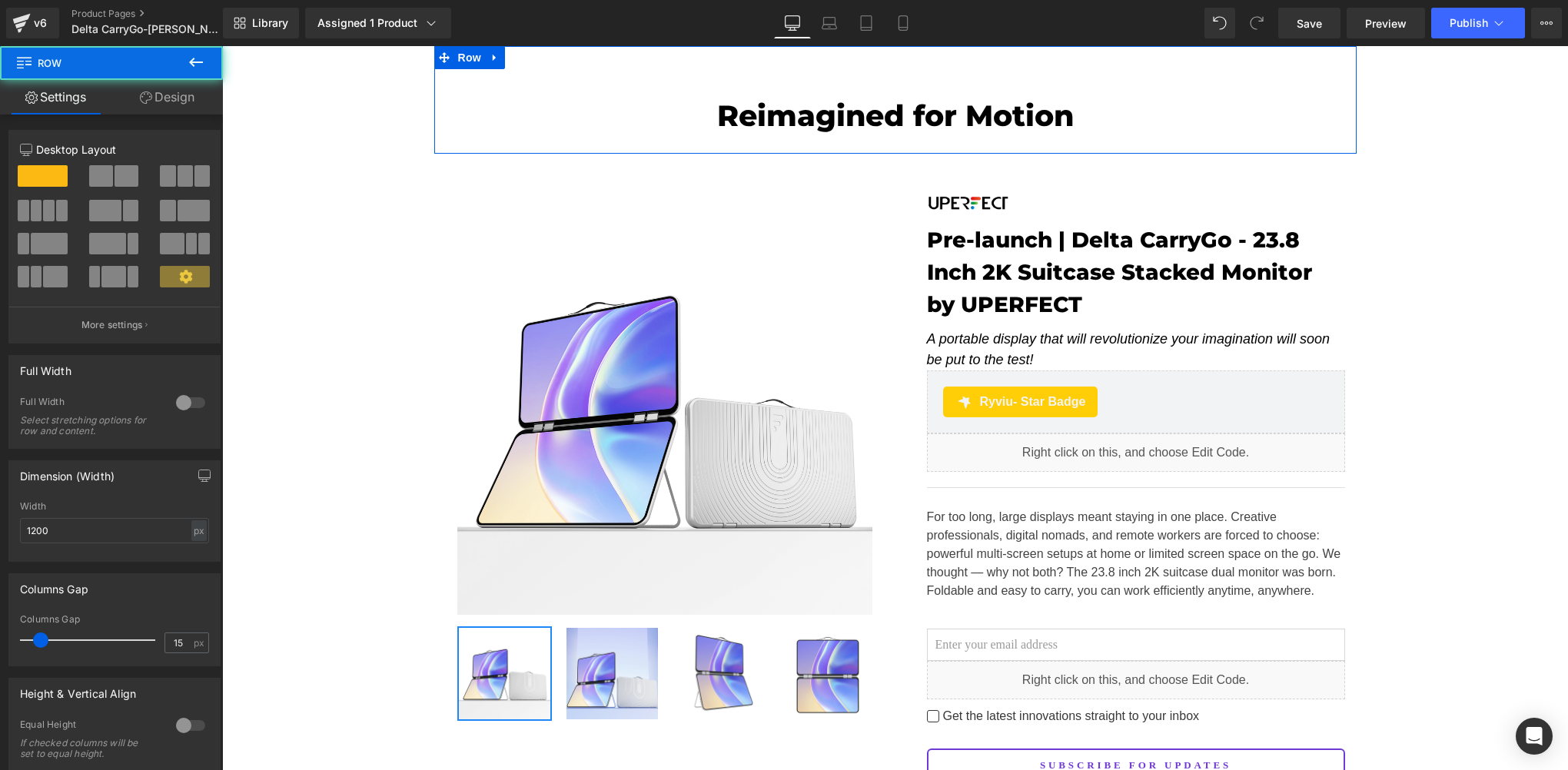
click at [181, 92] on link "Design" at bounding box center [167, 97] width 111 height 34
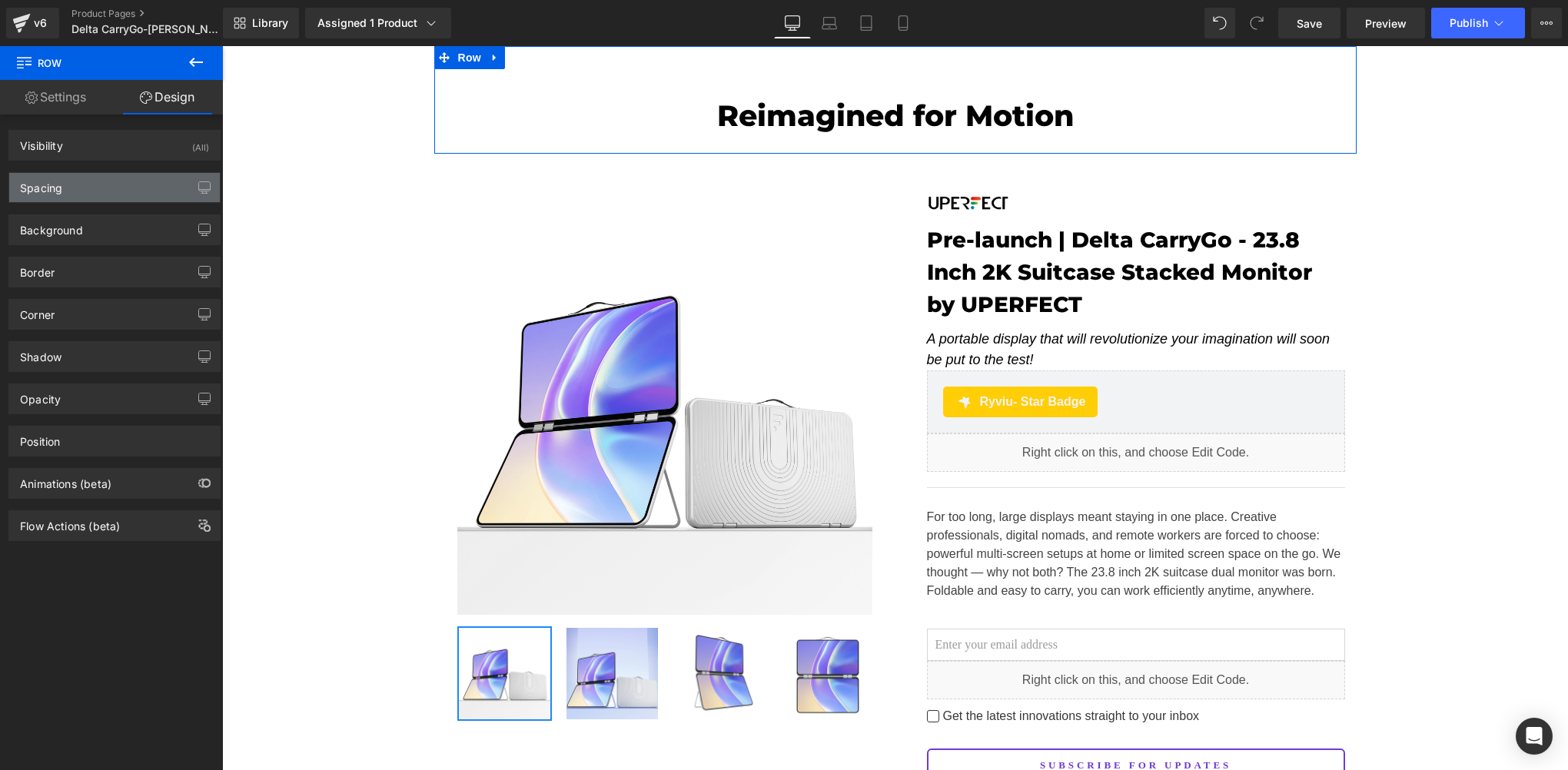
click at [87, 177] on div "Spacing" at bounding box center [115, 187] width 211 height 29
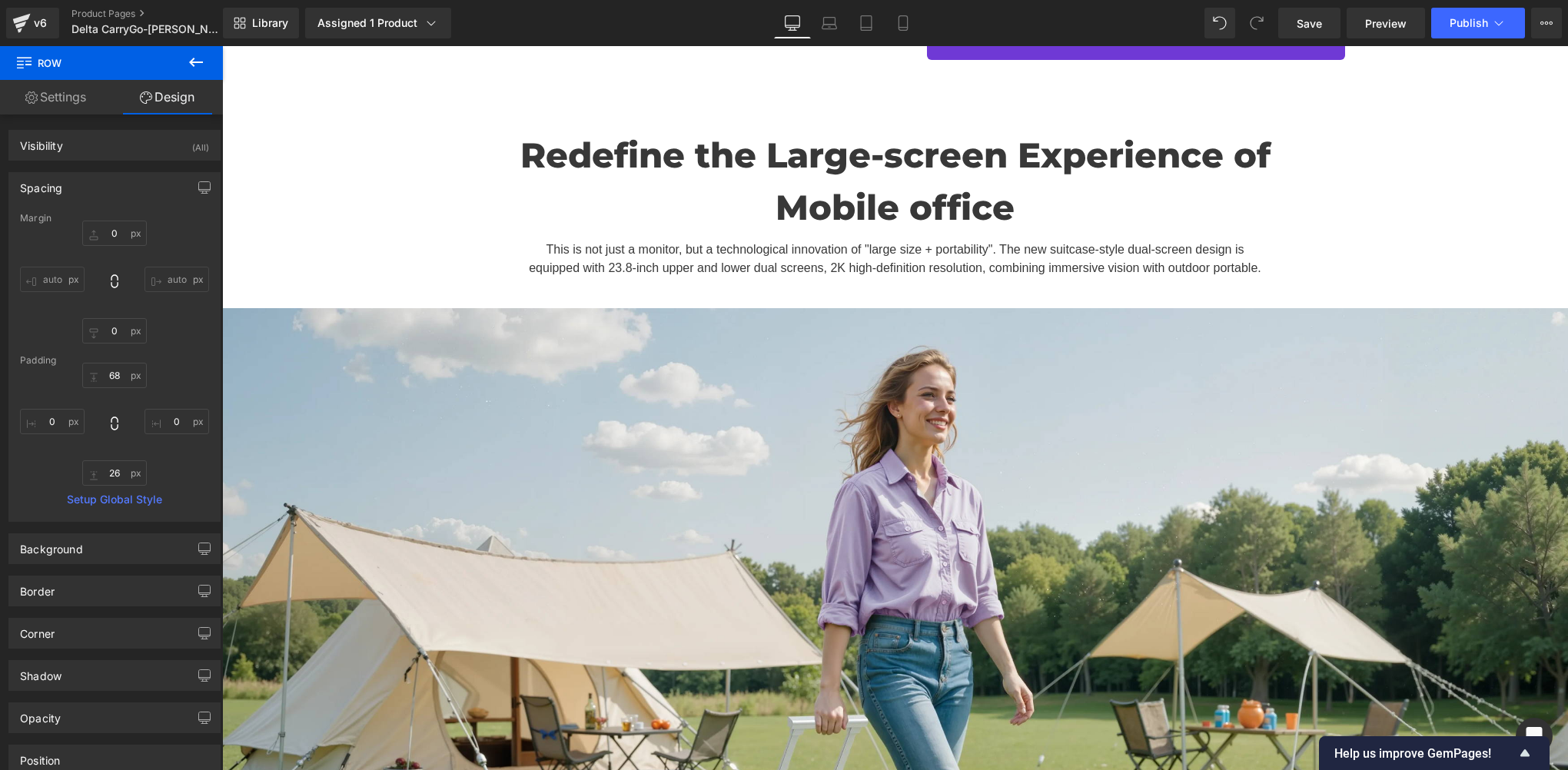
scroll to position [256, 0]
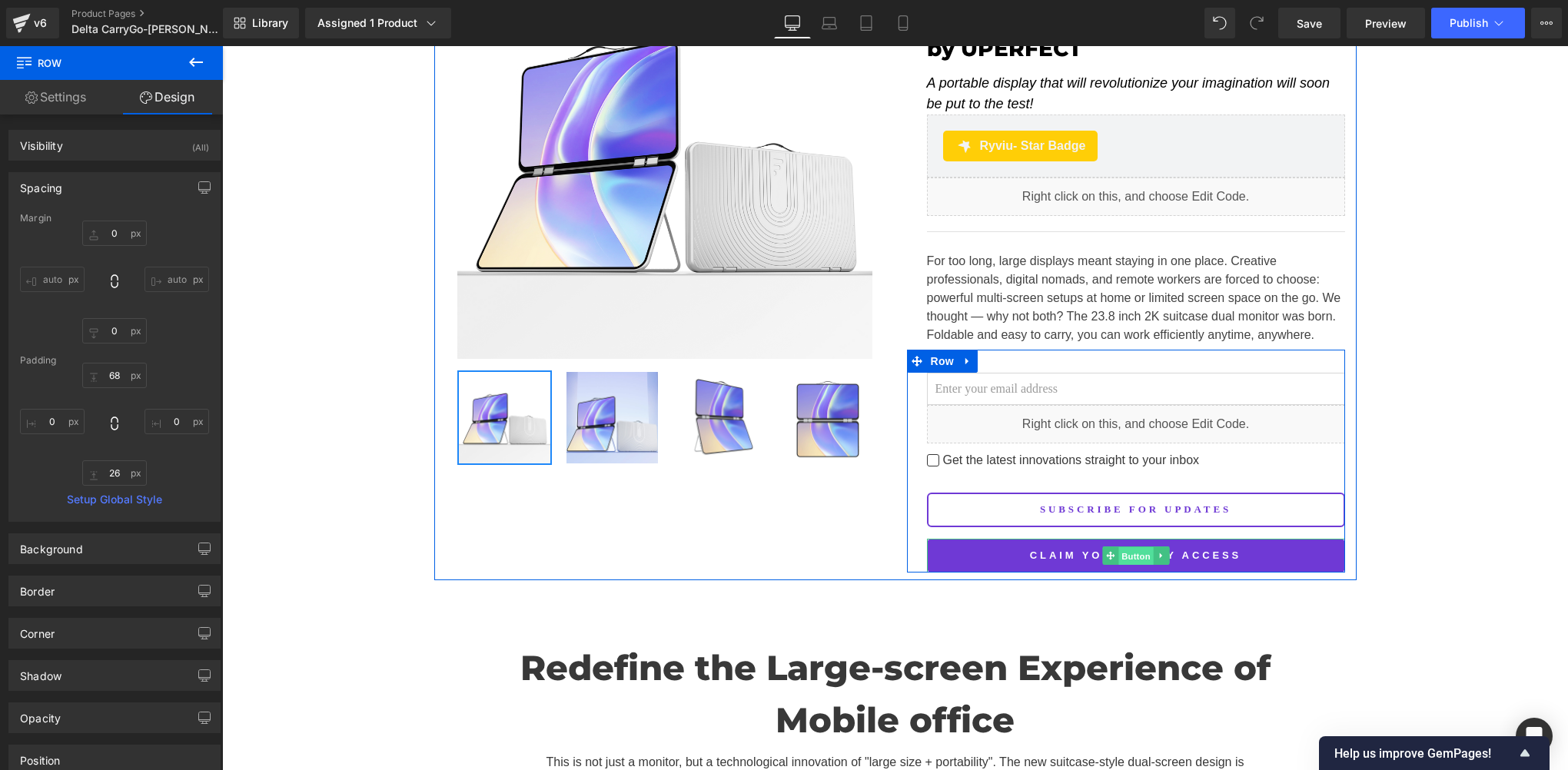
click at [1139, 555] on span "Button" at bounding box center [1136, 557] width 35 height 19
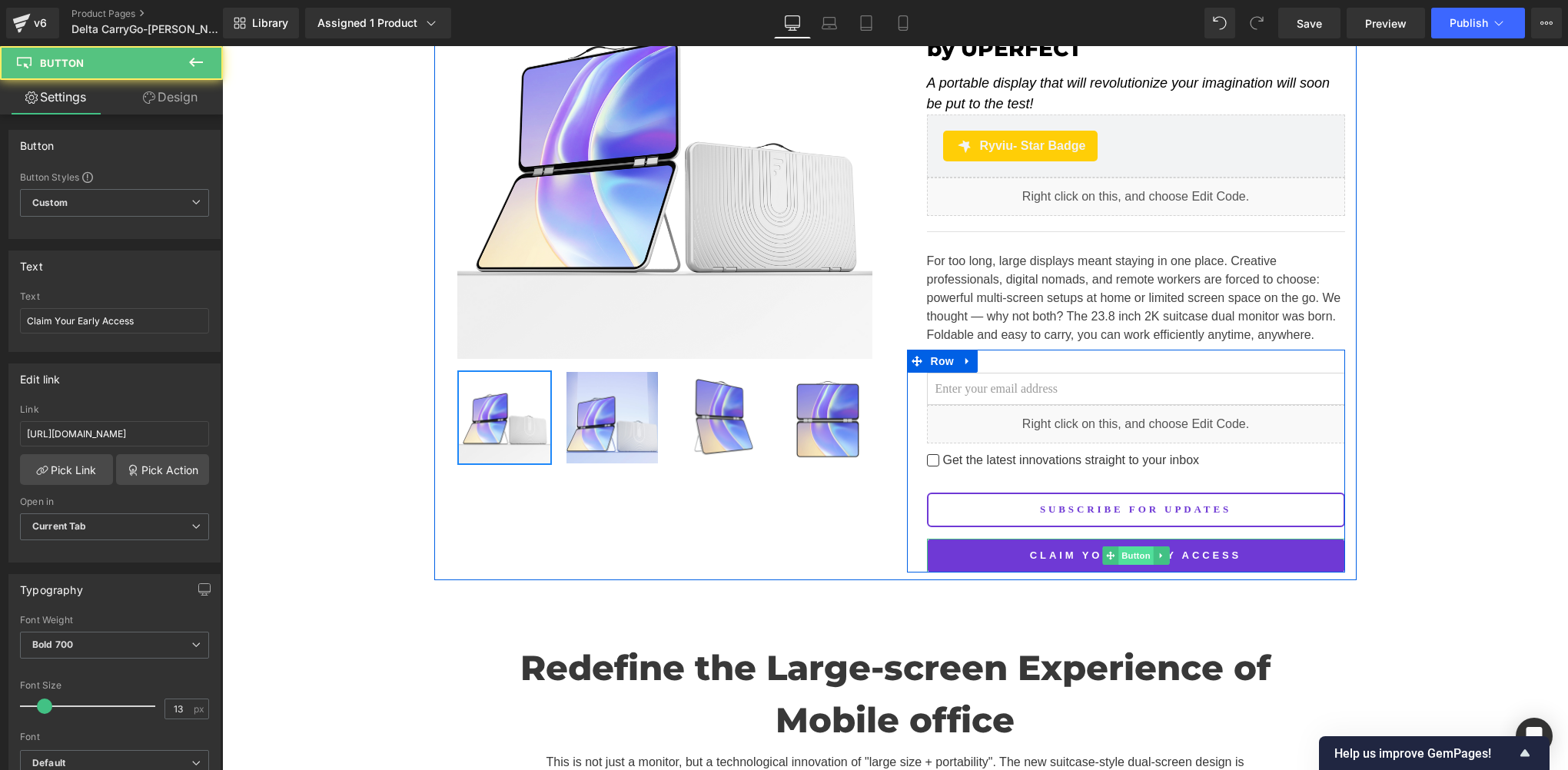
click at [1122, 549] on span "Button" at bounding box center [1136, 556] width 35 height 19
click at [1122, 549] on span "Button" at bounding box center [1136, 557] width 35 height 19
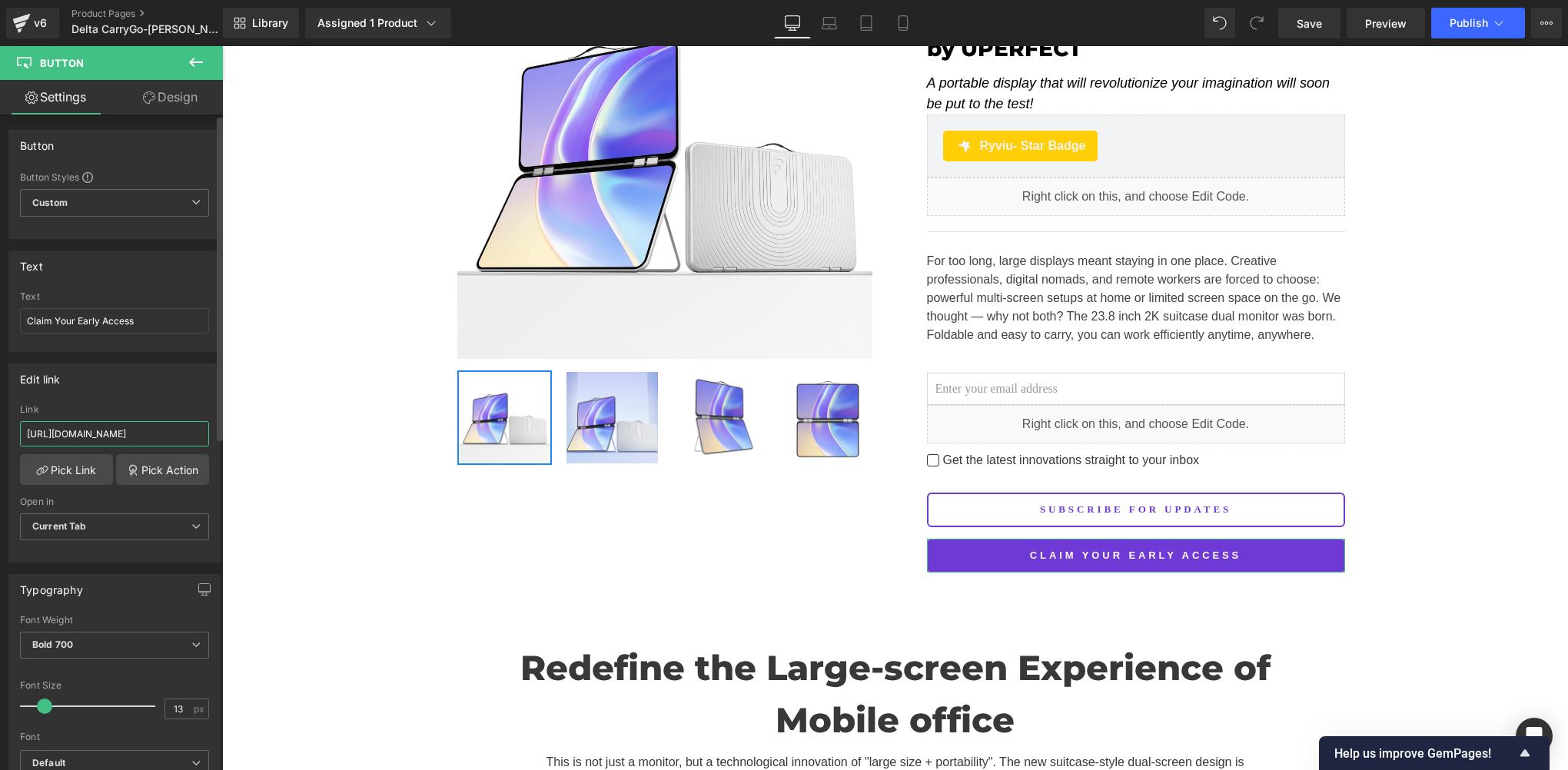
click at [149, 428] on input "https://uperfect.com/products/delta-carrygo-reserve-your-special-discount" at bounding box center [114, 434] width 189 height 26
click at [77, 472] on link "Pick Link" at bounding box center [66, 470] width 93 height 31
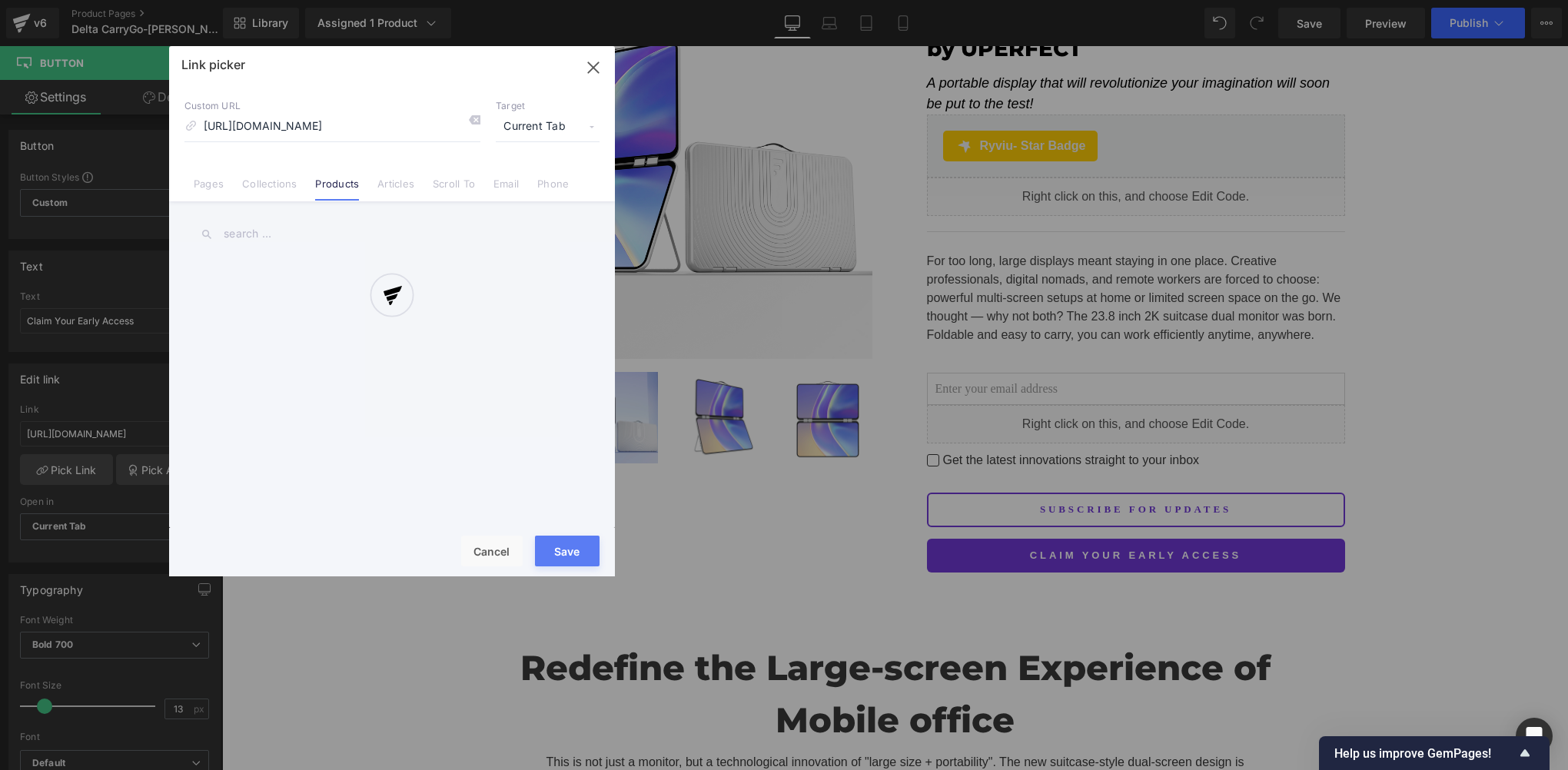
scroll to position [0, 119]
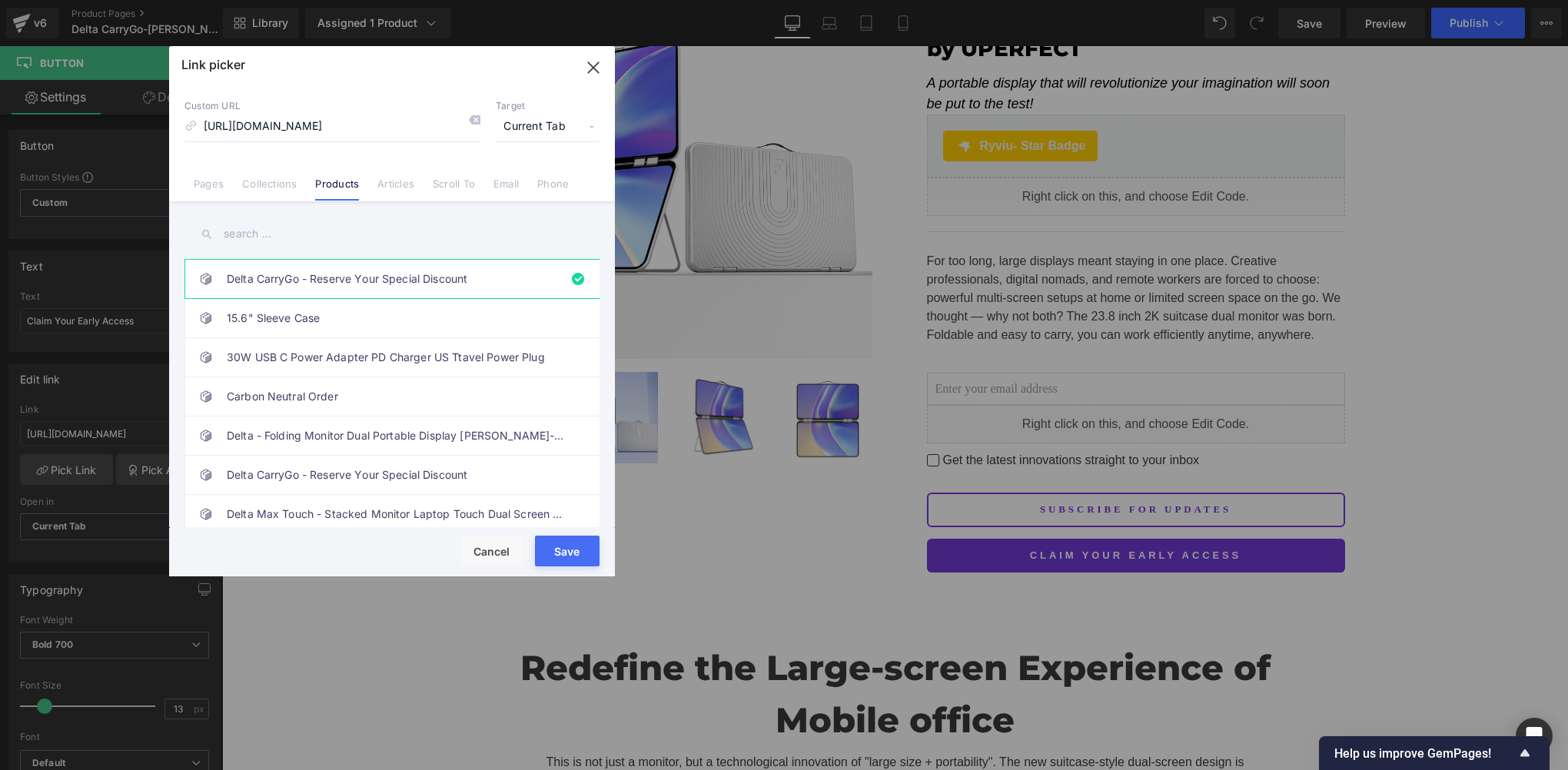
click at [288, 235] on input "text" at bounding box center [392, 234] width 415 height 34
click at [311, 127] on input "https://uperfect.com/products/delta-carrygo-reserve-your-special-discount" at bounding box center [333, 127] width 296 height 29
paste input "?_pos=2&_sid=29544a9d3&_ss=r"
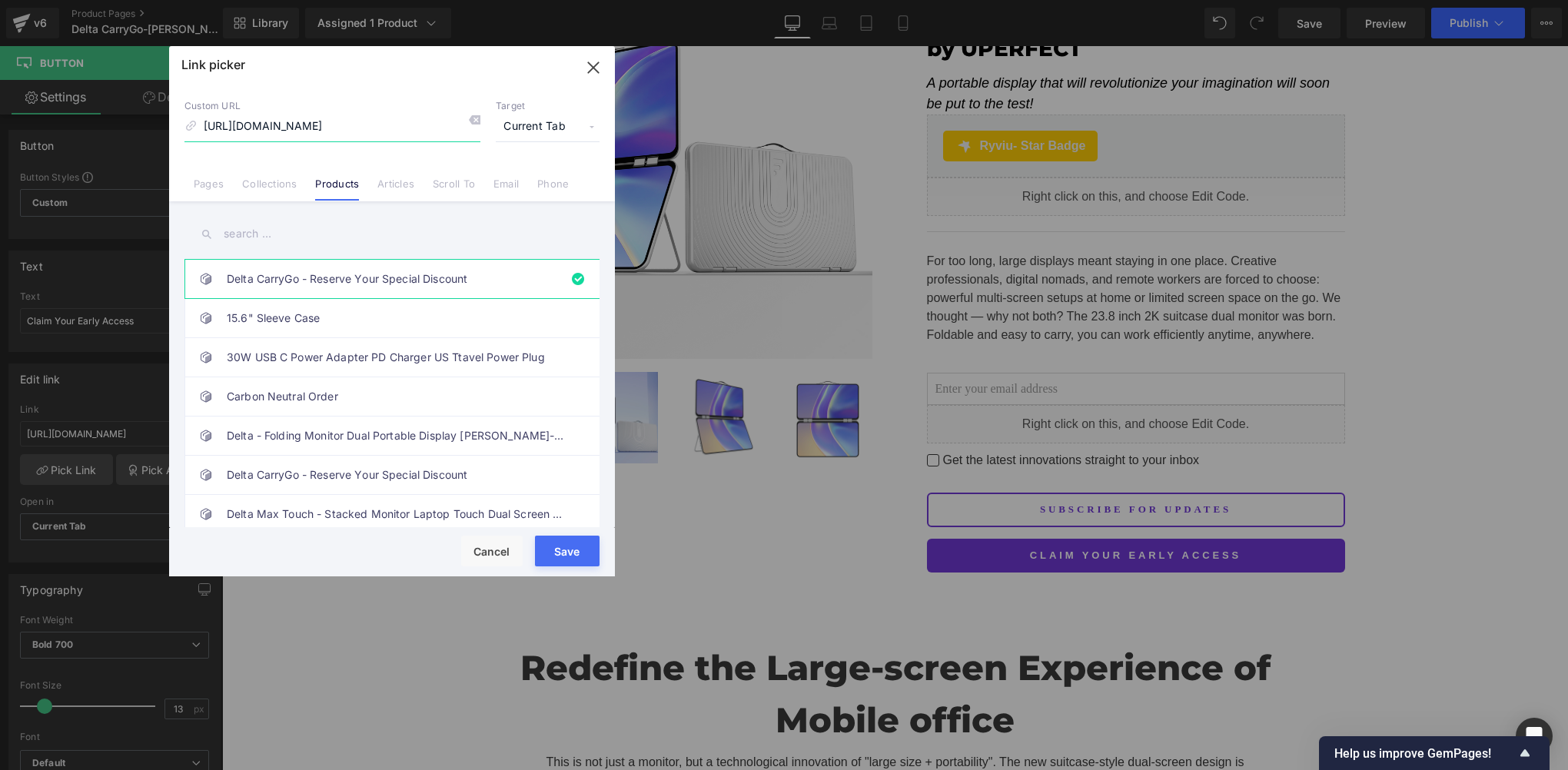
type input "[URL][DOMAIN_NAME]"
click at [574, 557] on button "Save" at bounding box center [567, 551] width 64 height 31
type input "[URL][DOMAIN_NAME]"
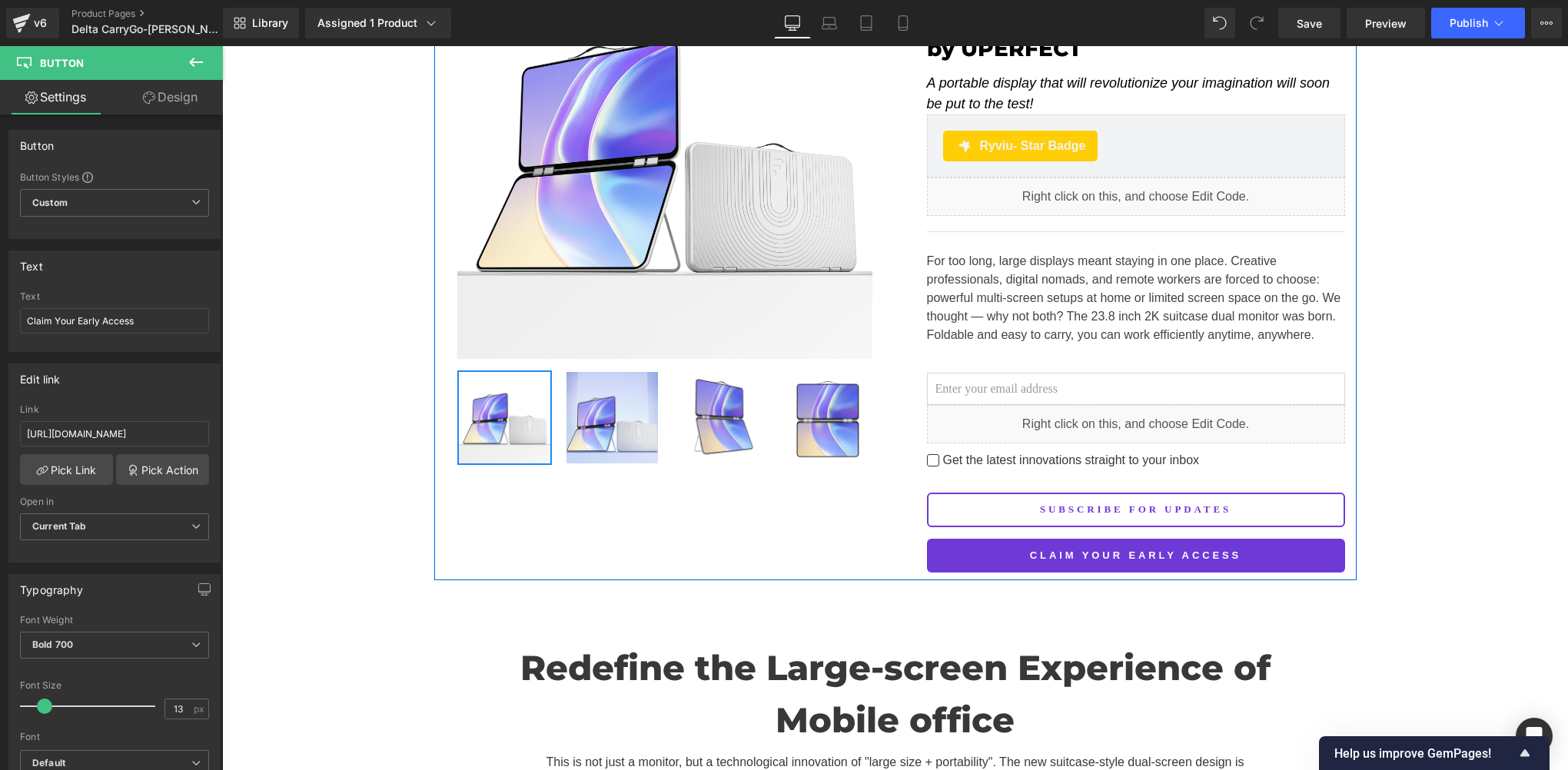
scroll to position [0, 0]
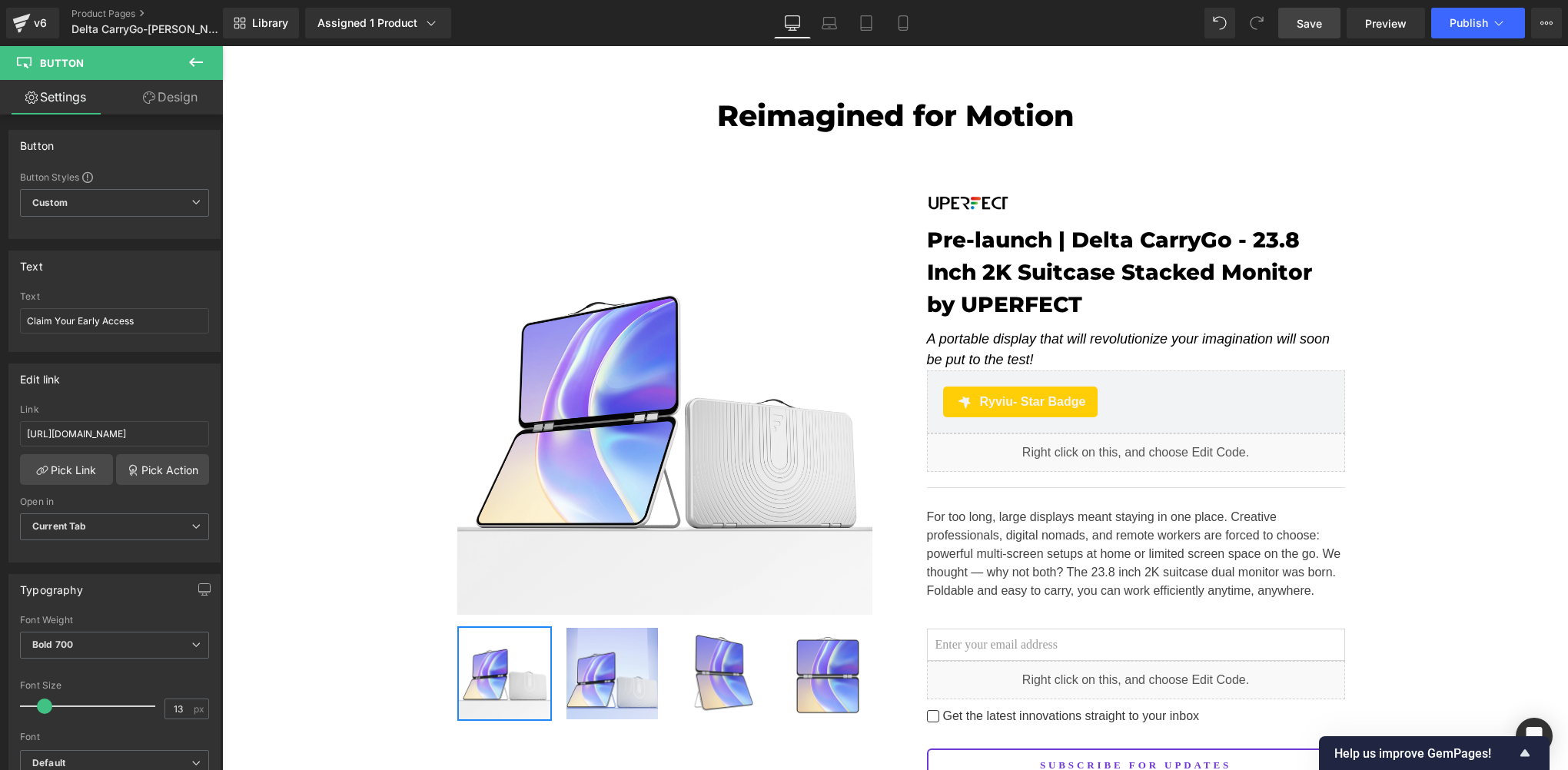
click at [1320, 25] on span "Save" at bounding box center [1310, 23] width 26 height 16
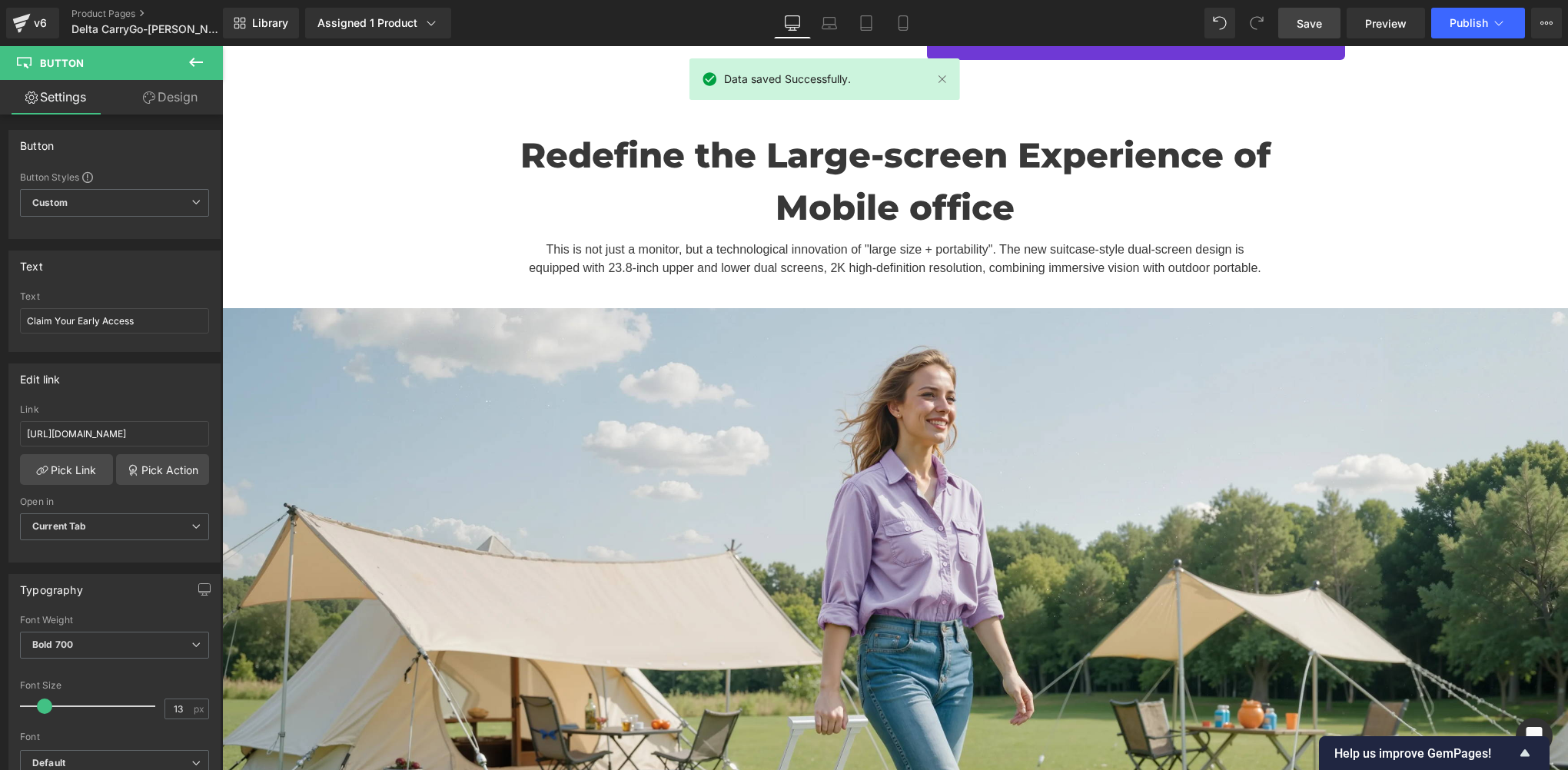
scroll to position [512, 0]
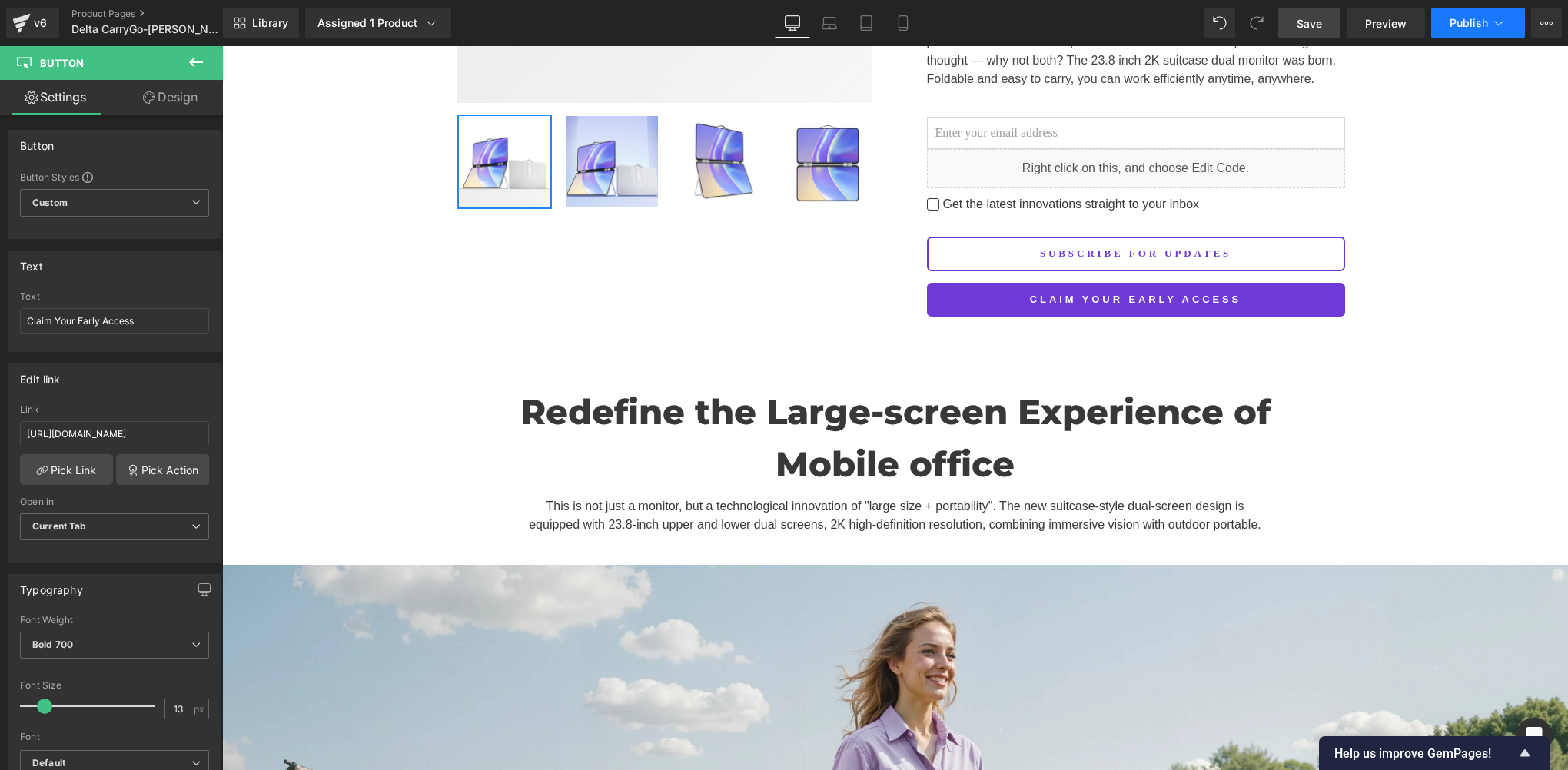
click at [1461, 24] on span "Publish" at bounding box center [1469, 23] width 39 height 12
click at [1332, 31] on link "Save" at bounding box center [1310, 23] width 62 height 31
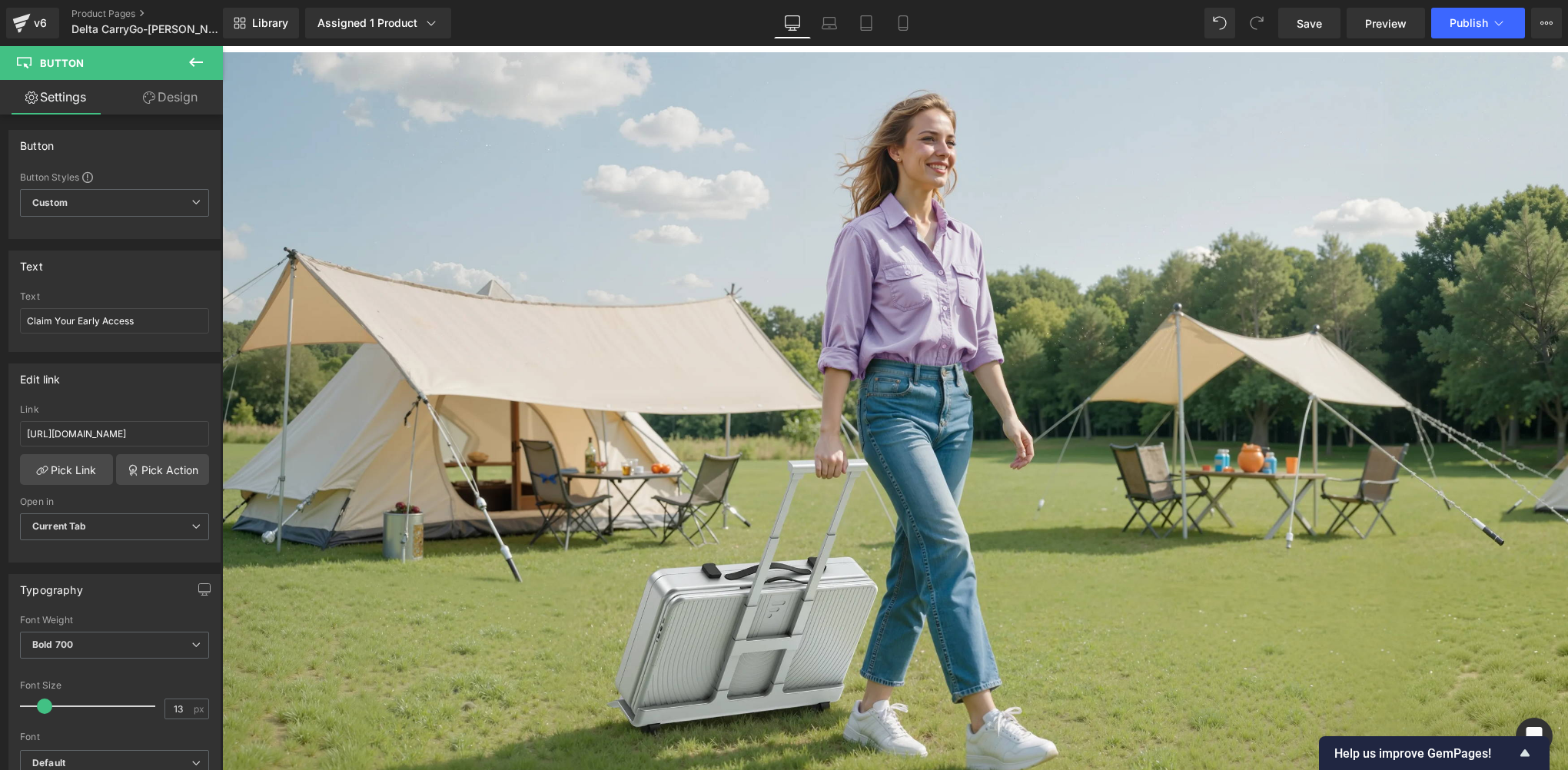
scroll to position [256, 0]
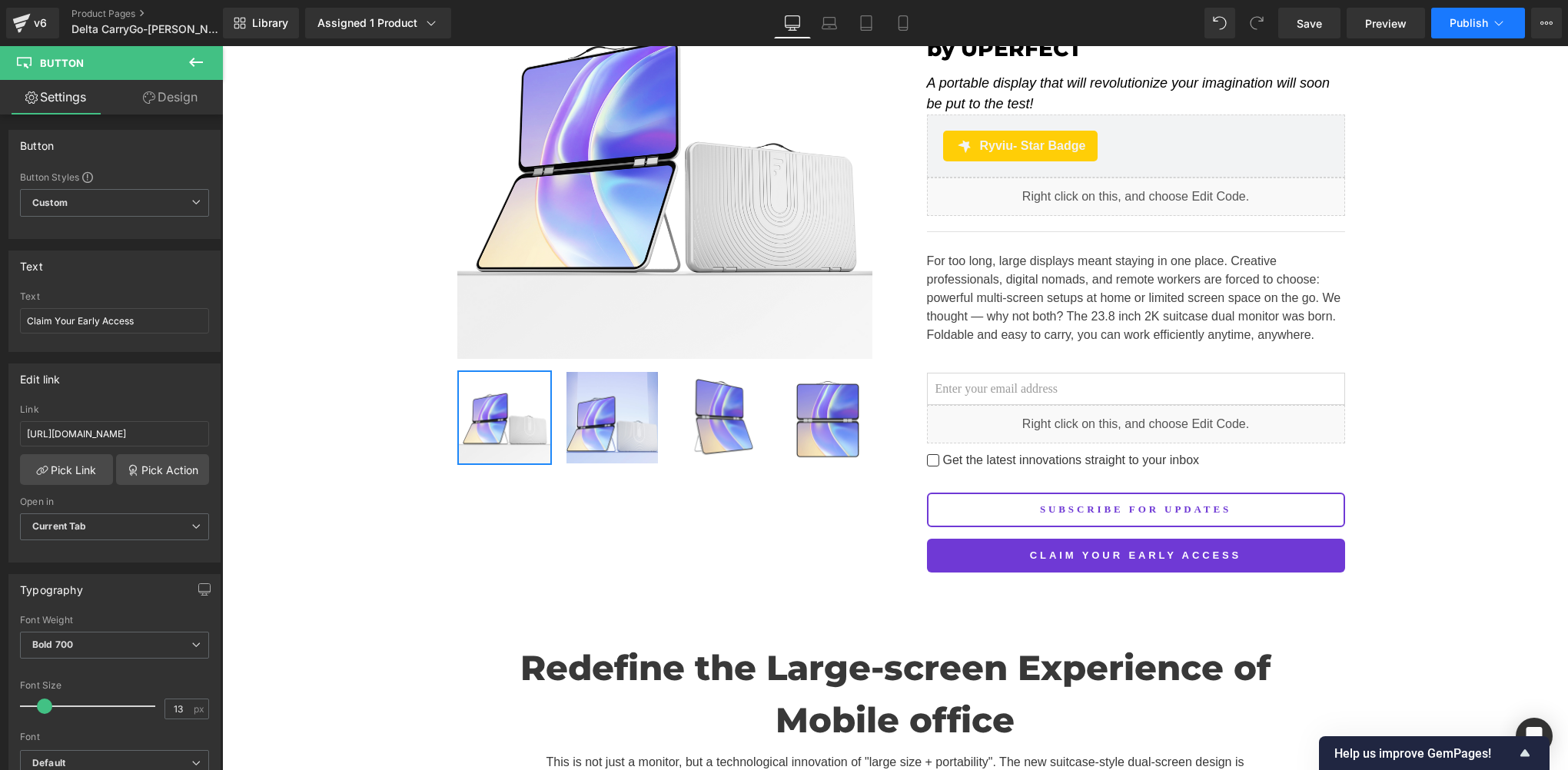
click at [1461, 20] on span "Publish" at bounding box center [1469, 23] width 39 height 12
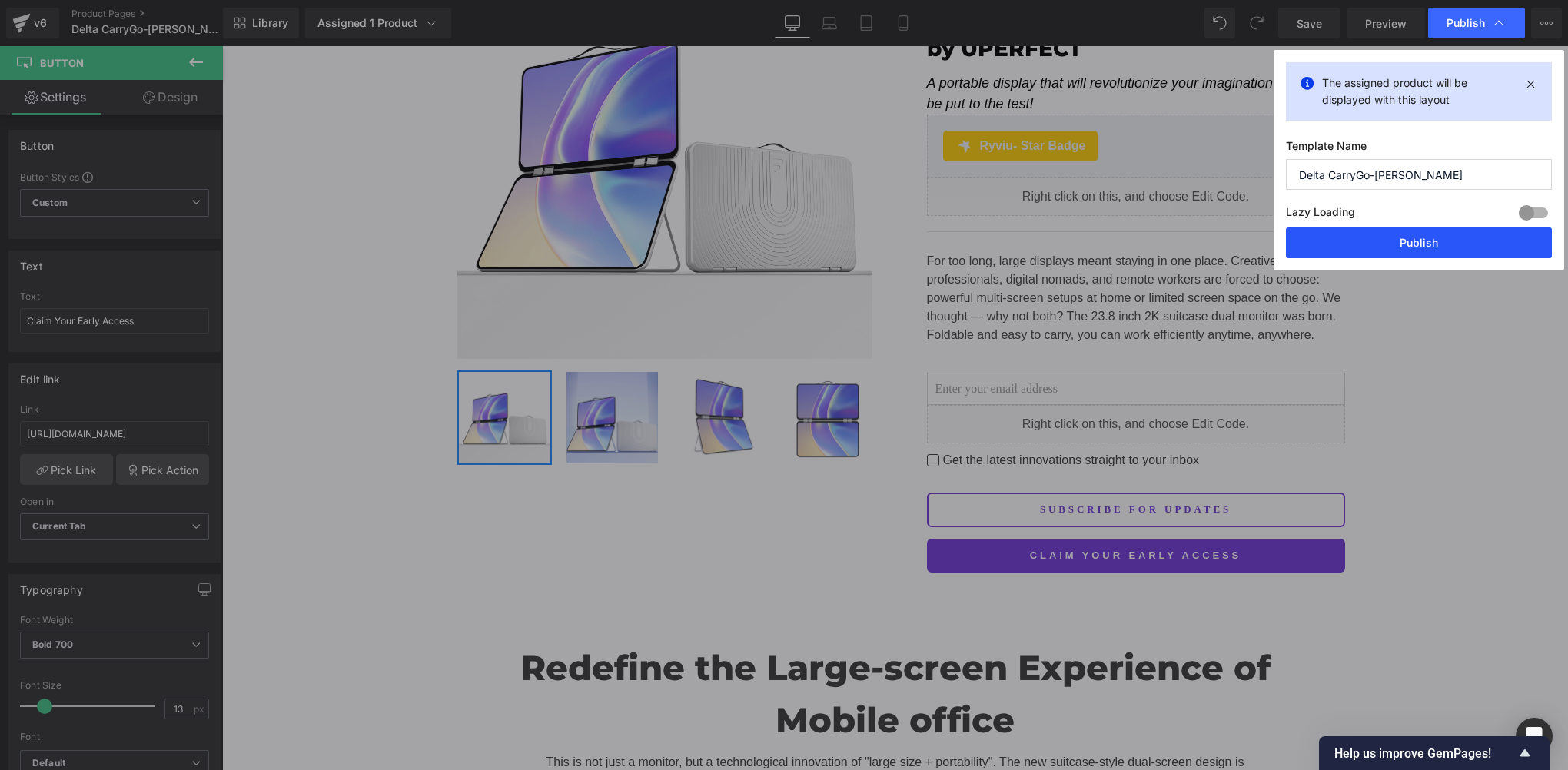
click at [1387, 244] on button "Publish" at bounding box center [1419, 243] width 266 height 31
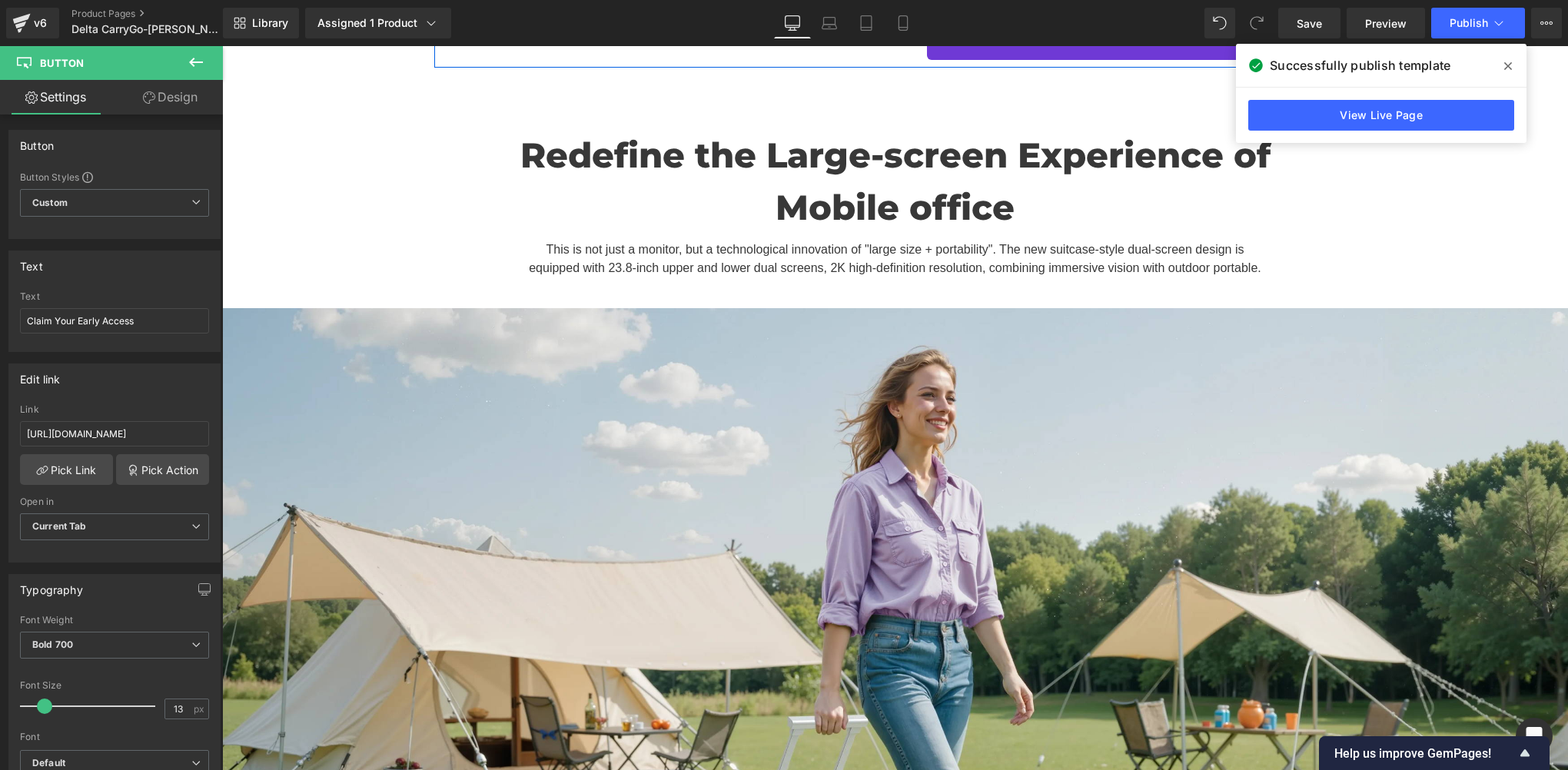
scroll to position [0, 0]
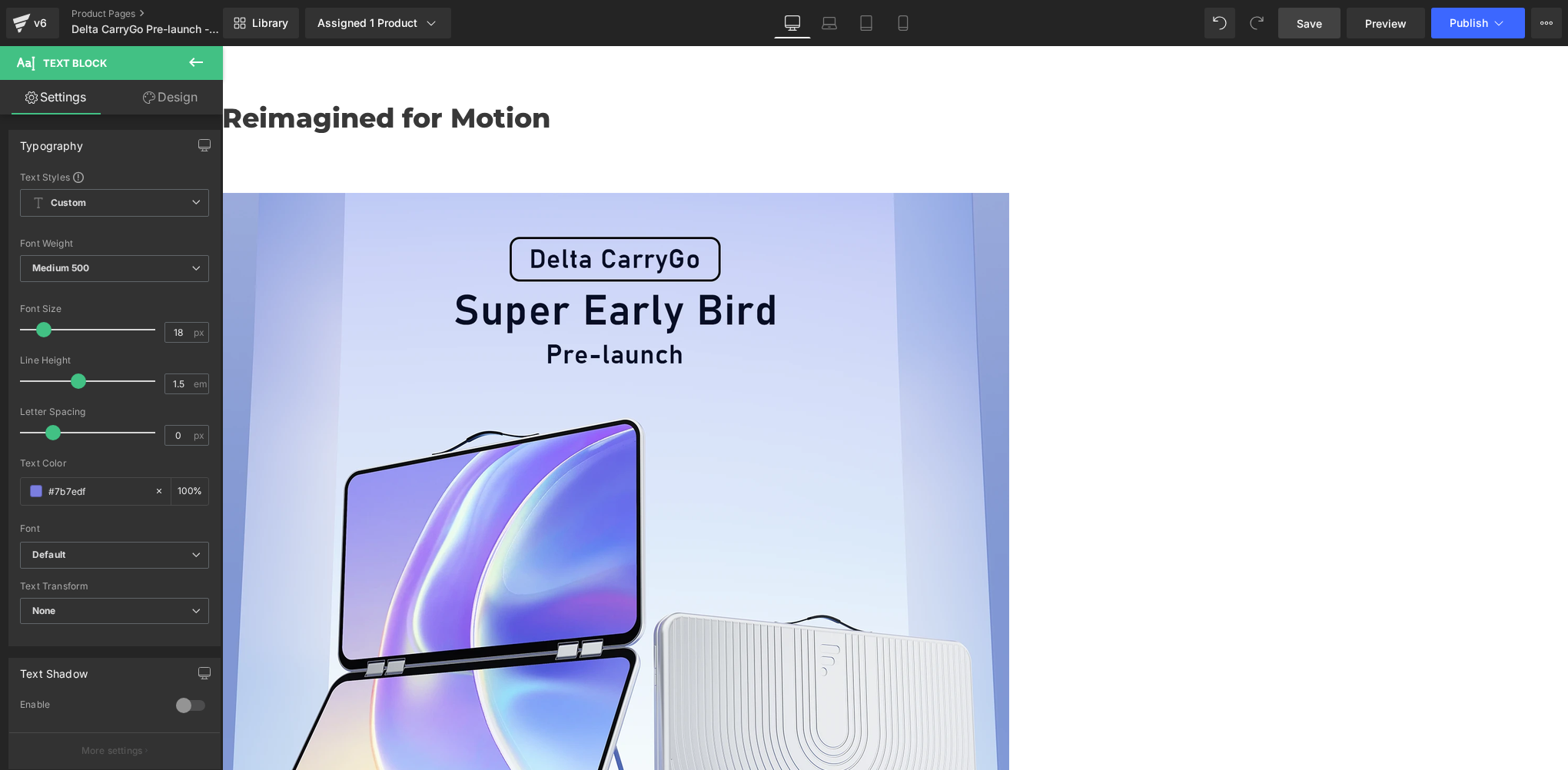
click at [1313, 21] on span "Save" at bounding box center [1310, 23] width 26 height 16
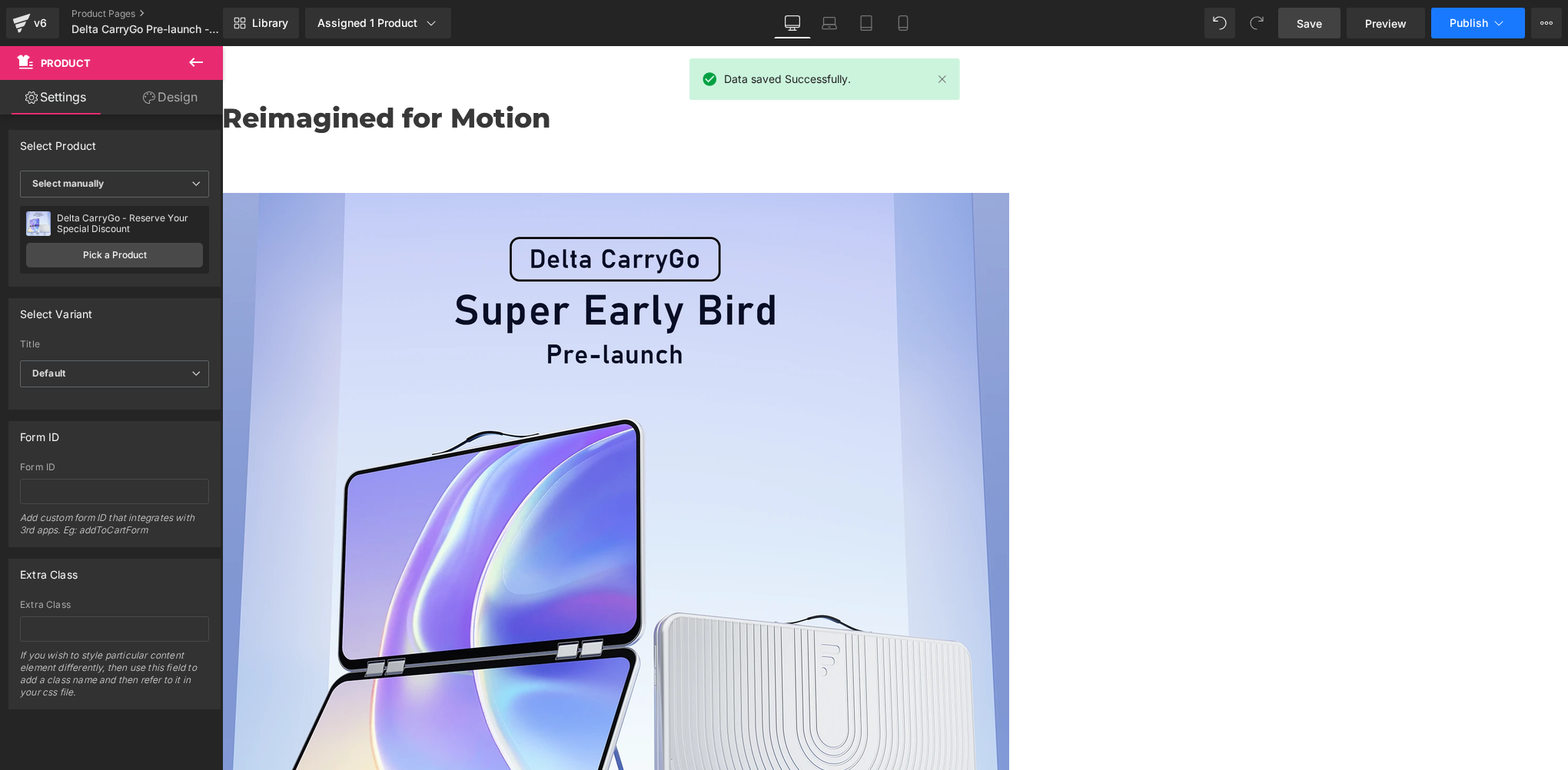
click at [1458, 32] on button "Publish" at bounding box center [1479, 23] width 94 height 31
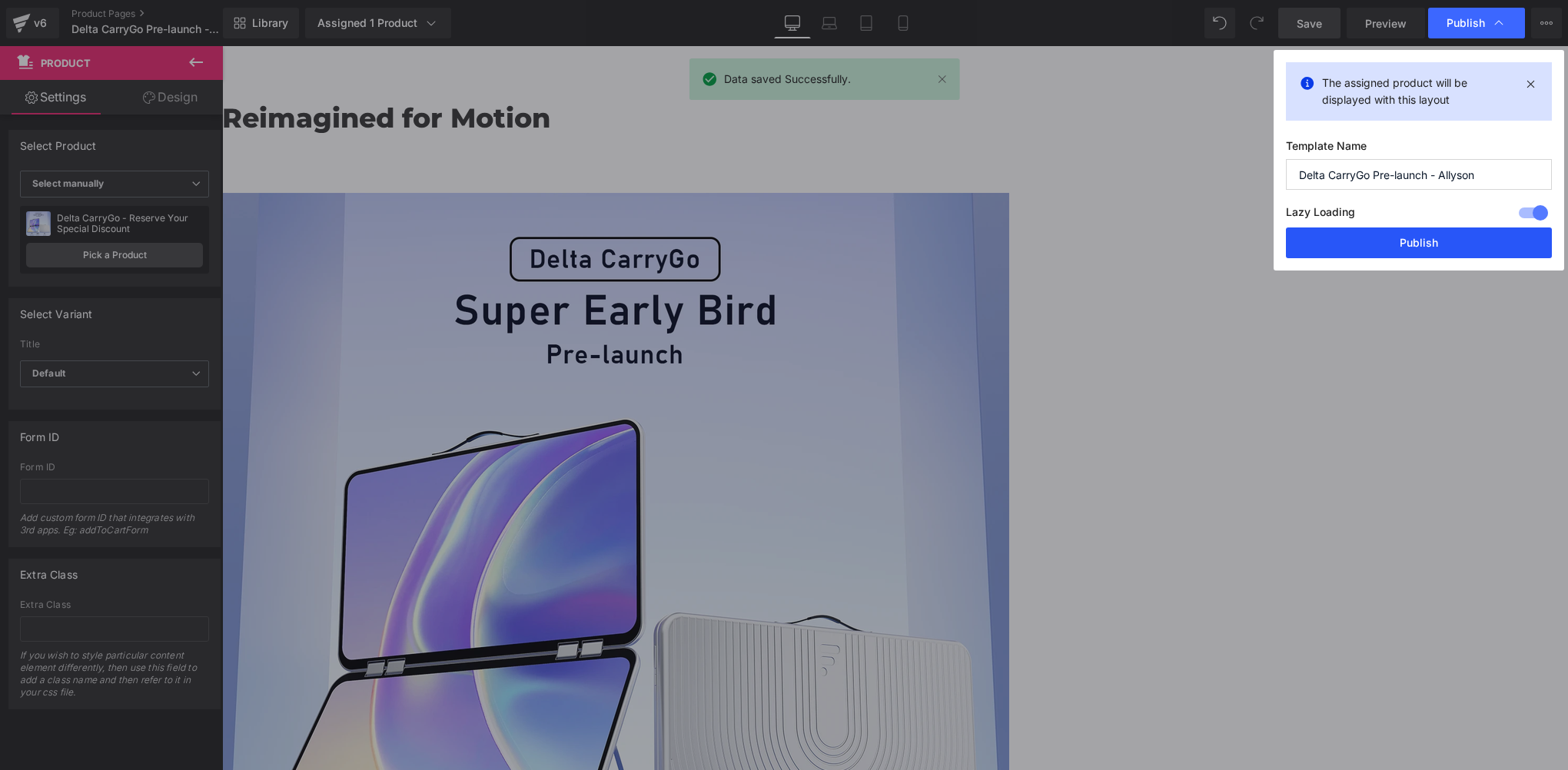
click at [1391, 241] on button "Publish" at bounding box center [1419, 243] width 266 height 31
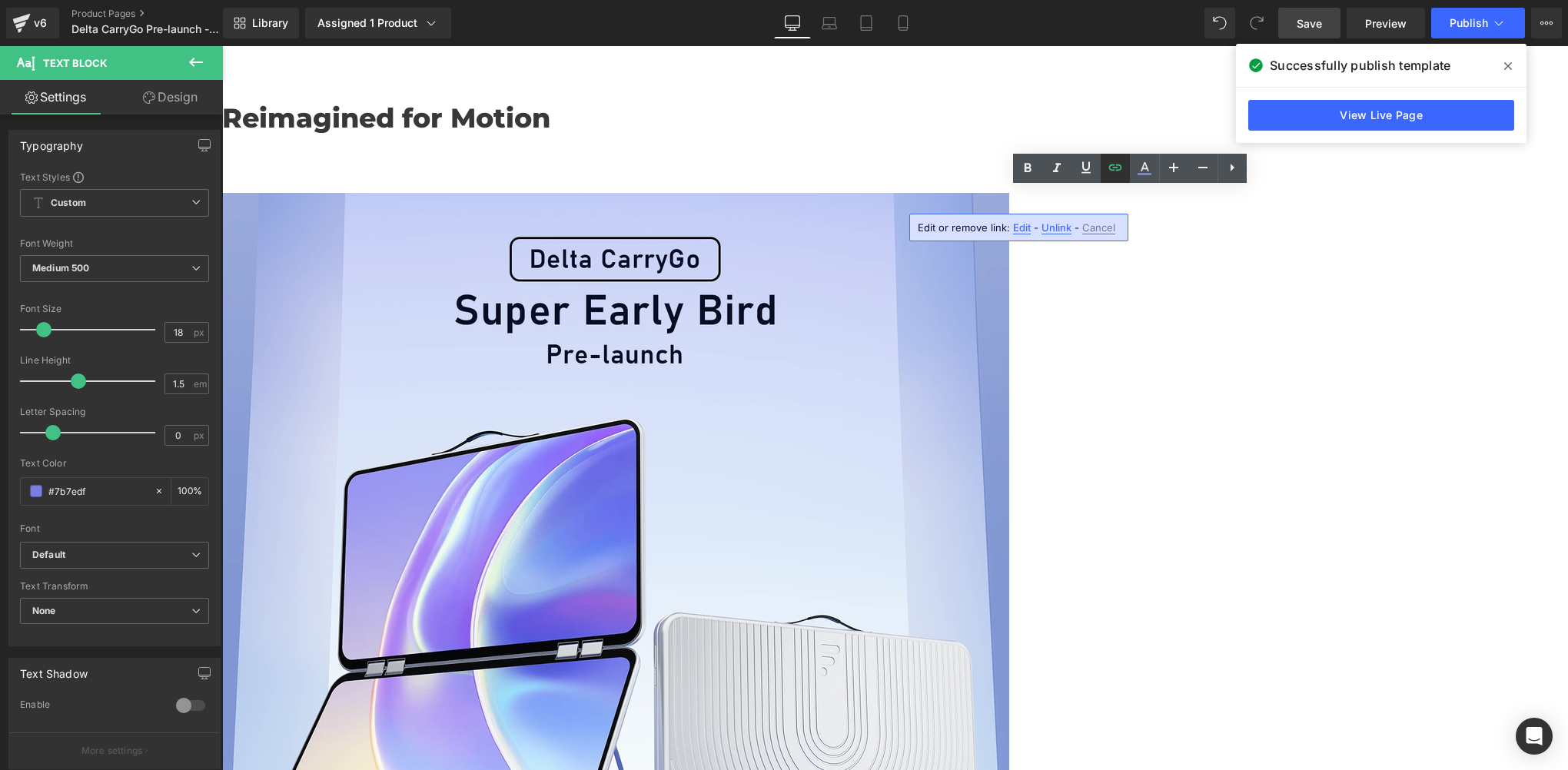
click at [1116, 172] on icon at bounding box center [1116, 168] width 19 height 19
click at [1077, 240] on input "[URL][DOMAIN_NAME]" at bounding box center [1032, 233] width 237 height 38
paste input "delta-carrygo-reserve-your-special-discount?_pos=2&_sid=29544a9d3&_ss="
click at [1172, 235] on icon "button" at bounding box center [1167, 233] width 19 height 19
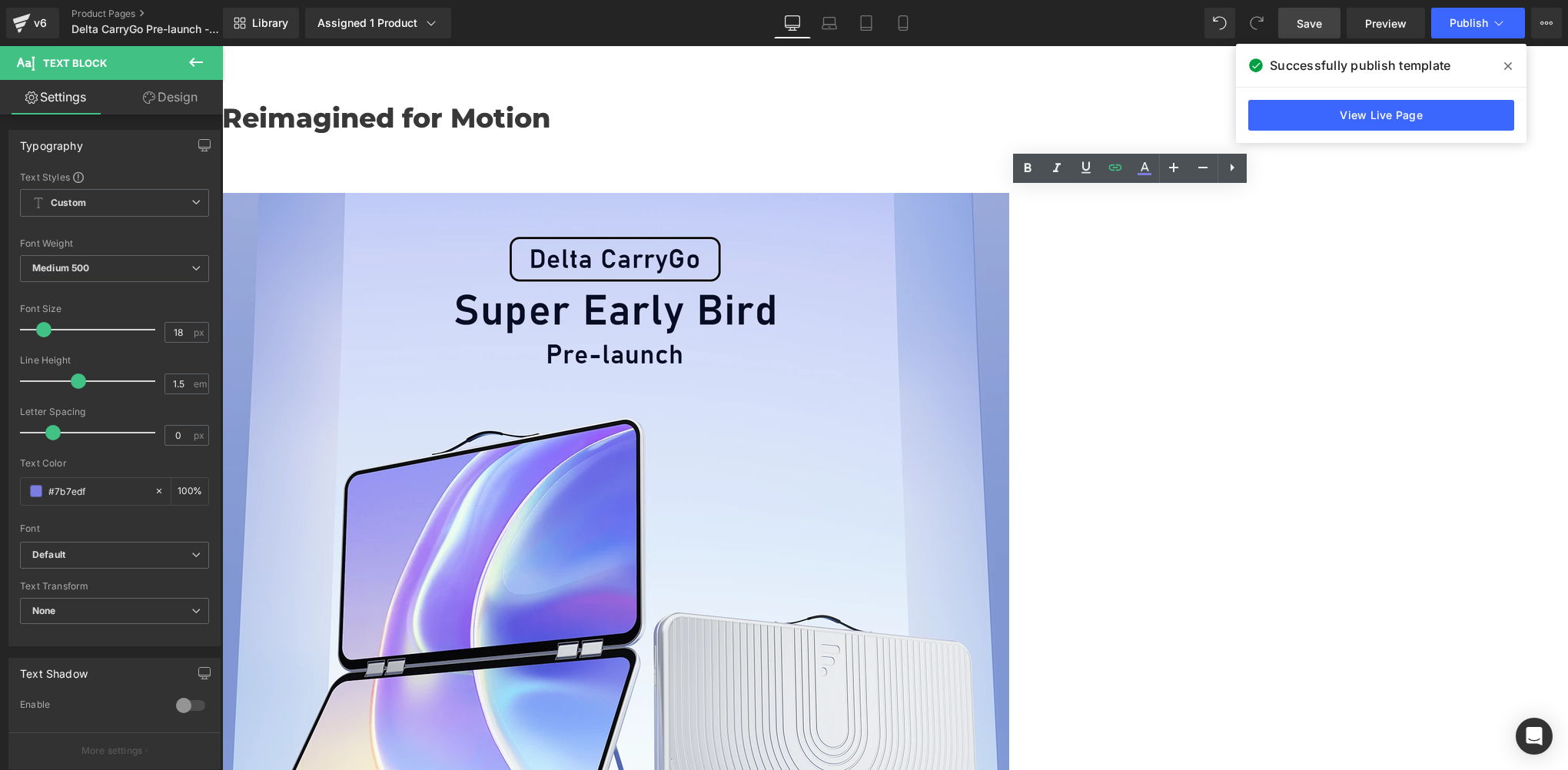
scroll to position [0, 0]
click at [1326, 11] on link "Save" at bounding box center [1310, 23] width 62 height 31
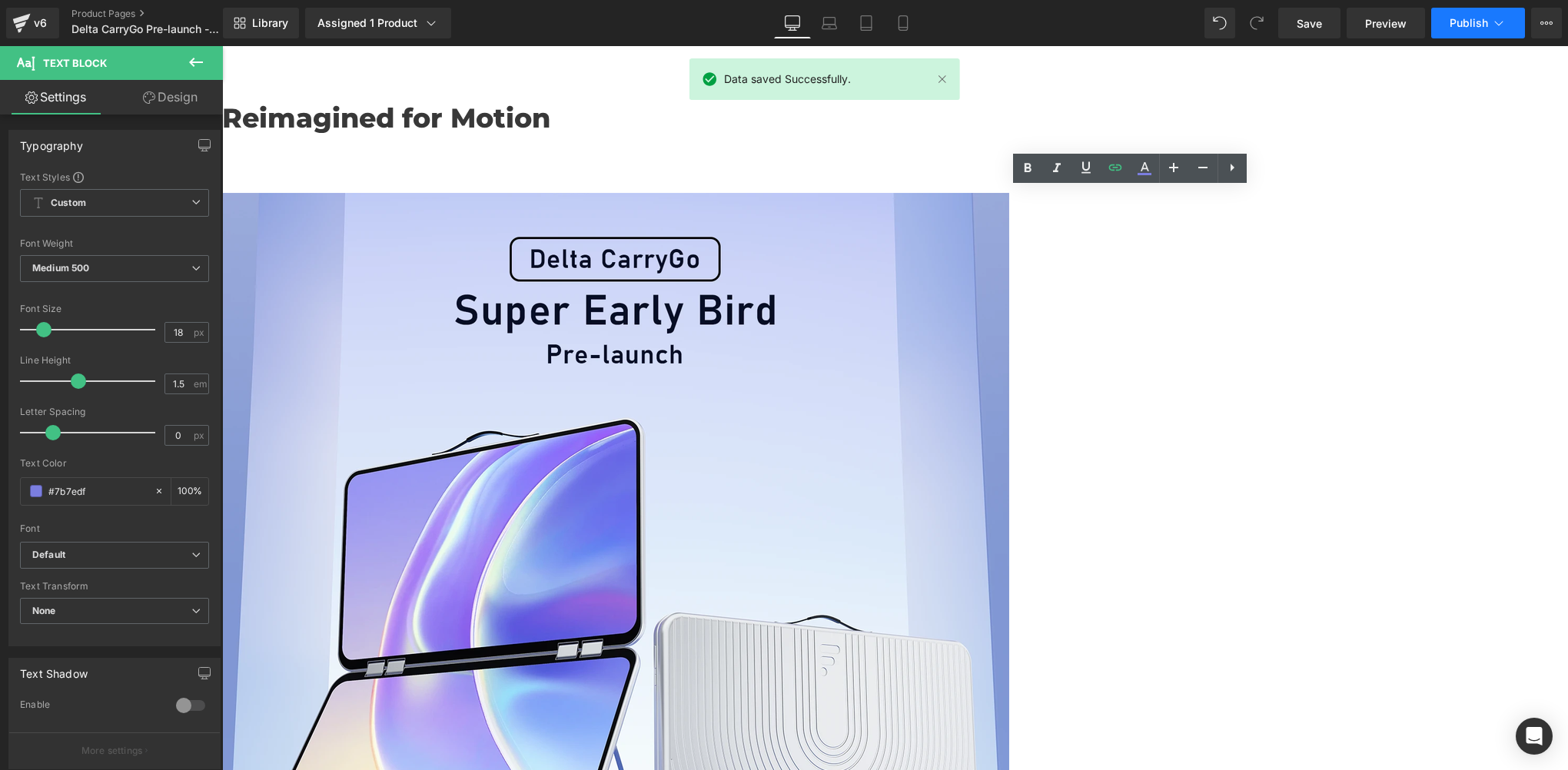
click at [1468, 20] on span "Publish" at bounding box center [1469, 23] width 39 height 12
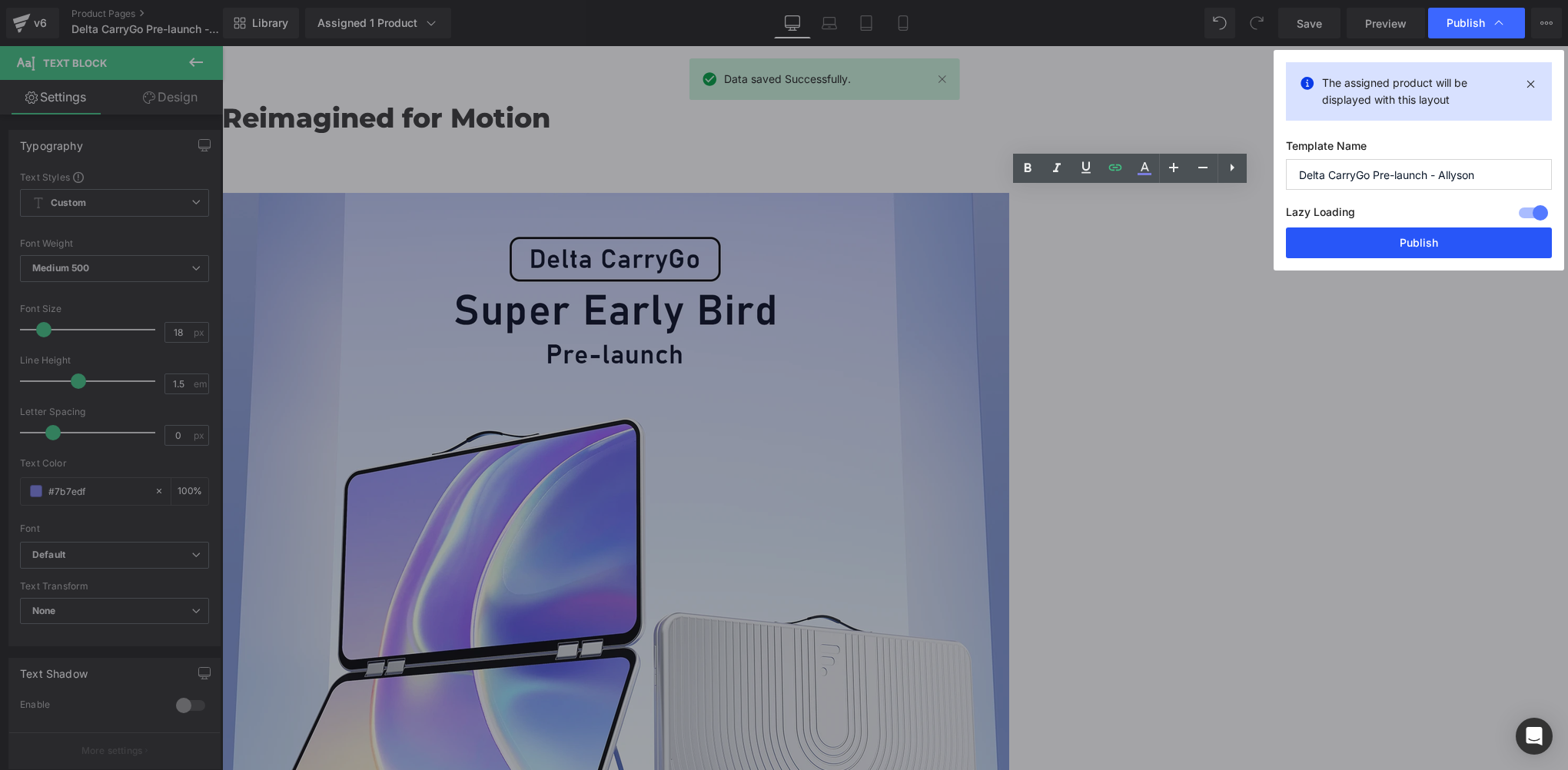
click at [1424, 252] on button "Publish" at bounding box center [1419, 243] width 266 height 31
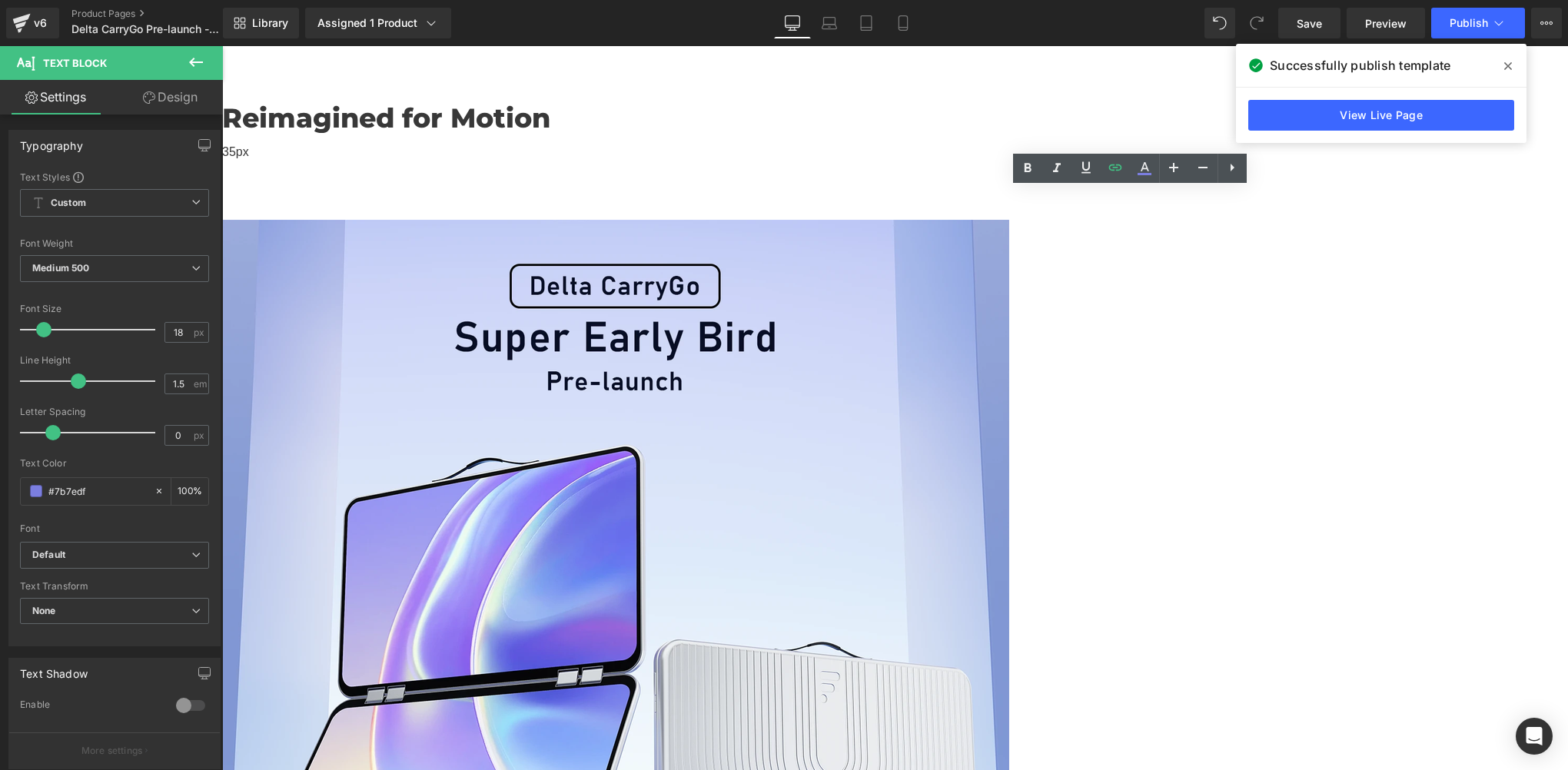
drag, startPoint x: 1008, startPoint y: 201, endPoint x: 923, endPoint y: 204, distance: 85.1
click at [1117, 166] on icon at bounding box center [1116, 168] width 19 height 19
type input "[URL][DOMAIN_NAME]"
click at [1077, 238] on input "[URL][DOMAIN_NAME]" at bounding box center [1032, 233] width 237 height 38
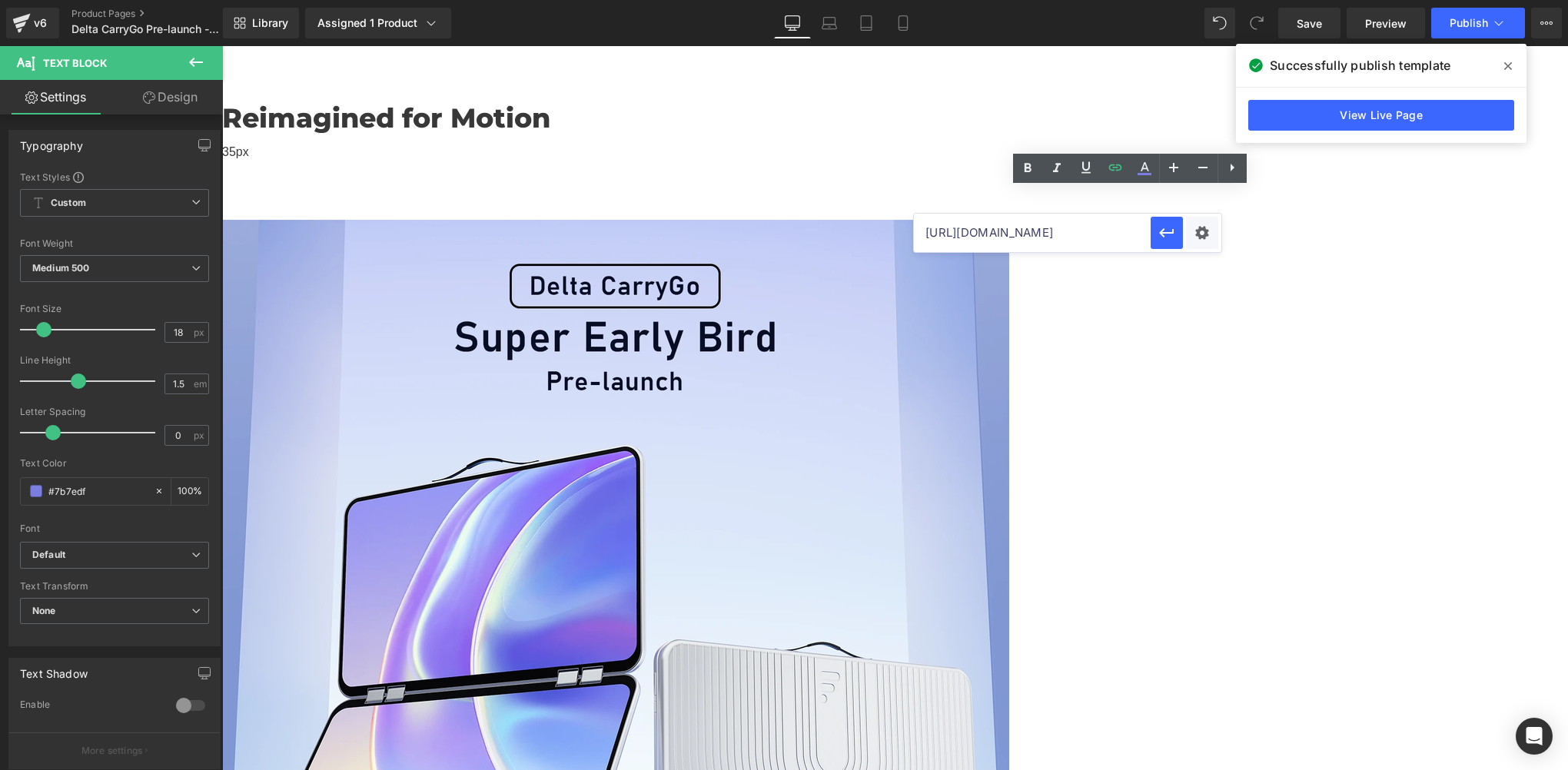
scroll to position [0, 407]
click at [1173, 235] on icon "button" at bounding box center [1167, 233] width 19 height 19
click at [1316, 24] on span "Save" at bounding box center [1310, 23] width 26 height 16
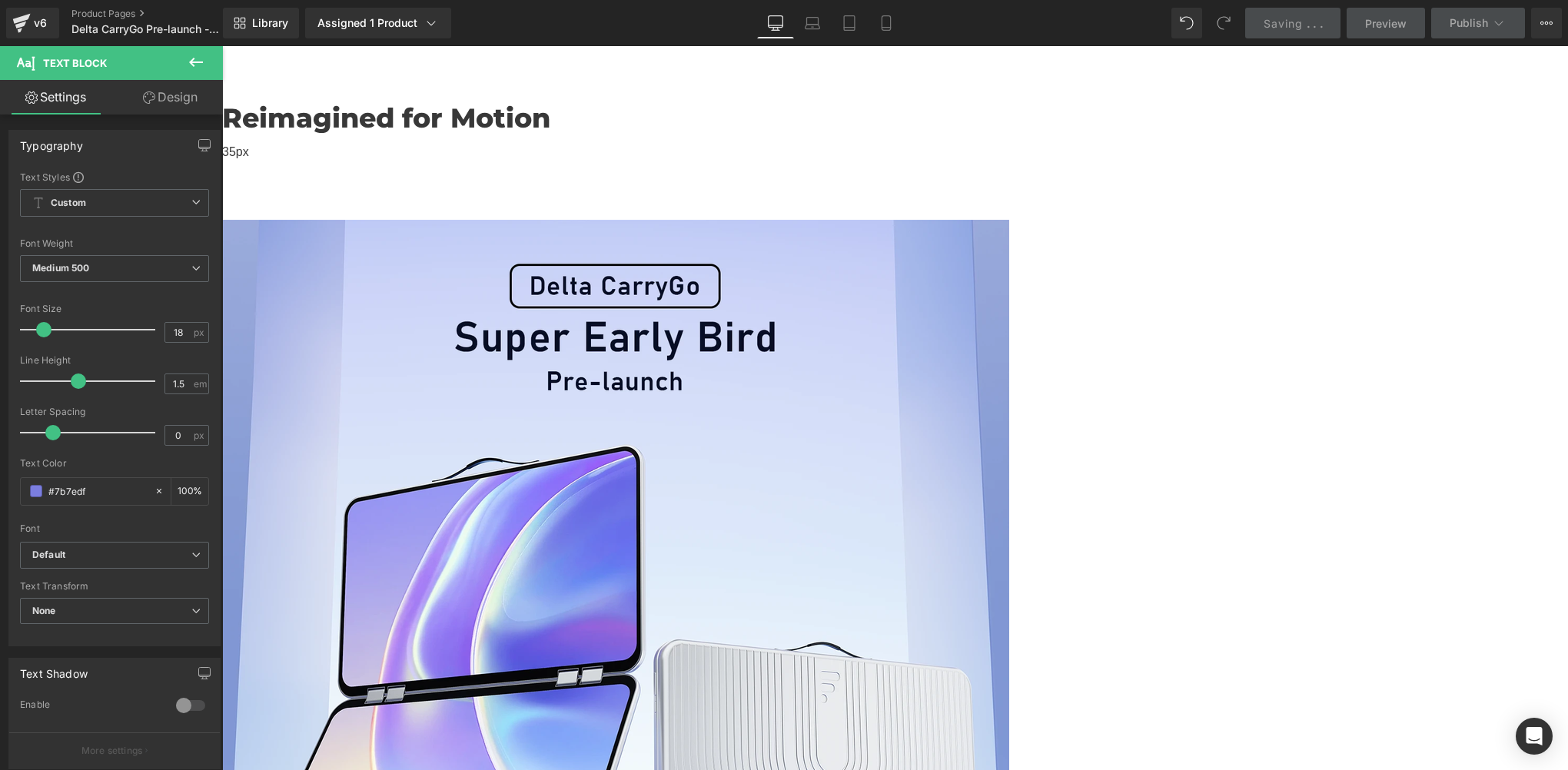
scroll to position [512, 0]
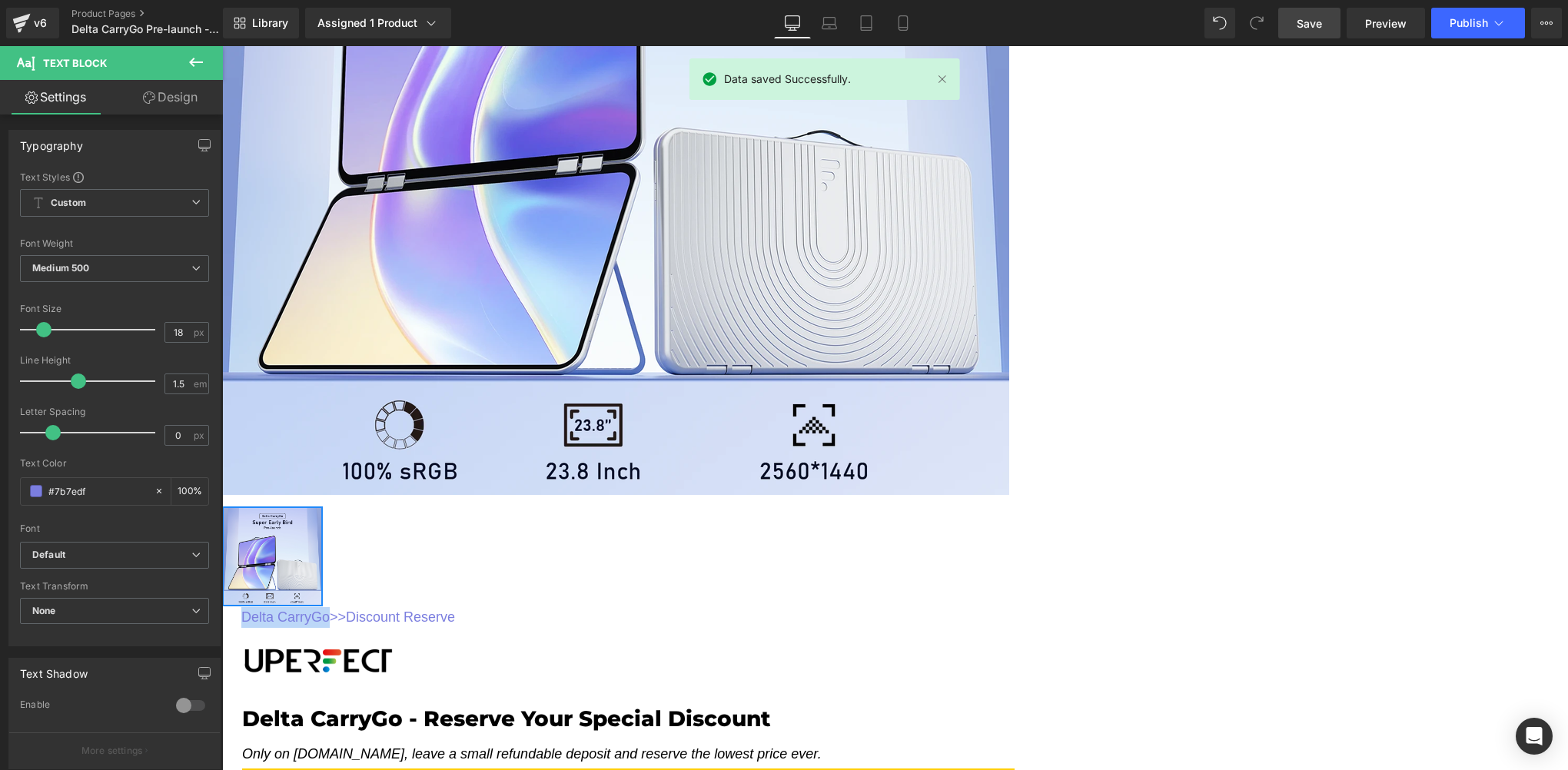
click at [1368, 341] on div "Reimagined for Motion Heading Row 35px Sale Off (P) Image ‹ › (P) Image List De…" at bounding box center [895, 358] width 1346 height 1648
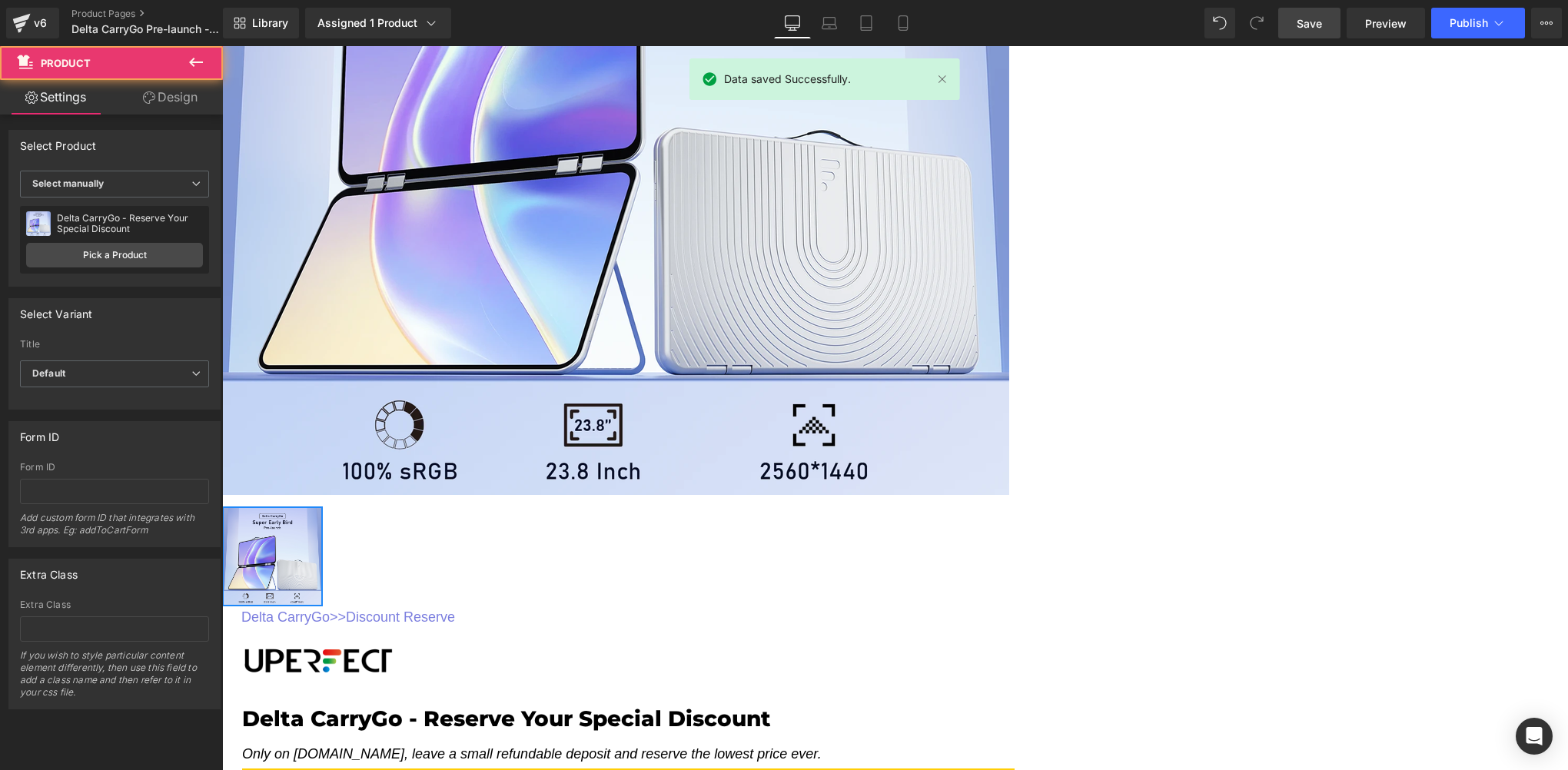
scroll to position [0, 0]
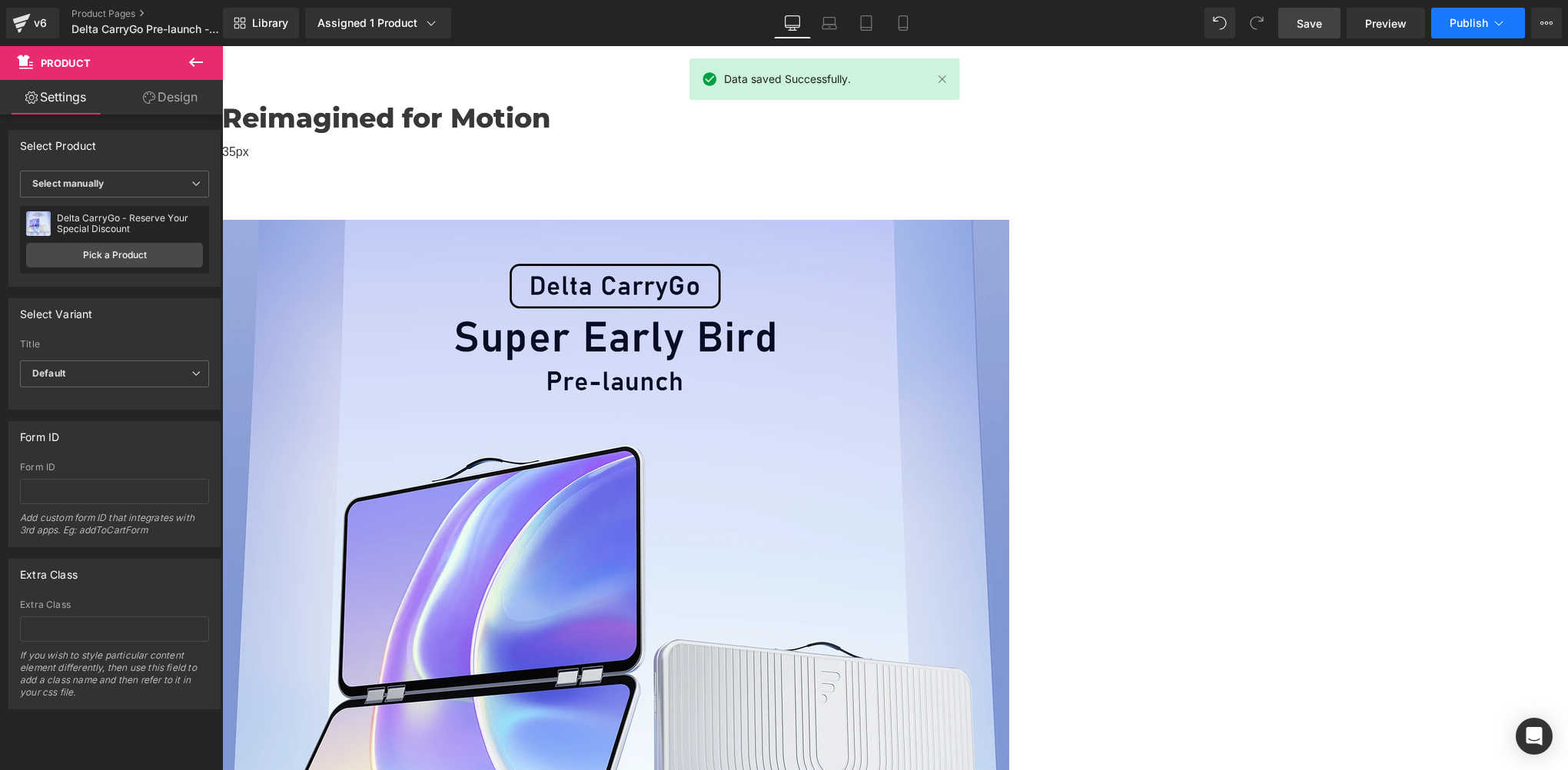
click at [1461, 27] on span "Publish" at bounding box center [1469, 23] width 39 height 12
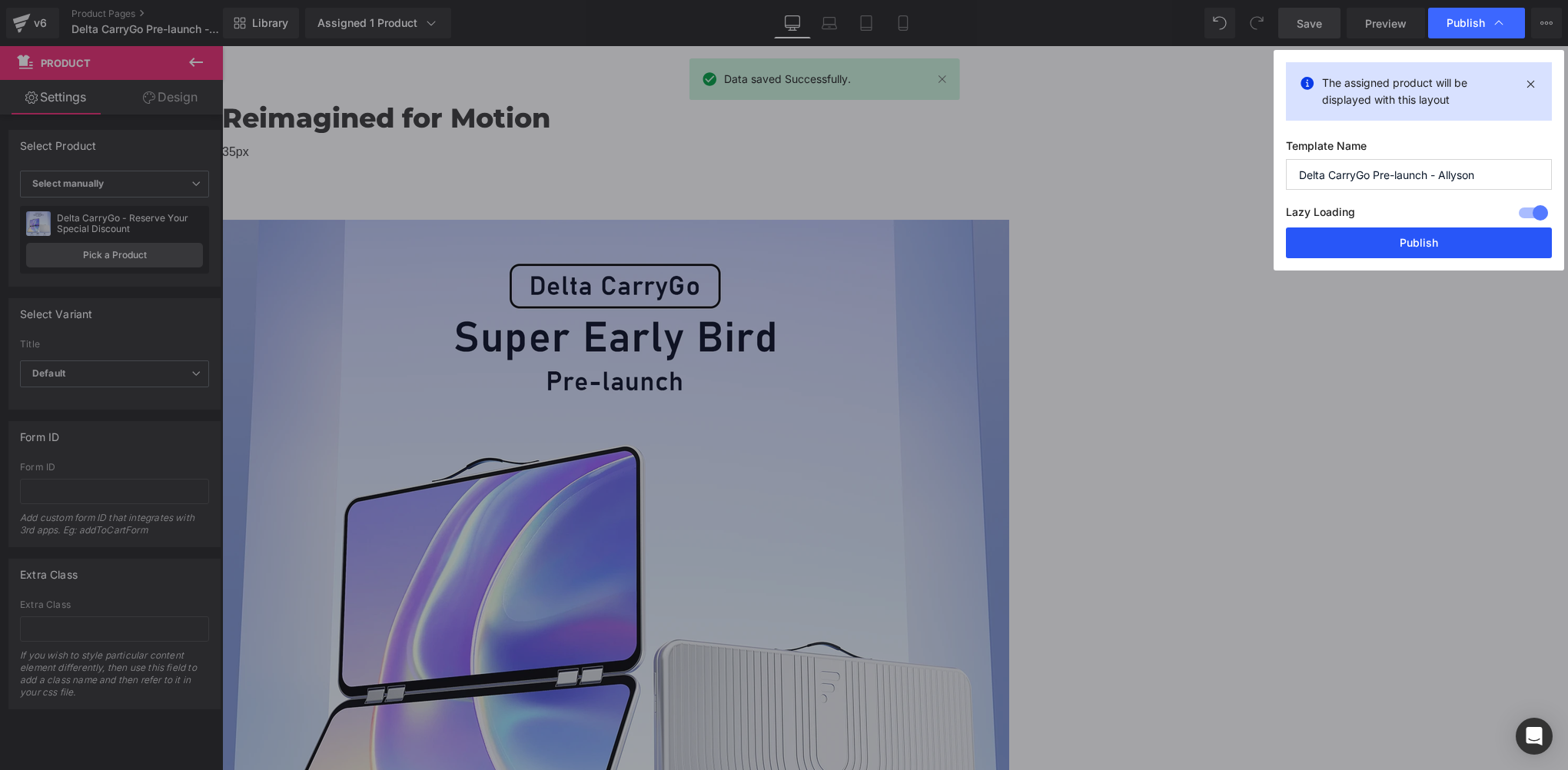
click at [1434, 238] on button "Publish" at bounding box center [1419, 243] width 266 height 31
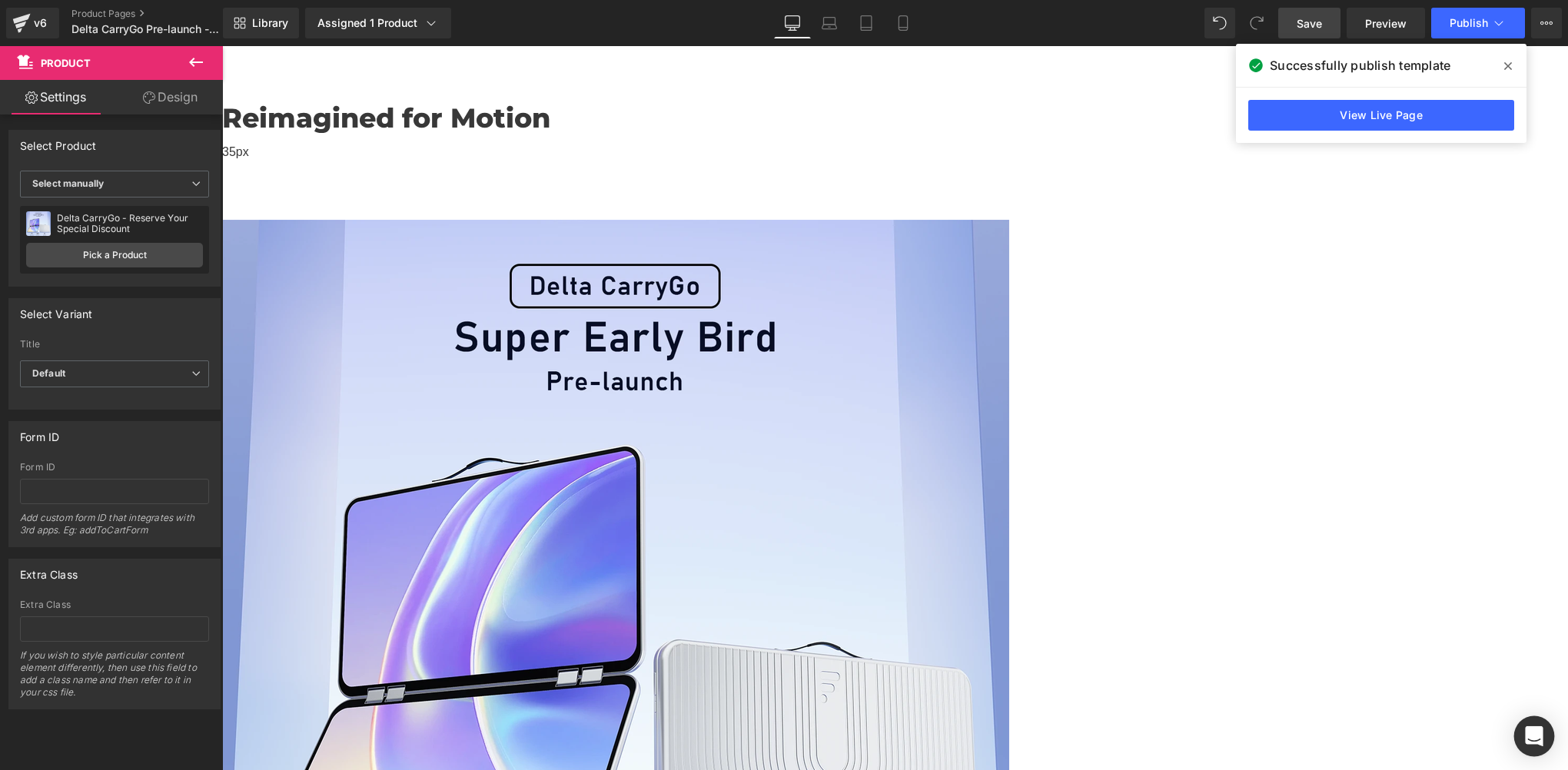
click at [1531, 737] on icon "Open Intercom Messenger" at bounding box center [1534, 736] width 18 height 20
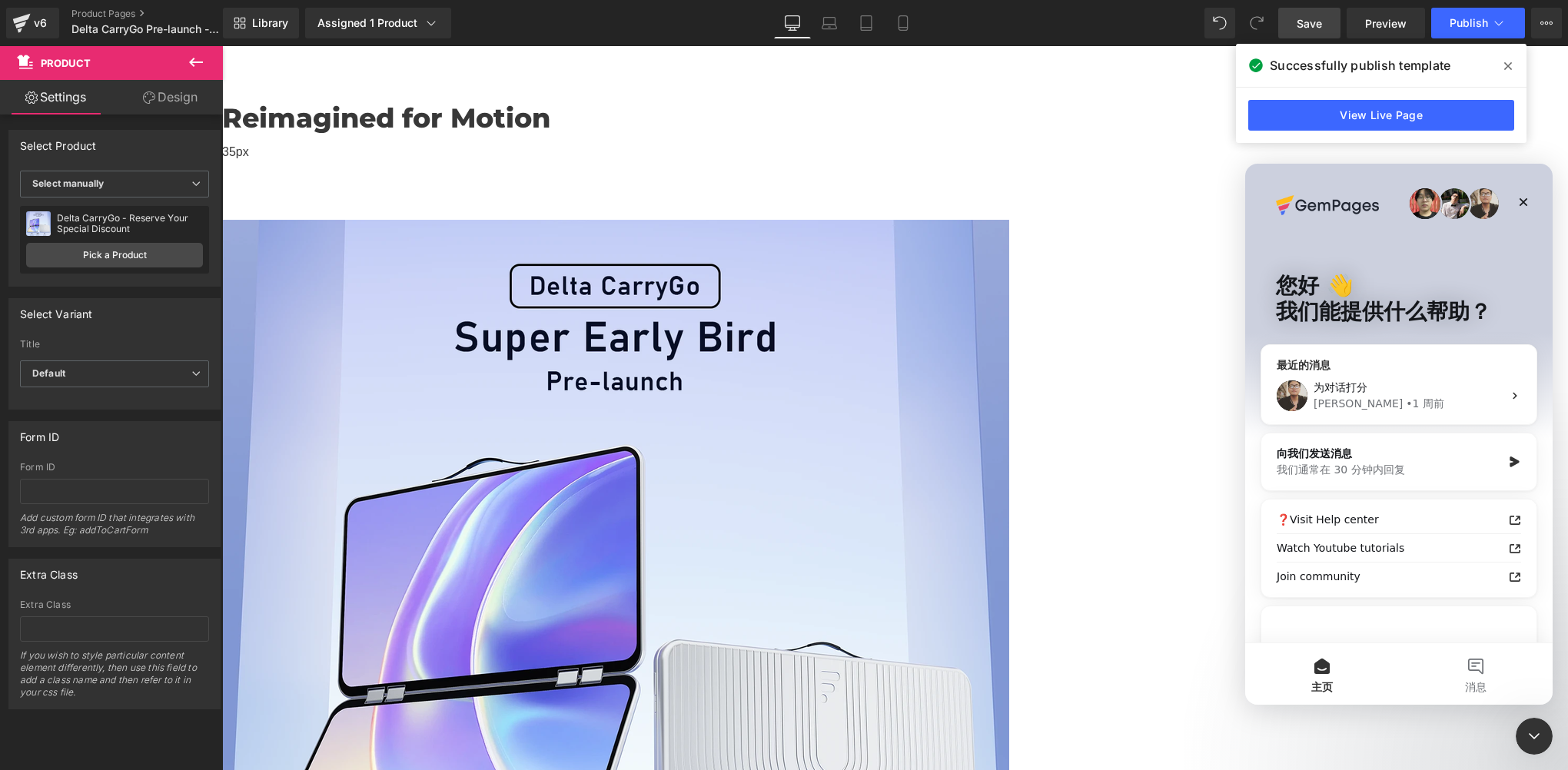
click at [1402, 397] on div "[PERSON_NAME] • 1 周前" at bounding box center [1408, 404] width 189 height 16
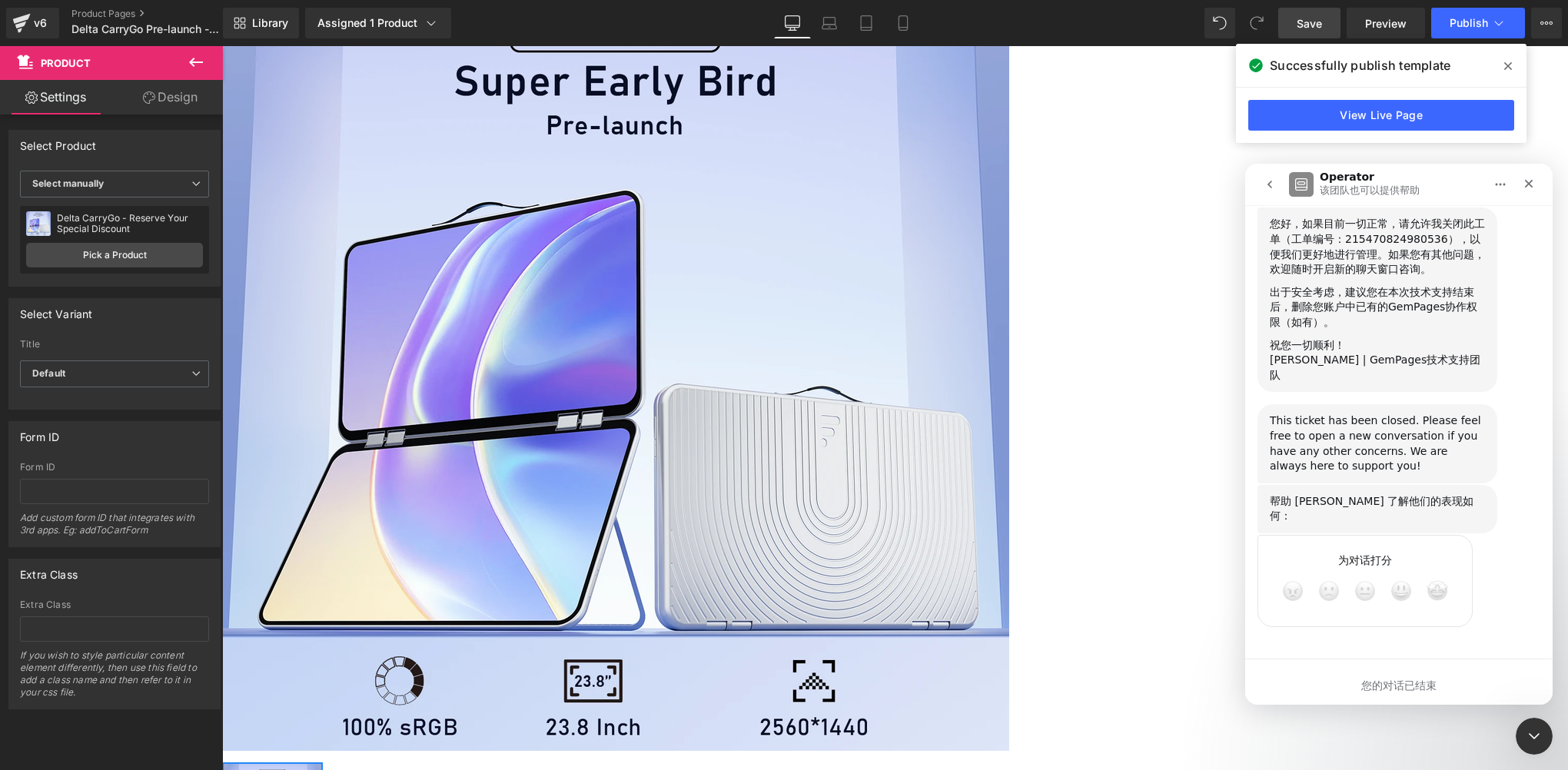
scroll to position [7362, 0]
click at [1525, 744] on div "关闭 Intercom Messenger" at bounding box center [1532, 733] width 37 height 37
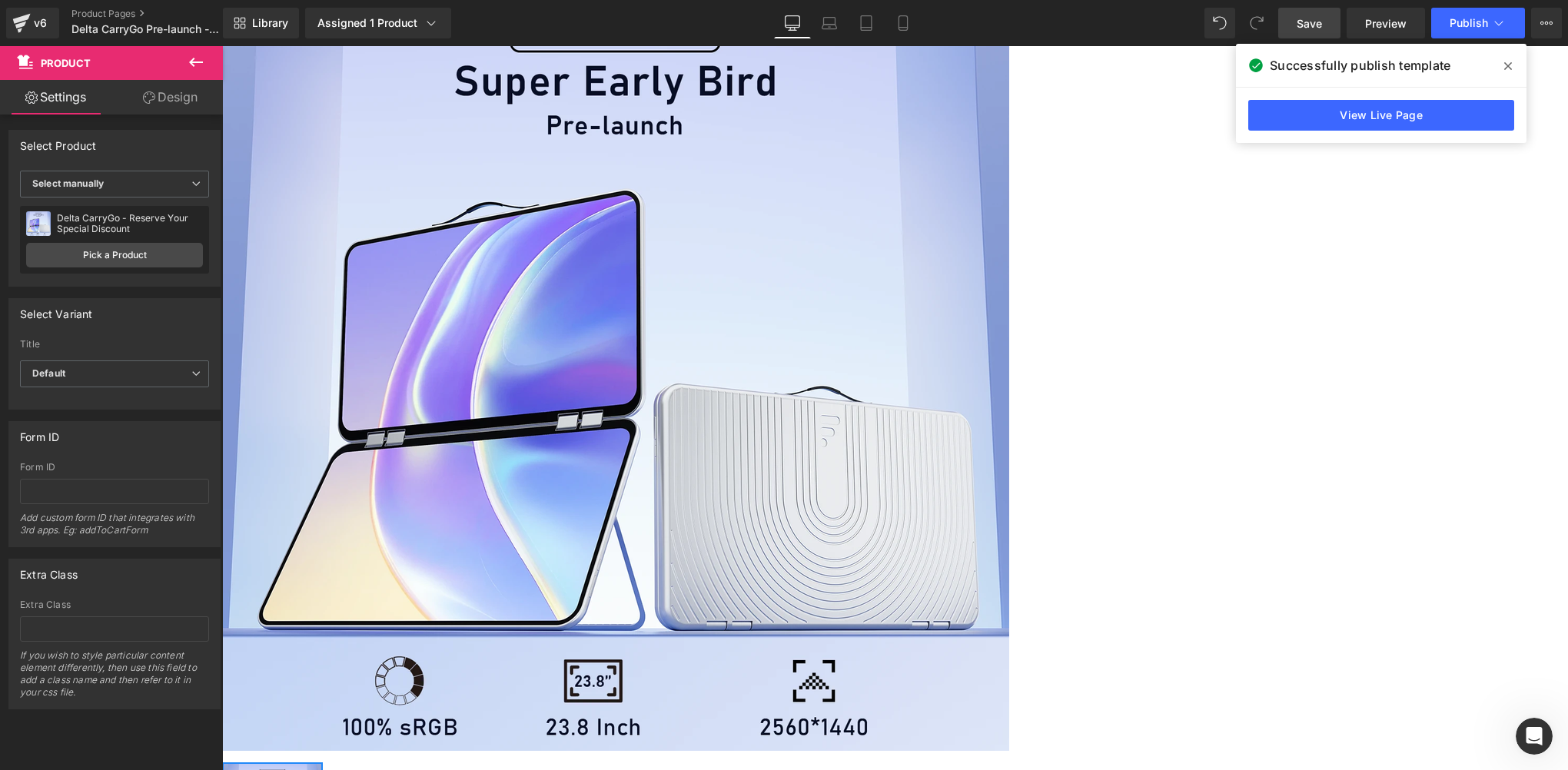
scroll to position [0, 0]
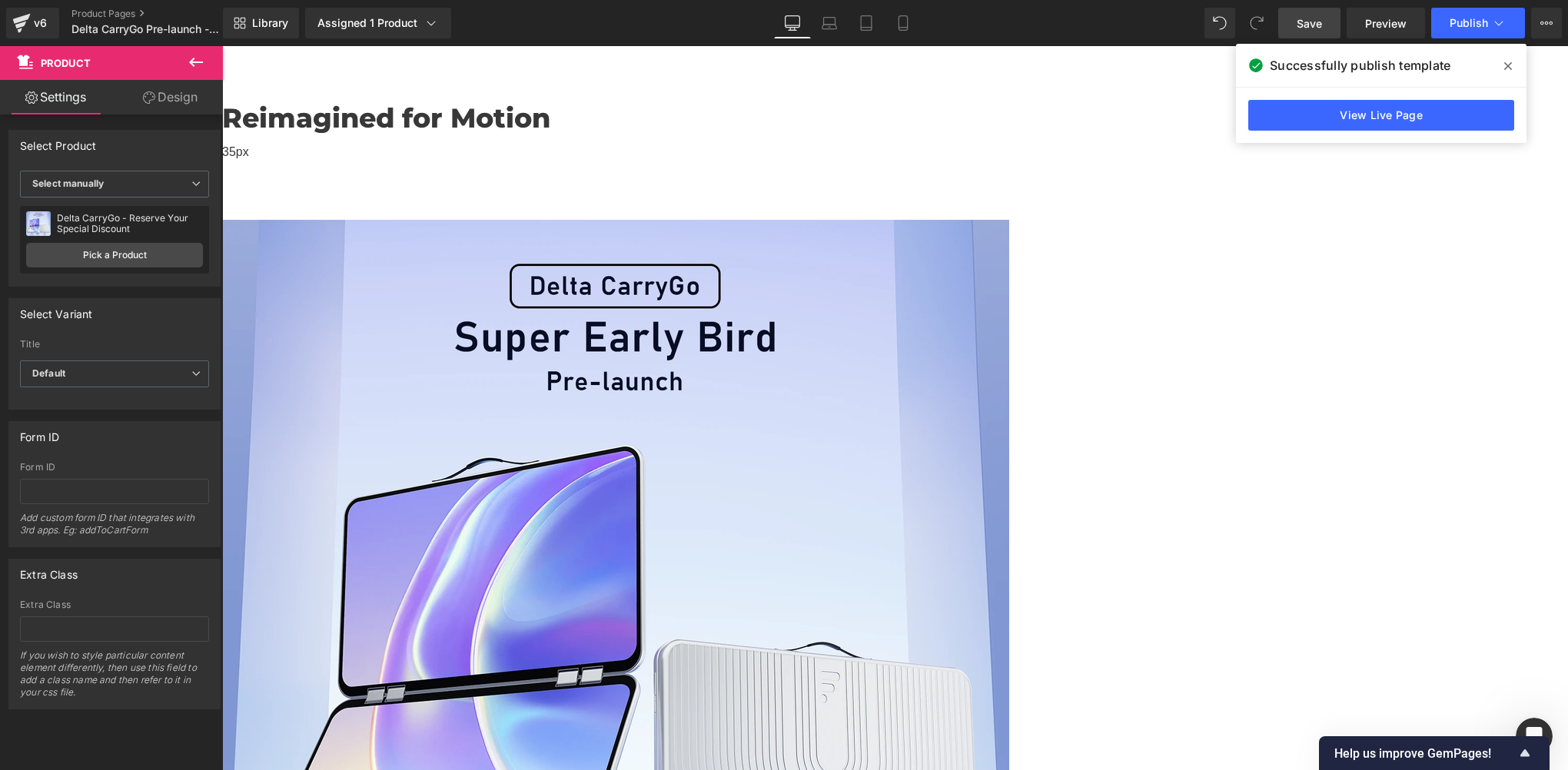
click at [1507, 68] on icon at bounding box center [1508, 66] width 8 height 12
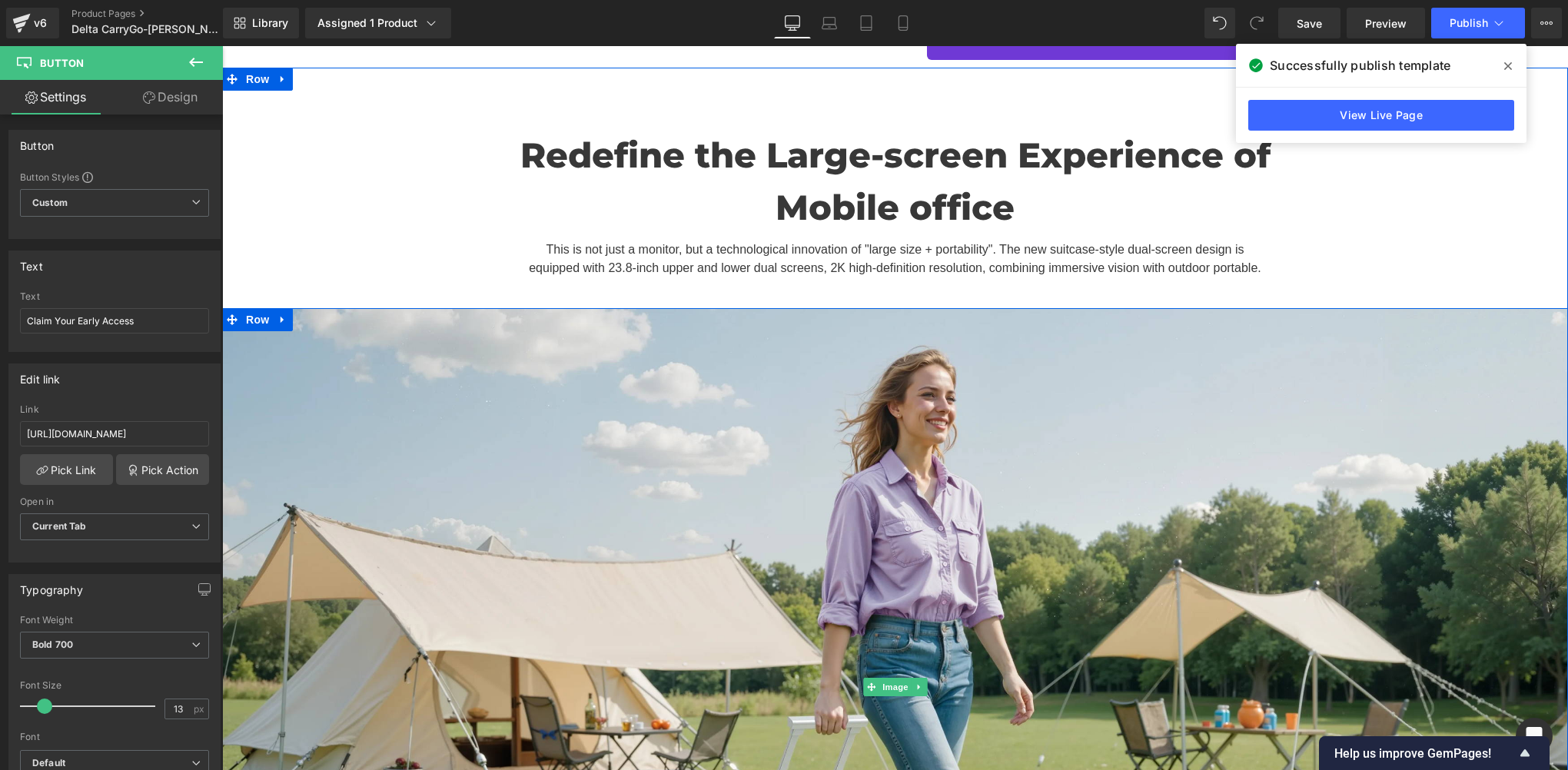
scroll to position [1280, 0]
